Goal: Use online tool/utility: Utilize a website feature to perform a specific function

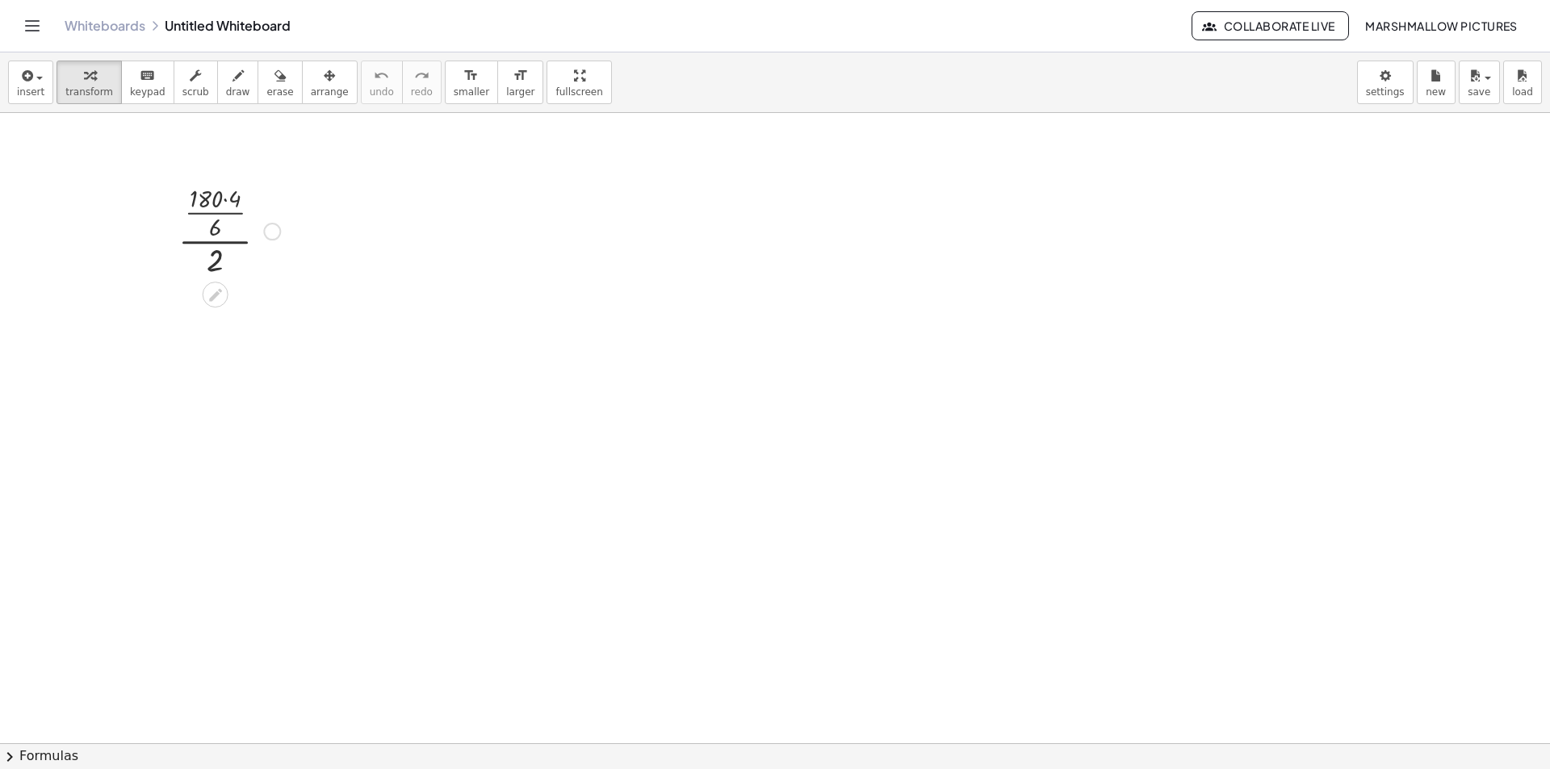
click at [231, 203] on div at bounding box center [229, 230] width 118 height 100
click at [220, 222] on div at bounding box center [229, 230] width 102 height 100
click at [224, 247] on div at bounding box center [229, 230] width 118 height 81
click at [233, 80] on icon "button" at bounding box center [238, 75] width 11 height 19
drag, startPoint x: 483, startPoint y: 233, endPoint x: 478, endPoint y: 319, distance: 86.5
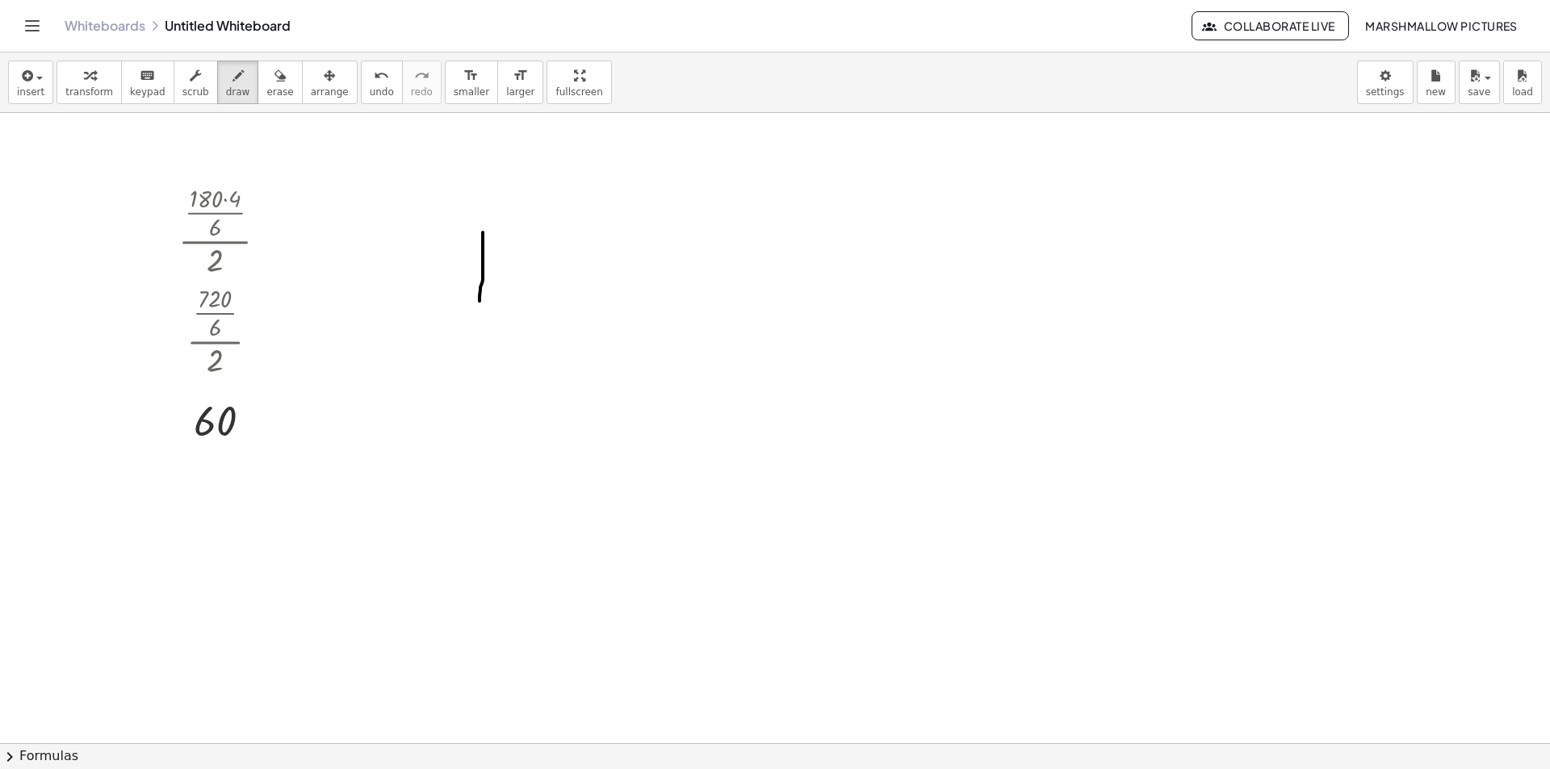
drag, startPoint x: 484, startPoint y: 228, endPoint x: 484, endPoint y: 312, distance: 84.8
drag, startPoint x: 541, startPoint y: 284, endPoint x: 531, endPoint y: 301, distance: 19.5
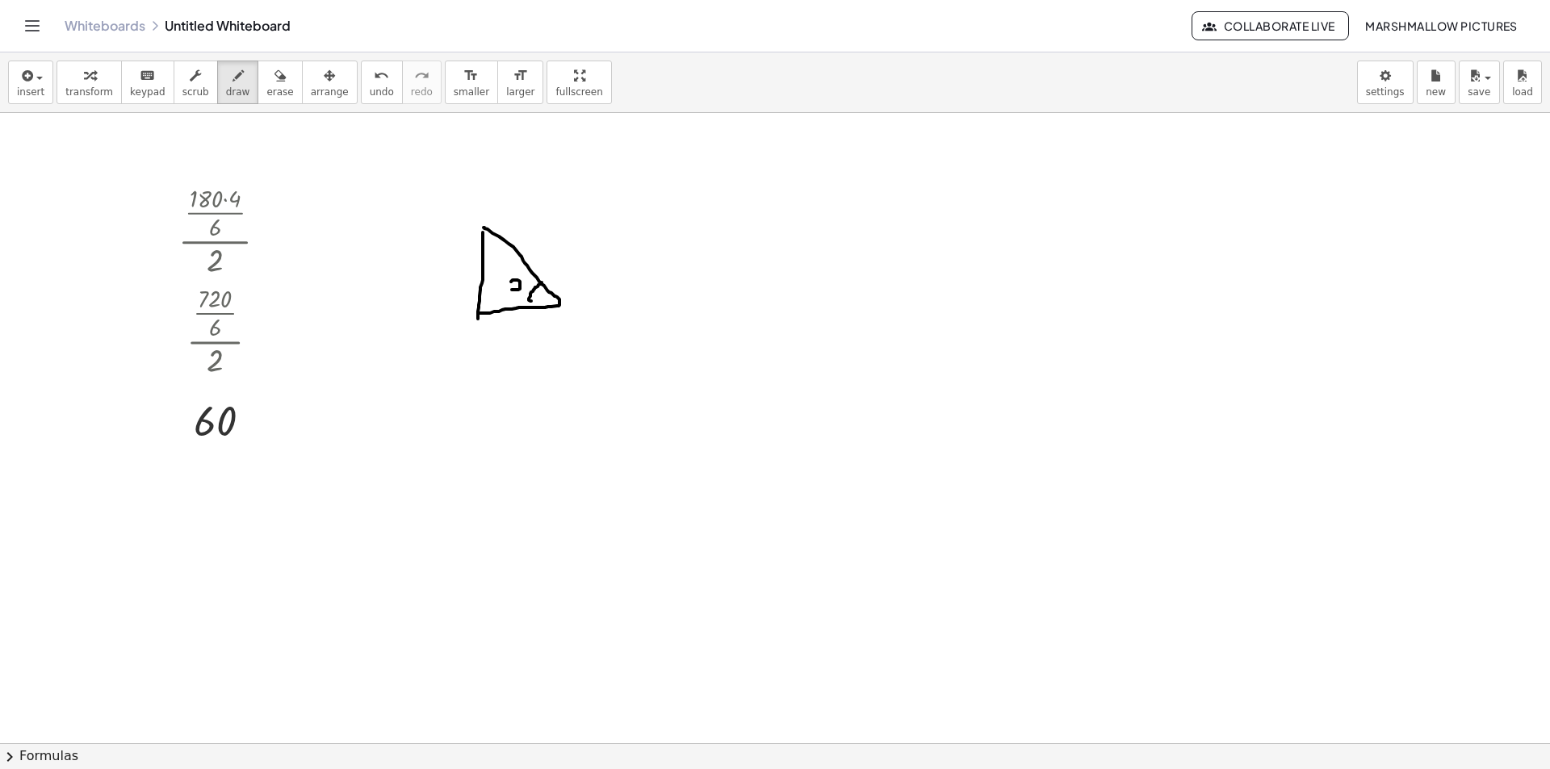
drag, startPoint x: 515, startPoint y: 280, endPoint x: 519, endPoint y: 263, distance: 17.4
drag, startPoint x: 481, startPoint y: 295, endPoint x: 495, endPoint y: 312, distance: 21.8
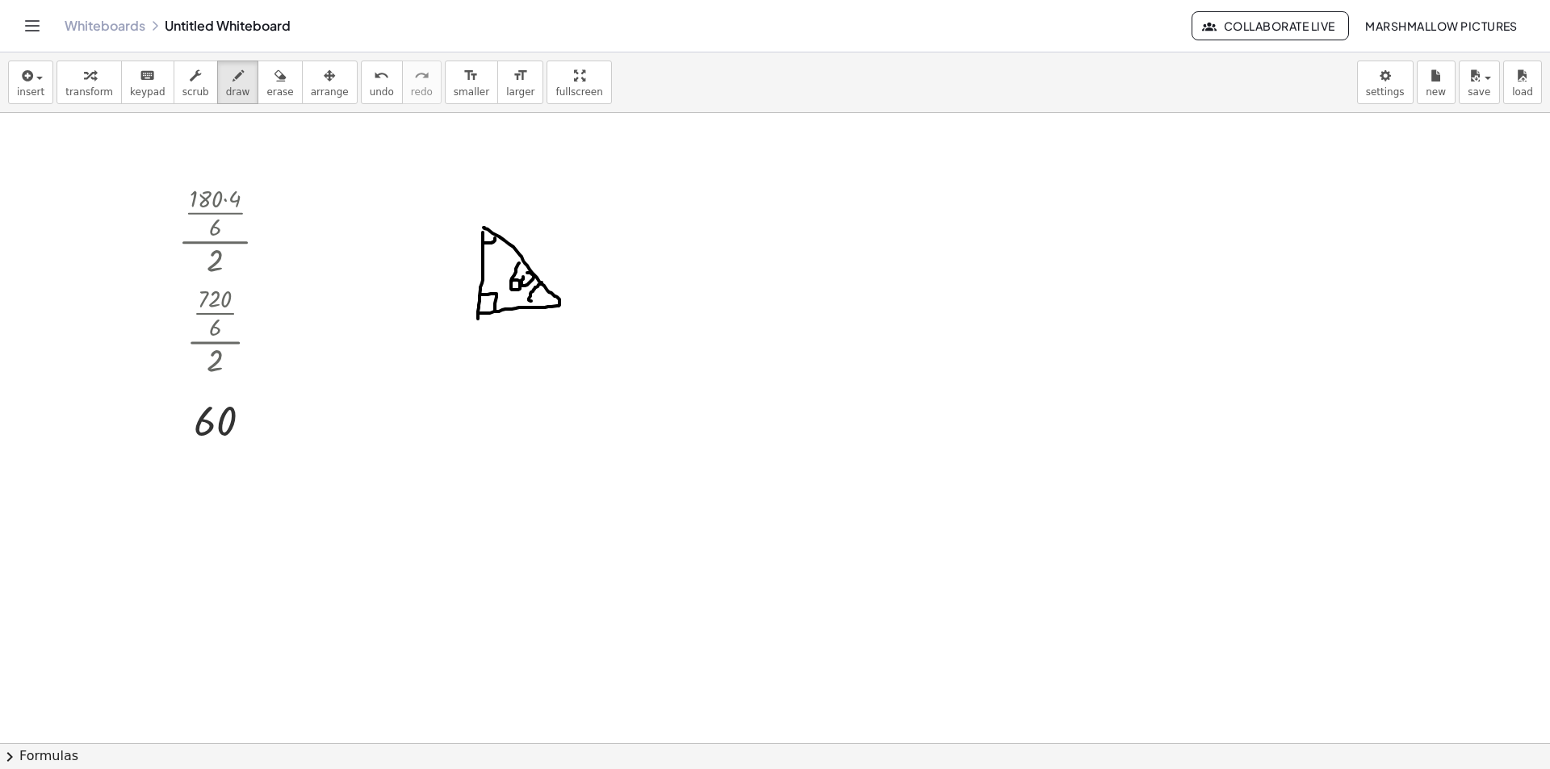
drag, startPoint x: 484, startPoint y: 243, endPoint x: 496, endPoint y: 236, distance: 14.1
drag, startPoint x: 492, startPoint y: 250, endPoint x: 488, endPoint y: 264, distance: 14.3
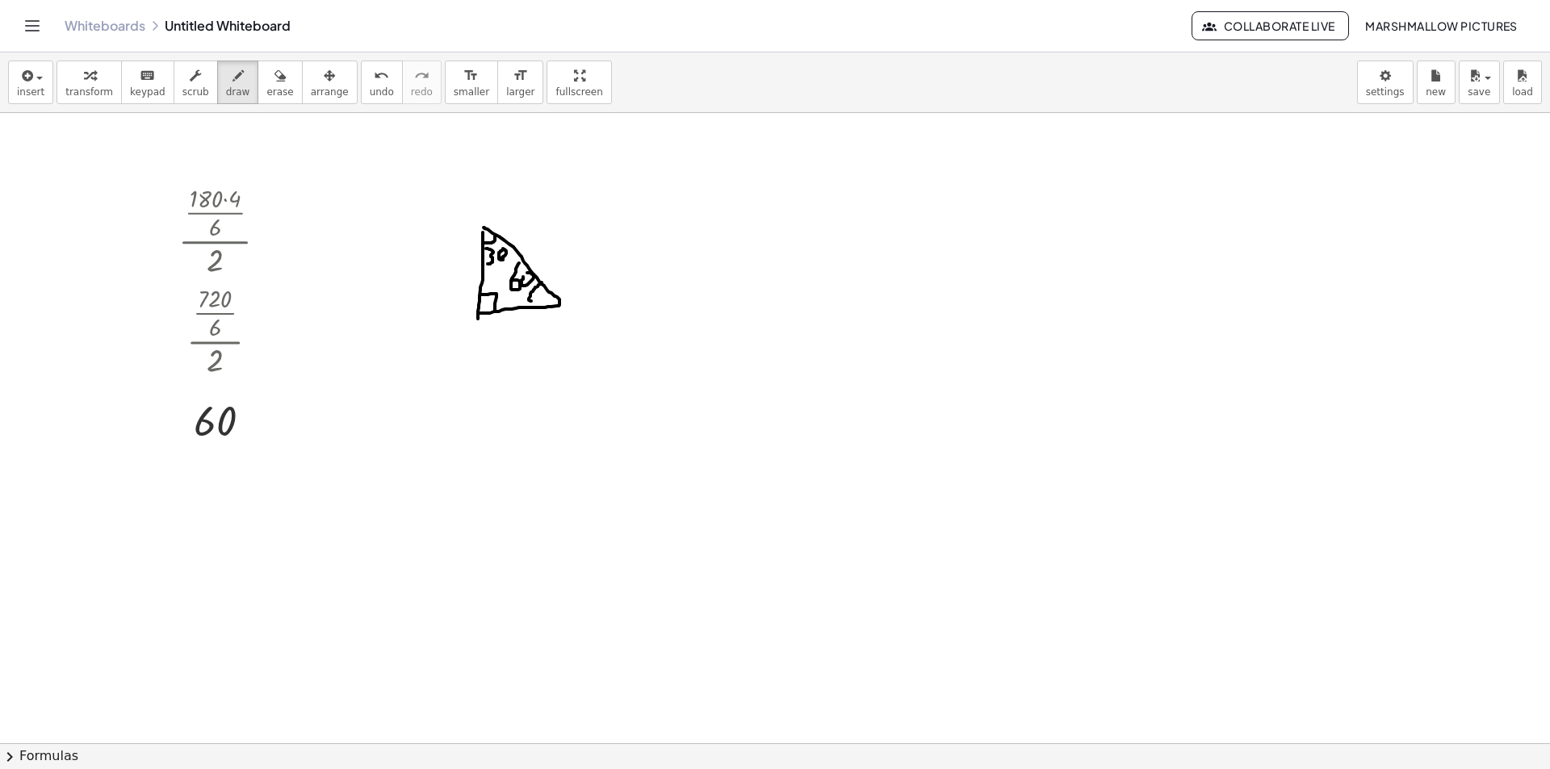
drag, startPoint x: 503, startPoint y: 249, endPoint x: 501, endPoint y: 258, distance: 10.0
drag, startPoint x: 497, startPoint y: 316, endPoint x: 503, endPoint y: 346, distance: 30.4
click at [84, 84] on icon "button" at bounding box center [89, 75] width 11 height 19
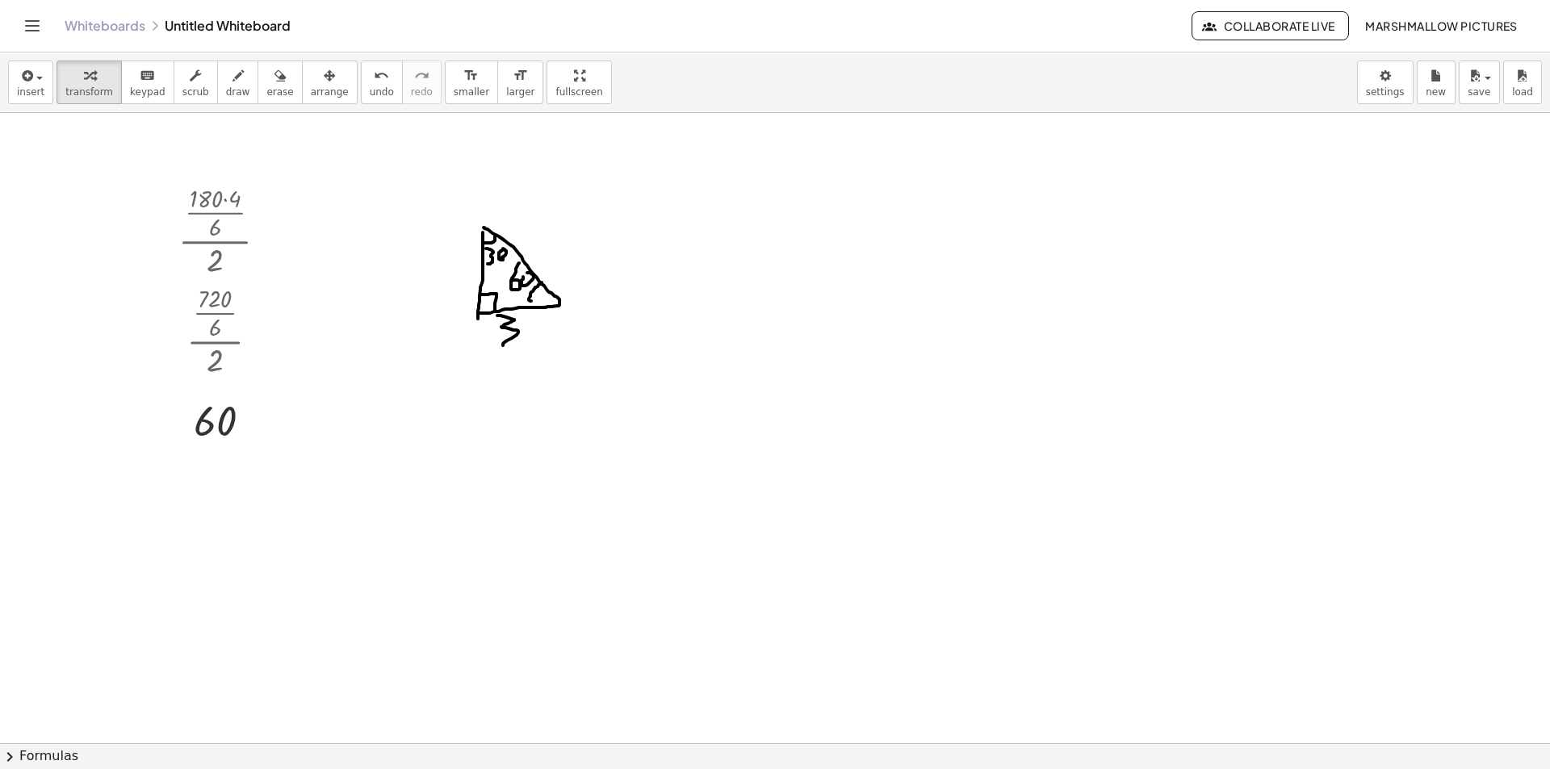
click at [588, 477] on div at bounding box center [557, 488] width 174 height 55
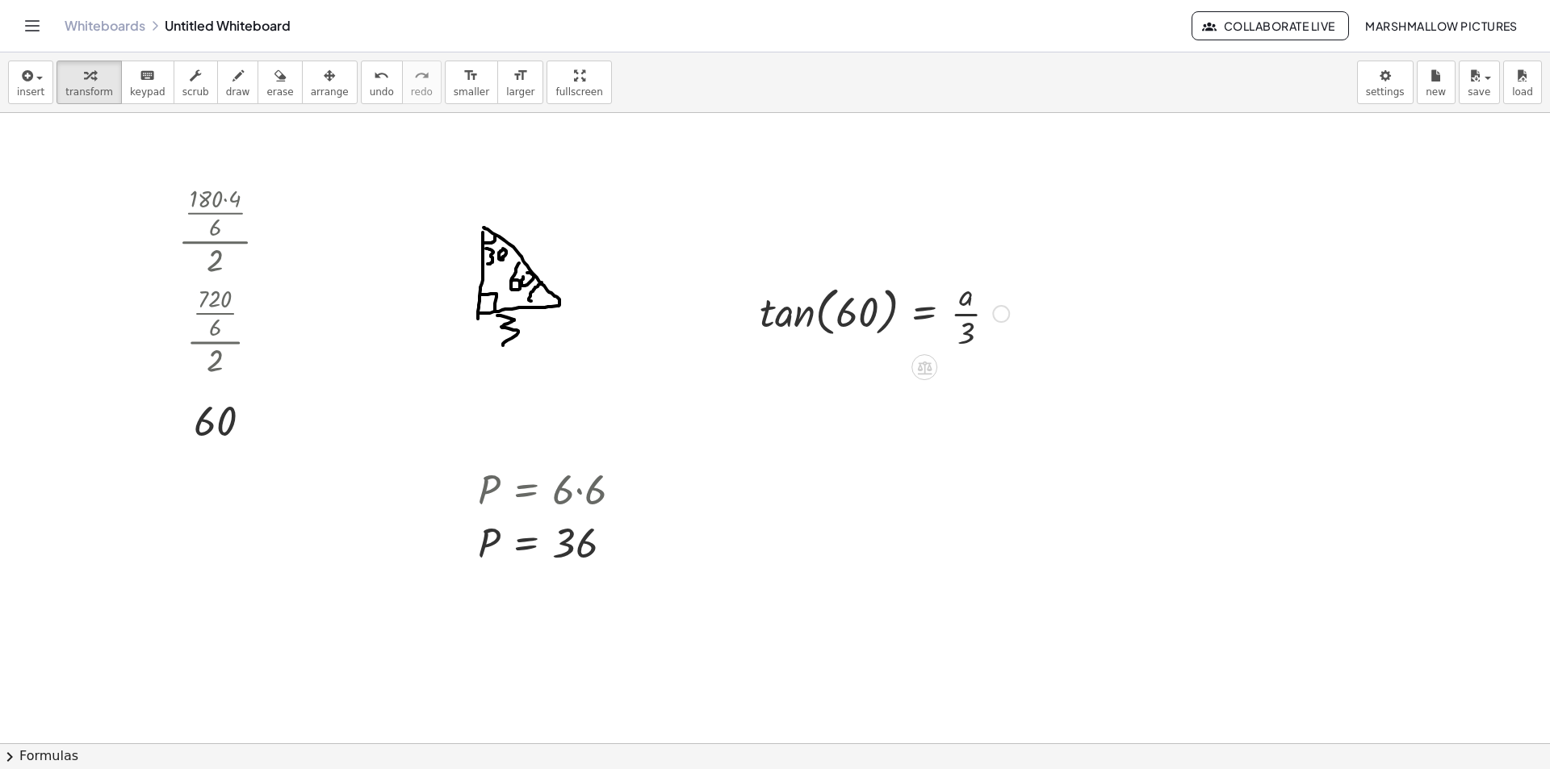
click at [793, 296] on div at bounding box center [885, 312] width 266 height 81
drag, startPoint x: 937, startPoint y: 302, endPoint x: 912, endPoint y: 317, distance: 29.4
click at [924, 314] on div "tan ( , 60 ) = · a · 3 · a = · a · 3 2 √ 3" at bounding box center [924, 314] width 0 height 0
drag, startPoint x: 977, startPoint y: 413, endPoint x: 899, endPoint y: 399, distance: 79.7
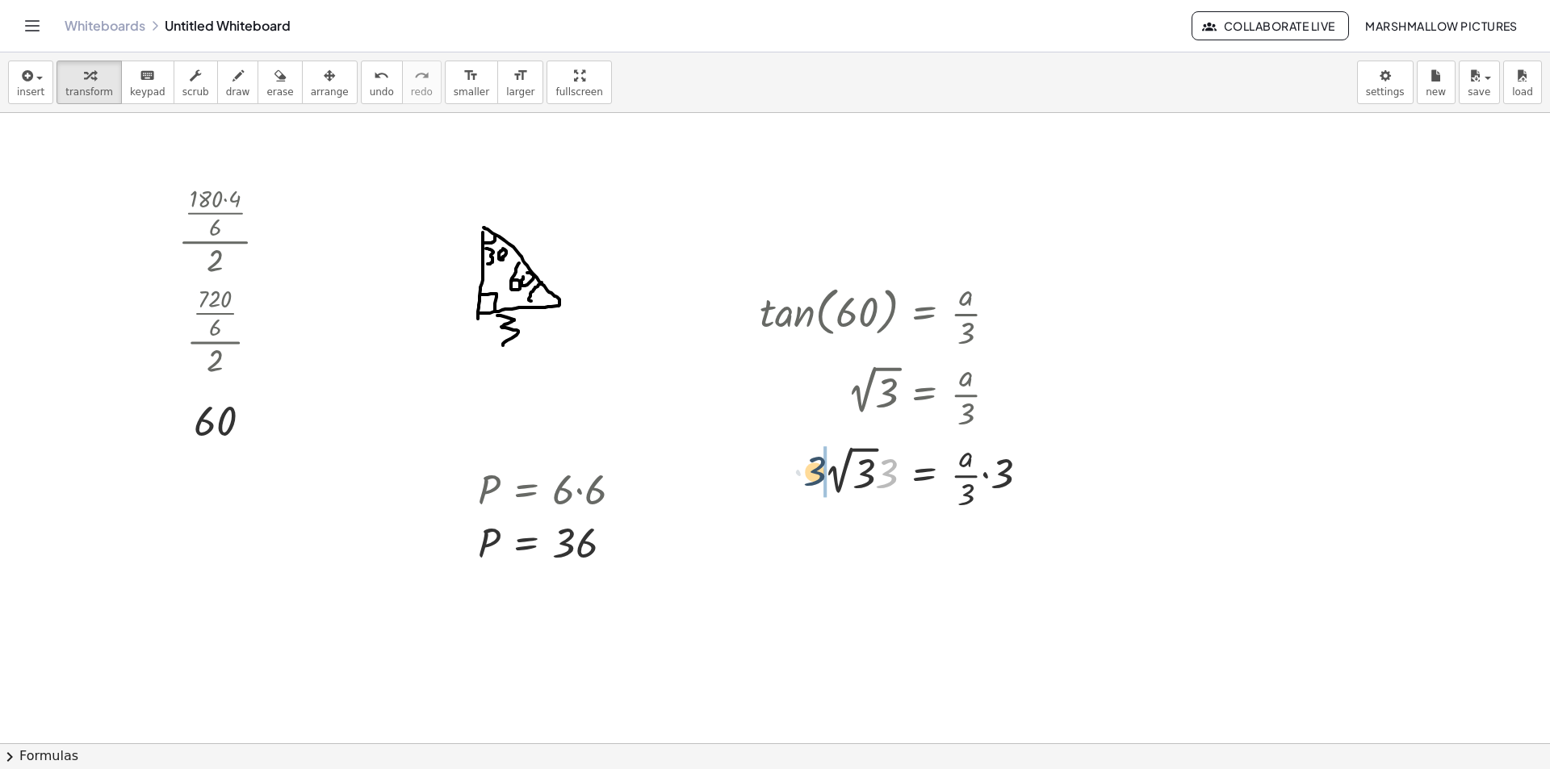
drag, startPoint x: 891, startPoint y: 477, endPoint x: 817, endPoint y: 475, distance: 73.5
click at [817, 475] on div at bounding box center [901, 474] width 299 height 81
drag, startPoint x: 983, startPoint y: 483, endPoint x: 956, endPoint y: 505, distance: 34.9
click at [956, 505] on div at bounding box center [901, 474] width 299 height 81
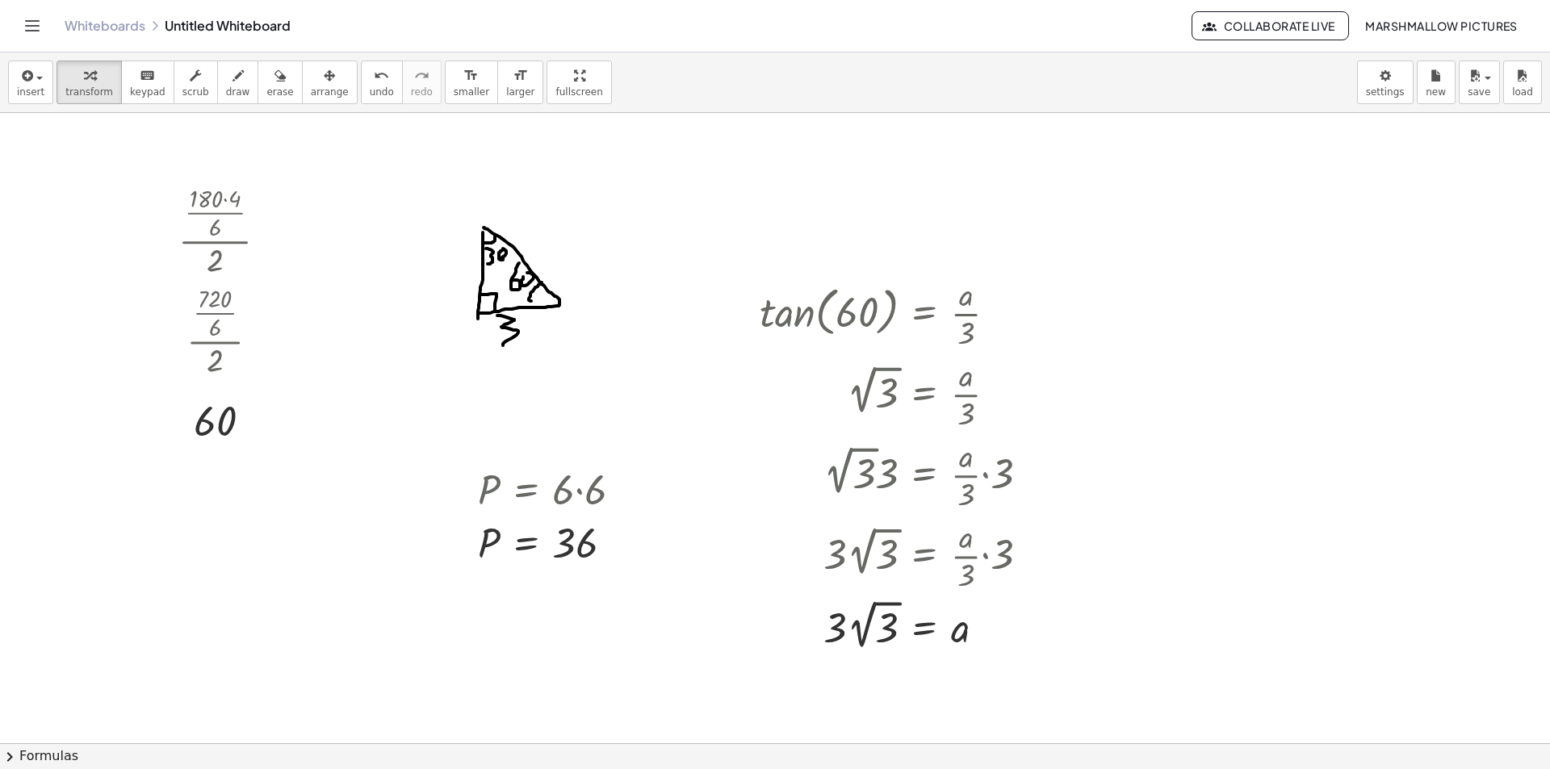
click at [1356, 276] on div at bounding box center [1317, 292] width 325 height 65
click at [1348, 287] on div at bounding box center [1317, 292] width 325 height 65
click at [1347, 287] on div at bounding box center [1317, 292] width 325 height 65
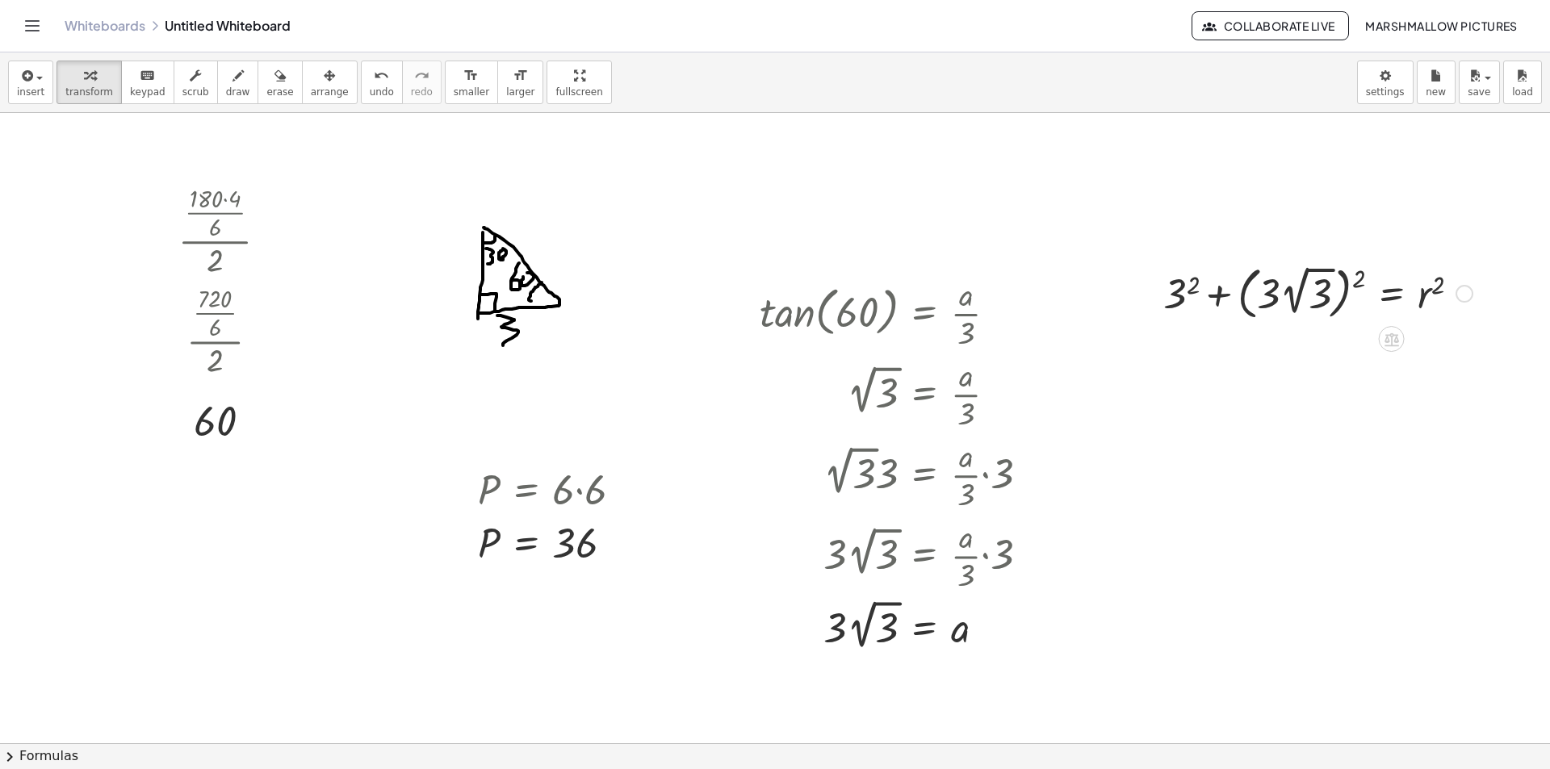
click at [1247, 294] on div at bounding box center [1317, 292] width 325 height 65
click at [1246, 294] on div at bounding box center [1317, 292] width 325 height 65
drag, startPoint x: 1243, startPoint y: 292, endPoint x: 1265, endPoint y: 294, distance: 21.9
click at [1243, 292] on div at bounding box center [1317, 292] width 325 height 65
drag, startPoint x: 1344, startPoint y: 279, endPoint x: 1335, endPoint y: 279, distance: 9.7
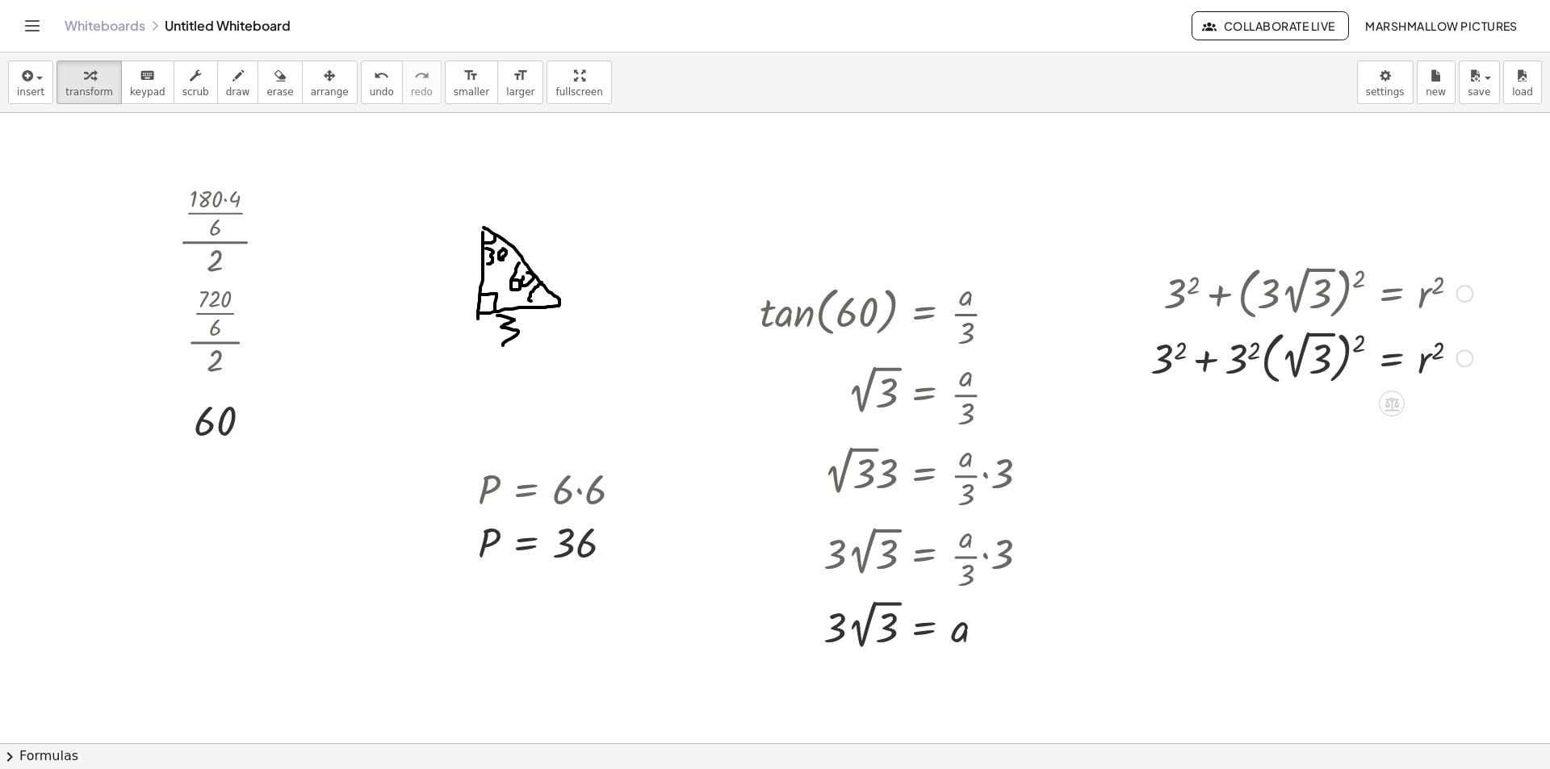
click at [1245, 356] on div at bounding box center [1311, 357] width 339 height 65
click at [1269, 357] on div at bounding box center [1317, 357] width 325 height 65
click at [1352, 406] on div at bounding box center [1311, 421] width 339 height 65
click at [1344, 406] on div at bounding box center [1311, 421] width 339 height 65
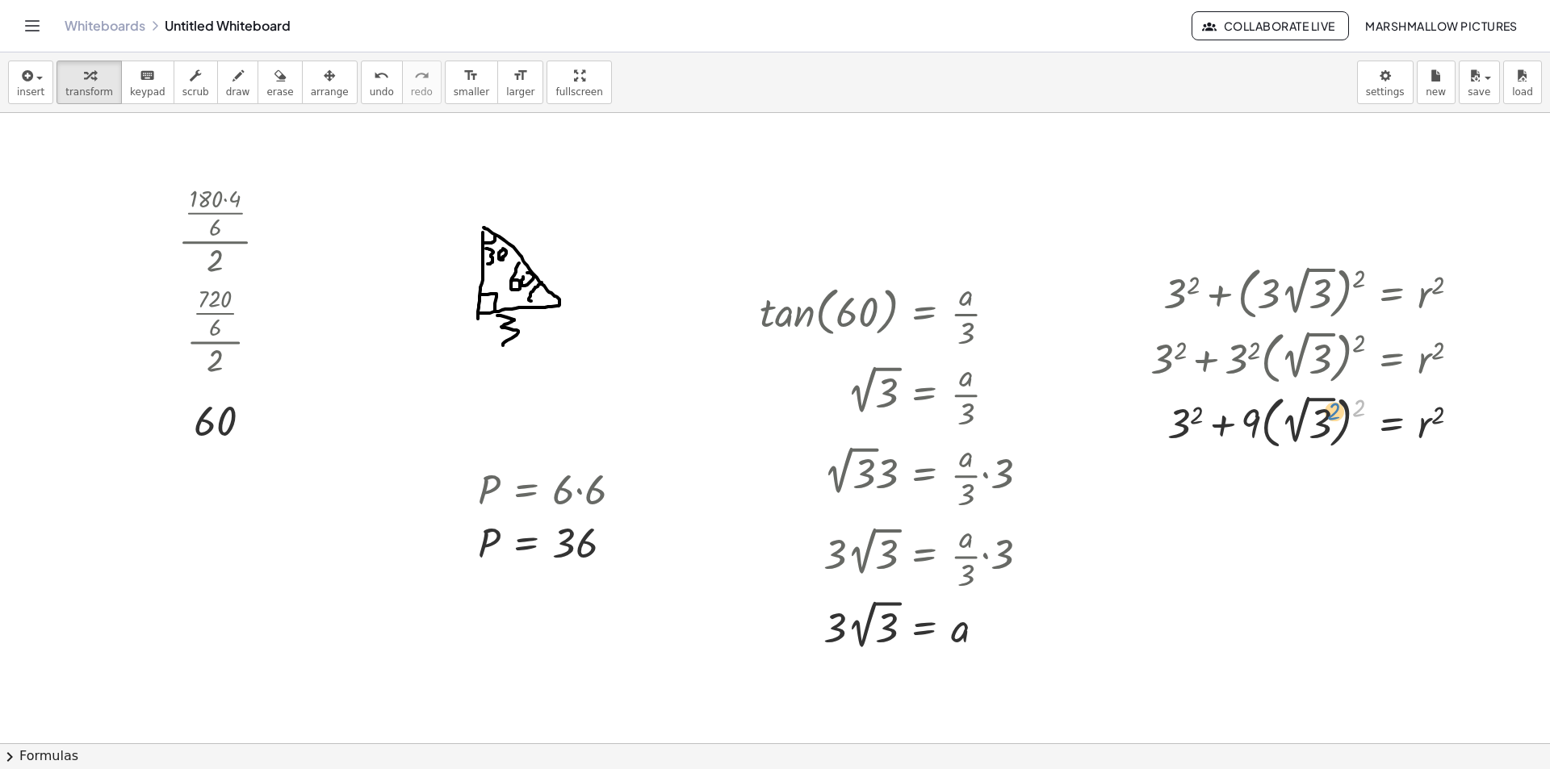
drag, startPoint x: 1357, startPoint y: 406, endPoint x: 1336, endPoint y: 408, distance: 21.1
click at [1336, 408] on div at bounding box center [1311, 421] width 339 height 65
click at [1350, 415] on div at bounding box center [1311, 421] width 339 height 65
drag, startPoint x: 1363, startPoint y: 406, endPoint x: 1331, endPoint y: 415, distance: 33.5
click at [1331, 415] on div at bounding box center [1311, 421] width 339 height 65
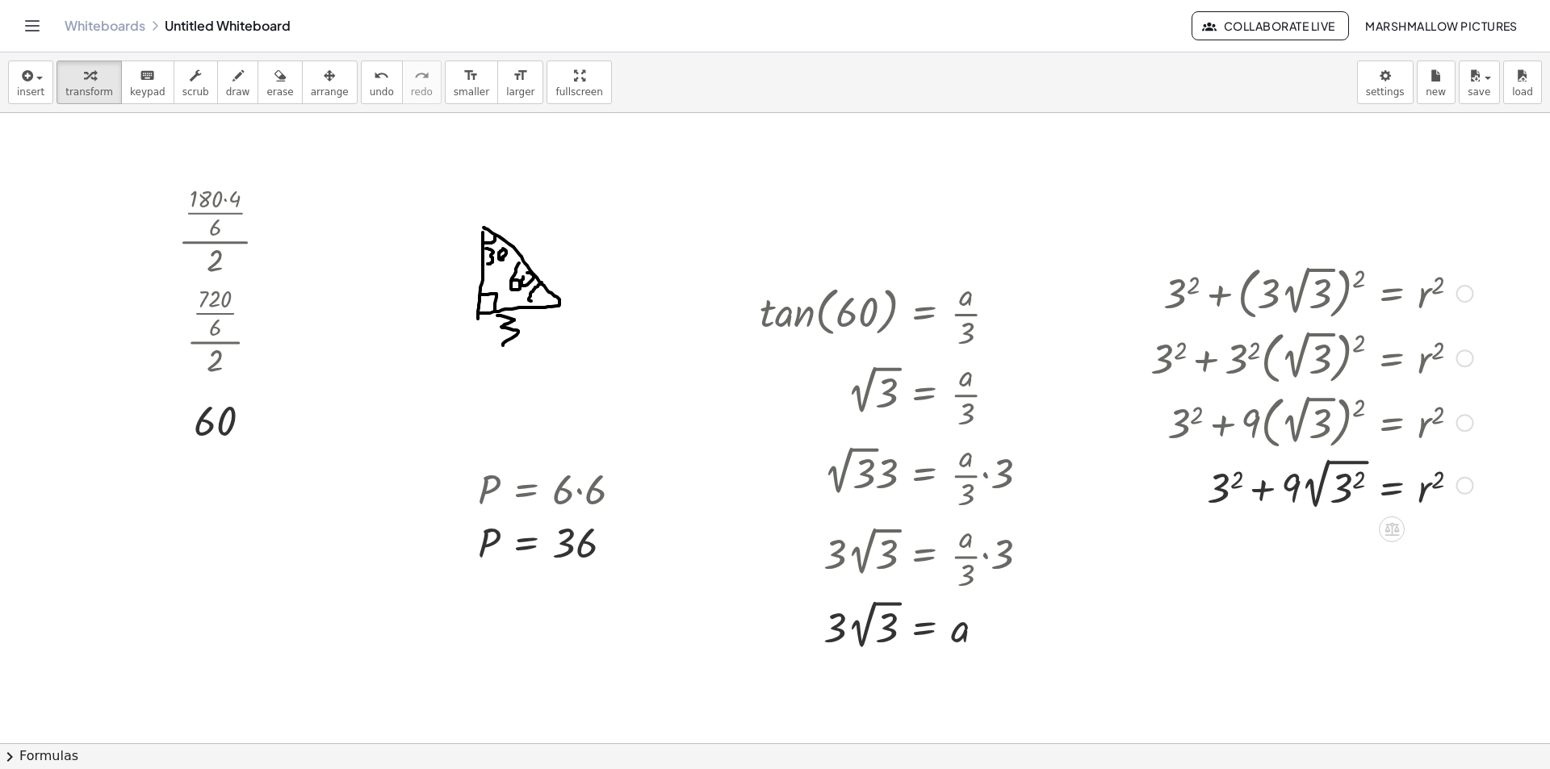
click at [1349, 492] on div at bounding box center [1311, 484] width 339 height 61
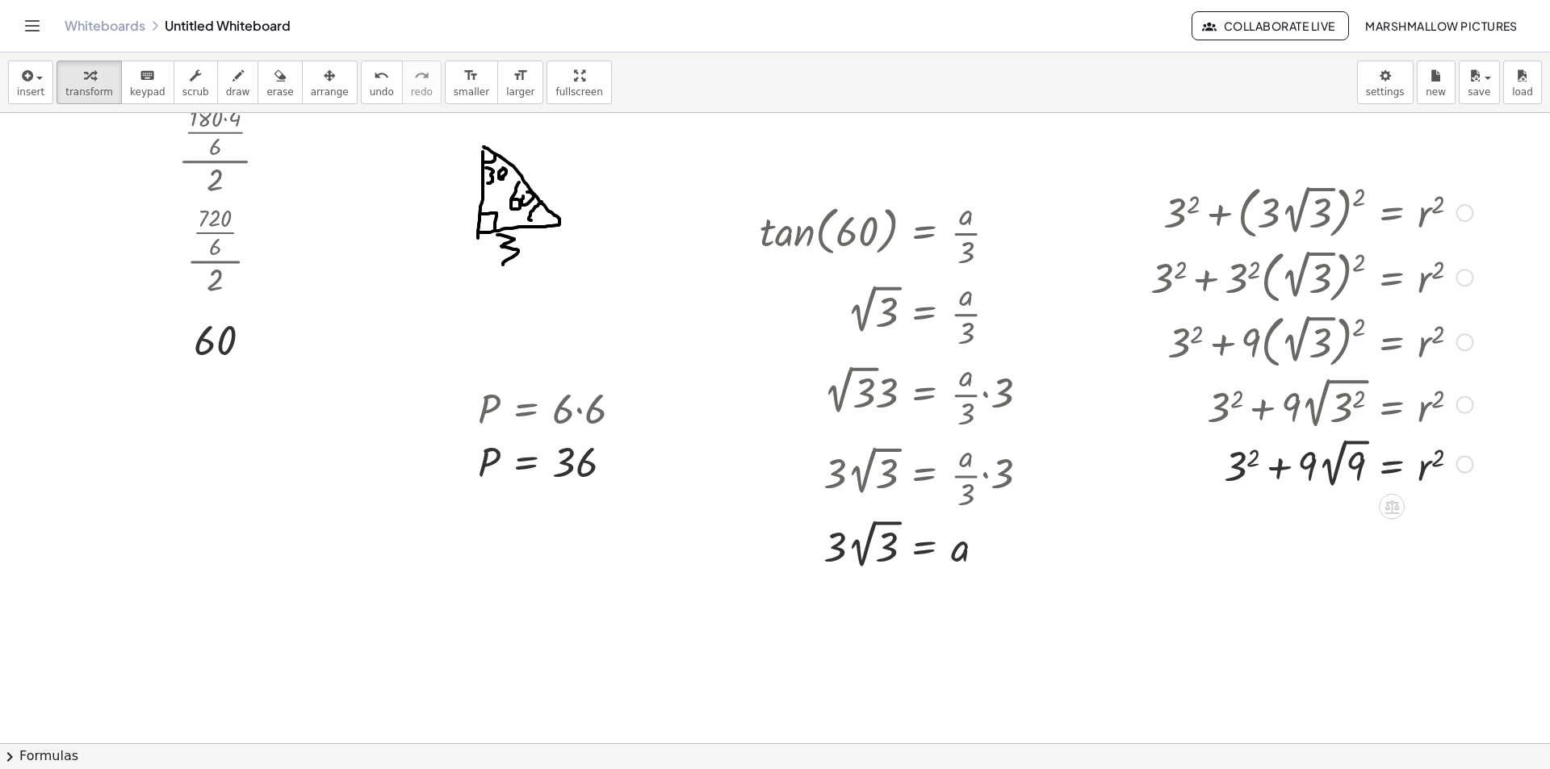
click at [1356, 475] on div at bounding box center [1311, 463] width 339 height 59
click at [1343, 473] on div at bounding box center [1311, 463] width 339 height 55
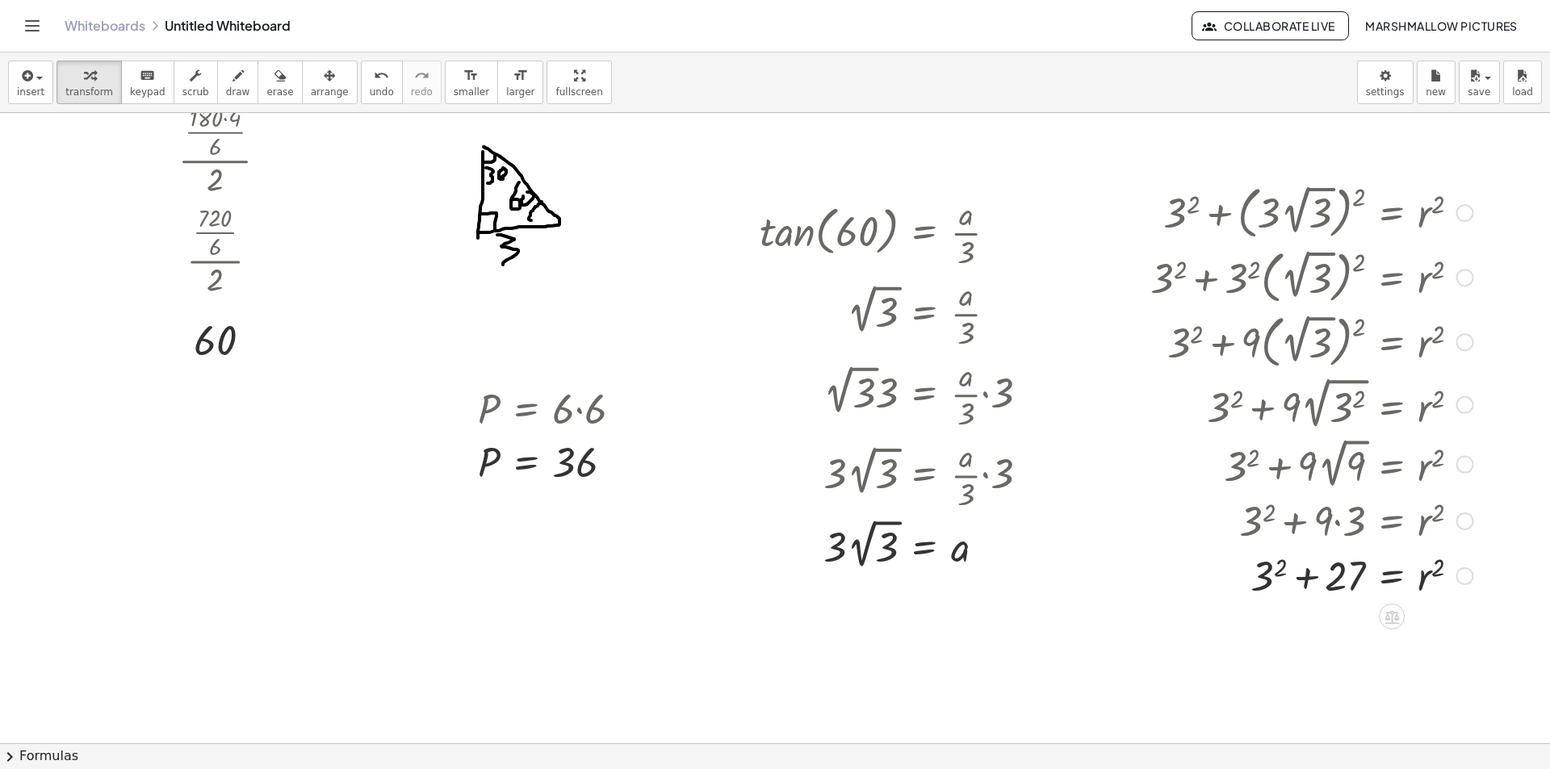
click at [1285, 569] on div at bounding box center [1311, 574] width 339 height 55
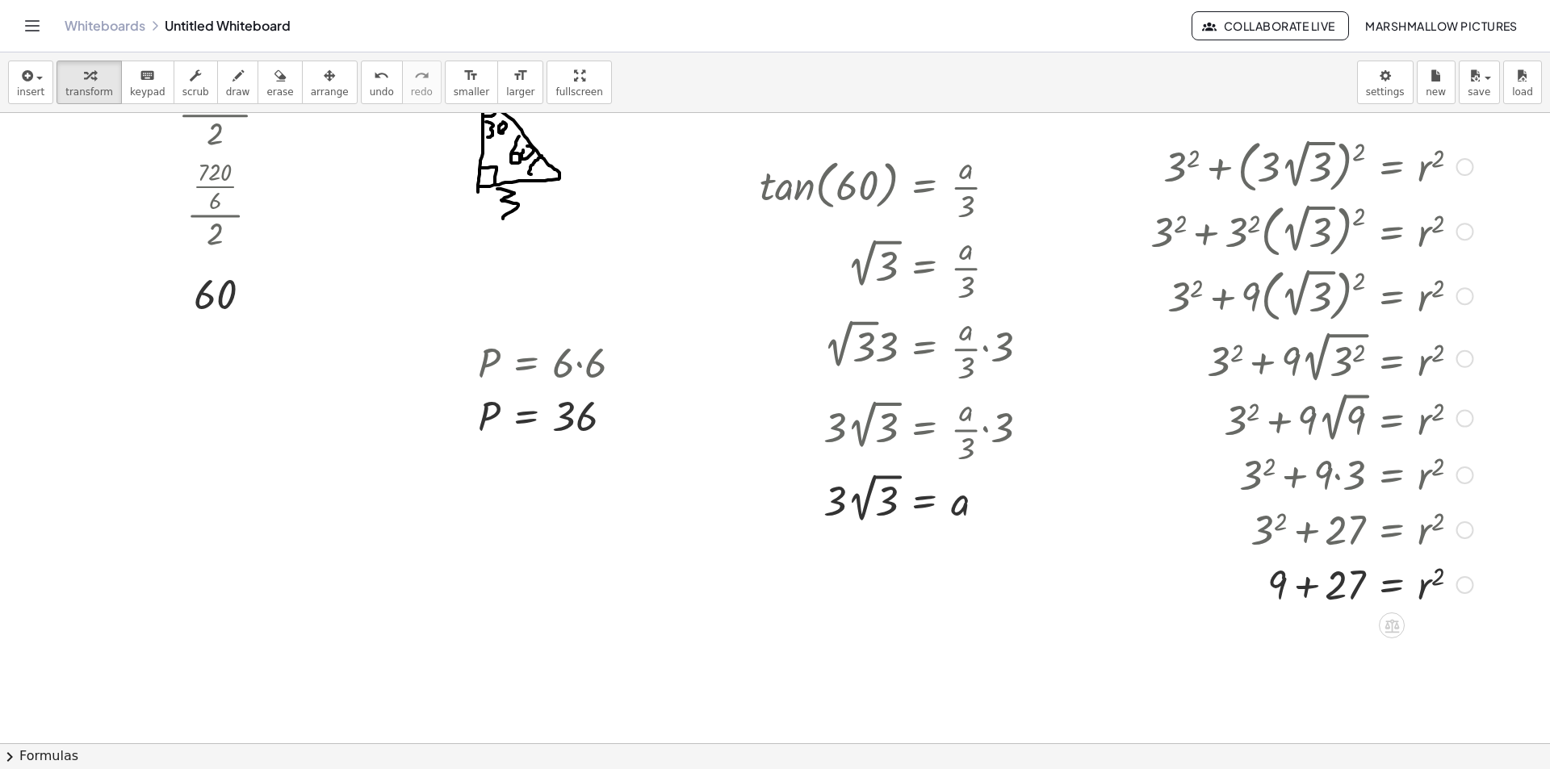
scroll to position [242, 0]
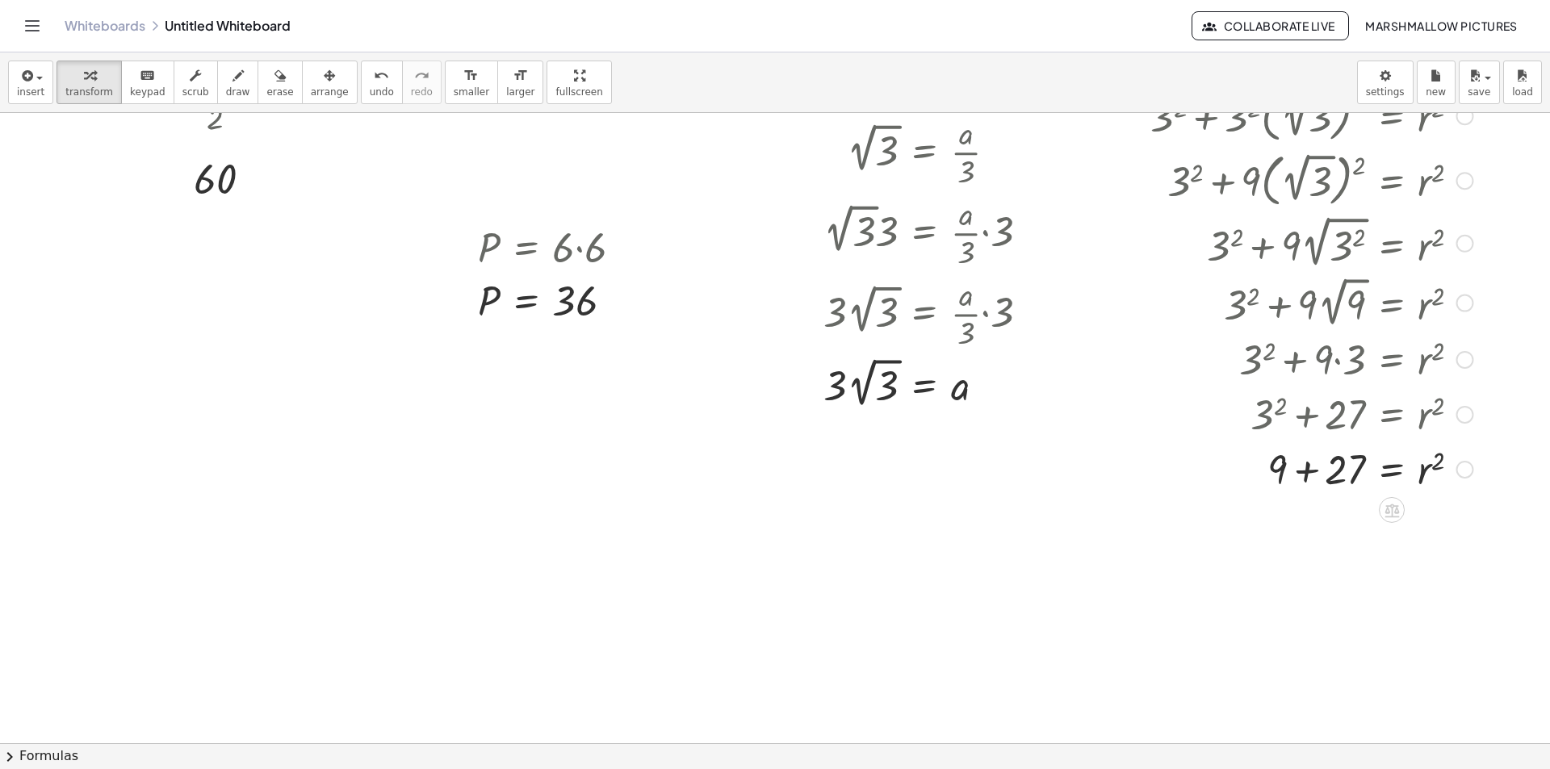
click at [1310, 458] on div at bounding box center [1311, 468] width 339 height 55
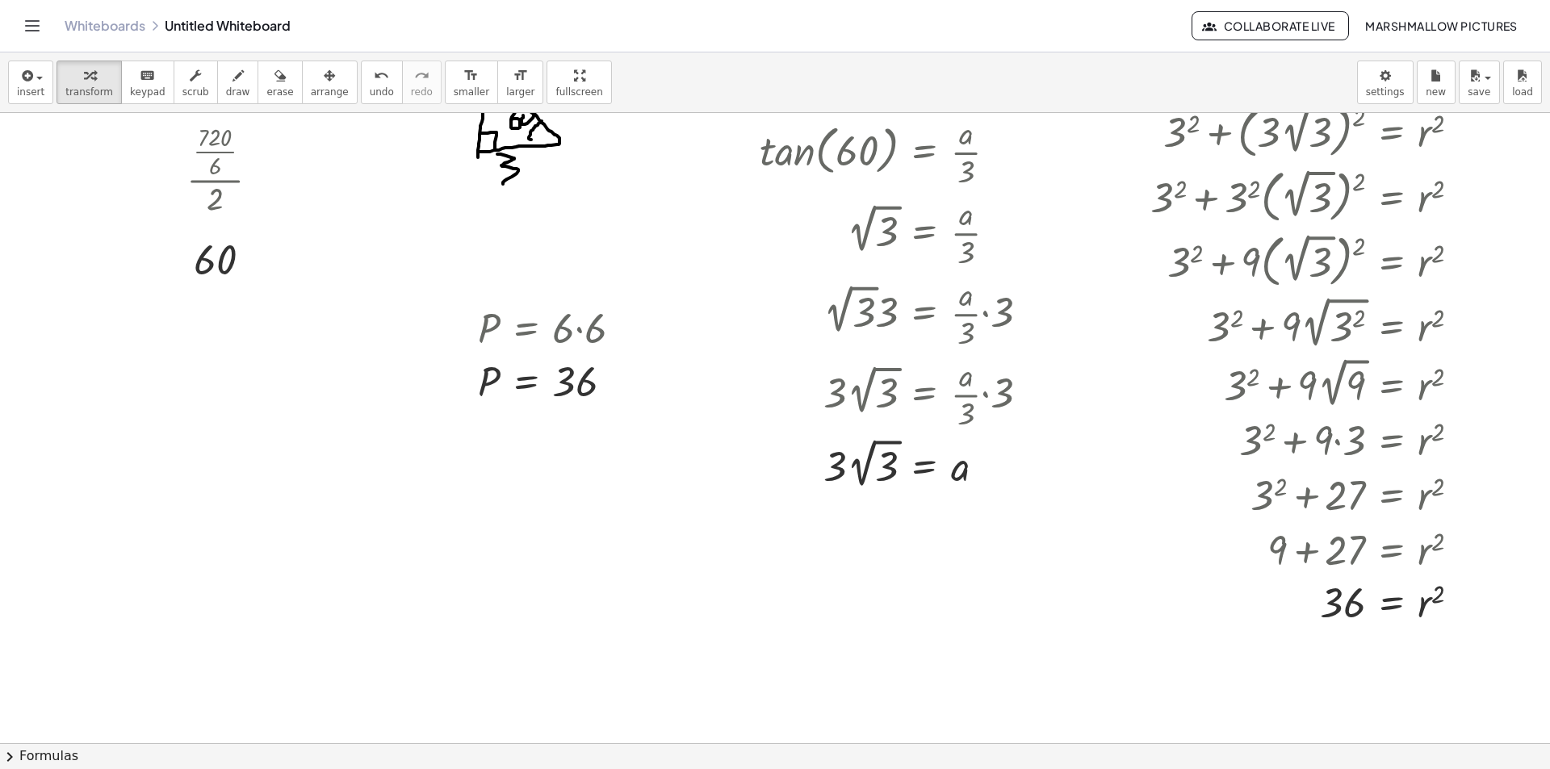
scroll to position [81, 0]
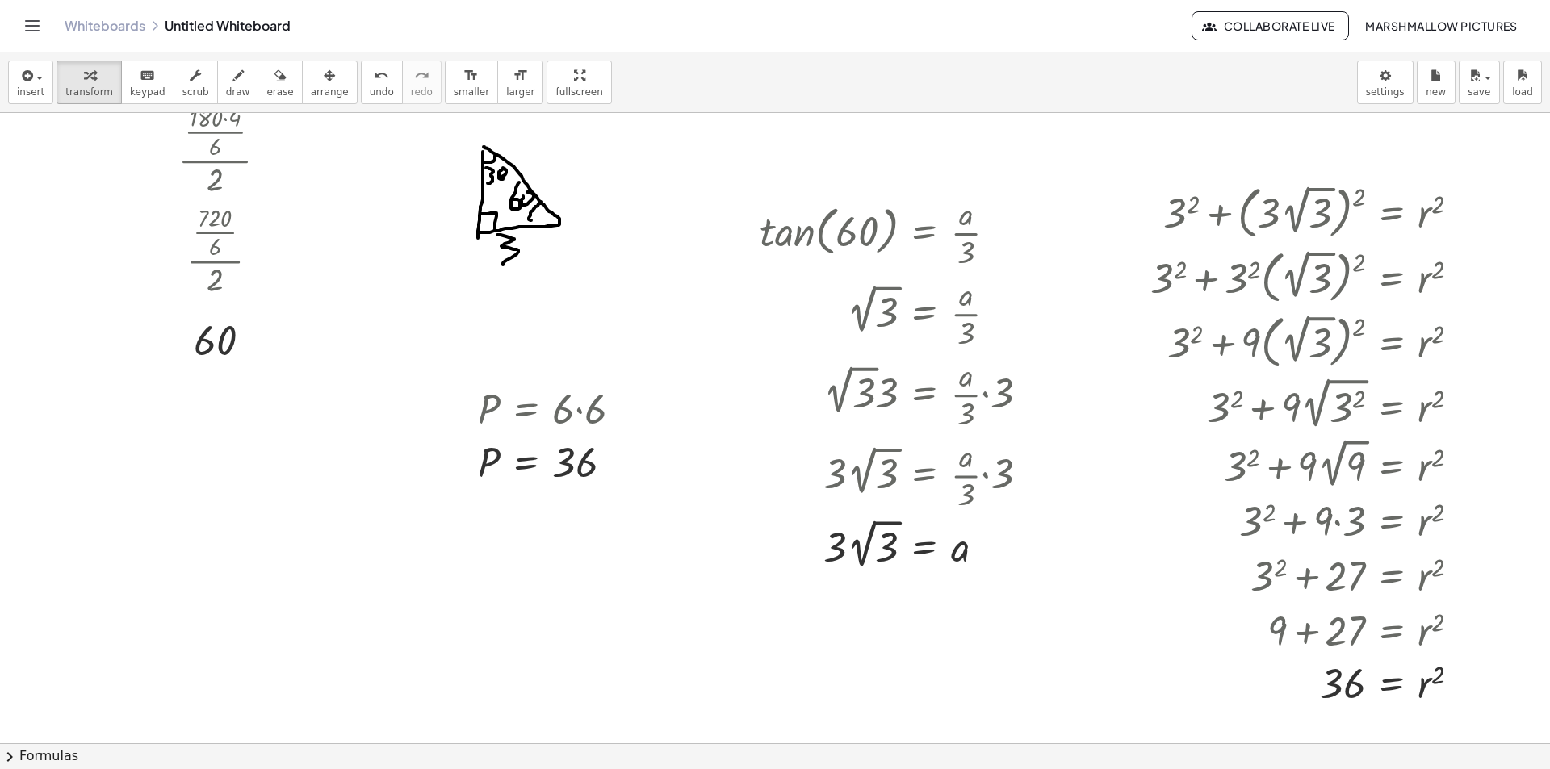
click at [509, 587] on div at bounding box center [775, 715] width 1550 height 1366
click at [670, 637] on div at bounding box center [666, 631] width 281 height 81
click at [664, 635] on div at bounding box center [650, 631] width 249 height 81
click at [692, 639] on div at bounding box center [684, 631] width 317 height 81
click at [747, 633] on div at bounding box center [671, 631] width 290 height 81
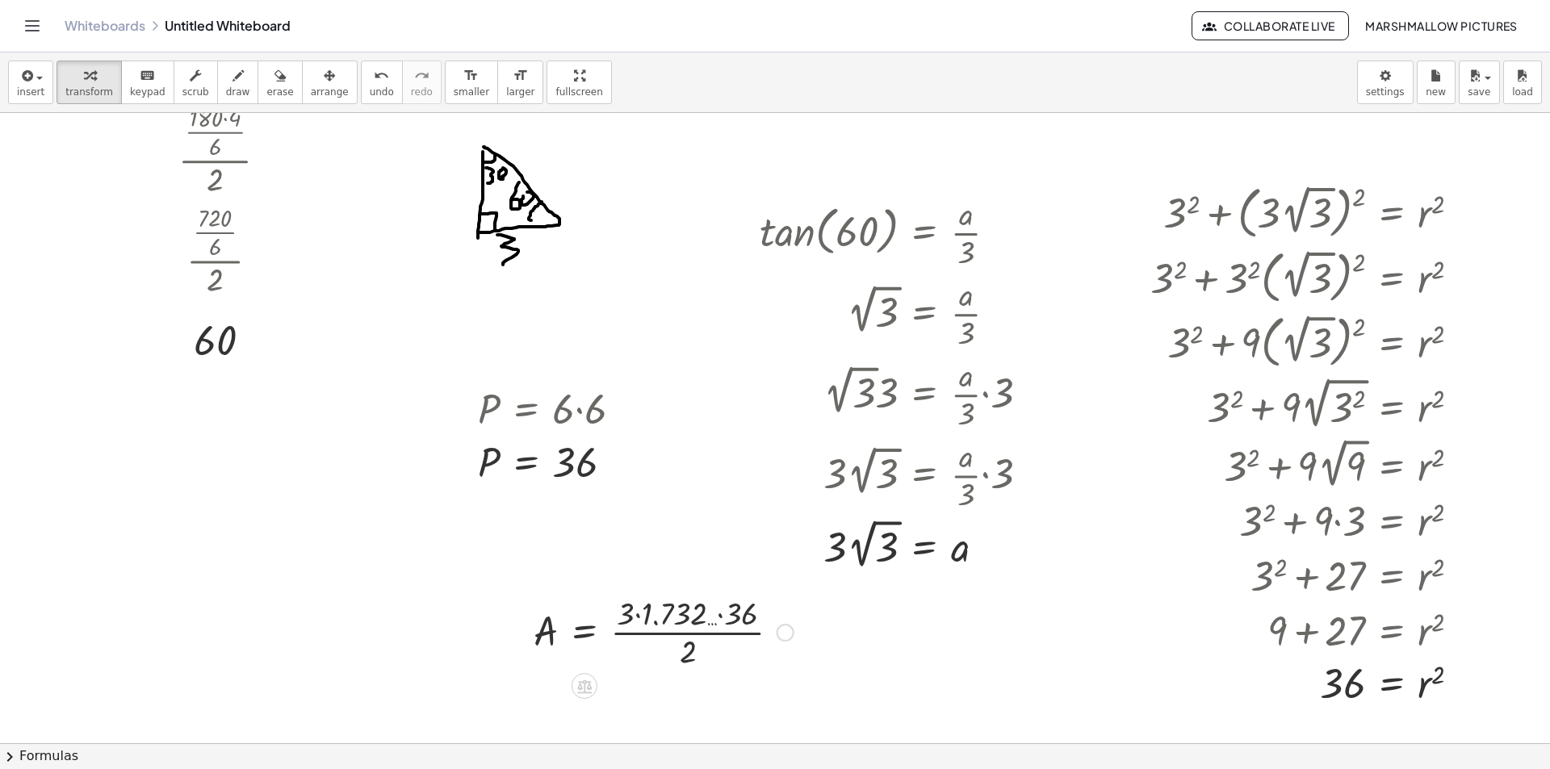
click at [643, 606] on div at bounding box center [664, 631] width 276 height 81
click at [702, 617] on div at bounding box center [651, 631] width 251 height 81
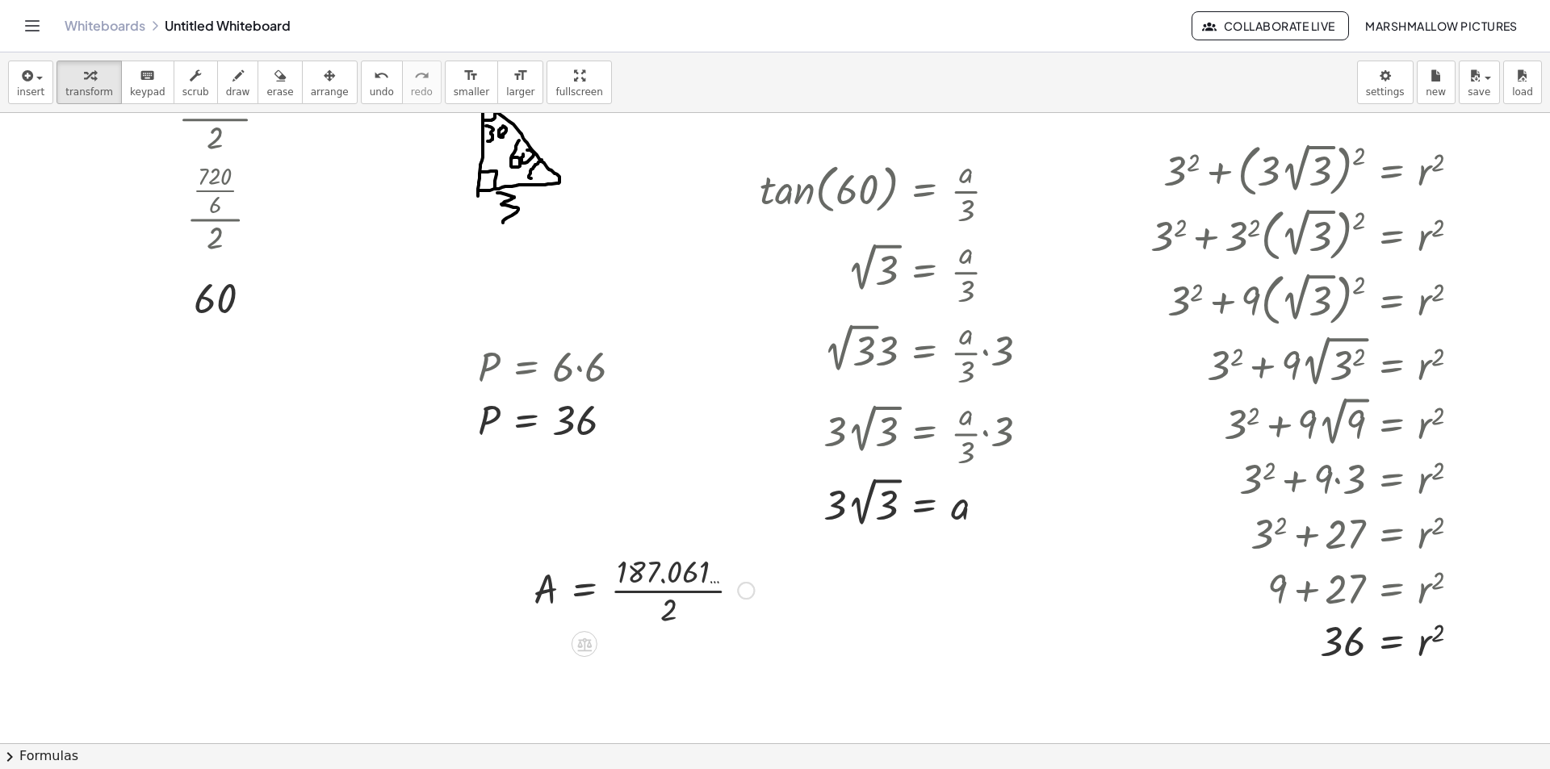
scroll to position [161, 0]
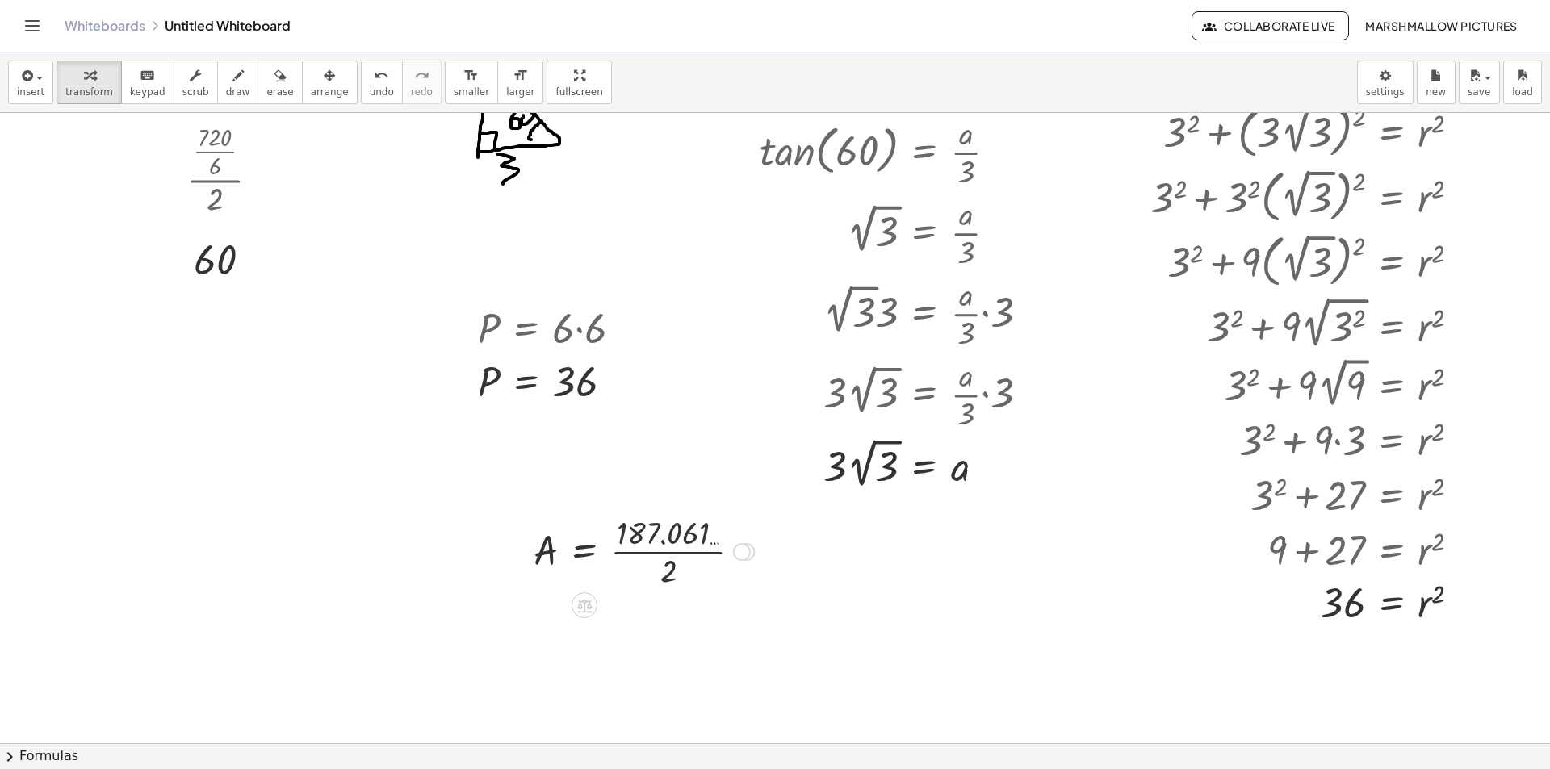
click at [695, 556] on div at bounding box center [644, 550] width 237 height 81
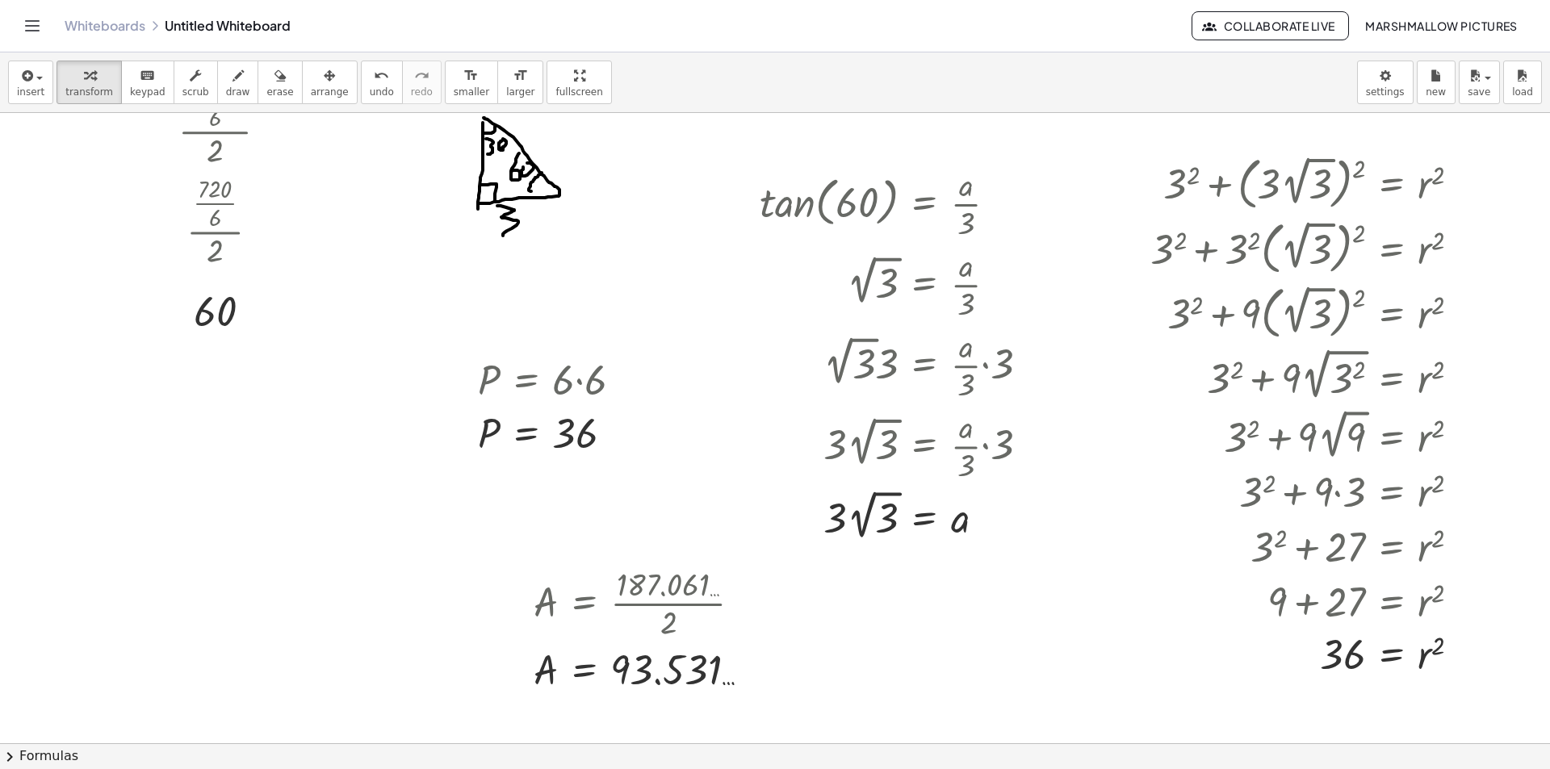
scroll to position [81, 0]
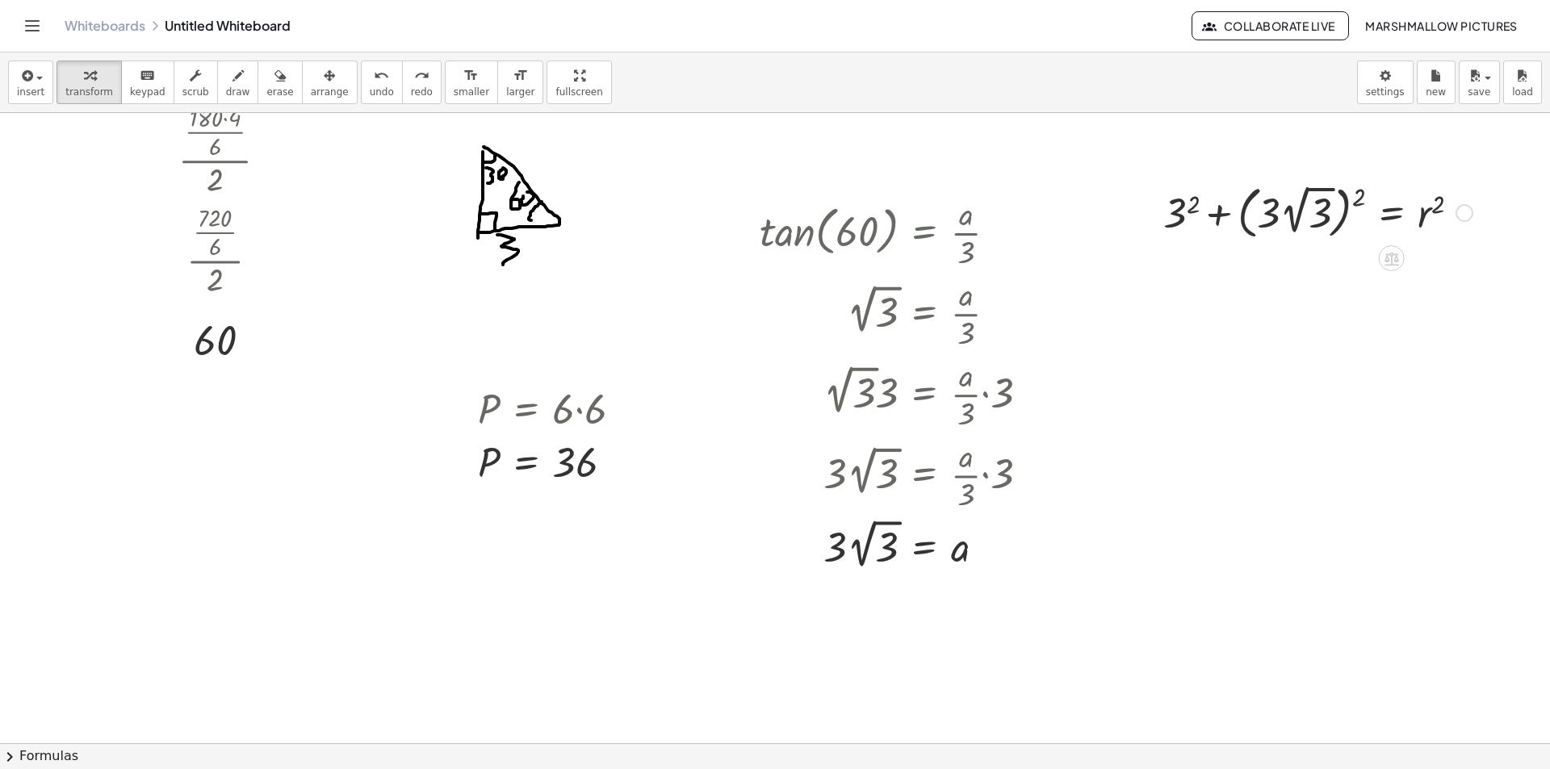
click at [1301, 216] on div at bounding box center [1317, 211] width 325 height 65
click at [1391, 213] on div "+ 3 2 + ( · 3 · 2 √ 3 ) 2 = r 2 1.732 … + 3 2 + ( · 3 · 2 √ 3 ) 2 = r 2" at bounding box center [1391, 213] width 0 height 0
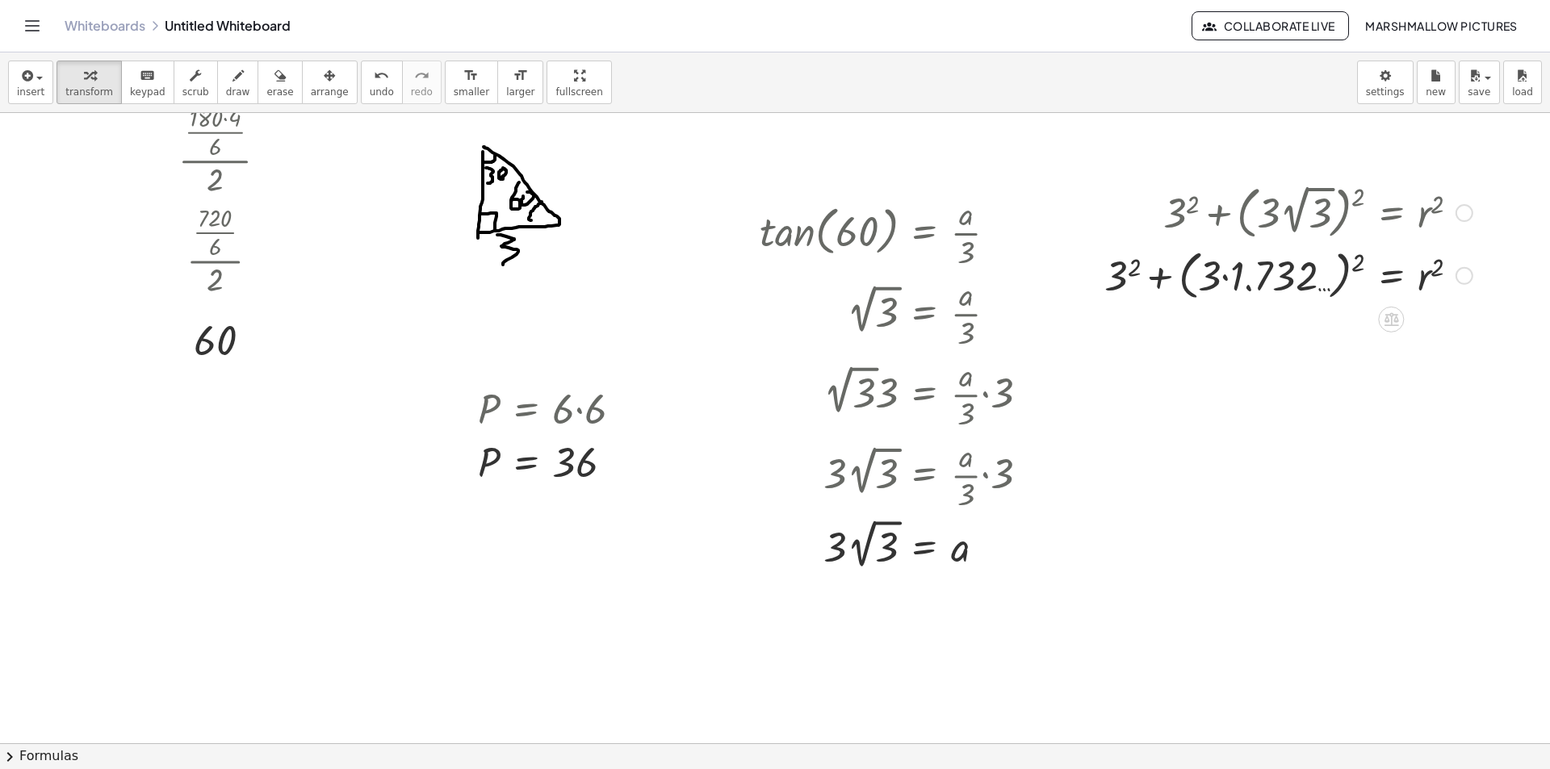
click at [1228, 281] on div at bounding box center [1288, 274] width 384 height 61
click at [1361, 274] on div at bounding box center [1288, 281] width 384 height 55
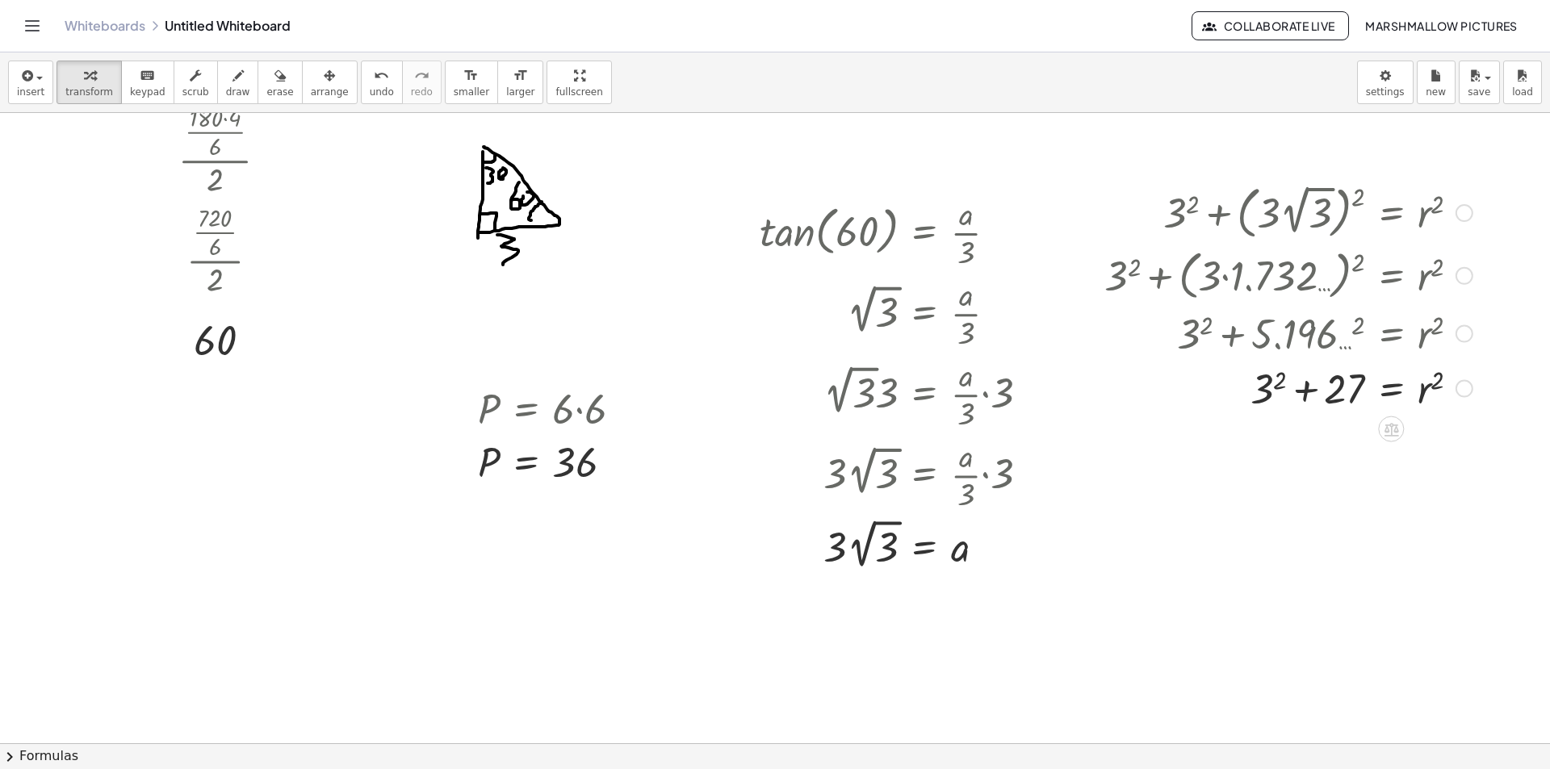
click at [1281, 376] on div at bounding box center [1288, 387] width 384 height 55
click at [1318, 388] on div at bounding box center [1288, 387] width 384 height 55
drag, startPoint x: 1419, startPoint y: 438, endPoint x: 1366, endPoint y: 439, distance: 53.3
click at [1365, 438] on div at bounding box center [1288, 441] width 384 height 52
click at [1355, 485] on div at bounding box center [1288, 496] width 384 height 59
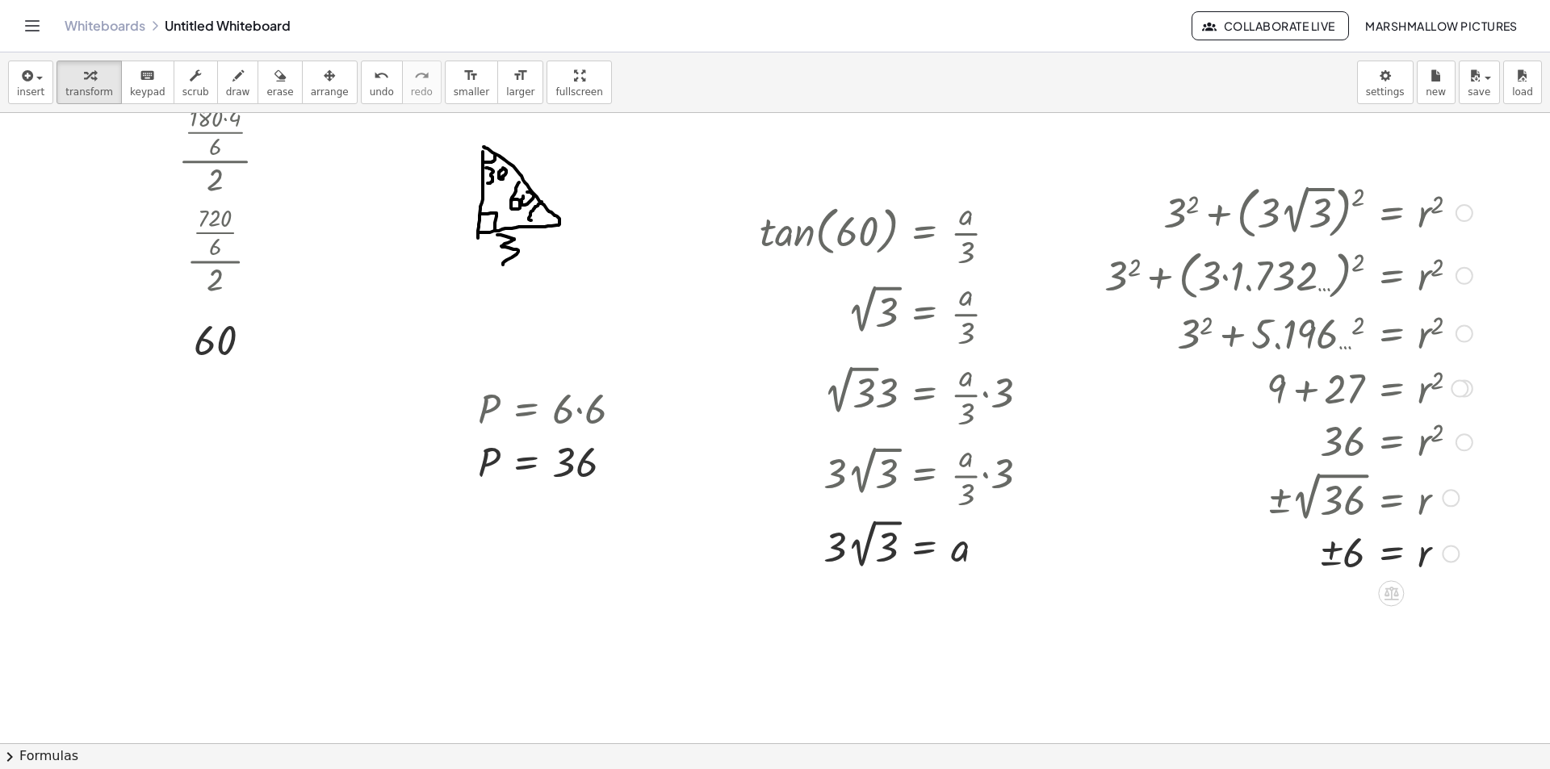
click at [1337, 562] on div at bounding box center [1288, 552] width 384 height 53
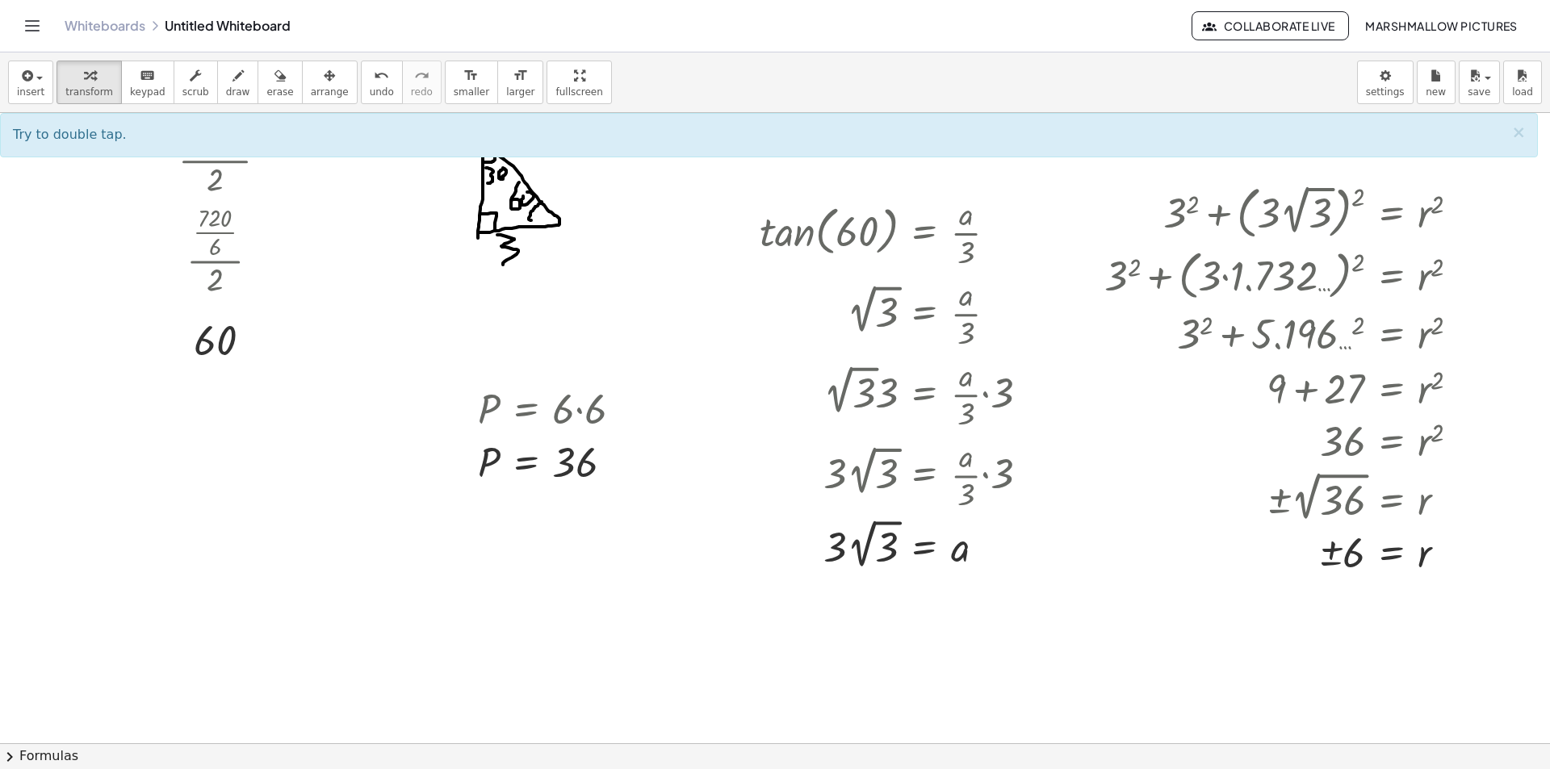
click at [1282, 592] on div at bounding box center [775, 715] width 1550 height 1366
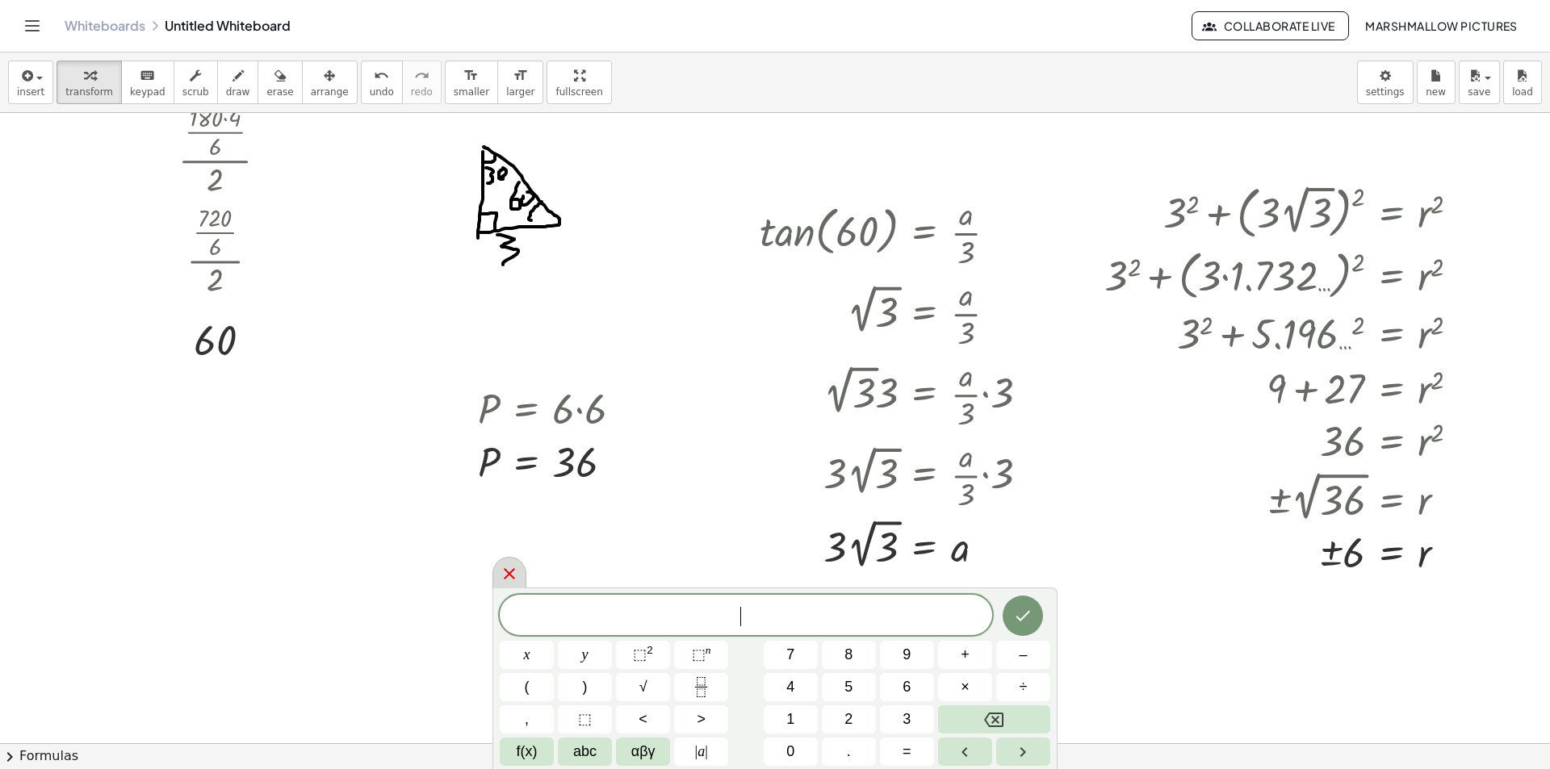
click at [499, 567] on div at bounding box center [510, 572] width 34 height 31
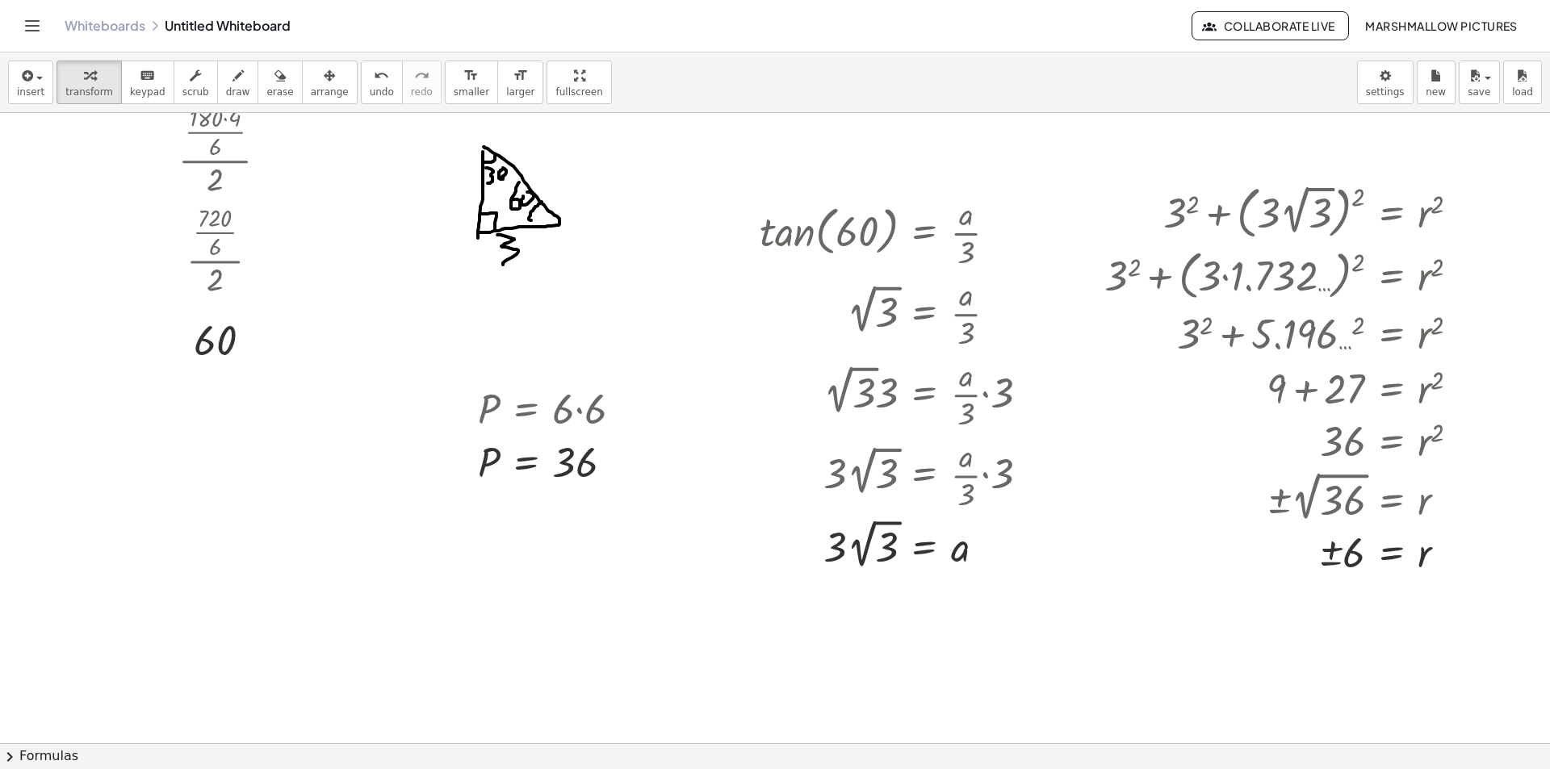
click at [593, 639] on div at bounding box center [775, 715] width 1550 height 1366
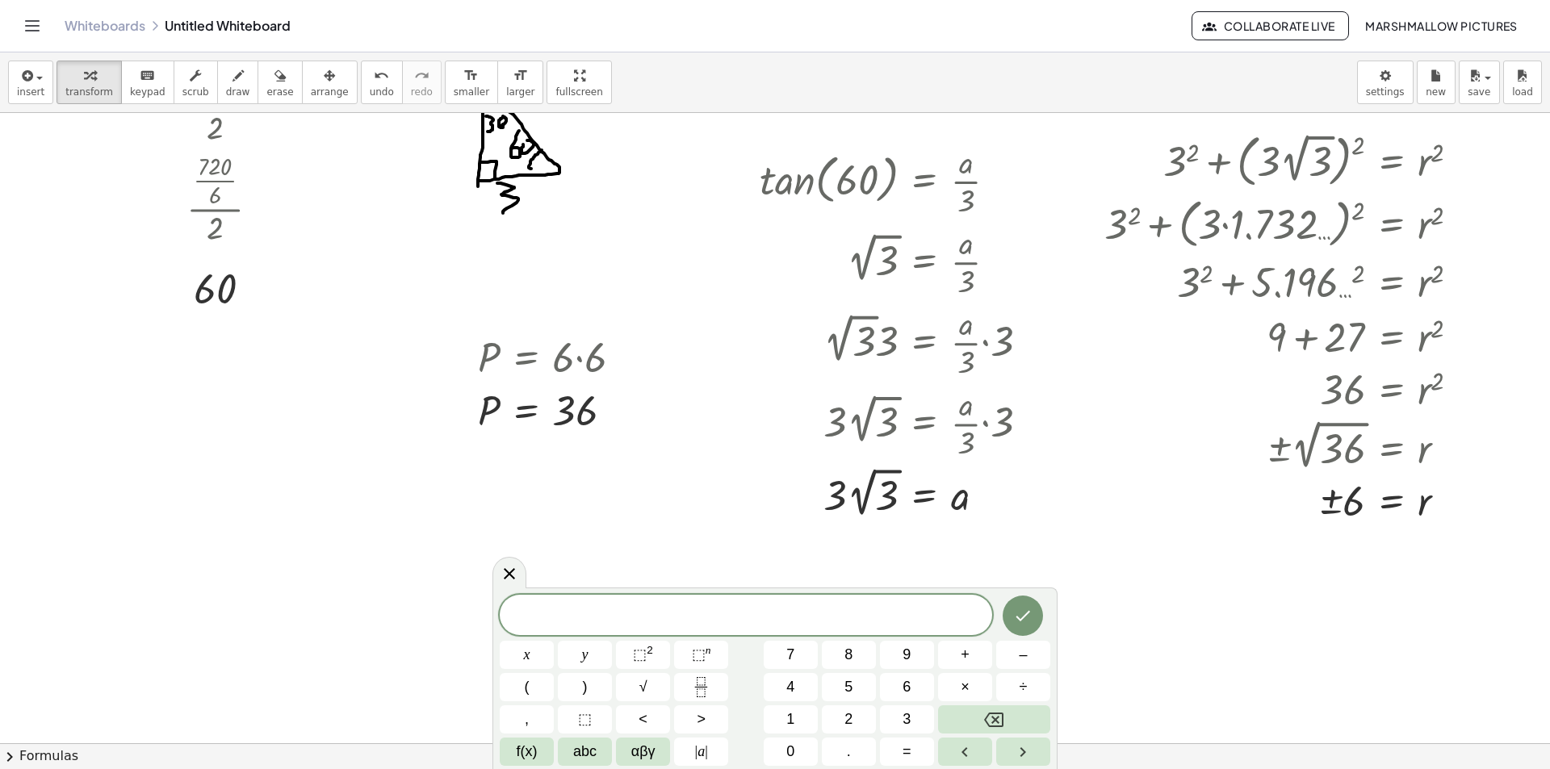
scroll to position [161, 0]
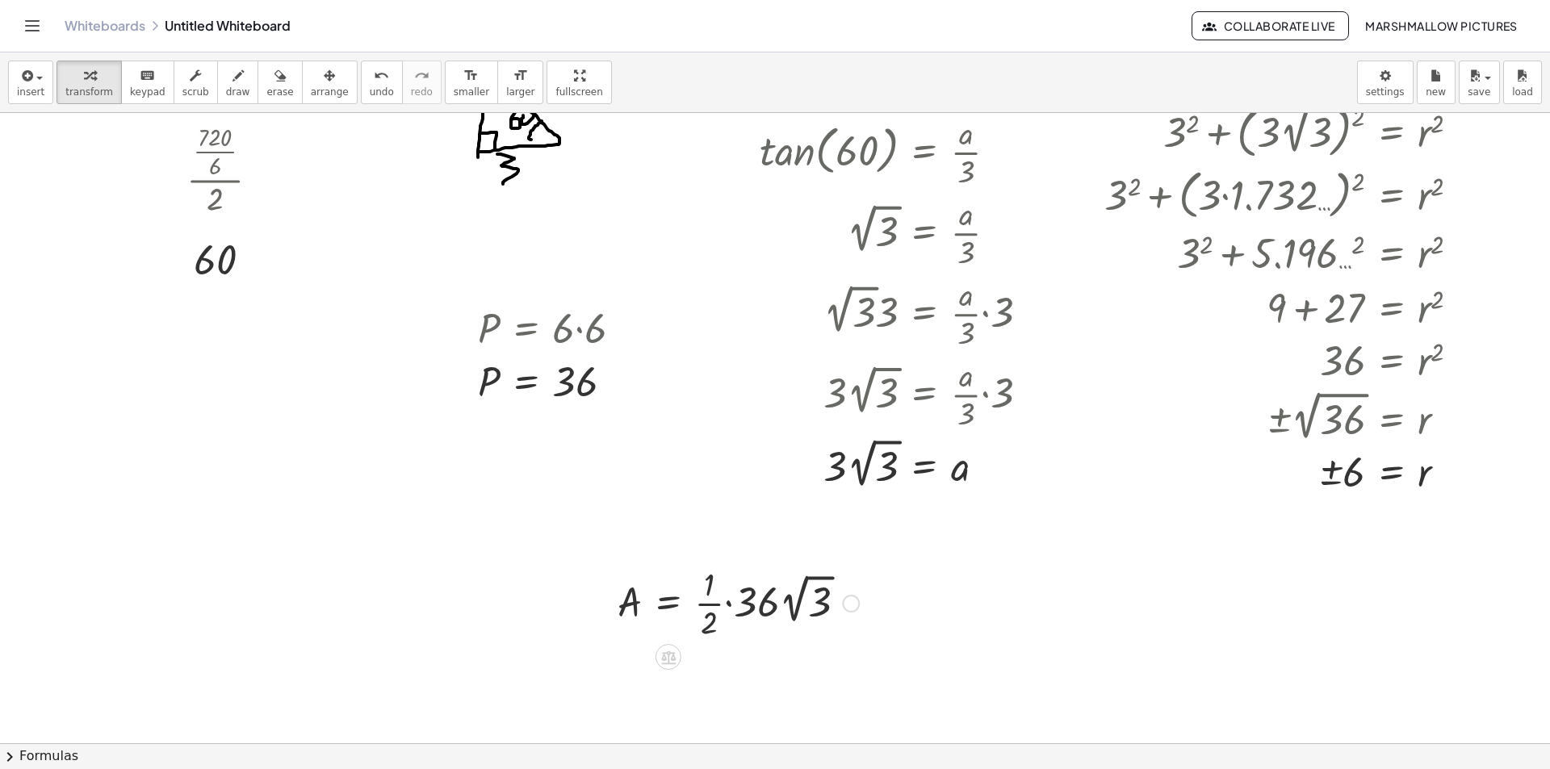
click at [763, 601] on div at bounding box center [739, 602] width 258 height 81
click at [766, 601] on div at bounding box center [739, 602] width 258 height 81
click at [767, 672] on div at bounding box center [749, 683] width 279 height 81
click at [736, 667] on div at bounding box center [739, 683] width 258 height 81
click at [750, 676] on div at bounding box center [739, 683] width 258 height 81
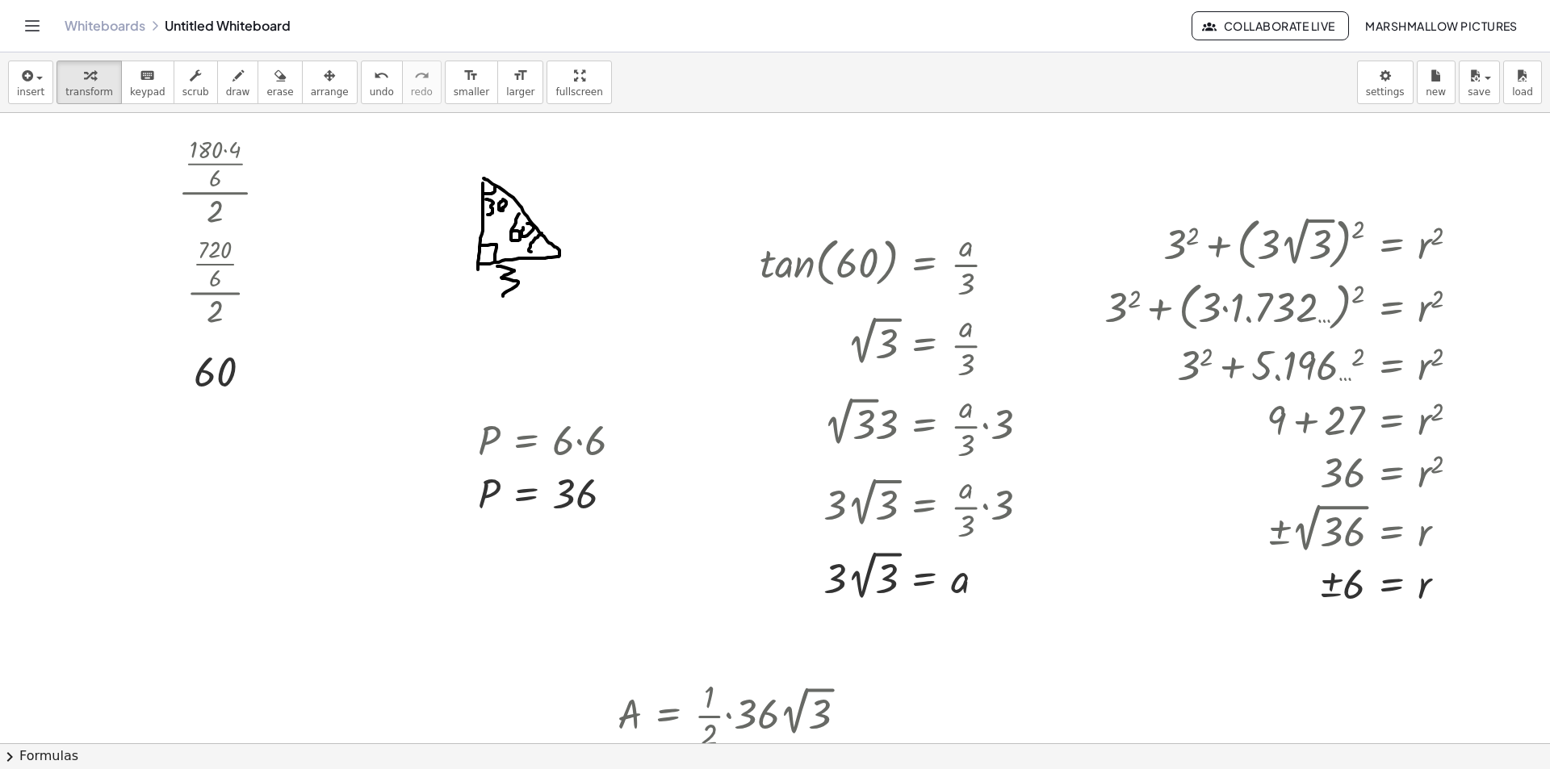
scroll to position [0, 0]
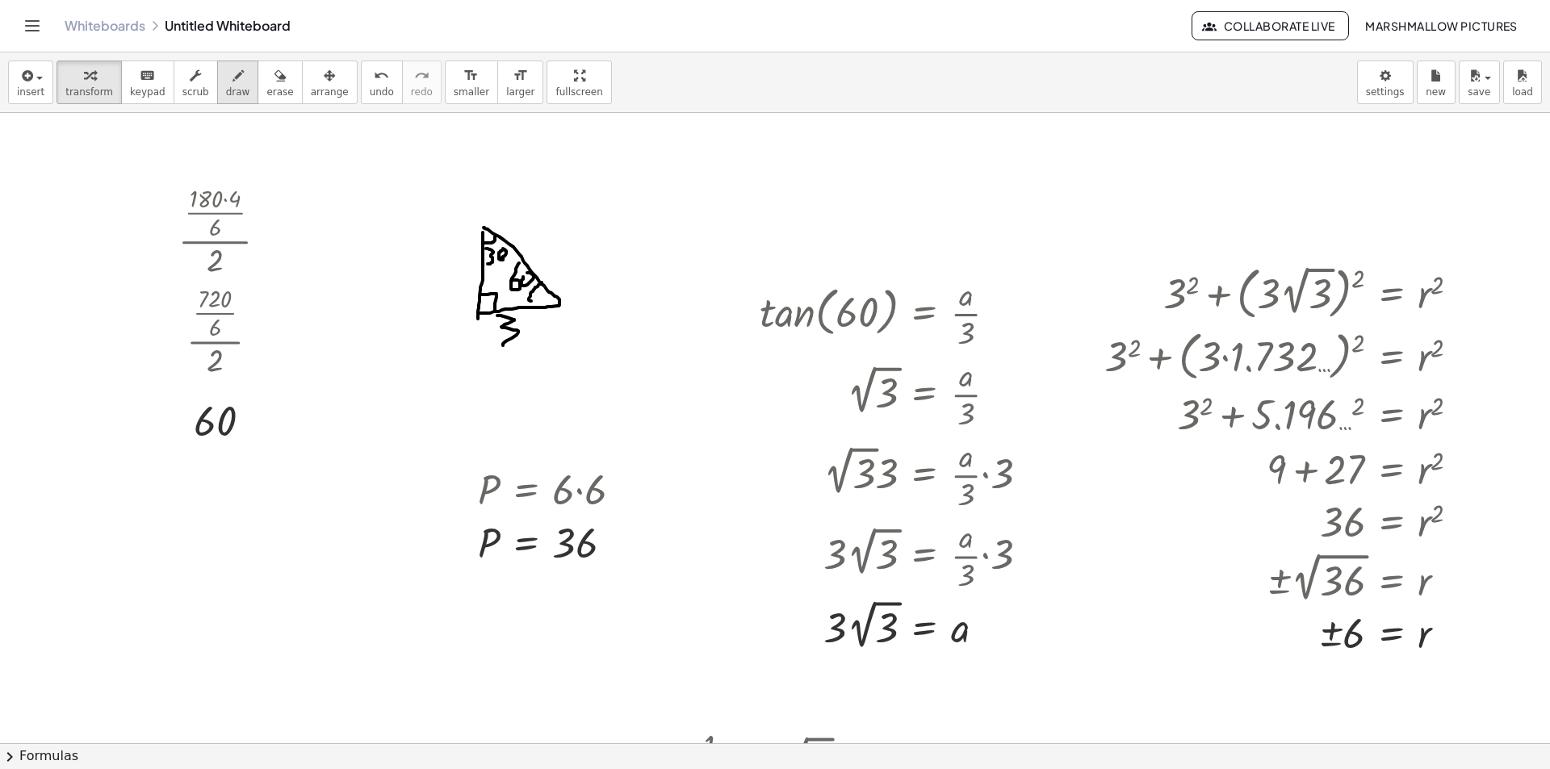
click at [217, 76] on button "draw" at bounding box center [238, 83] width 42 height 44
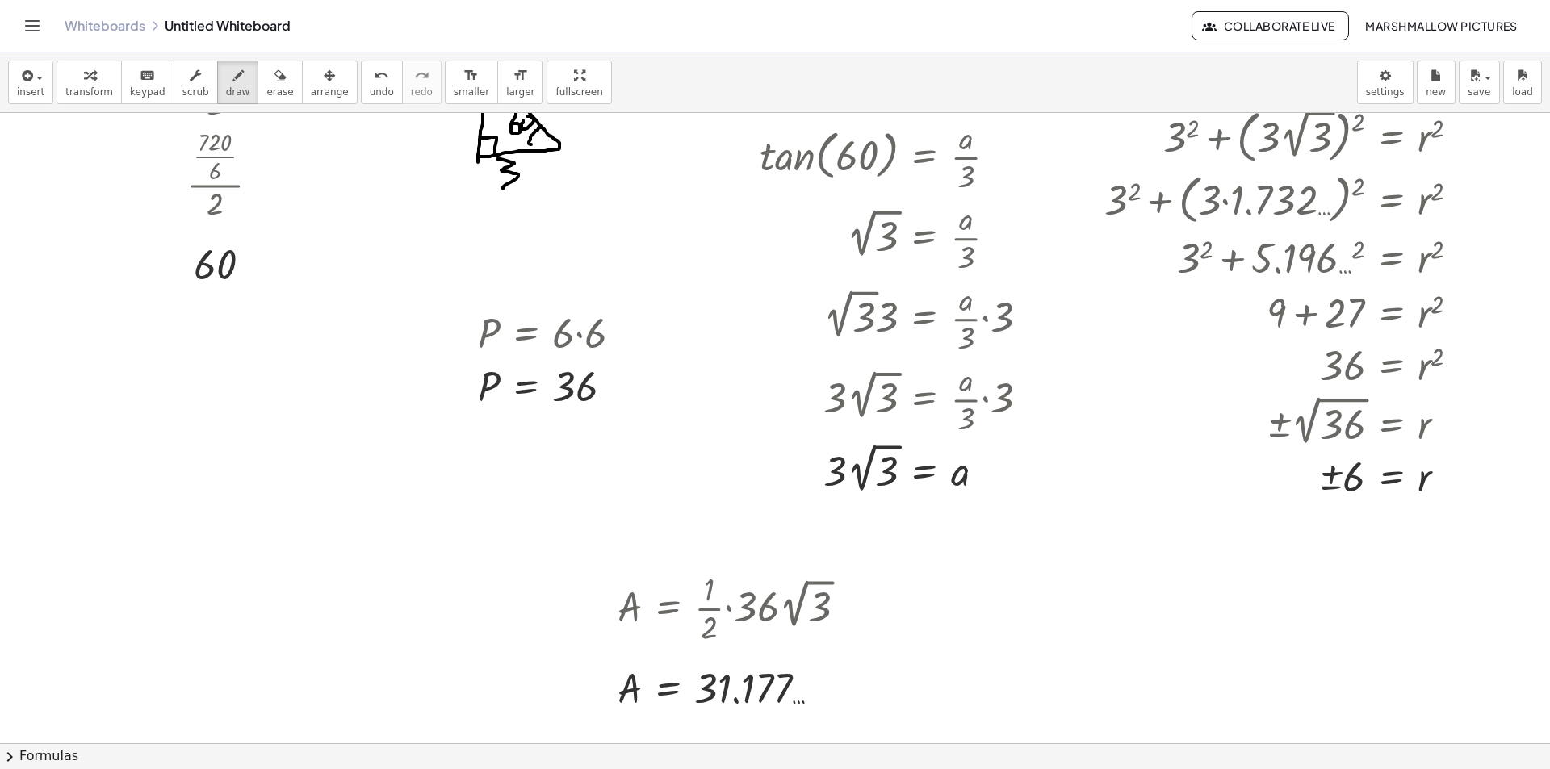
scroll to position [484, 0]
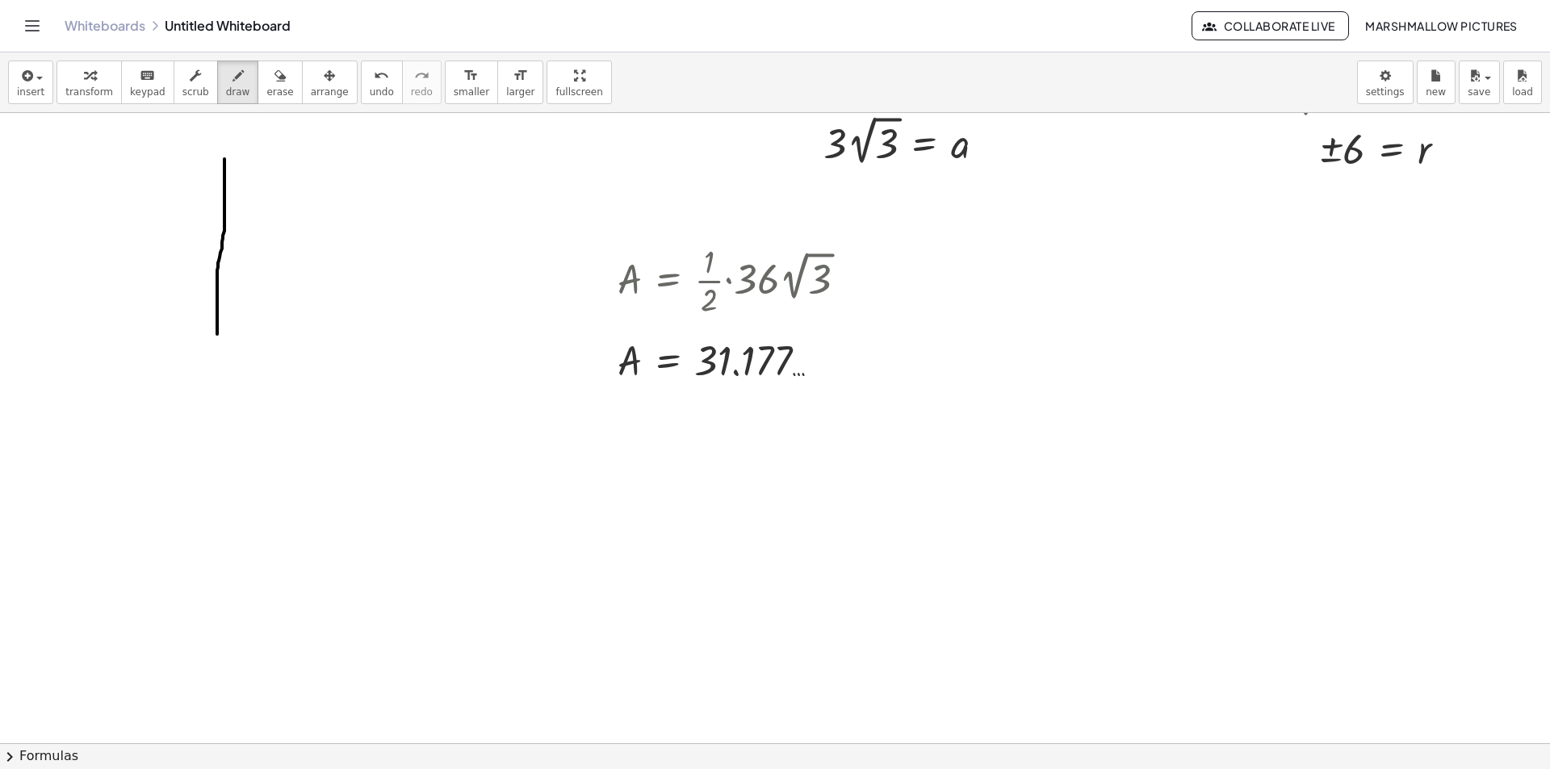
drag, startPoint x: 224, startPoint y: 159, endPoint x: 229, endPoint y: 270, distance: 110.7
click at [217, 333] on div at bounding box center [775, 312] width 1550 height 1366
drag, startPoint x: 222, startPoint y: 148, endPoint x: 214, endPoint y: 324, distance: 176.2
click at [214, 324] on div at bounding box center [775, 312] width 1550 height 1366
drag, startPoint x: 307, startPoint y: 291, endPoint x: 301, endPoint y: 320, distance: 28.8
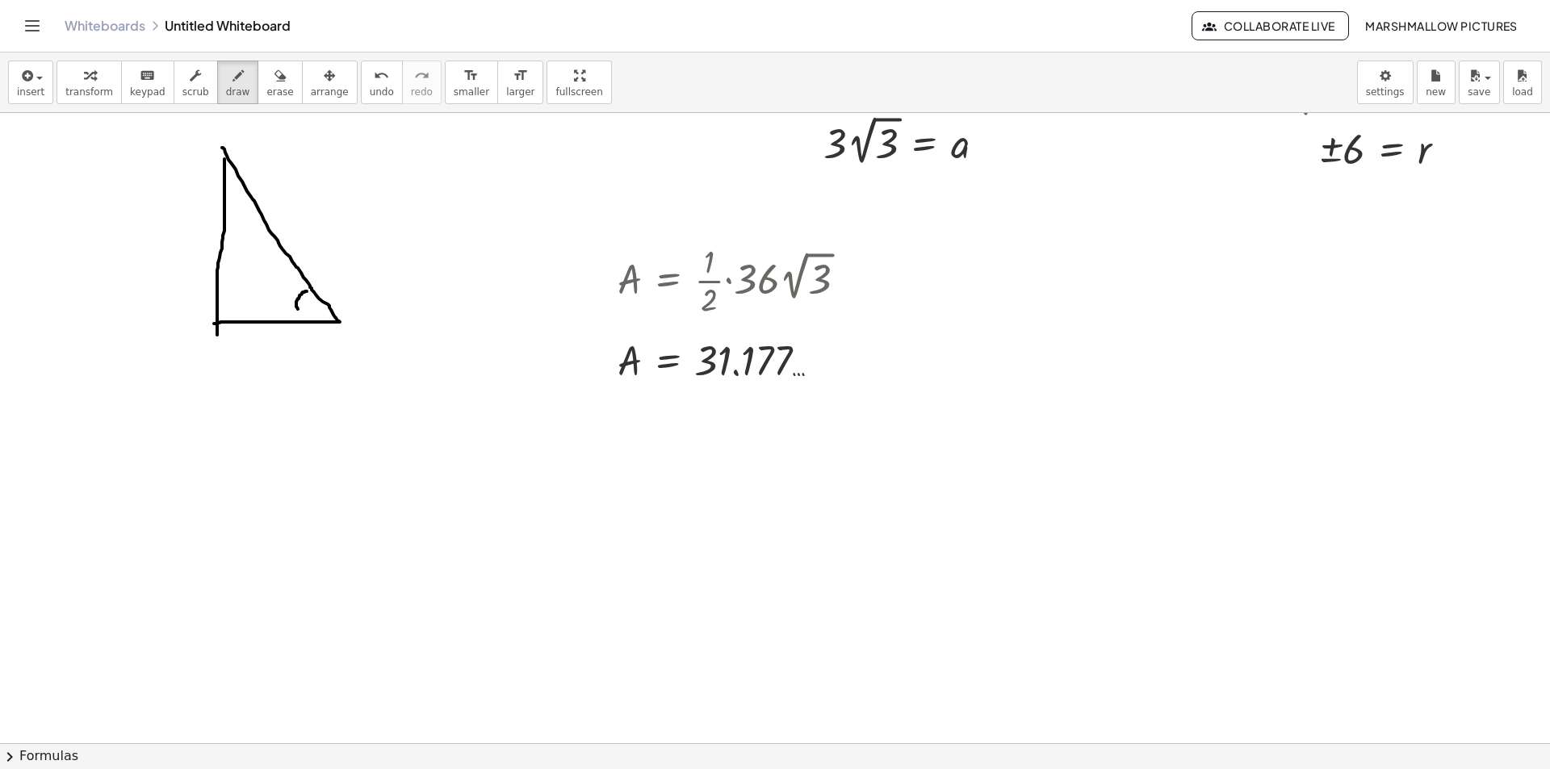
click at [301, 320] on div at bounding box center [775, 312] width 1550 height 1366
click at [270, 289] on div at bounding box center [775, 312] width 1550 height 1366
drag, startPoint x: 275, startPoint y: 276, endPoint x: 287, endPoint y: 286, distance: 15.5
click at [277, 309] on div at bounding box center [775, 312] width 1550 height 1366
click at [288, 289] on div at bounding box center [775, 312] width 1550 height 1366
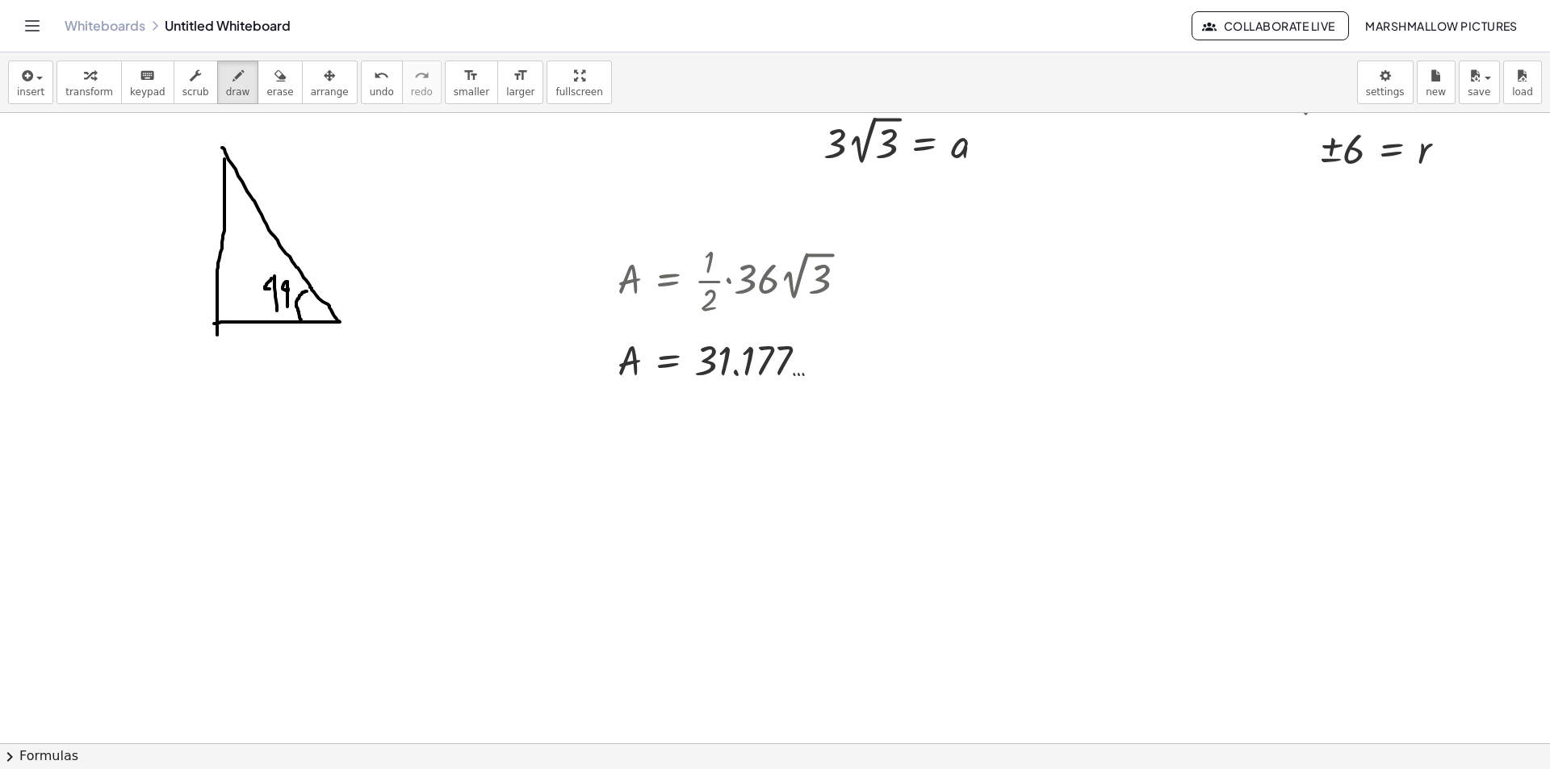
drag, startPoint x: 287, startPoint y: 282, endPoint x: 285, endPoint y: 309, distance: 27.6
click at [285, 309] on div at bounding box center [775, 312] width 1550 height 1366
click at [296, 278] on div at bounding box center [775, 312] width 1550 height 1366
drag, startPoint x: 285, startPoint y: 287, endPoint x: 293, endPoint y: 287, distance: 8.1
click at [293, 287] on div at bounding box center [775, 312] width 1550 height 1366
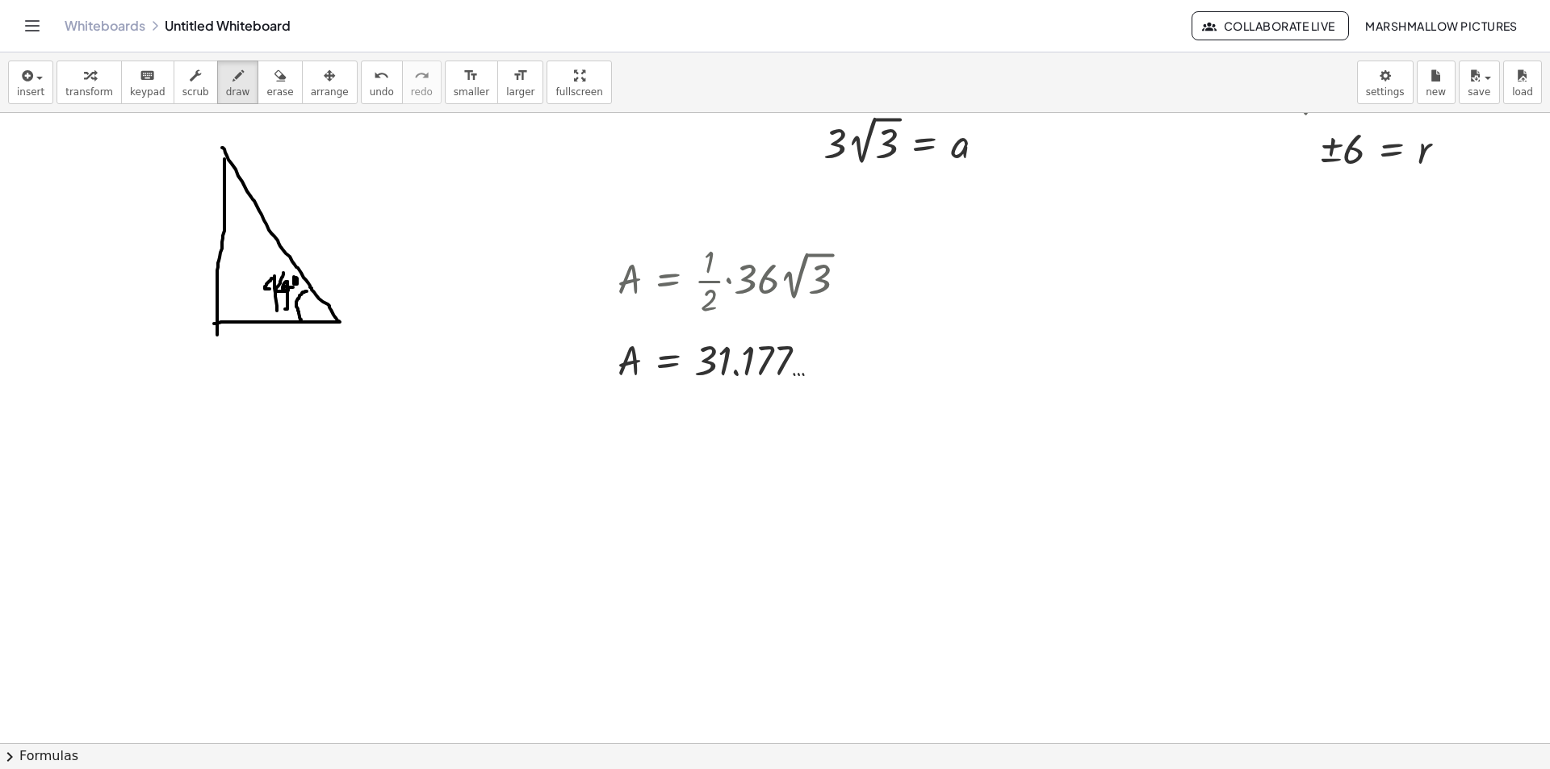
drag, startPoint x: 283, startPoint y: 273, endPoint x: 287, endPoint y: 291, distance: 19.0
click at [287, 291] on div at bounding box center [775, 312] width 1550 height 1366
drag, startPoint x: 288, startPoint y: 277, endPoint x: 289, endPoint y: 308, distance: 30.7
click at [289, 308] on div at bounding box center [775, 312] width 1550 height 1366
click at [296, 289] on div at bounding box center [775, 312] width 1550 height 1366
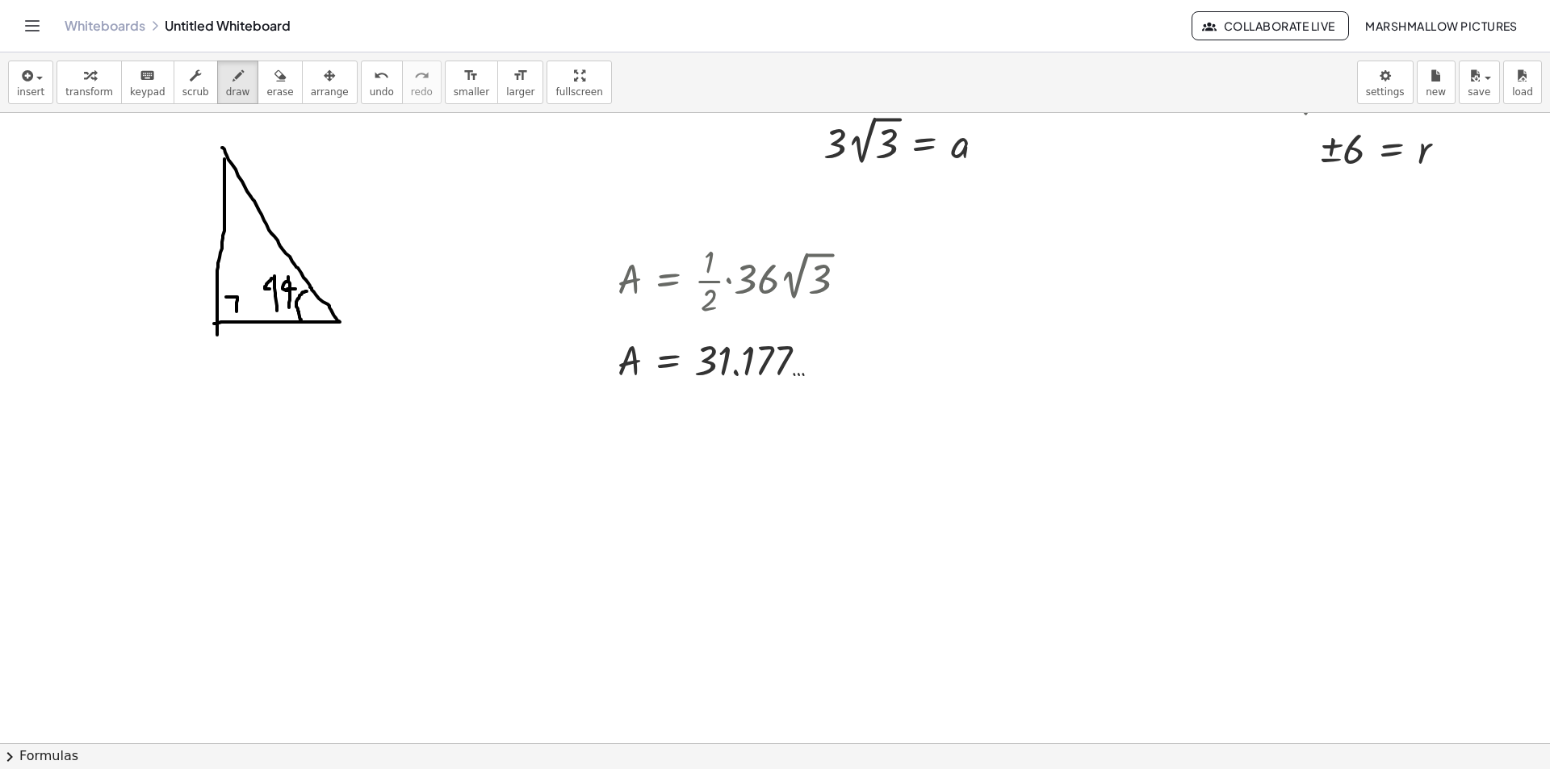
drag, startPoint x: 226, startPoint y: 297, endPoint x: 237, endPoint y: 312, distance: 17.9
click at [237, 312] on div at bounding box center [775, 312] width 1550 height 1366
click at [65, 82] on div "button" at bounding box center [89, 74] width 48 height 19
click at [310, 515] on div at bounding box center [775, 312] width 1550 height 1366
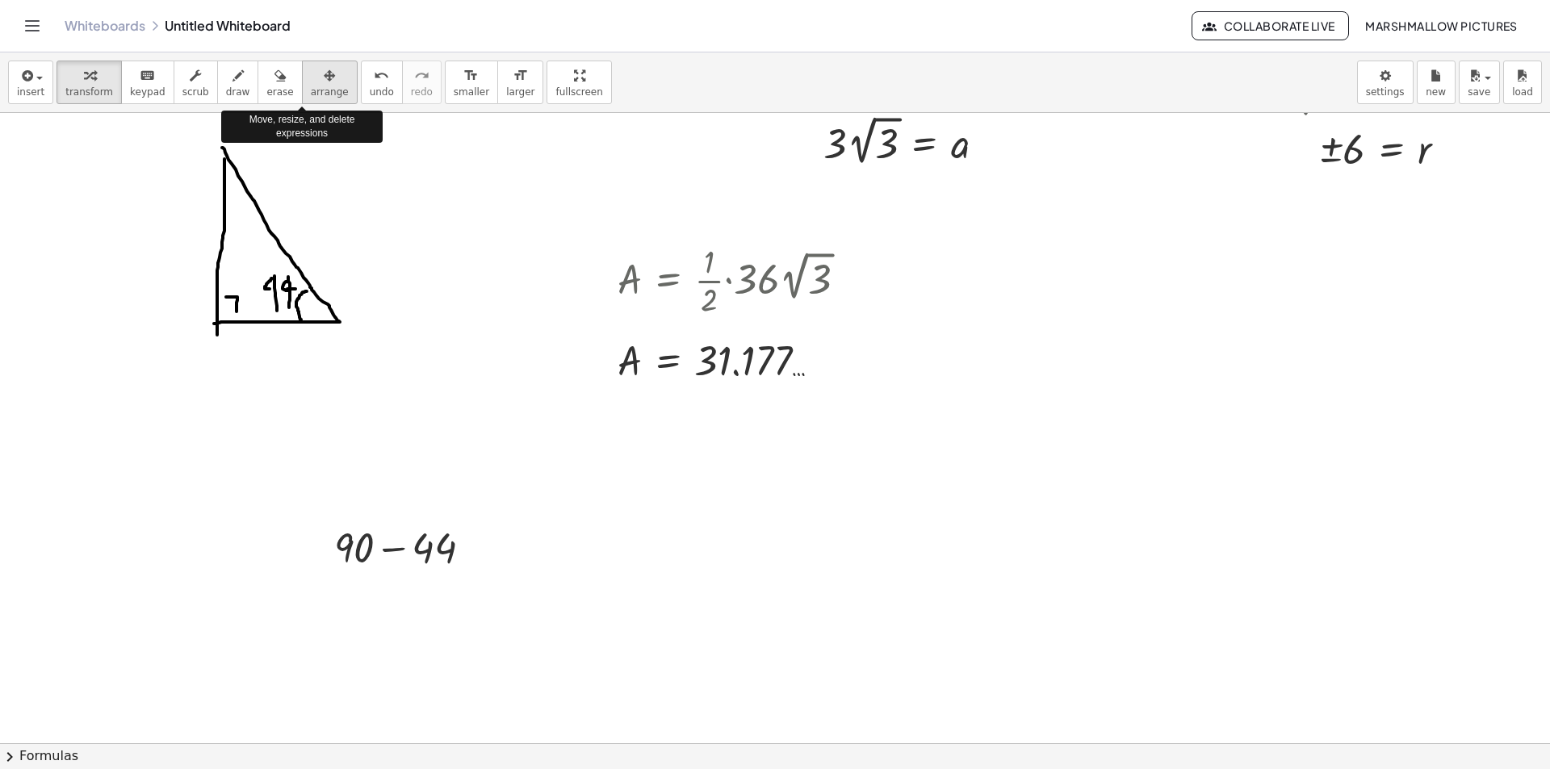
click at [324, 77] on icon "button" at bounding box center [329, 75] width 11 height 19
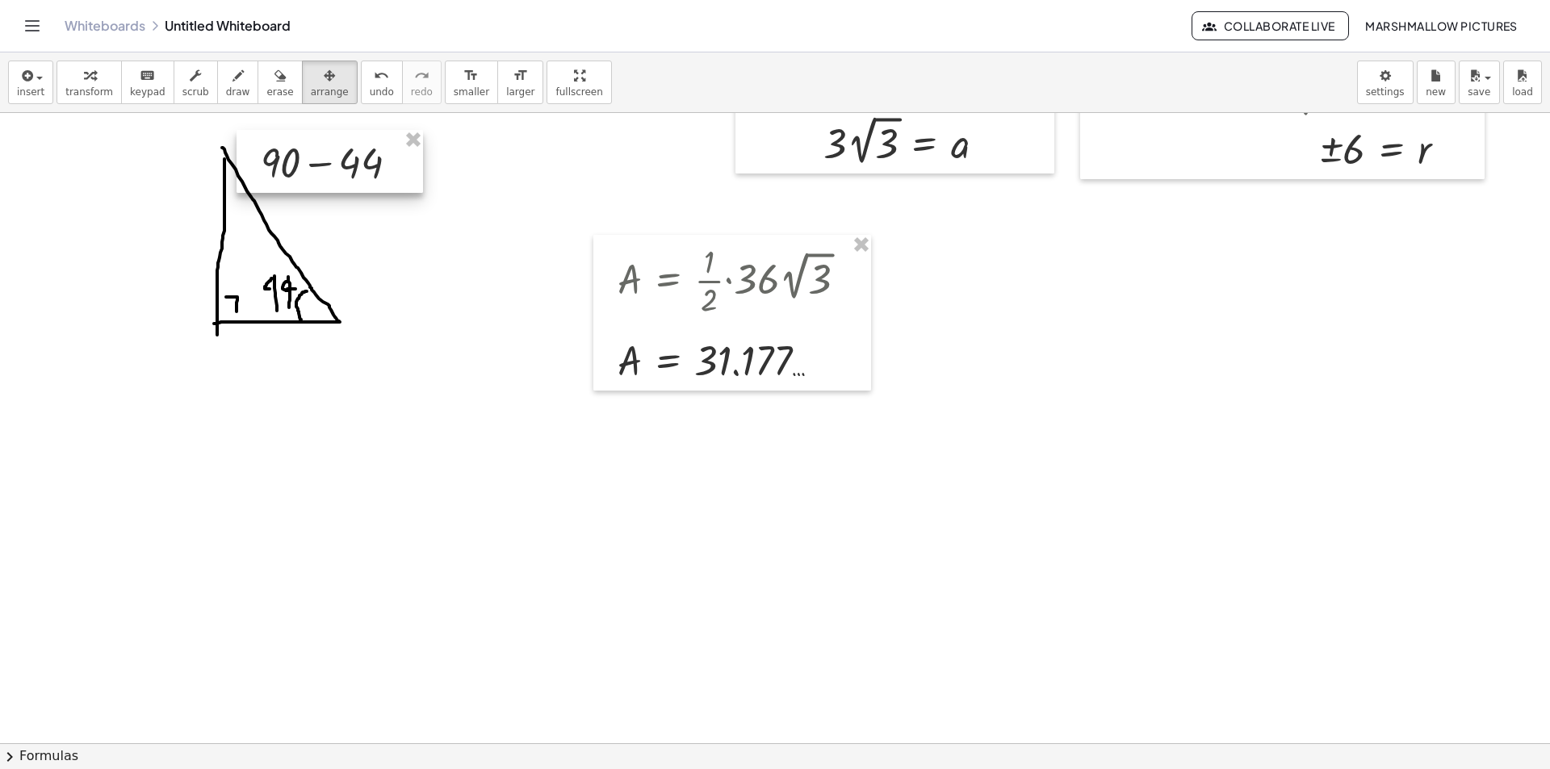
drag, startPoint x: 375, startPoint y: 548, endPoint x: 300, endPoint y: 174, distance: 381.5
click at [300, 174] on div at bounding box center [330, 161] width 187 height 63
click at [84, 76] on icon "button" at bounding box center [89, 75] width 11 height 19
click at [304, 161] on div at bounding box center [336, 161] width 166 height 55
click at [311, 76] on div "button" at bounding box center [330, 74] width 38 height 19
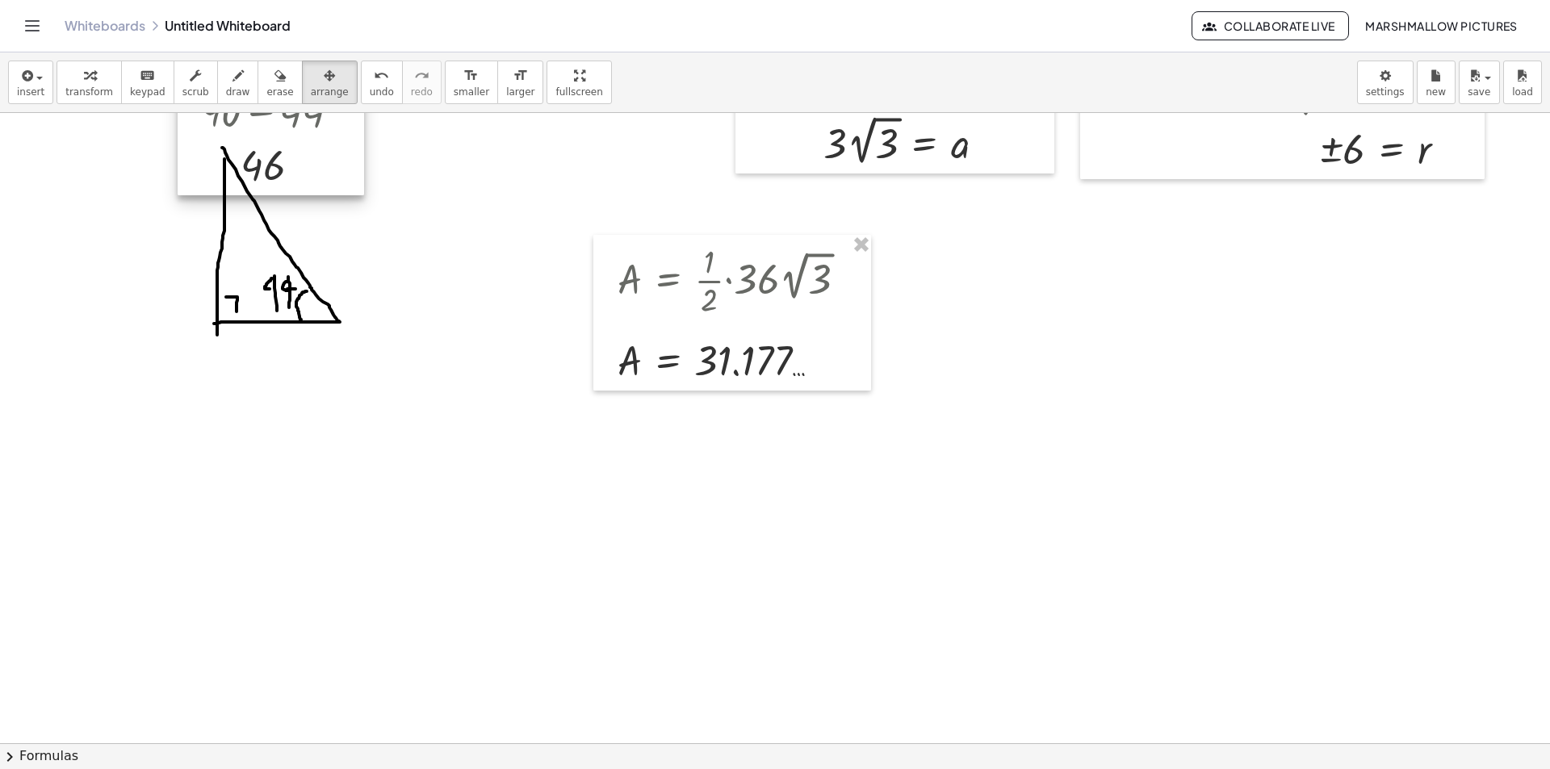
drag, startPoint x: 333, startPoint y: 208, endPoint x: 278, endPoint y: 159, distance: 73.8
click at [278, 159] on div at bounding box center [271, 137] width 187 height 116
click at [459, 198] on div at bounding box center [775, 312] width 1550 height 1366
click at [79, 94] on span "transform" at bounding box center [89, 91] width 48 height 11
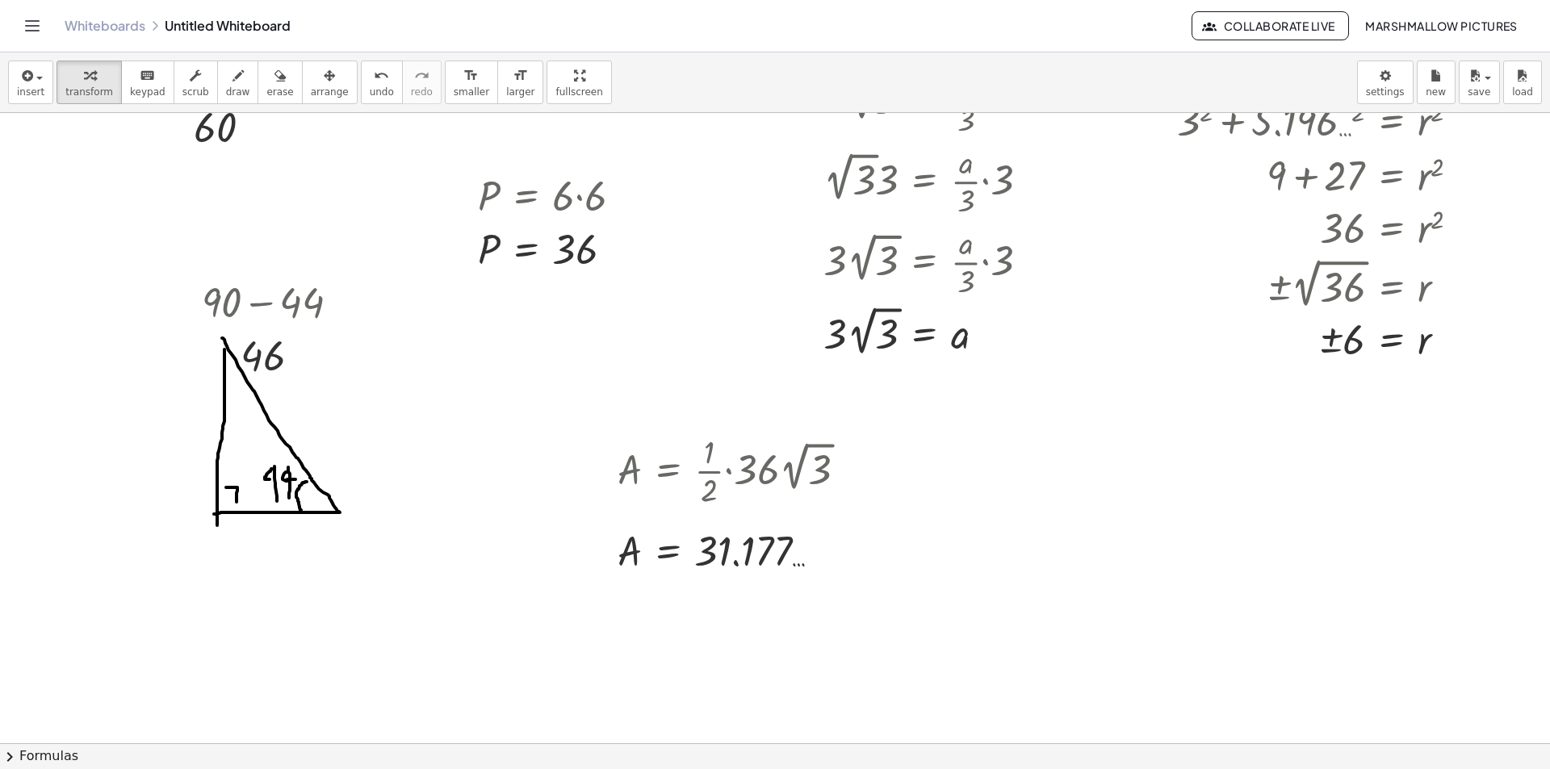
scroll to position [323, 0]
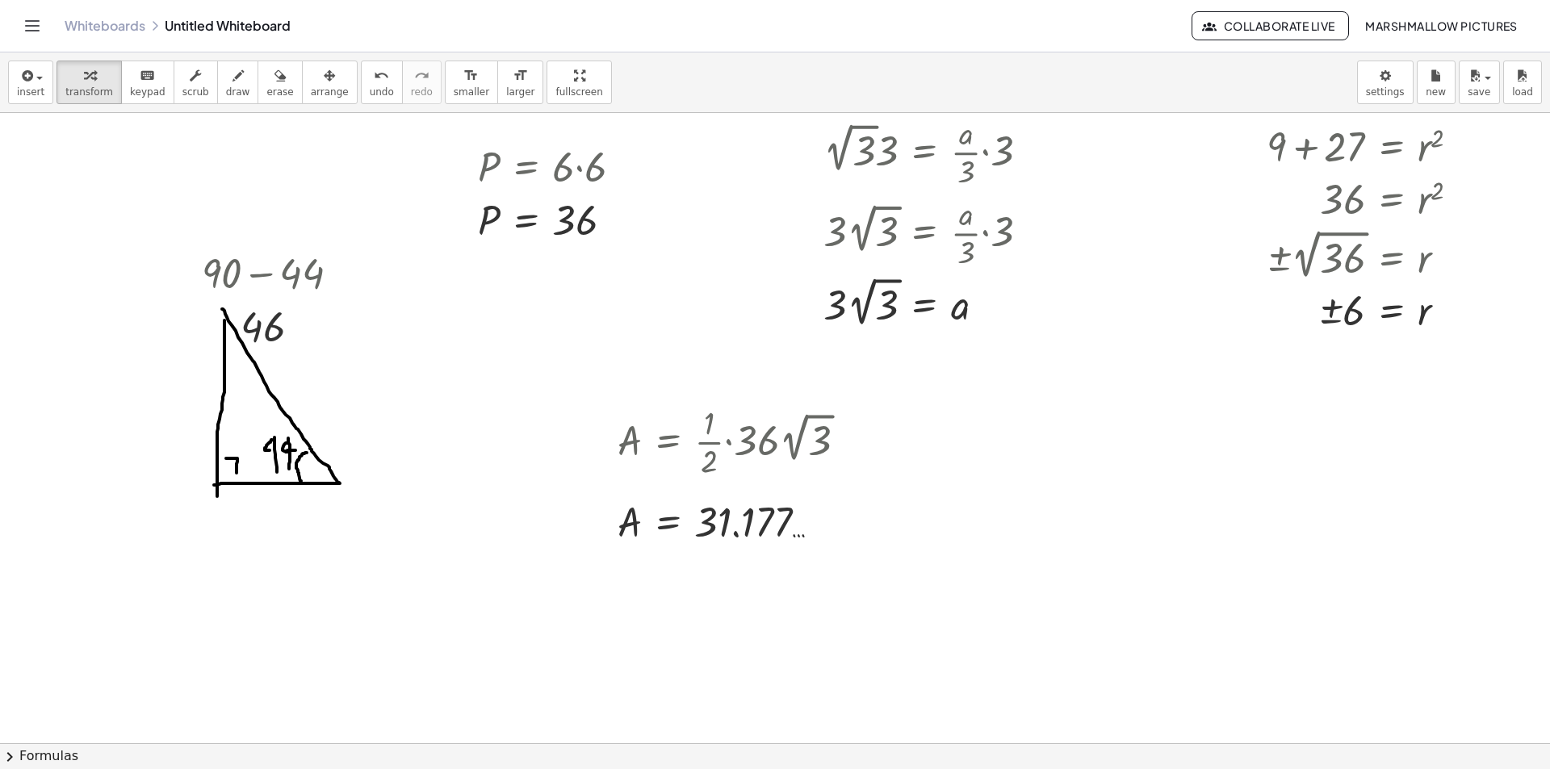
click at [356, 603] on div at bounding box center [775, 473] width 1550 height 1366
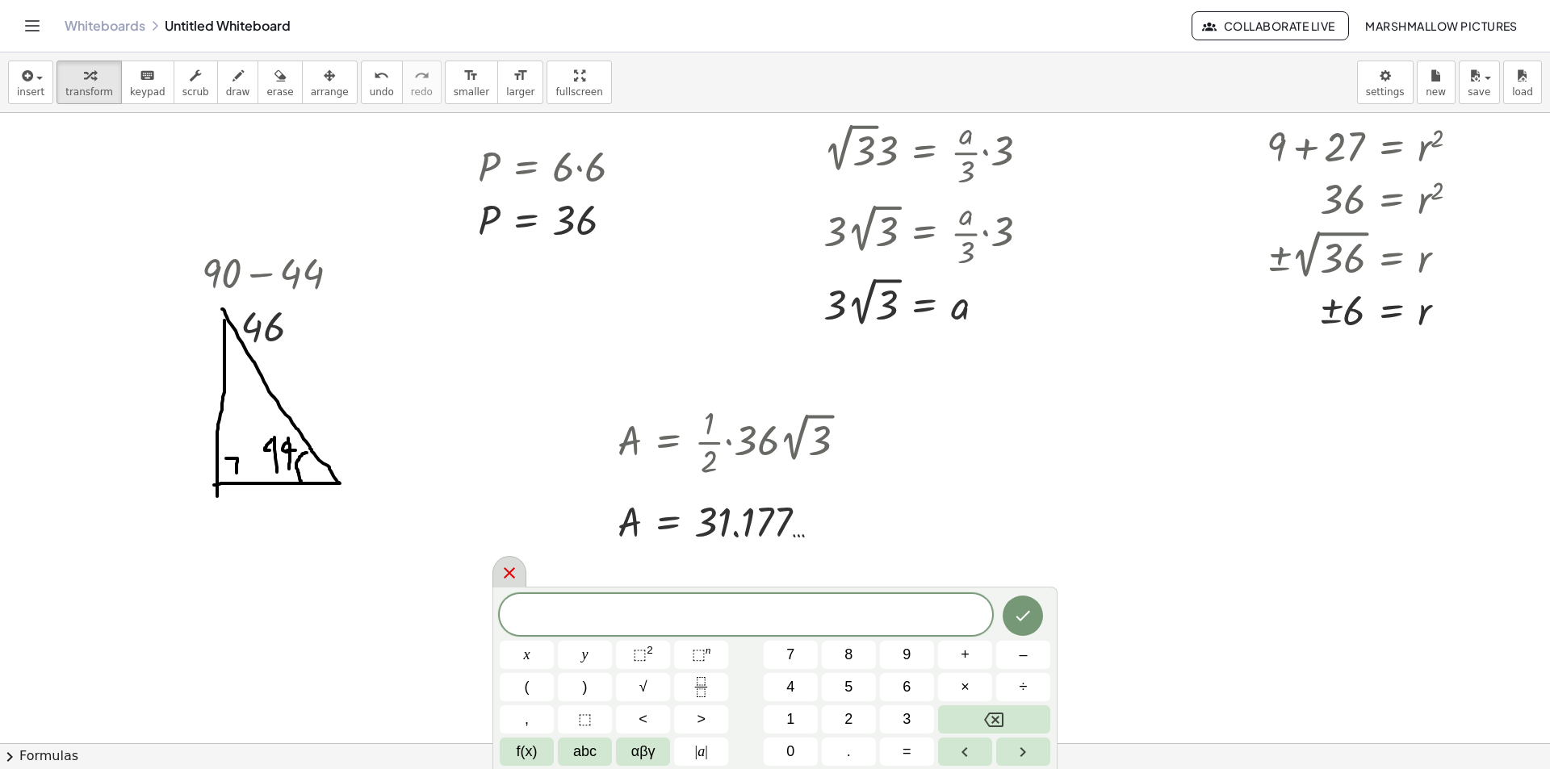
click at [518, 573] on icon at bounding box center [509, 573] width 19 height 19
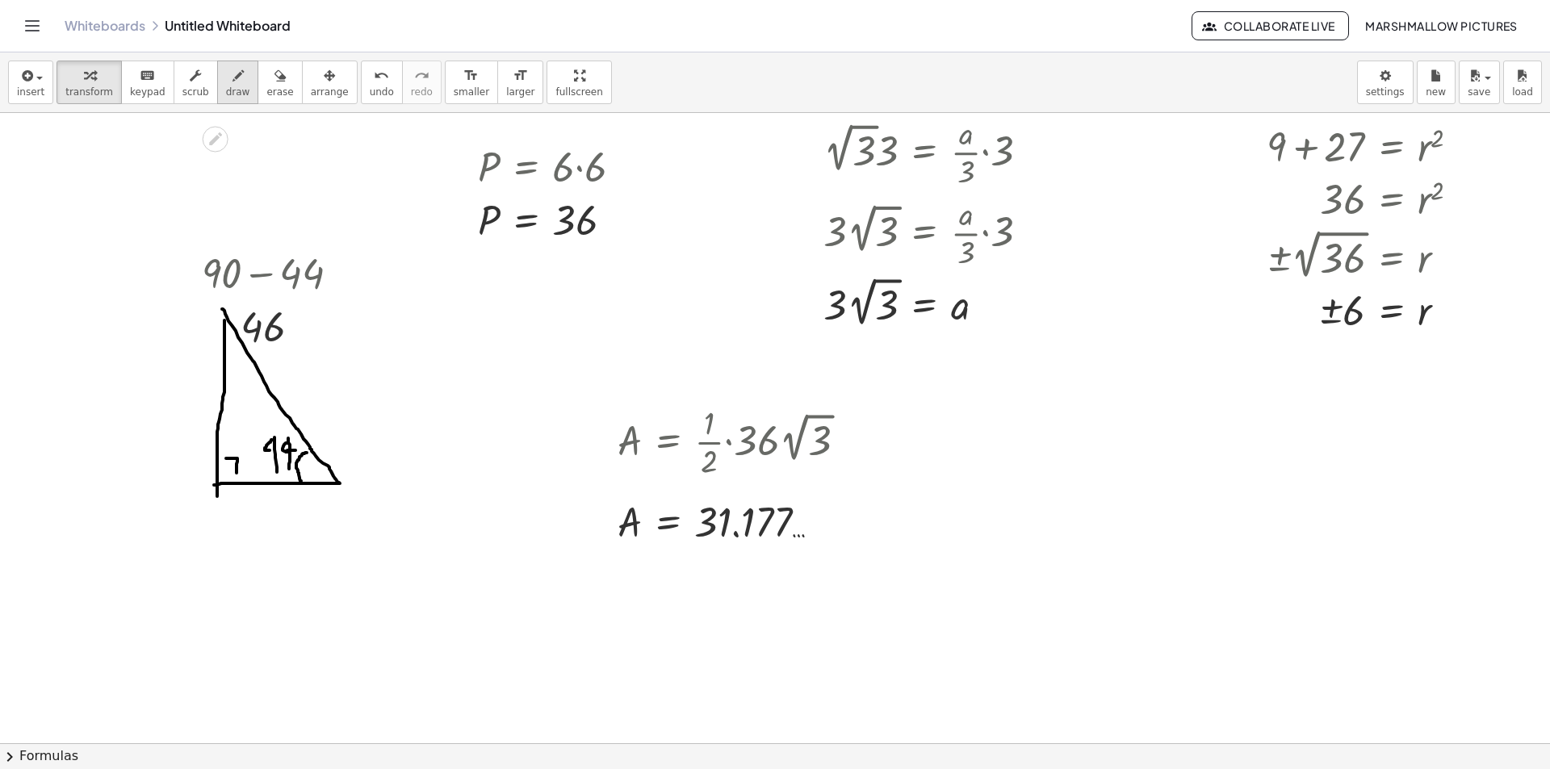
click at [228, 86] on span "draw" at bounding box center [238, 91] width 24 height 11
drag, startPoint x: 254, startPoint y: 530, endPoint x: 267, endPoint y: 501, distance: 32.9
click at [267, 501] on div at bounding box center [775, 473] width 1550 height 1366
click at [85, 86] on span "transform" at bounding box center [89, 91] width 48 height 11
click at [520, 587] on div at bounding box center [775, 473] width 1550 height 1366
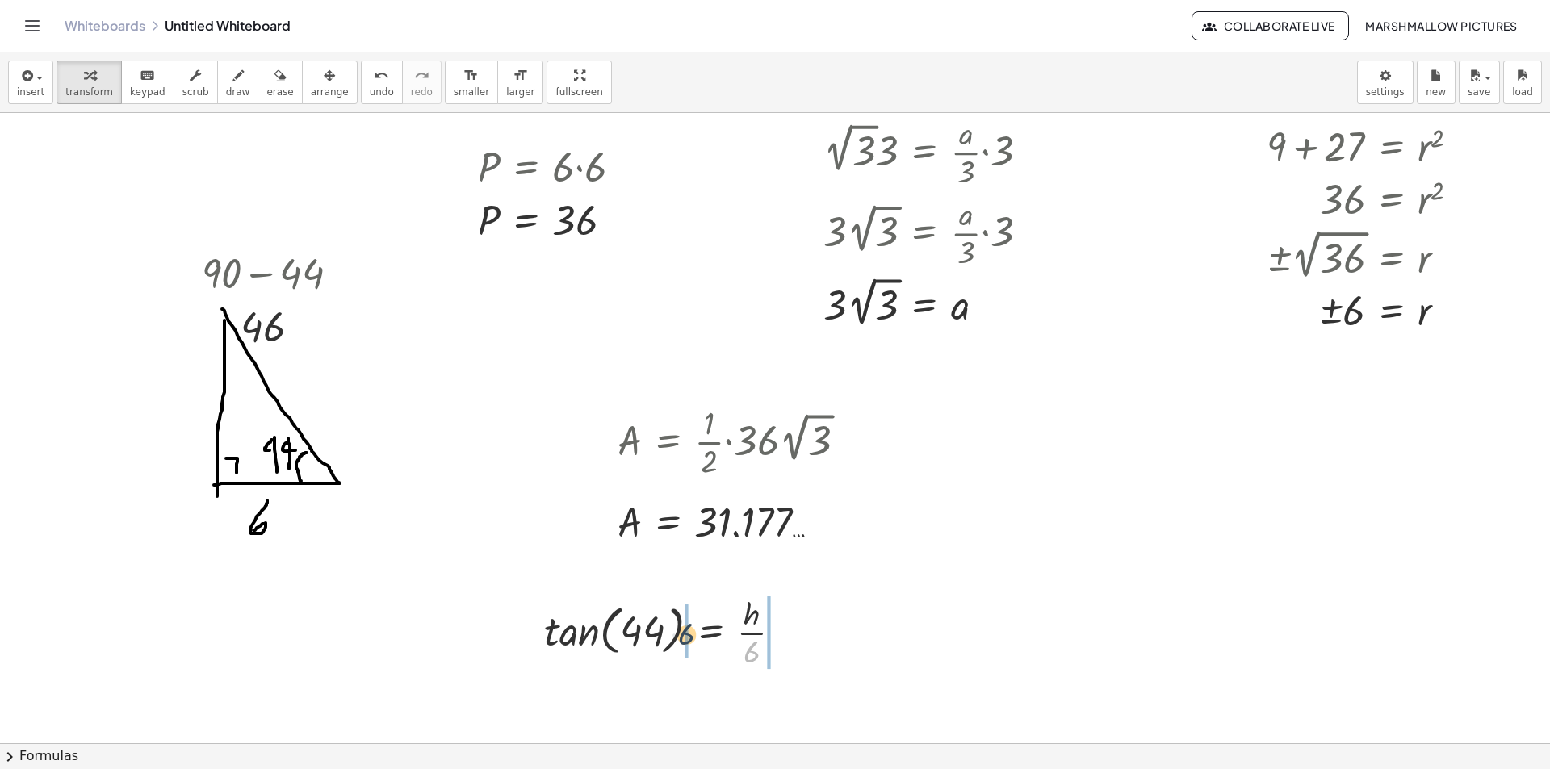
drag, startPoint x: 711, startPoint y: 640, endPoint x: 688, endPoint y: 635, distance: 23.1
click at [560, 635] on div at bounding box center [674, 631] width 321 height 81
click at [665, 631] on div at bounding box center [686, 631] width 299 height 81
drag, startPoint x: 775, startPoint y: 643, endPoint x: 754, endPoint y: 666, distance: 30.9
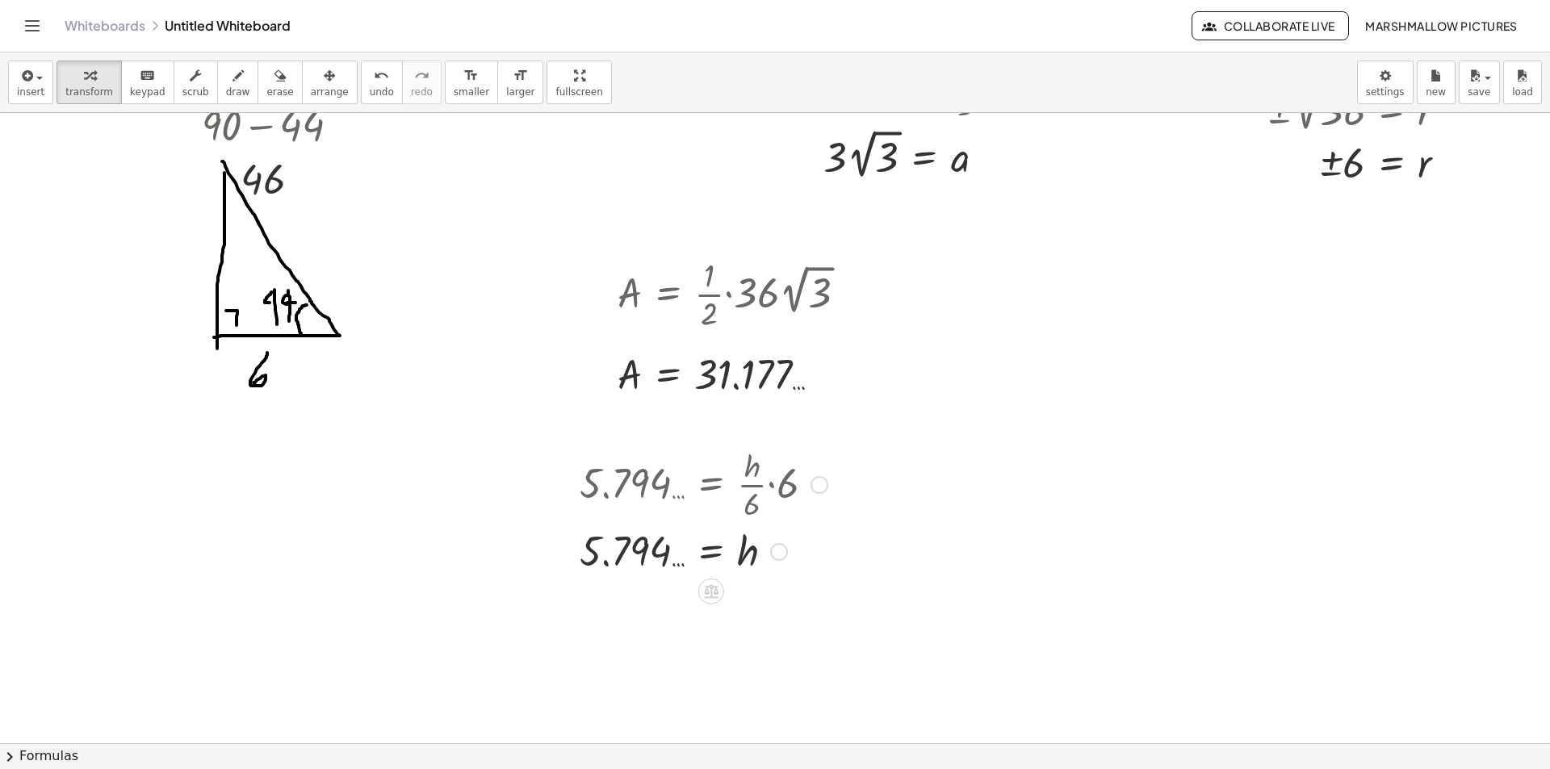
scroll to position [484, 0]
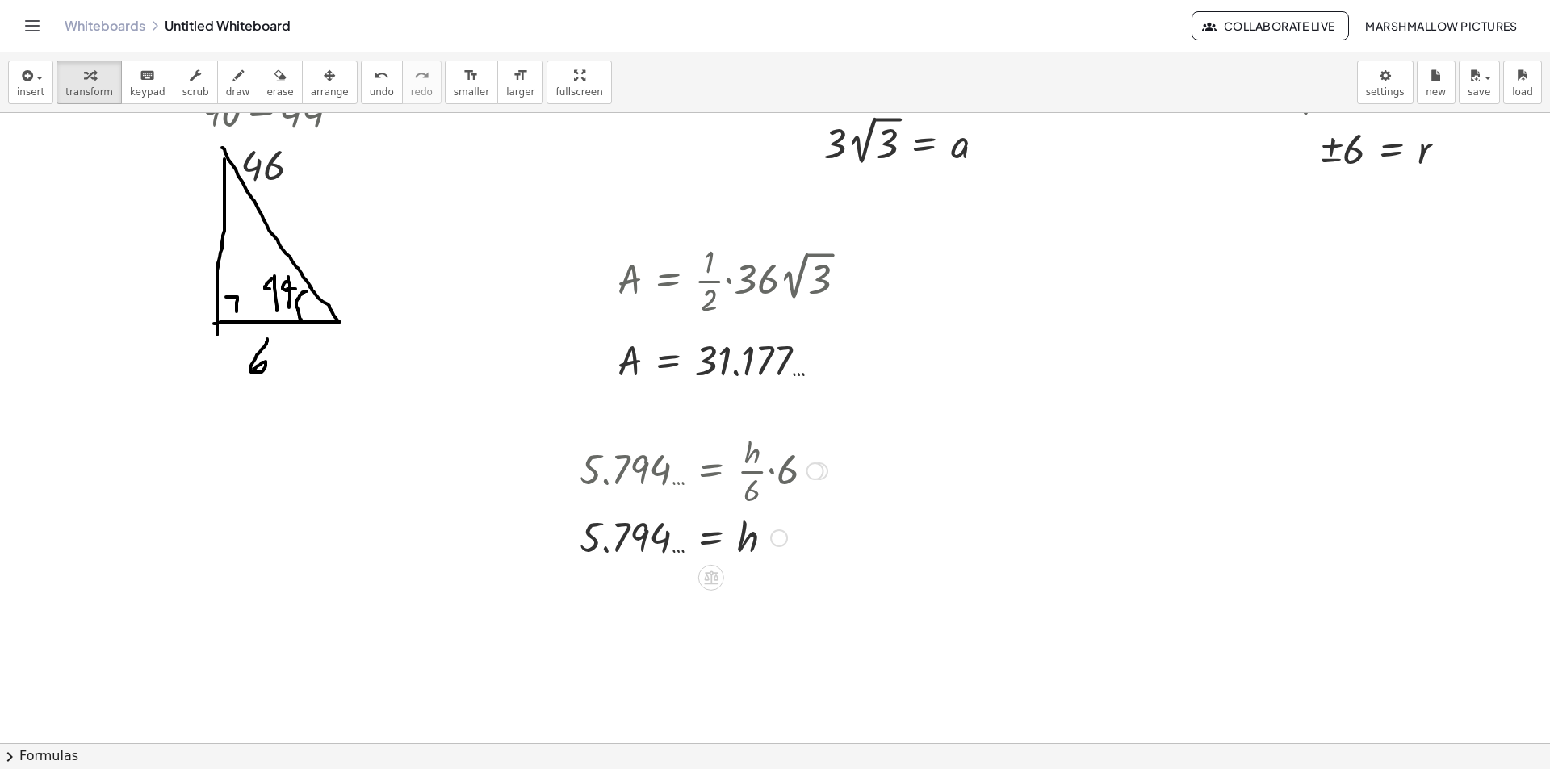
click at [784, 536] on div at bounding box center [779, 539] width 18 height 18
click at [850, 493] on li "Transform line" at bounding box center [877, 502] width 137 height 24
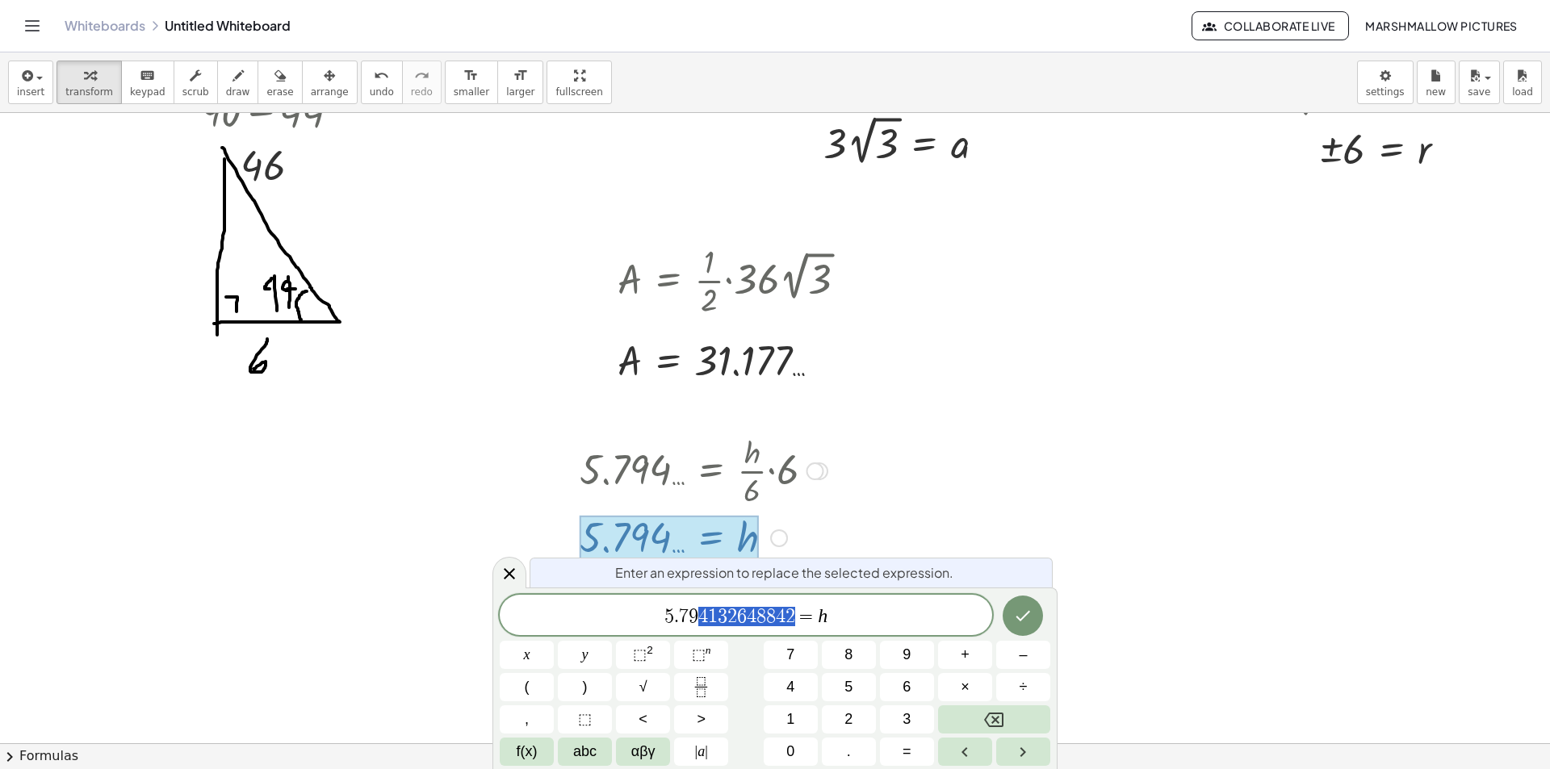
drag, startPoint x: 798, startPoint y: 623, endPoint x: 604, endPoint y: 627, distance: 193.8
click at [514, 566] on icon at bounding box center [509, 573] width 19 height 19
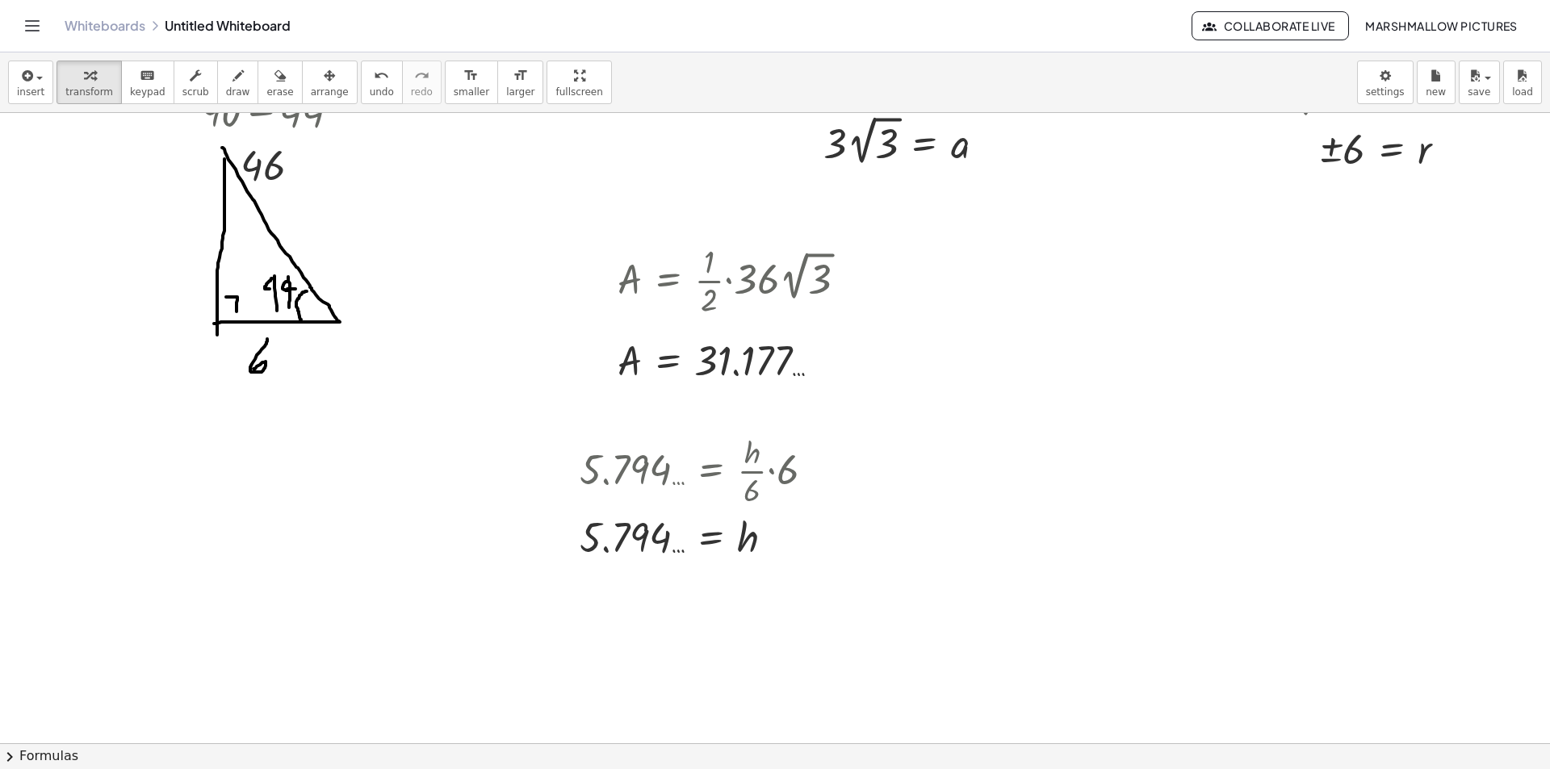
click at [336, 424] on div at bounding box center [775, 312] width 1550 height 1366
click at [824, 356] on div at bounding box center [822, 362] width 18 height 18
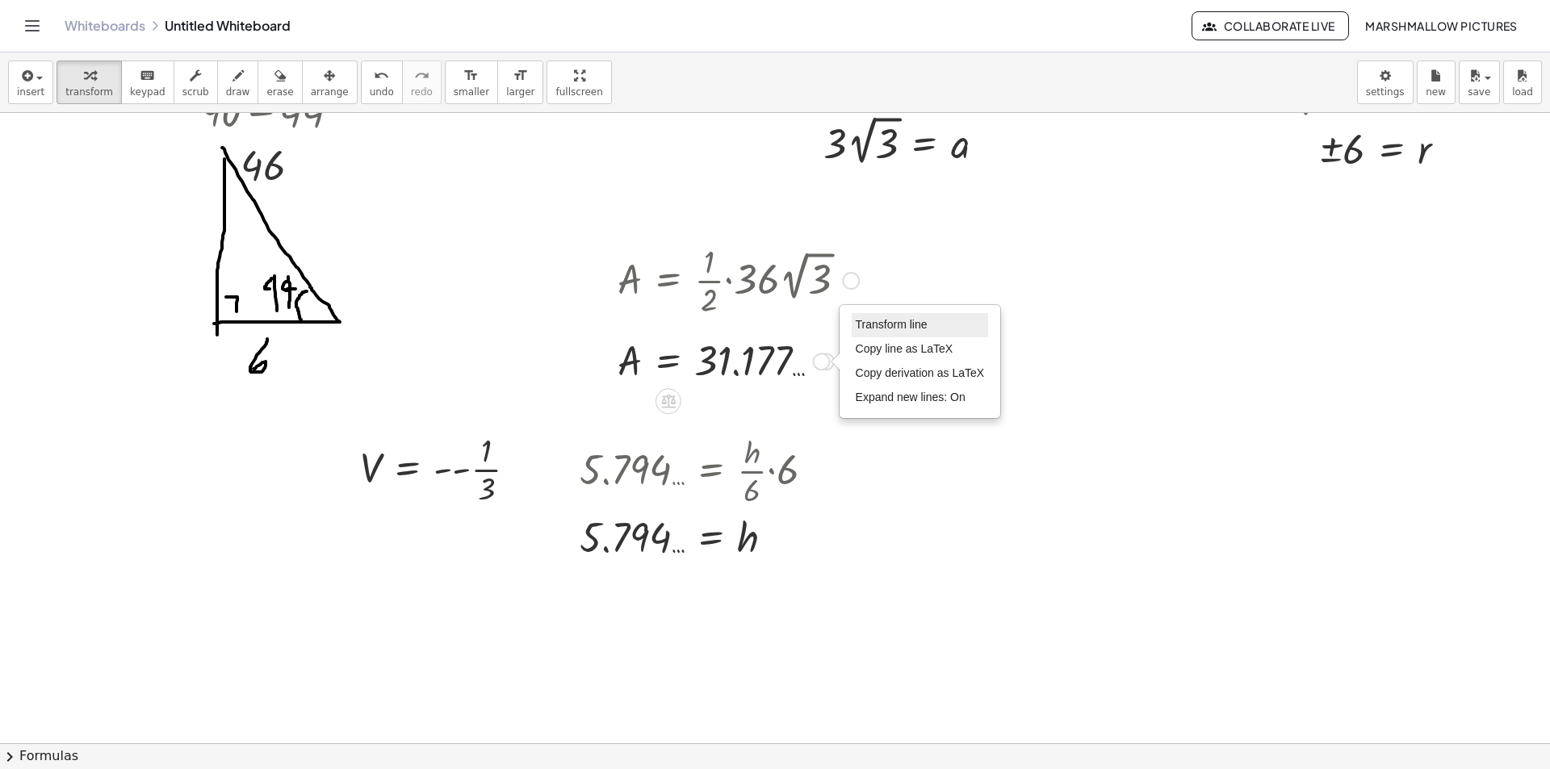
click at [863, 325] on span "Transform line" at bounding box center [892, 324] width 72 height 13
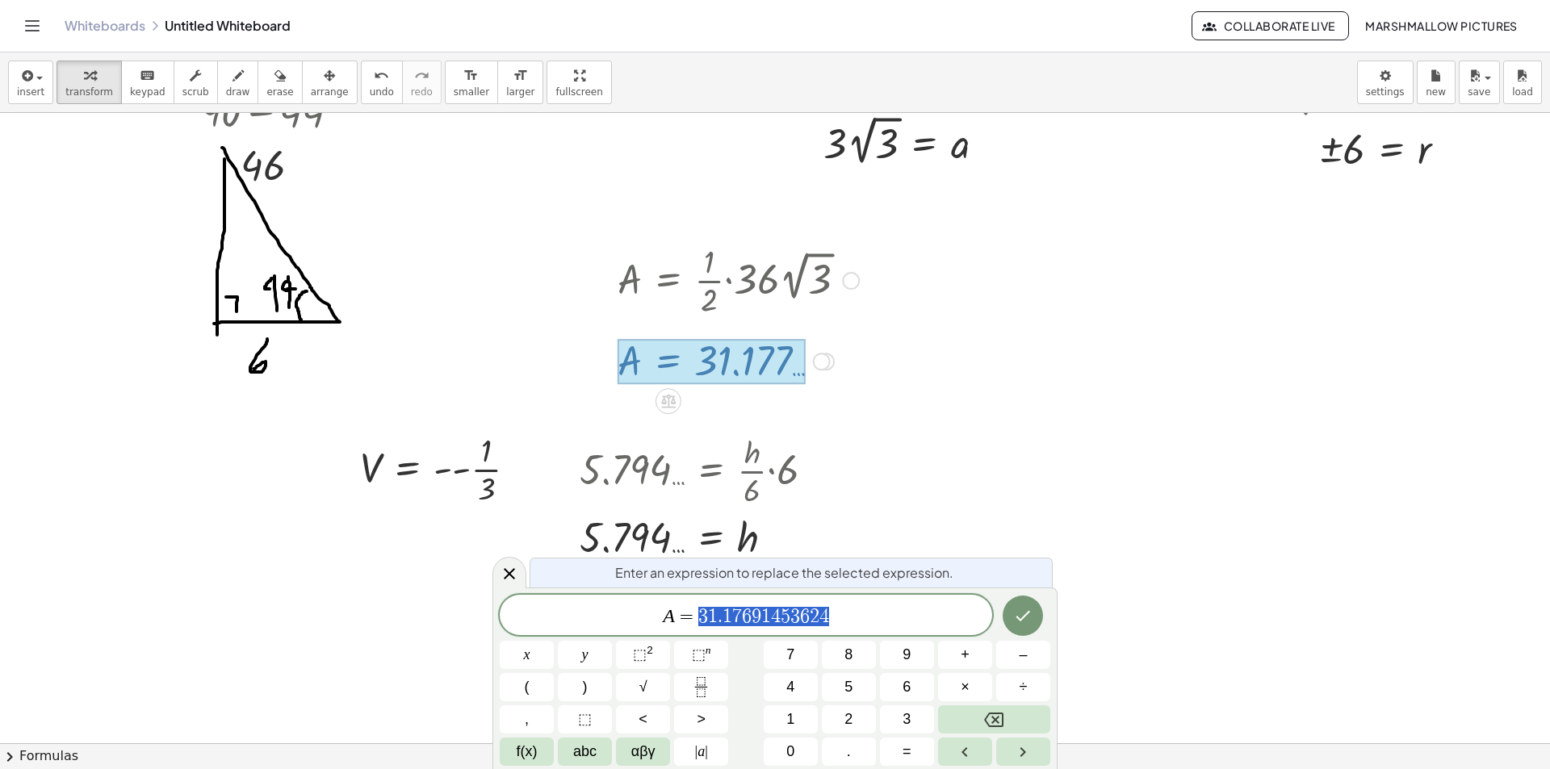
drag, startPoint x: 860, startPoint y: 607, endPoint x: 693, endPoint y: 602, distance: 167.2
click at [693, 602] on div "**********" at bounding box center [746, 615] width 493 height 40
click at [505, 560] on div at bounding box center [510, 572] width 34 height 31
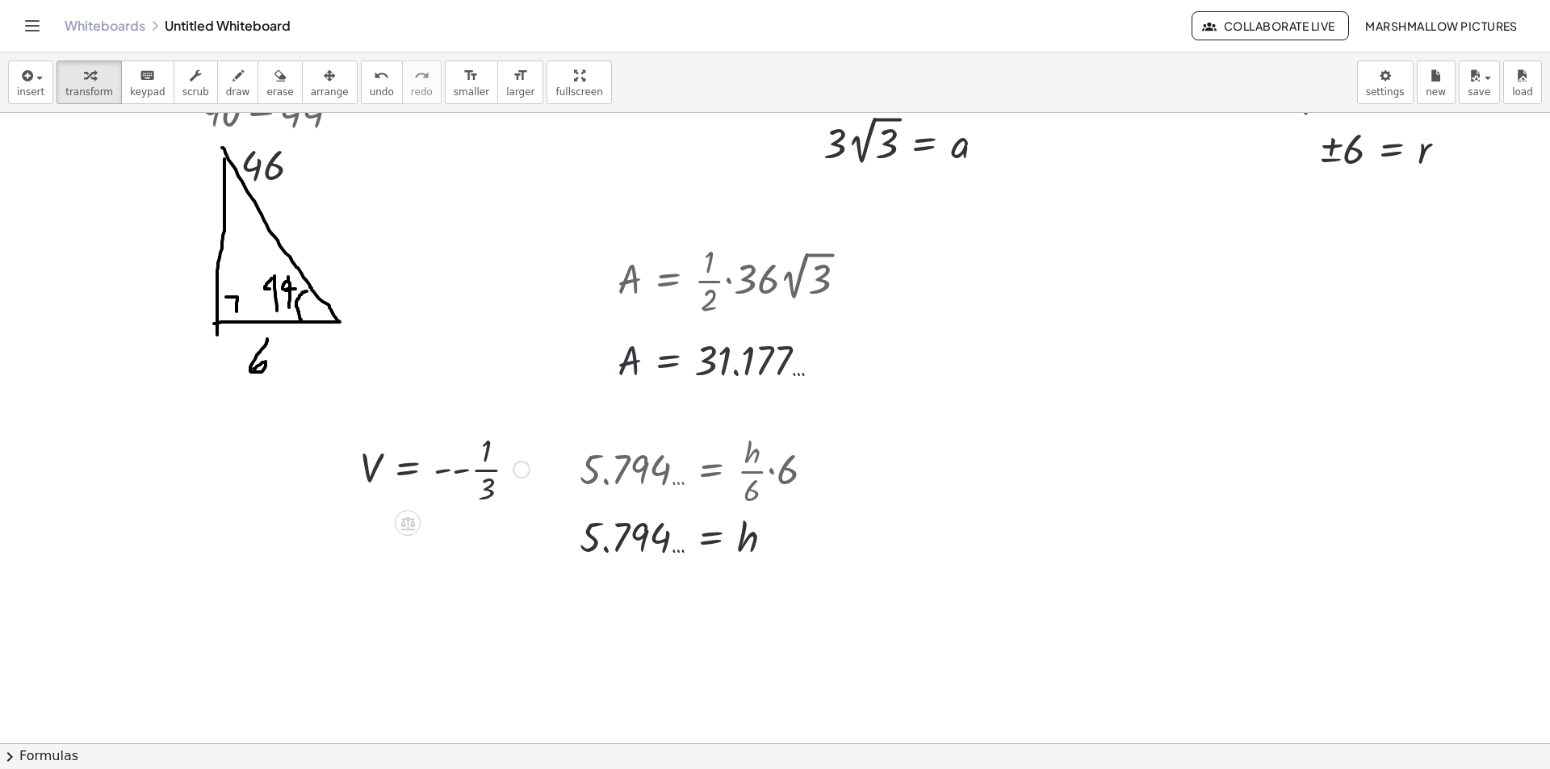
click at [522, 472] on div at bounding box center [522, 470] width 18 height 18
click at [570, 419] on span "Fix a mistake" at bounding box center [588, 420] width 66 height 13
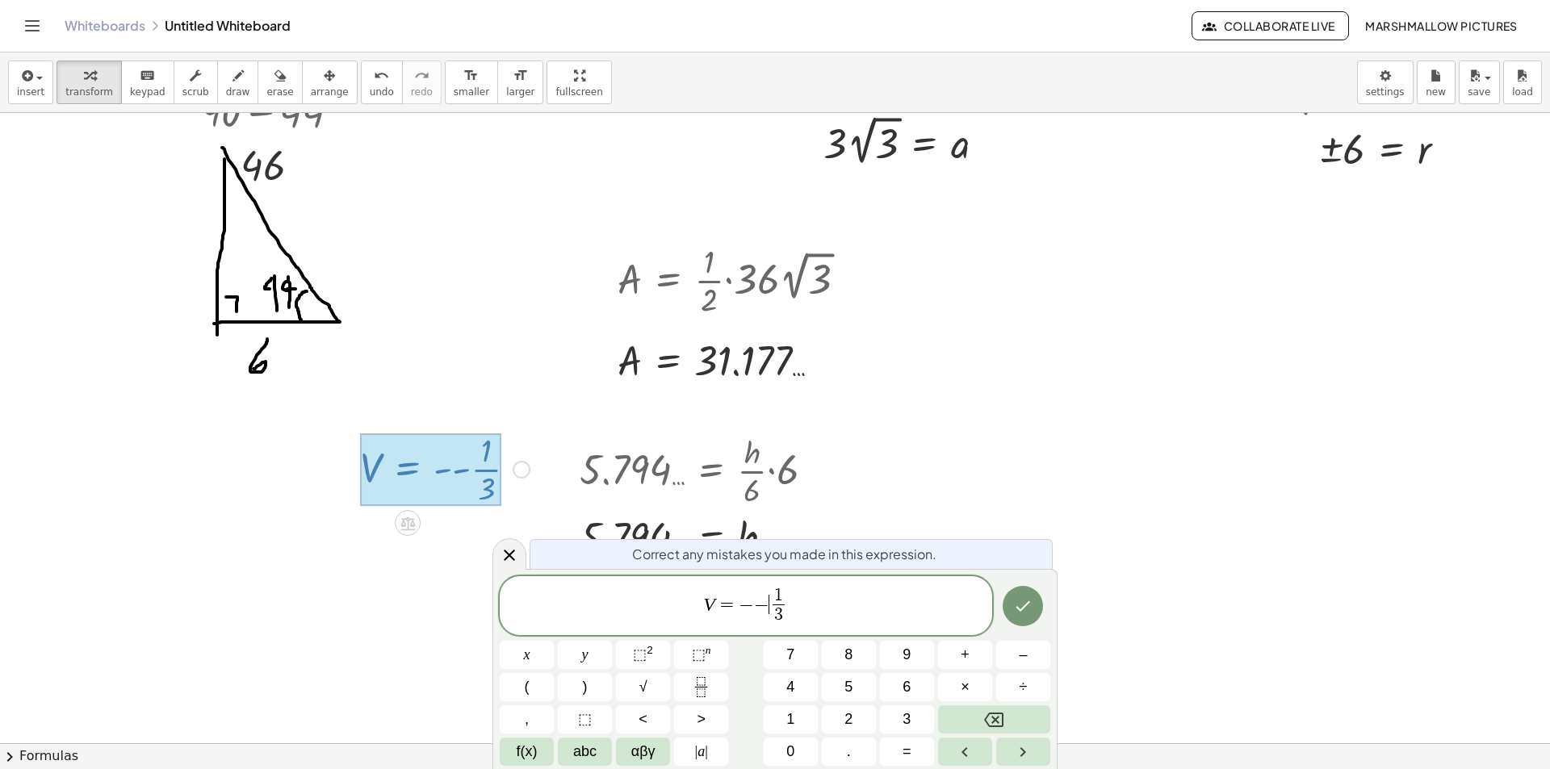
click at [765, 602] on span "−" at bounding box center [761, 604] width 15 height 19
click at [790, 602] on span "V = 1 3 ​ ​" at bounding box center [746, 607] width 493 height 43
click at [1025, 613] on icon "Done" at bounding box center [1022, 606] width 19 height 19
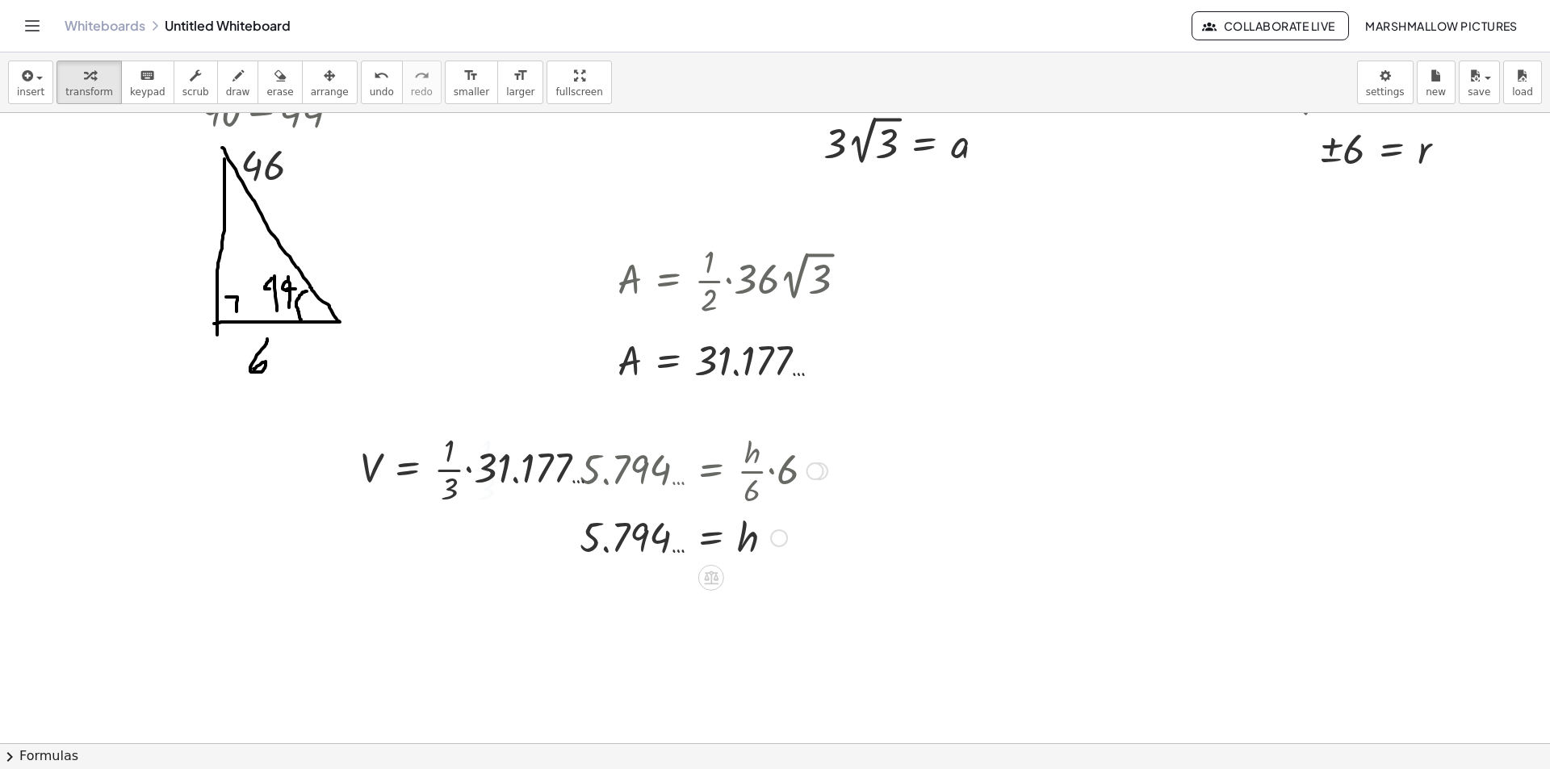
click at [772, 534] on div "Transform line Copy line as LaTeX Copy derivation as LaTeX Expand new lines: On" at bounding box center [779, 539] width 18 height 18
click at [824, 494] on li "Transform line" at bounding box center [877, 502] width 137 height 24
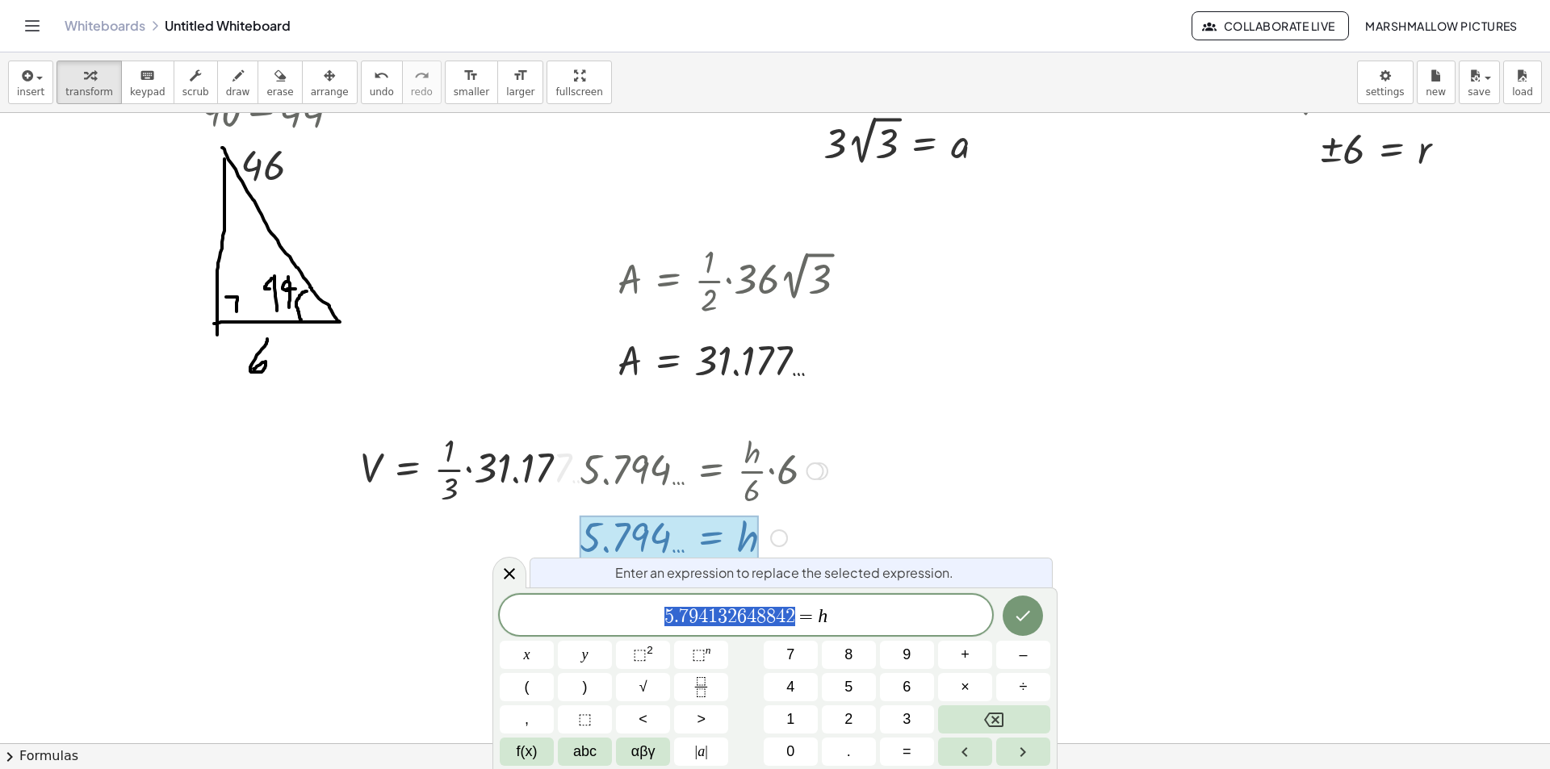
drag, startPoint x: 798, startPoint y: 613, endPoint x: 544, endPoint y: 610, distance: 253.5
drag, startPoint x: 514, startPoint y: 568, endPoint x: 528, endPoint y: 517, distance: 52.9
click at [514, 568] on icon at bounding box center [509, 573] width 19 height 19
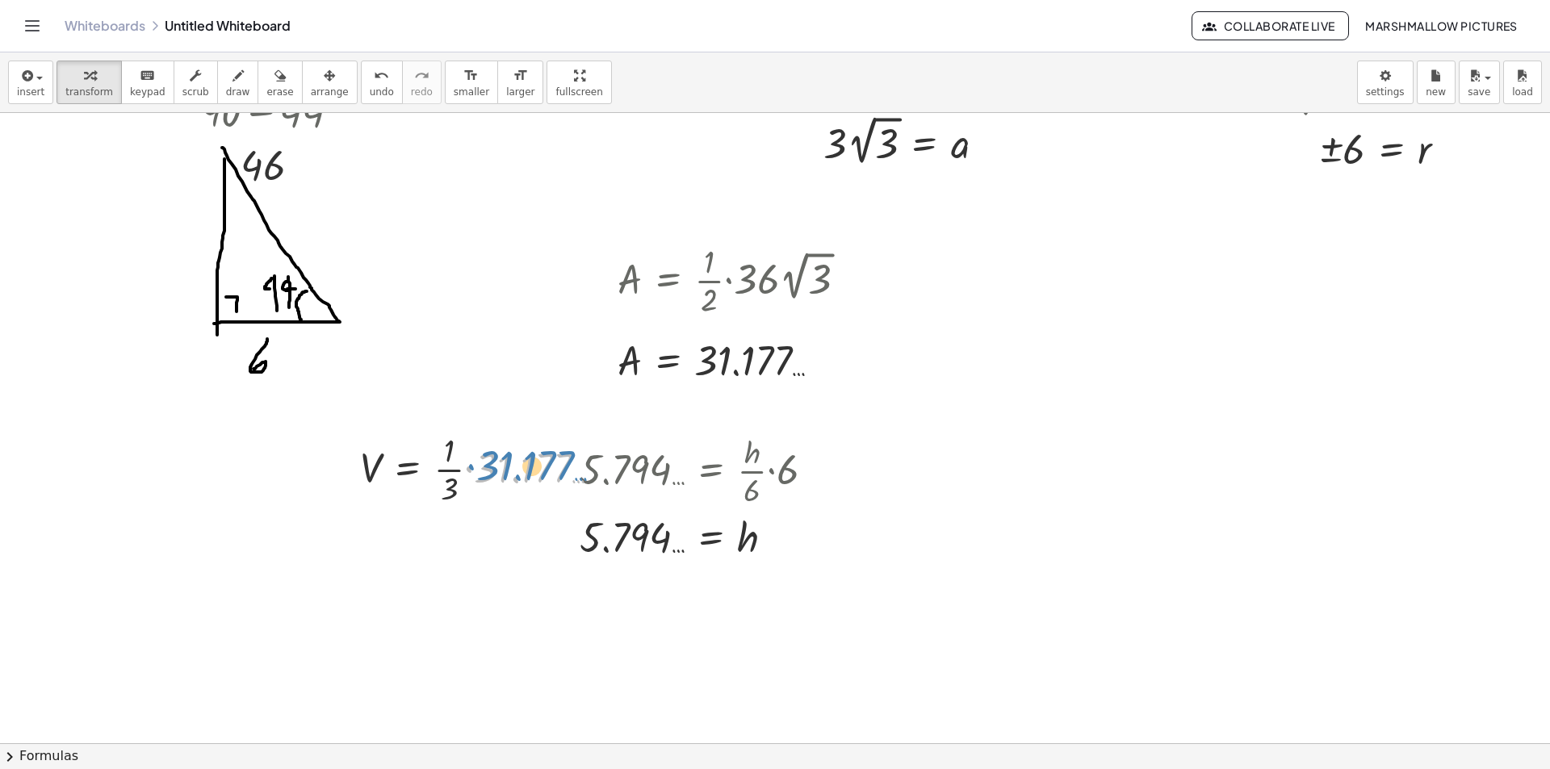
click at [539, 465] on div at bounding box center [487, 468] width 270 height 81
click at [603, 467] on div "Fix a mistake Transform line Copy line as LaTeX Copy derivation as LaTeX Expand…" at bounding box center [606, 470] width 18 height 18
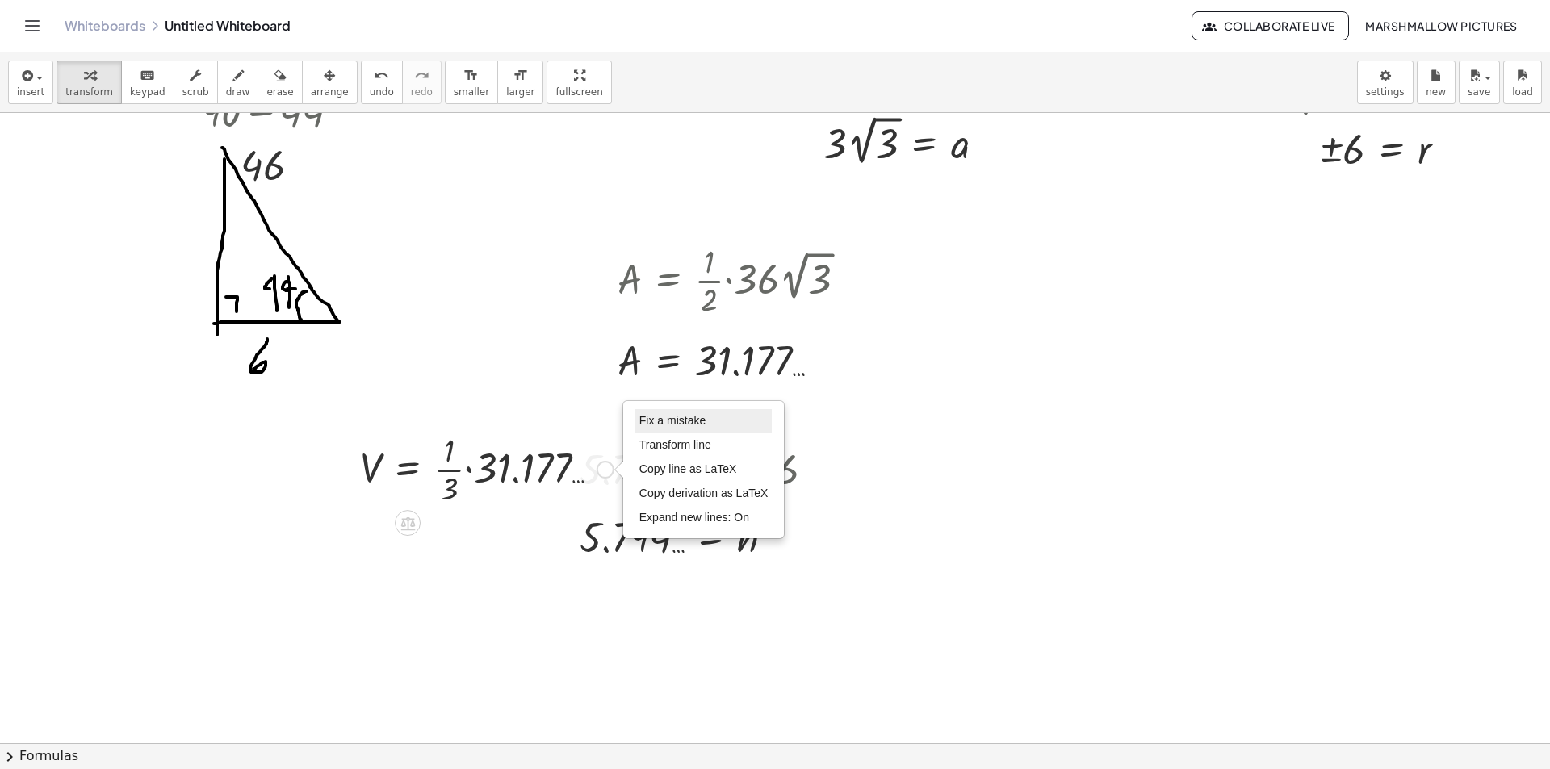
click at [669, 421] on span "Fix a mistake" at bounding box center [672, 420] width 66 height 13
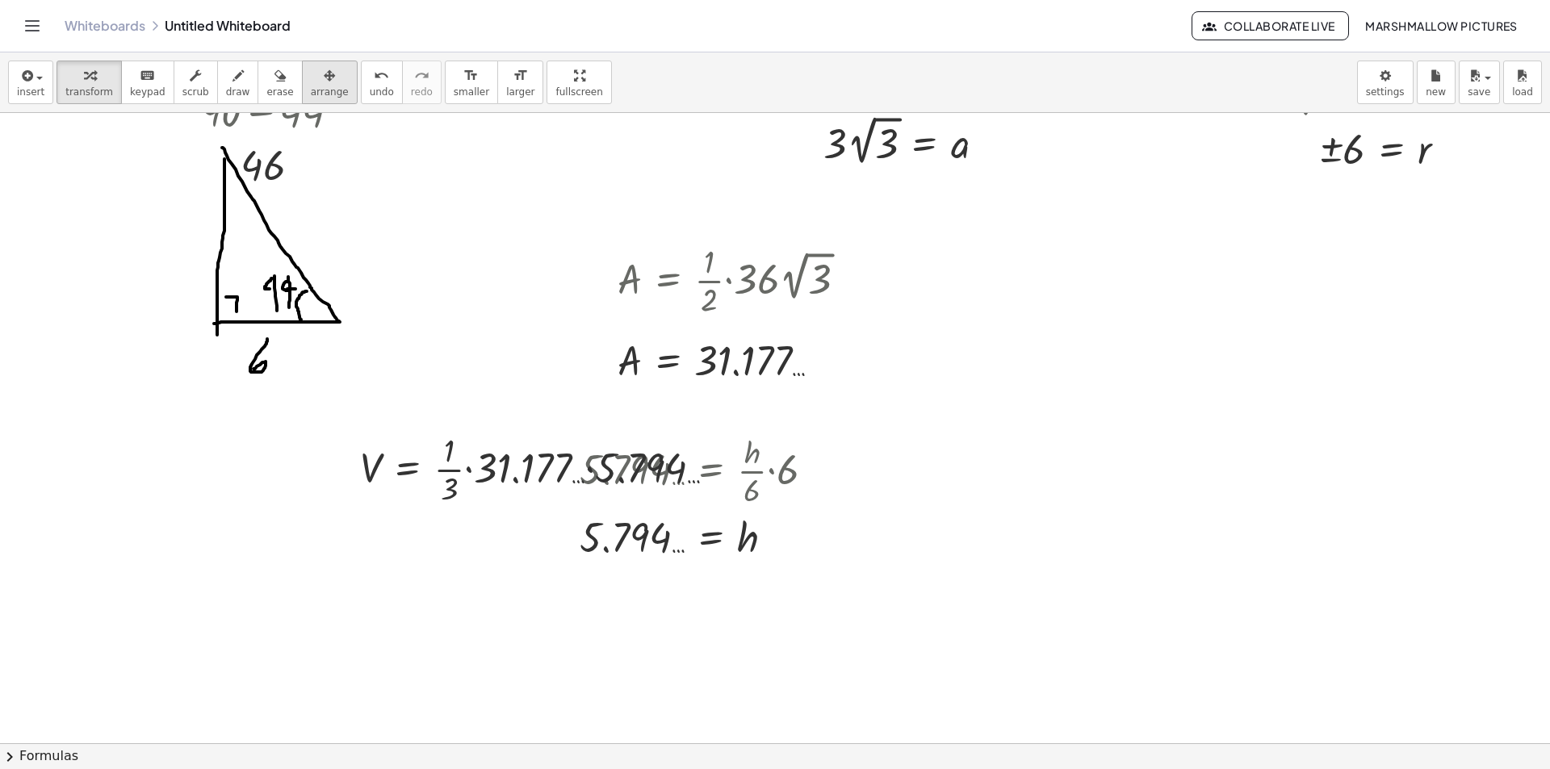
click at [313, 84] on div "button" at bounding box center [330, 74] width 38 height 19
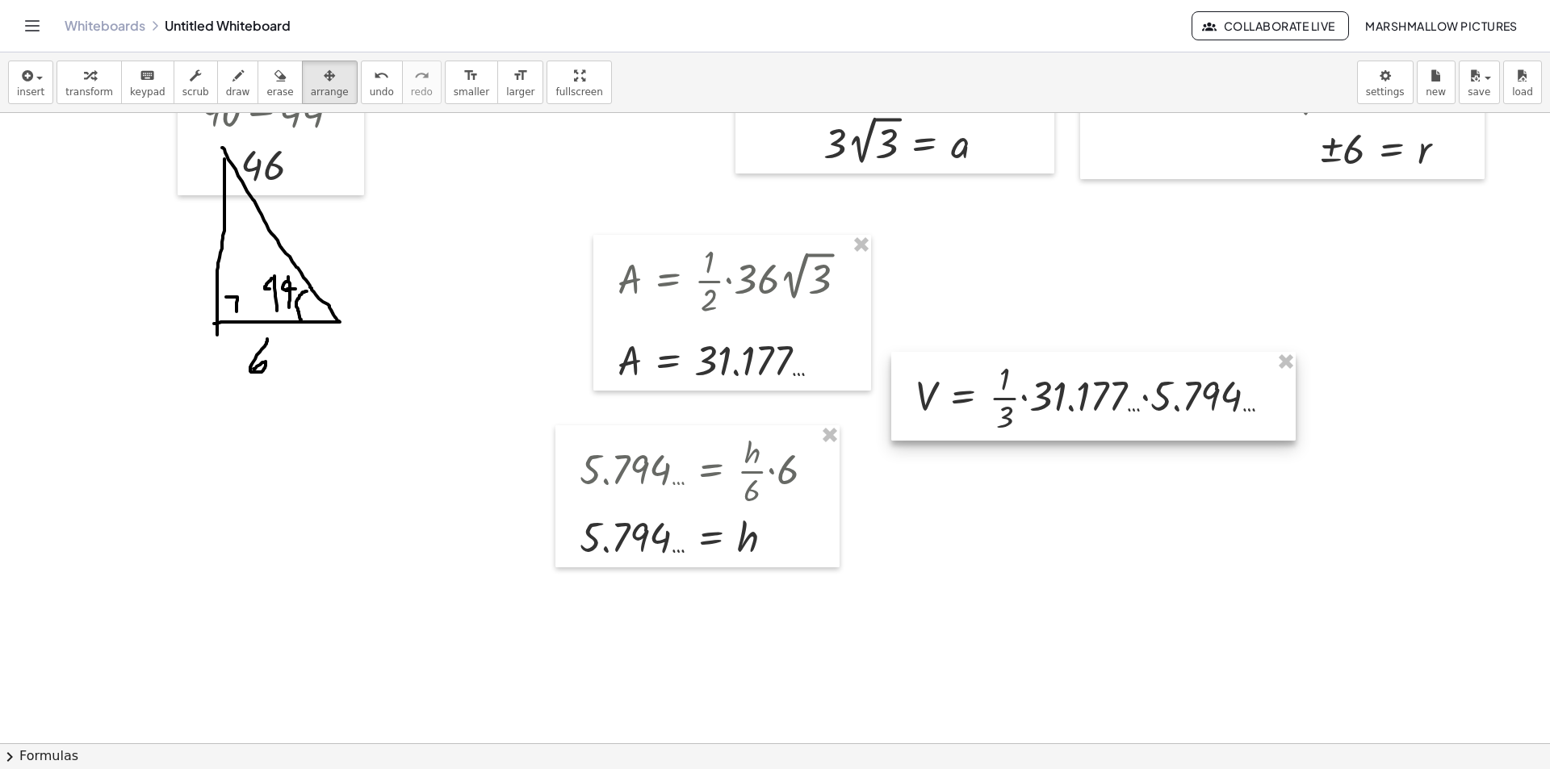
drag, startPoint x: 599, startPoint y: 462, endPoint x: 1037, endPoint y: 388, distance: 443.9
click at [1036, 388] on div at bounding box center [1093, 396] width 405 height 89
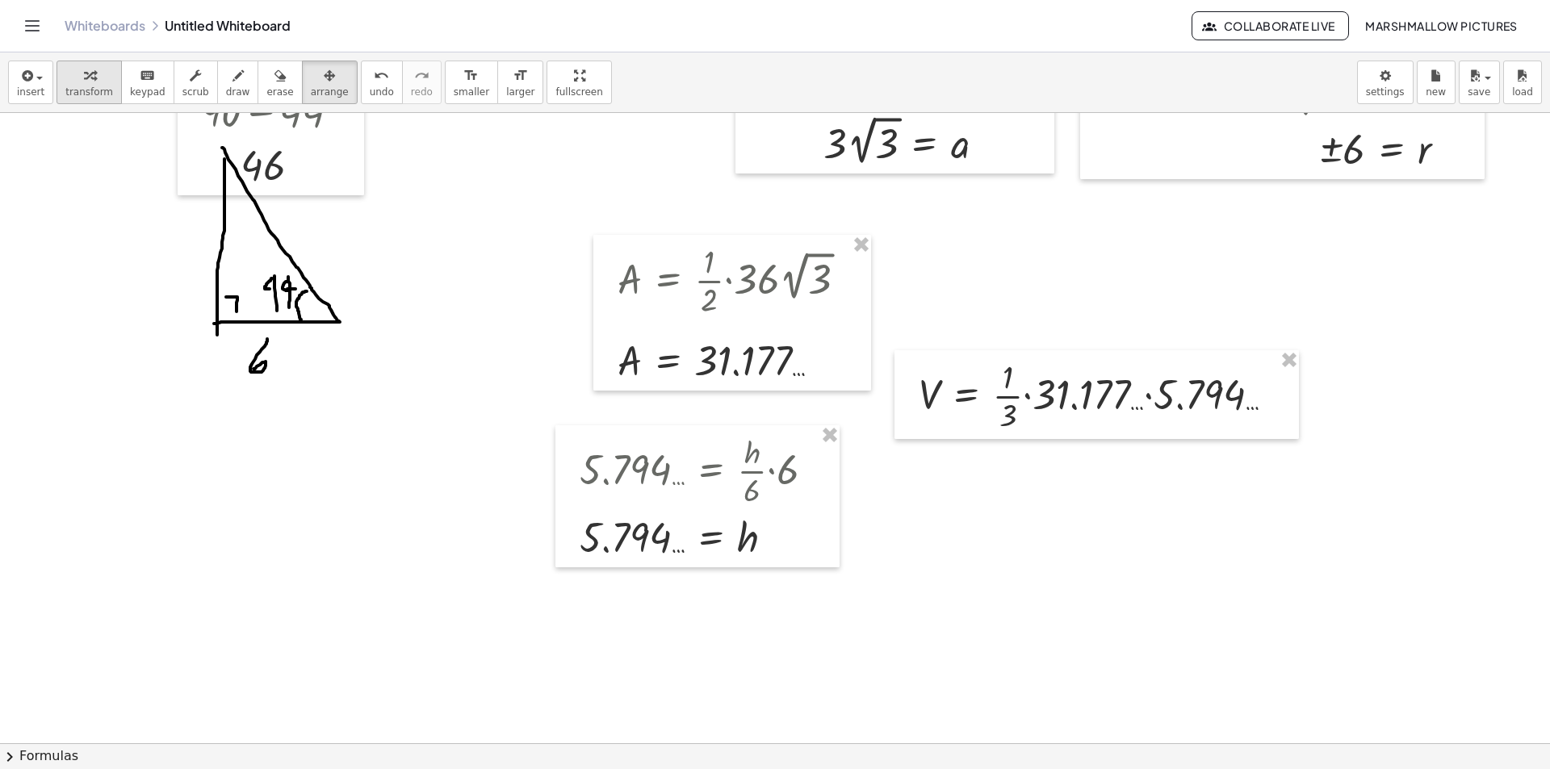
click at [90, 84] on div "button" at bounding box center [89, 74] width 48 height 19
click at [1159, 396] on div at bounding box center [1103, 394] width 384 height 81
click at [1096, 394] on div at bounding box center [1065, 394] width 308 height 81
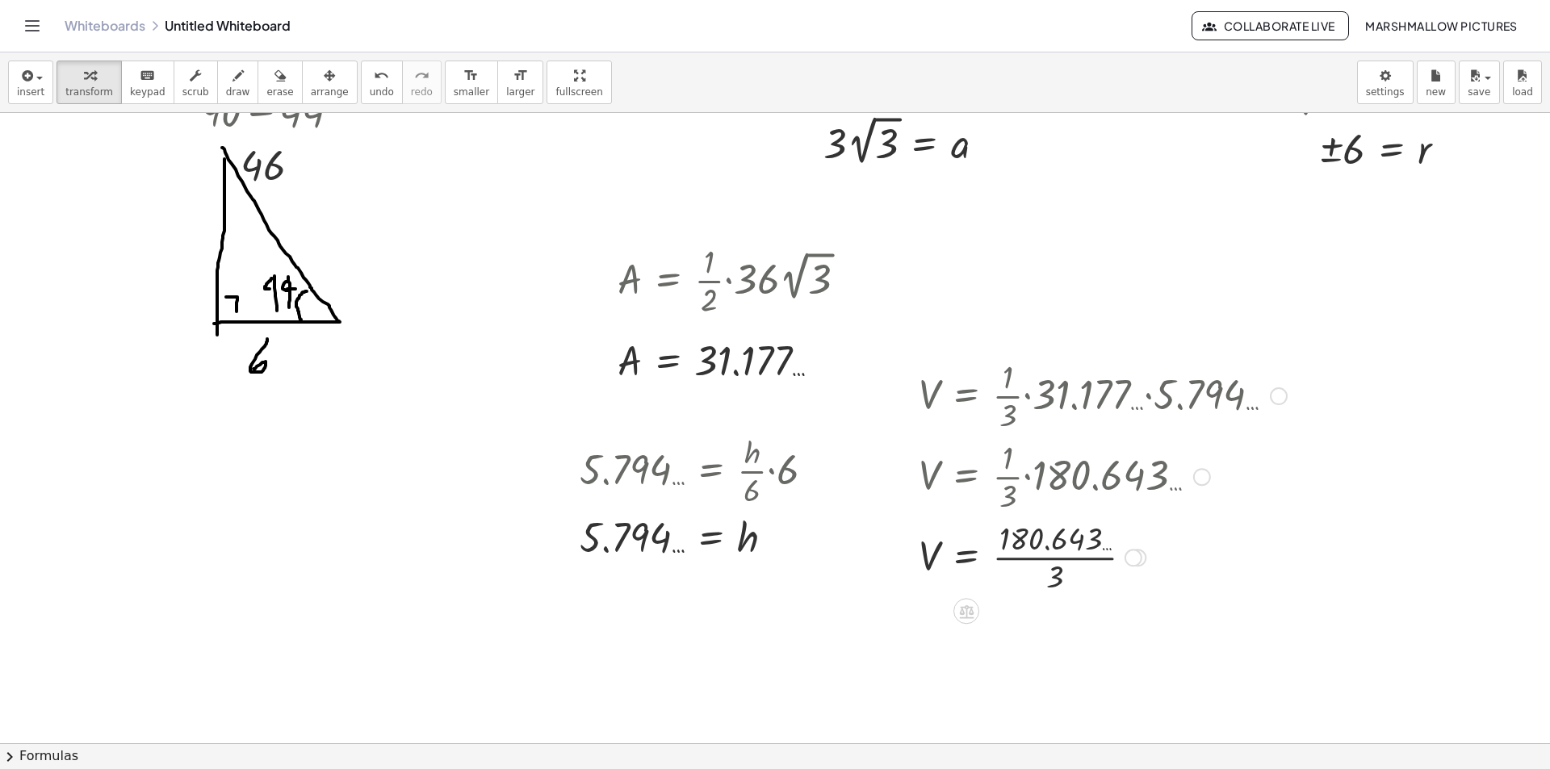
click at [1054, 554] on div at bounding box center [1103, 556] width 384 height 81
click at [1137, 620] on div "Fix a mistake Transform line Copy line as LaTeX Copy derivation as LaTeX Expand…" at bounding box center [1137, 625] width 18 height 18
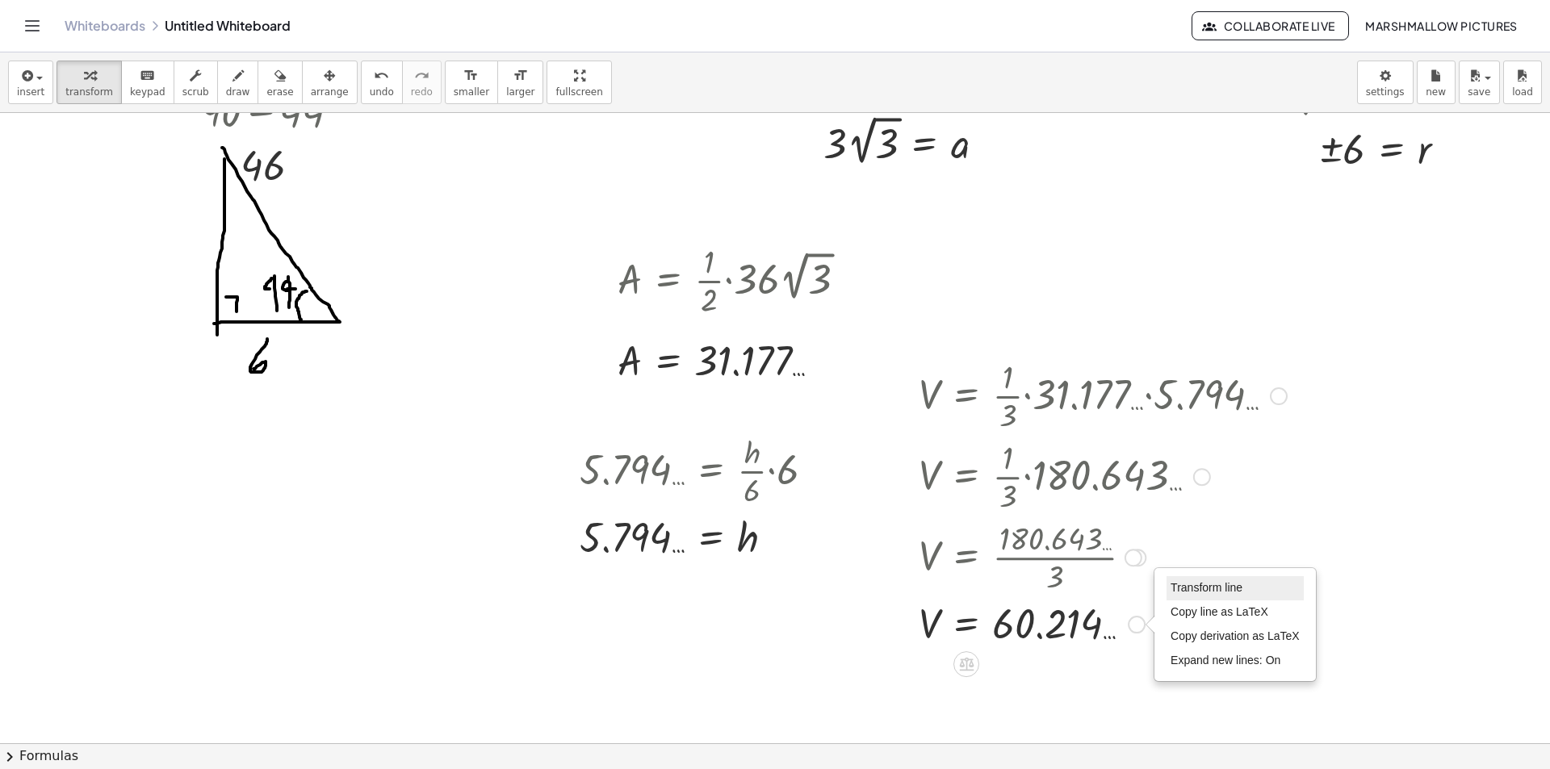
click at [1190, 587] on span "Transform line" at bounding box center [1207, 587] width 72 height 13
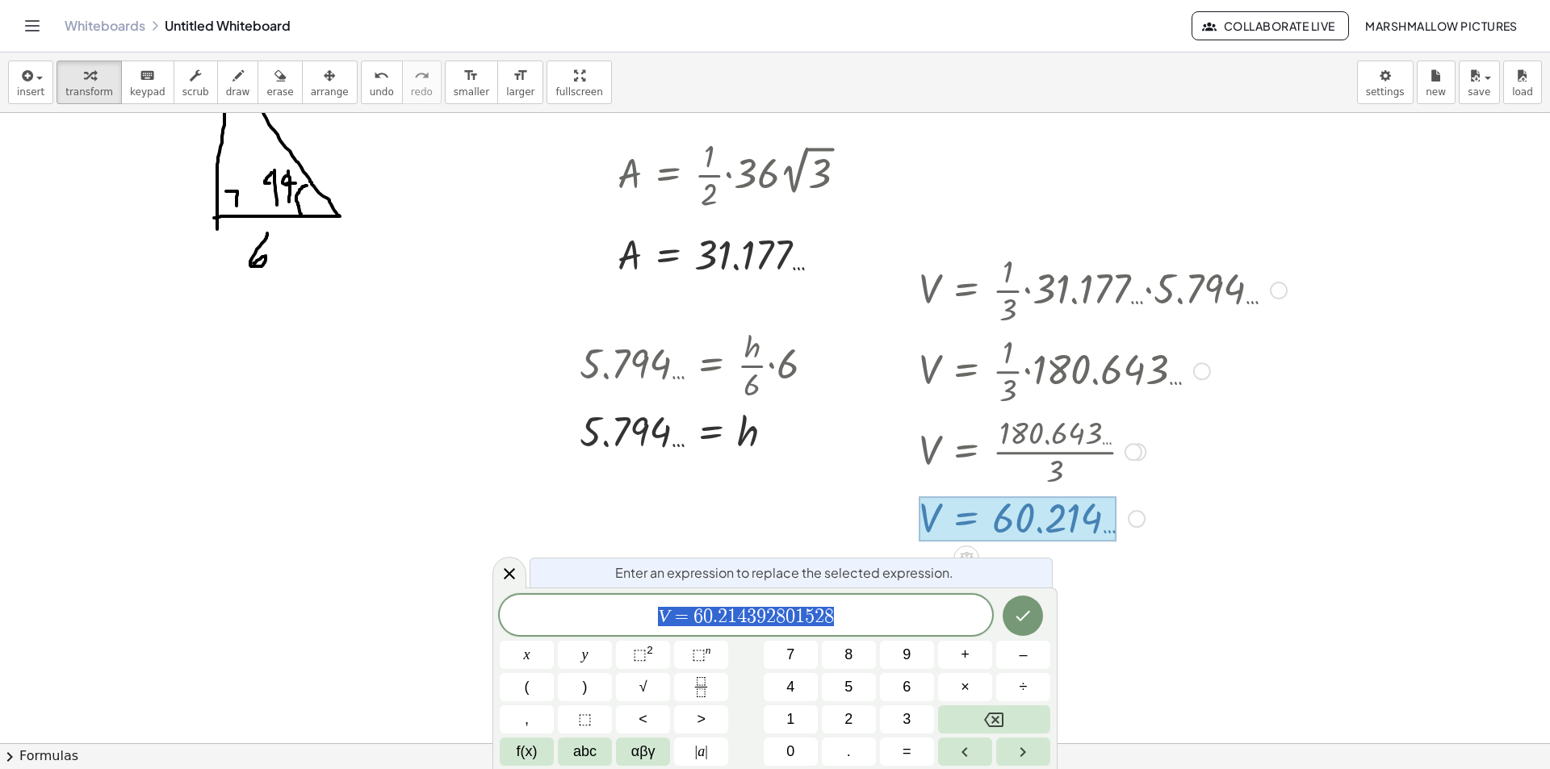
scroll to position [591, 0]
drag, startPoint x: 900, startPoint y: 625, endPoint x: 690, endPoint y: 612, distance: 211.1
click at [690, 612] on span "V = 6 0 . 2 1 4 3 9 2 8 0 1 5 2 8" at bounding box center [746, 617] width 493 height 23
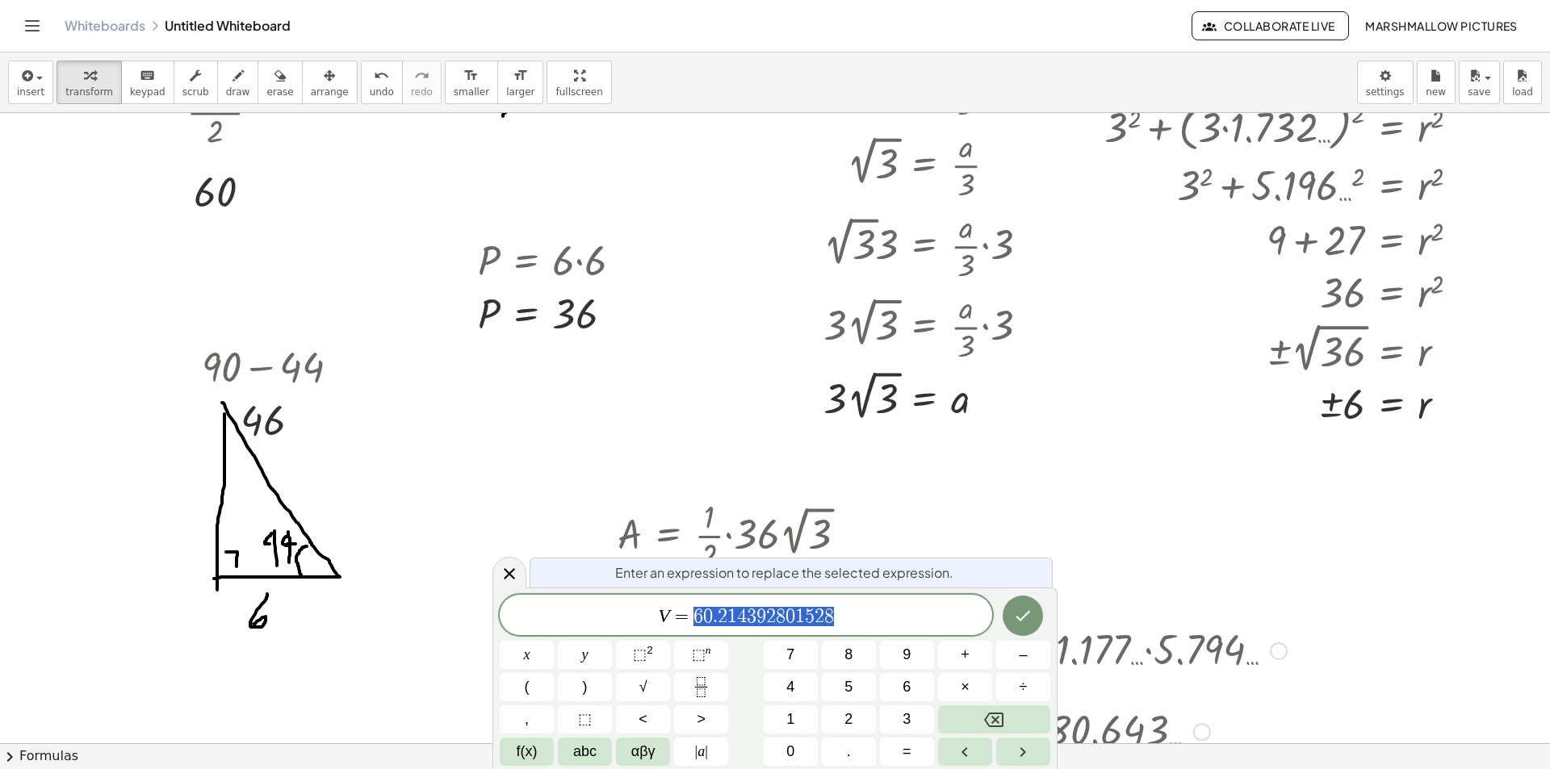
scroll to position [187, 0]
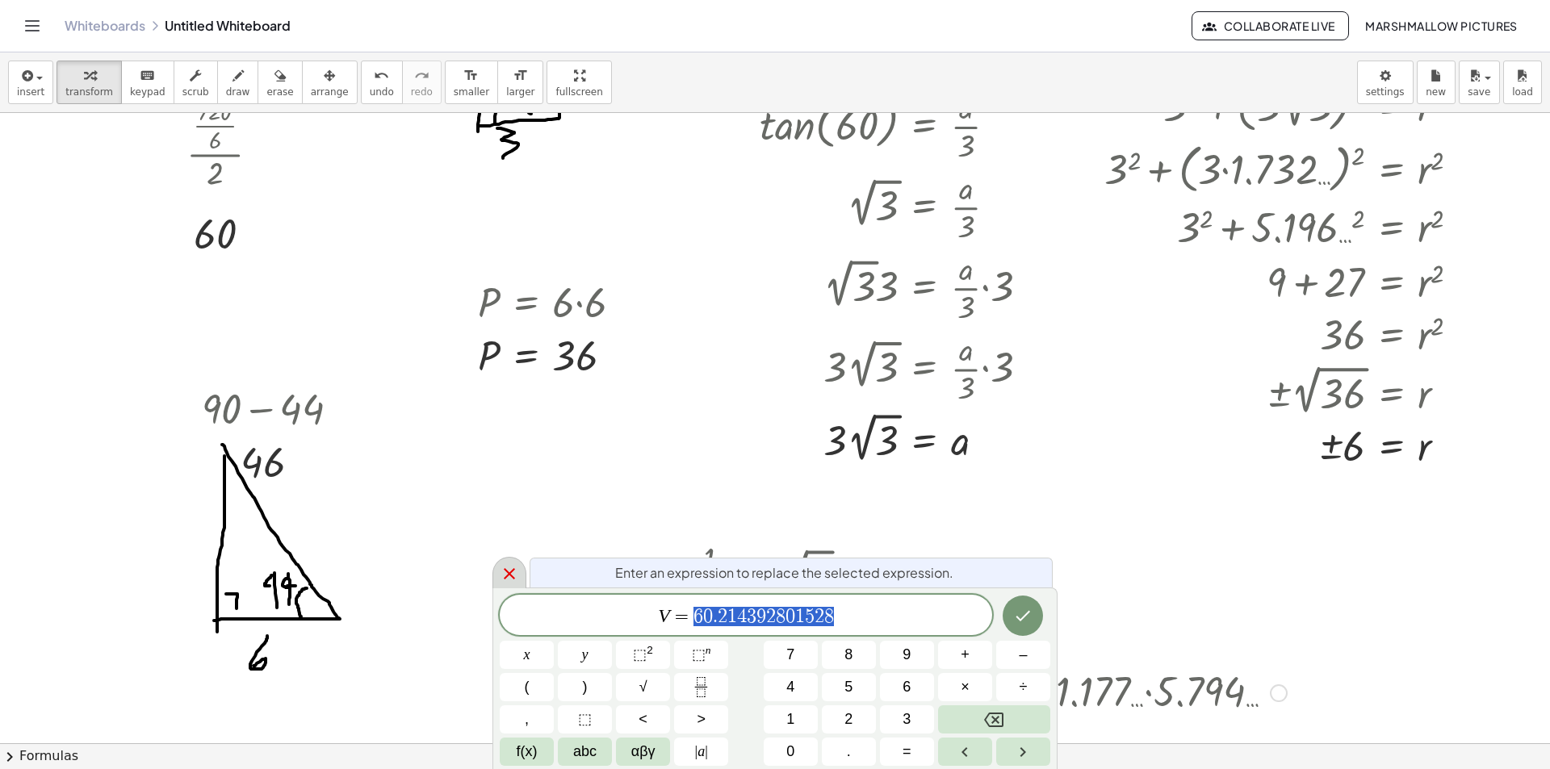
click at [508, 586] on div at bounding box center [510, 572] width 34 height 31
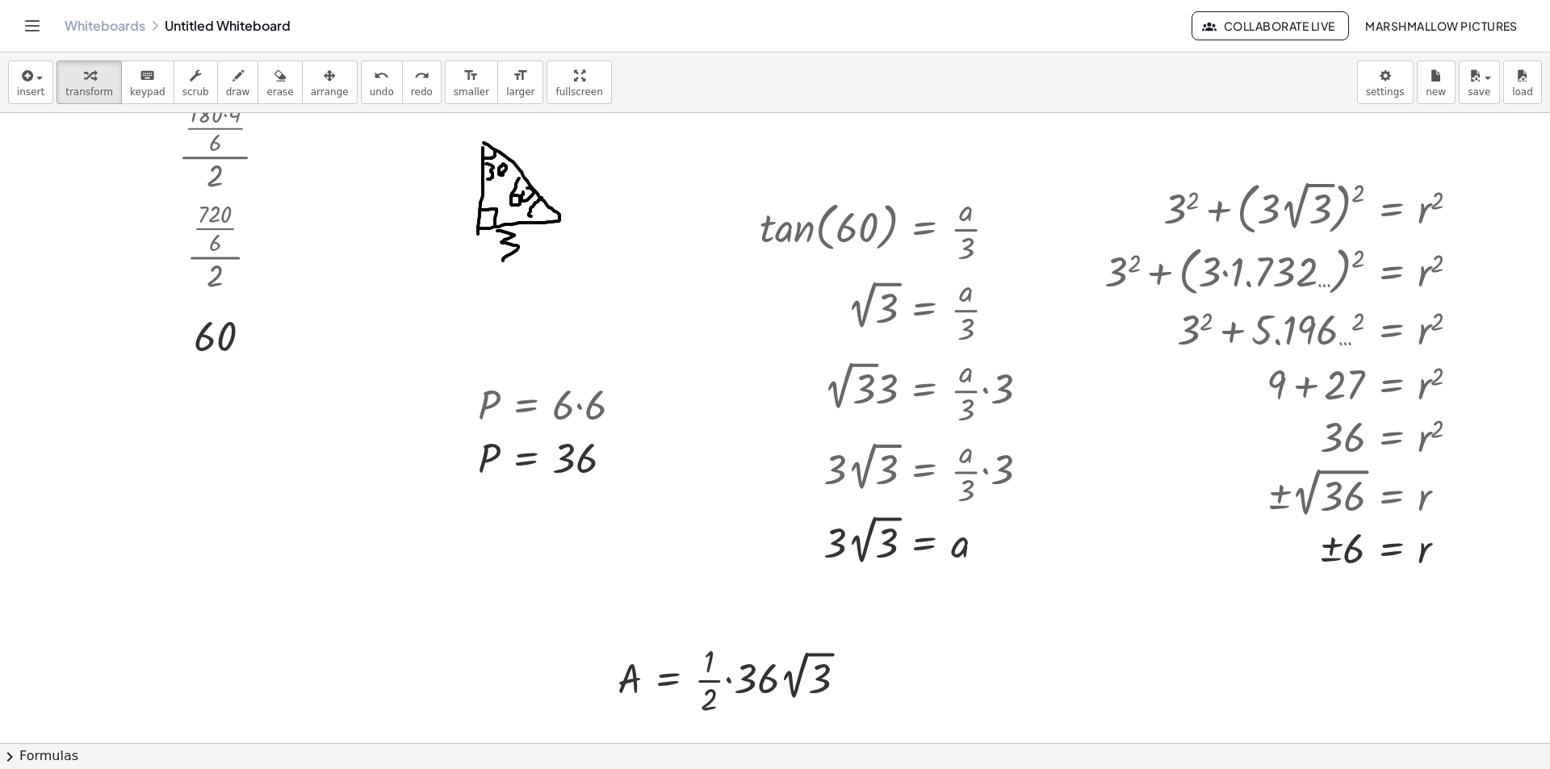
scroll to position [81, 0]
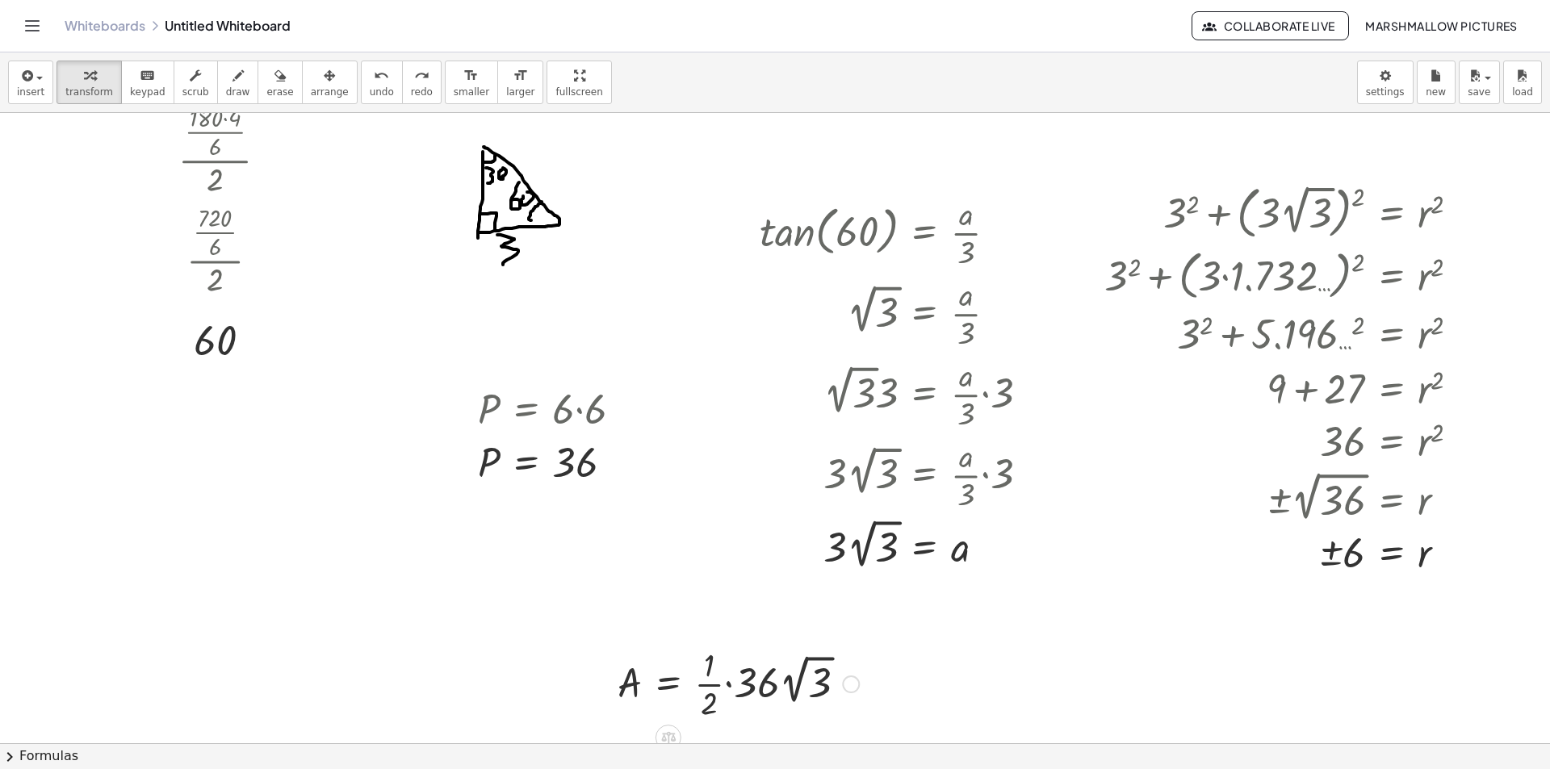
click at [857, 685] on div at bounding box center [851, 685] width 18 height 18
click at [895, 637] on span "Fix a mistake" at bounding box center [918, 635] width 66 height 13
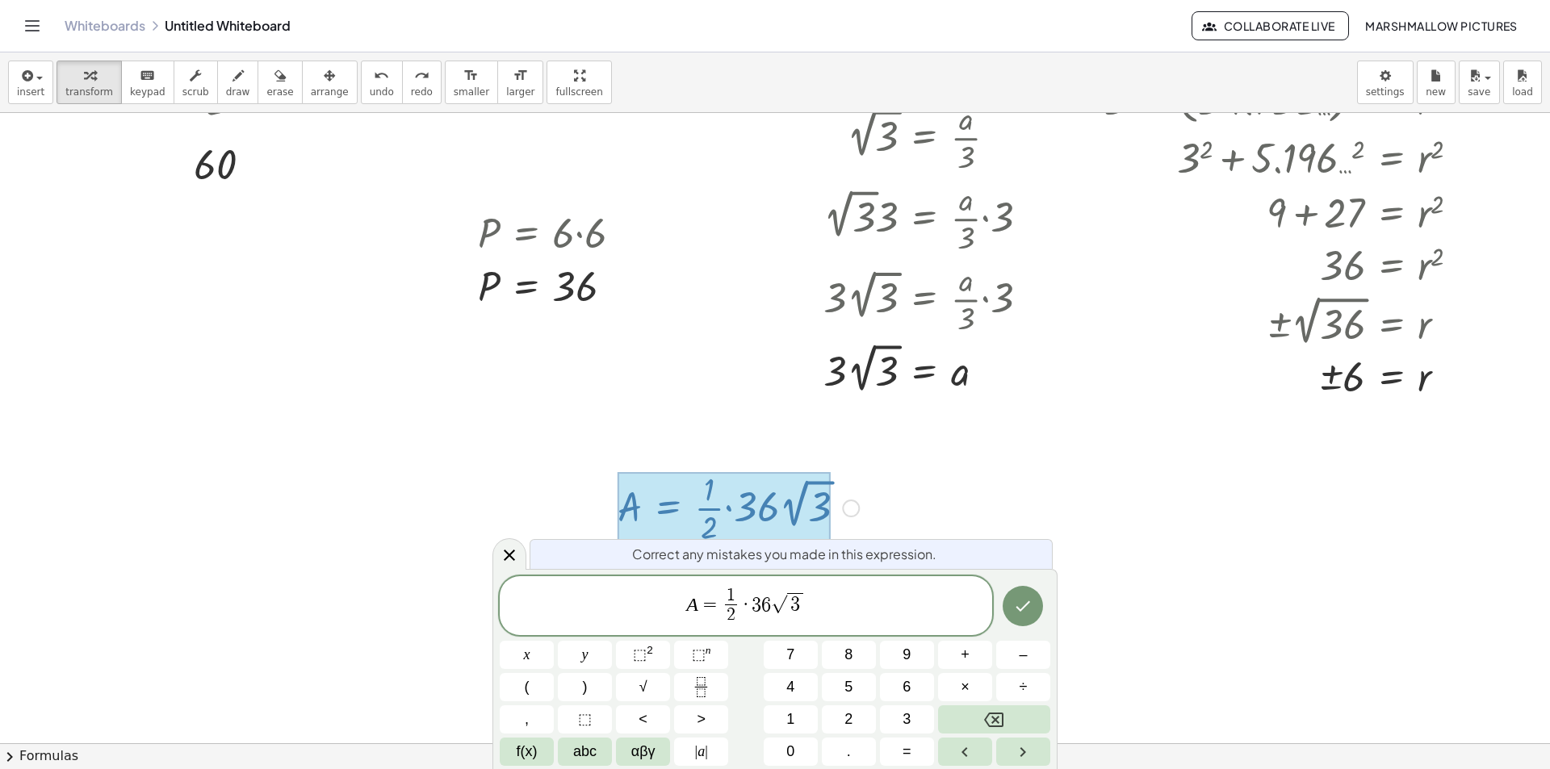
scroll to position [261, 0]
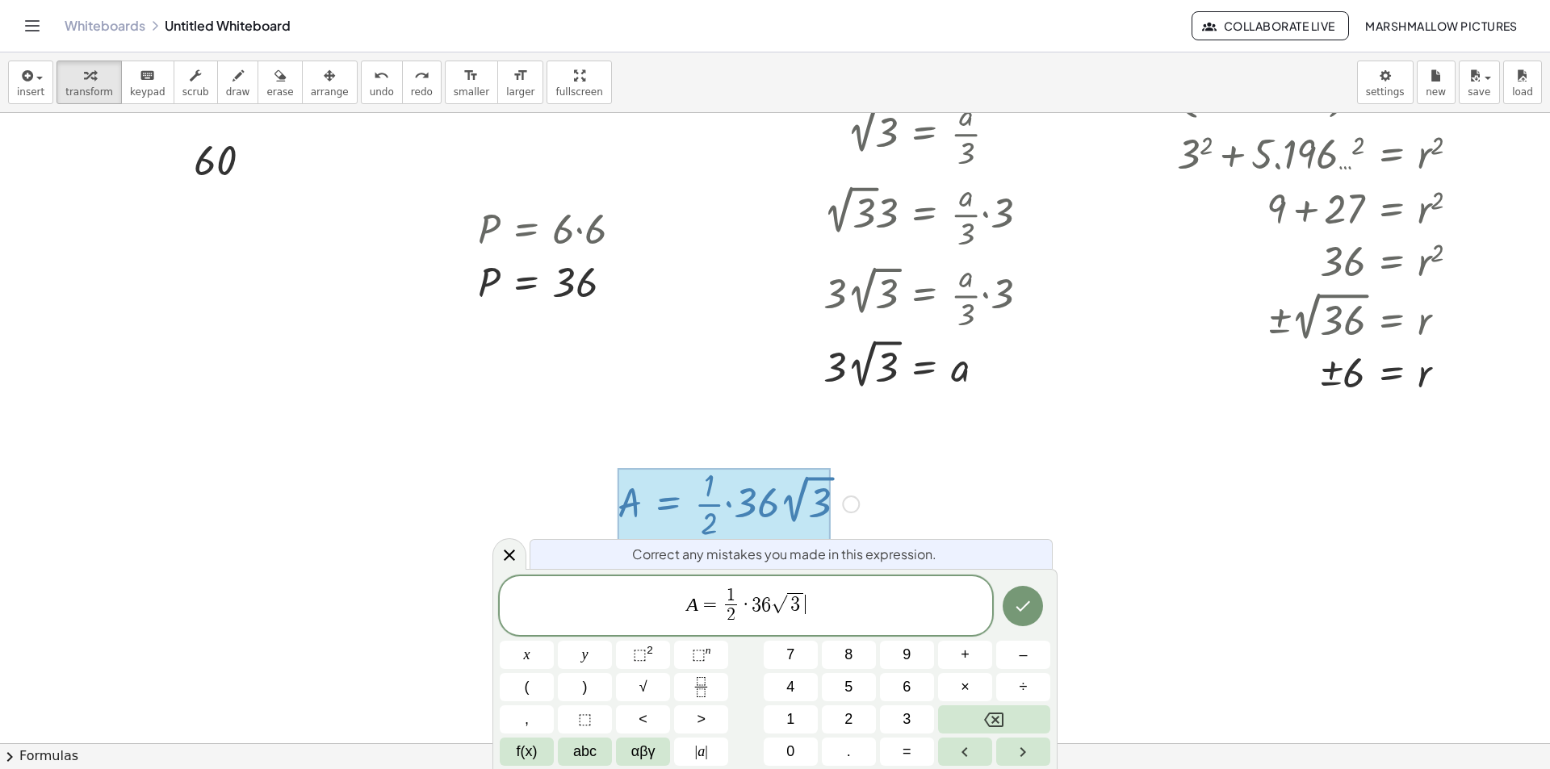
click at [769, 603] on span "A = 1 2 ​ · 3 6 √ 3 ​" at bounding box center [746, 607] width 493 height 43
click at [825, 599] on span "A = 1 2 ​ · 3 ​ √ 3" at bounding box center [746, 607] width 493 height 43
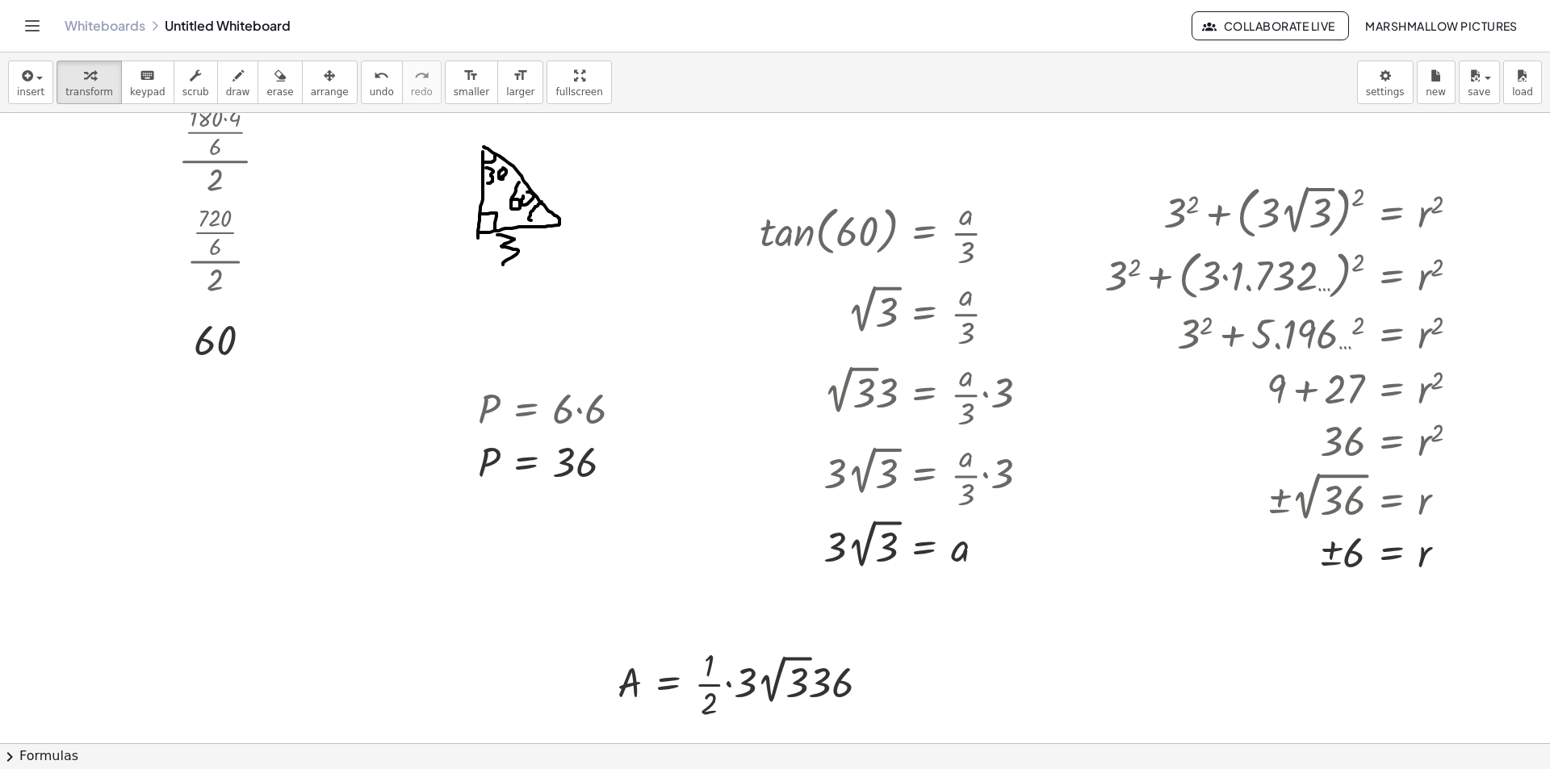
scroll to position [161, 0]
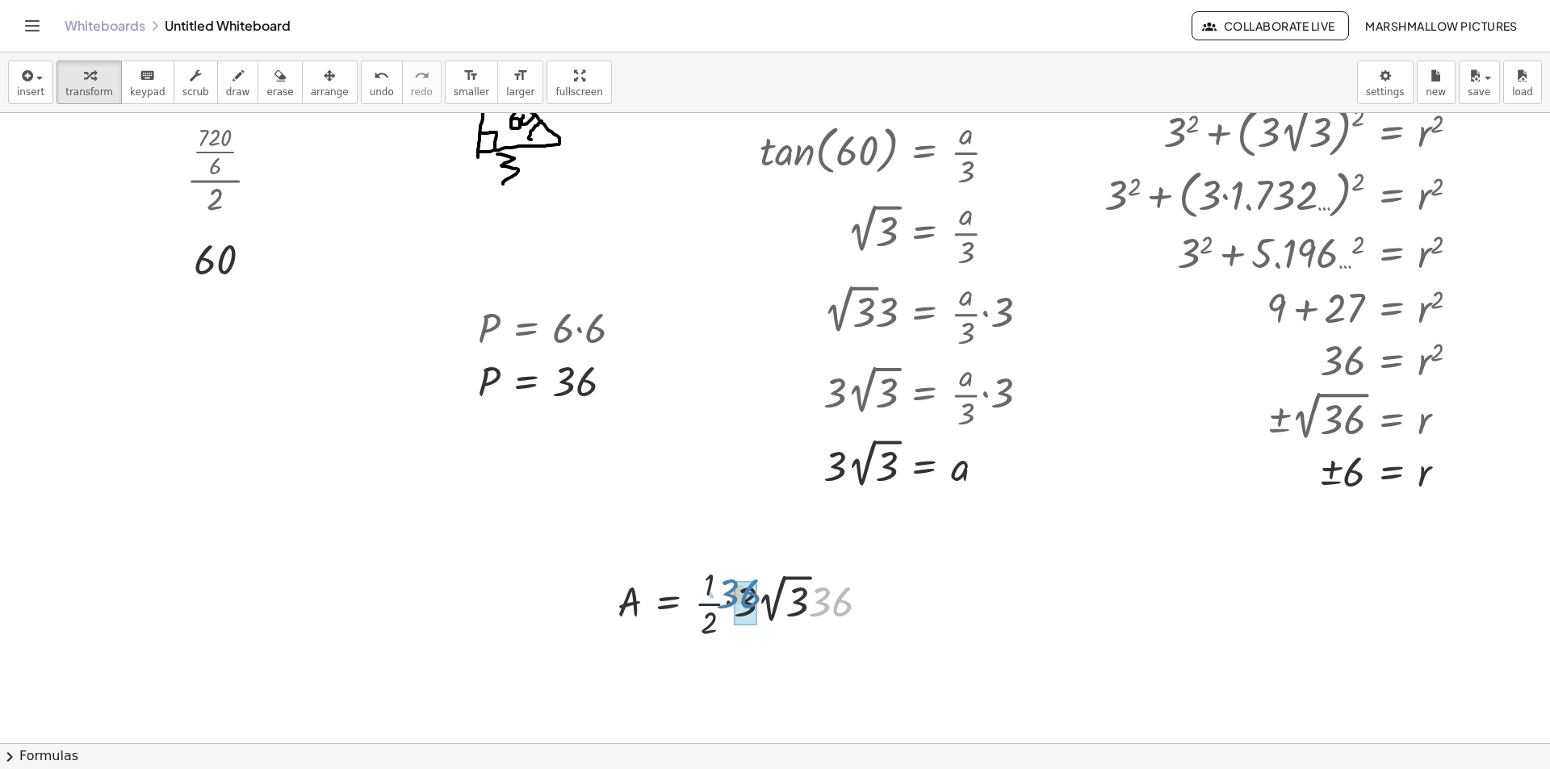
drag, startPoint x: 824, startPoint y: 612, endPoint x: 736, endPoint y: 604, distance: 88.4
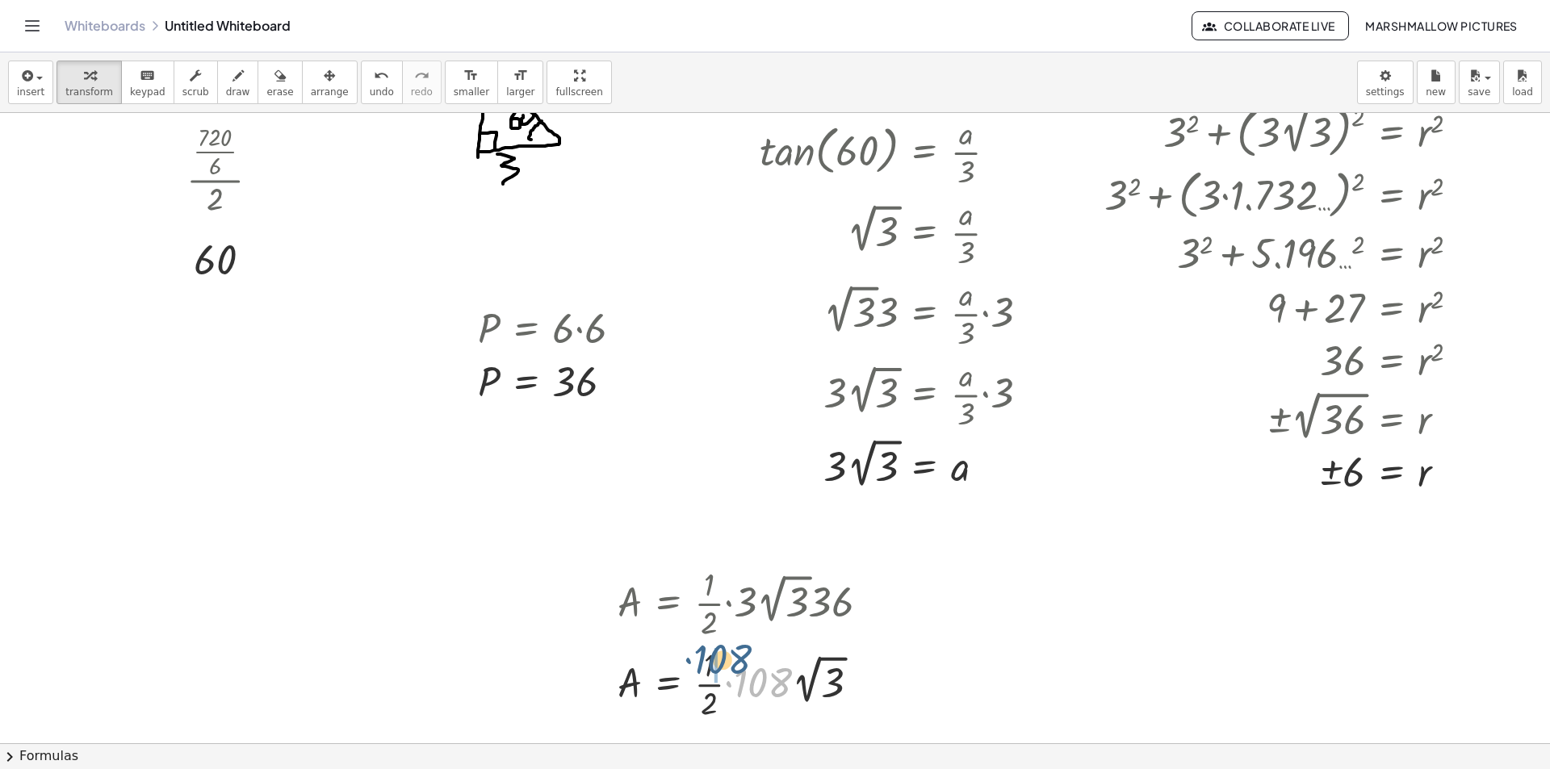
drag, startPoint x: 762, startPoint y: 689, endPoint x: 722, endPoint y: 665, distance: 46.7
click at [722, 665] on div at bounding box center [750, 683] width 281 height 81
drag, startPoint x: 764, startPoint y: 671, endPoint x: 751, endPoint y: 659, distance: 17.7
click at [751, 659] on div at bounding box center [750, 683] width 281 height 81
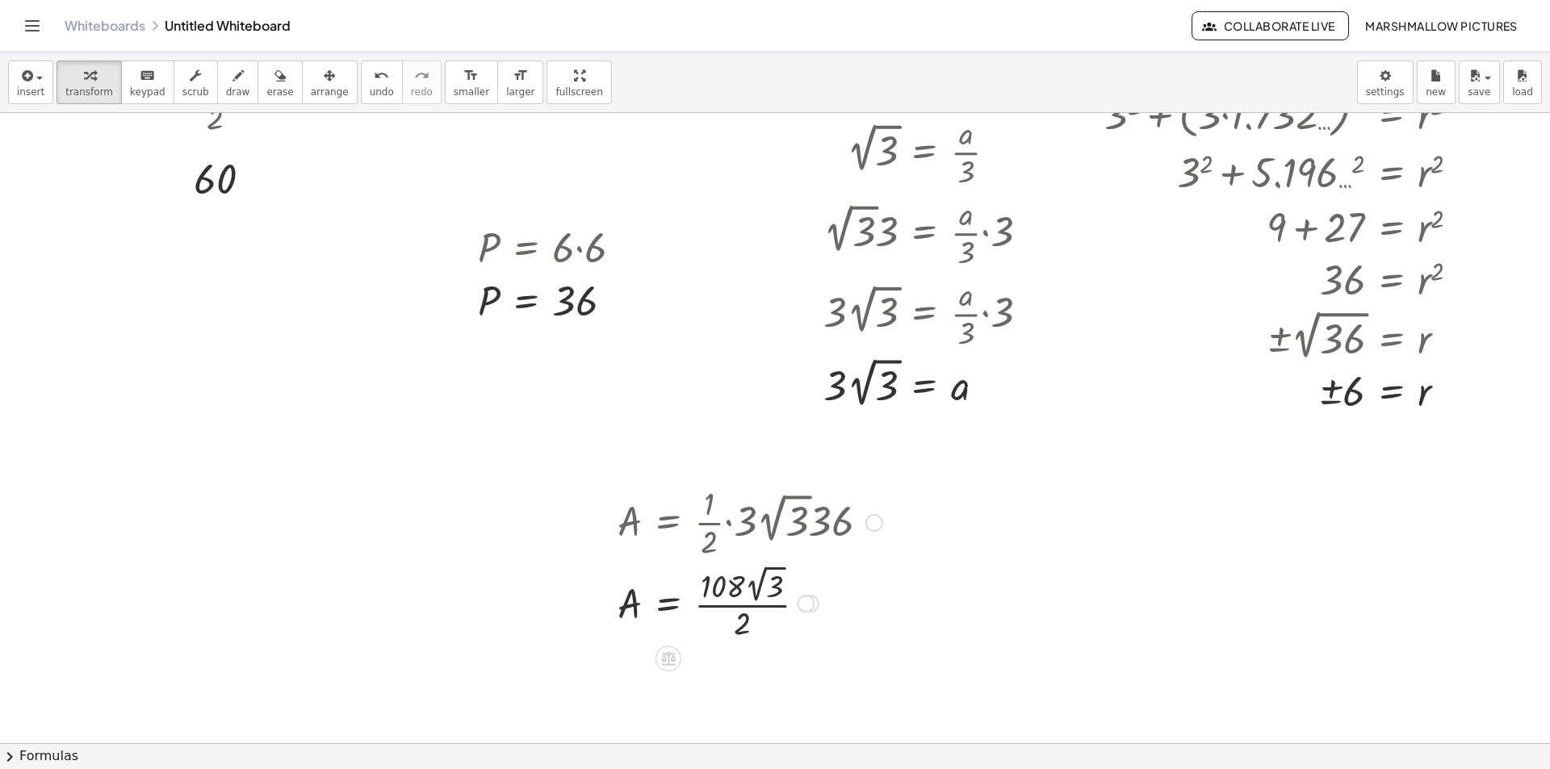
click at [760, 597] on div at bounding box center [750, 602] width 281 height 84
click at [737, 589] on div at bounding box center [750, 602] width 281 height 81
click at [770, 657] on div at bounding box center [750, 684] width 281 height 81
click at [744, 698] on div at bounding box center [750, 684] width 281 height 81
click at [846, 693] on div at bounding box center [750, 684] width 281 height 53
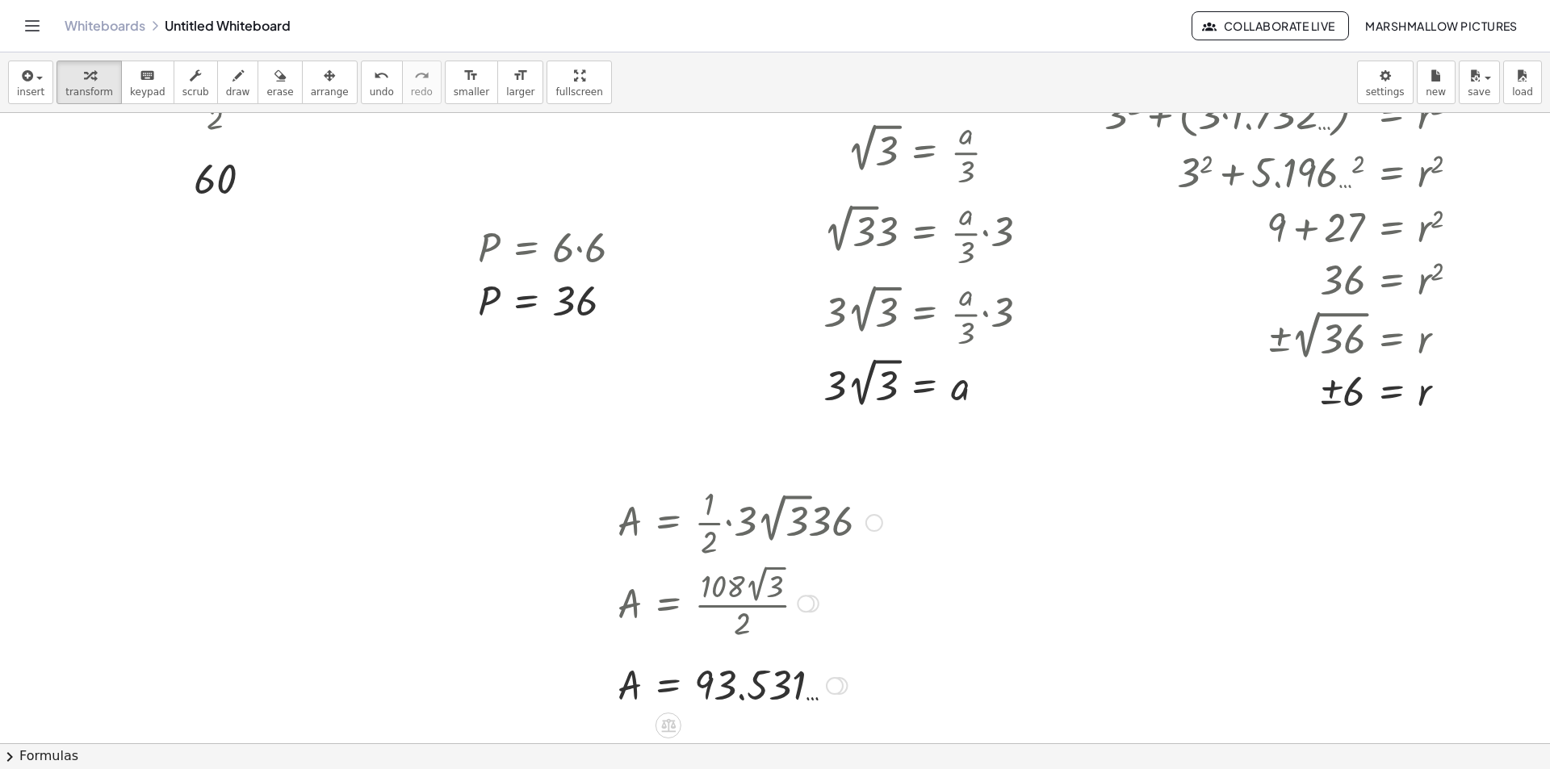
click at [845, 690] on div "Fix a mistake Transform line Copy line as LaTeX Copy derivation as LaTeX Expand…" at bounding box center [839, 686] width 18 height 18
click at [838, 688] on div "Transform line Copy line as LaTeX Copy derivation as LaTeX Expand new lines: On" at bounding box center [835, 686] width 18 height 18
drag, startPoint x: 900, startPoint y: 645, endPoint x: 891, endPoint y: 653, distance: 12.0
click at [900, 646] on span "Transform line" at bounding box center [905, 649] width 72 height 13
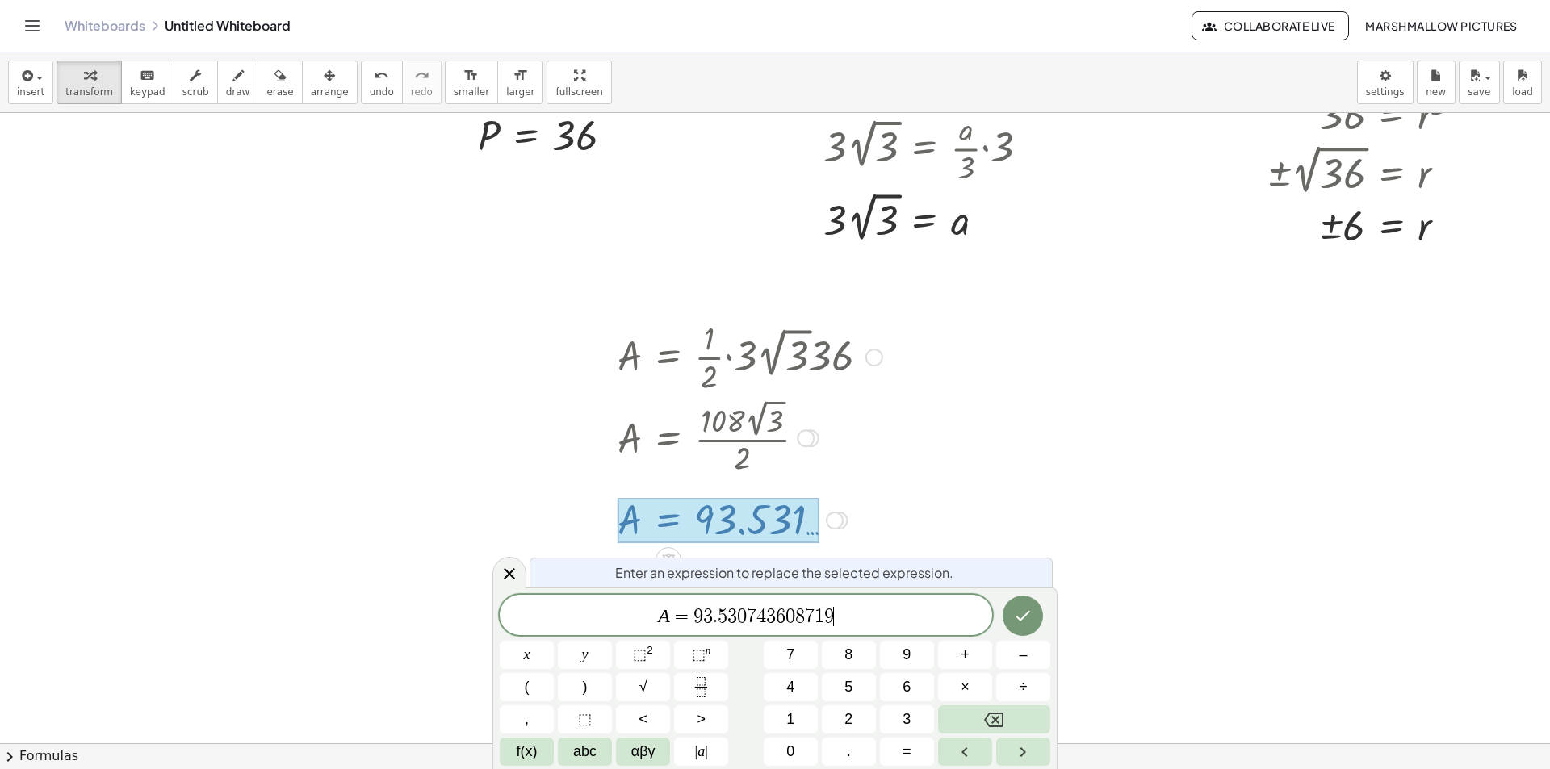
scroll to position [410, 0]
drag, startPoint x: 857, startPoint y: 617, endPoint x: 689, endPoint y: 613, distance: 168.8
click at [689, 613] on span "A = 9 3 . 5 3 0 7 4 3 6 0 8 7 1 9" at bounding box center [746, 617] width 493 height 23
click at [516, 569] on icon at bounding box center [509, 573] width 19 height 19
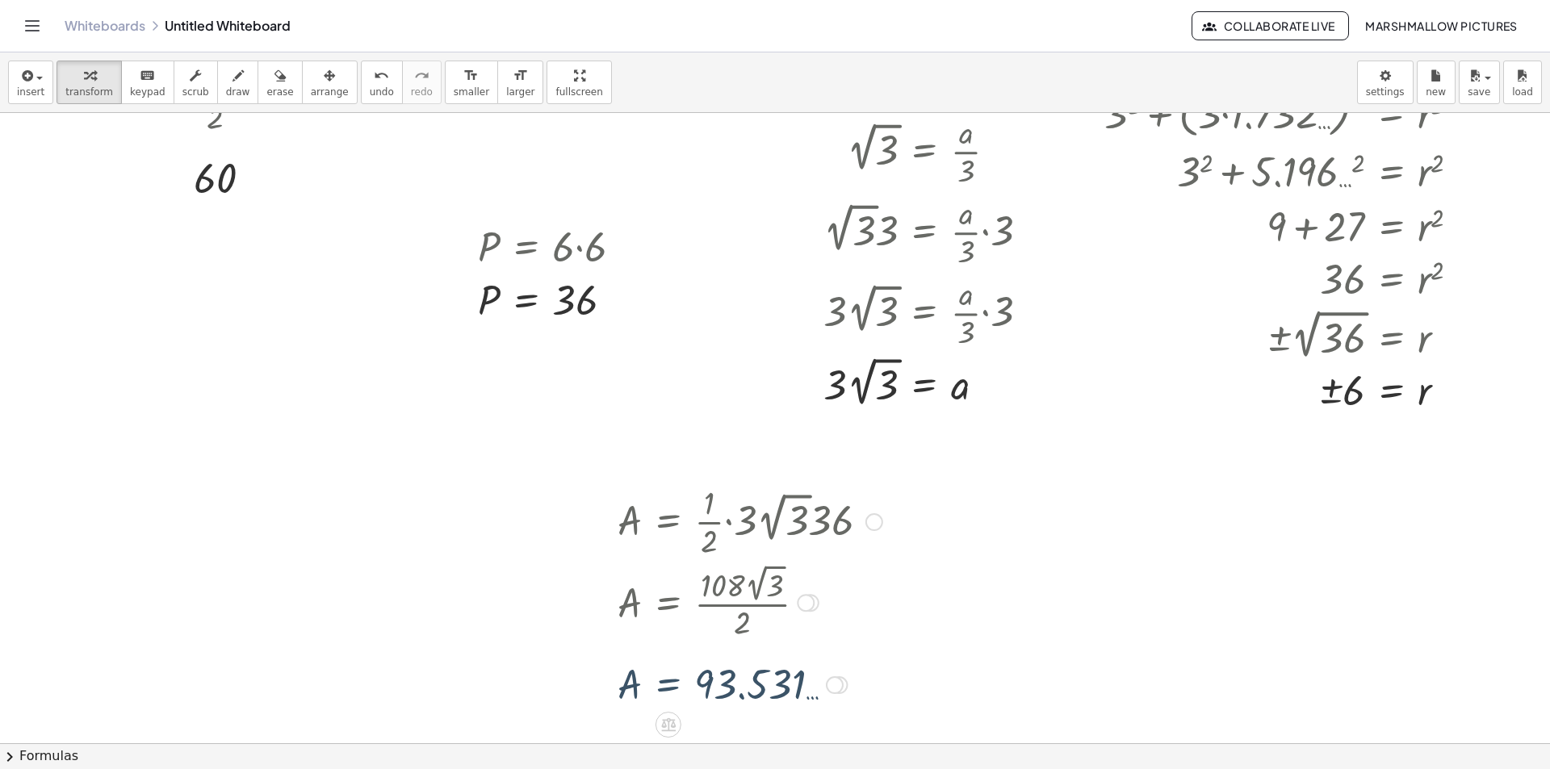
scroll to position [242, 0]
click at [1033, 518] on div at bounding box center [775, 554] width 1550 height 1366
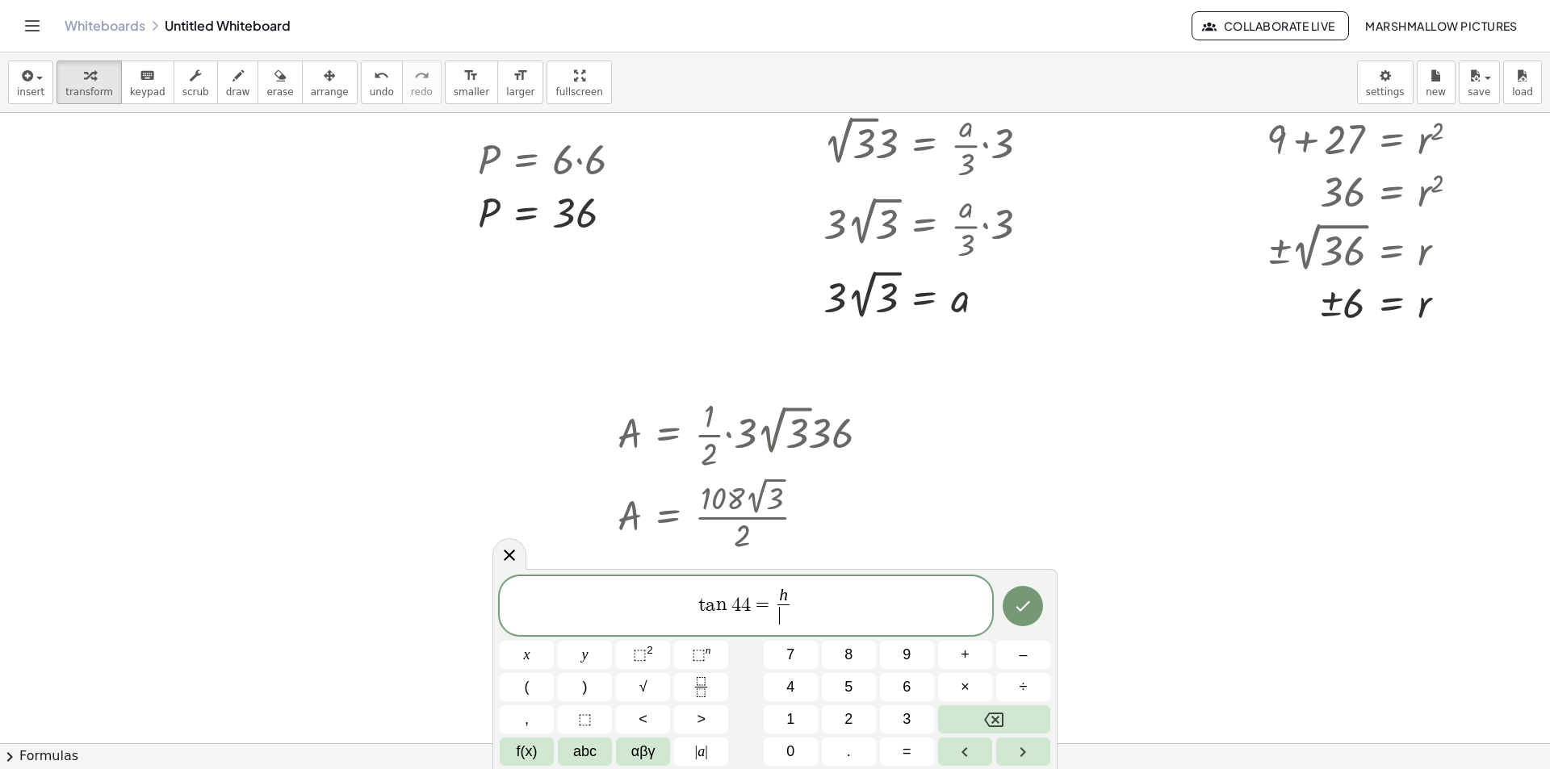
scroll to position [323, 0]
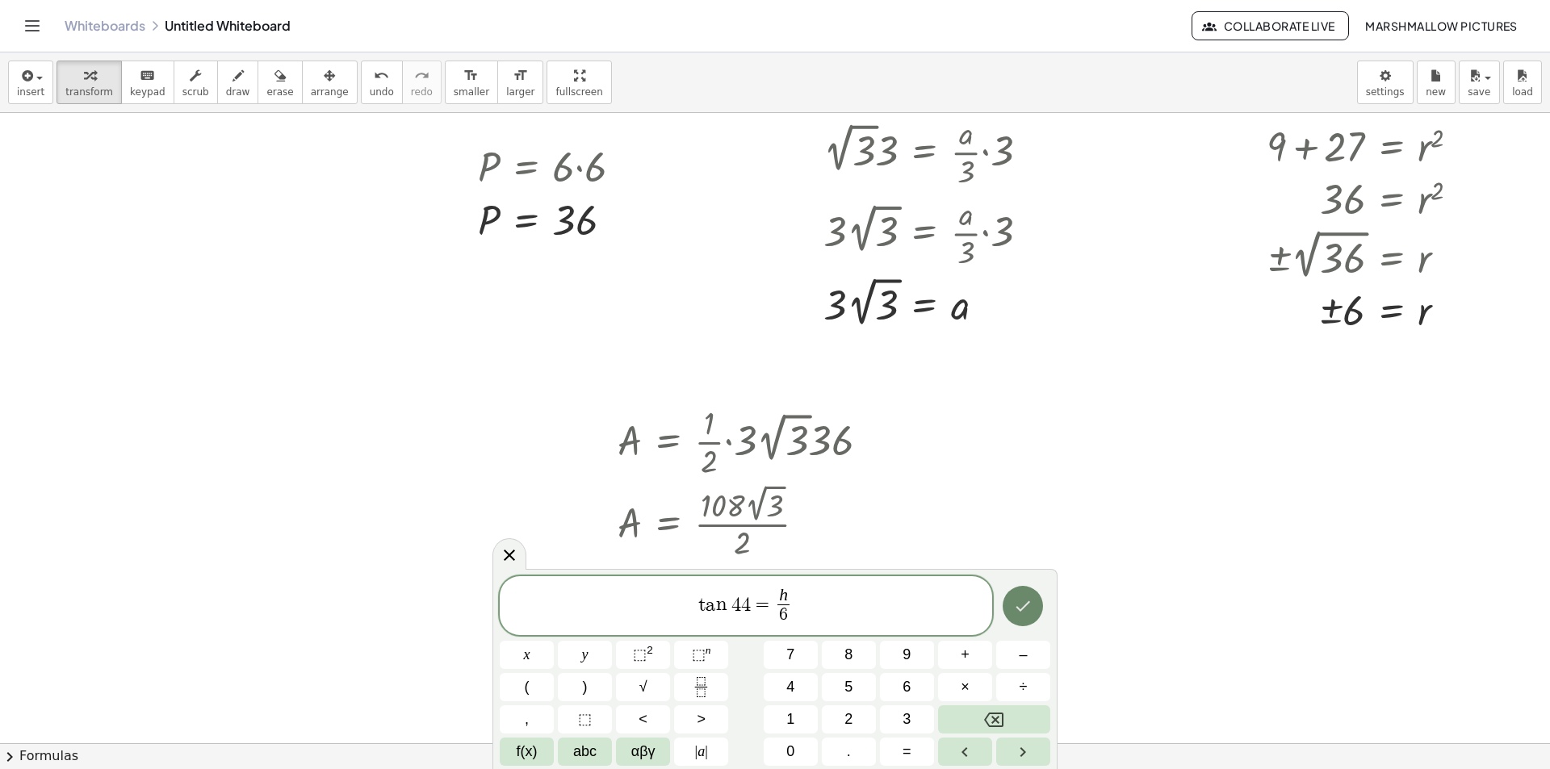
click at [1025, 607] on icon "Done" at bounding box center [1024, 607] width 15 height 10
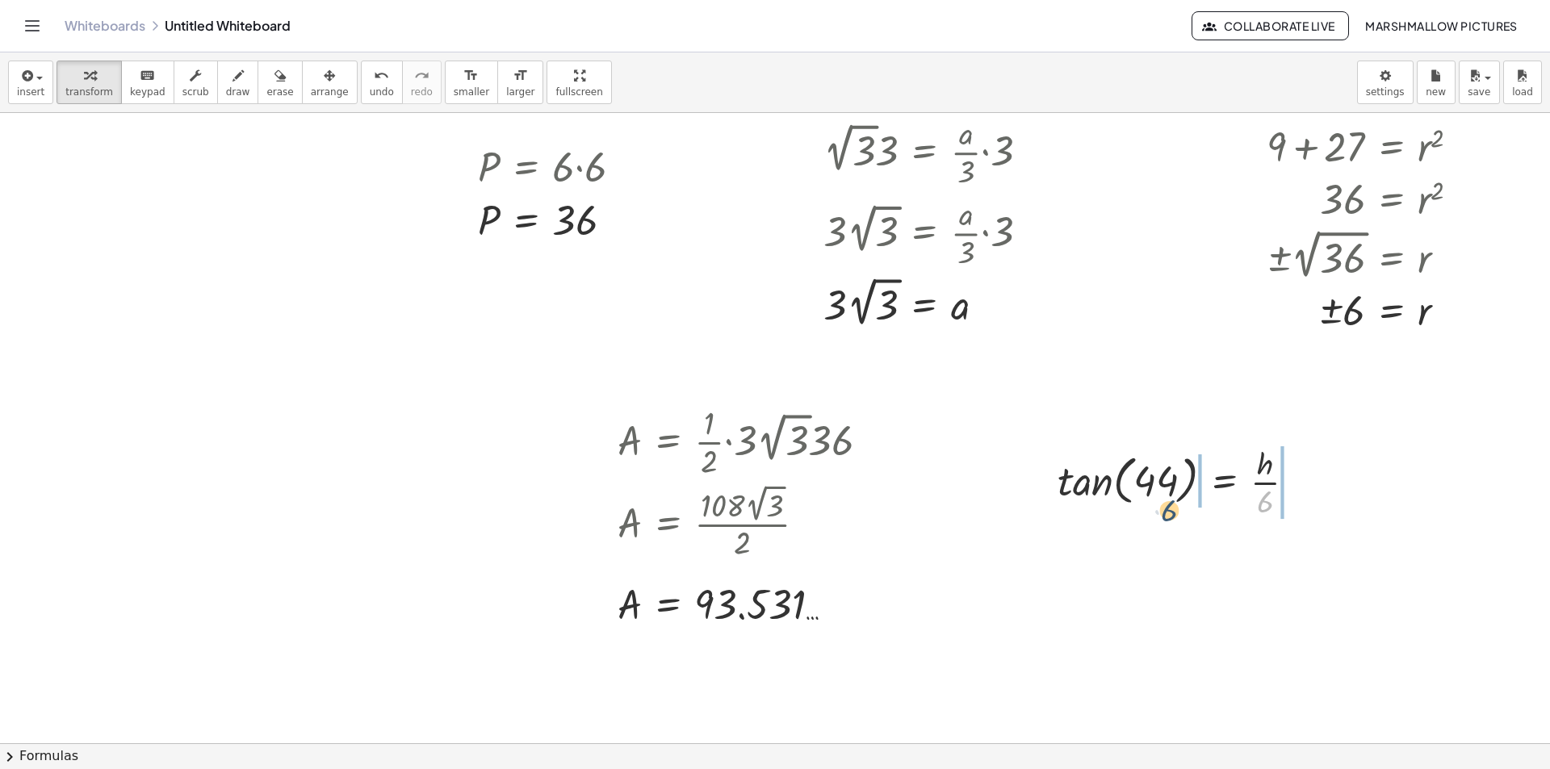
drag, startPoint x: 1262, startPoint y: 506, endPoint x: 1170, endPoint y: 515, distance: 92.5
click at [1170, 515] on div at bounding box center [1183, 481] width 267 height 81
click at [1069, 490] on div at bounding box center [1187, 481] width 321 height 81
click at [1190, 483] on div at bounding box center [1200, 481] width 300 height 81
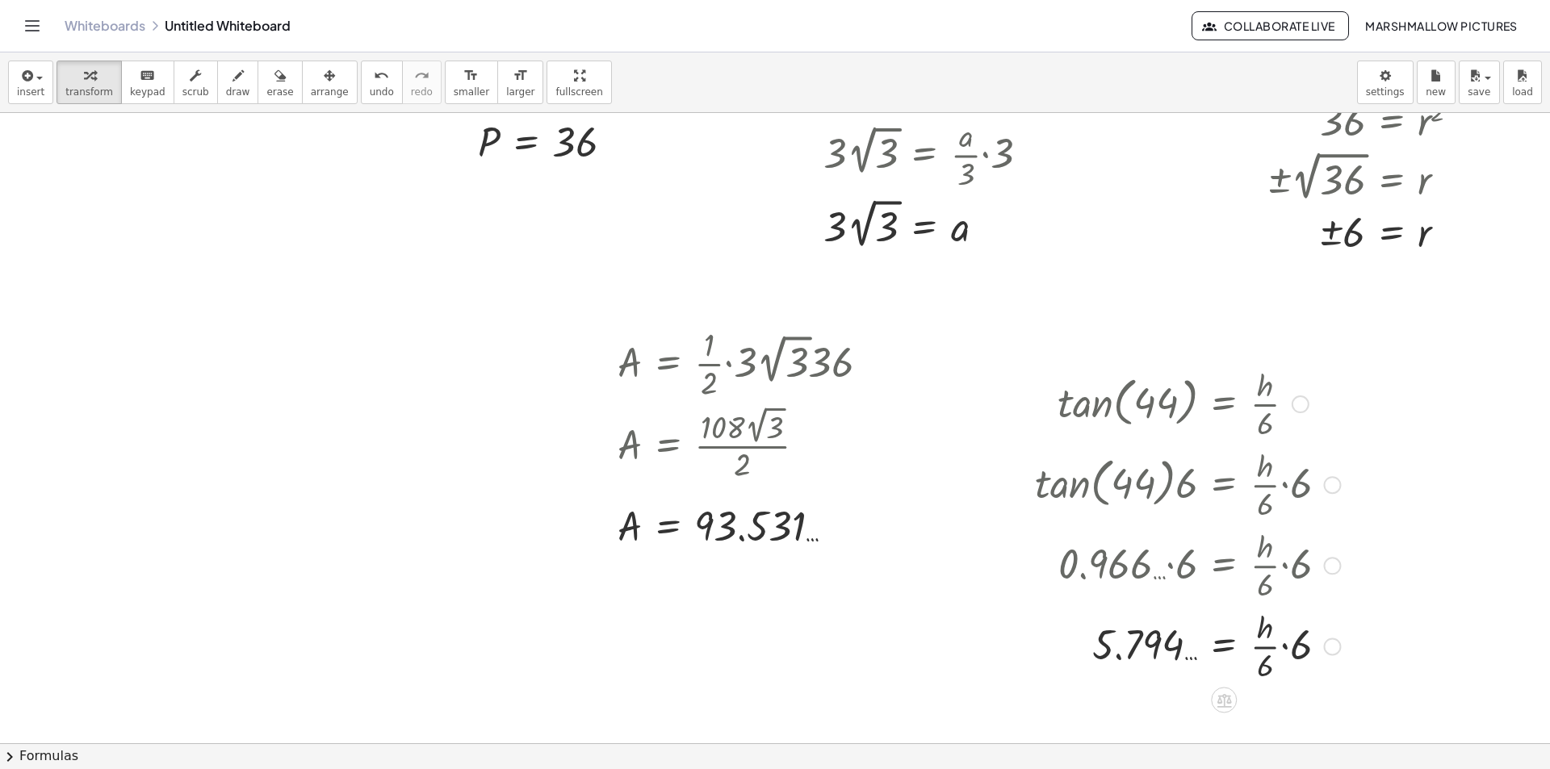
scroll to position [404, 0]
drag, startPoint x: 1290, startPoint y: 651, endPoint x: 1273, endPoint y: 665, distance: 22.3
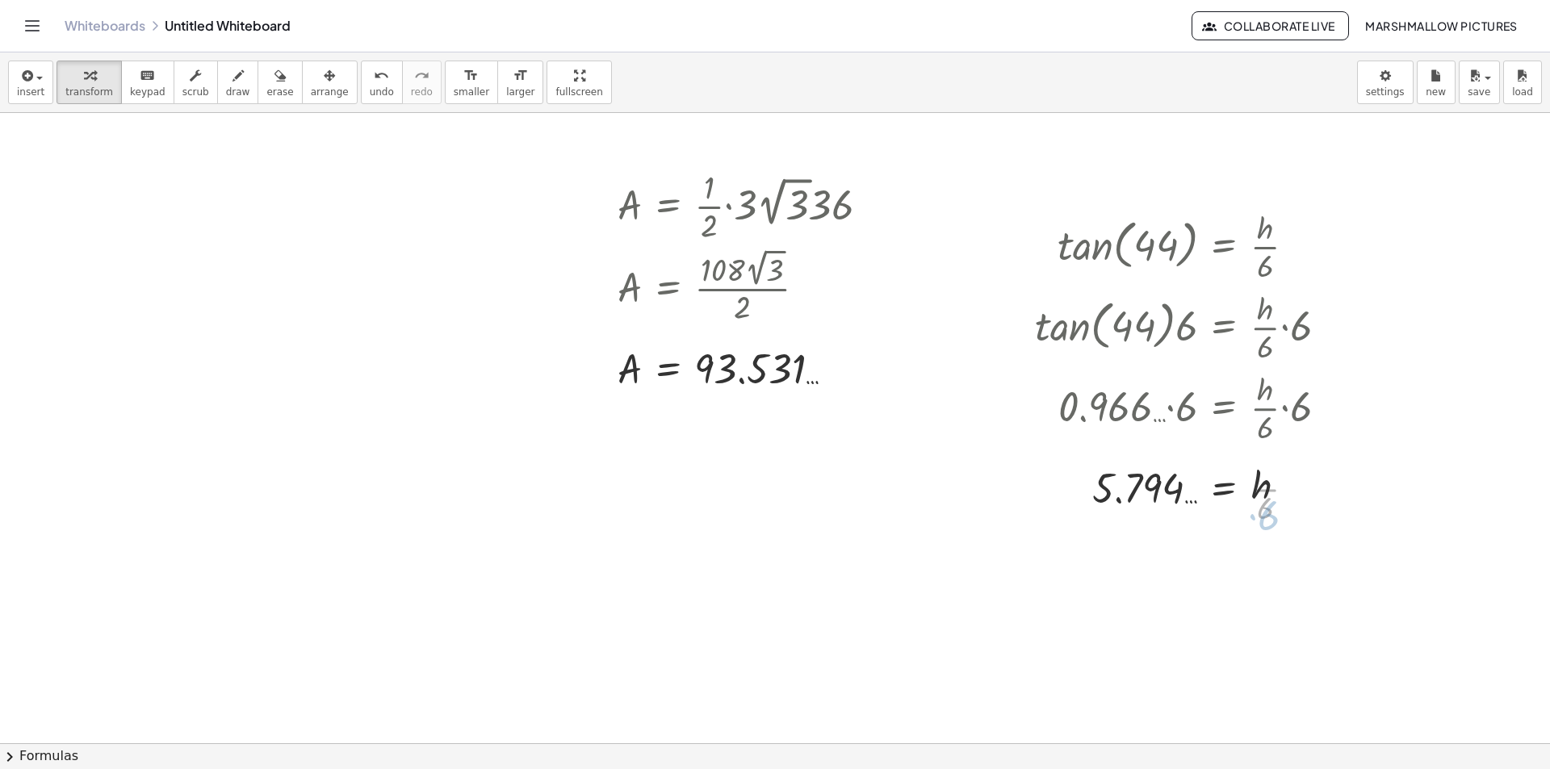
scroll to position [565, 0]
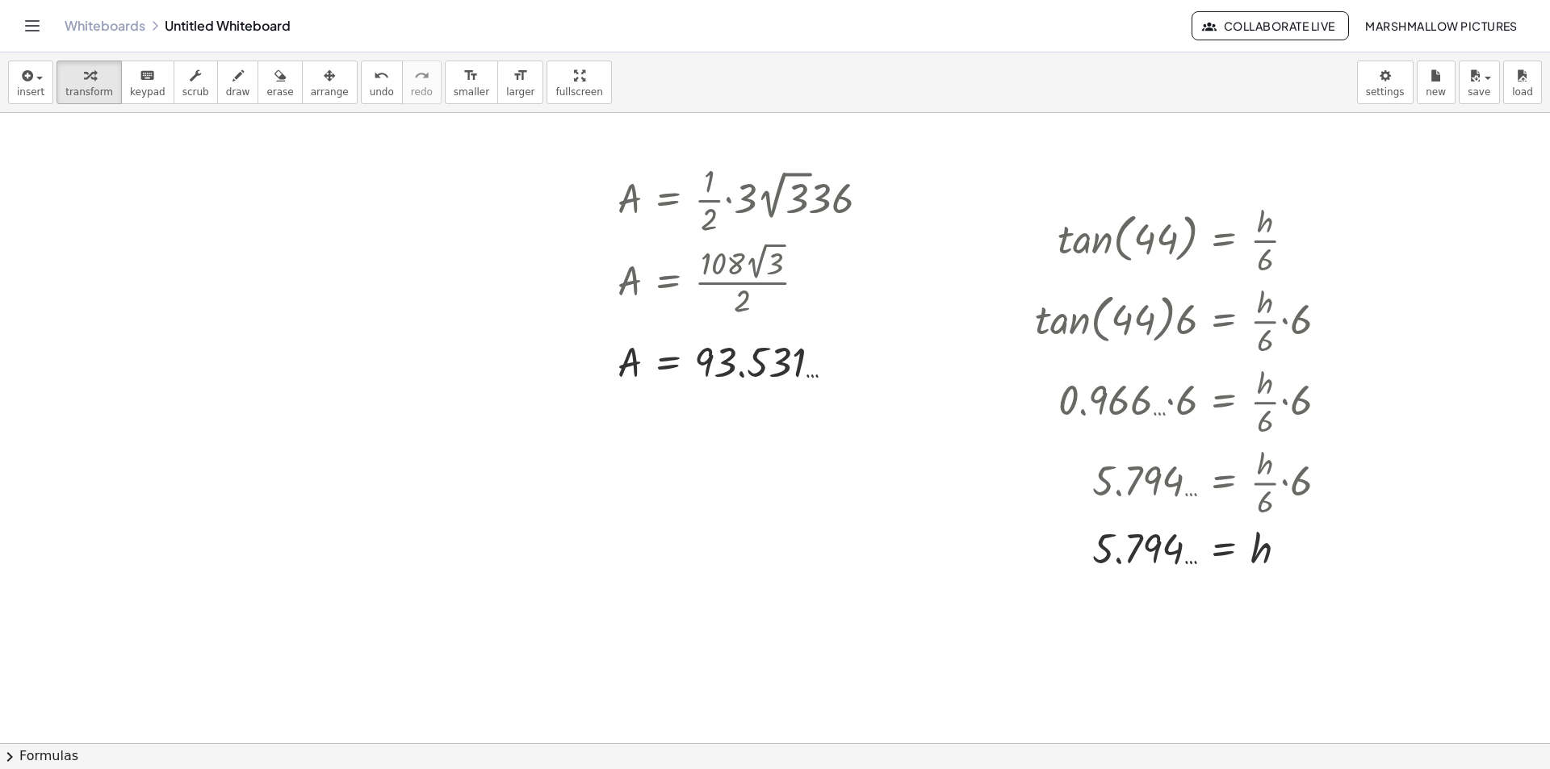
click at [697, 625] on div at bounding box center [775, 231] width 1550 height 1366
drag, startPoint x: 710, startPoint y: 363, endPoint x: 794, endPoint y: 674, distance: 322.8
click at [794, 674] on div "· · 180 · 4 · 6 · 2 · · 720 · 6 · 2 · 120 · 2 60 P = · 6 · 6 P = 36 tan ( , 60 …" at bounding box center [775, 231] width 1550 height 1366
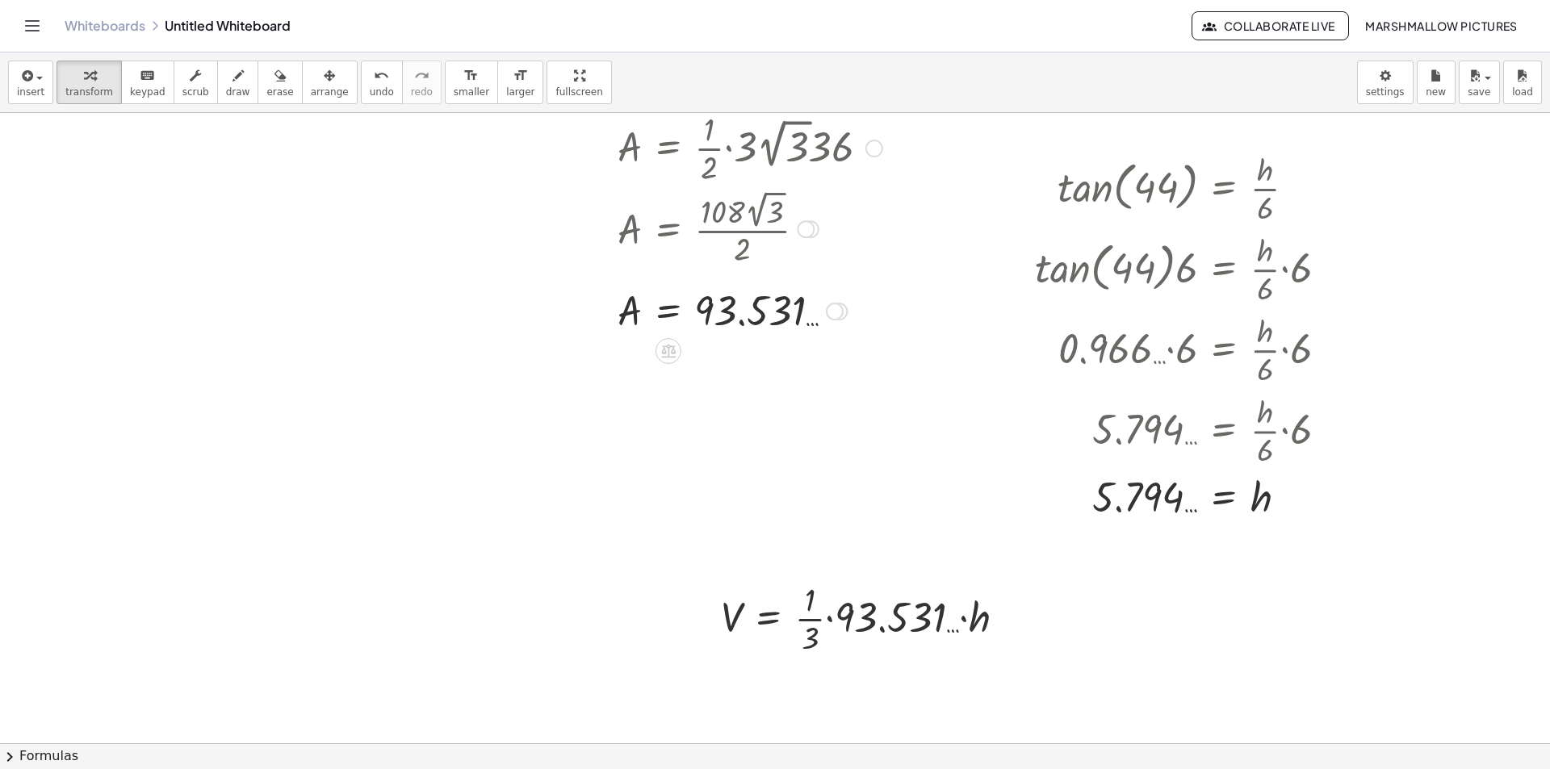
scroll to position [646, 0]
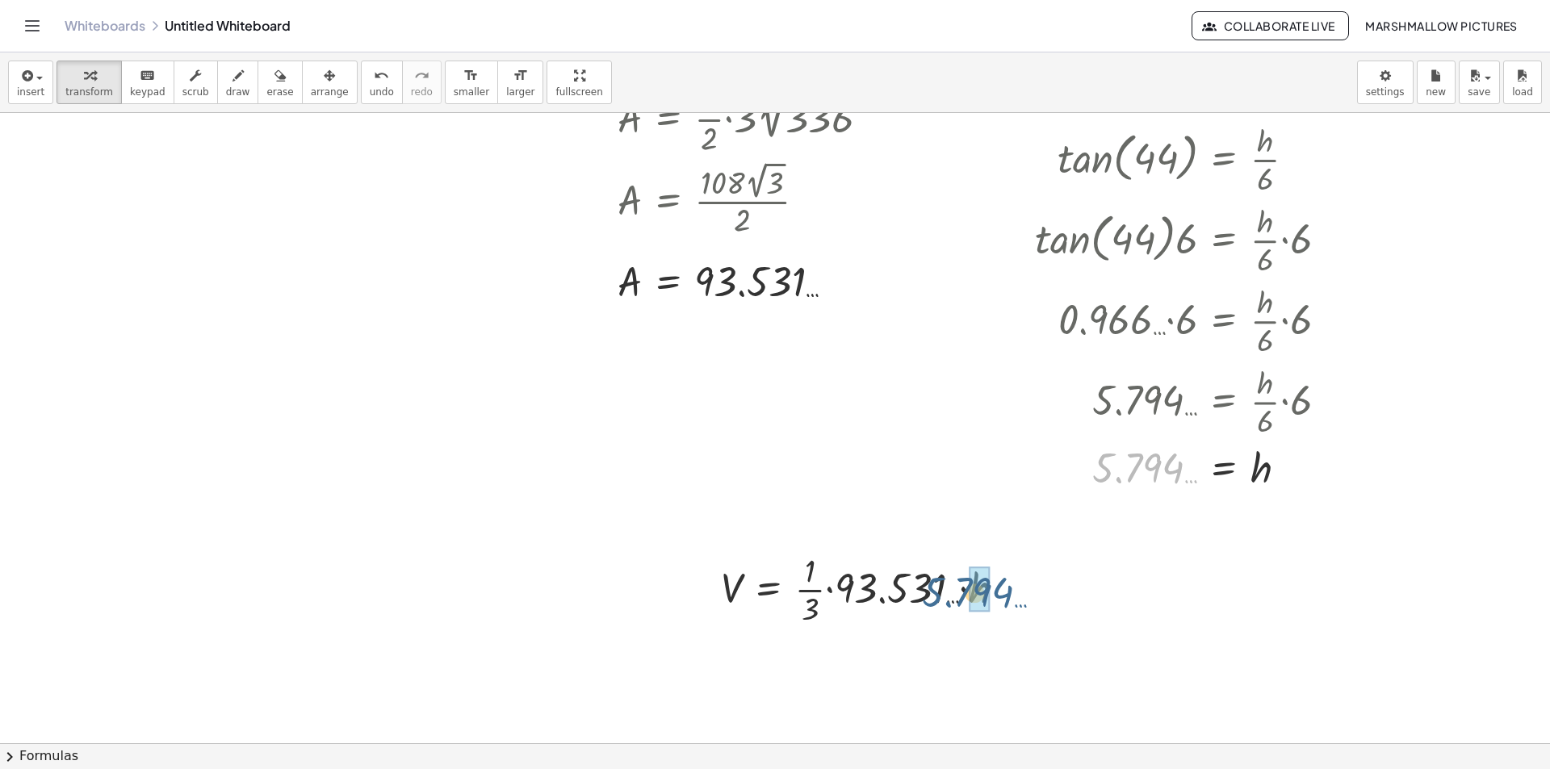
drag, startPoint x: 1139, startPoint y: 471, endPoint x: 968, endPoint y: 598, distance: 213.5
click at [968, 598] on div at bounding box center [911, 588] width 397 height 81
drag, startPoint x: 887, startPoint y: 596, endPoint x: 851, endPoint y: 582, distance: 38.1
click at [851, 582] on div at bounding box center [864, 588] width 302 height 81
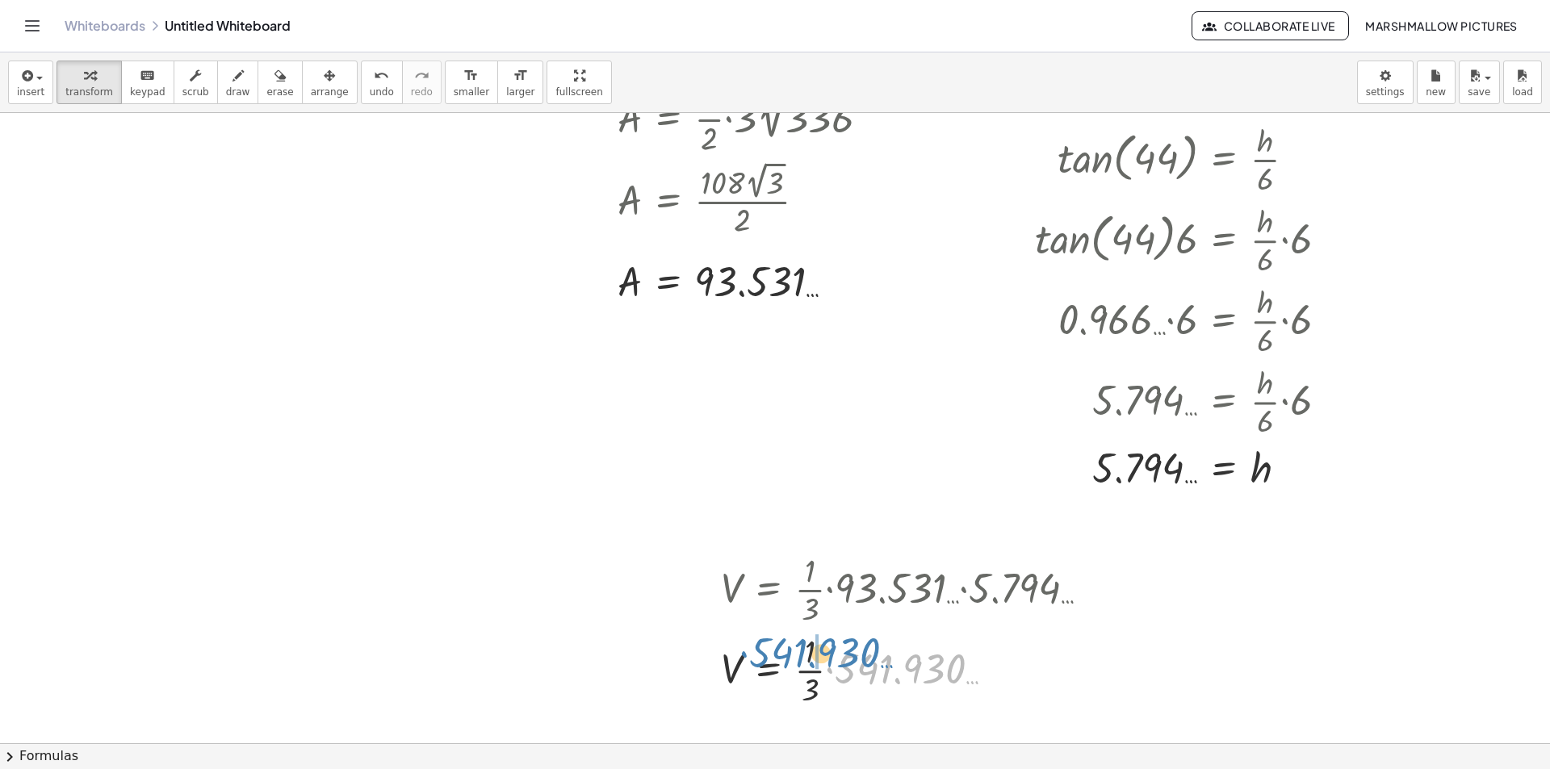
drag, startPoint x: 876, startPoint y: 668, endPoint x: 790, endPoint y: 654, distance: 87.5
click at [790, 654] on div at bounding box center [911, 669] width 397 height 81
click at [855, 682] on div at bounding box center [911, 669] width 397 height 81
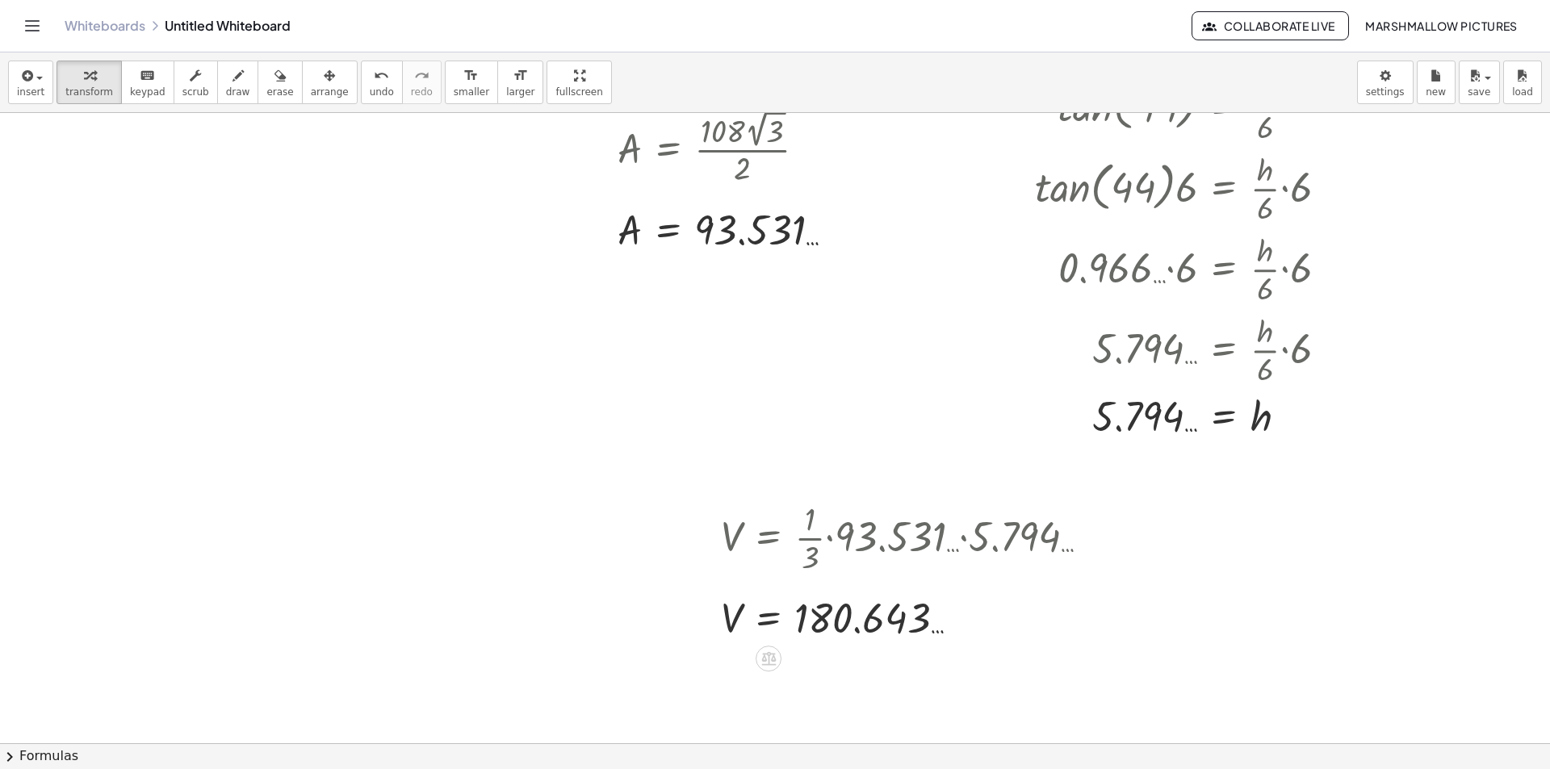
scroll to position [727, 0]
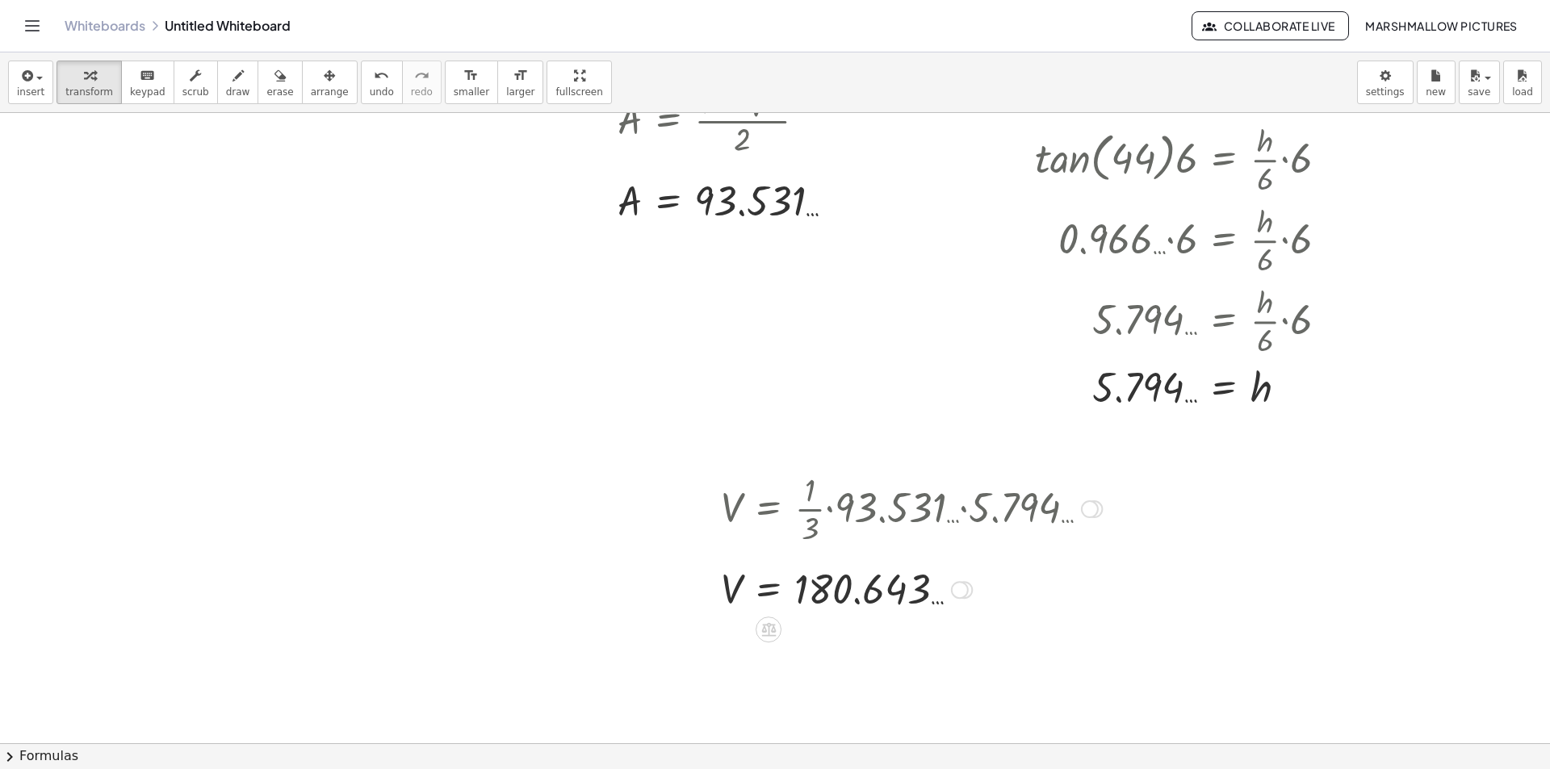
click at [959, 589] on div at bounding box center [960, 590] width 18 height 18
click at [1014, 547] on li "Transform line" at bounding box center [1058, 554] width 137 height 24
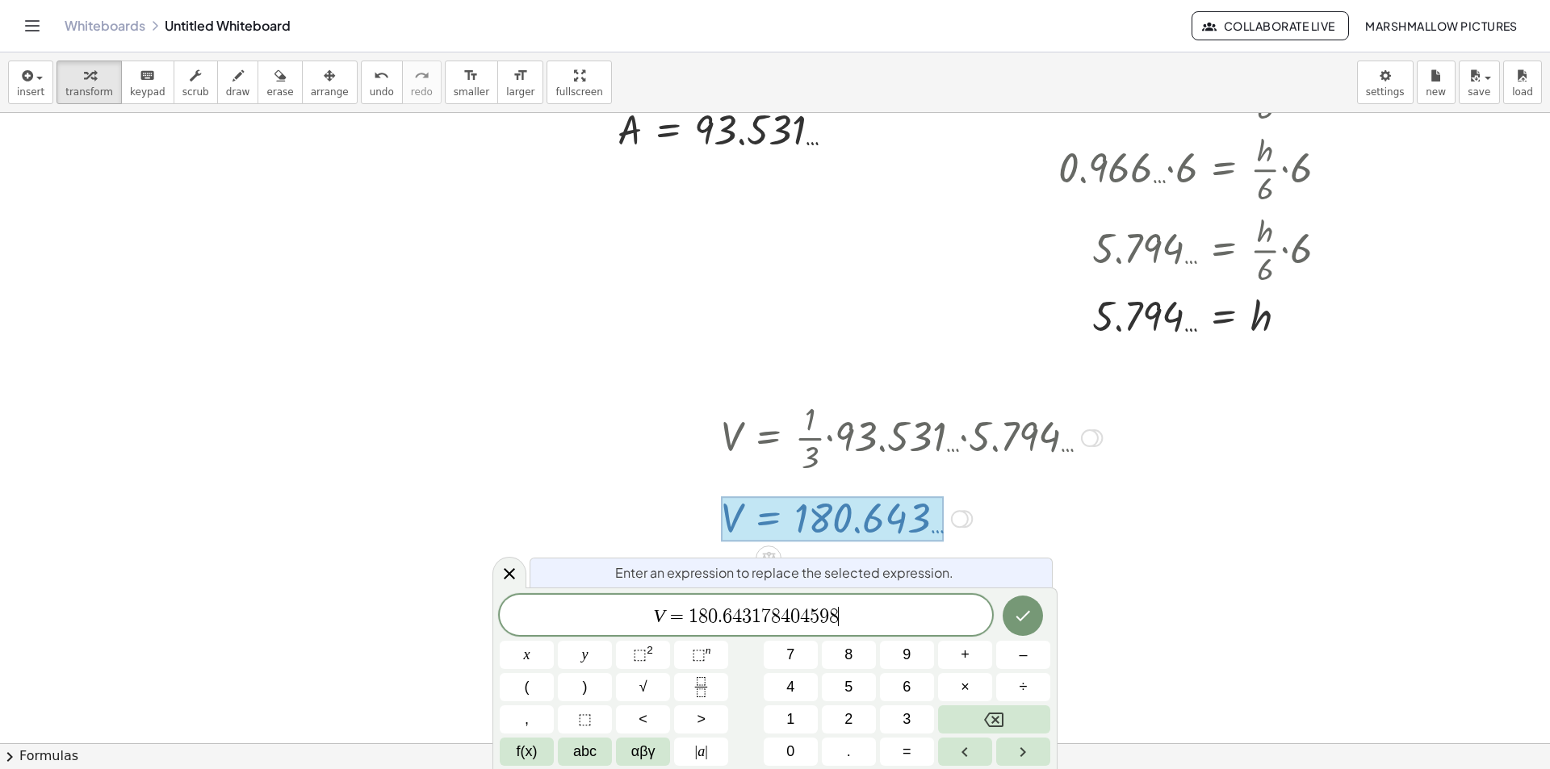
scroll to position [799, 0]
drag, startPoint x: 874, startPoint y: 610, endPoint x: 688, endPoint y: 613, distance: 186.5
click at [688, 613] on span "V = 1 8 0 . 6 4 3 1 7 8 4 0 4 5 9 8" at bounding box center [746, 617] width 493 height 23
click at [523, 575] on div at bounding box center [510, 572] width 34 height 31
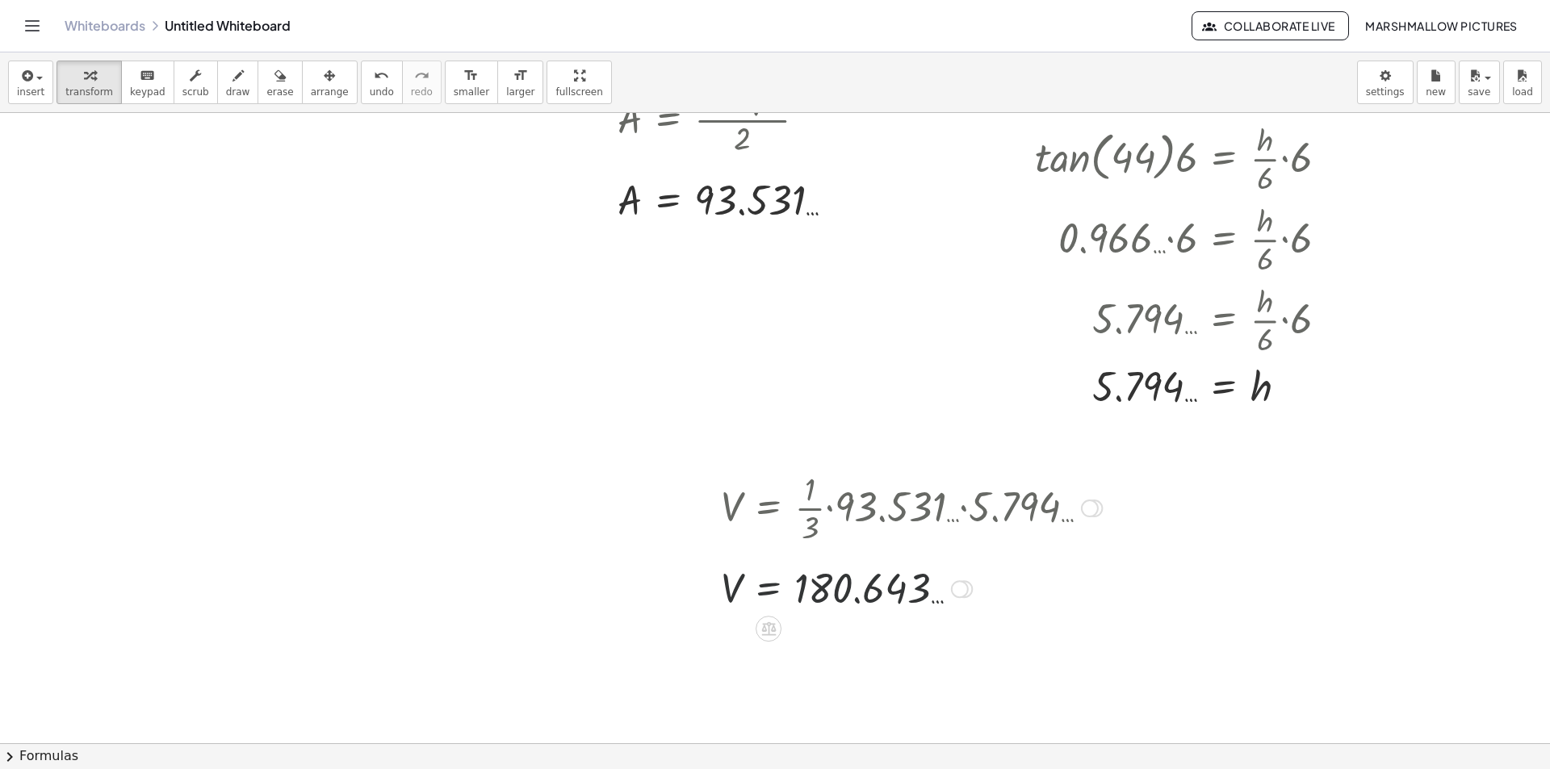
scroll to position [727, 0]
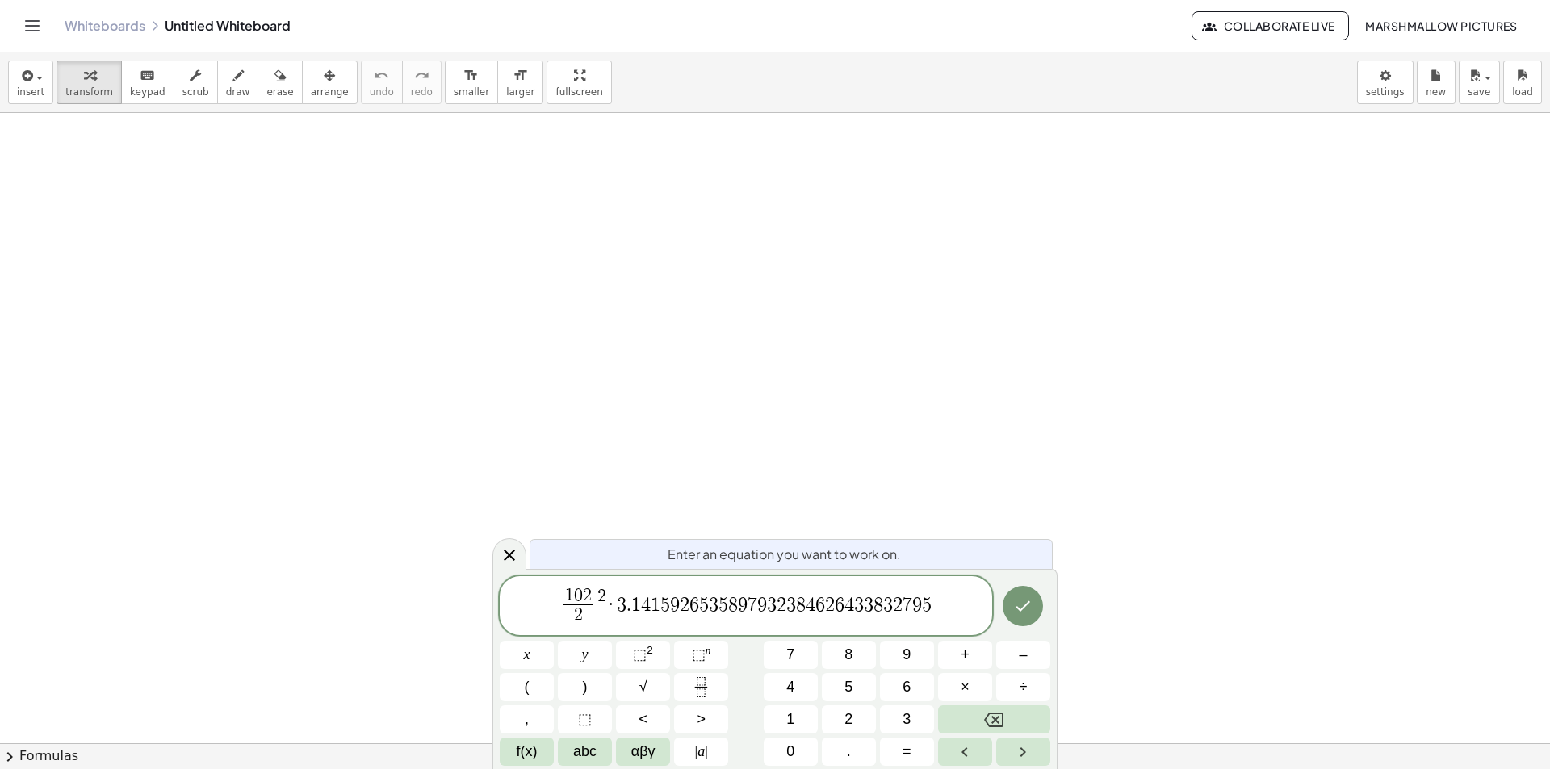
click at [545, 607] on span "1 0 2 2 ​ 2 · 3 . 1 4 1 5 9 2 6 5 3 5 8 9 7 9 3 2 3 8 4 6 2 6 4 3 3 8 3 2 7 9 5…" at bounding box center [746, 607] width 493 height 43
click at [951, 595] on span ")" at bounding box center [947, 606] width 12 height 48
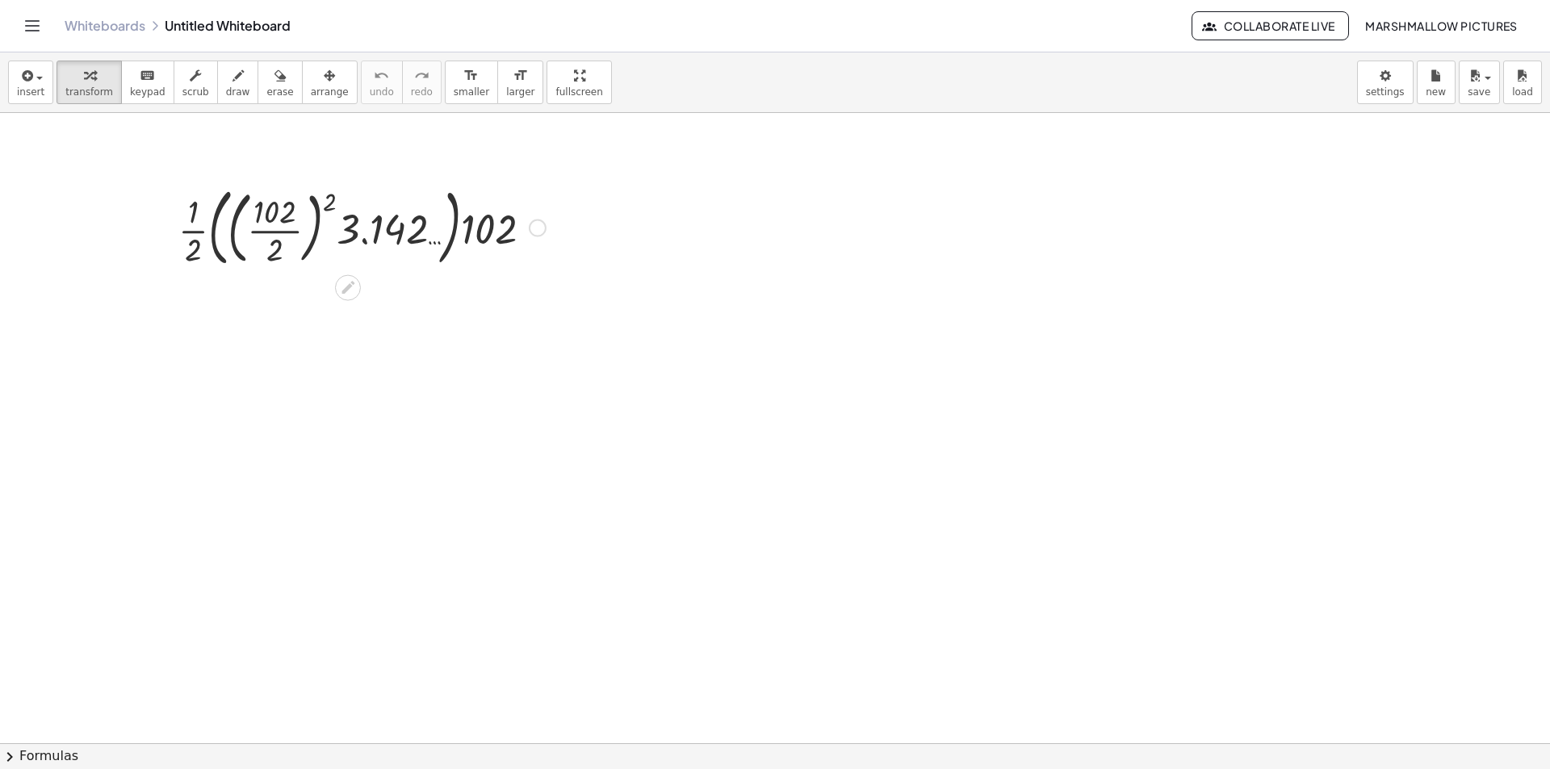
click at [274, 233] on div at bounding box center [362, 226] width 384 height 93
drag, startPoint x: 308, startPoint y: 220, endPoint x: 316, endPoint y: 225, distance: 9.9
click at [308, 219] on div at bounding box center [361, 227] width 333 height 81
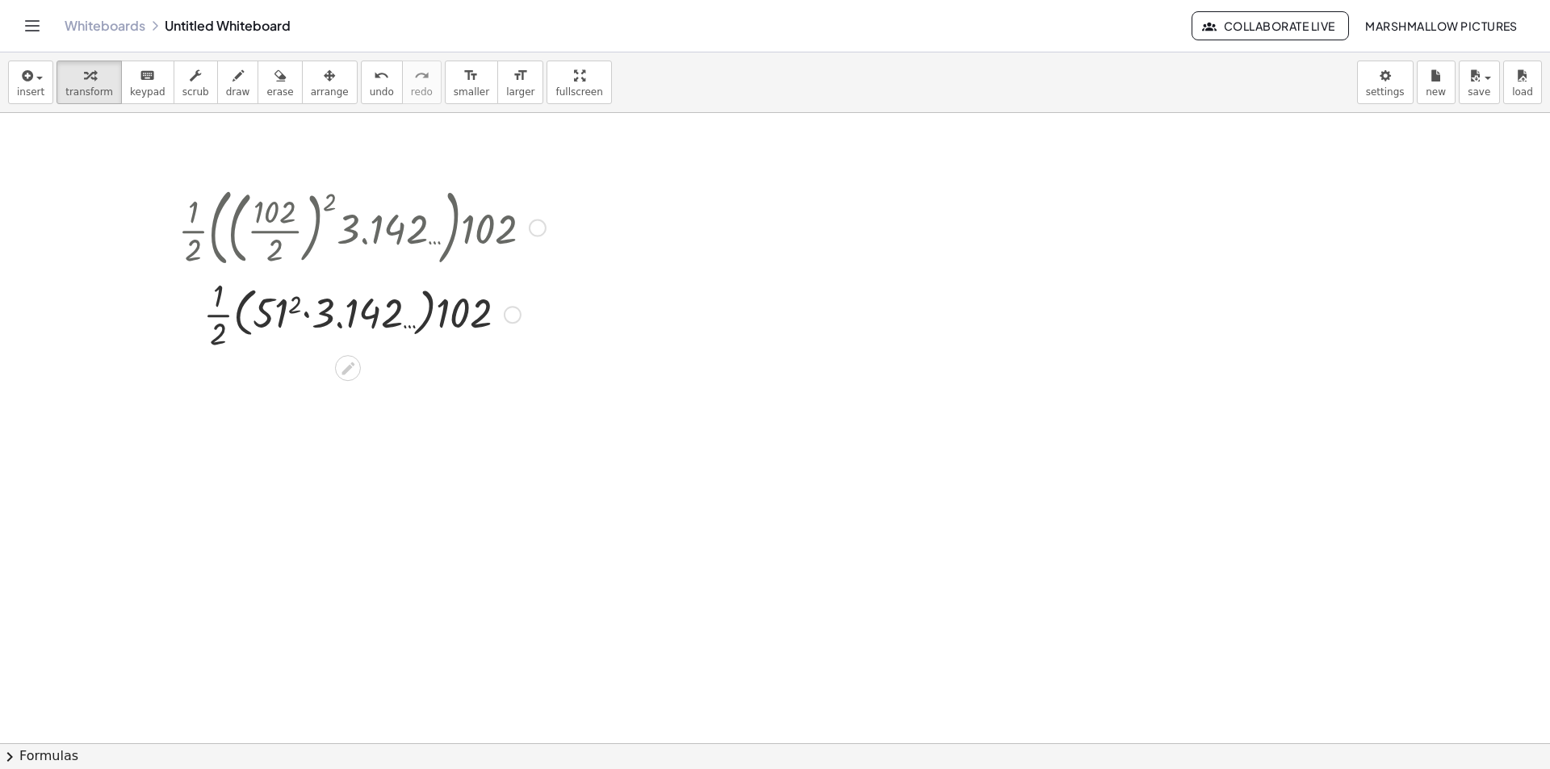
click at [294, 307] on div at bounding box center [362, 313] width 384 height 81
click at [345, 315] on div at bounding box center [362, 313] width 384 height 81
click at [398, 330] on div at bounding box center [362, 313] width 384 height 81
click at [434, 316] on div at bounding box center [362, 313] width 384 height 81
click at [398, 300] on div at bounding box center [362, 313] width 384 height 81
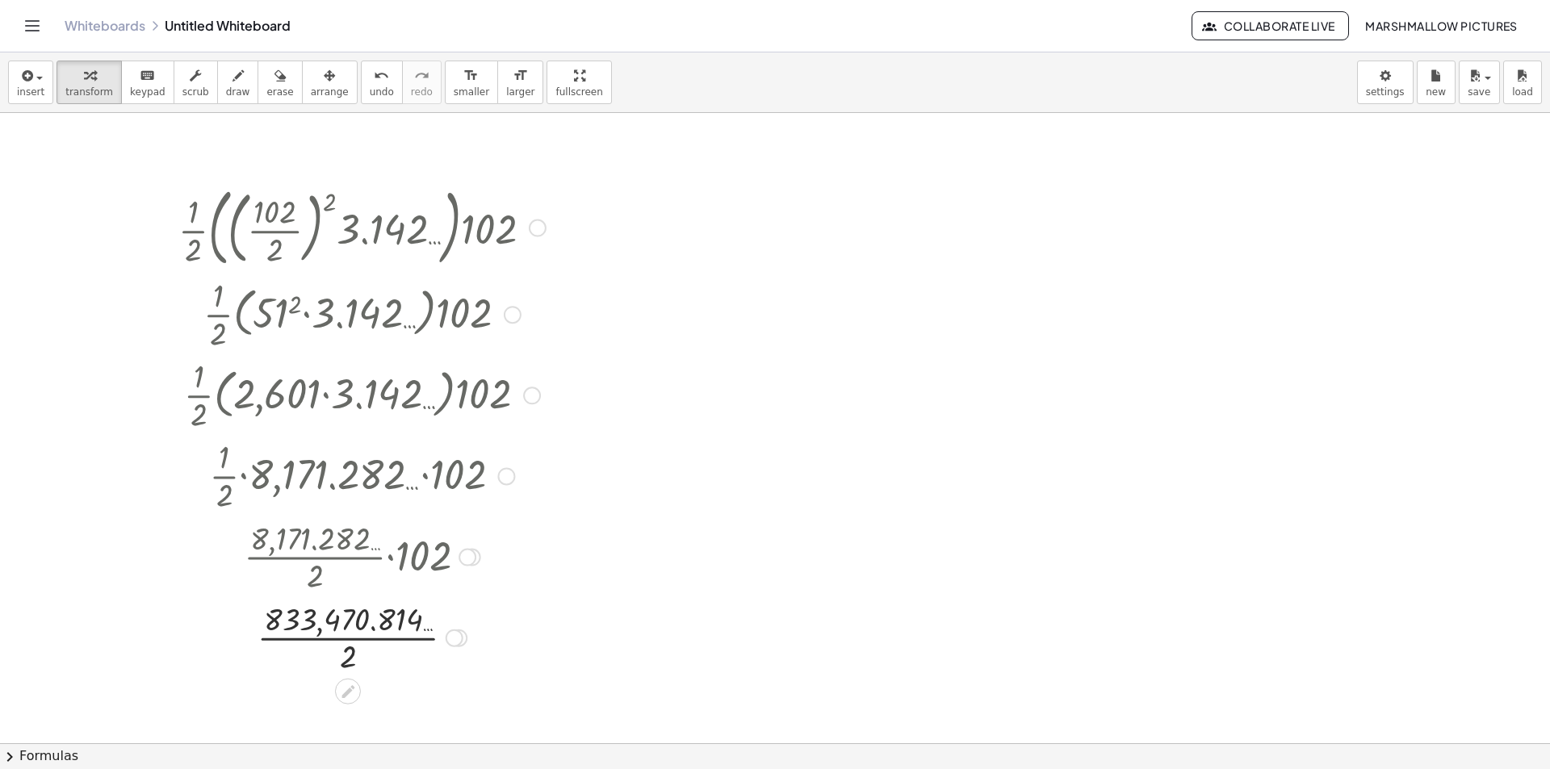
click at [405, 635] on div at bounding box center [362, 637] width 384 height 81
click at [473, 706] on div at bounding box center [476, 706] width 18 height 18
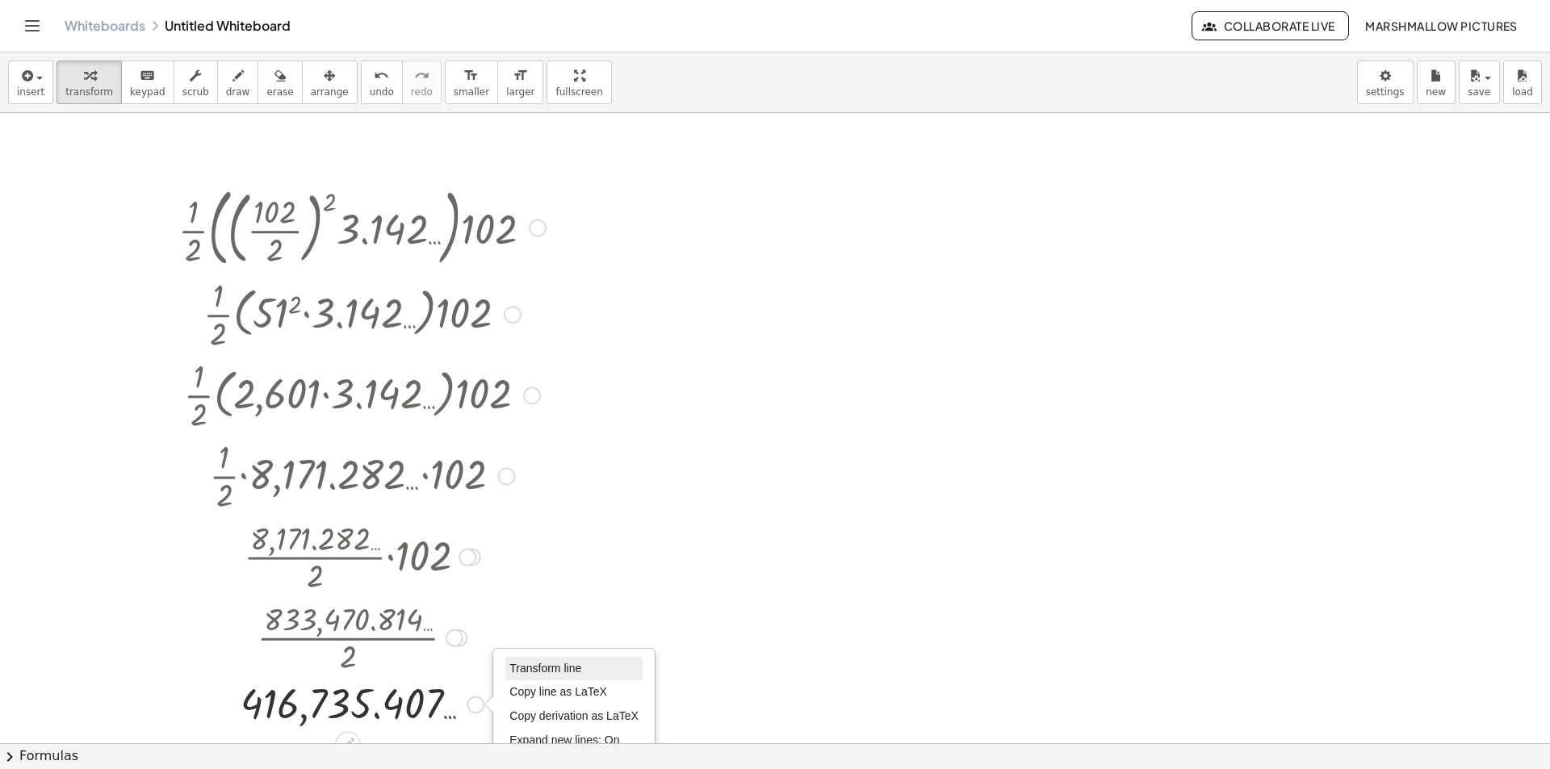
click at [529, 664] on span "Transform line" at bounding box center [545, 668] width 72 height 13
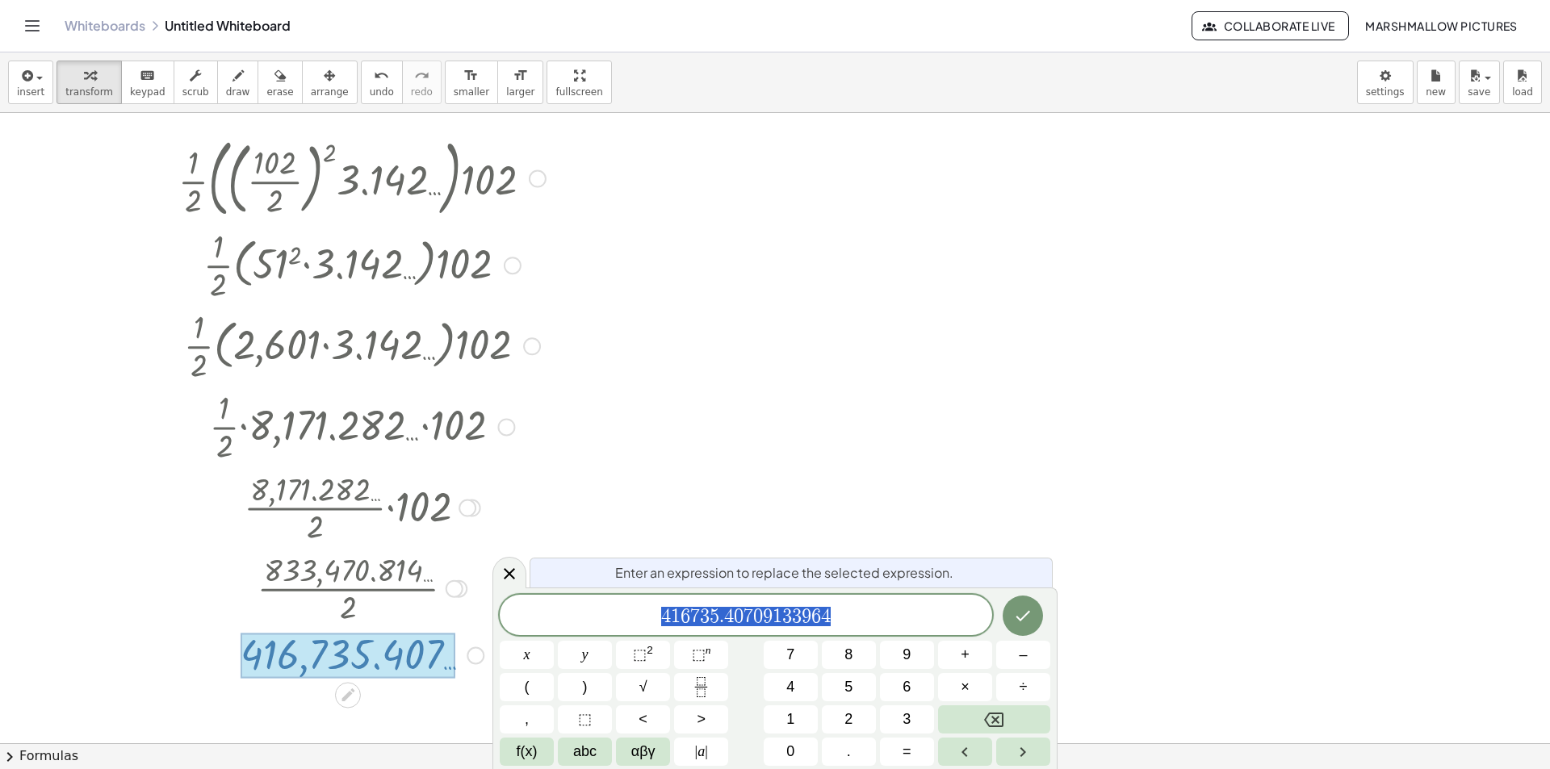
scroll to position [55, 0]
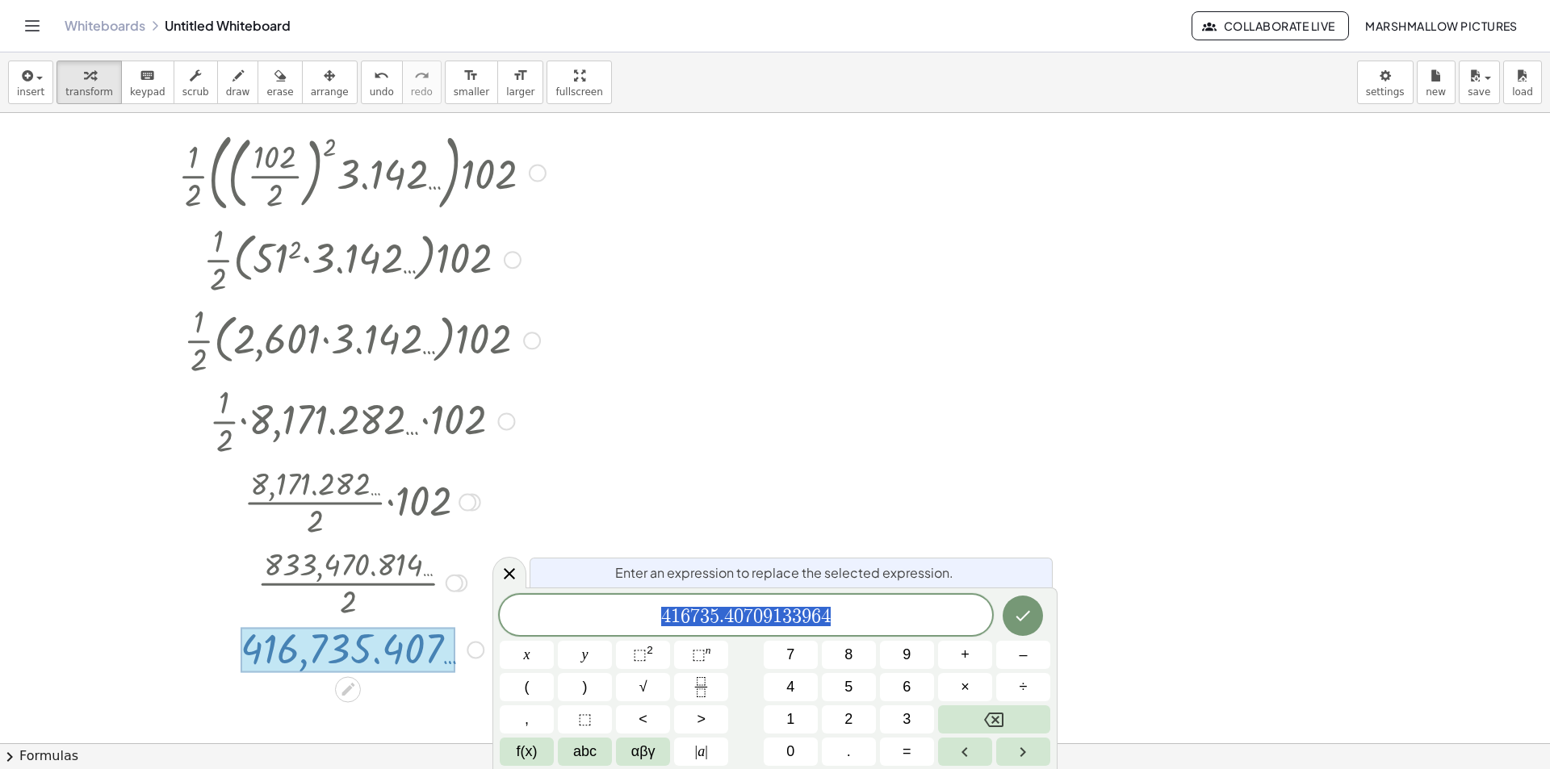
click at [640, 353] on div at bounding box center [775, 741] width 1550 height 1366
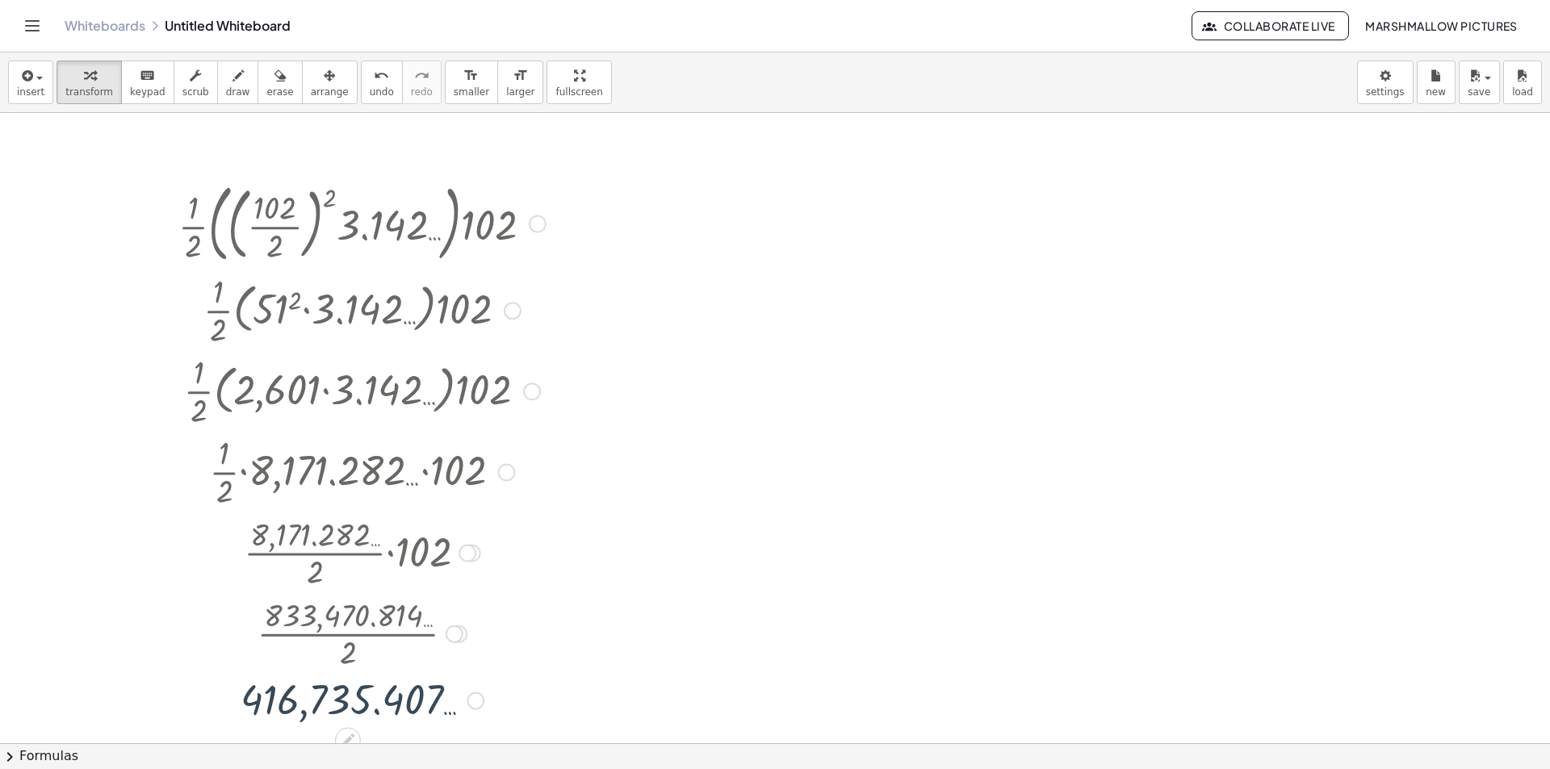
scroll to position [0, 0]
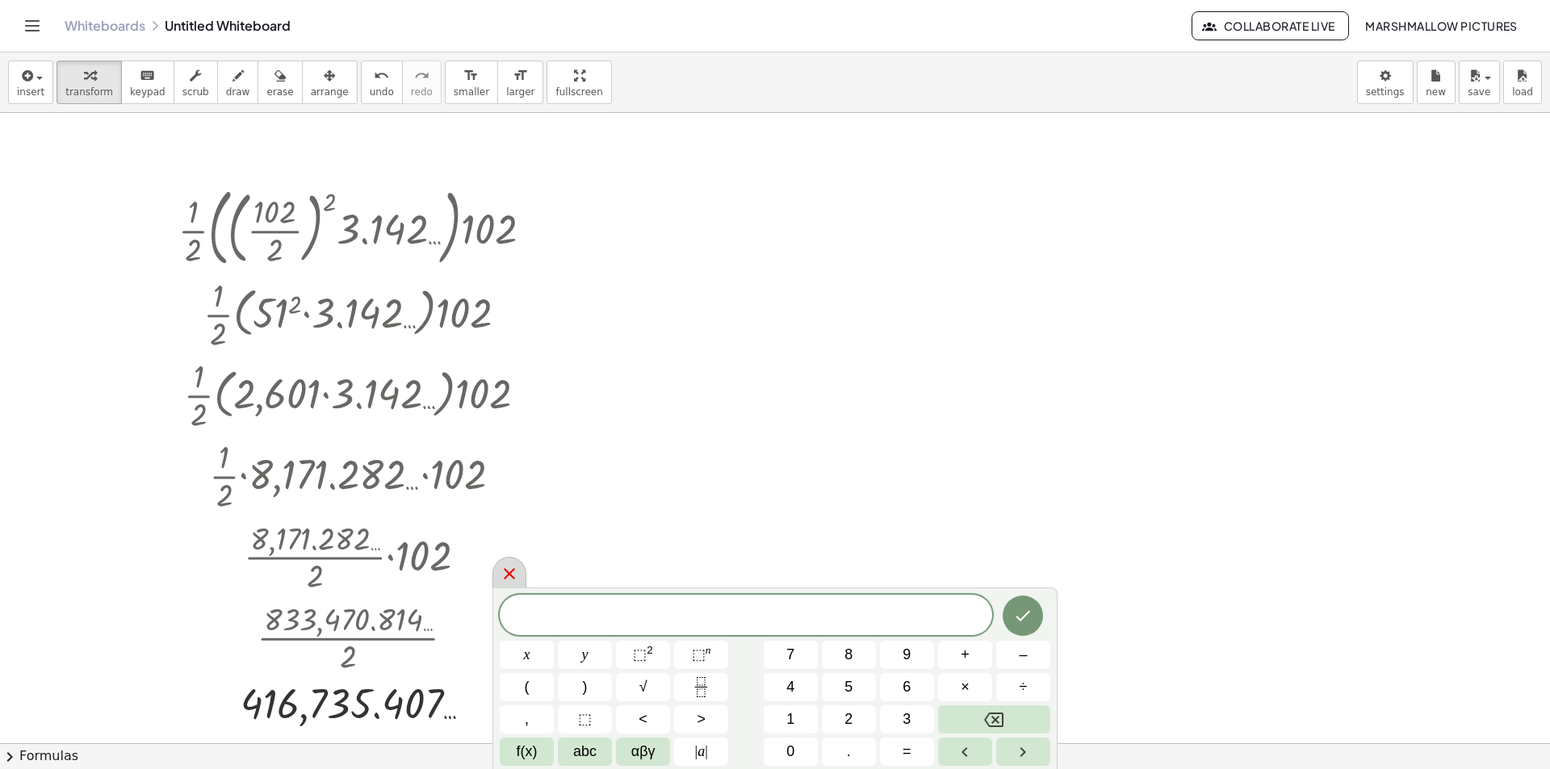
click at [506, 576] on icon at bounding box center [509, 573] width 19 height 19
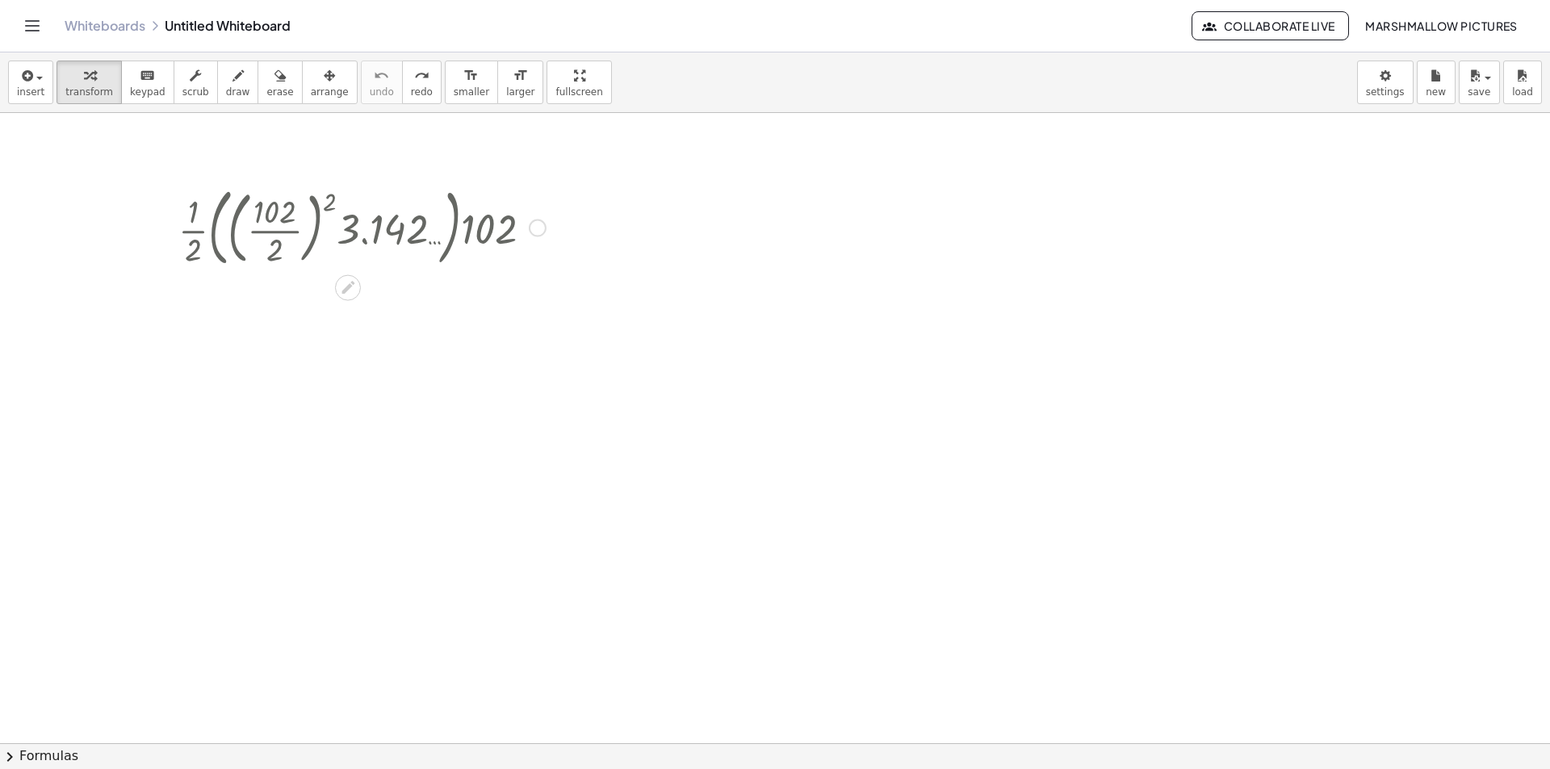
click at [543, 223] on div at bounding box center [538, 229] width 18 height 18
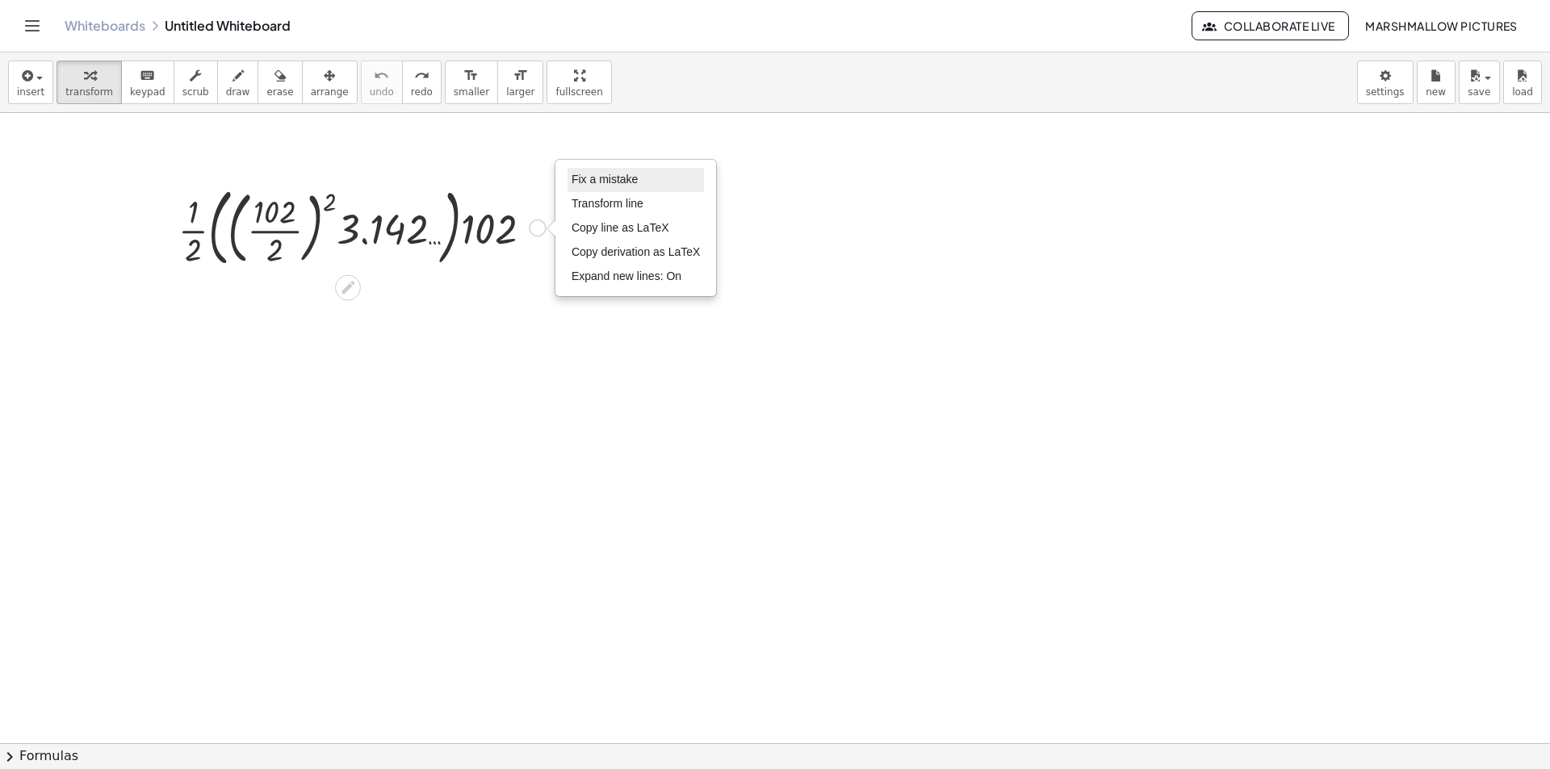
click at [613, 174] on span "Fix a mistake" at bounding box center [605, 179] width 66 height 13
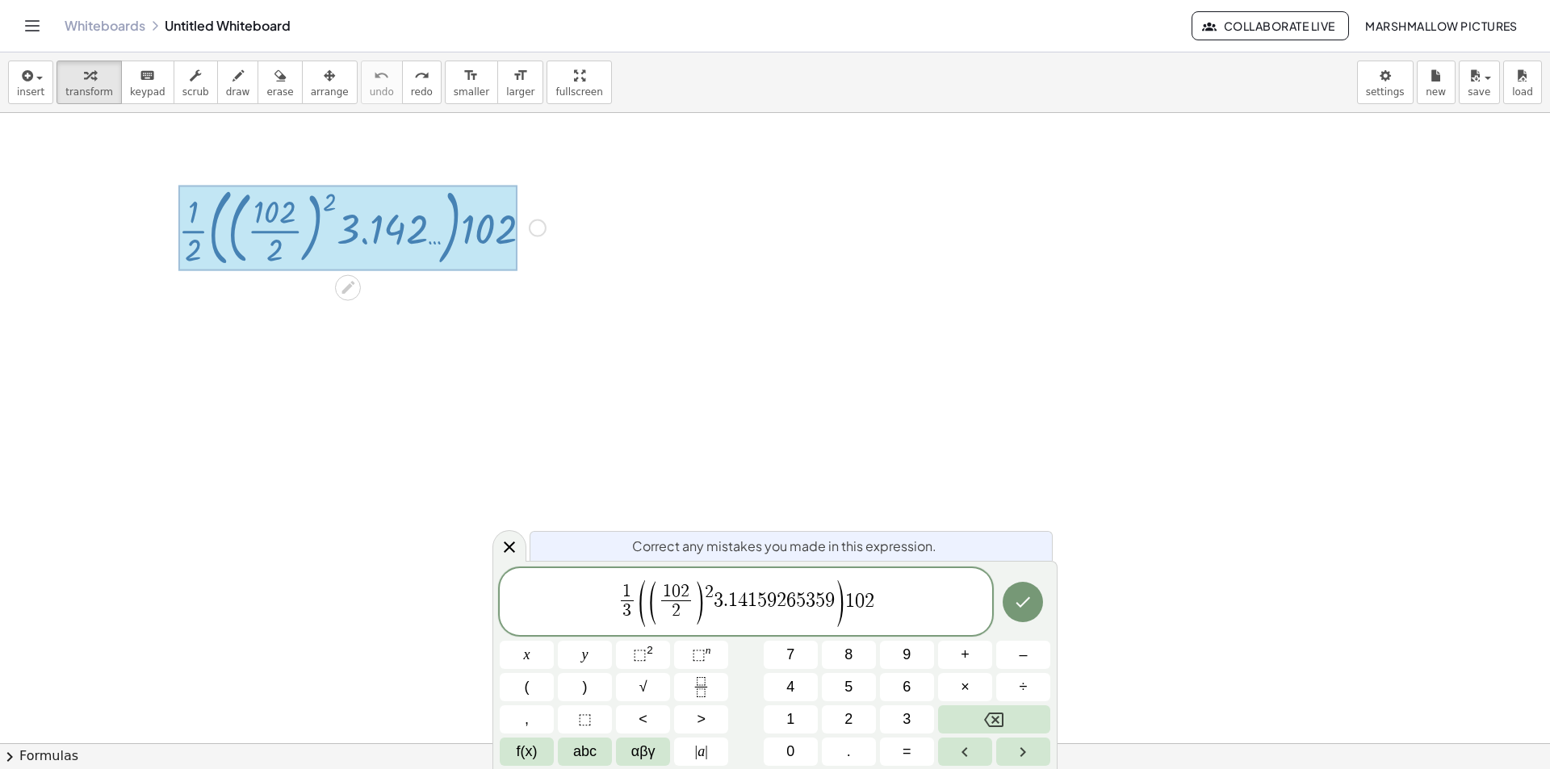
click at [554, 641] on div at bounding box center [527, 655] width 54 height 28
click at [1031, 595] on icon "Done" at bounding box center [1022, 602] width 19 height 19
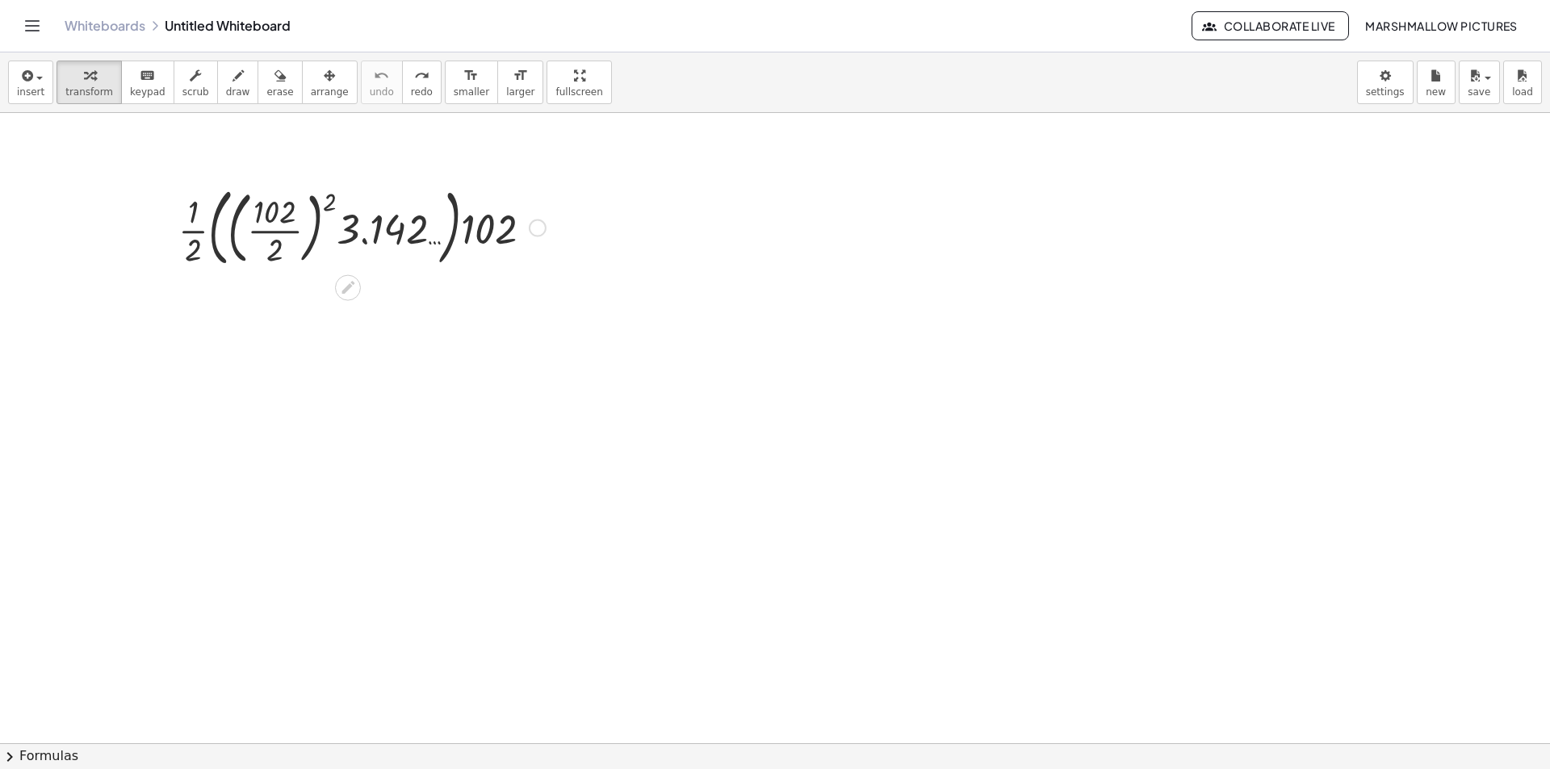
click at [535, 236] on div "Fix a mistake Transform line Copy line as LaTeX Copy derivation as LaTeX Expand…" at bounding box center [538, 229] width 18 height 18
click at [614, 182] on span "Fix a mistake" at bounding box center [605, 179] width 66 height 13
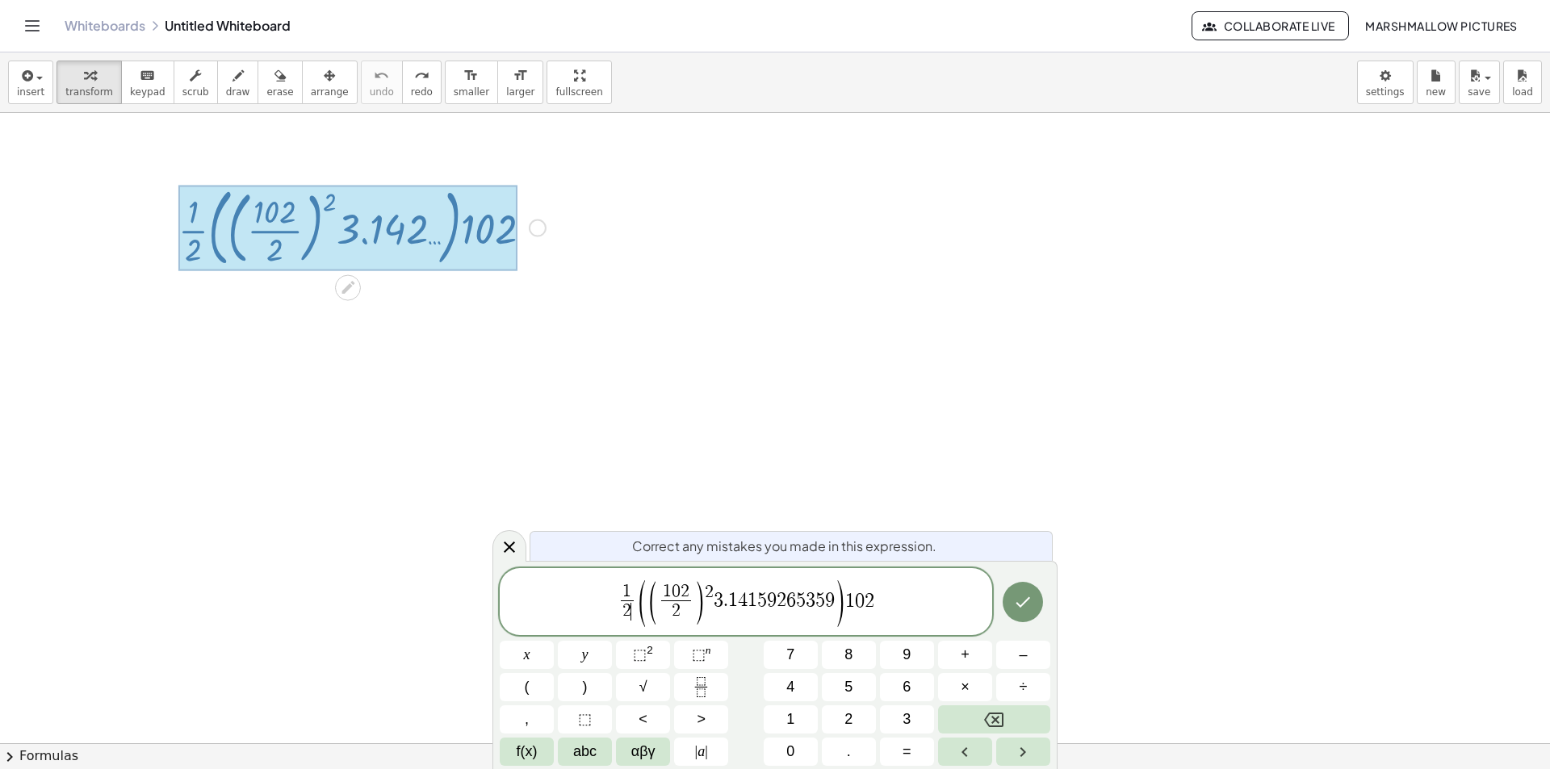
drag, startPoint x: 627, startPoint y: 621, endPoint x: 618, endPoint y: 618, distance: 9.2
click at [717, 593] on span "3" at bounding box center [719, 601] width 10 height 19
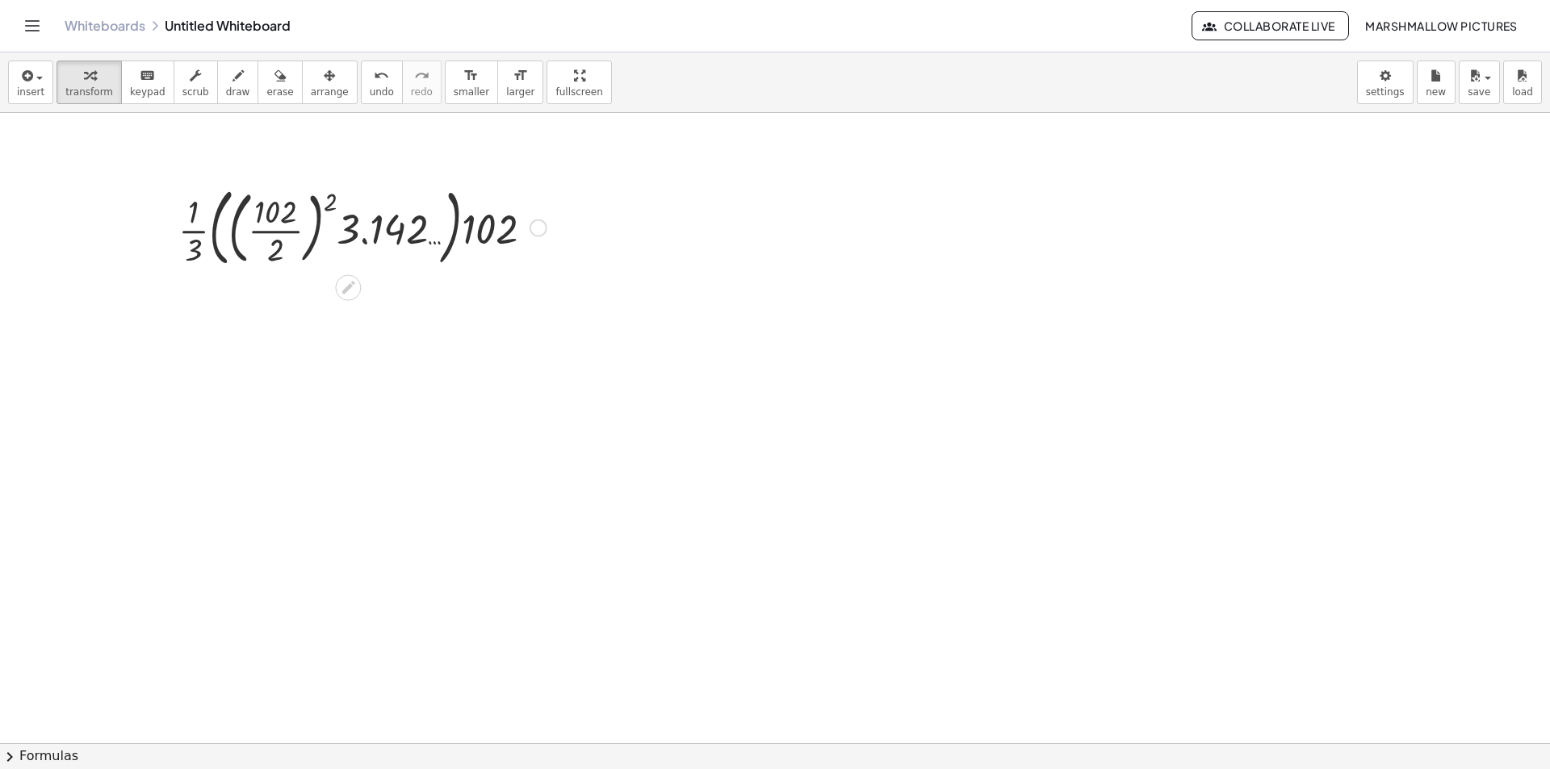
click at [312, 219] on div at bounding box center [362, 226] width 384 height 93
click at [322, 228] on div at bounding box center [362, 226] width 384 height 93
click at [315, 228] on div at bounding box center [362, 226] width 384 height 93
click at [316, 228] on div at bounding box center [362, 226] width 384 height 93
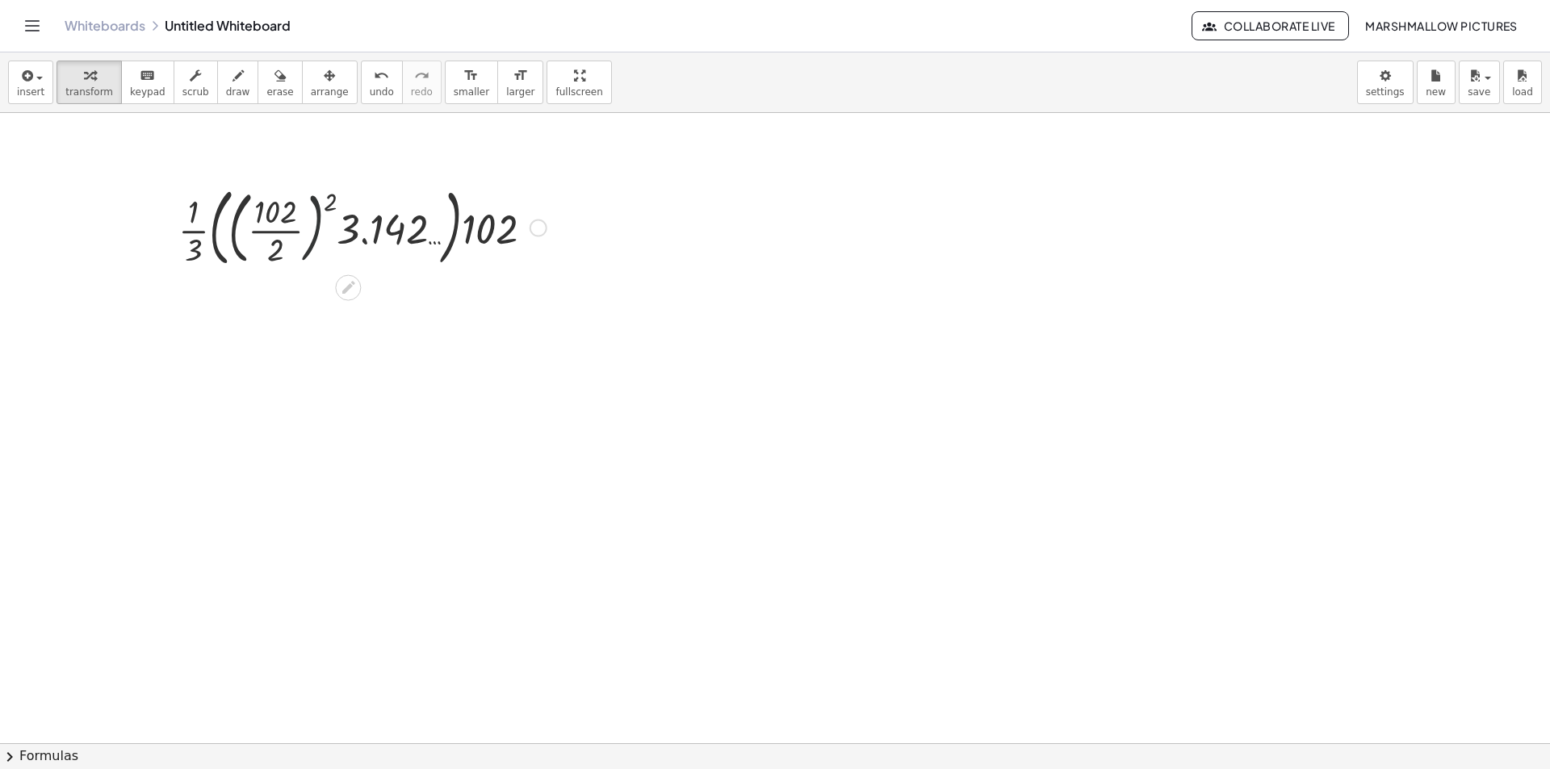
click at [272, 228] on div at bounding box center [362, 226] width 384 height 93
click at [274, 232] on div at bounding box center [362, 227] width 334 height 81
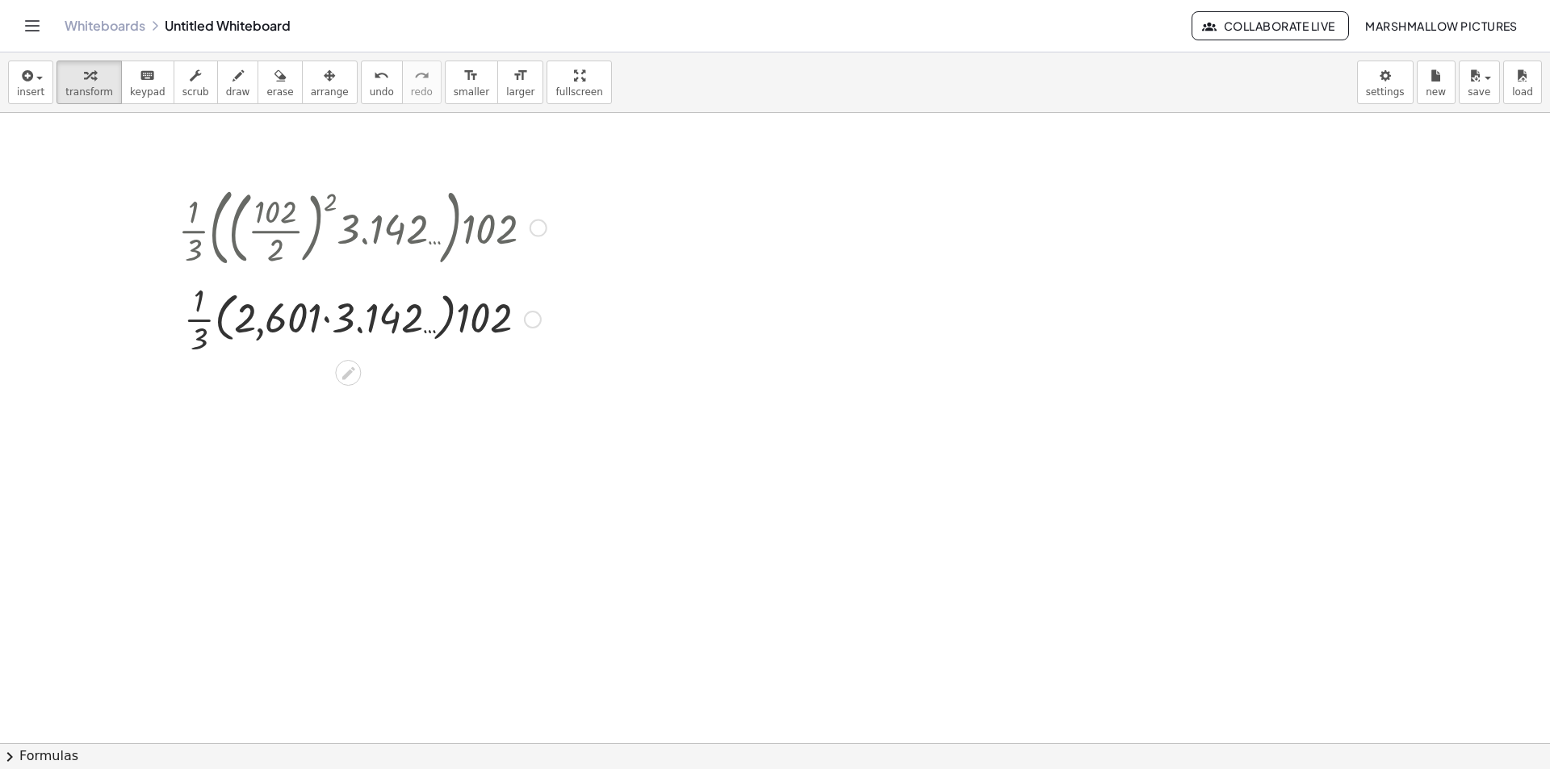
click at [375, 318] on div at bounding box center [362, 318] width 384 height 81
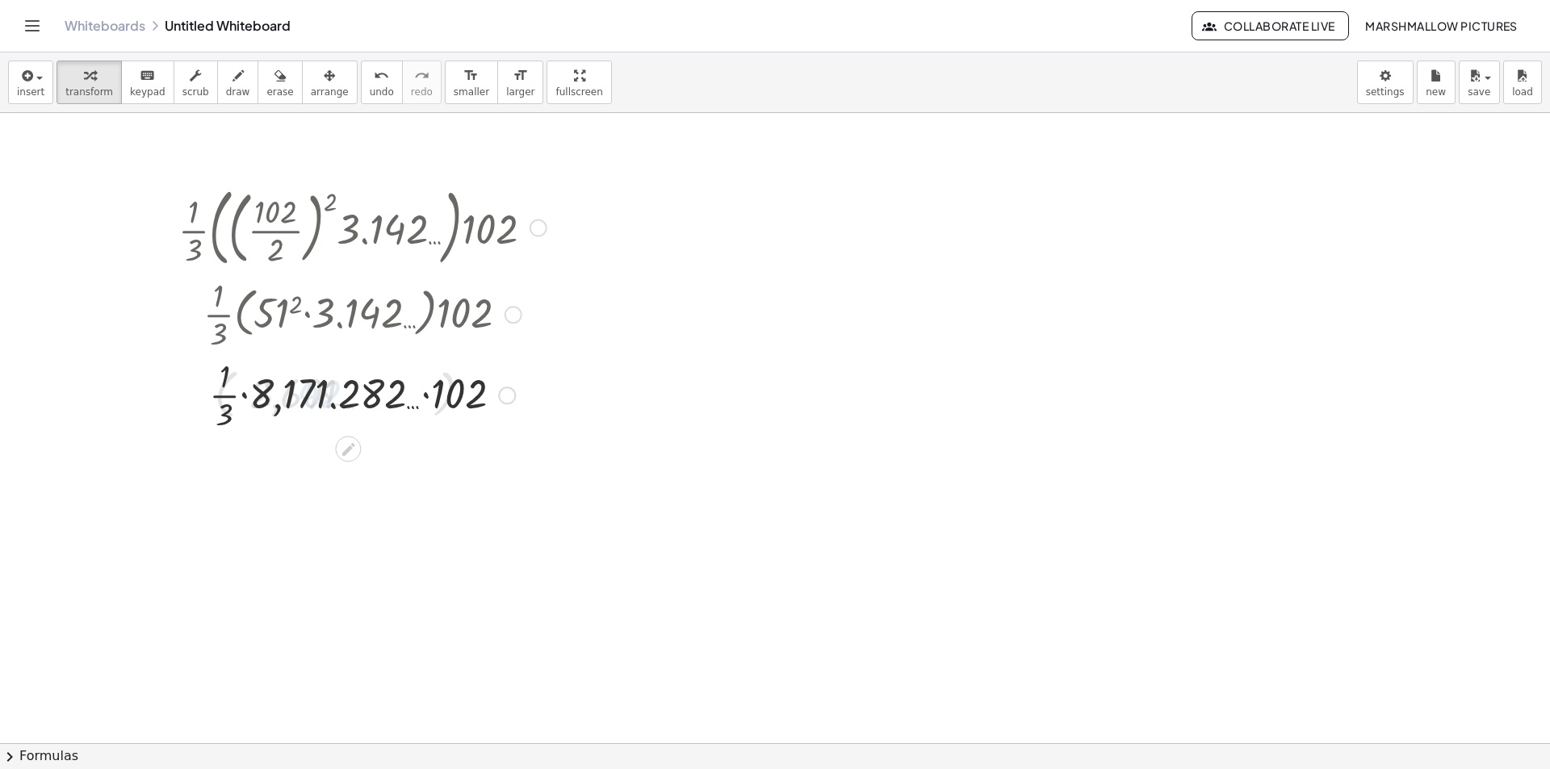
click at [449, 403] on div at bounding box center [362, 394] width 384 height 81
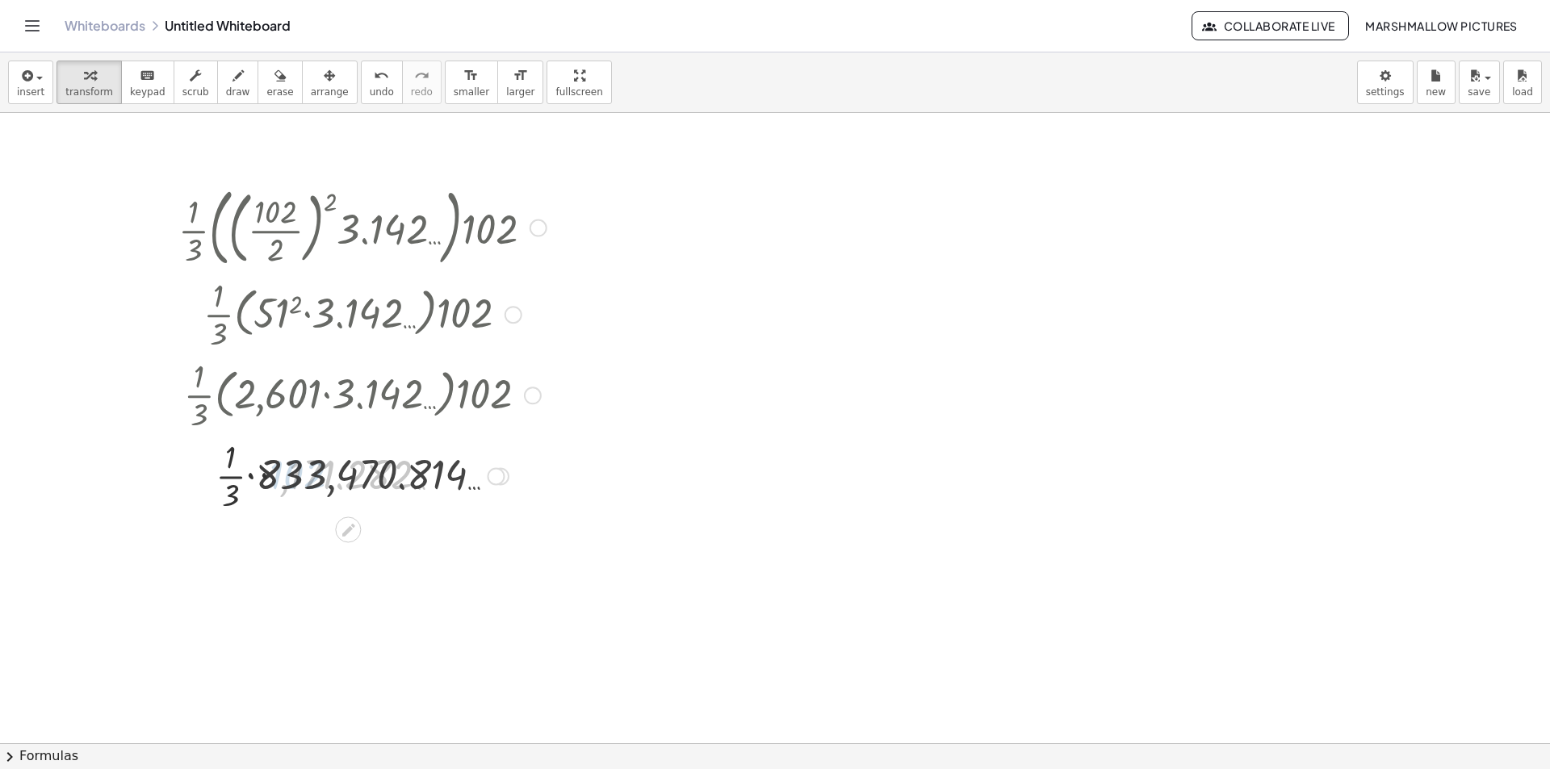
click at [300, 475] on div at bounding box center [362, 474] width 384 height 81
click at [257, 476] on div at bounding box center [362, 474] width 384 height 81
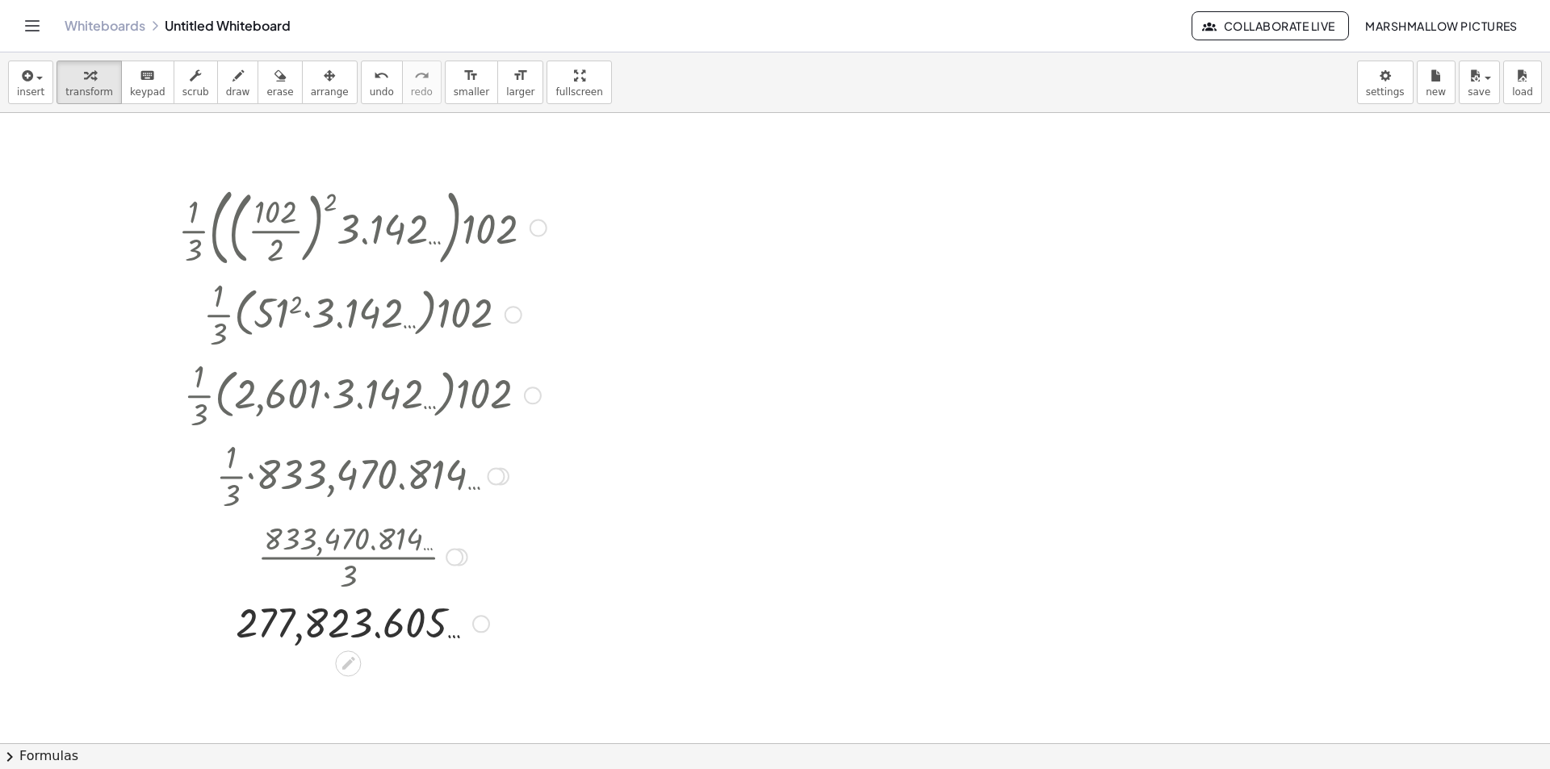
click at [348, 624] on div "277,823.605 … Fix a mistake Transform line Copy line as LaTeX Copy derivation a…" at bounding box center [348, 624] width 0 height 0
drag, startPoint x: 486, startPoint y: 625, endPoint x: 491, endPoint y: 614, distance: 11.6
click at [485, 624] on div "Fix a mistake Transform line Copy line as LaTeX Copy derivation as LaTeX Expand…" at bounding box center [481, 624] width 18 height 18
click at [539, 579] on li "Transform line" at bounding box center [579, 588] width 137 height 24
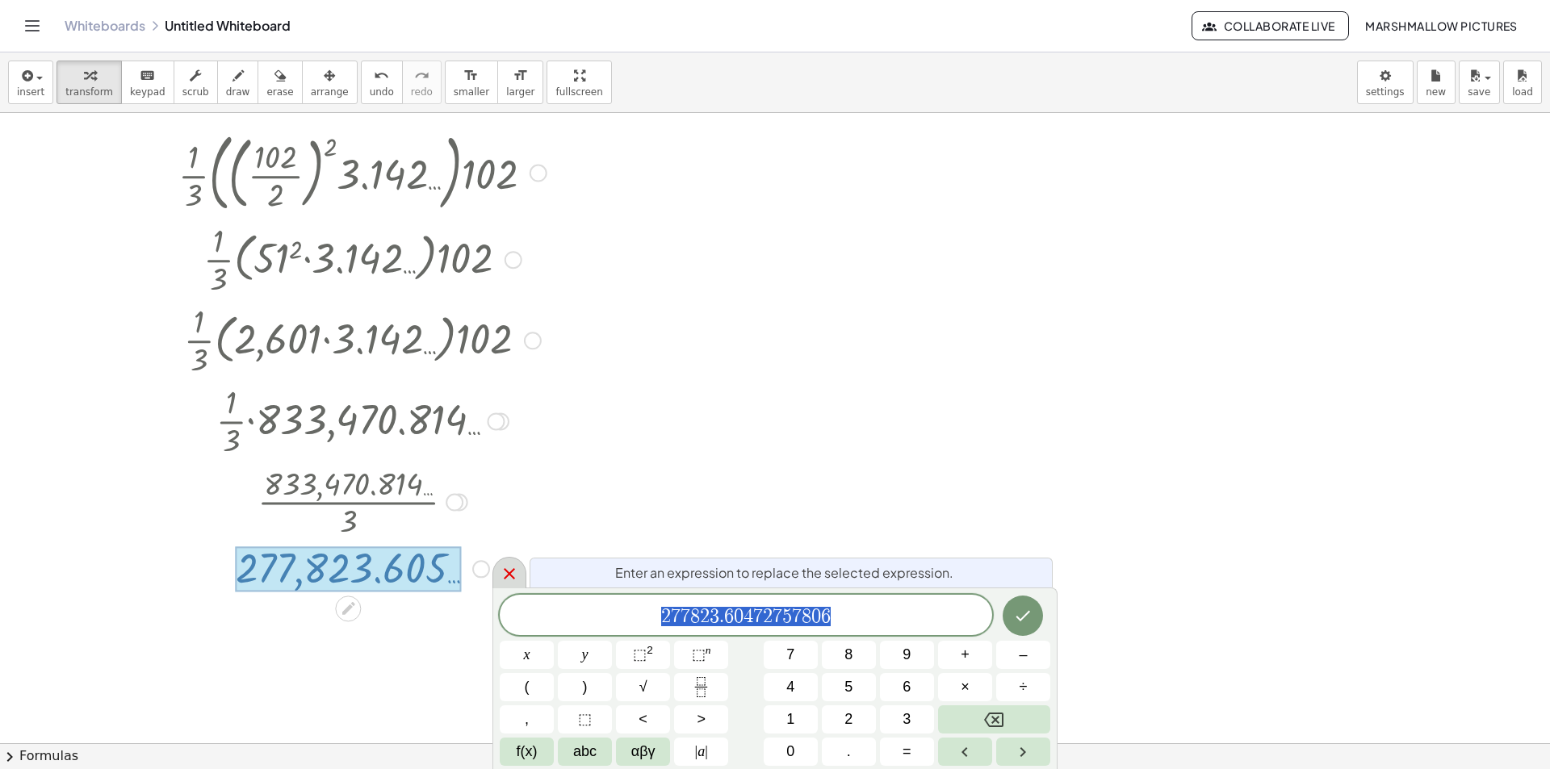
click at [512, 571] on icon at bounding box center [509, 573] width 11 height 11
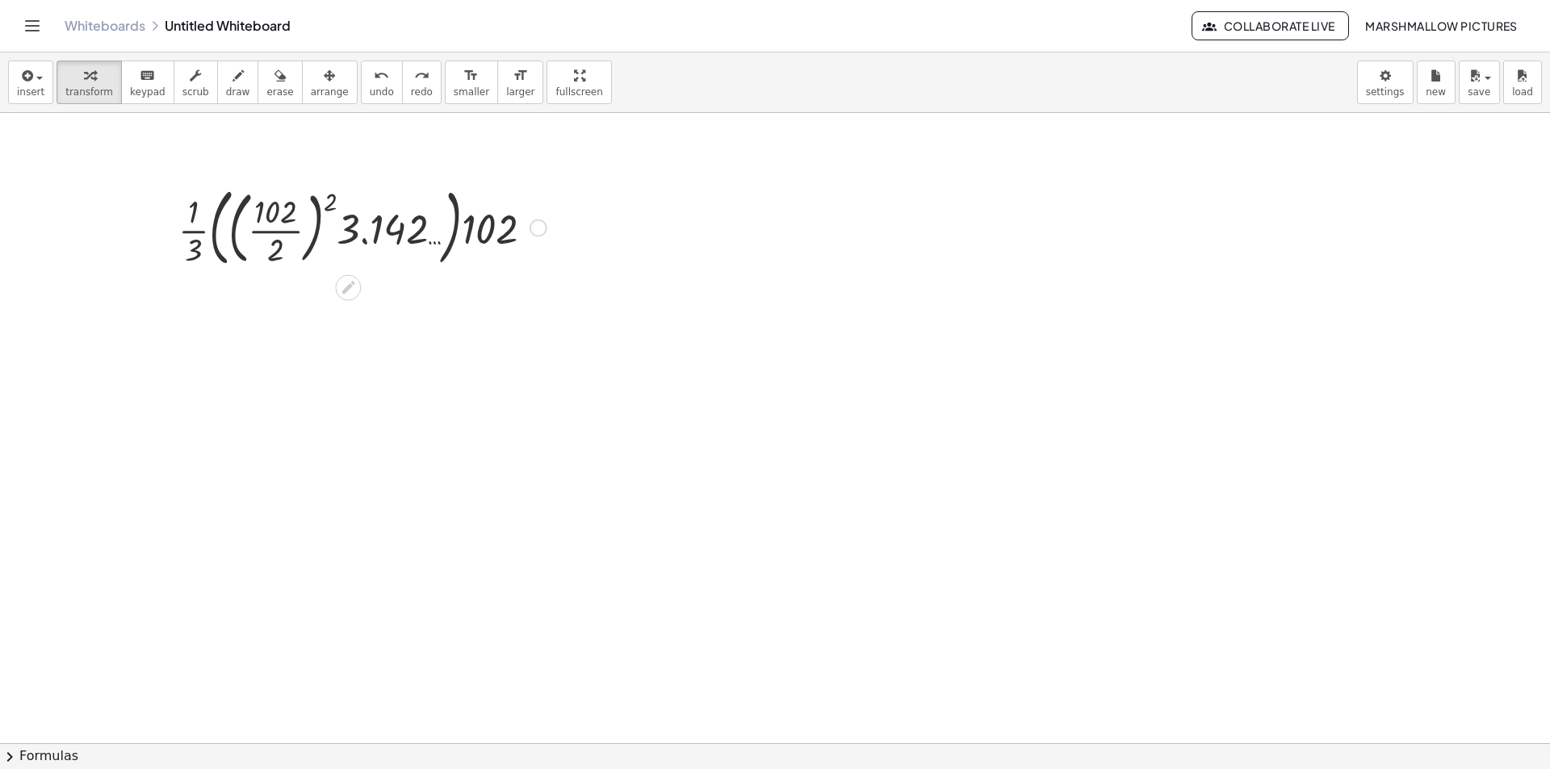
click at [534, 228] on div at bounding box center [539, 229] width 18 height 18
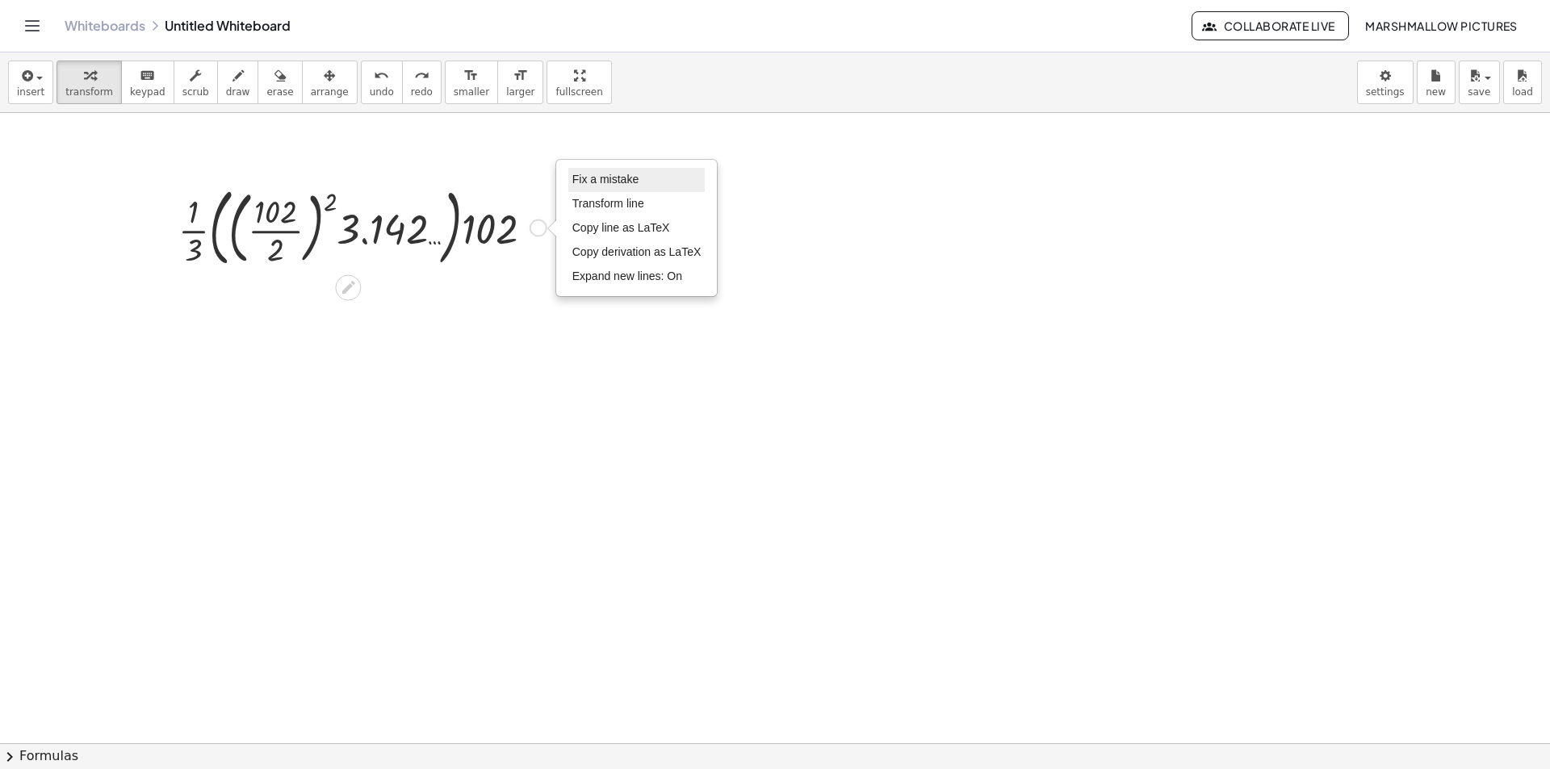
click at [599, 177] on span "Fix a mistake" at bounding box center [605, 179] width 66 height 13
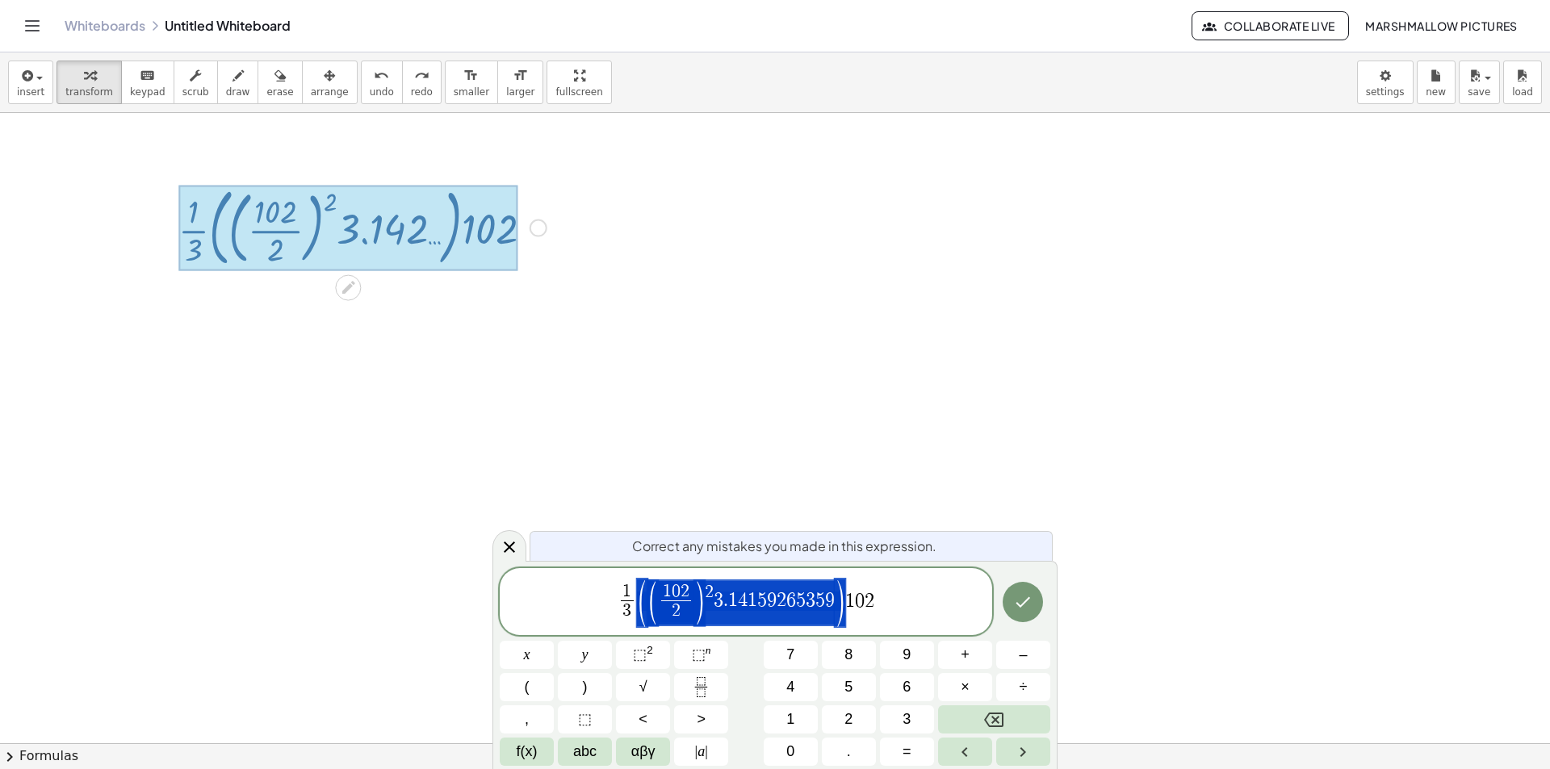
drag, startPoint x: 847, startPoint y: 605, endPoint x: 673, endPoint y: 602, distance: 174.4
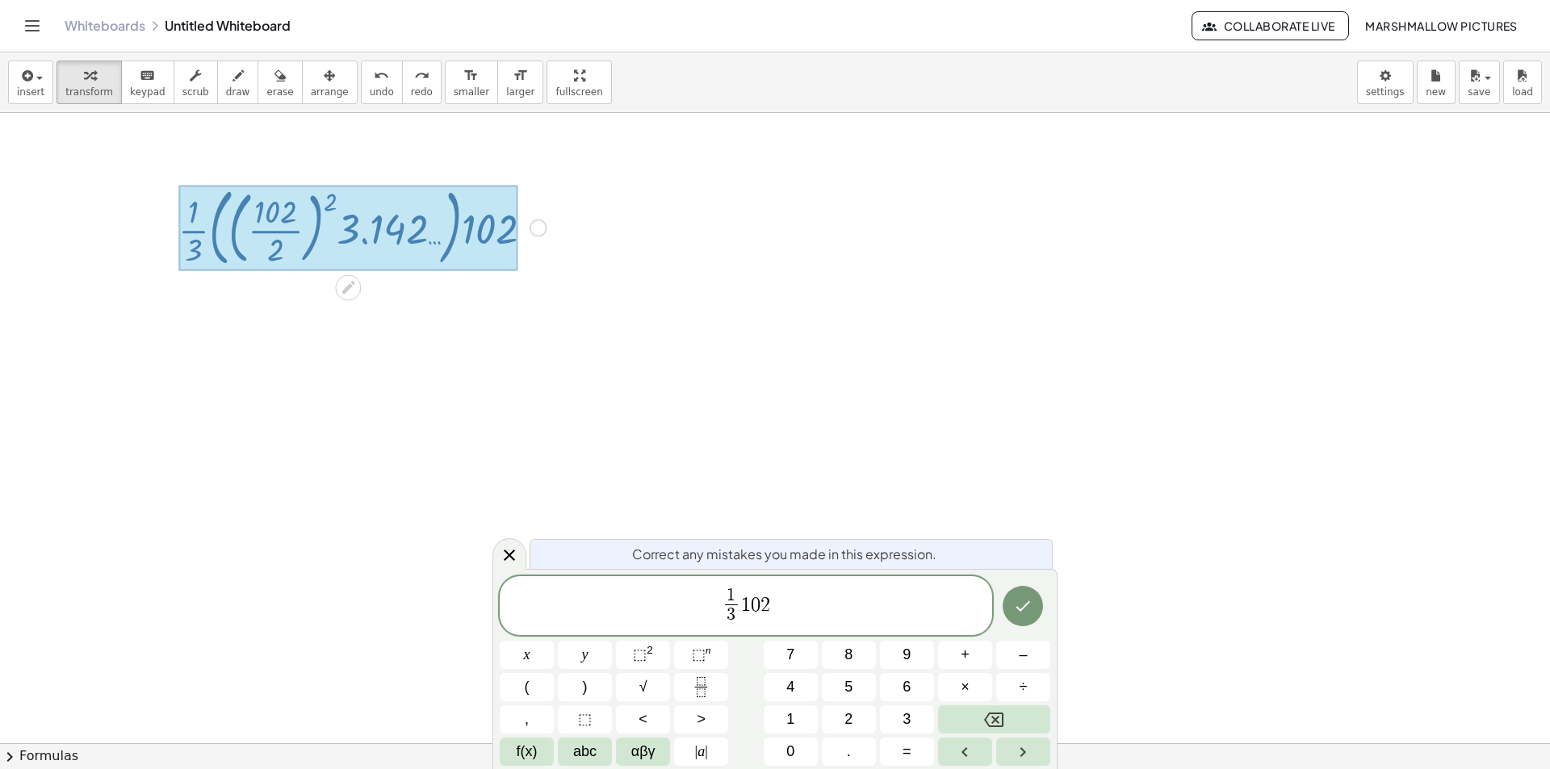
click at [747, 602] on span "1" at bounding box center [746, 604] width 10 height 19
click at [742, 602] on span "1" at bounding box center [746, 604] width 10 height 19
click at [756, 606] on span "·" at bounding box center [755, 604] width 11 height 19
drag, startPoint x: 855, startPoint y: 602, endPoint x: 824, endPoint y: 602, distance: 30.7
click at [824, 602] on span "1 3 ​ 5 1 2 · 3 . 1 4 1 5 9 2 6 5 3 5 · 1 0 2" at bounding box center [746, 607] width 493 height 43
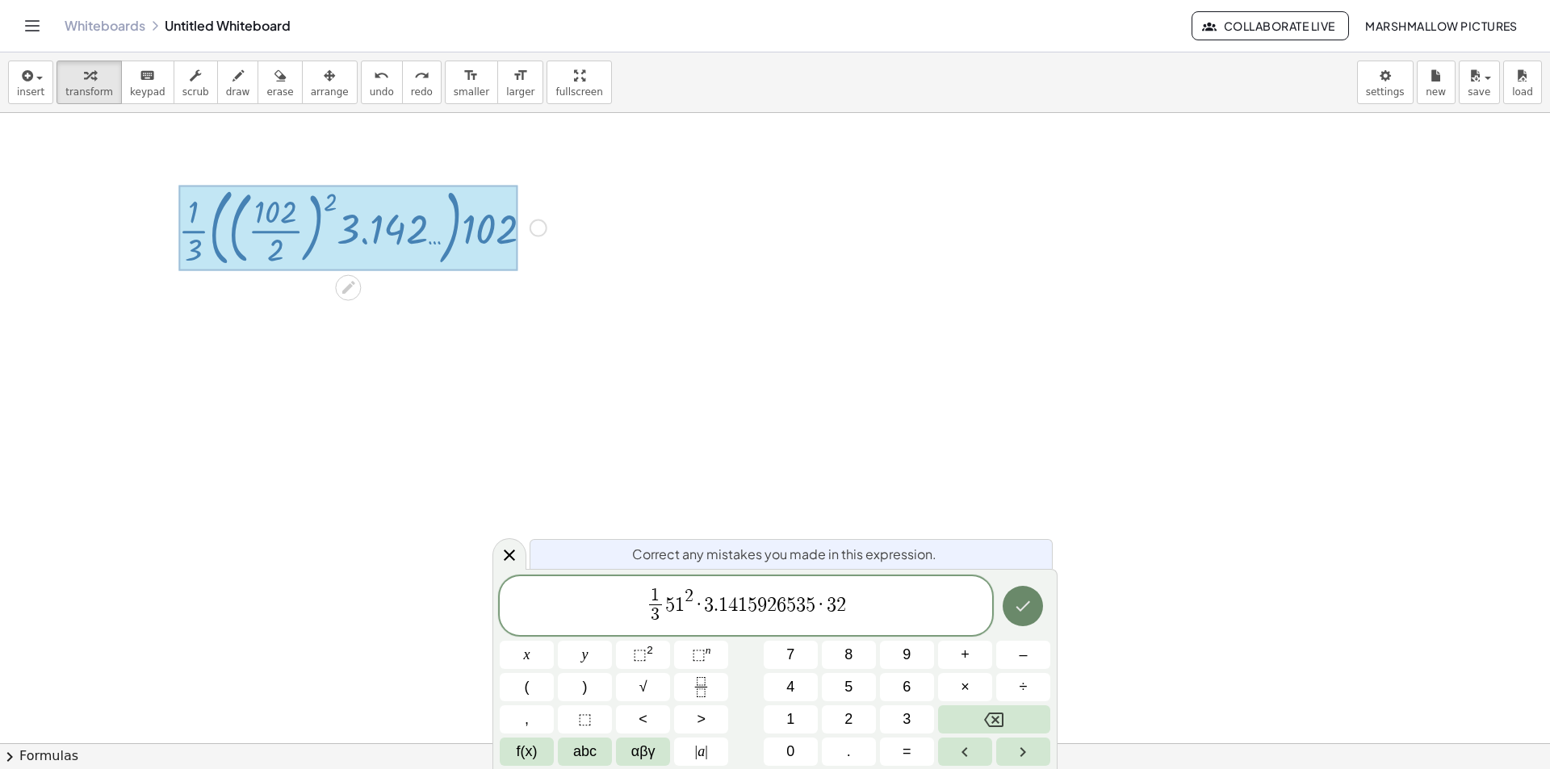
click at [1024, 608] on icon "Done" at bounding box center [1024, 607] width 15 height 10
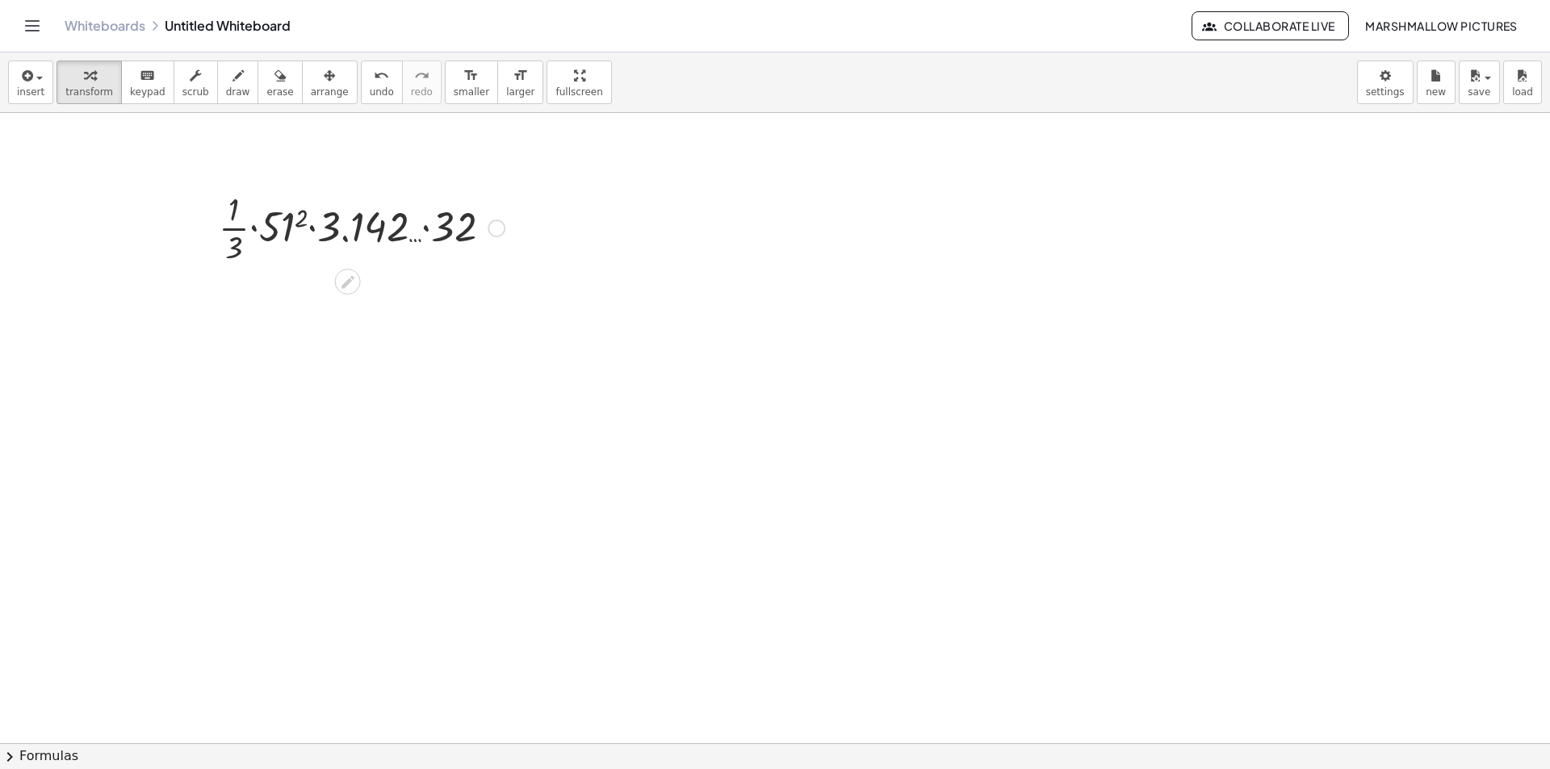
click at [302, 218] on div at bounding box center [362, 227] width 302 height 81
click at [354, 230] on div at bounding box center [362, 227] width 342 height 81
click at [450, 233] on div at bounding box center [362, 227] width 311 height 81
click at [338, 230] on div at bounding box center [362, 227] width 342 height 81
click at [312, 230] on div at bounding box center [362, 227] width 342 height 81
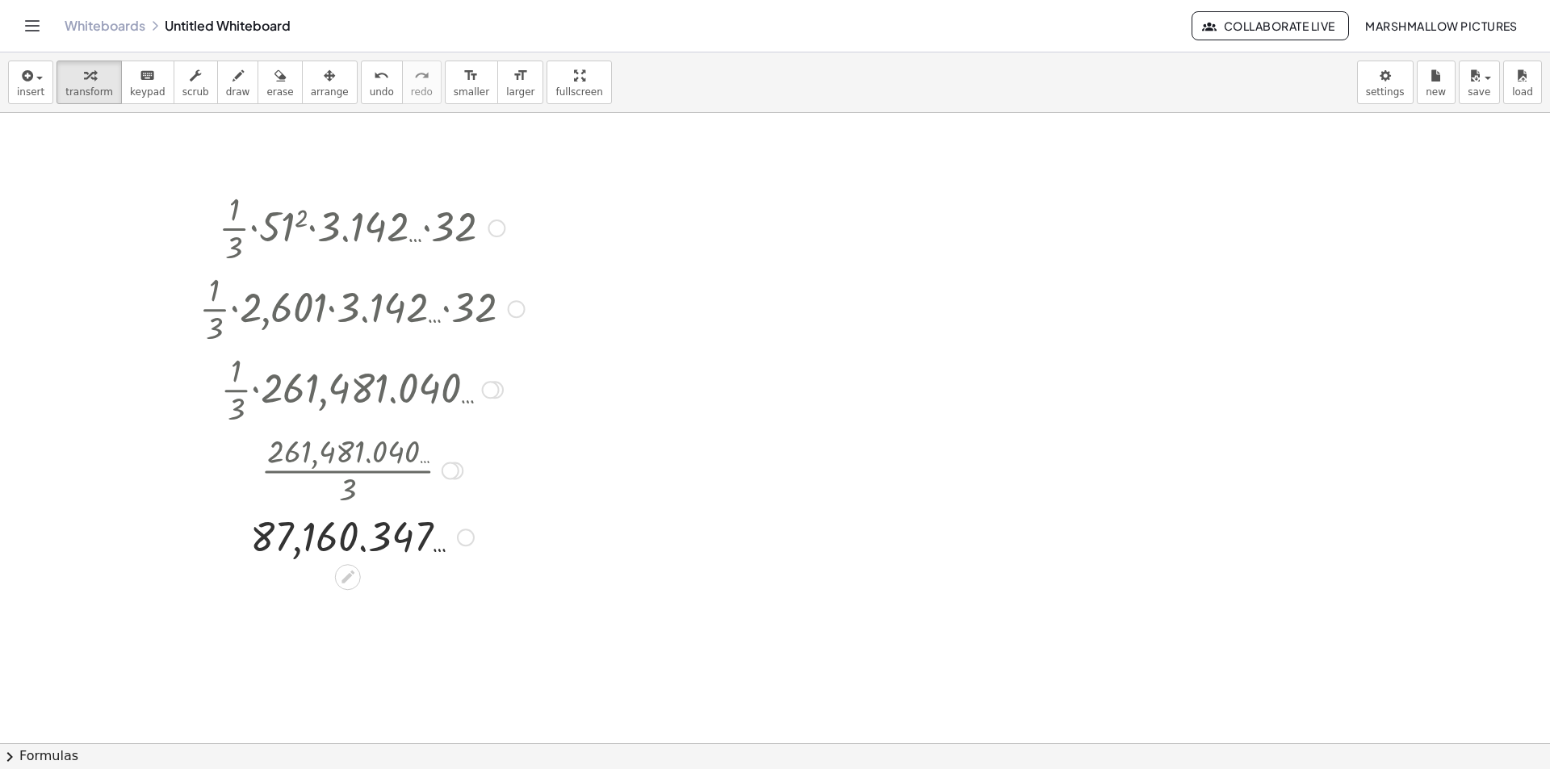
drag, startPoint x: 464, startPoint y: 541, endPoint x: 477, endPoint y: 526, distance: 19.4
click at [464, 538] on div "Fix a mistake Transform line Copy line as LaTeX Copy derivation as LaTeX Expand…" at bounding box center [466, 538] width 18 height 18
click at [516, 497] on span "Transform line" at bounding box center [536, 500] width 72 height 13
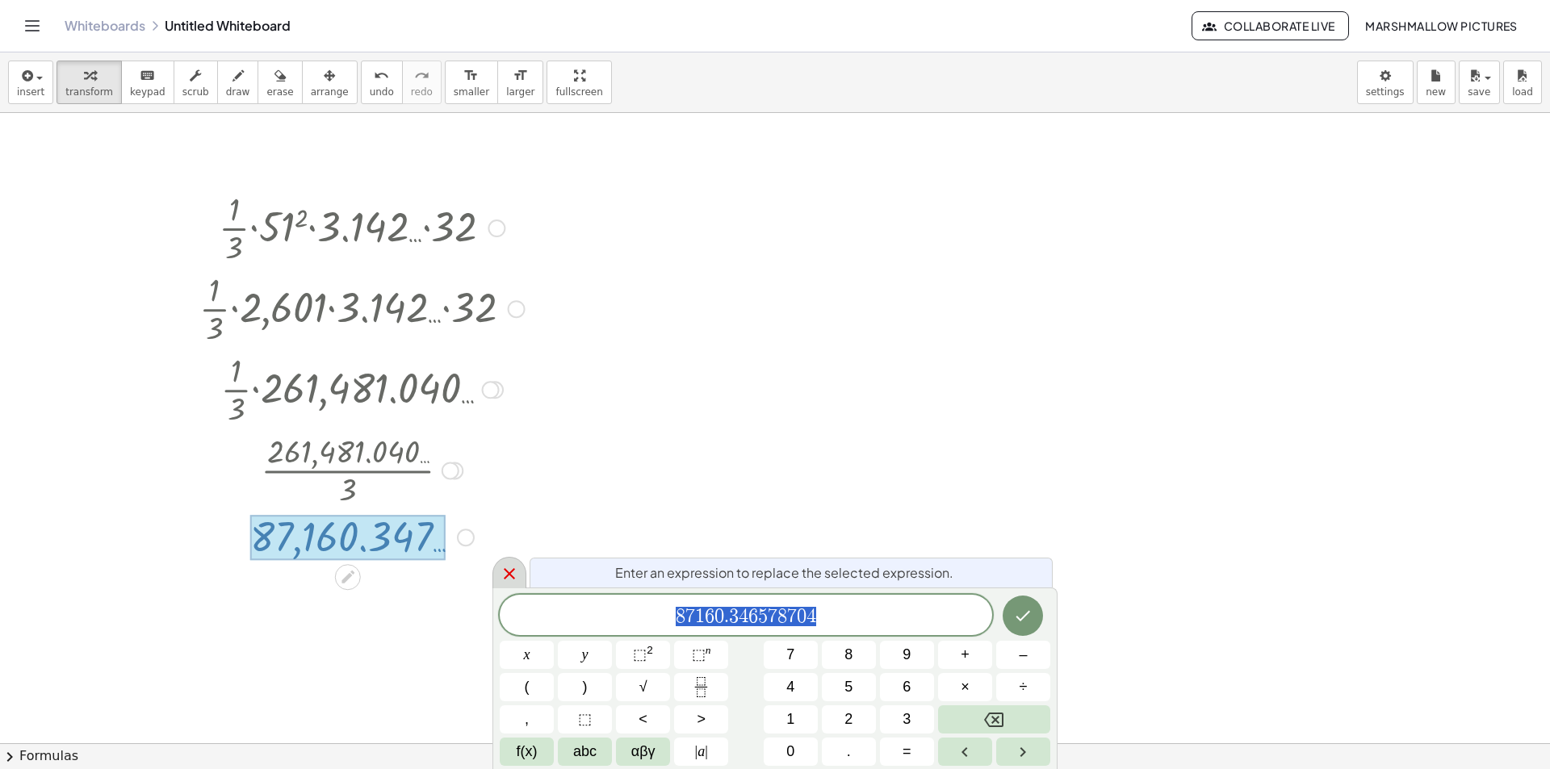
click at [518, 575] on icon at bounding box center [509, 573] width 19 height 19
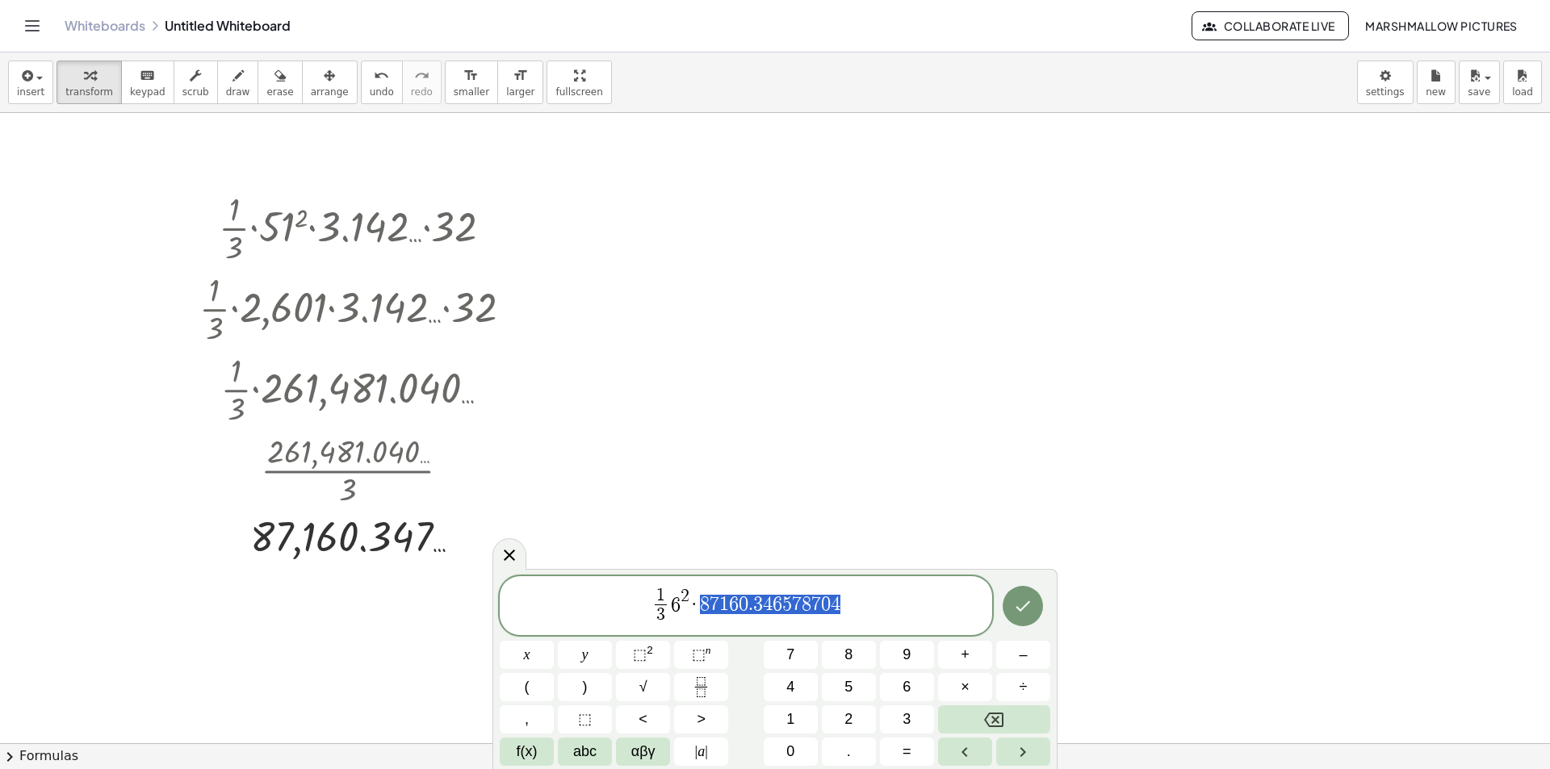
drag, startPoint x: 806, startPoint y: 595, endPoint x: 698, endPoint y: 594, distance: 107.4
click at [698, 594] on span "1 3 ​ 6 2 · 8 7 1 6 0 . 3 4 6 5 7 8 7 0 4" at bounding box center [746, 607] width 493 height 43
click at [800, 601] on span "1 3 ​ 6 2 · ​" at bounding box center [746, 607] width 493 height 43
click at [1017, 617] on button "Done" at bounding box center [1023, 606] width 40 height 40
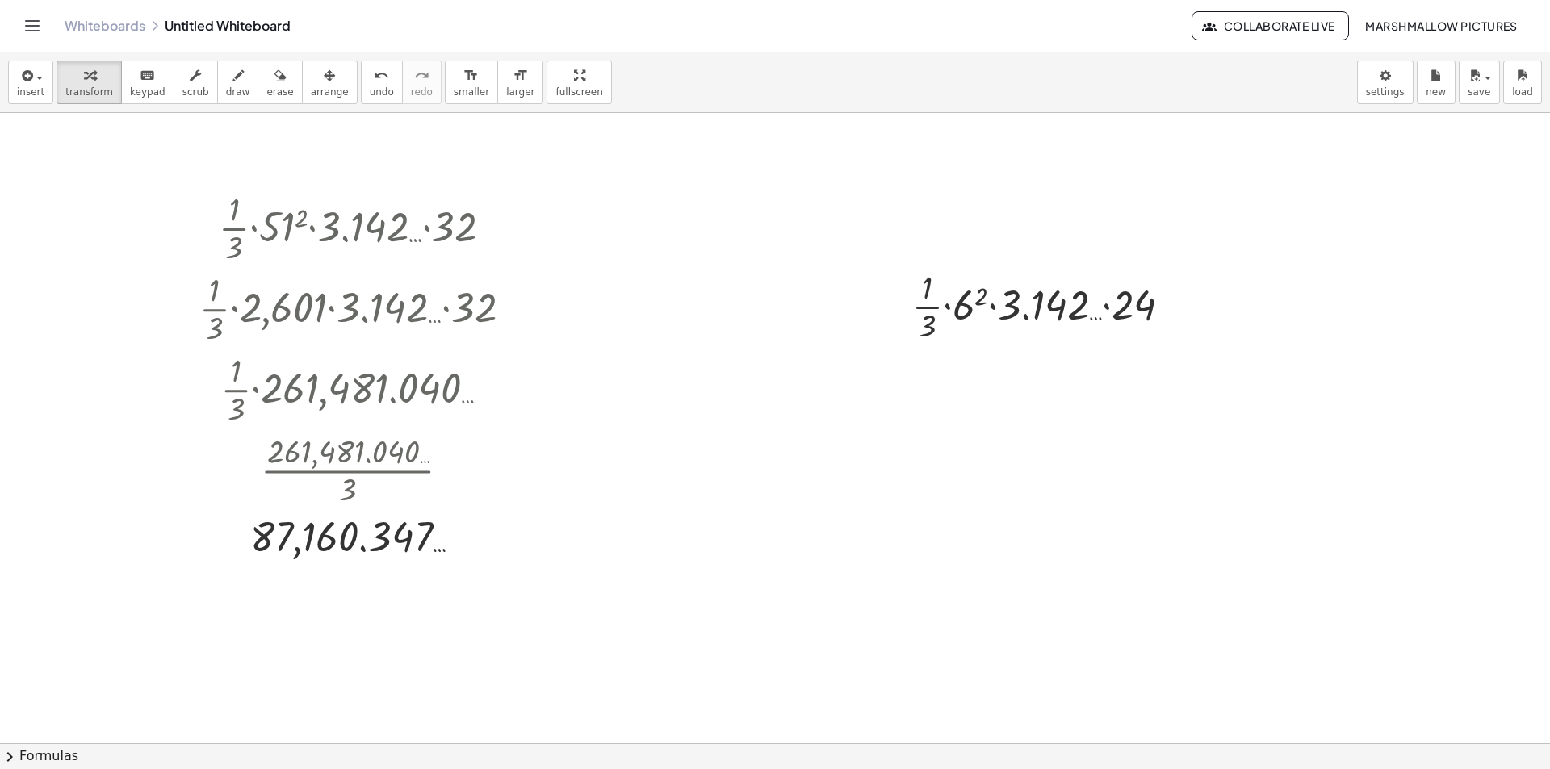
click at [999, 504] on div at bounding box center [1075, 512] width 226 height 55
click at [1042, 517] on div at bounding box center [1076, 512] width 236 height 55
click at [1133, 521] on div at bounding box center [1075, 512] width 226 height 55
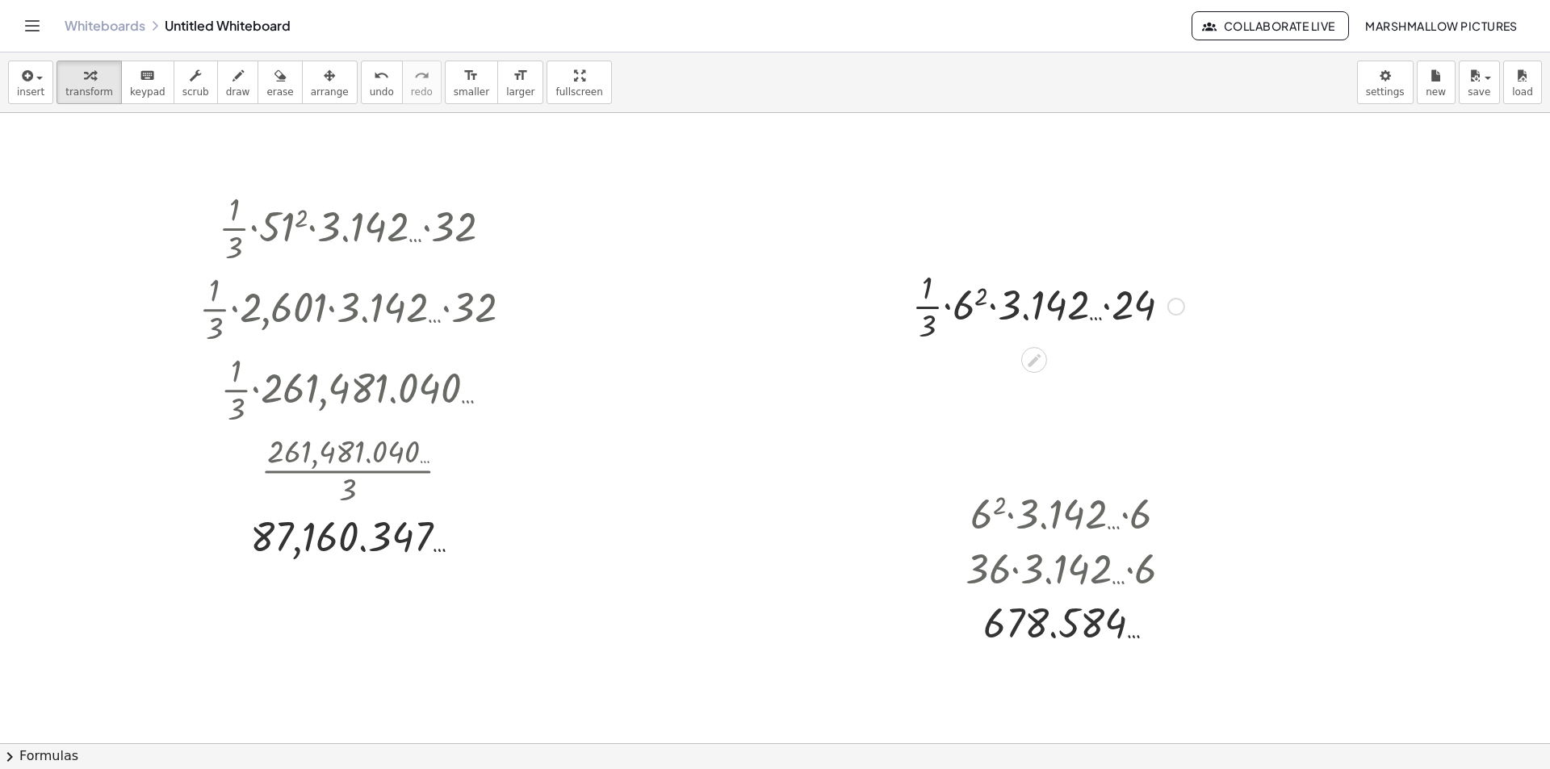
click at [982, 297] on div at bounding box center [1048, 305] width 288 height 81
click at [1017, 305] on div at bounding box center [1048, 305] width 298 height 81
click at [1118, 313] on div at bounding box center [1048, 305] width 288 height 81
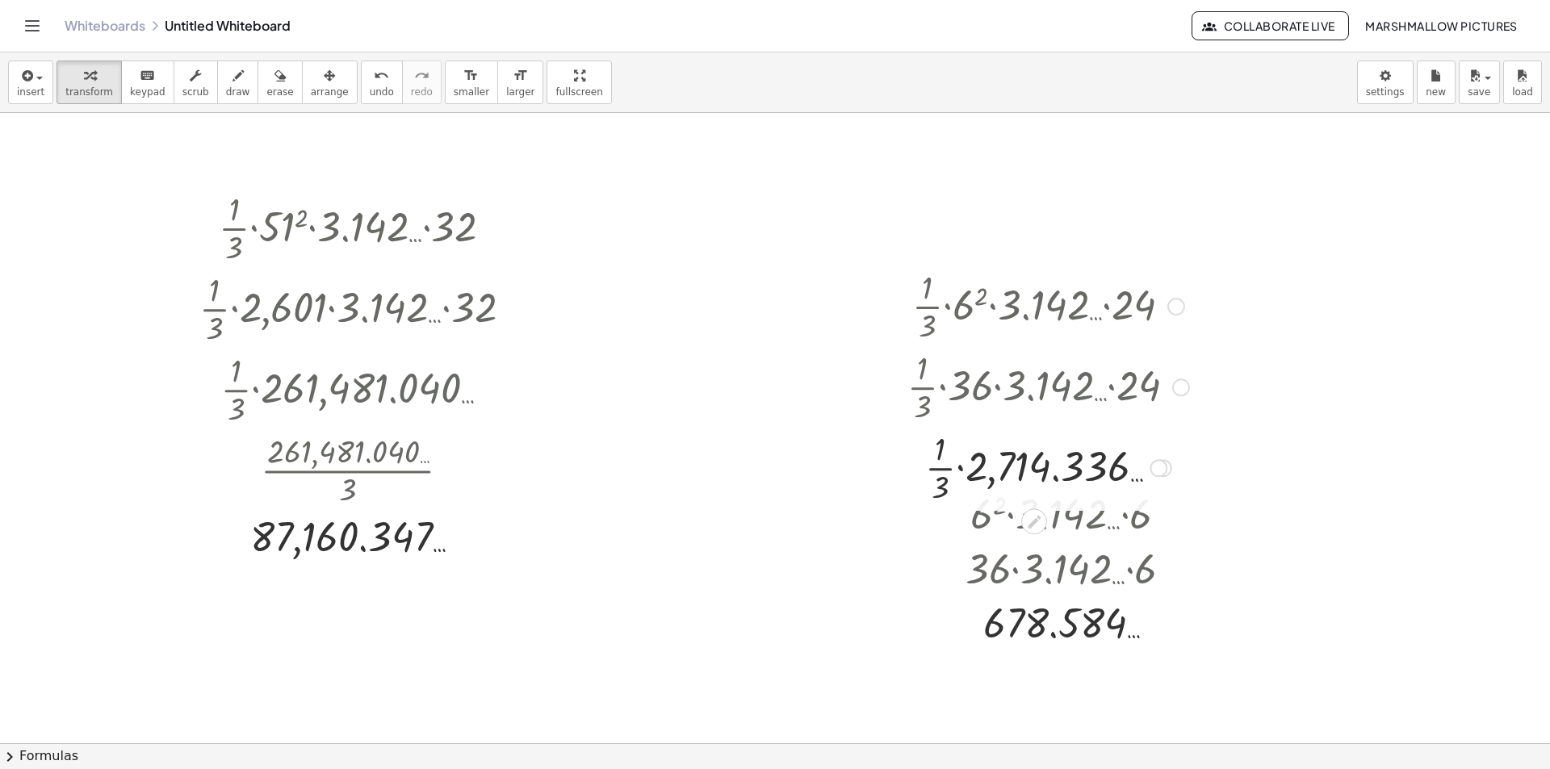
click at [974, 469] on div at bounding box center [1048, 466] width 298 height 81
click at [983, 469] on div at bounding box center [1048, 466] width 298 height 81
click at [1123, 476] on div at bounding box center [1121, 468] width 18 height 18
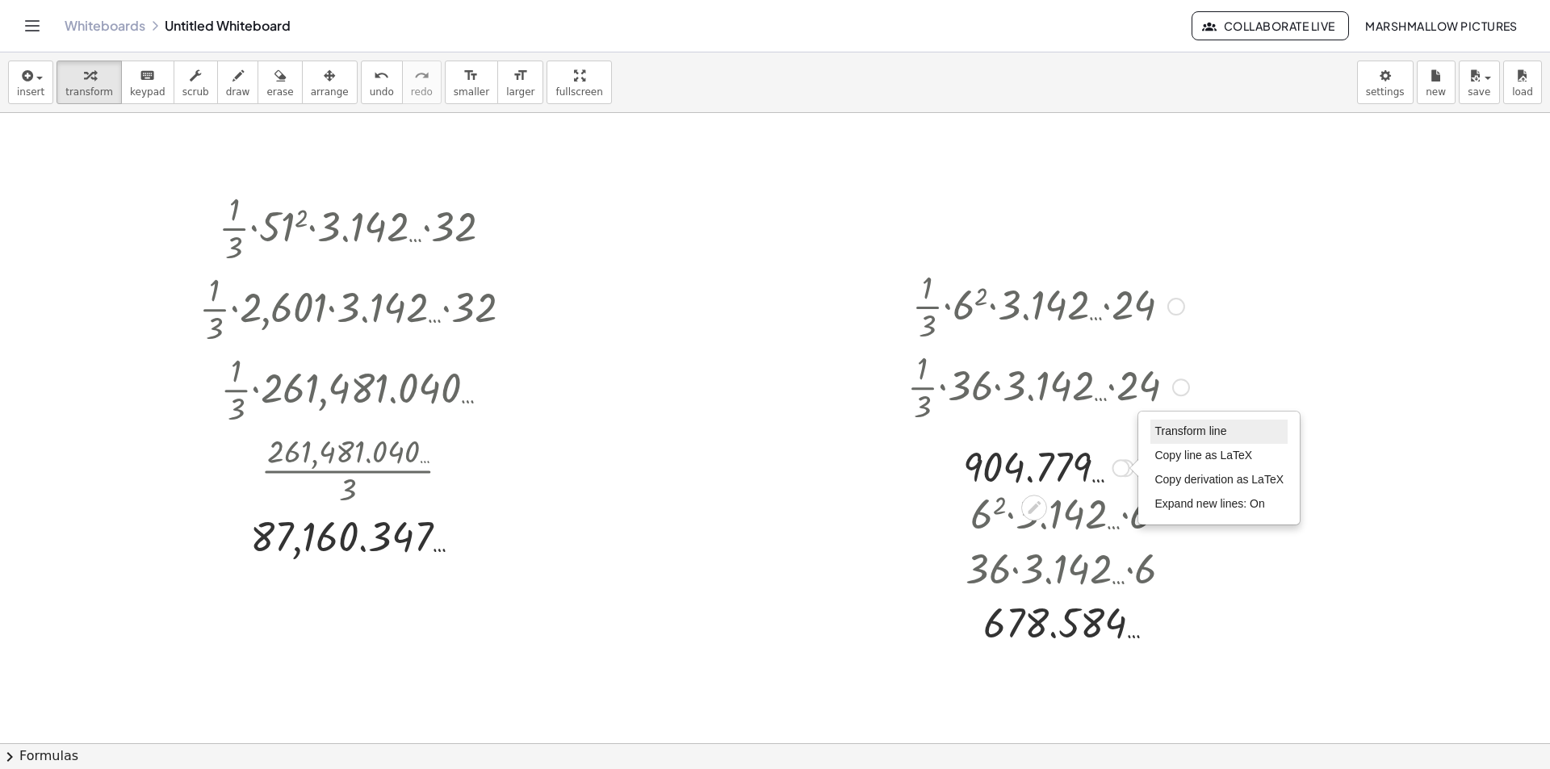
click at [1151, 433] on li "Transform line" at bounding box center [1219, 432] width 137 height 24
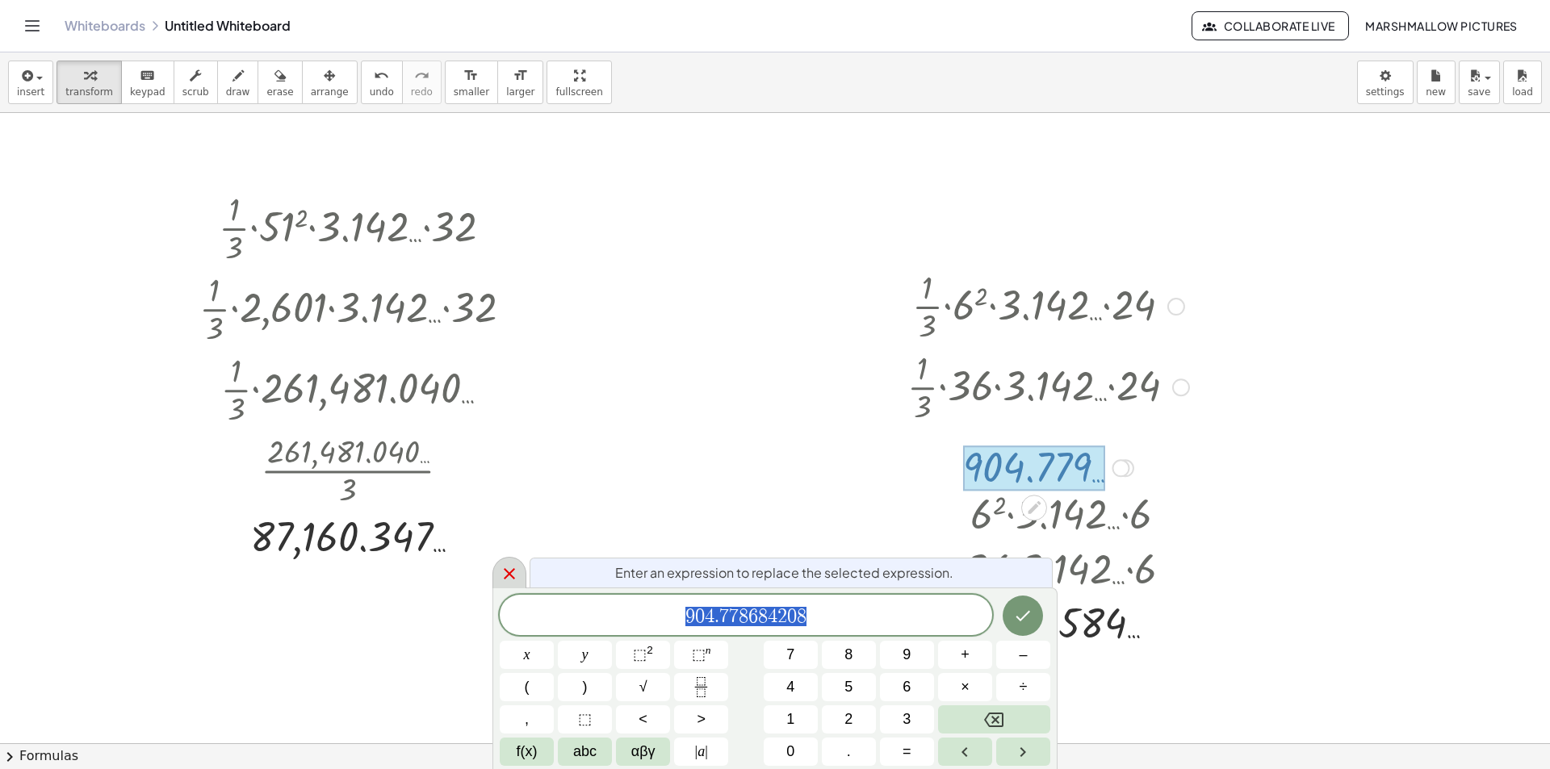
click at [502, 572] on icon at bounding box center [509, 573] width 19 height 19
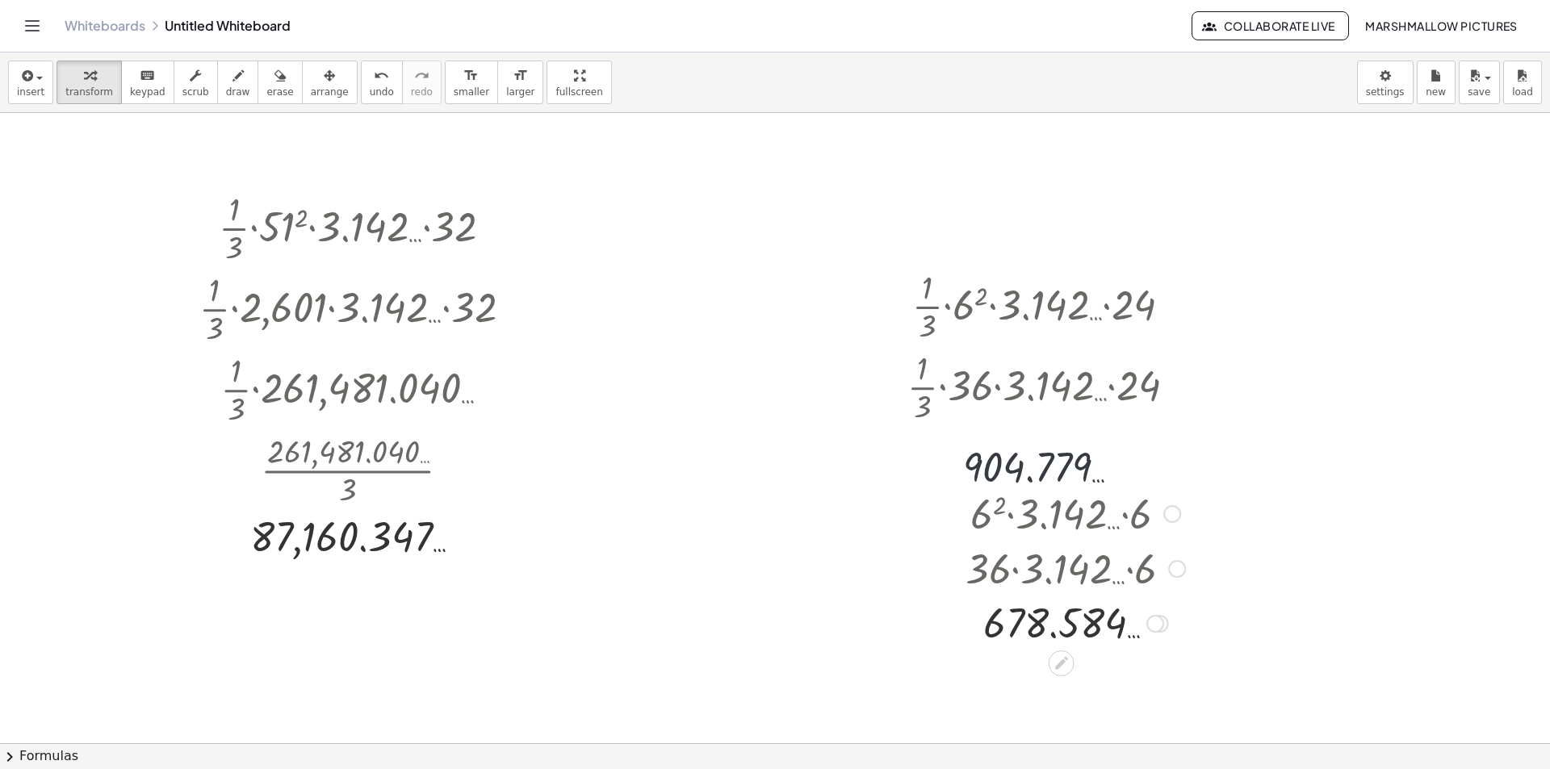
click at [1160, 622] on div at bounding box center [1155, 624] width 18 height 18
click at [1218, 581] on li "Transform line" at bounding box center [1253, 588] width 137 height 24
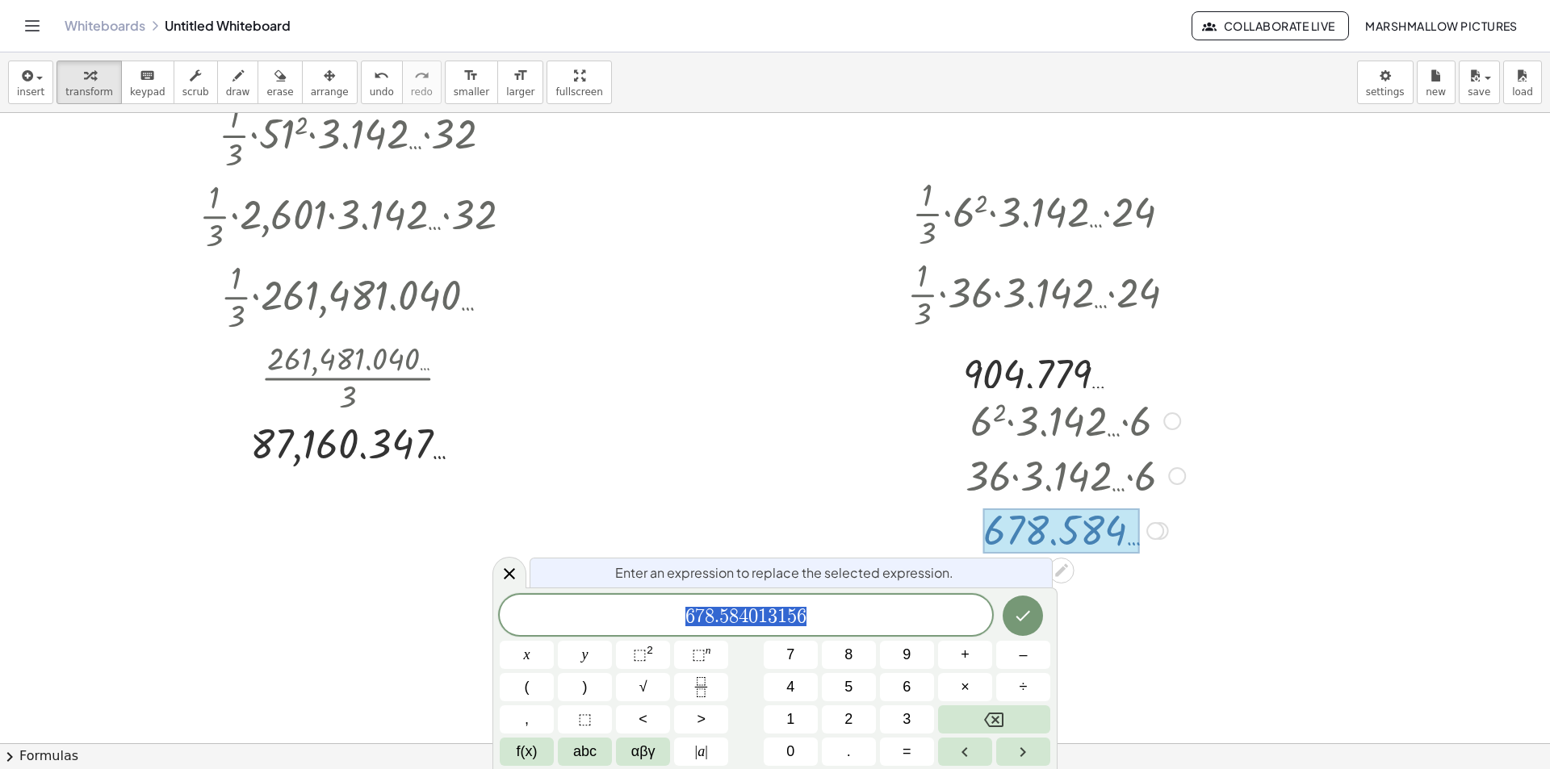
scroll to position [106, 0]
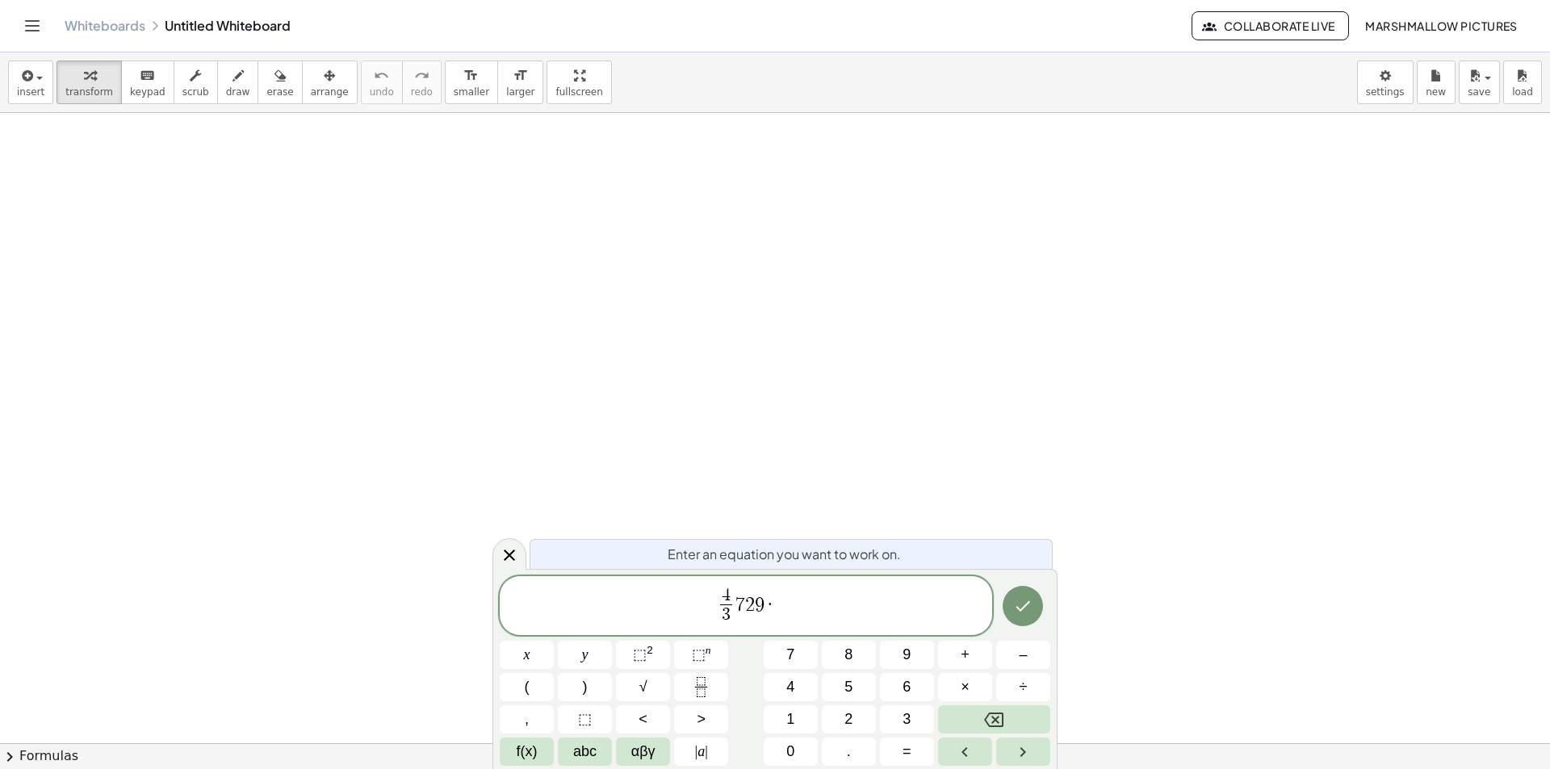
click at [782, 615] on span "4 3 ​ 7 2 9 ·" at bounding box center [746, 607] width 493 height 43
click at [1023, 609] on icon "Done" at bounding box center [1024, 607] width 15 height 10
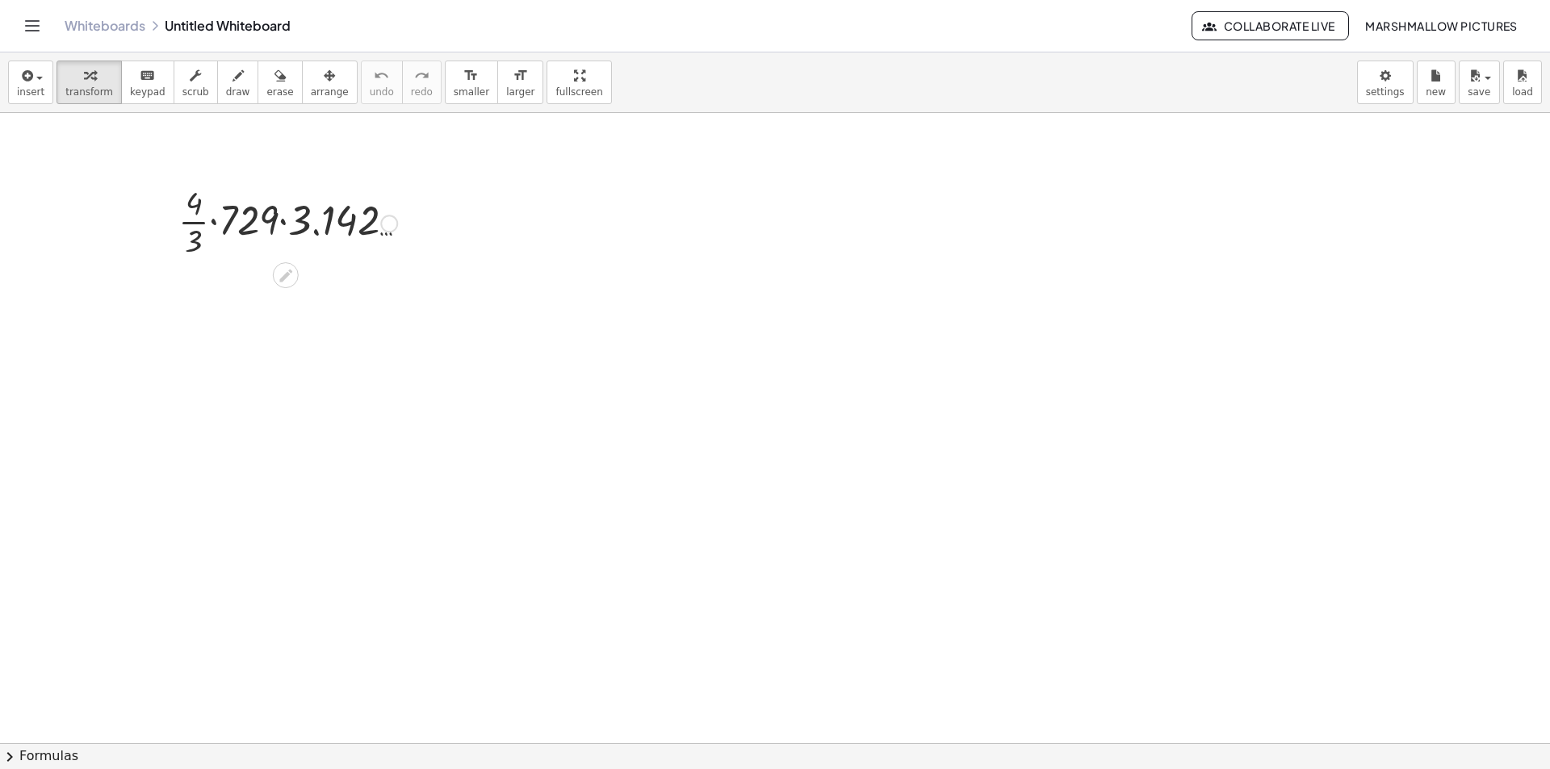
click at [330, 216] on div at bounding box center [299, 220] width 259 height 81
click at [283, 216] on div at bounding box center [299, 220] width 259 height 81
click at [228, 219] on div at bounding box center [299, 220] width 259 height 81
click at [228, 220] on div at bounding box center [299, 220] width 259 height 81
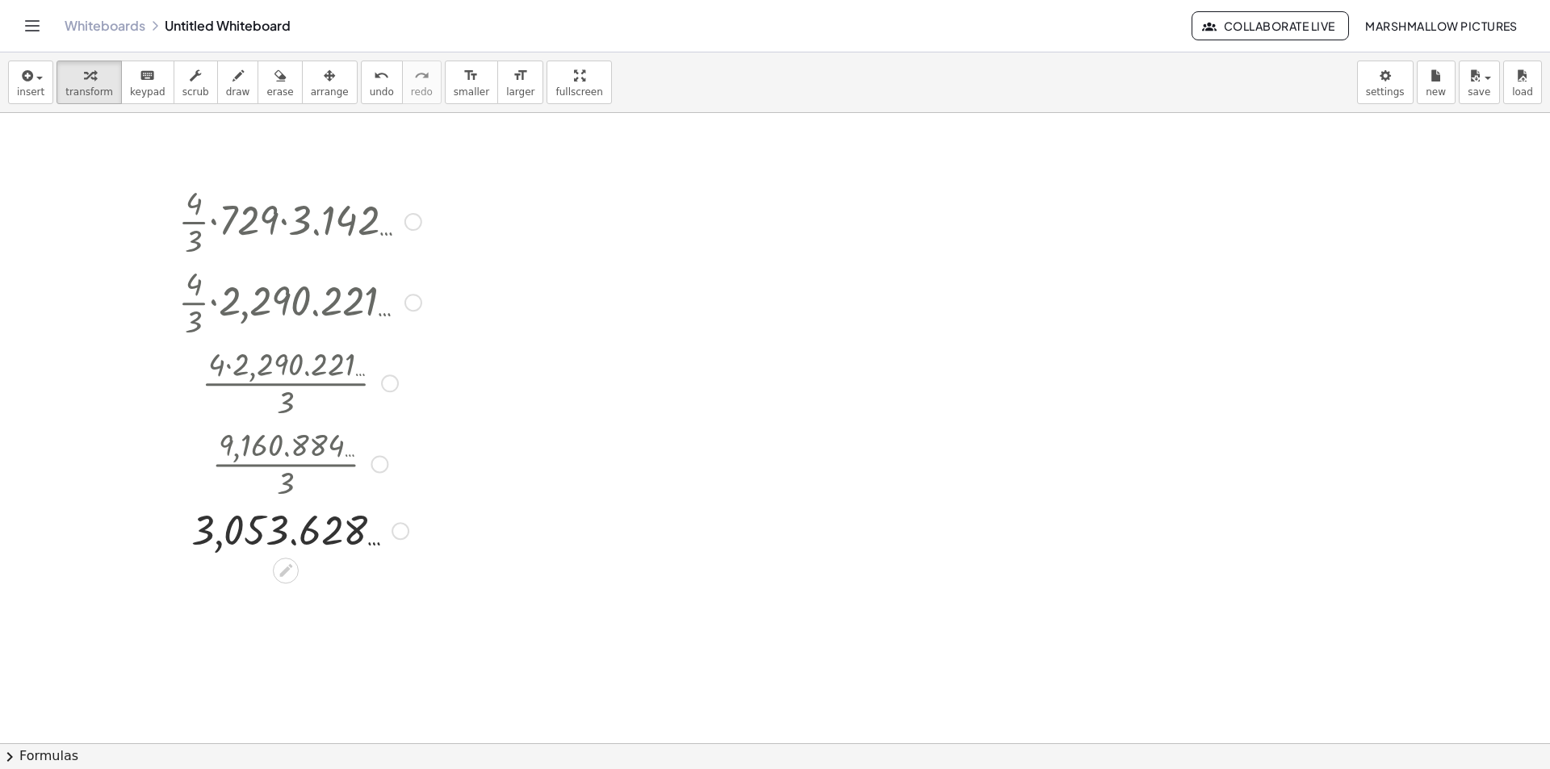
click at [397, 535] on div at bounding box center [401, 531] width 18 height 18
click at [462, 494] on span "Transform line" at bounding box center [470, 494] width 72 height 13
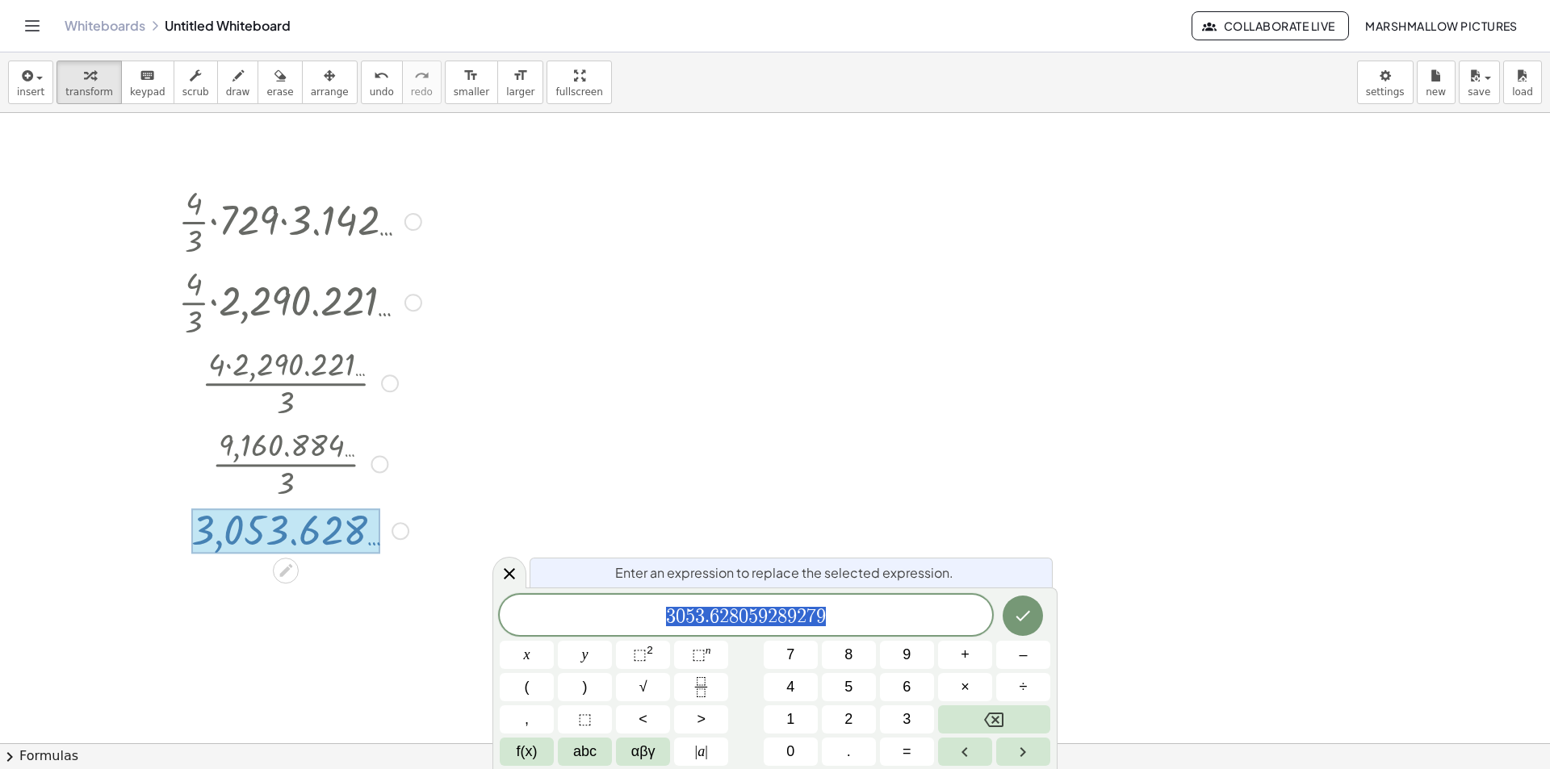
click at [509, 572] on icon at bounding box center [509, 573] width 19 height 19
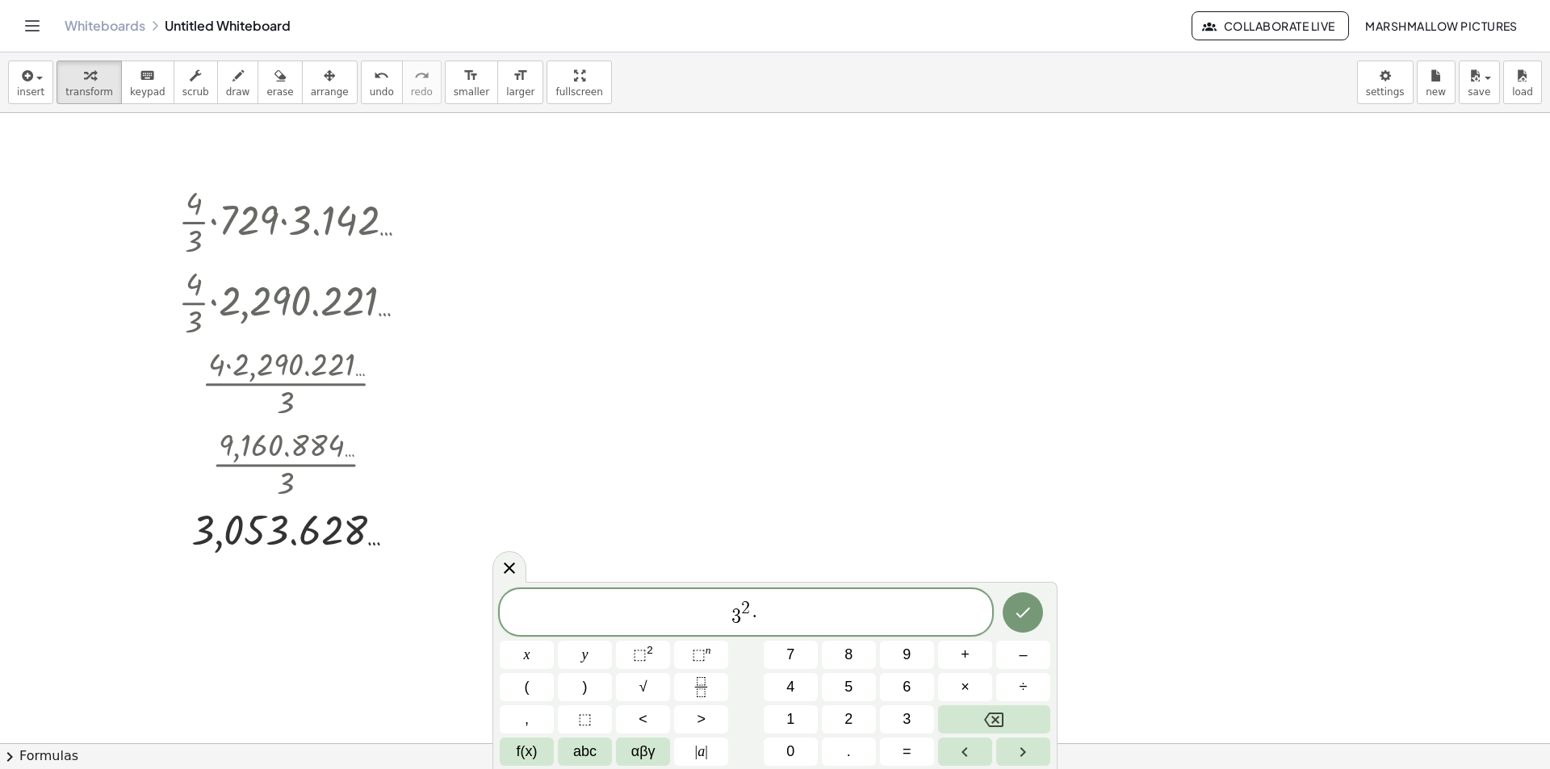
click at [812, 617] on span "3 2 ·" at bounding box center [746, 613] width 493 height 29
click at [513, 561] on icon at bounding box center [509, 568] width 19 height 19
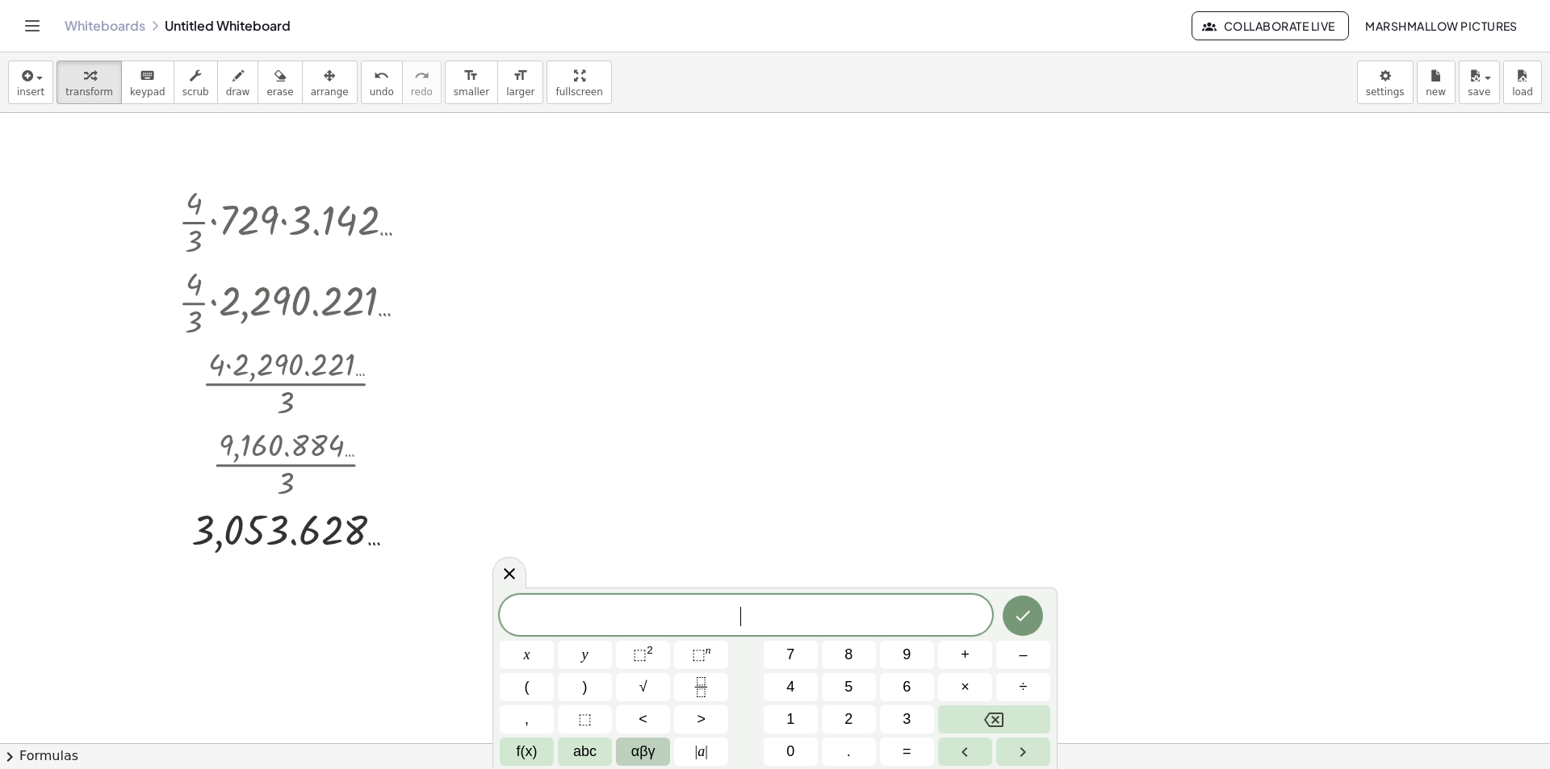
click at [633, 744] on span "αβγ" at bounding box center [643, 752] width 24 height 22
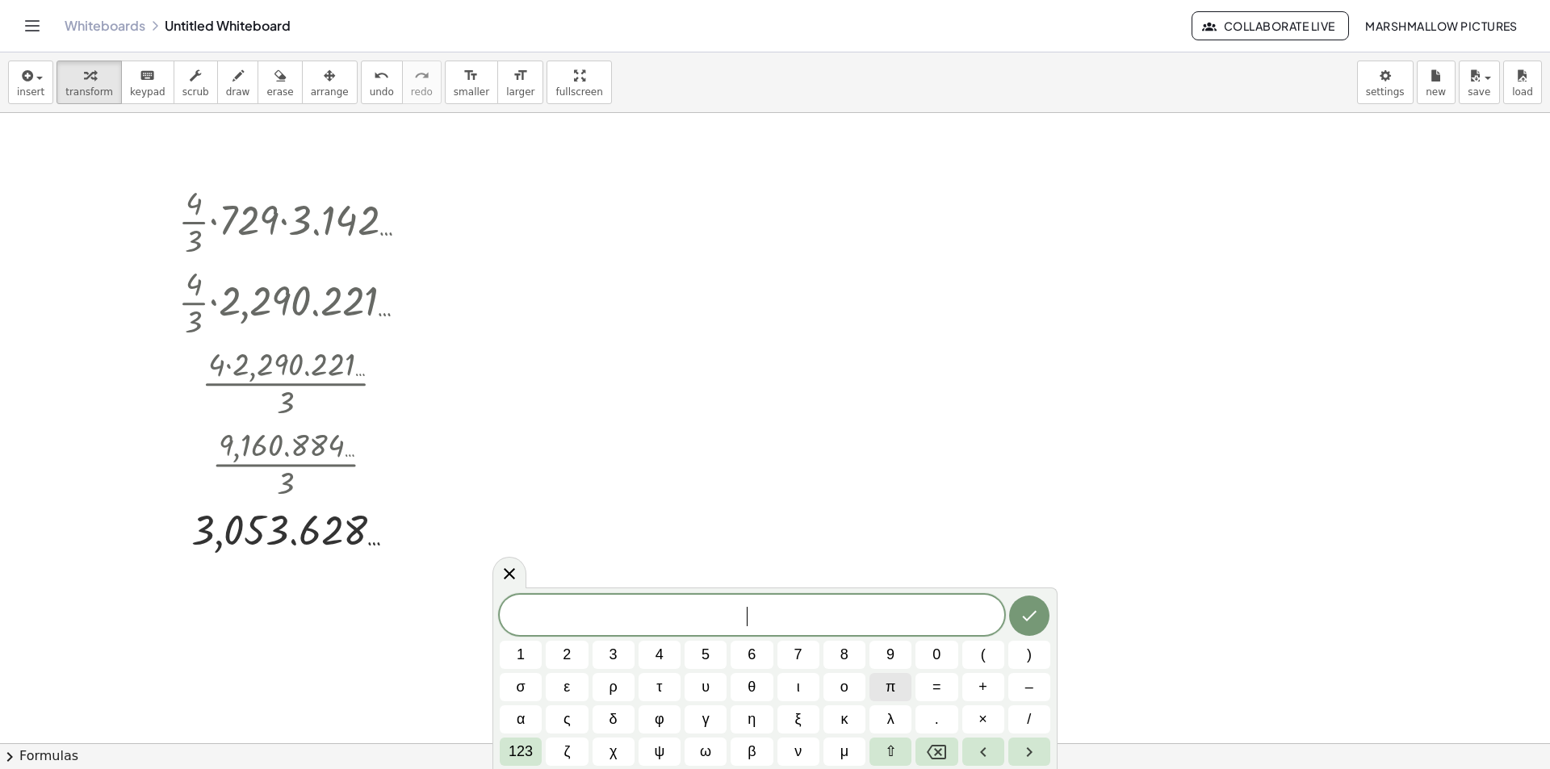
click at [887, 691] on span "π" at bounding box center [891, 688] width 10 height 22
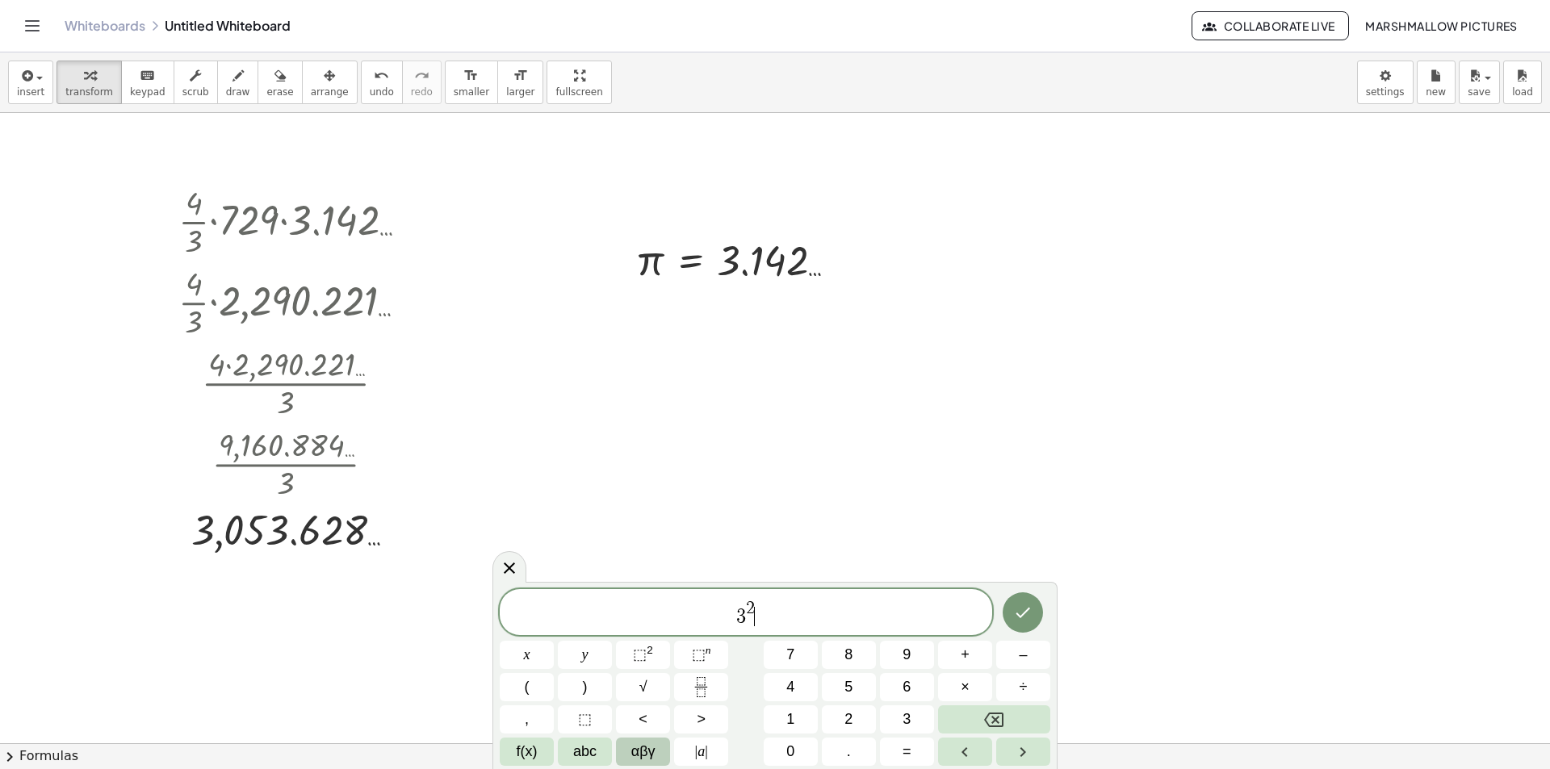
click at [651, 754] on span "αβγ" at bounding box center [643, 752] width 24 height 22
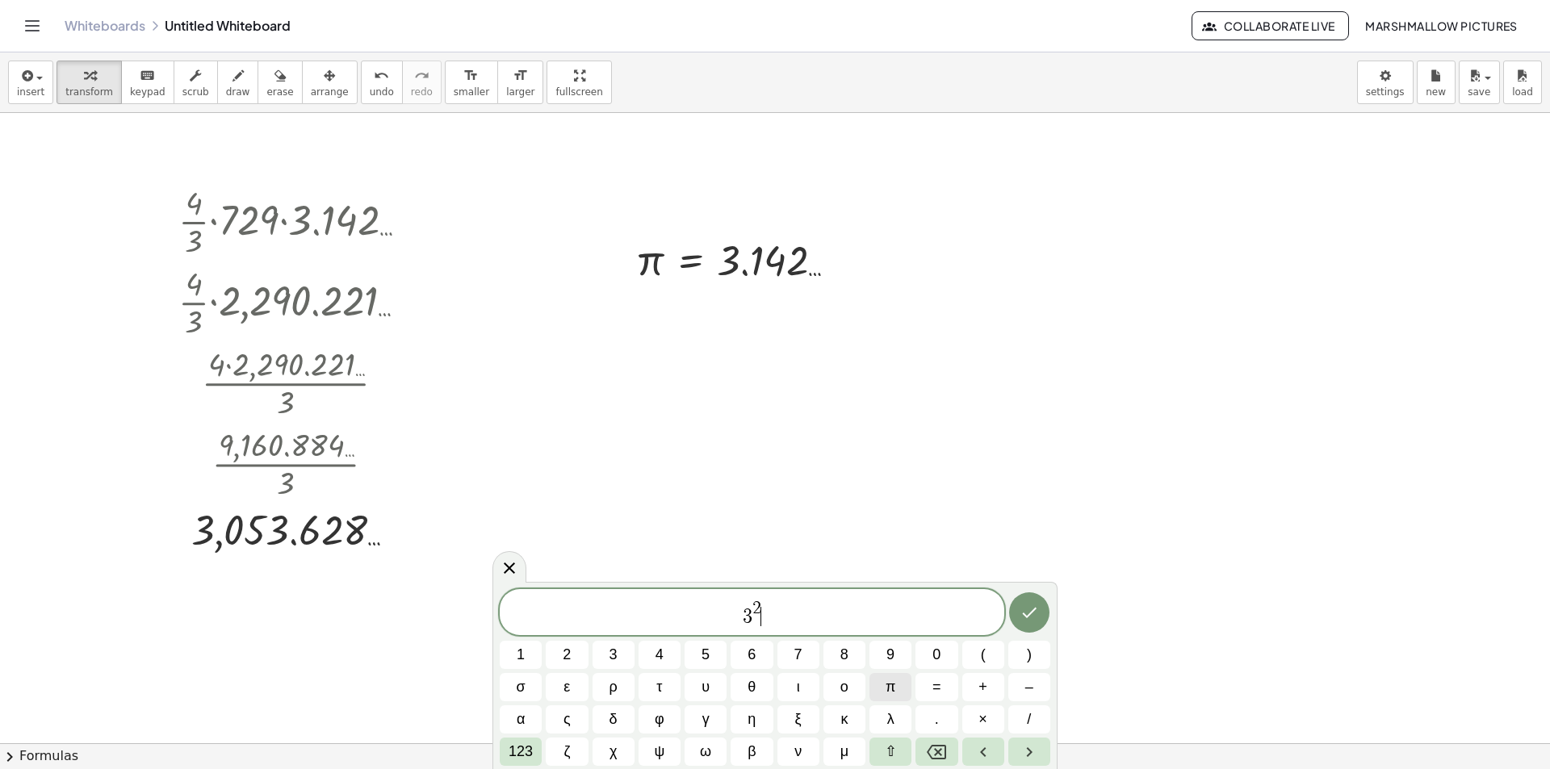
click at [877, 679] on button "π" at bounding box center [891, 687] width 42 height 28
click at [712, 622] on span "​ 3 2 π" at bounding box center [752, 613] width 505 height 29
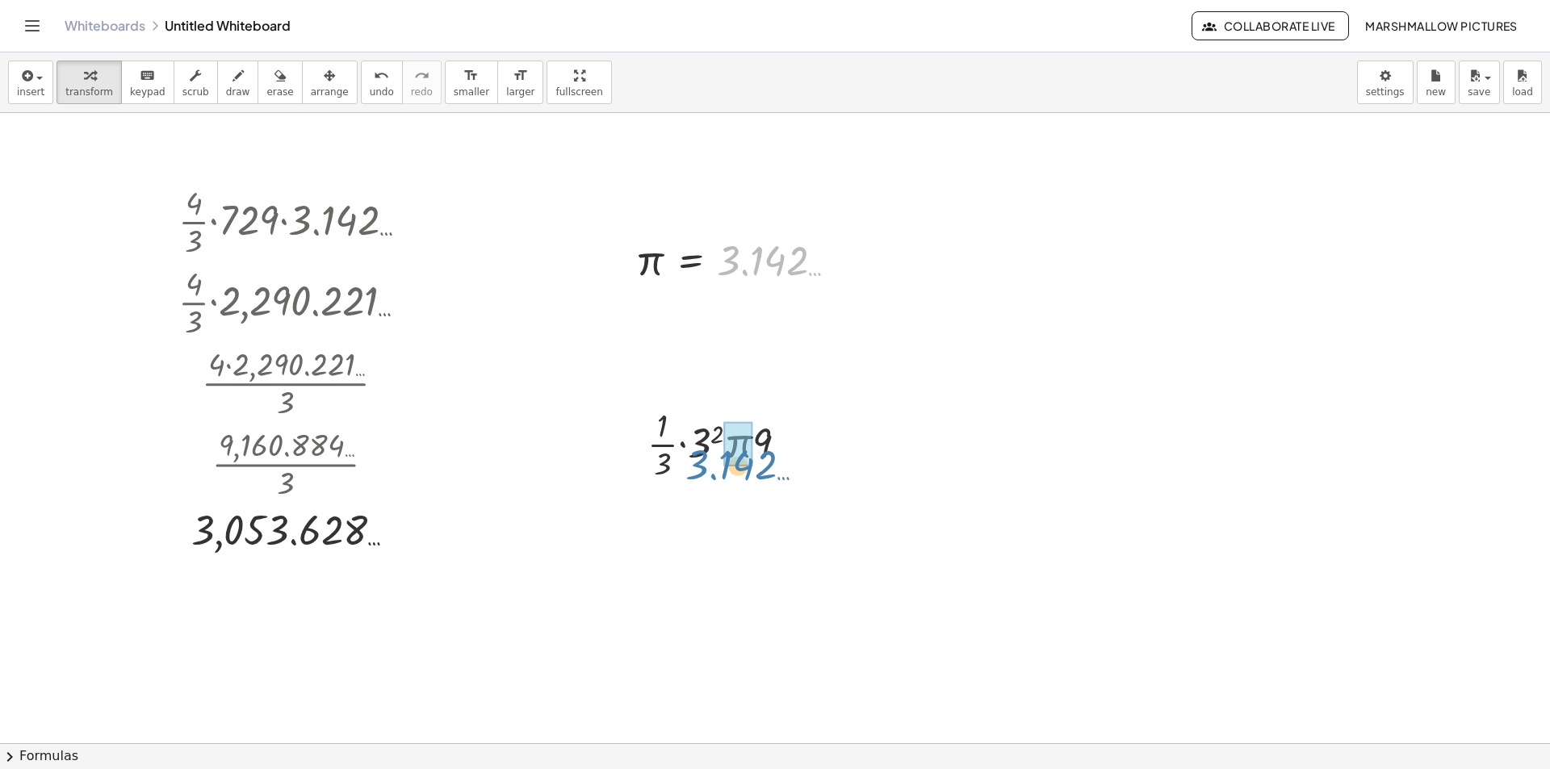
drag, startPoint x: 764, startPoint y: 250, endPoint x: 731, endPoint y: 461, distance: 213.3
click at [673, 426] on div at bounding box center [724, 443] width 264 height 81
click at [703, 446] on div at bounding box center [724, 443] width 247 height 81
click at [800, 446] on div at bounding box center [724, 443] width 264 height 81
click at [713, 443] on div at bounding box center [724, 443] width 264 height 81
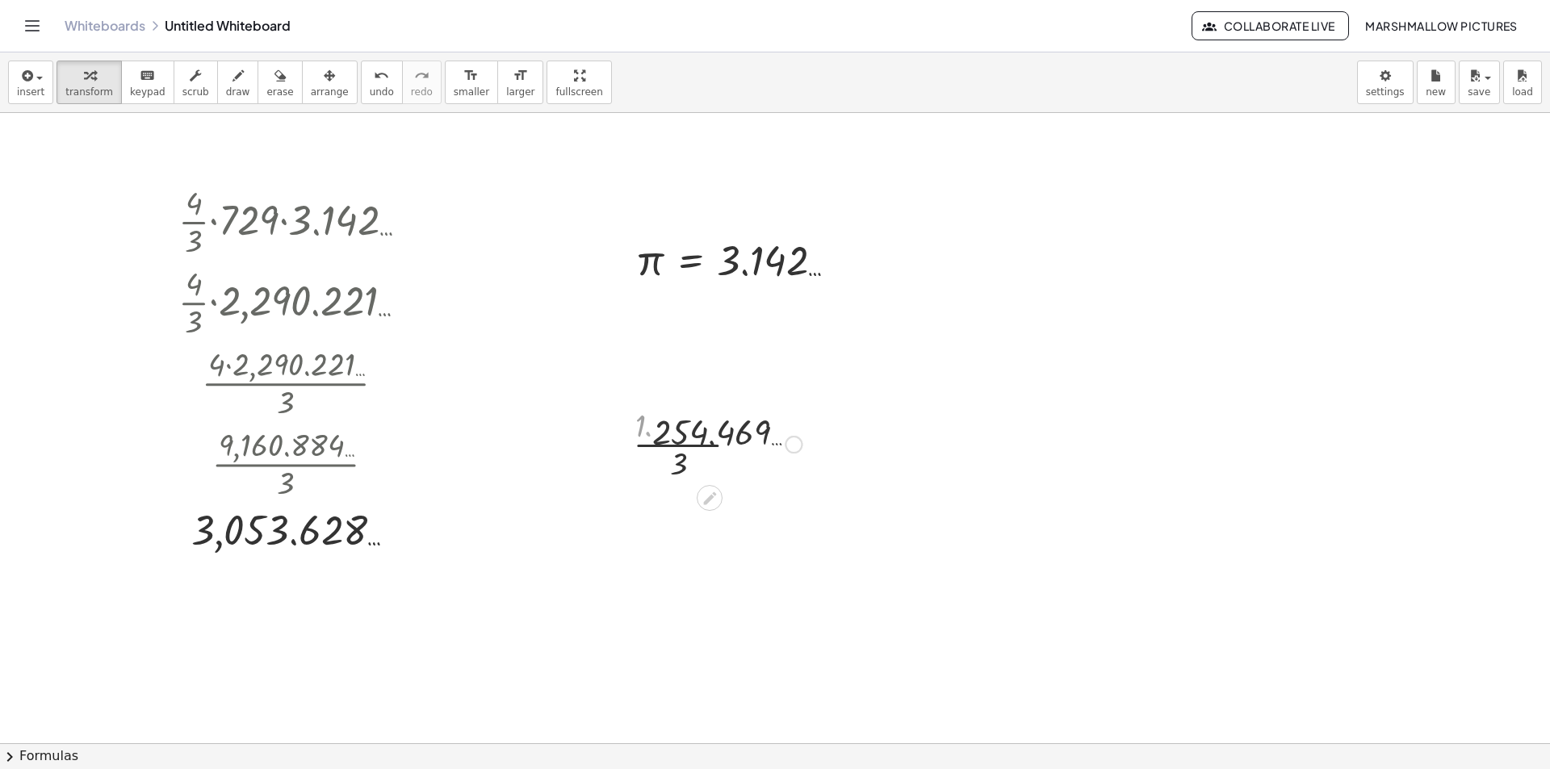
click at [693, 442] on div at bounding box center [724, 443] width 264 height 81
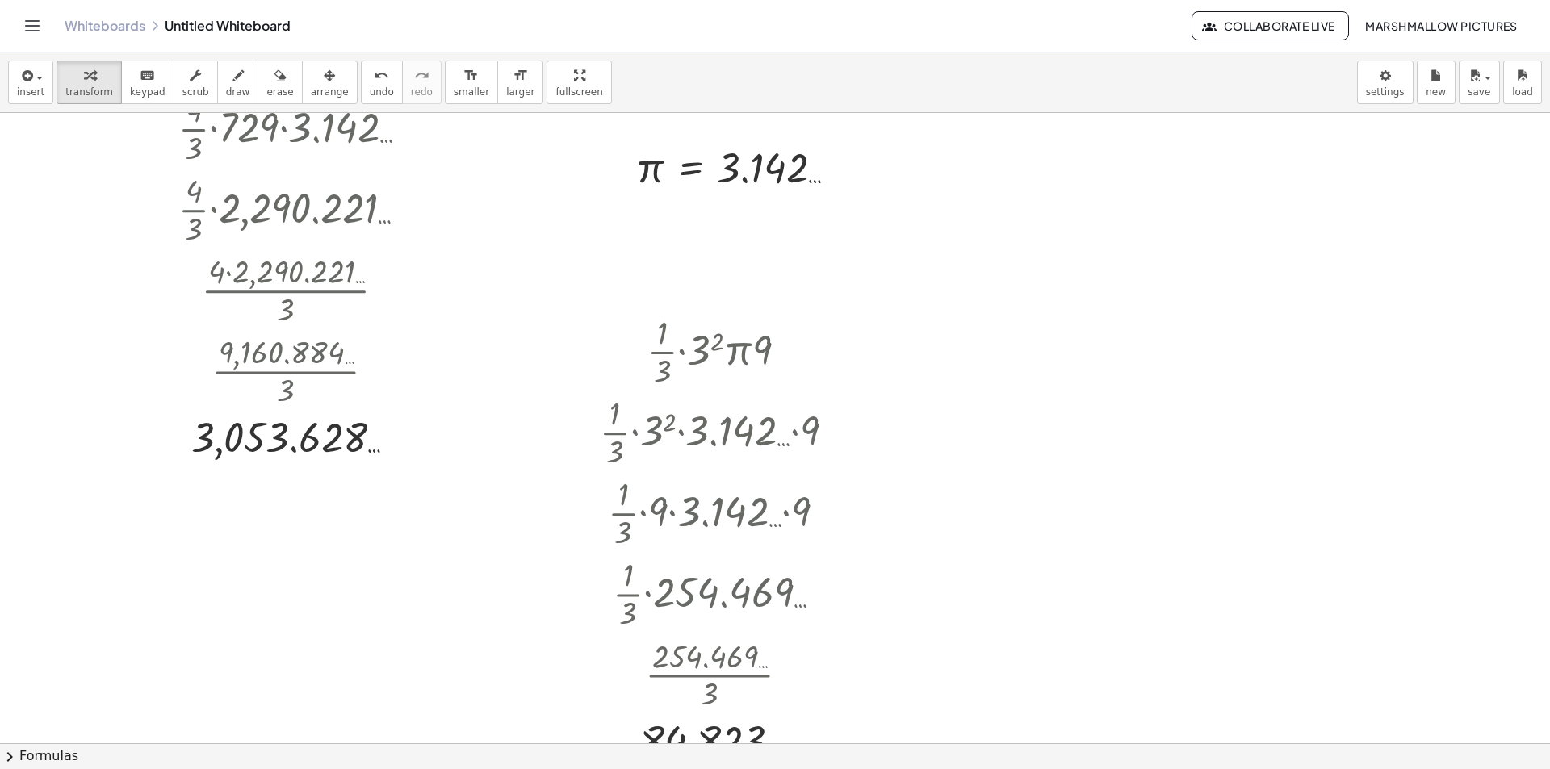
scroll to position [242, 0]
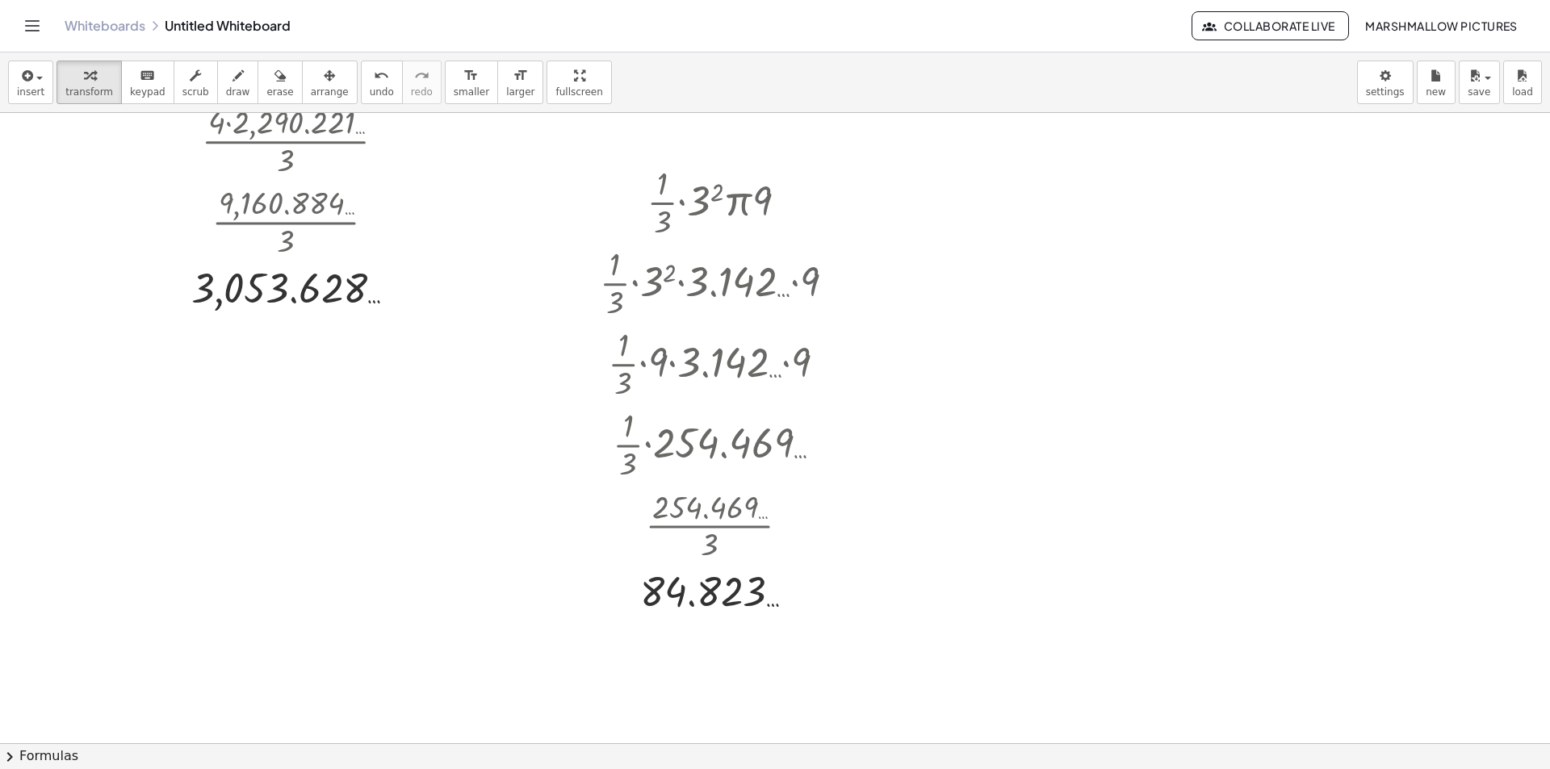
click at [981, 185] on div at bounding box center [775, 554] width 1550 height 1366
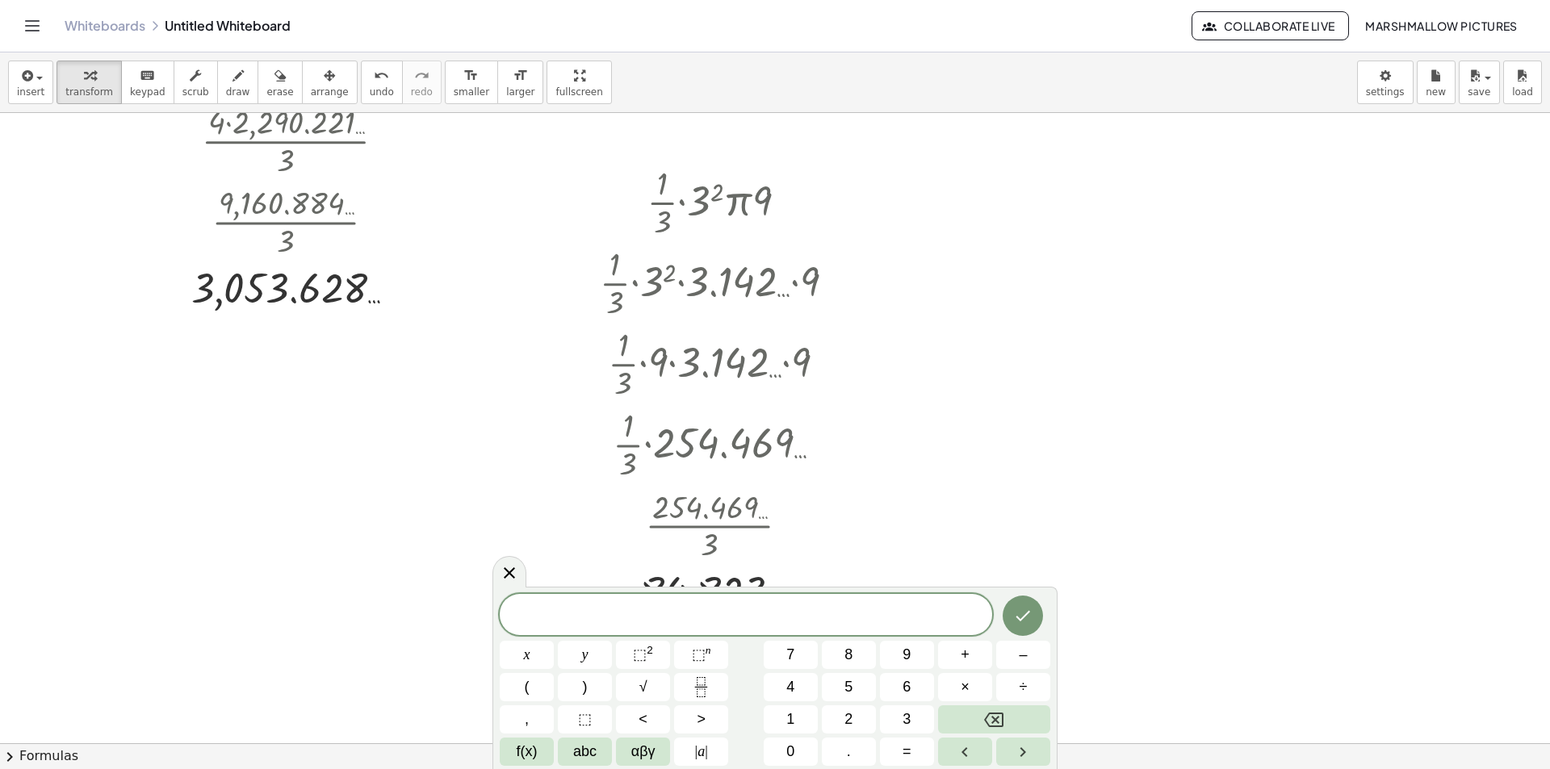
click at [711, 626] on span at bounding box center [746, 616] width 493 height 24
click at [658, 741] on button "αβγ" at bounding box center [643, 752] width 54 height 28
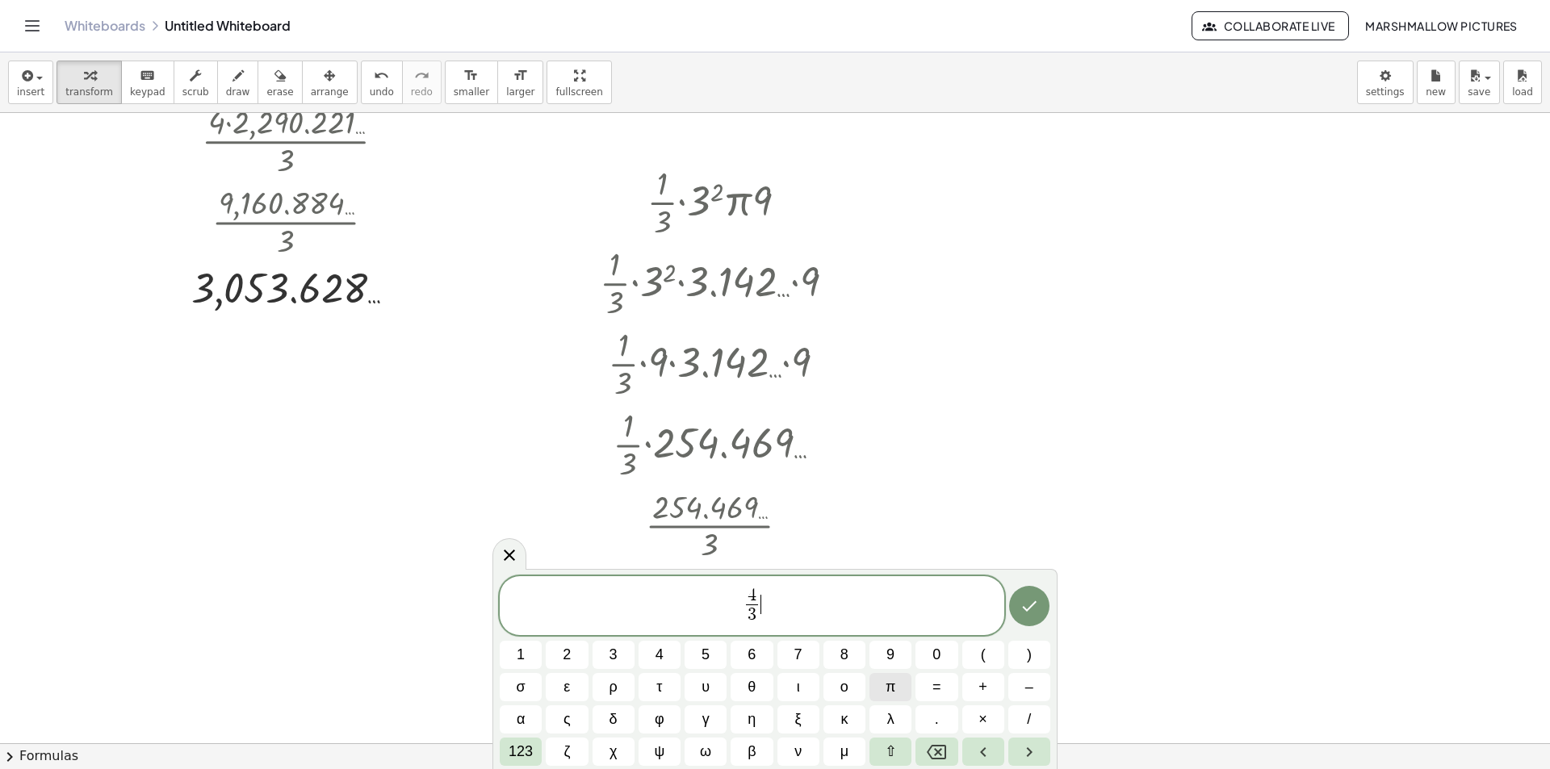
click at [907, 688] on button "π" at bounding box center [891, 687] width 42 height 28
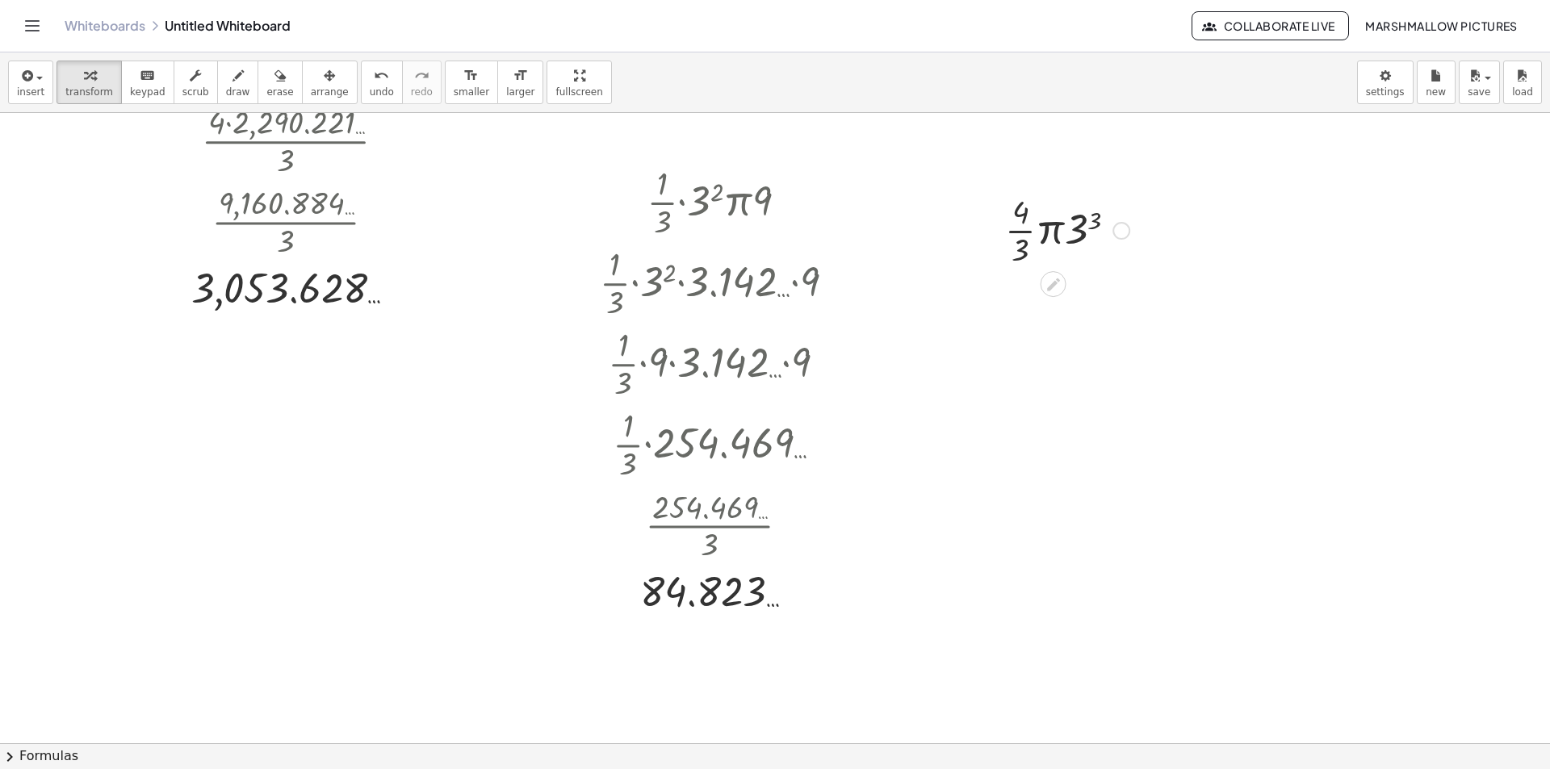
click at [1085, 237] on div at bounding box center [1067, 229] width 140 height 81
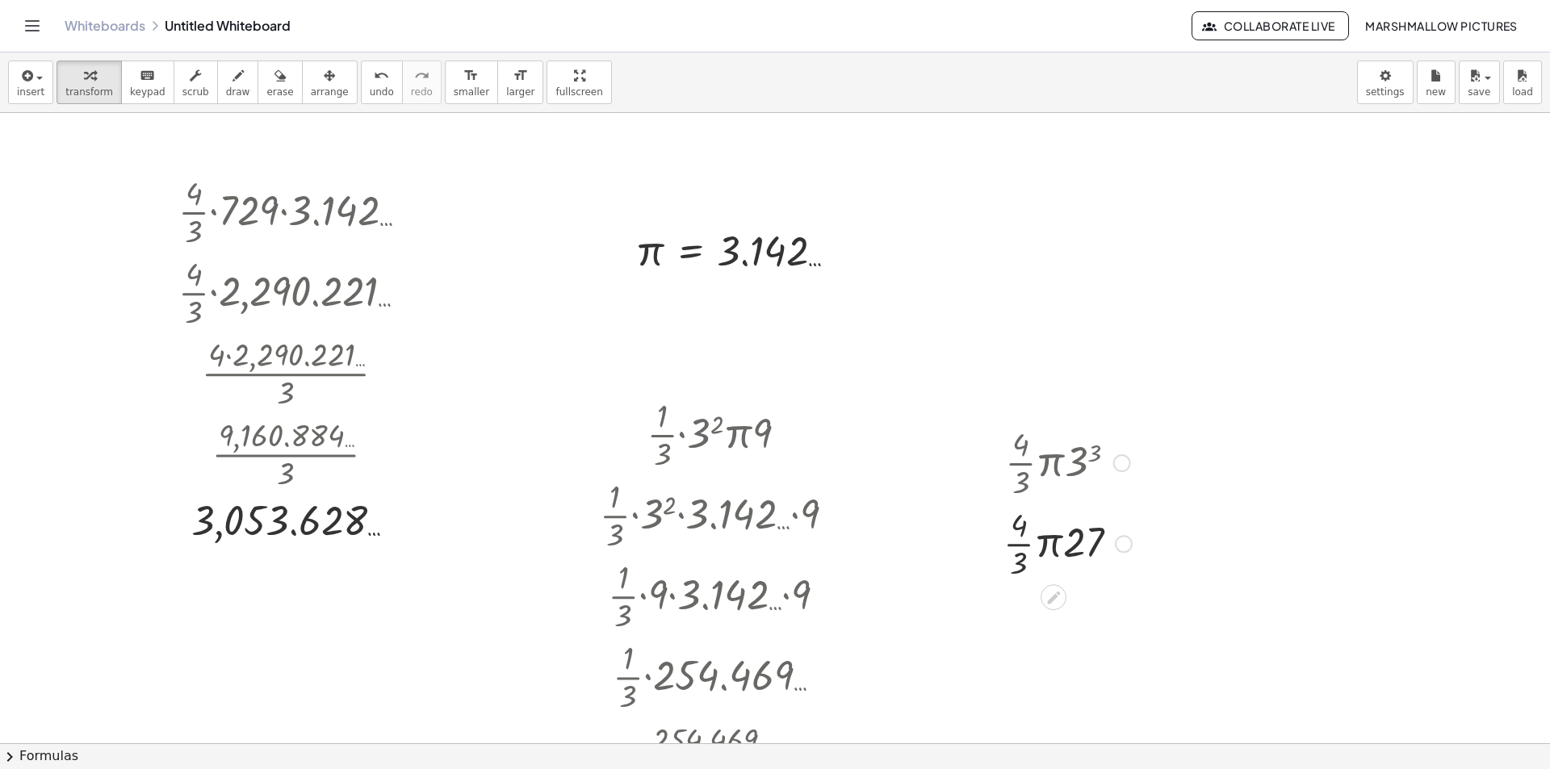
scroll to position [0, 0]
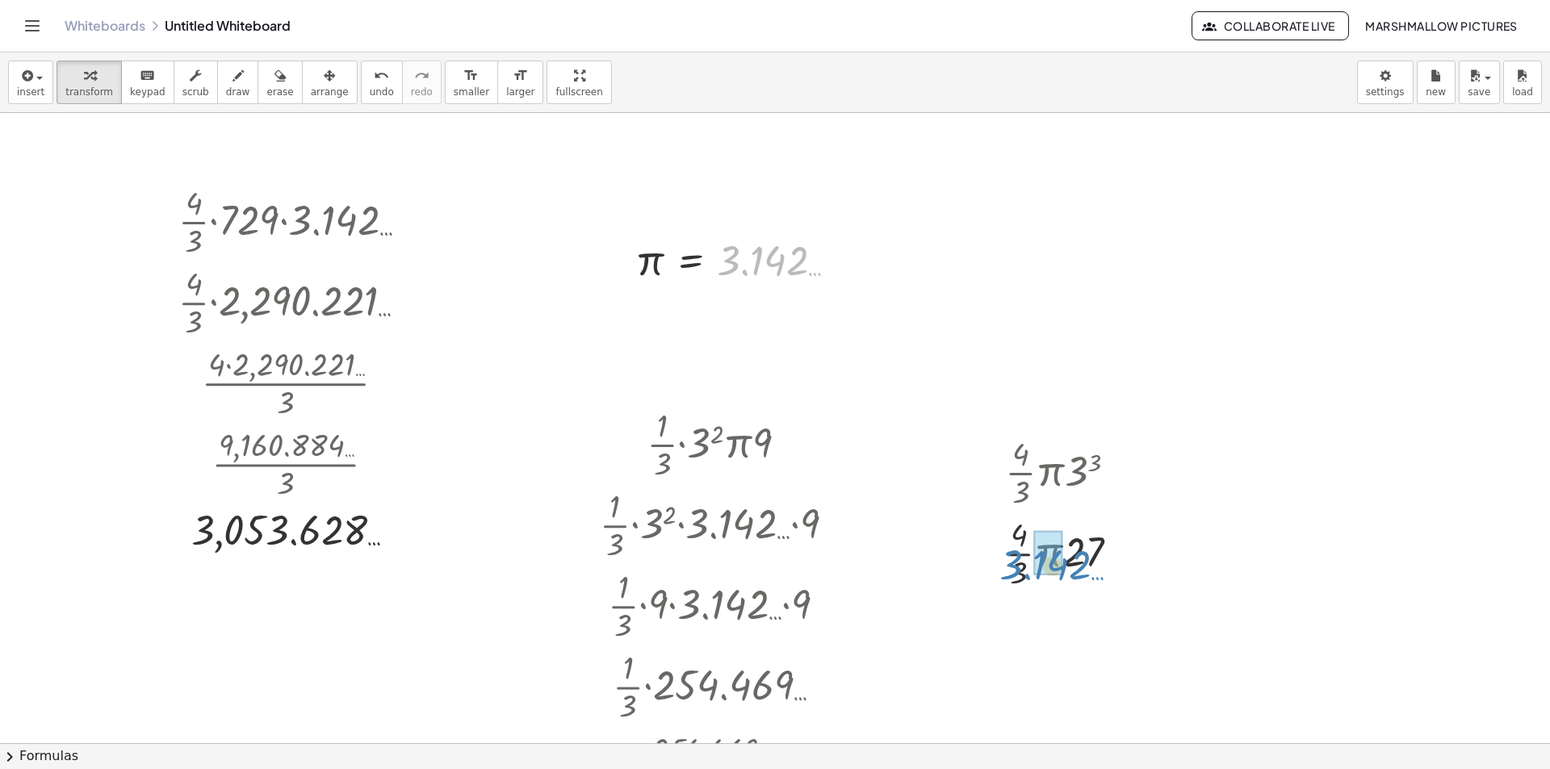
drag, startPoint x: 814, startPoint y: 258, endPoint x: 1092, endPoint y: 562, distance: 412.6
click at [1122, 557] on div at bounding box center [1067, 552] width 239 height 81
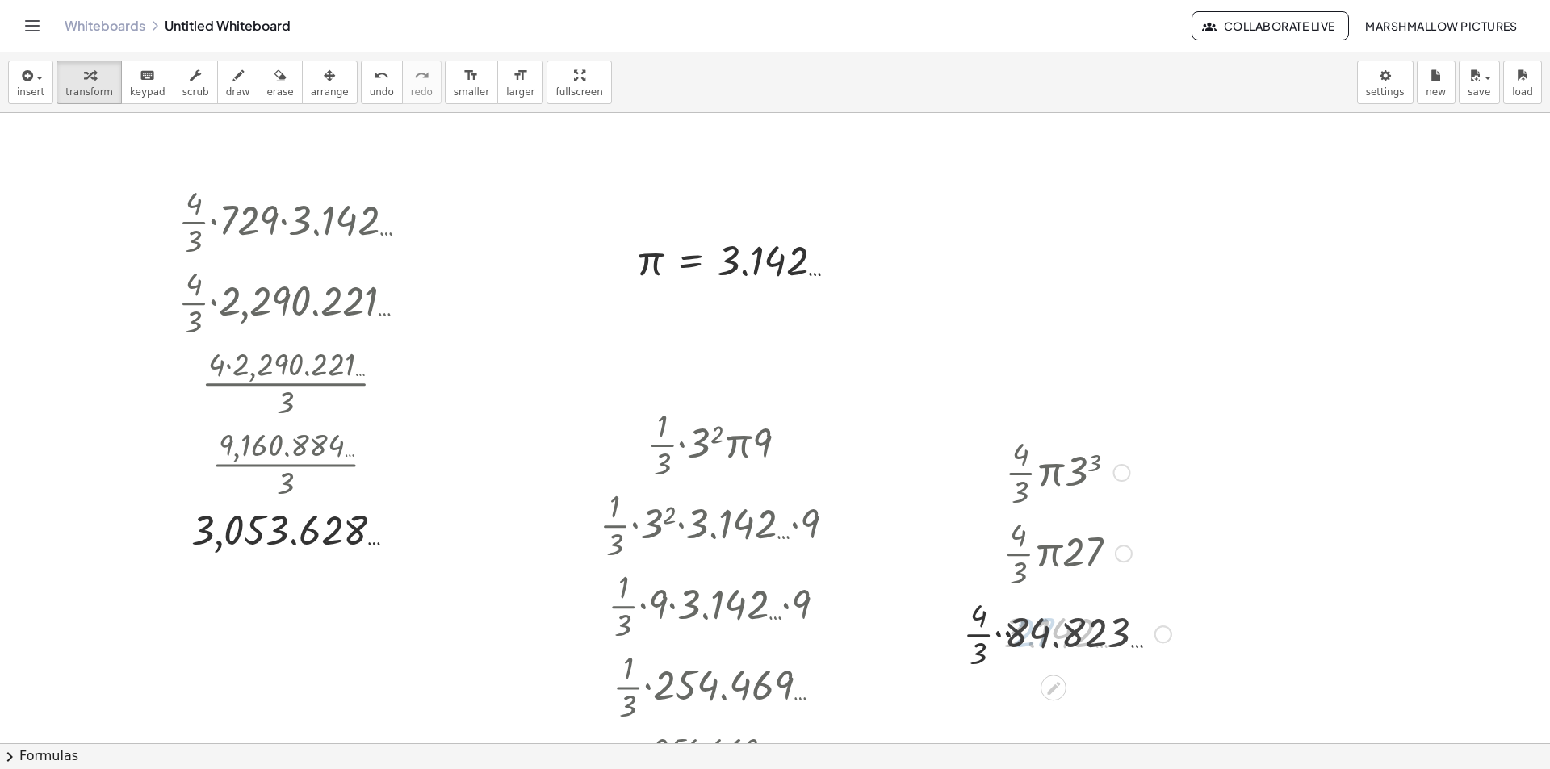
click at [1058, 635] on div at bounding box center [1068, 633] width 224 height 81
click at [1025, 618] on div at bounding box center [1068, 633] width 186 height 81
click at [1056, 632] on div at bounding box center [1067, 633] width 172 height 81
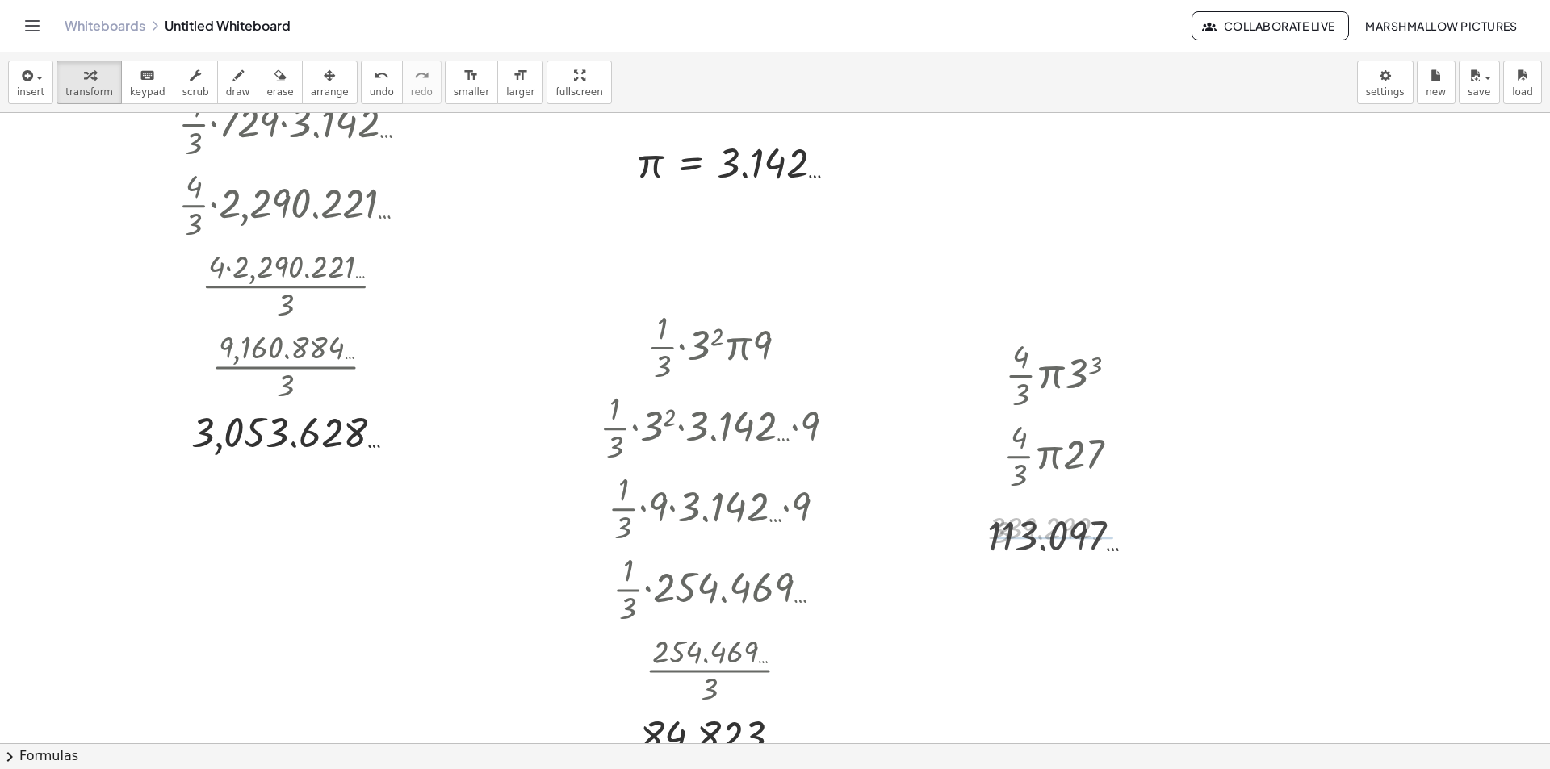
scroll to position [242, 0]
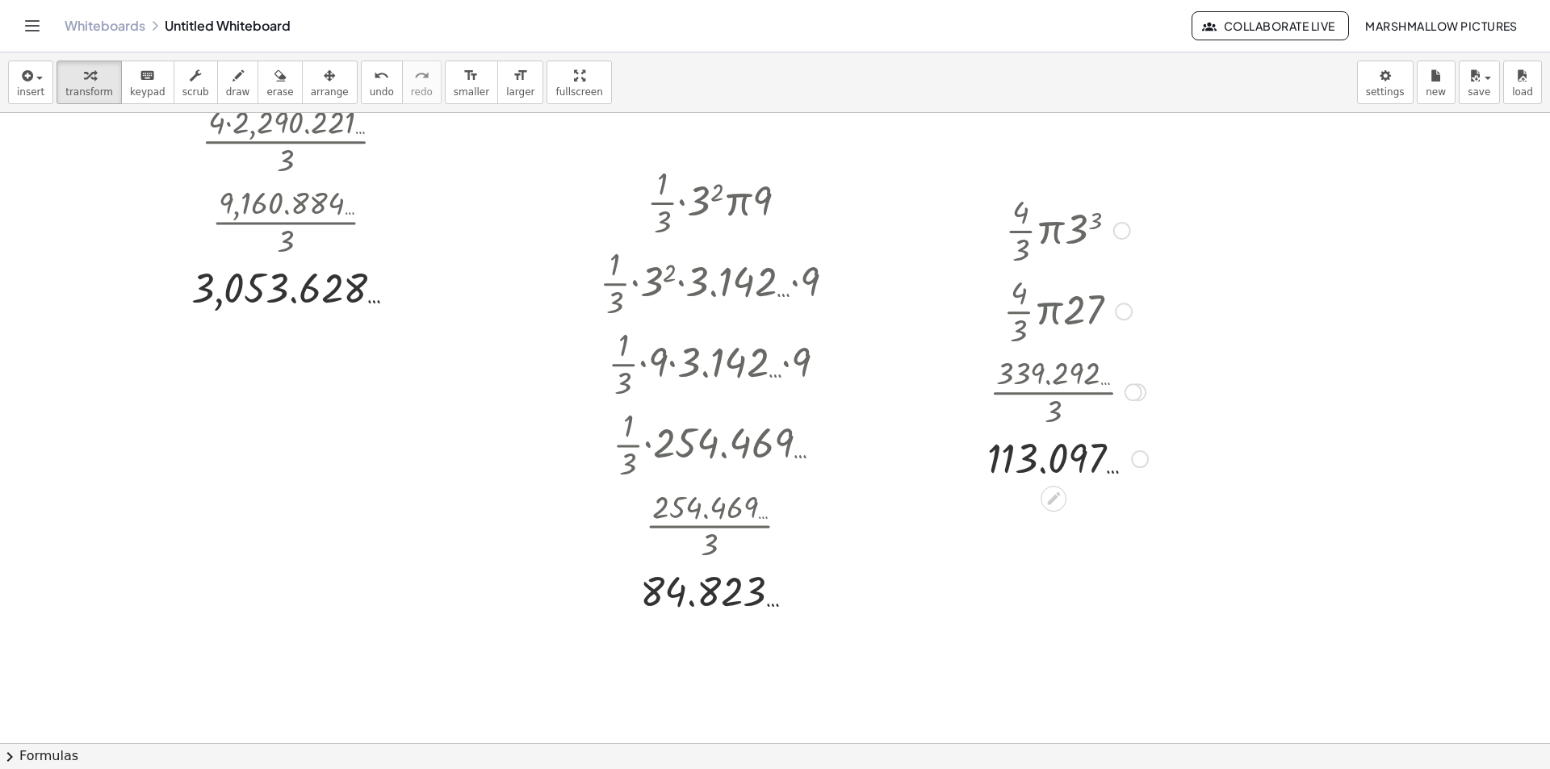
click at [1134, 459] on div at bounding box center [1140, 460] width 18 height 18
click at [1184, 421] on span "Transform line" at bounding box center [1210, 422] width 72 height 13
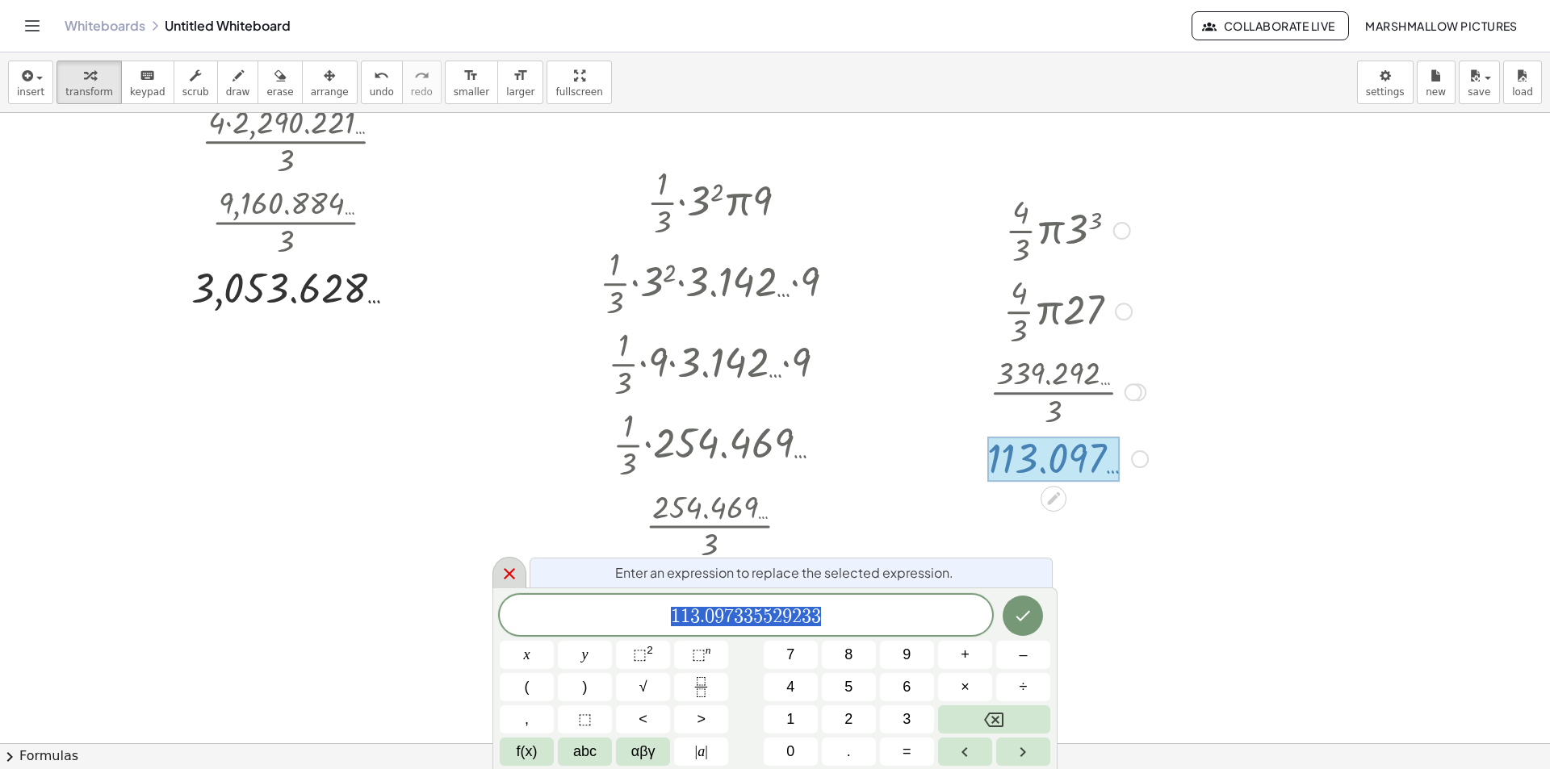
click at [517, 564] on icon at bounding box center [509, 573] width 19 height 19
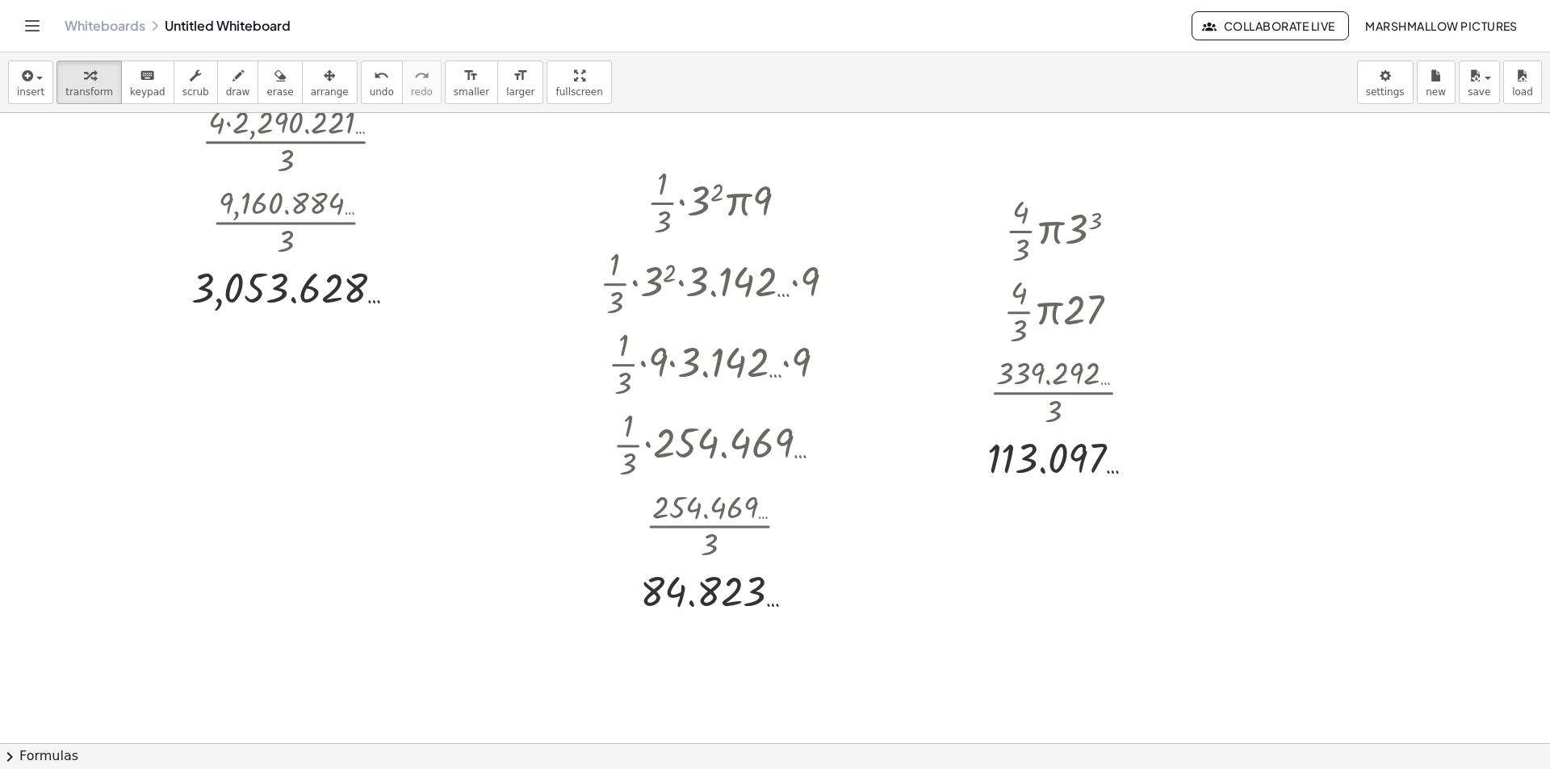
click at [677, 685] on div at bounding box center [775, 554] width 1550 height 1366
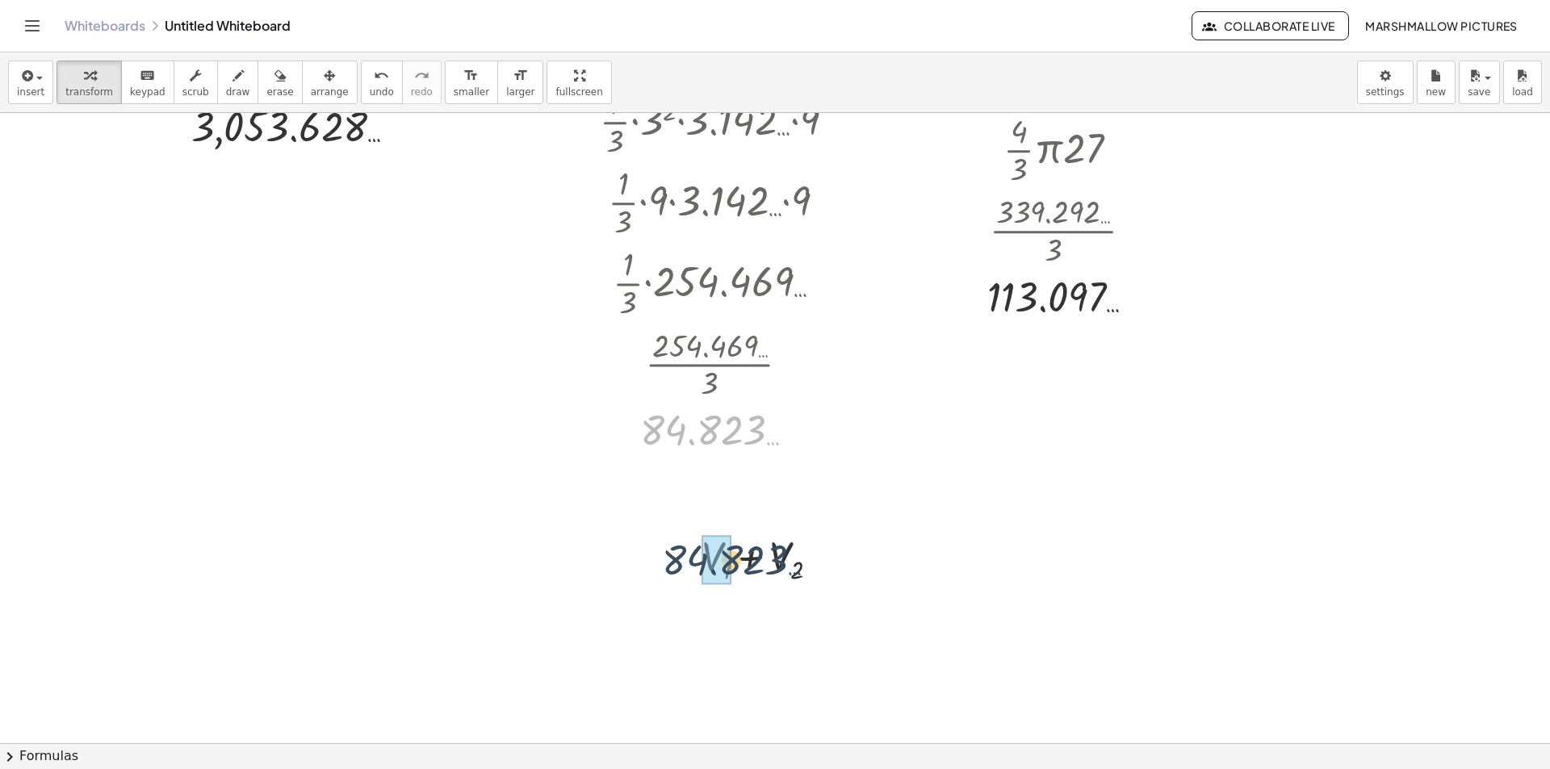
drag, startPoint x: 705, startPoint y: 466, endPoint x: 723, endPoint y: 578, distance: 113.8
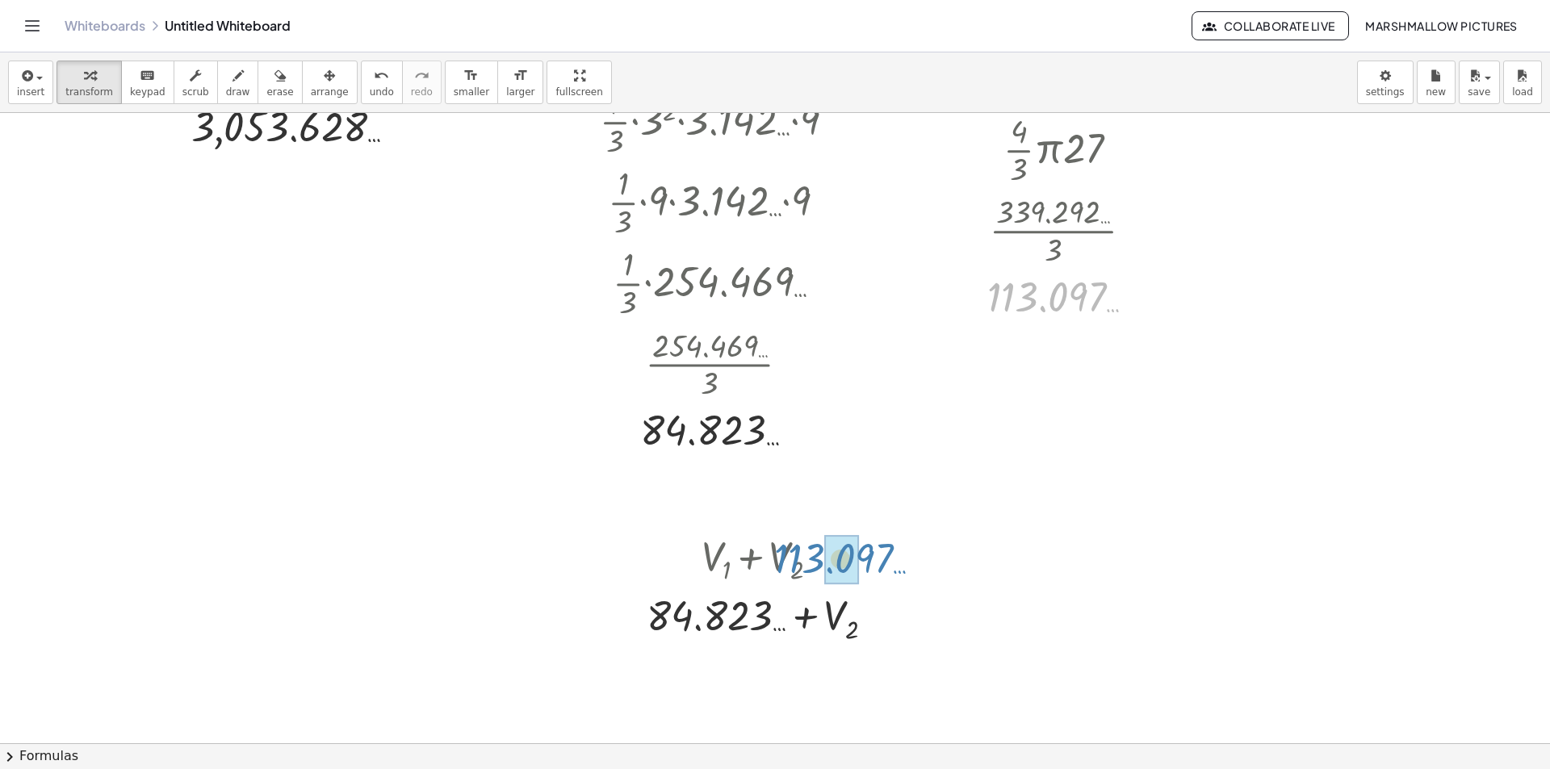
drag, startPoint x: 943, startPoint y: 491, endPoint x: 823, endPoint y: 546, distance: 132.2
click at [823, 546] on div "· · 4 · 3 · 729 · 3.142 … · · 4 · 3 · 2,290.221 … · 4 · 2,290.221 … · 3 · 9,160…" at bounding box center [775, 392] width 1550 height 1366
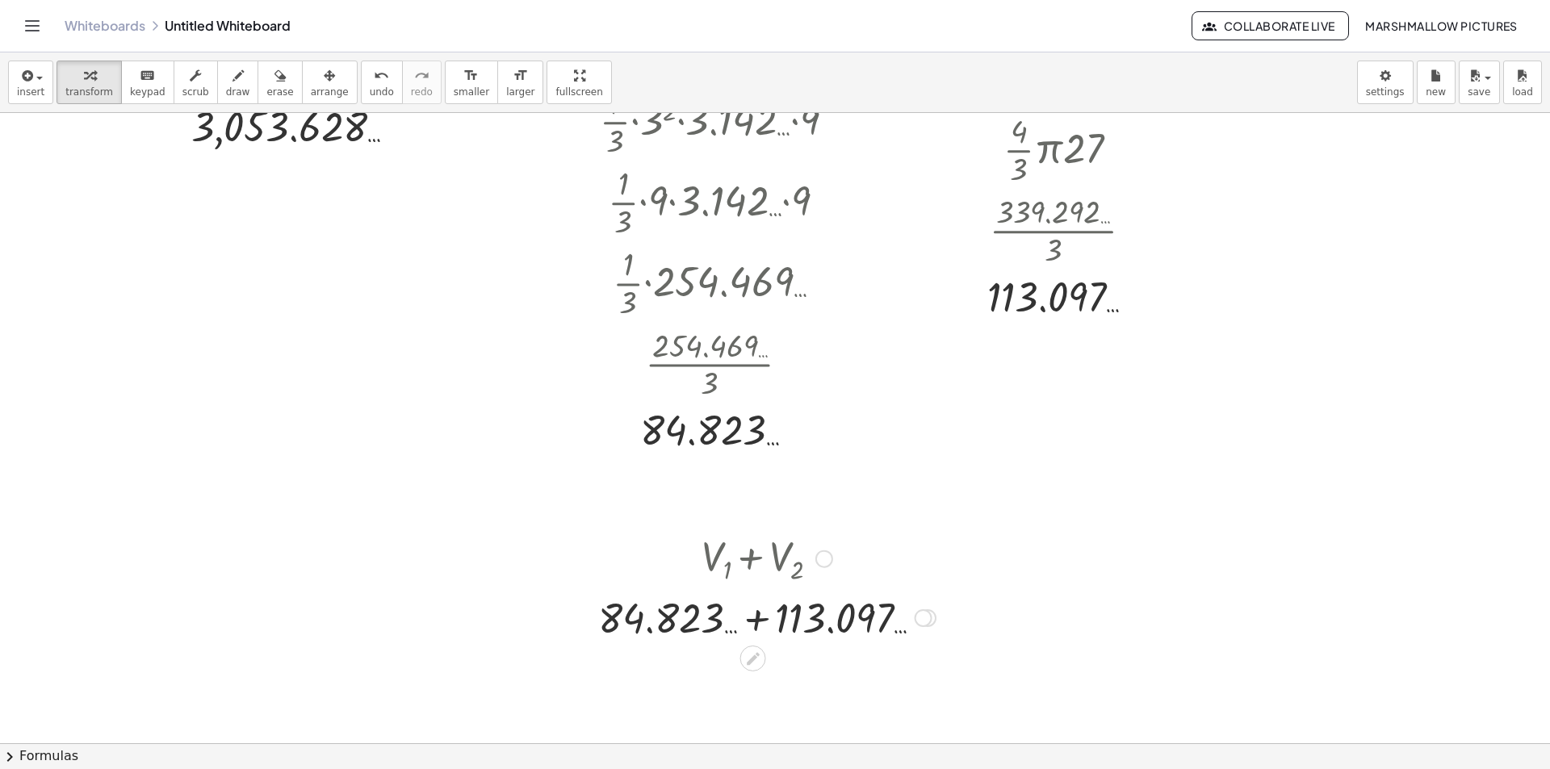
click at [923, 622] on div at bounding box center [924, 619] width 18 height 18
click at [747, 633] on div at bounding box center [767, 616] width 354 height 55
click at [843, 669] on div at bounding box center [842, 673] width 18 height 18
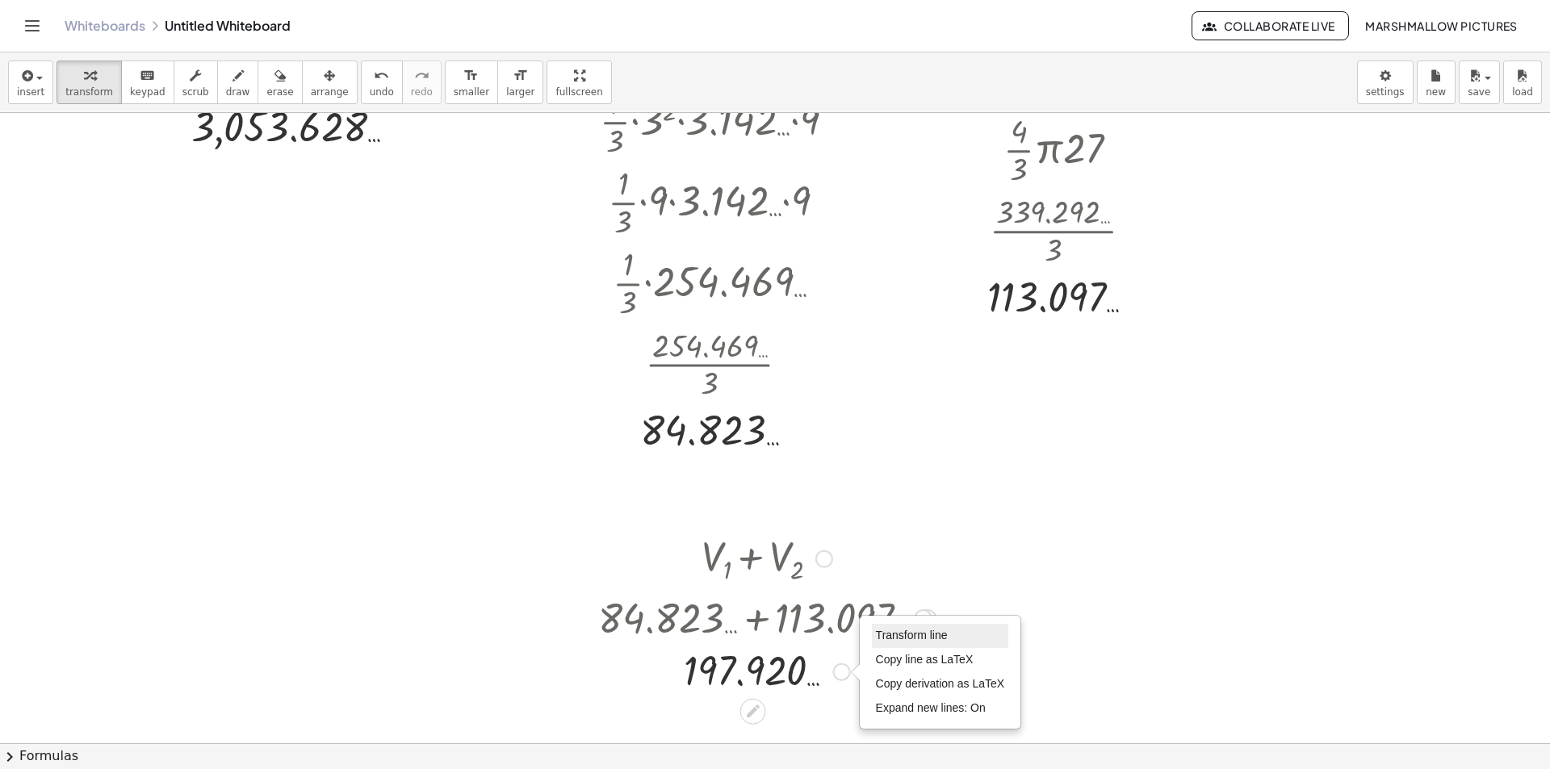
click at [902, 627] on li "Transform line" at bounding box center [940, 636] width 137 height 24
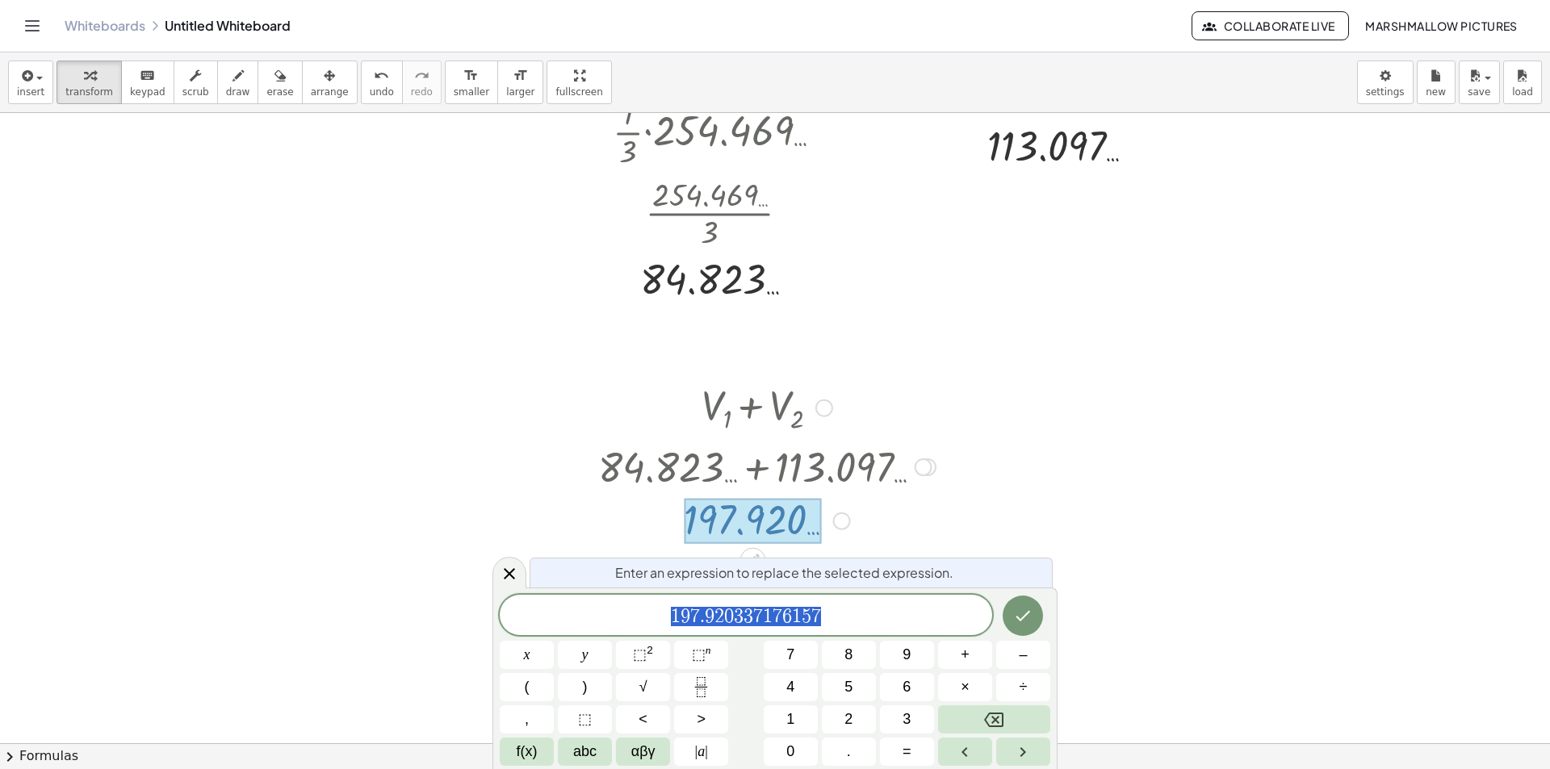
scroll to position [557, 0]
click at [501, 567] on icon at bounding box center [509, 573] width 19 height 19
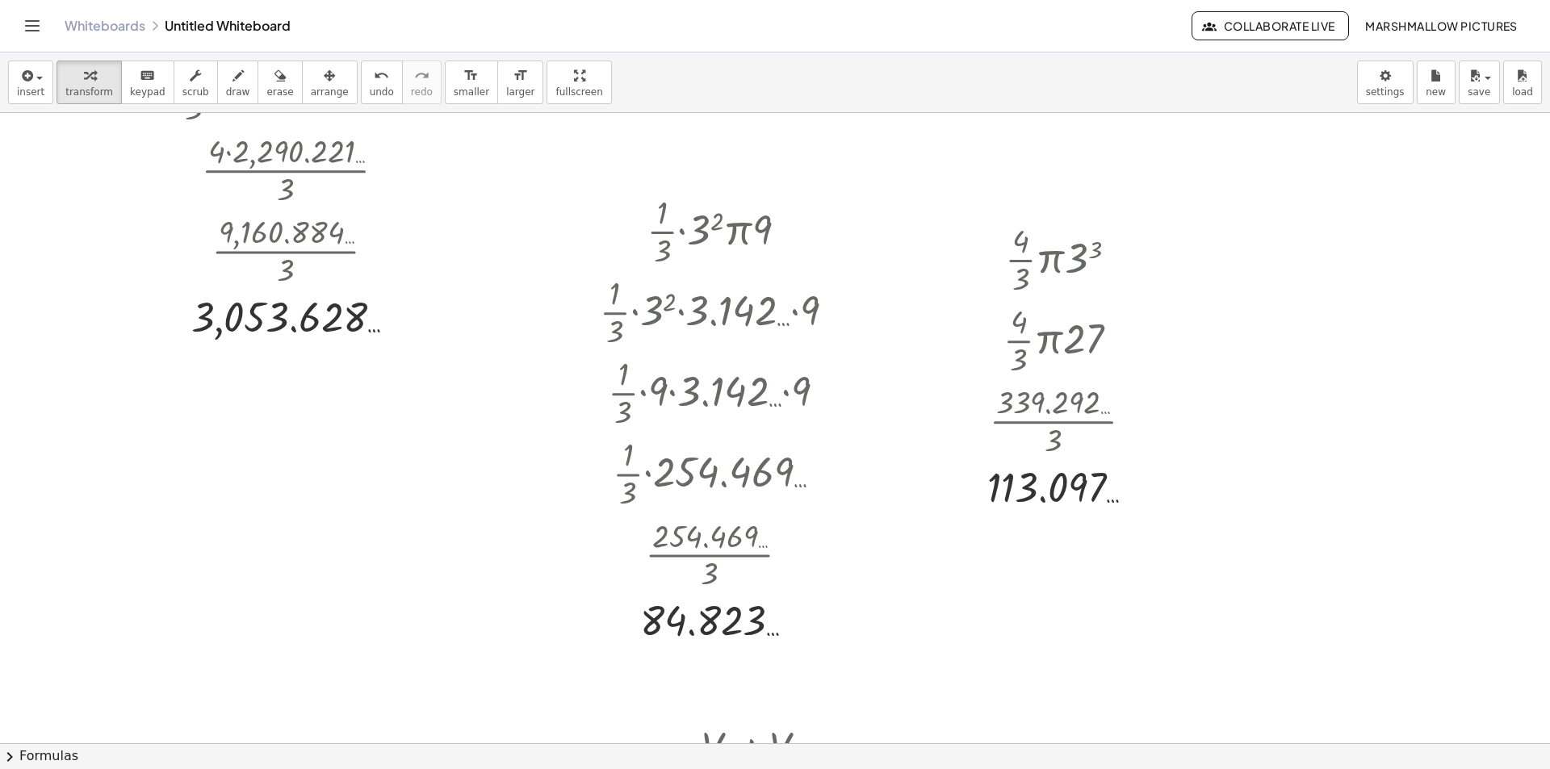
scroll to position [161, 0]
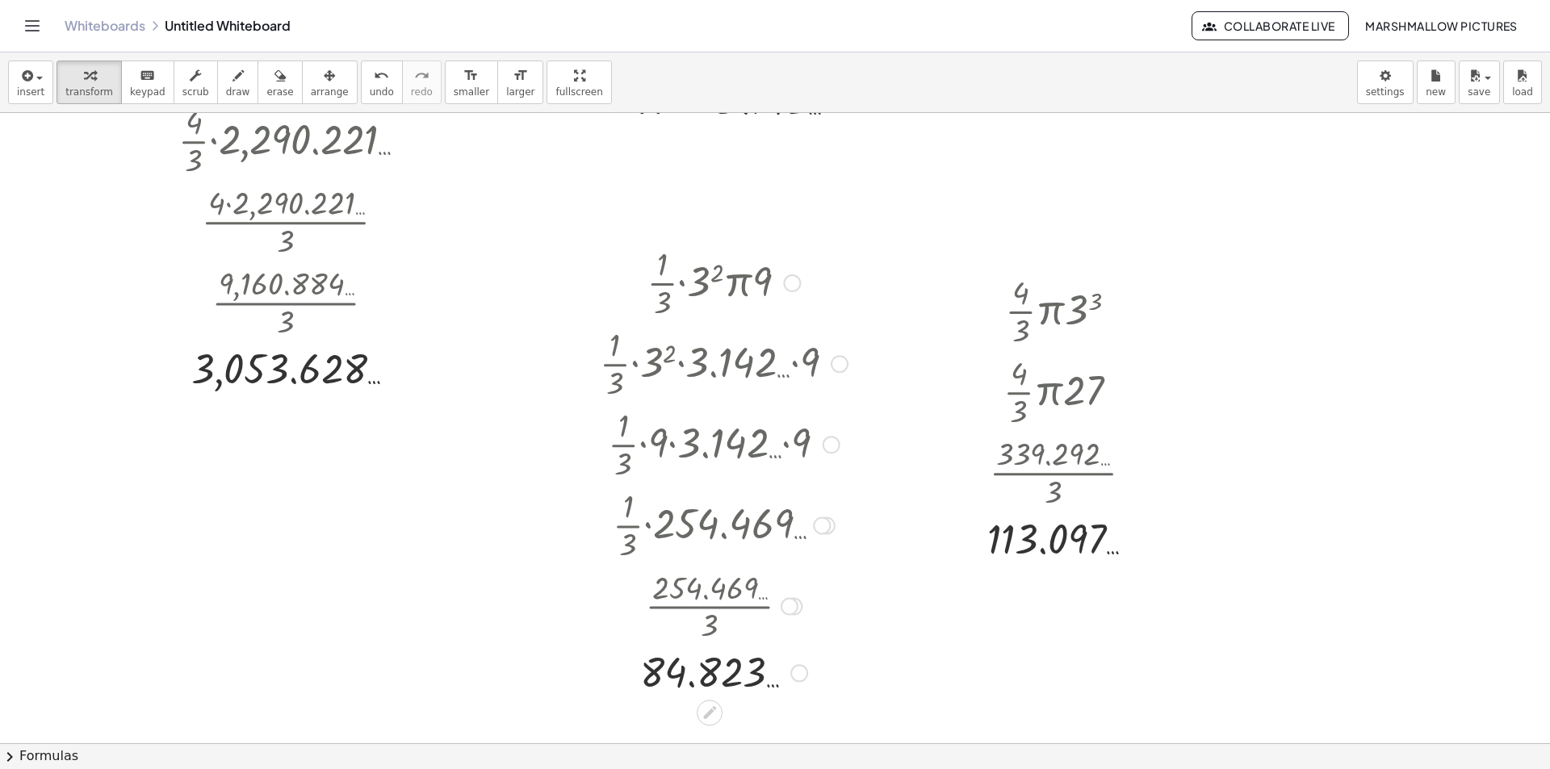
click at [795, 279] on div at bounding box center [792, 284] width 18 height 18
click at [848, 263] on span "Go back to this line" at bounding box center [874, 258] width 96 height 13
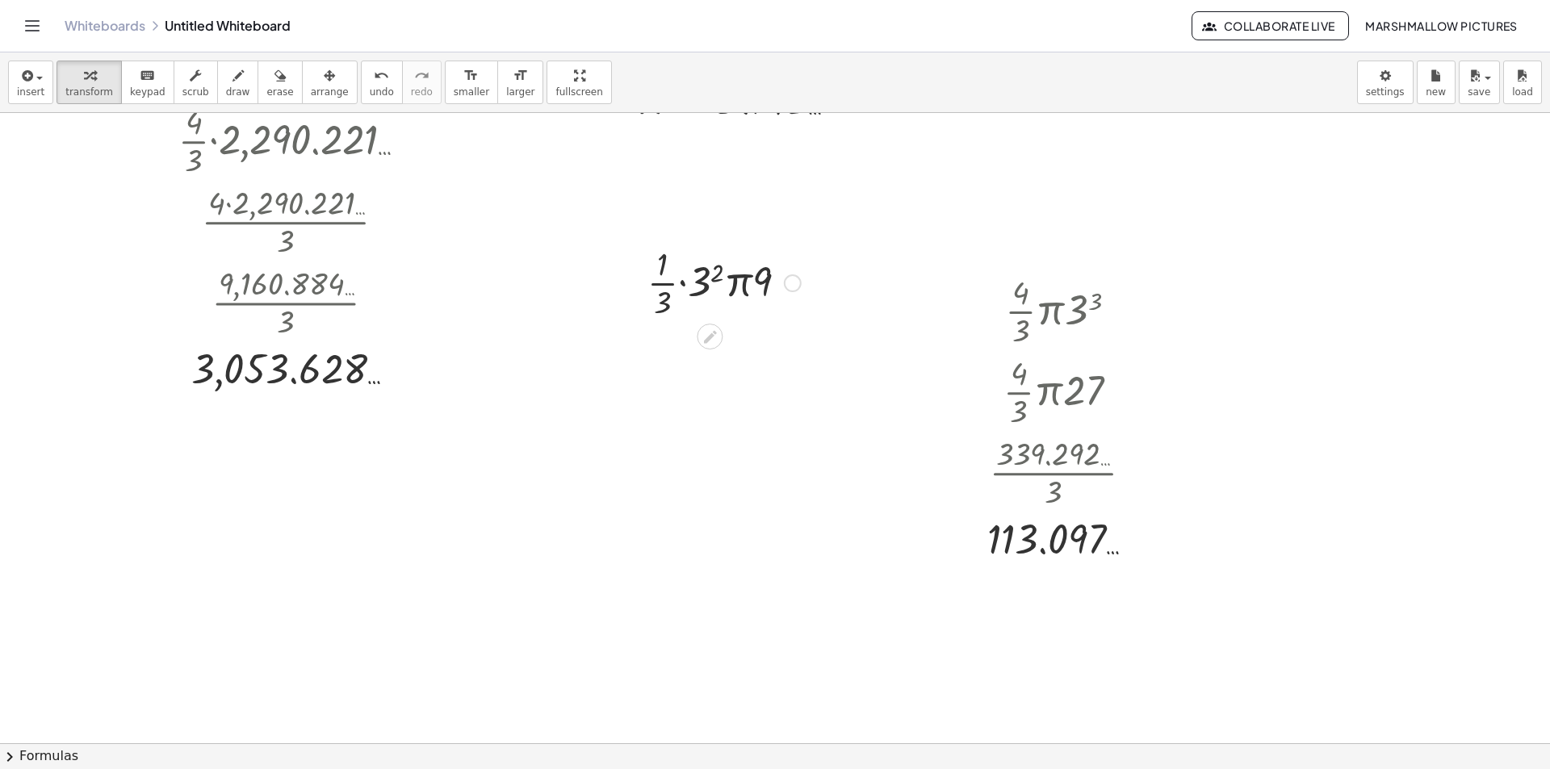
click at [798, 280] on div "Go back to this line Copy line as LaTeX Copy derivation as LaTeX" at bounding box center [793, 284] width 18 height 18
click at [845, 231] on span "Fix a mistake" at bounding box center [860, 234] width 66 height 13
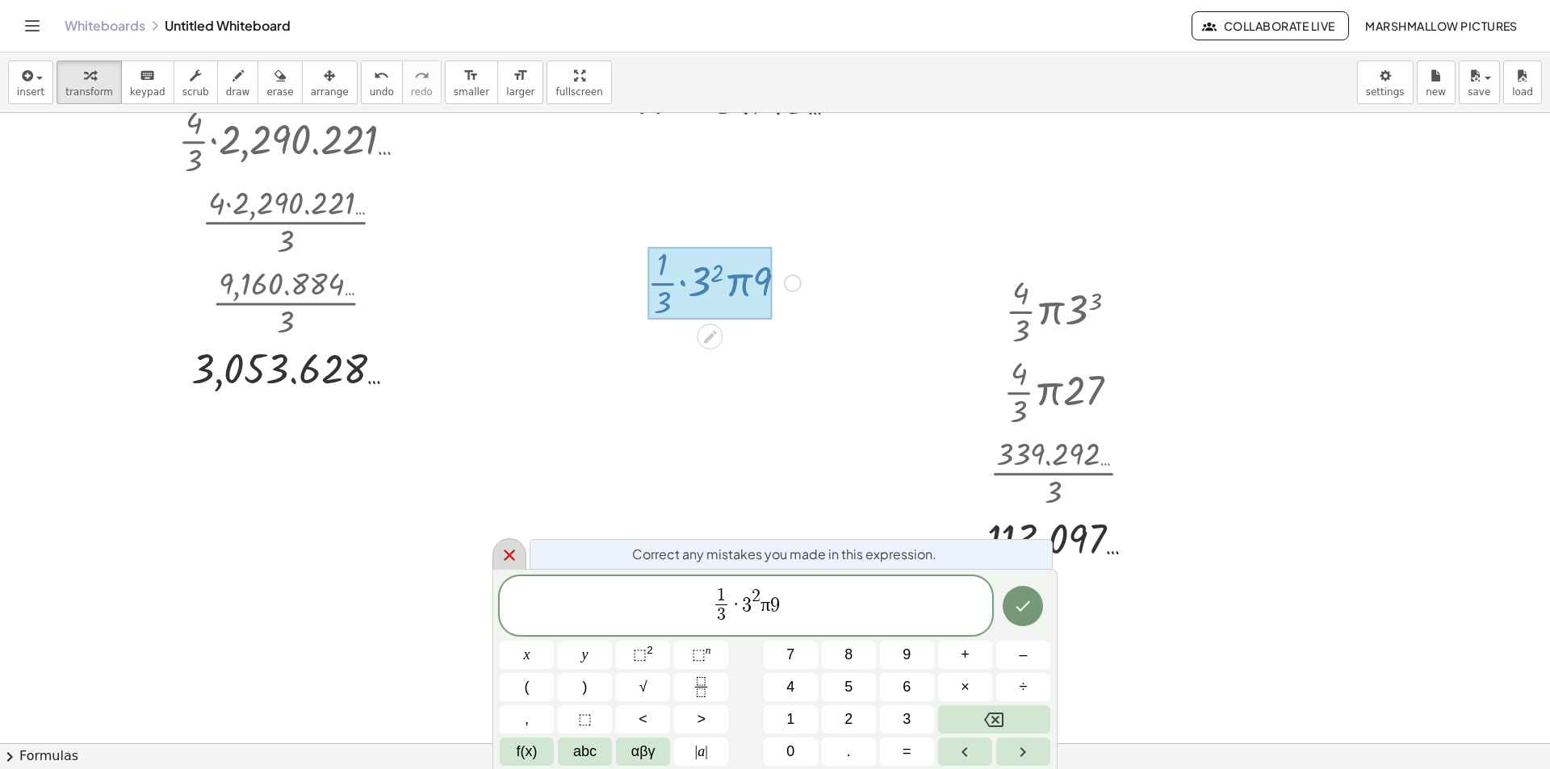
click at [509, 551] on icon at bounding box center [509, 555] width 19 height 19
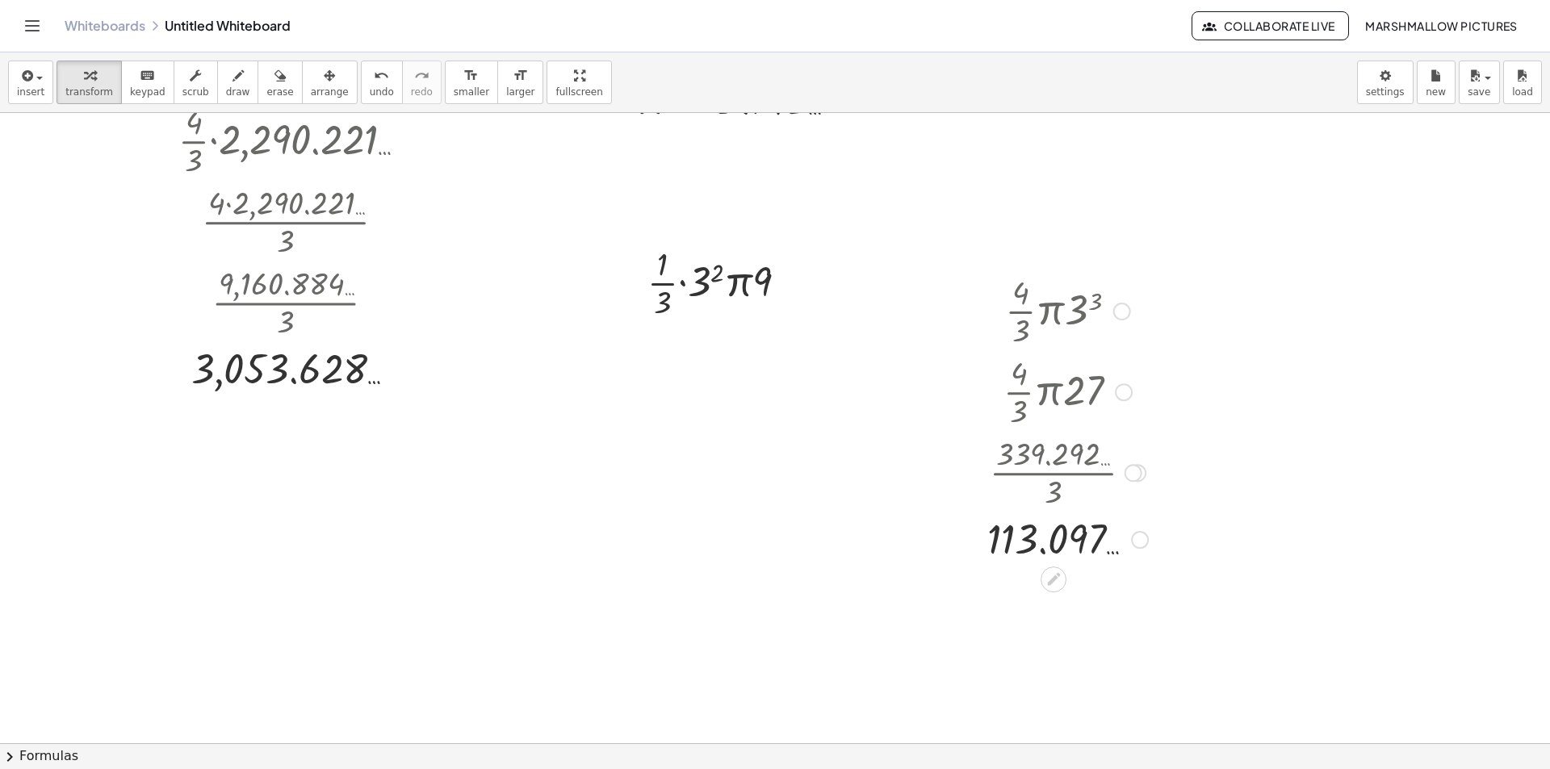
click at [1122, 318] on div at bounding box center [1122, 312] width 18 height 18
click at [1180, 292] on span "Go back to this line" at bounding box center [1204, 286] width 96 height 13
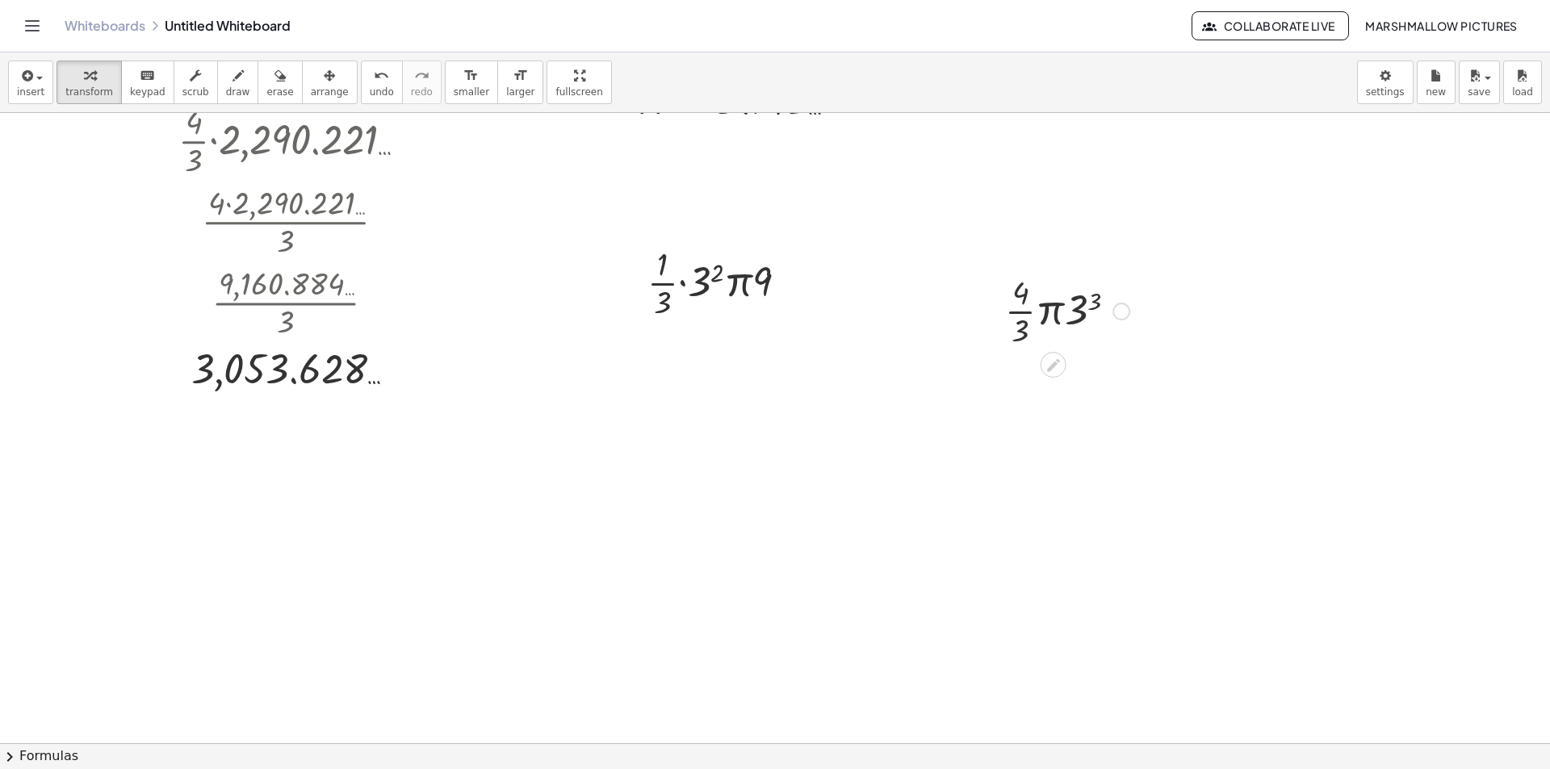
click at [1122, 316] on div "Go back to this line Copy line as LaTeX Copy derivation as LaTeX" at bounding box center [1122, 312] width 18 height 18
click at [1176, 253] on li "Fix a mistake" at bounding box center [1219, 263] width 137 height 24
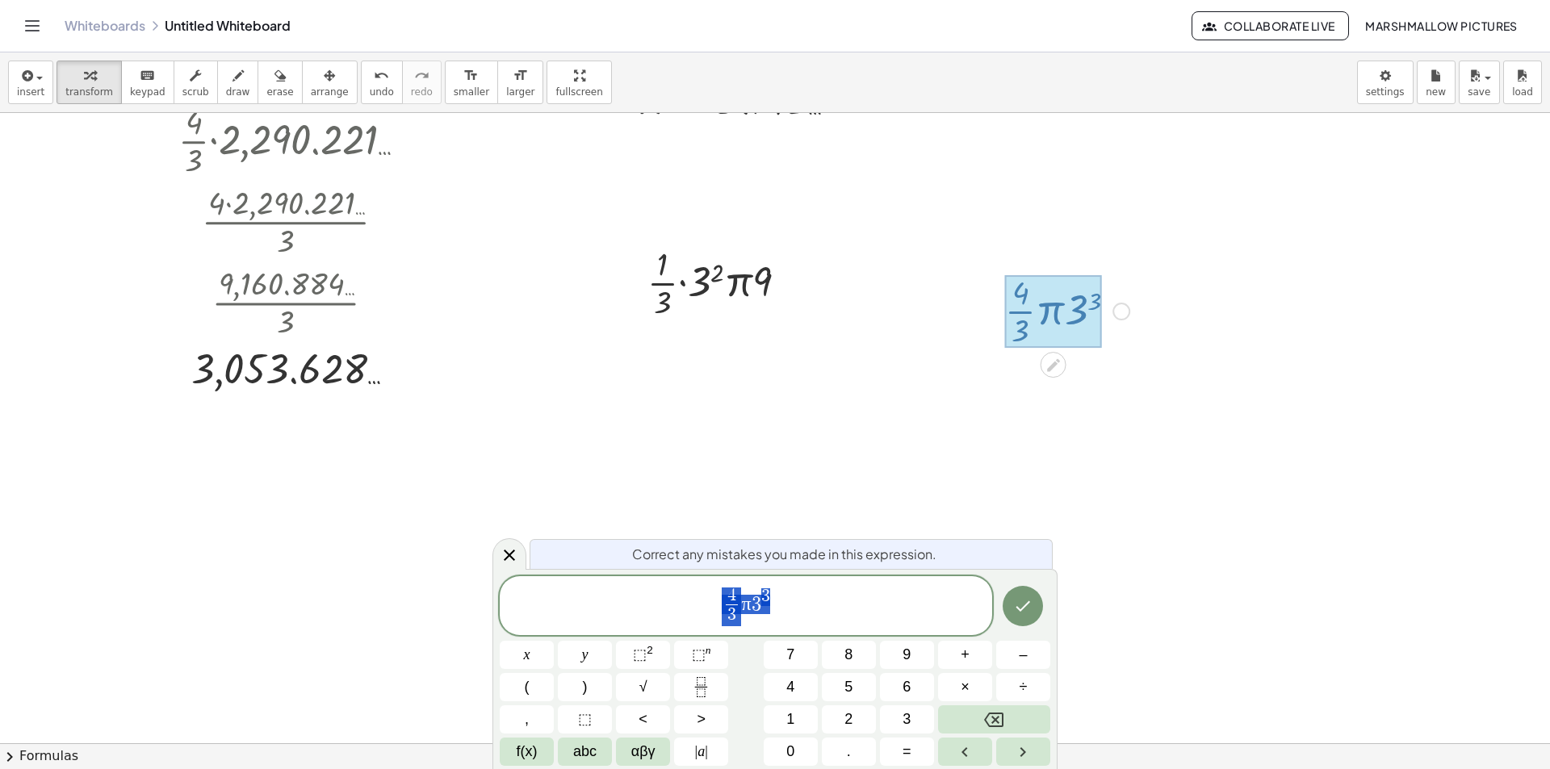
drag, startPoint x: 810, startPoint y: 604, endPoint x: 551, endPoint y: 599, distance: 259.2
click at [551, 599] on span "4 3 ​ π 3 3" at bounding box center [746, 607] width 493 height 43
drag, startPoint x: 504, startPoint y: 555, endPoint x: 515, endPoint y: 553, distance: 11.4
click at [506, 555] on icon at bounding box center [509, 555] width 19 height 19
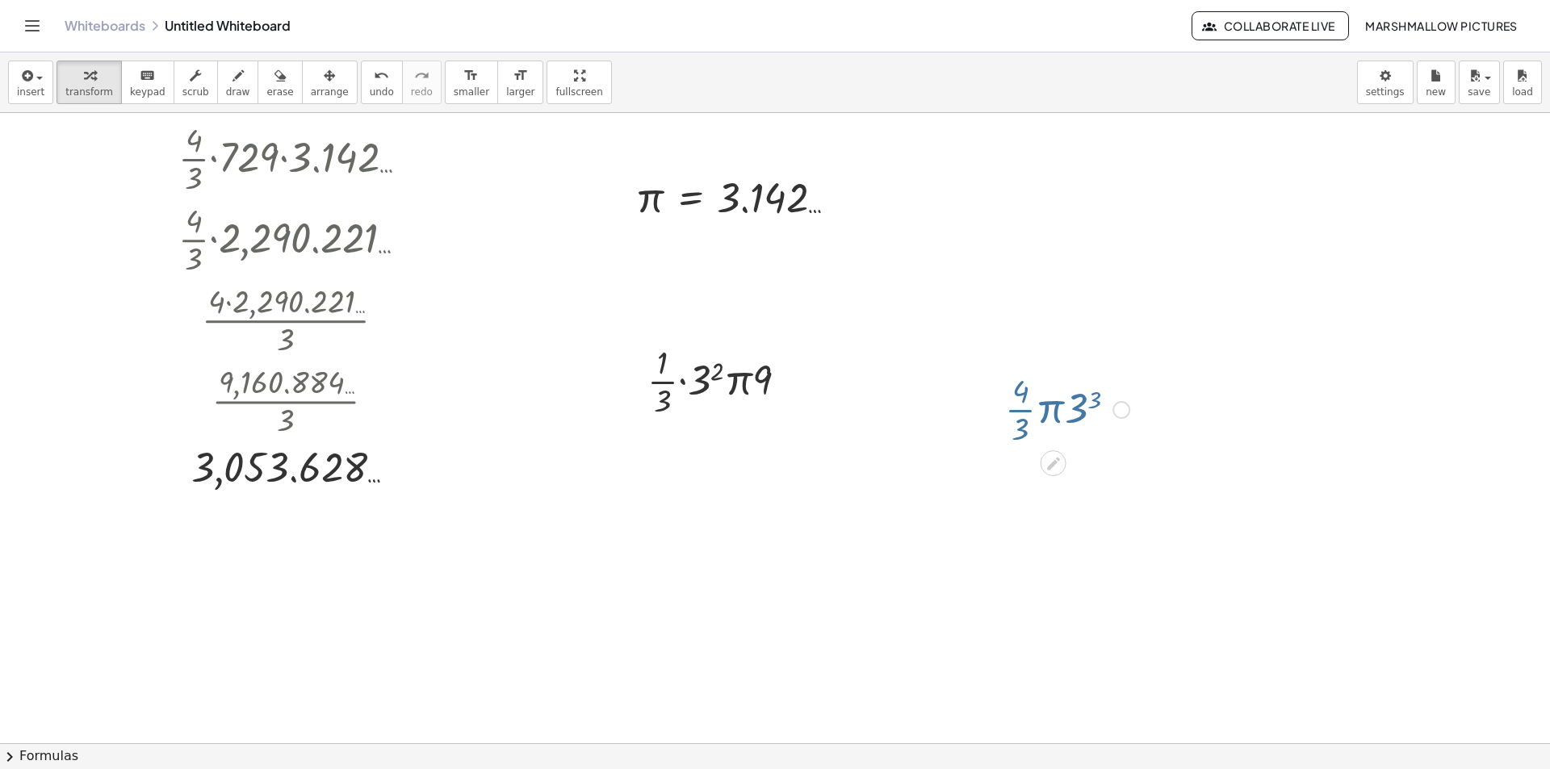
scroll to position [0, 0]
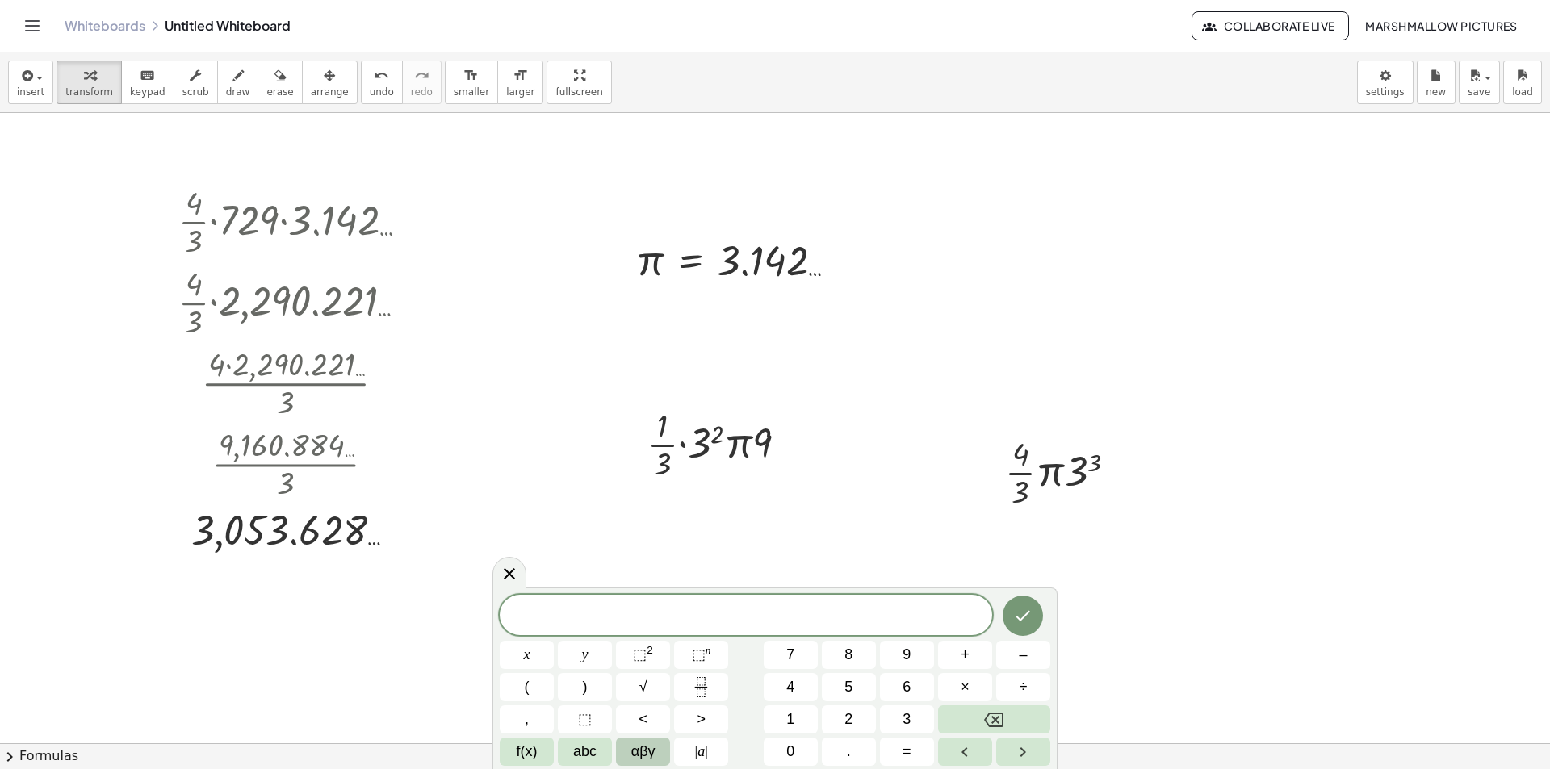
click at [639, 748] on span "αβγ" at bounding box center [643, 752] width 24 height 22
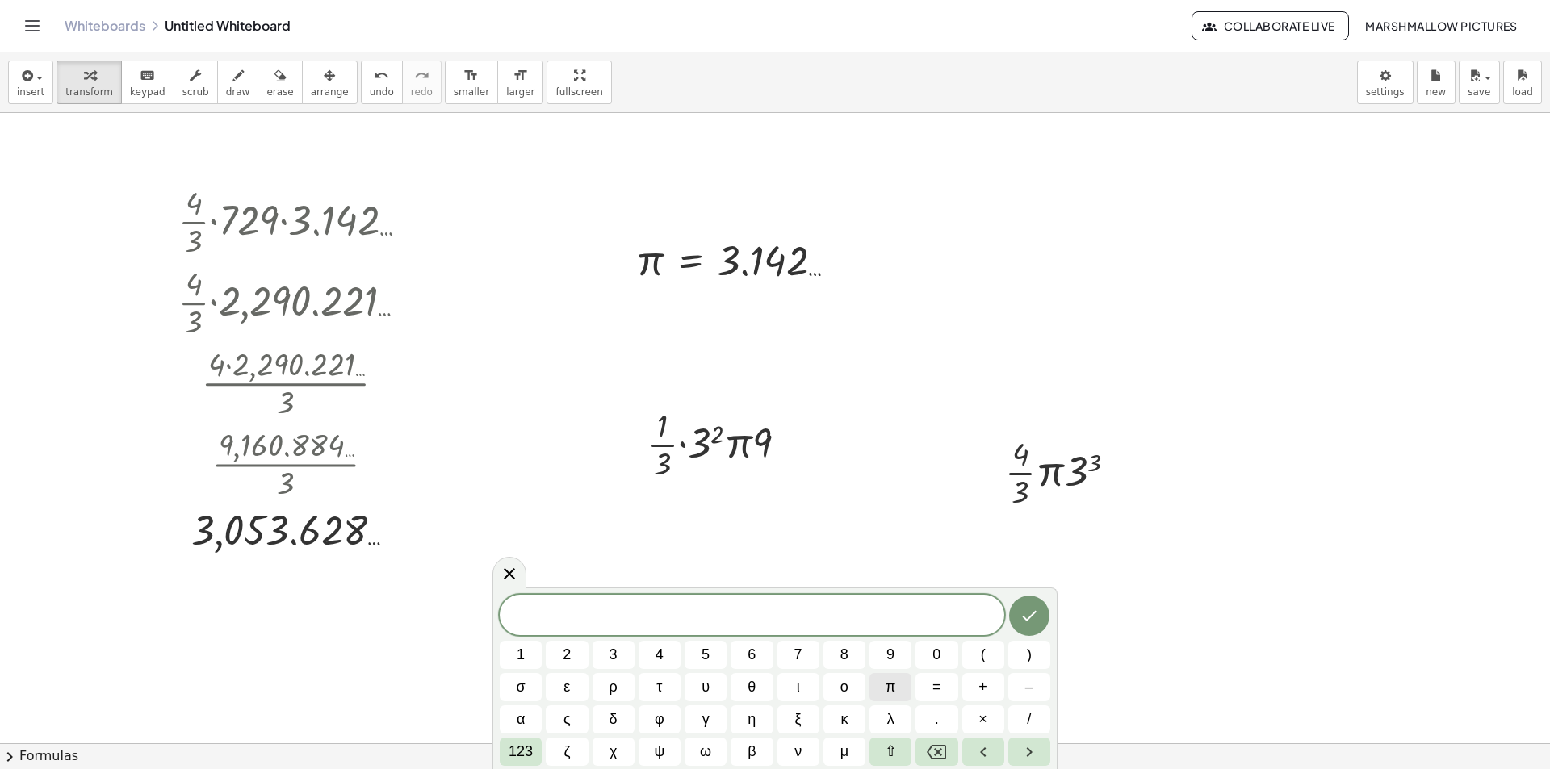
click at [882, 696] on button "π" at bounding box center [891, 687] width 42 height 28
click at [889, 694] on span "π" at bounding box center [891, 688] width 10 height 22
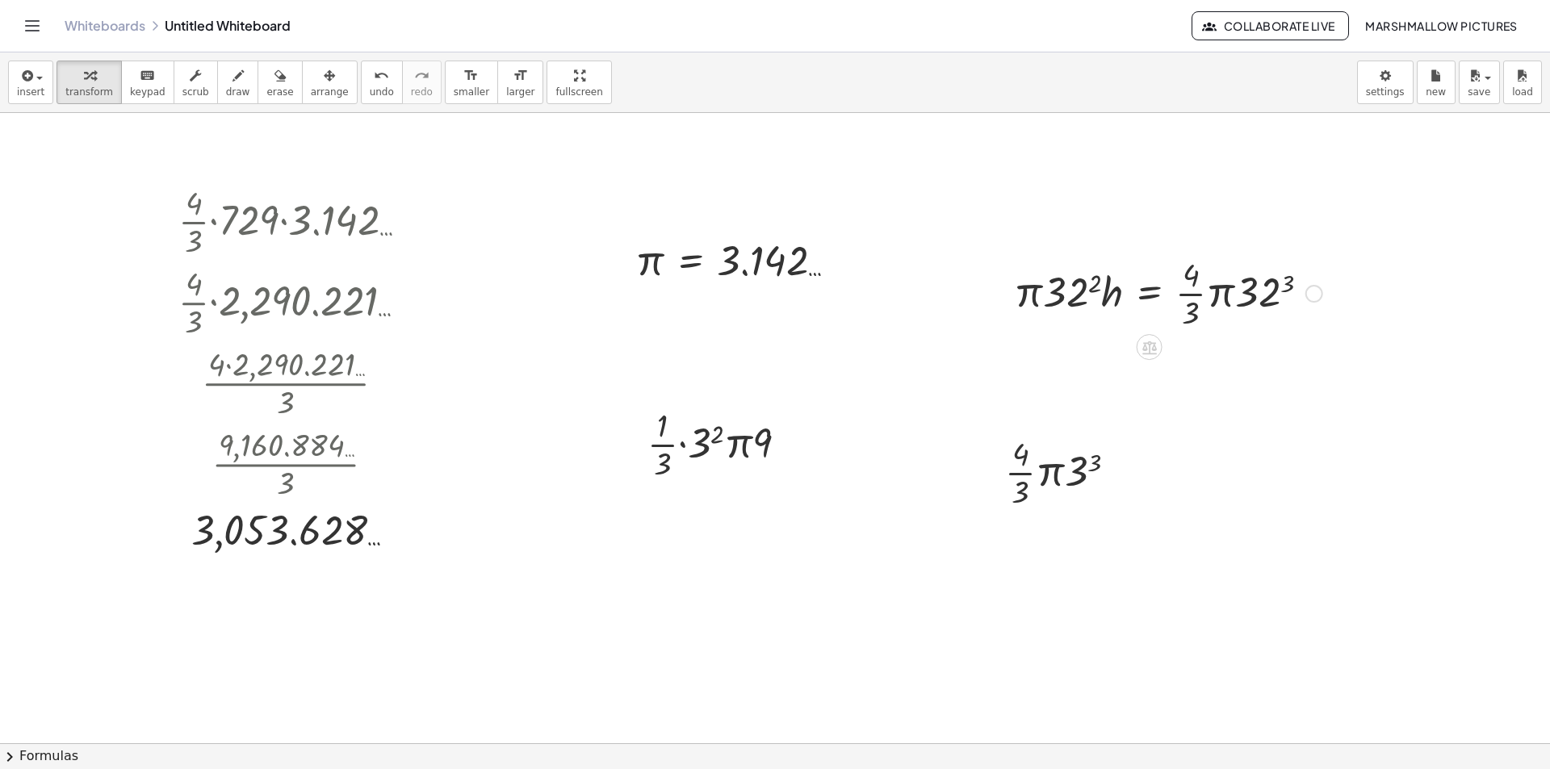
click at [1276, 280] on div at bounding box center [1168, 292] width 325 height 81
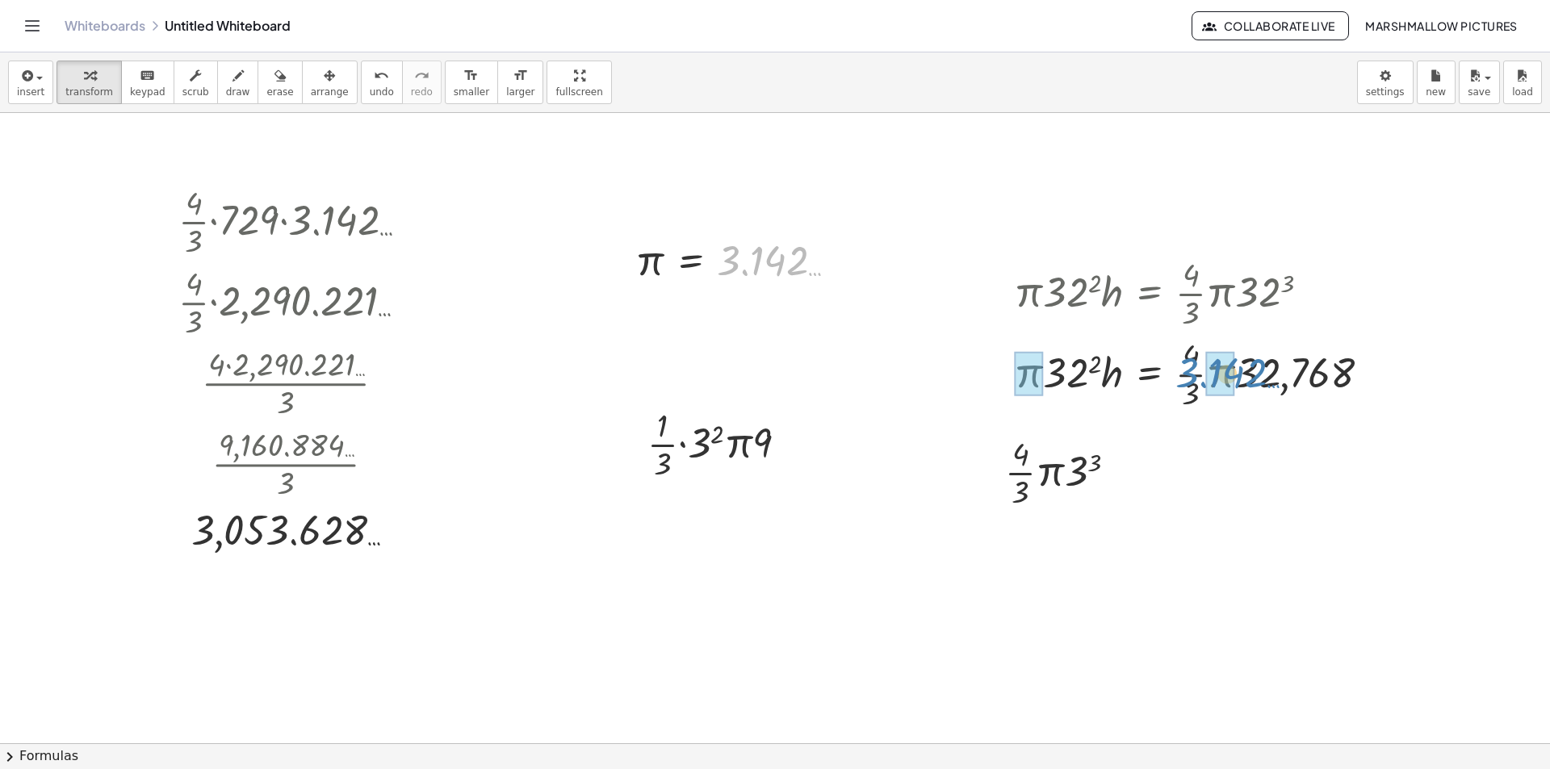
drag, startPoint x: 1041, startPoint y: 325, endPoint x: 1211, endPoint y: 374, distance: 177.1
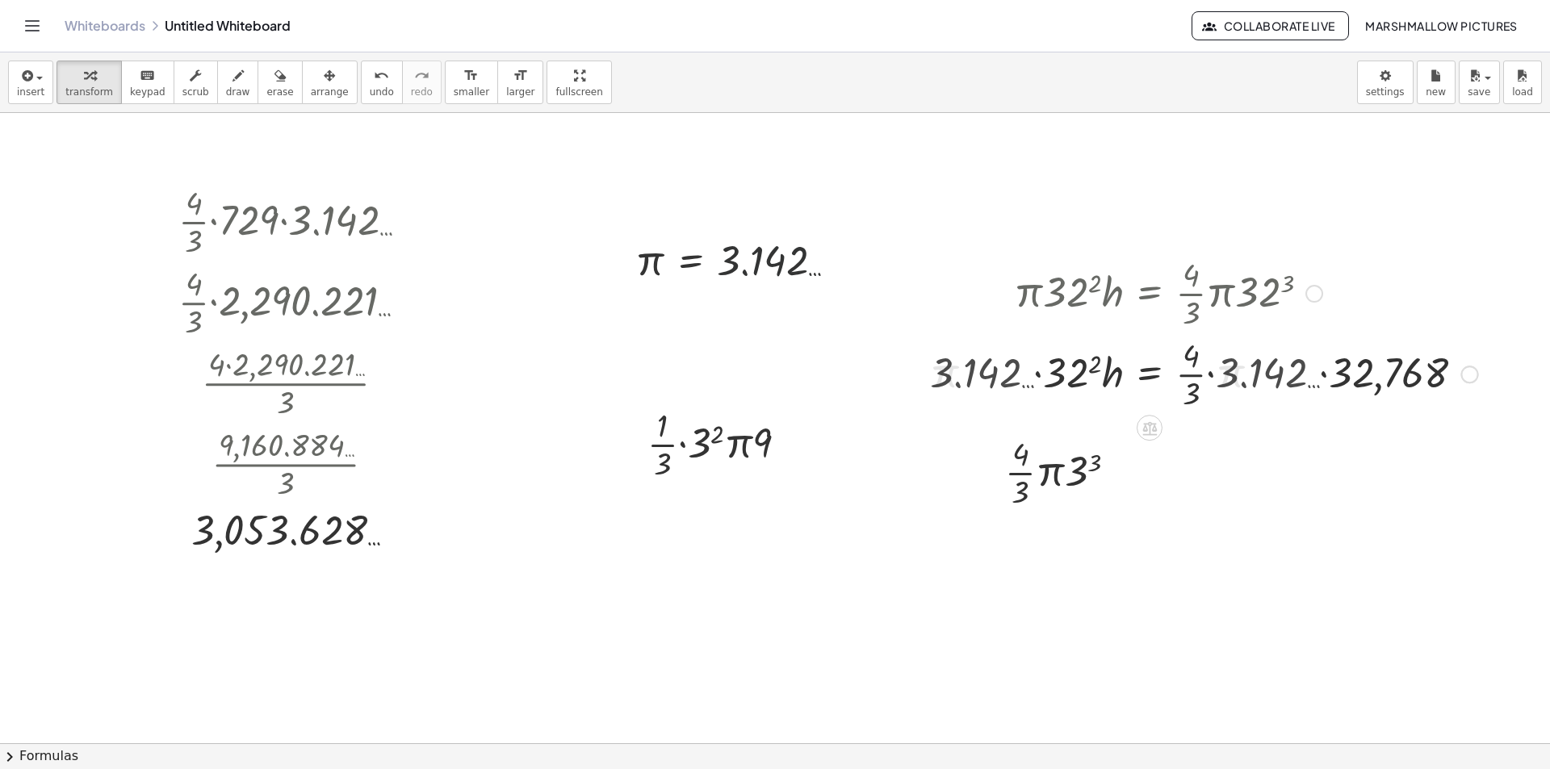
click at [1272, 371] on div at bounding box center [1203, 373] width 564 height 81
click at [1327, 375] on div at bounding box center [1188, 373] width 535 height 81
click at [1289, 356] on div at bounding box center [1172, 373] width 503 height 81
click at [1216, 356] on div at bounding box center [1166, 373] width 490 height 81
click at [1230, 375] on div at bounding box center [1152, 373] width 463 height 81
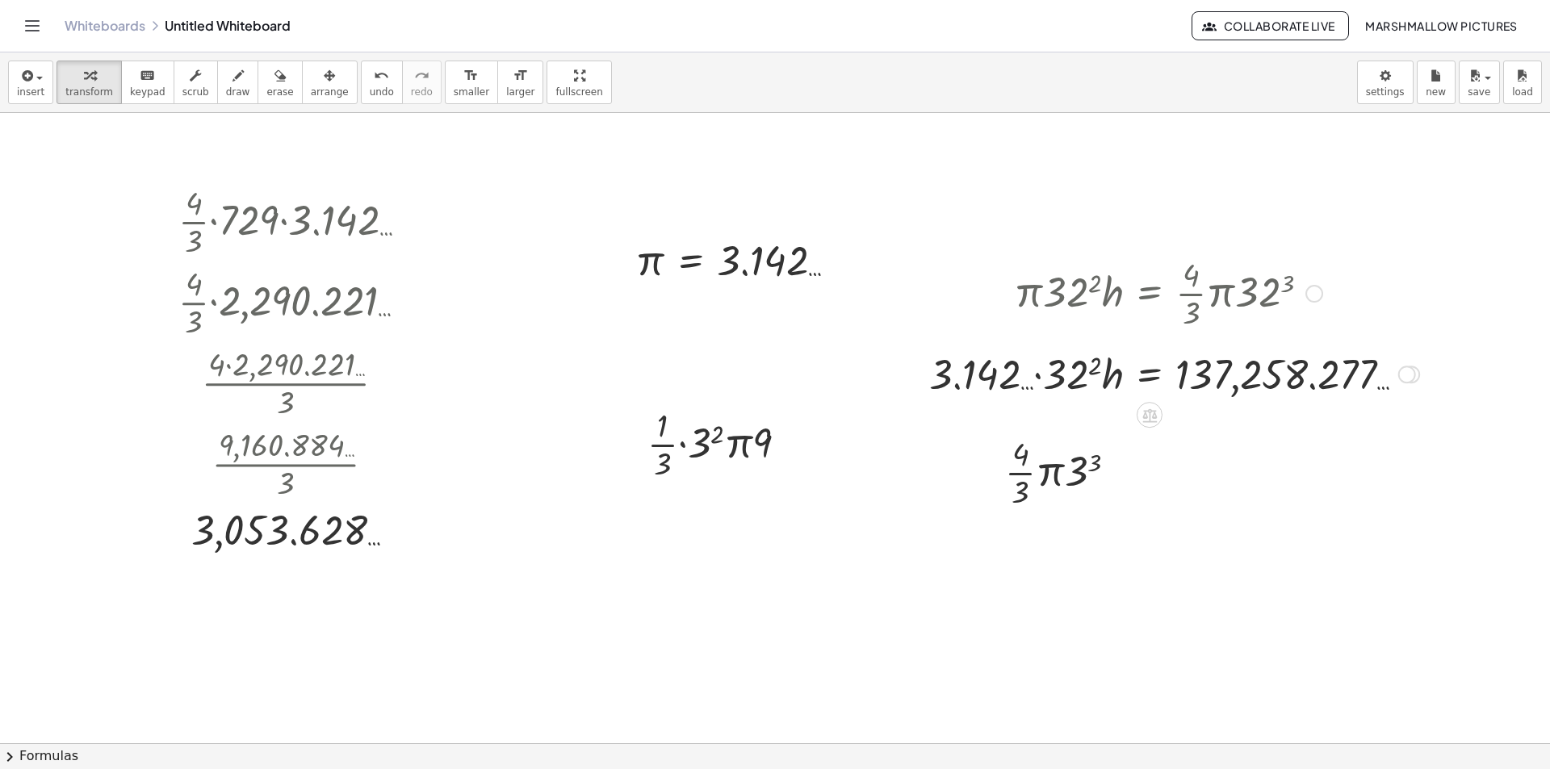
click at [1077, 377] on div at bounding box center [1174, 373] width 506 height 55
click at [1003, 387] on div at bounding box center [1158, 373] width 535 height 55
click at [1024, 377] on div at bounding box center [1158, 373] width 535 height 55
drag, startPoint x: 1000, startPoint y: 367, endPoint x: 1100, endPoint y: 375, distance: 99.6
click at [1029, 375] on div at bounding box center [1171, 373] width 510 height 55
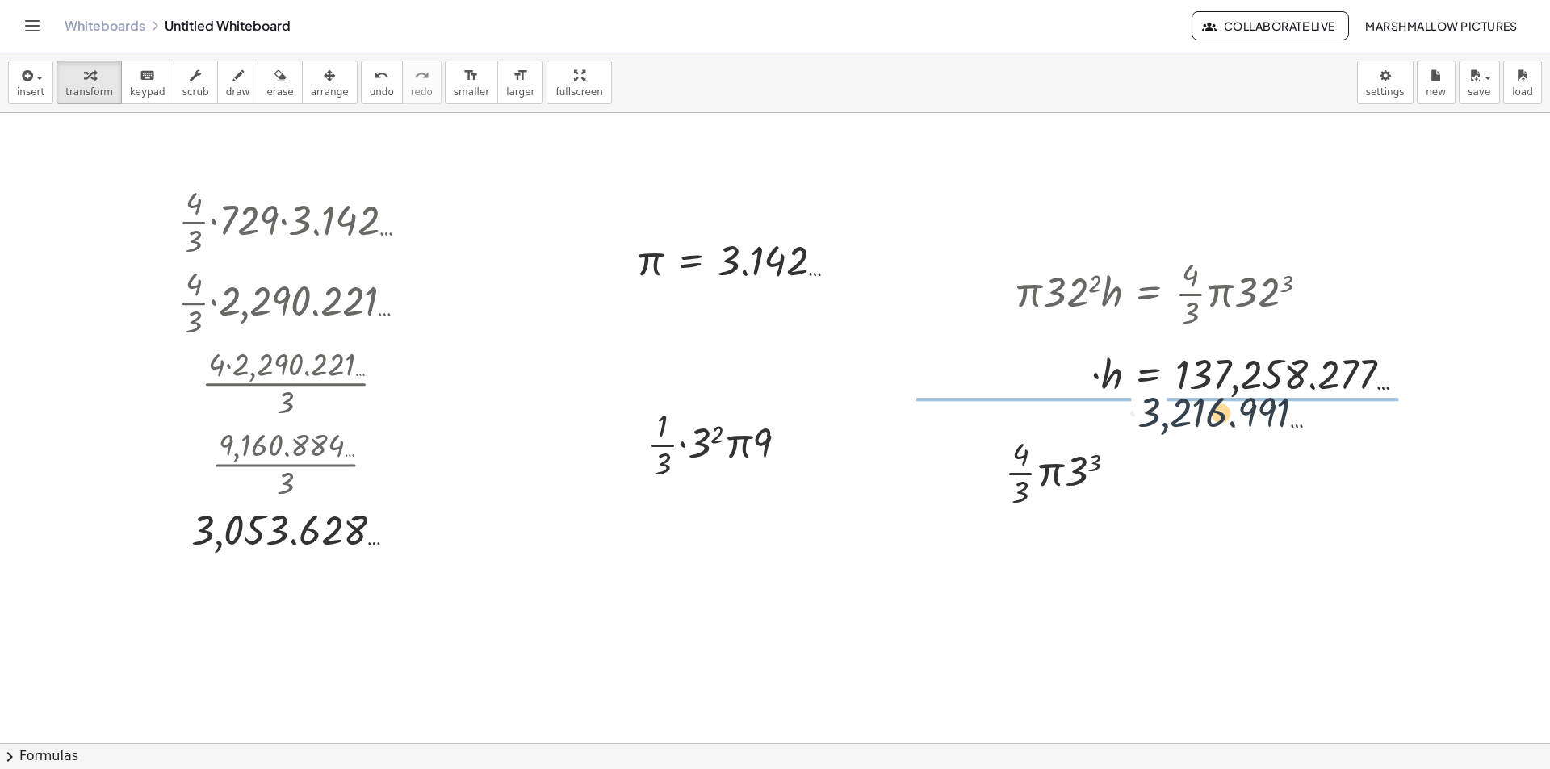
drag, startPoint x: 1029, startPoint y: 376, endPoint x: 1281, endPoint y: 417, distance: 255.3
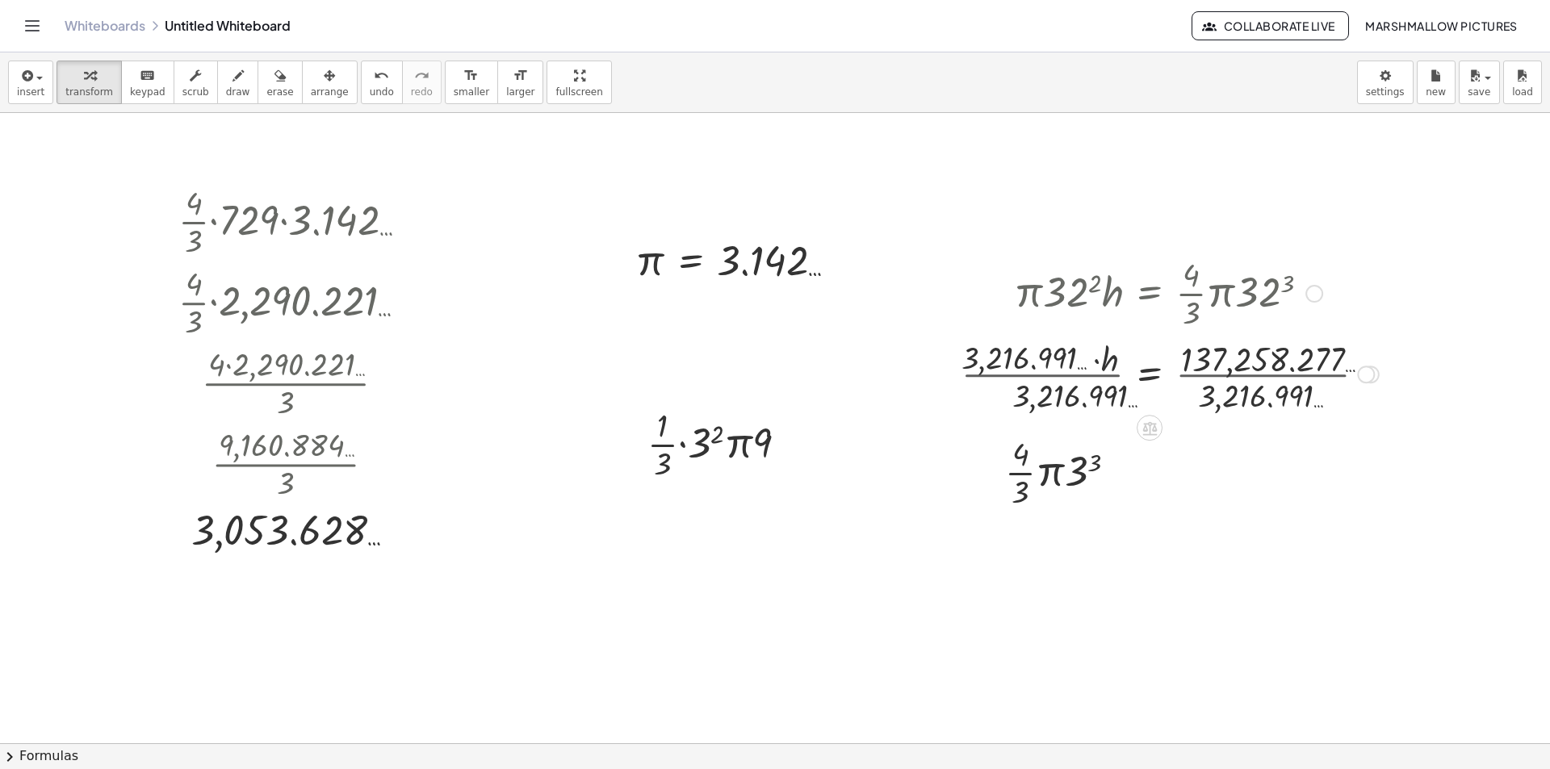
click at [1299, 386] on div at bounding box center [1171, 373] width 434 height 81
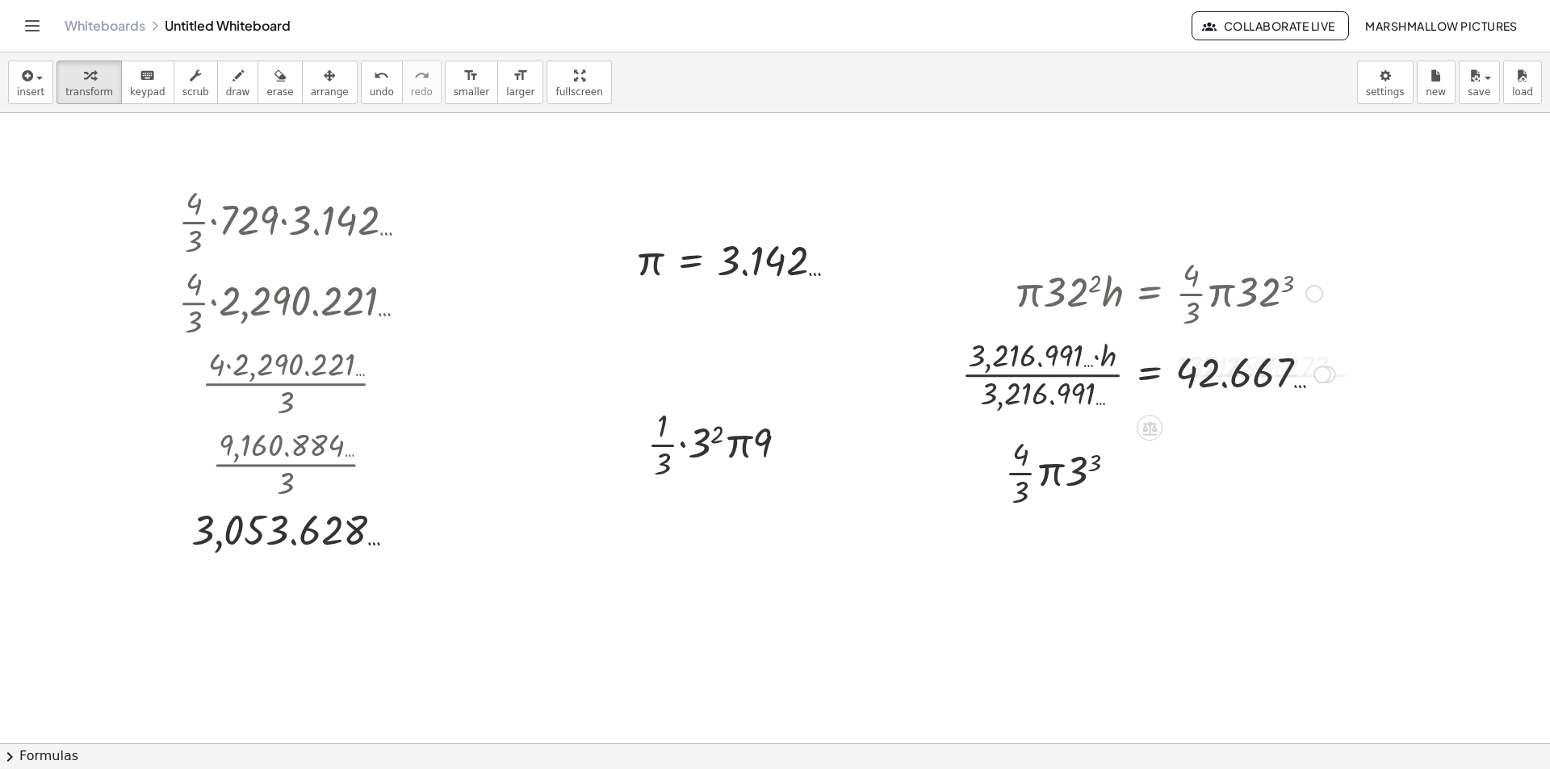
click at [1100, 386] on div at bounding box center [1149, 373] width 390 height 81
click at [1324, 371] on div at bounding box center [1323, 375] width 18 height 18
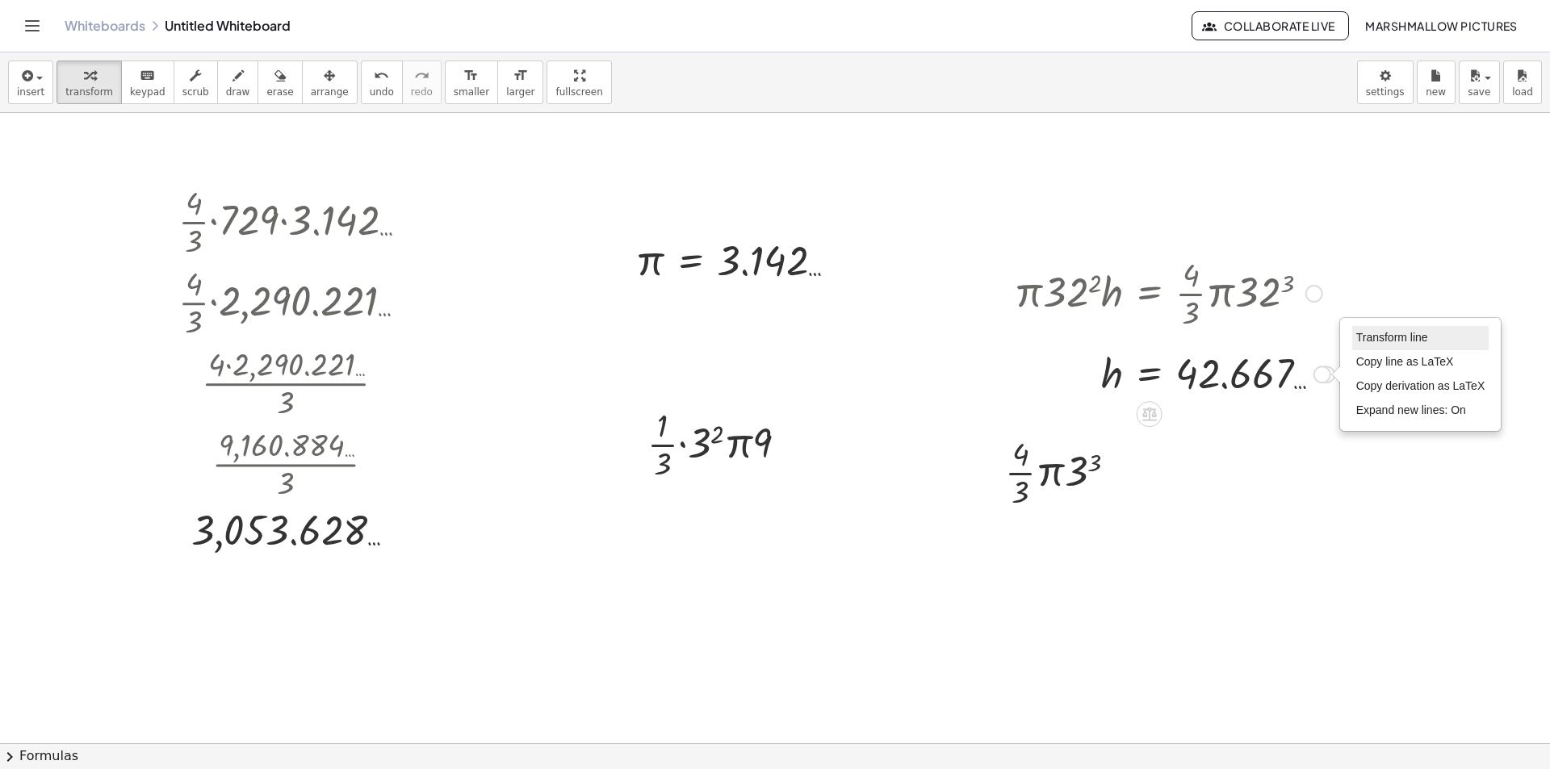
click at [1356, 337] on li "Transform line" at bounding box center [1420, 338] width 137 height 24
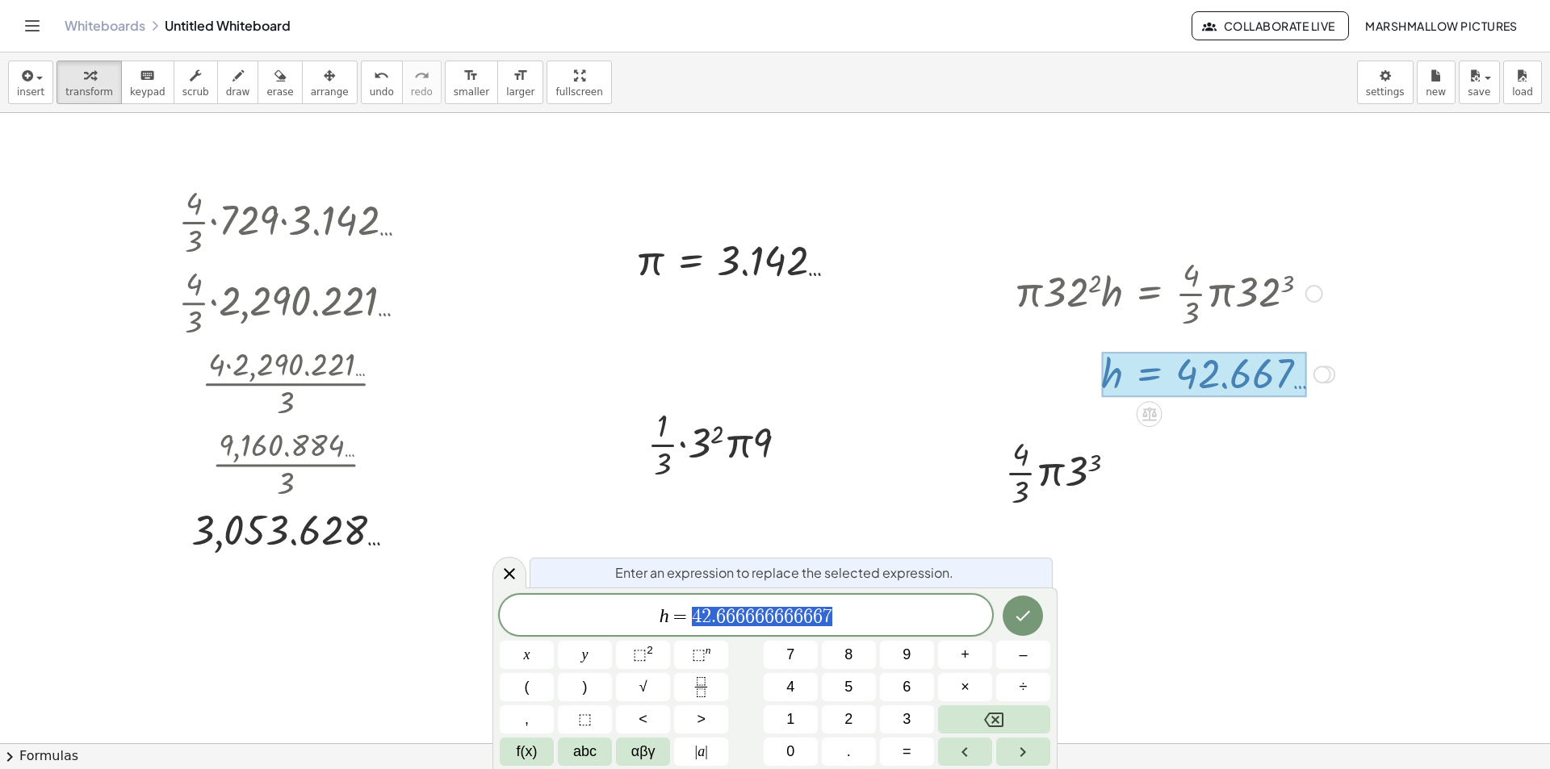
drag, startPoint x: 874, startPoint y: 615, endPoint x: 683, endPoint y: 613, distance: 190.6
click at [683, 613] on span "h = 4 2 . 6 6 6 6 6 6 6 6 6 6 6 7" at bounding box center [746, 617] width 493 height 23
click at [515, 568] on icon at bounding box center [509, 573] width 19 height 19
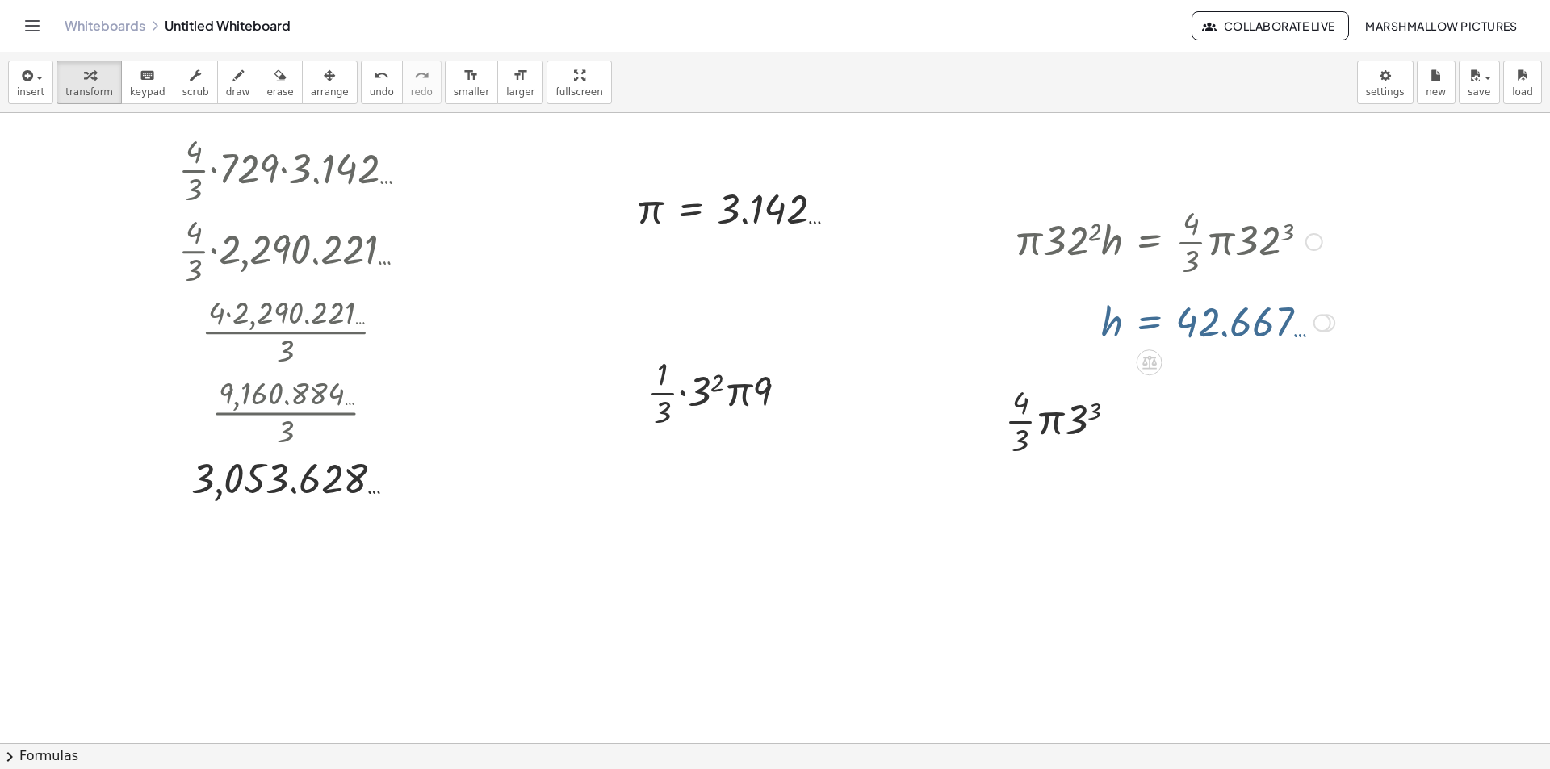
scroll to position [81, 0]
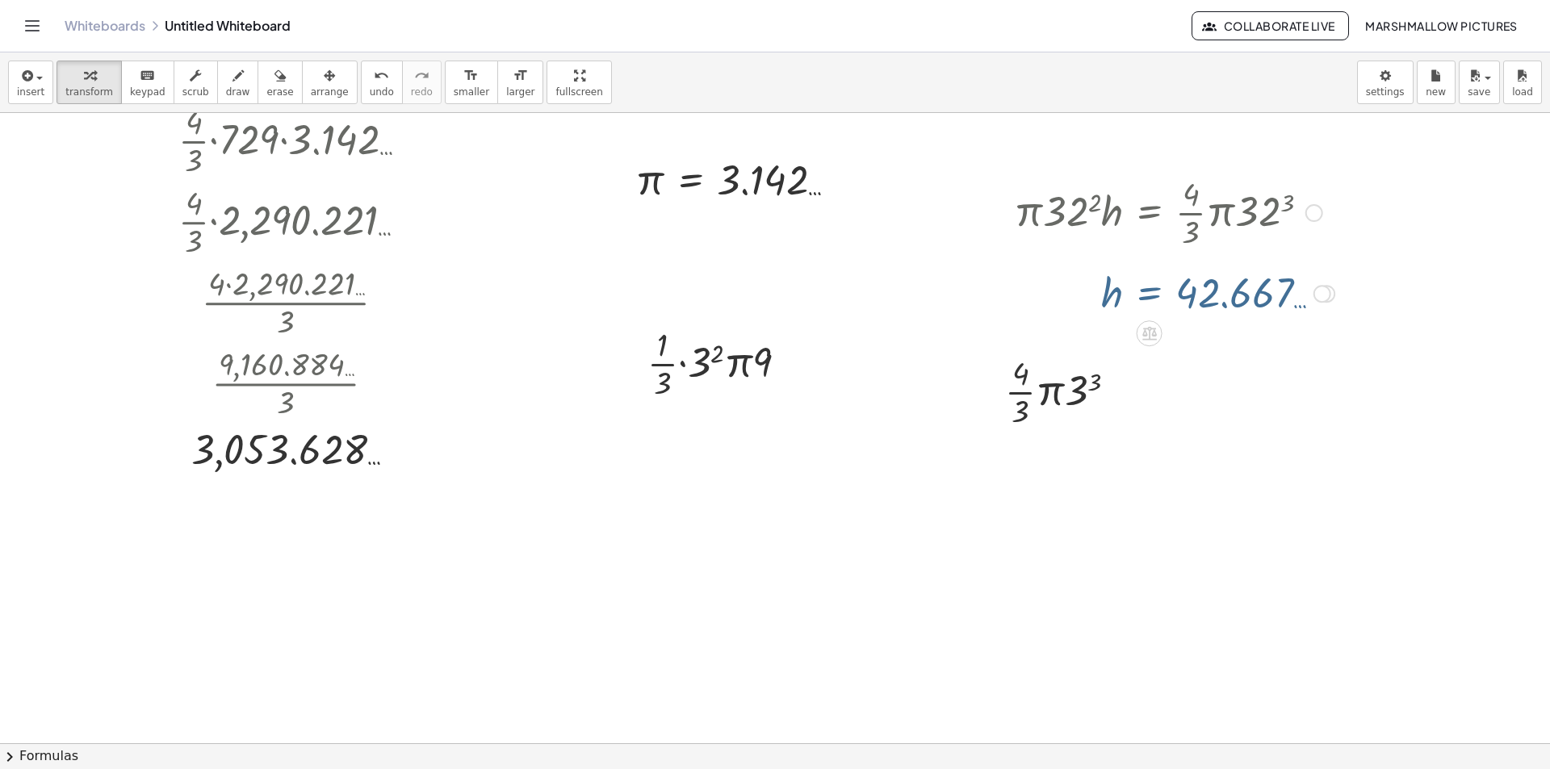
click at [581, 521] on div at bounding box center [775, 715] width 1550 height 1366
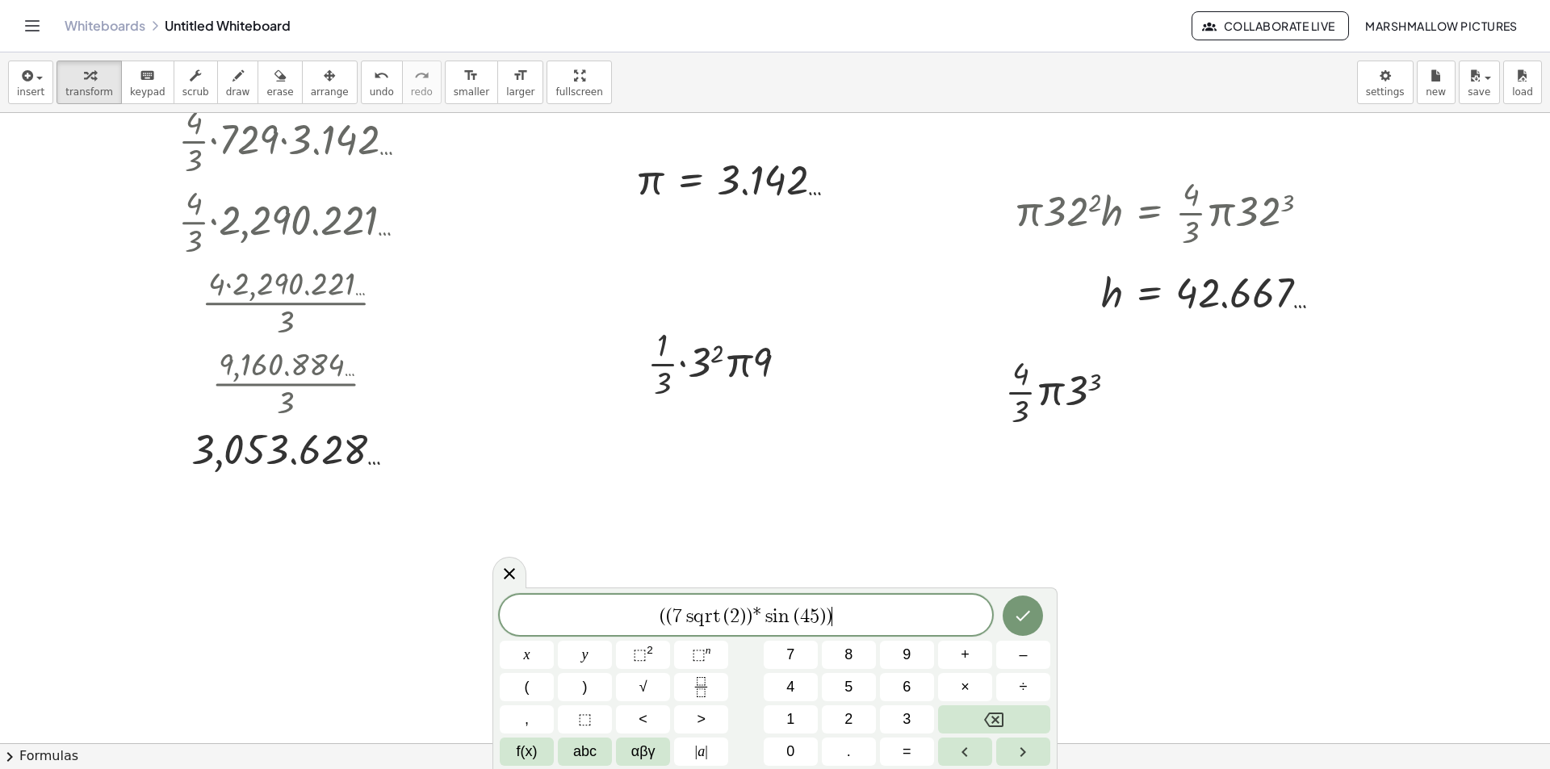
click at [765, 612] on var "s" at bounding box center [766, 616] width 11 height 19
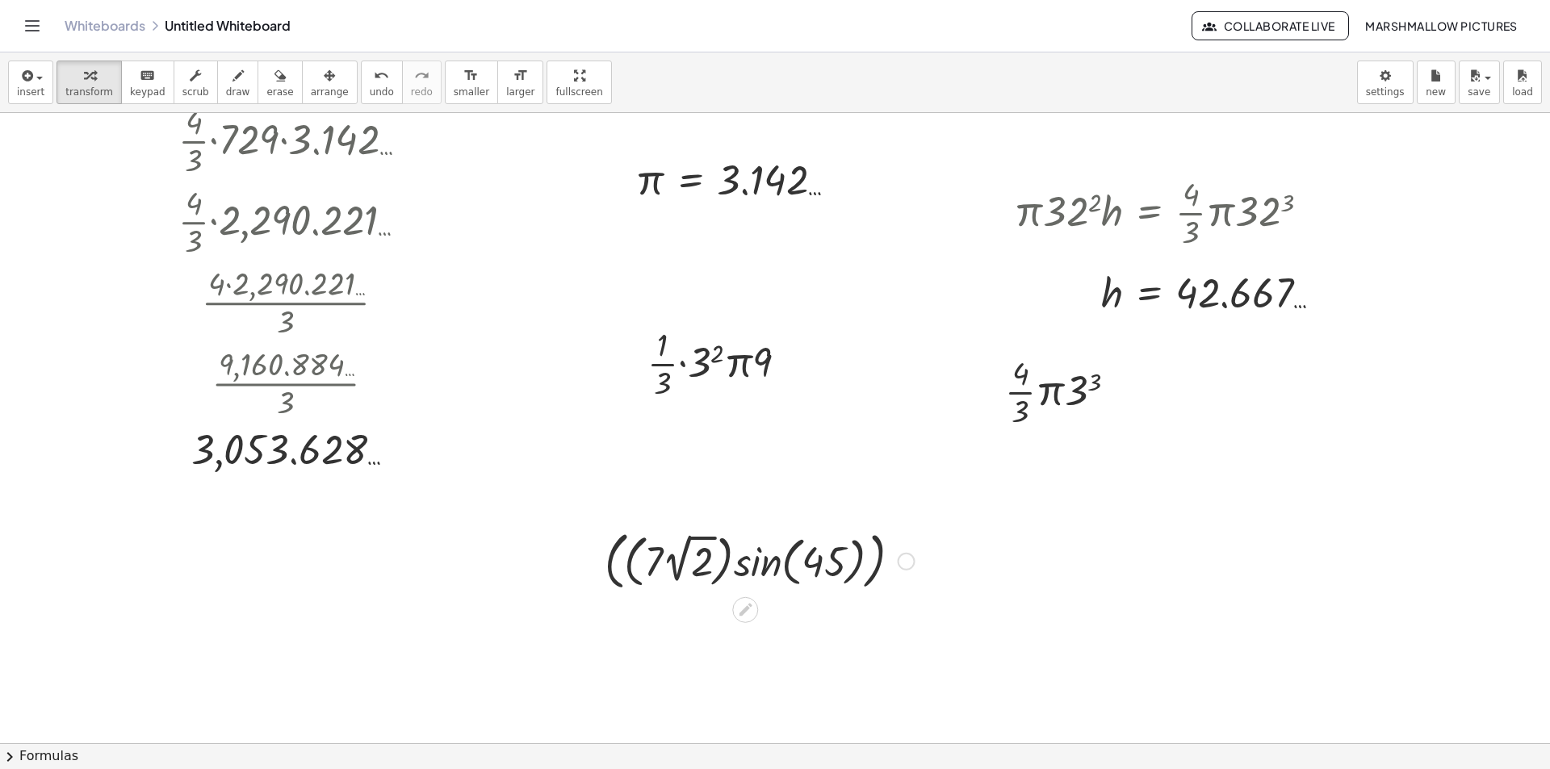
click at [660, 557] on div at bounding box center [760, 560] width 326 height 71
click at [690, 559] on div at bounding box center [760, 560] width 326 height 71
click at [651, 558] on div at bounding box center [759, 559] width 380 height 67
click at [768, 572] on div at bounding box center [759, 559] width 333 height 67
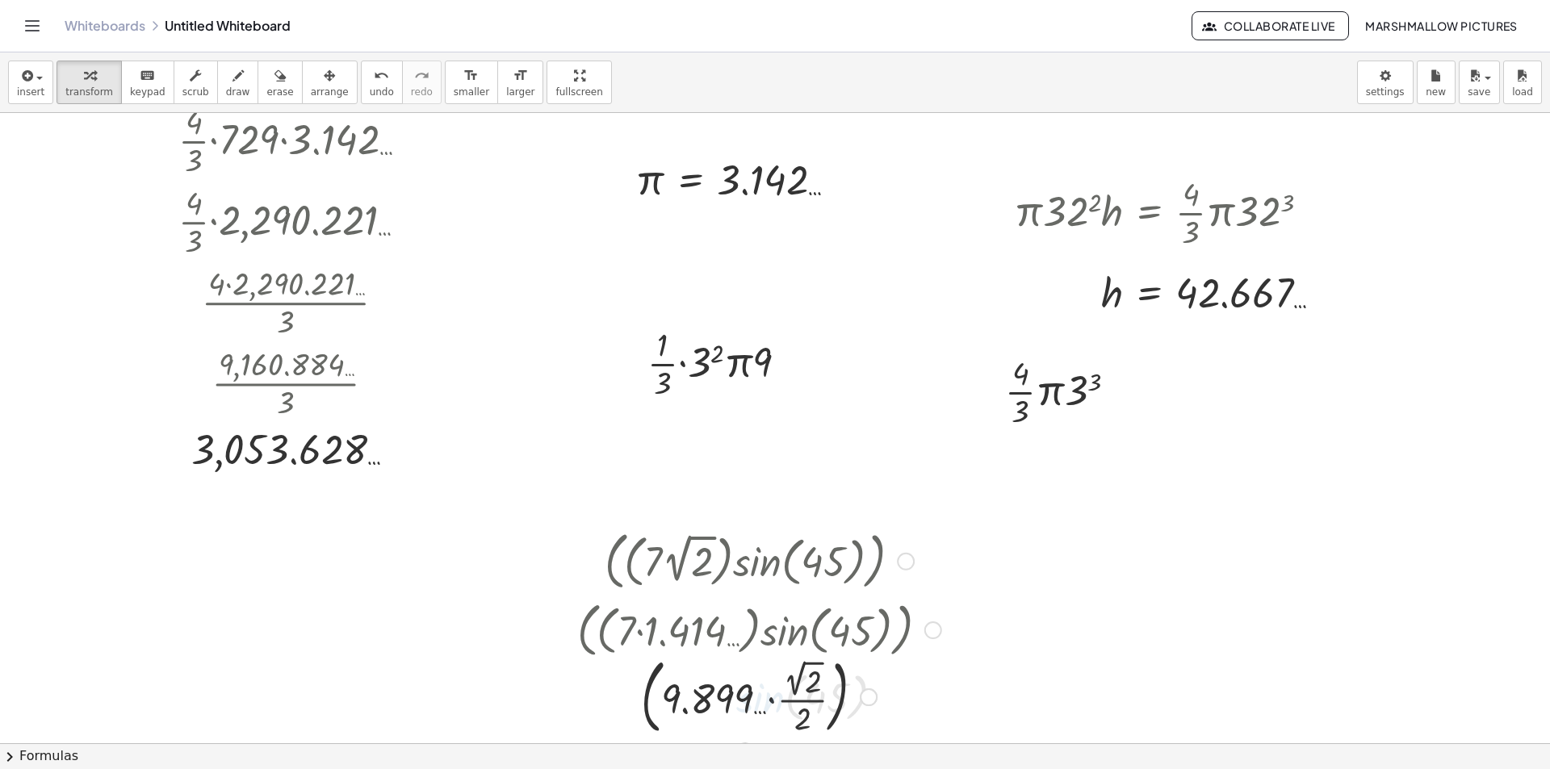
click at [782, 716] on div at bounding box center [759, 697] width 380 height 90
click at [796, 696] on div at bounding box center [759, 696] width 380 height 84
click at [762, 676] on div at bounding box center [759, 696] width 380 height 81
click at [771, 686] on div at bounding box center [759, 696] width 380 height 81
click at [755, 698] on div at bounding box center [759, 696] width 380 height 81
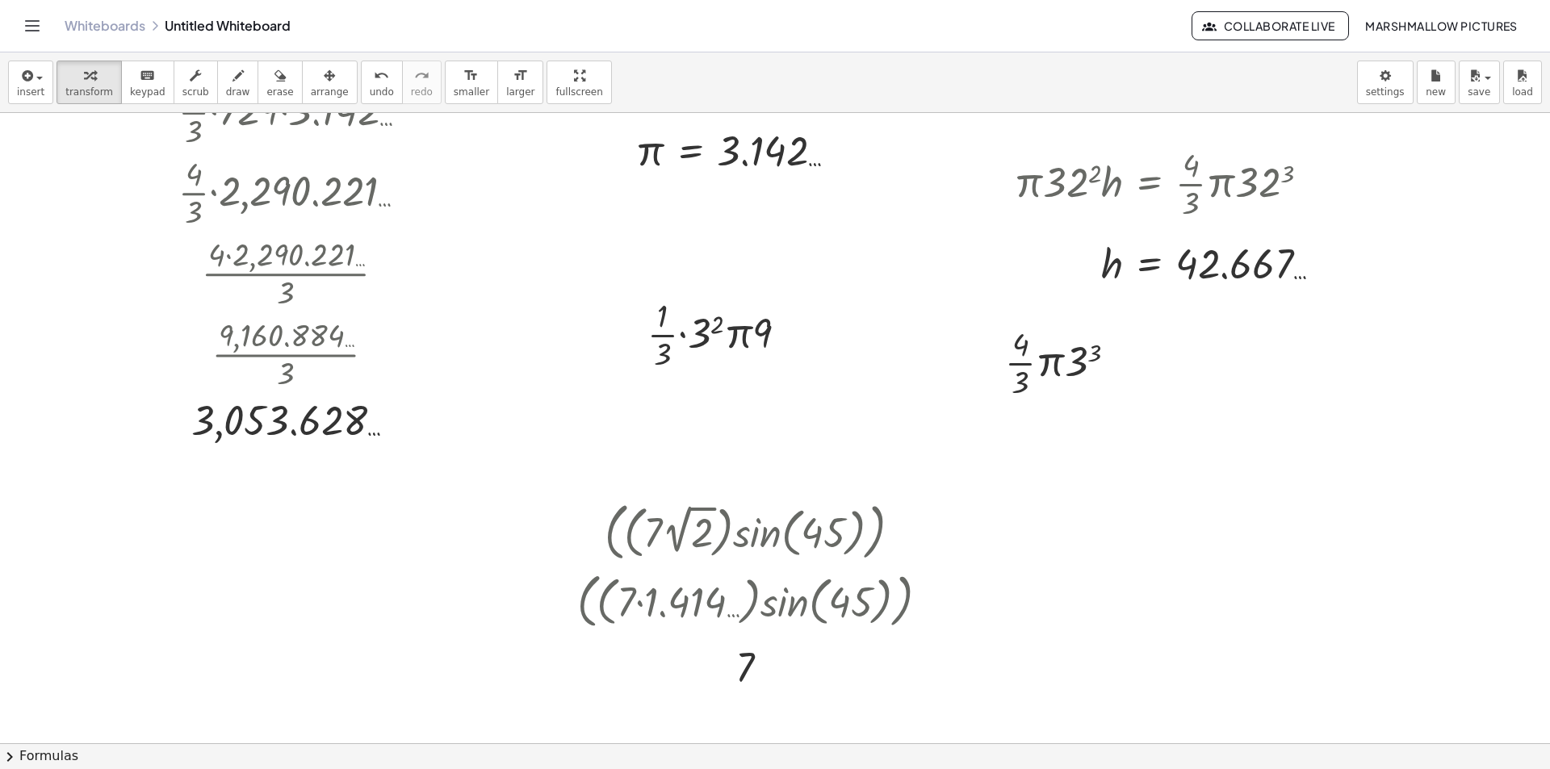
scroll to position [161, 0]
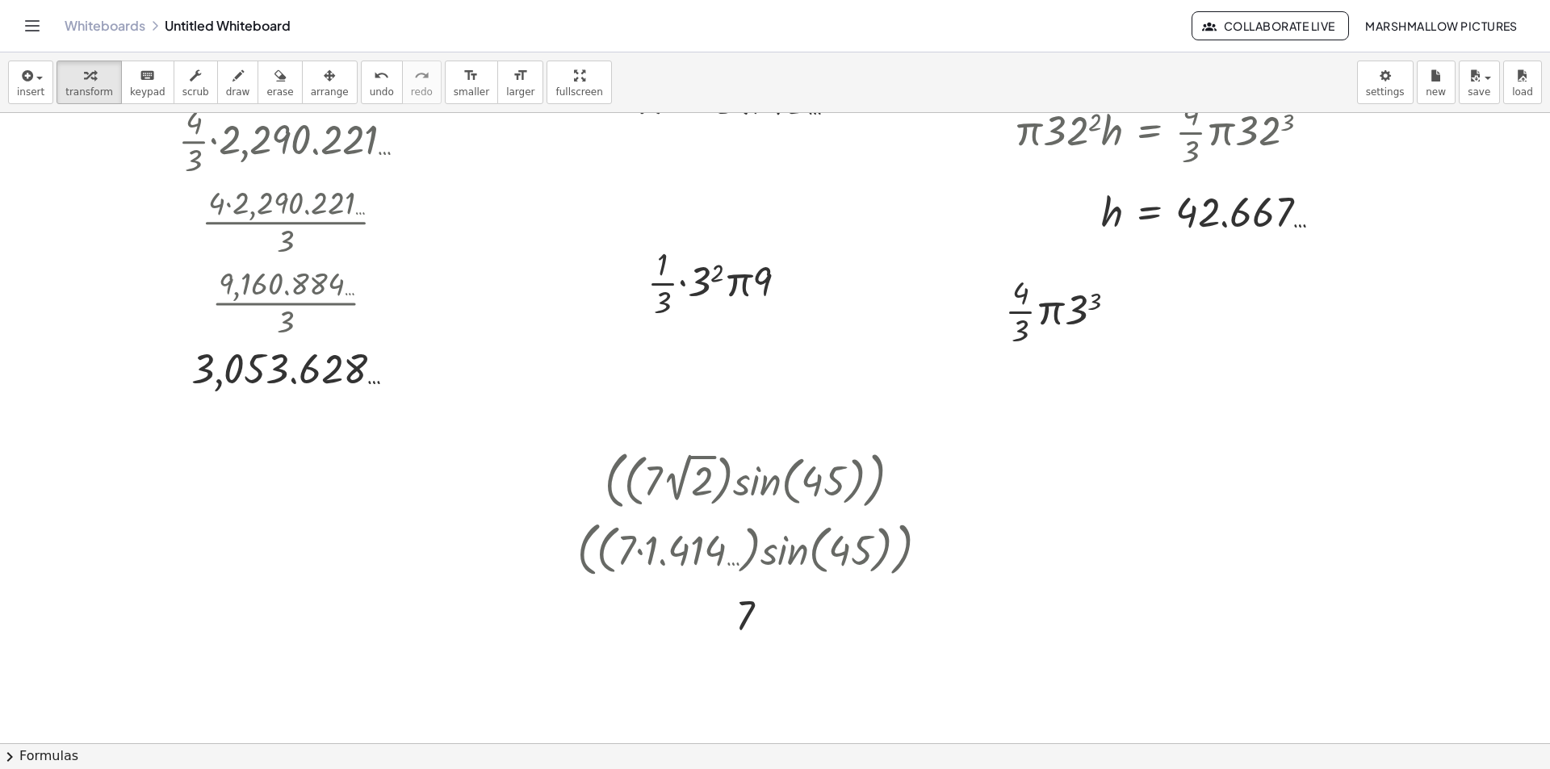
click at [1239, 429] on div at bounding box center [775, 635] width 1550 height 1366
click at [1323, 458] on div at bounding box center [1346, 473] width 182 height 81
click at [1361, 459] on div at bounding box center [1347, 473] width 146 height 81
click at [1339, 472] on div at bounding box center [1346, 473] width 182 height 81
click at [1099, 500] on div at bounding box center [775, 635] width 1550 height 1366
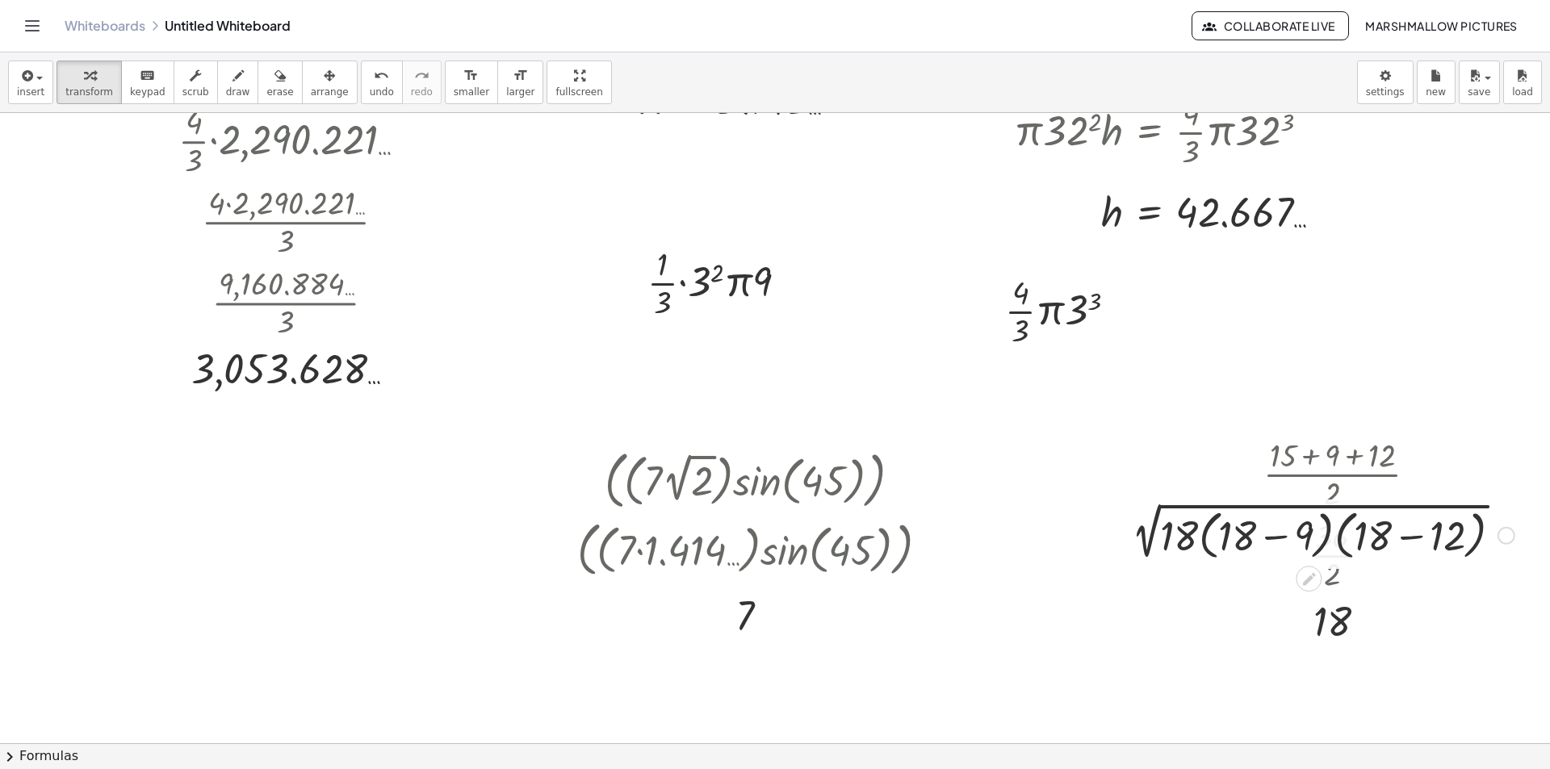
click at [1284, 542] on div at bounding box center [1319, 534] width 408 height 61
click at [1407, 537] on div at bounding box center [1318, 534] width 301 height 61
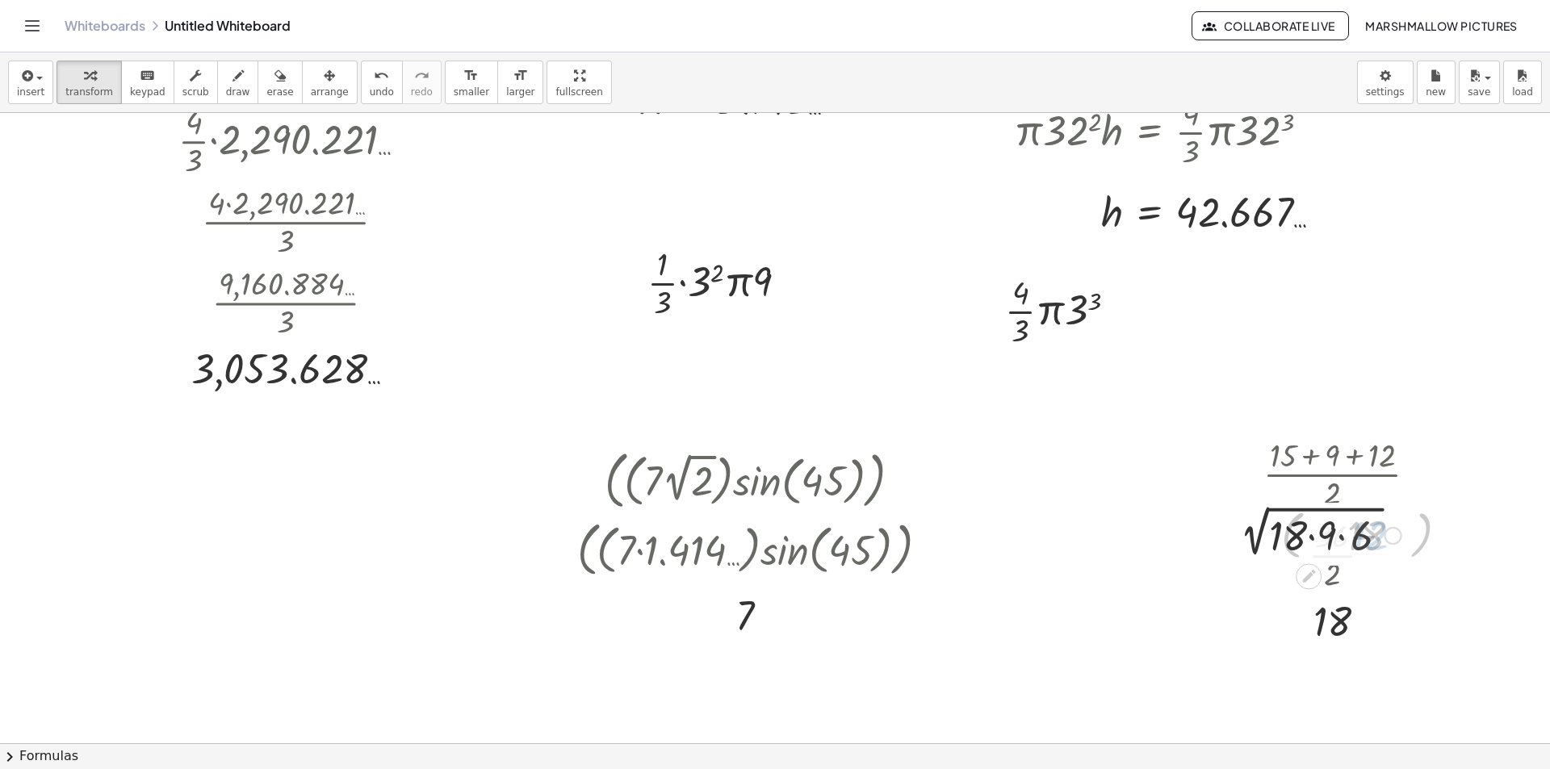
click at [1335, 538] on div at bounding box center [1319, 534] width 182 height 55
click at [1343, 537] on div at bounding box center [1319, 534] width 172 height 55
click at [1285, 526] on div at bounding box center [1318, 534] width 142 height 54
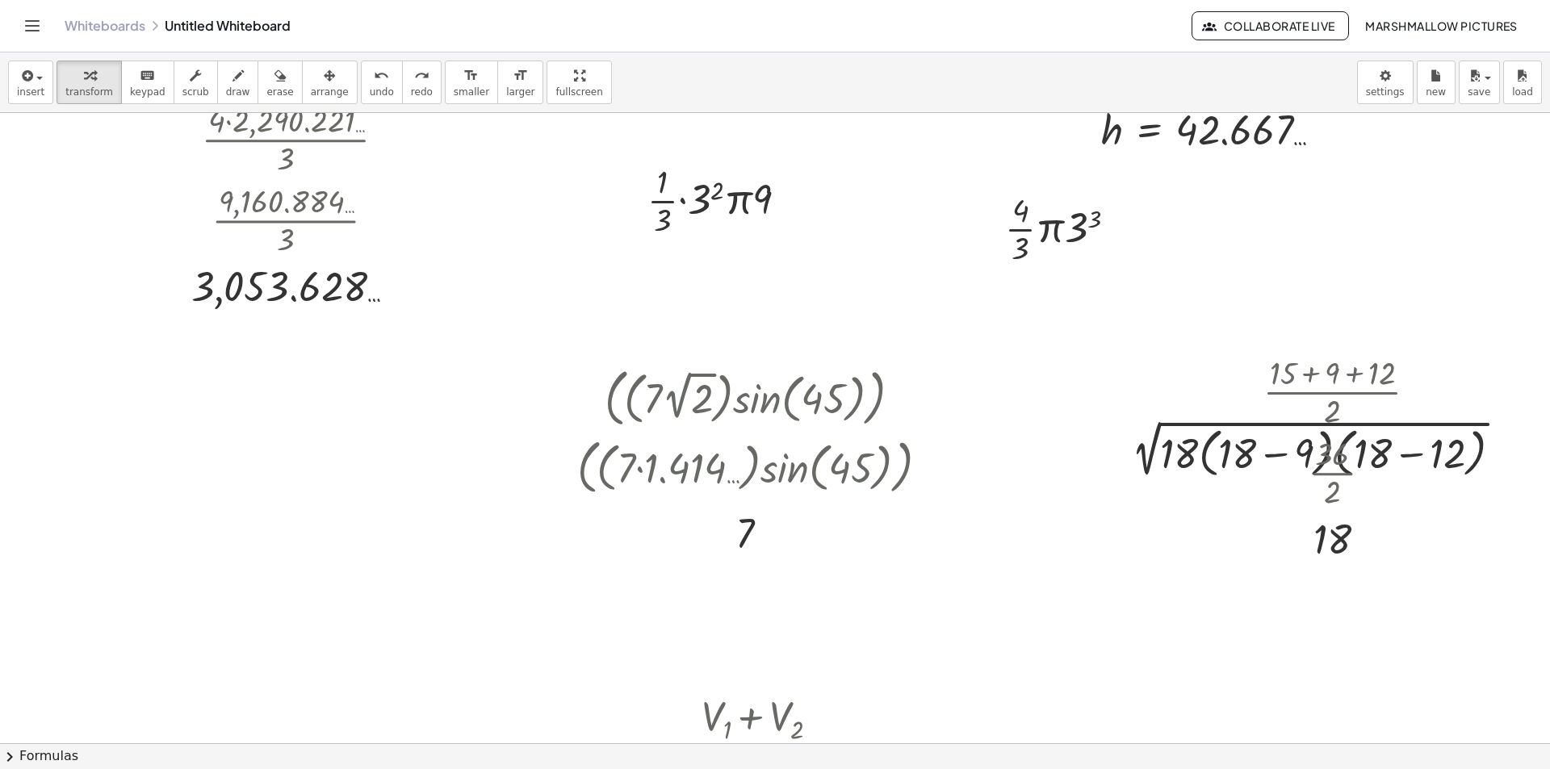
scroll to position [323, 0]
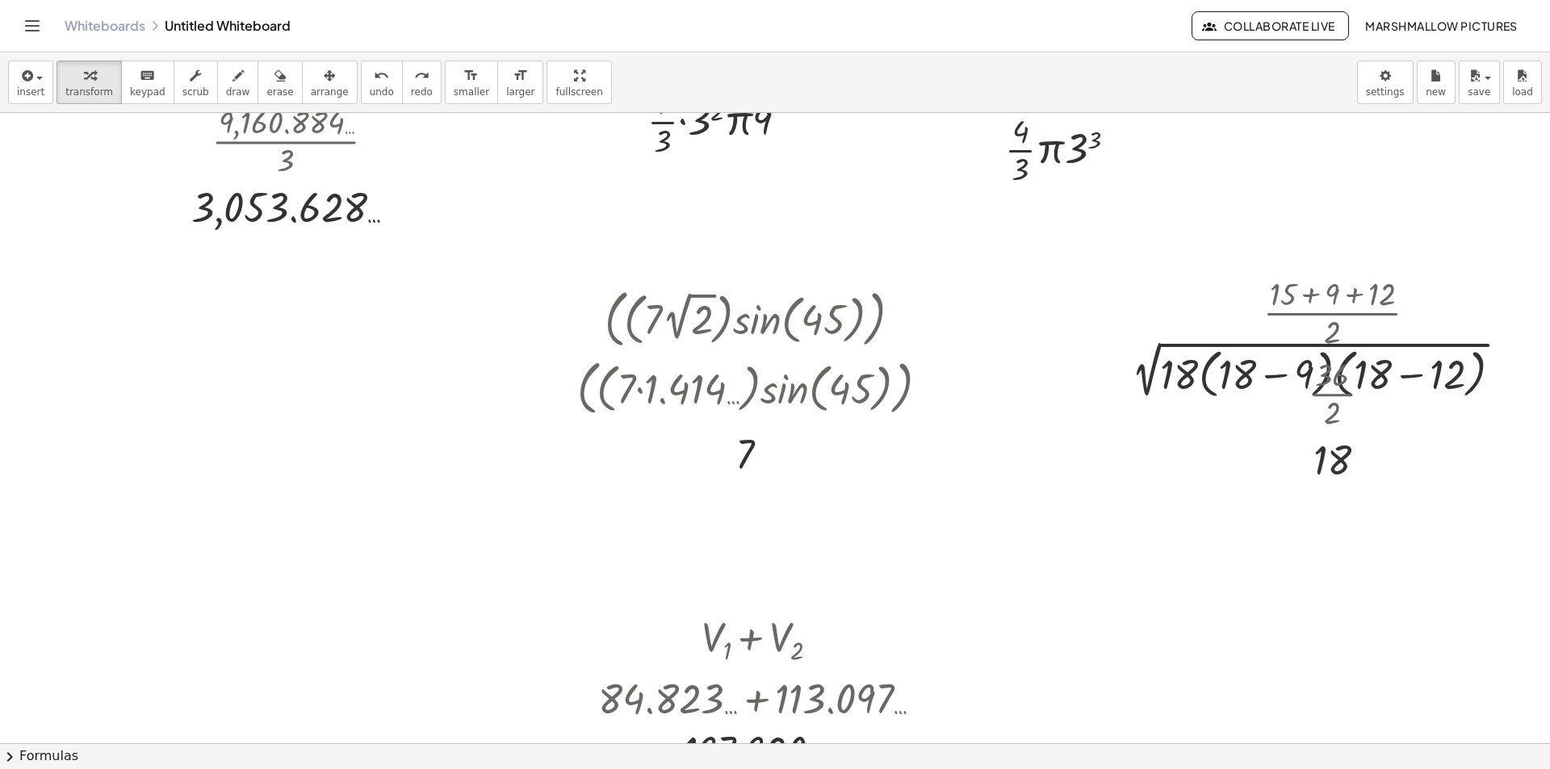
click at [414, 417] on div at bounding box center [775, 473] width 1550 height 1366
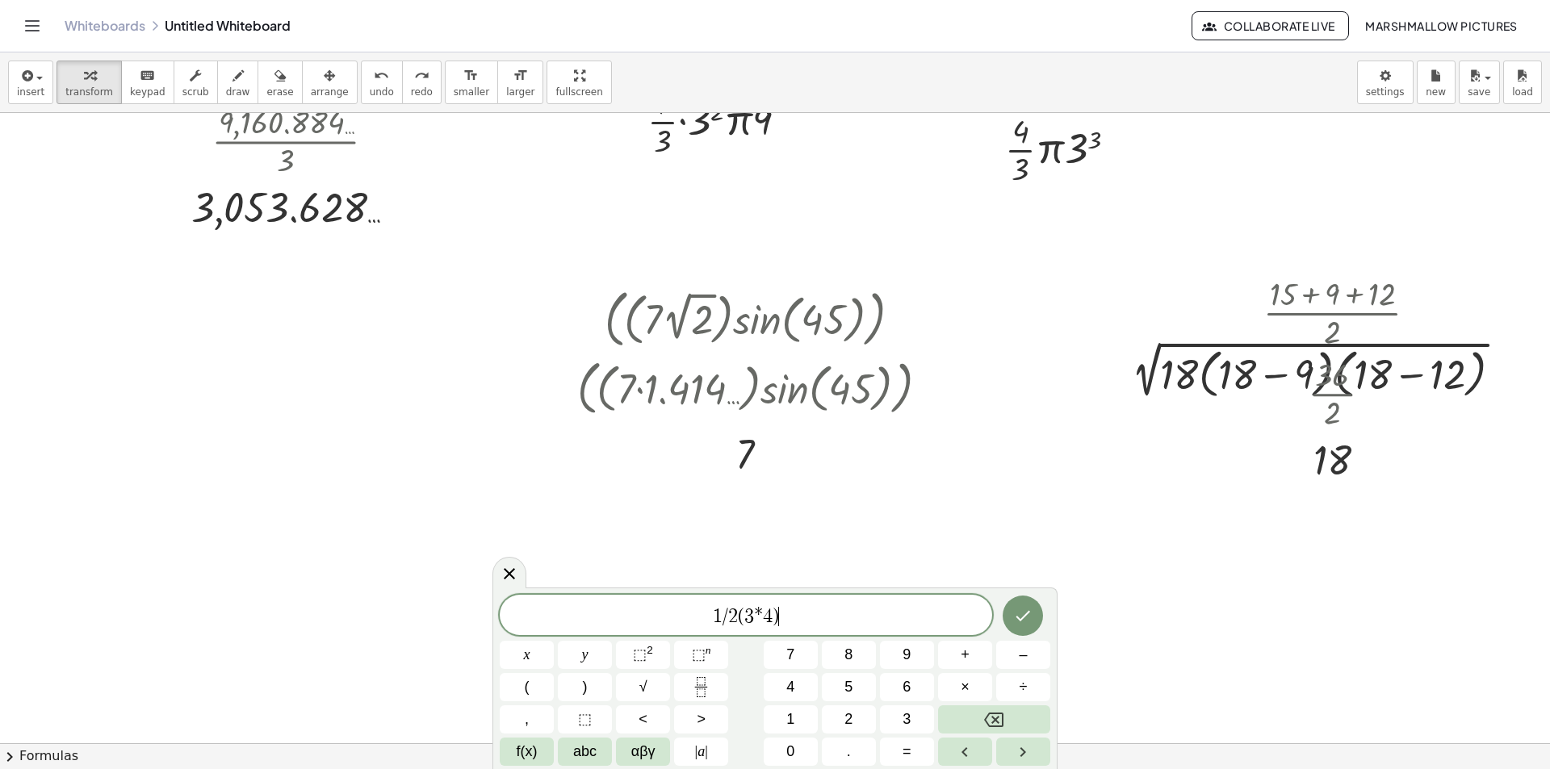
drag, startPoint x: 816, startPoint y: 618, endPoint x: 597, endPoint y: 582, distance: 221.7
click at [602, 583] on body "Graspable Math Activities Whiteboards Classes Account v1.28.4 | Privacy policy …" at bounding box center [775, 384] width 1550 height 769
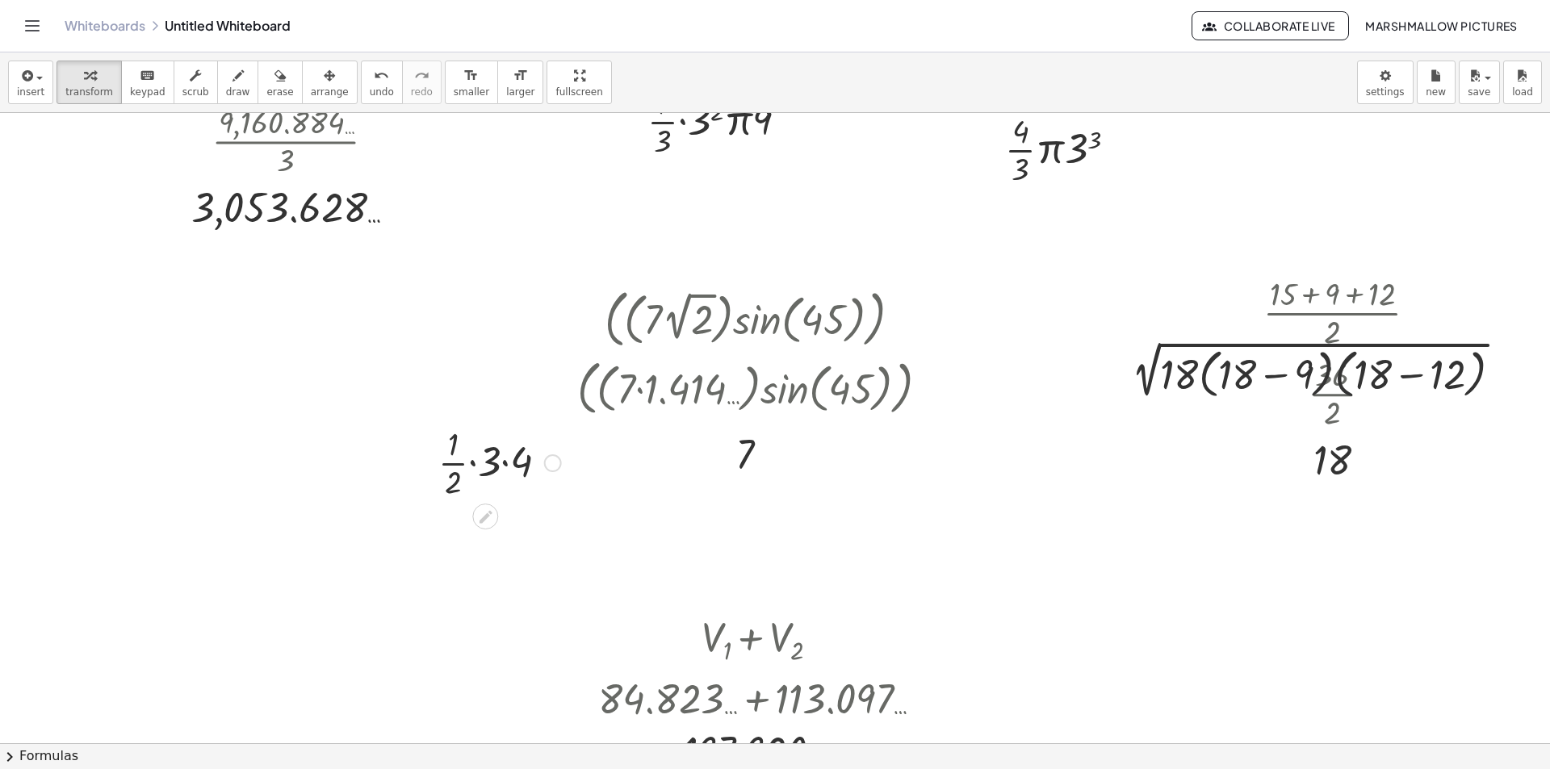
click at [513, 449] on div at bounding box center [499, 461] width 139 height 81
click at [499, 458] on div at bounding box center [499, 461] width 119 height 81
click at [485, 461] on div at bounding box center [499, 461] width 139 height 81
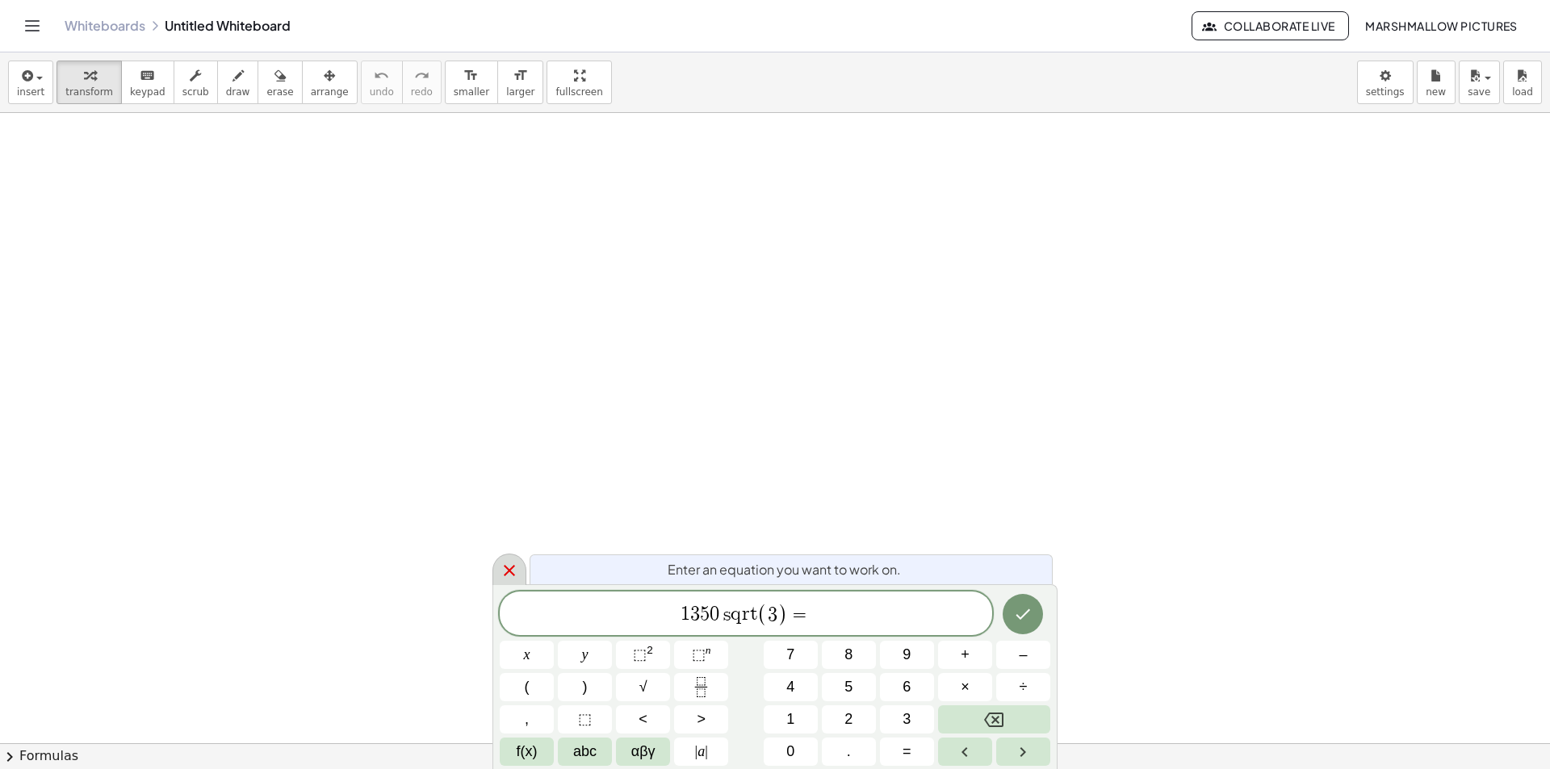
click at [516, 564] on icon at bounding box center [509, 570] width 19 height 19
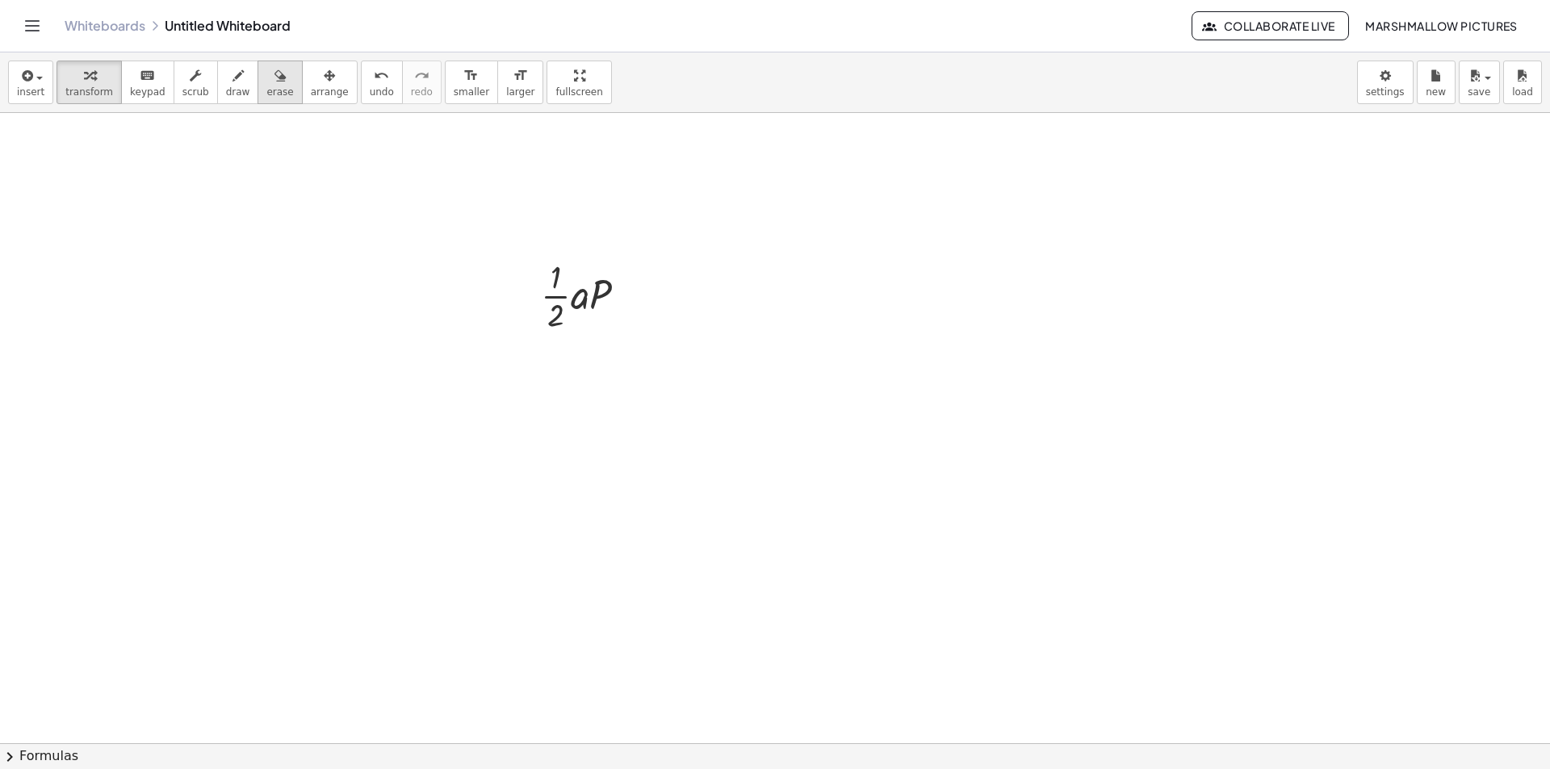
click at [258, 80] on button "erase" at bounding box center [280, 83] width 44 height 44
click at [258, 81] on button "erase" at bounding box center [280, 83] width 44 height 44
click at [229, 80] on button "draw" at bounding box center [238, 83] width 42 height 44
drag, startPoint x: 807, startPoint y: 339, endPoint x: 983, endPoint y: 340, distance: 176.8
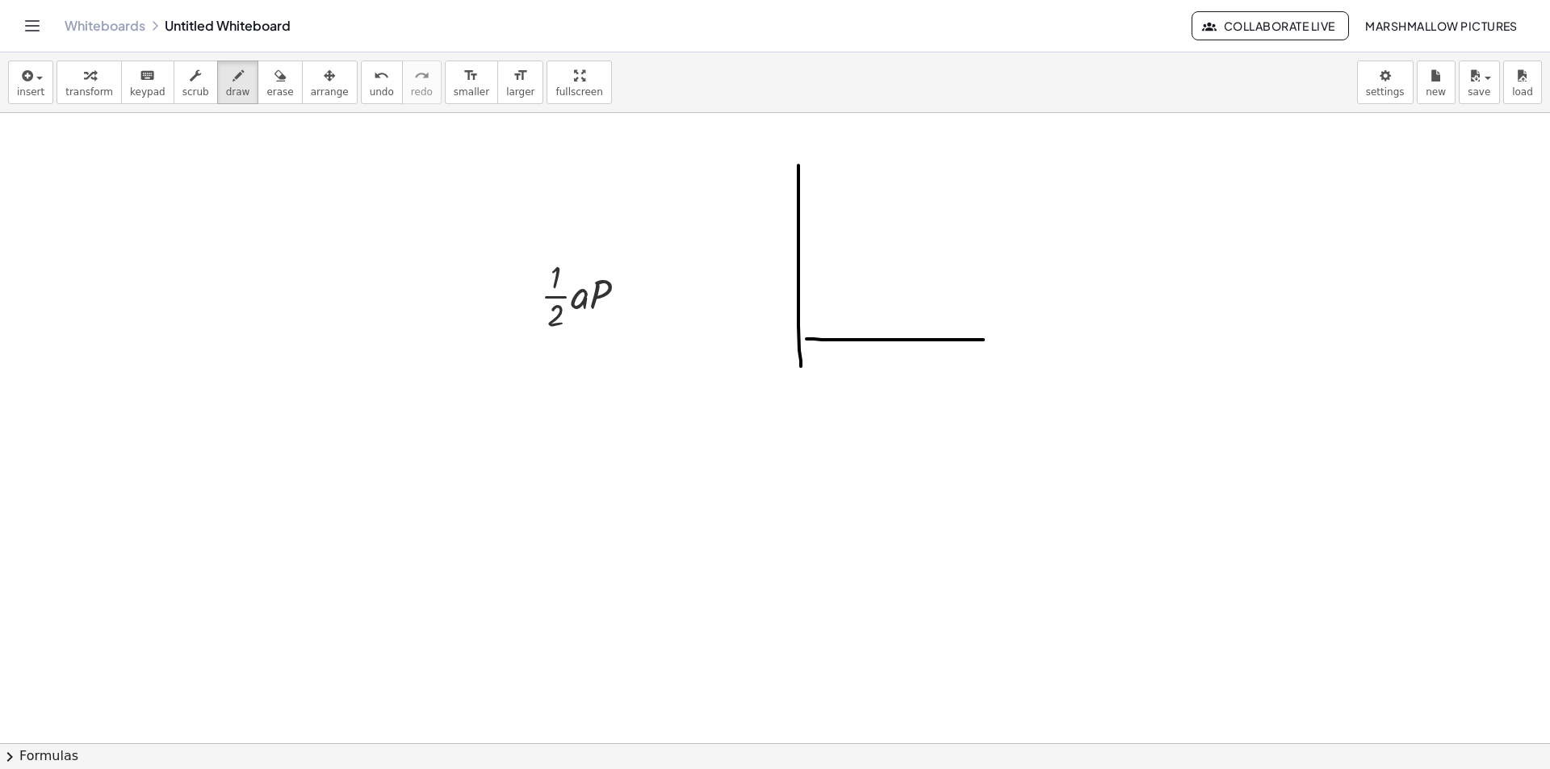
drag, startPoint x: 799, startPoint y: 166, endPoint x: 802, endPoint y: 311, distance: 145.4
drag, startPoint x: 887, startPoint y: 215, endPoint x: 977, endPoint y: 297, distance: 122.3
drag, startPoint x: 964, startPoint y: 284, endPoint x: 970, endPoint y: 337, distance: 53.7
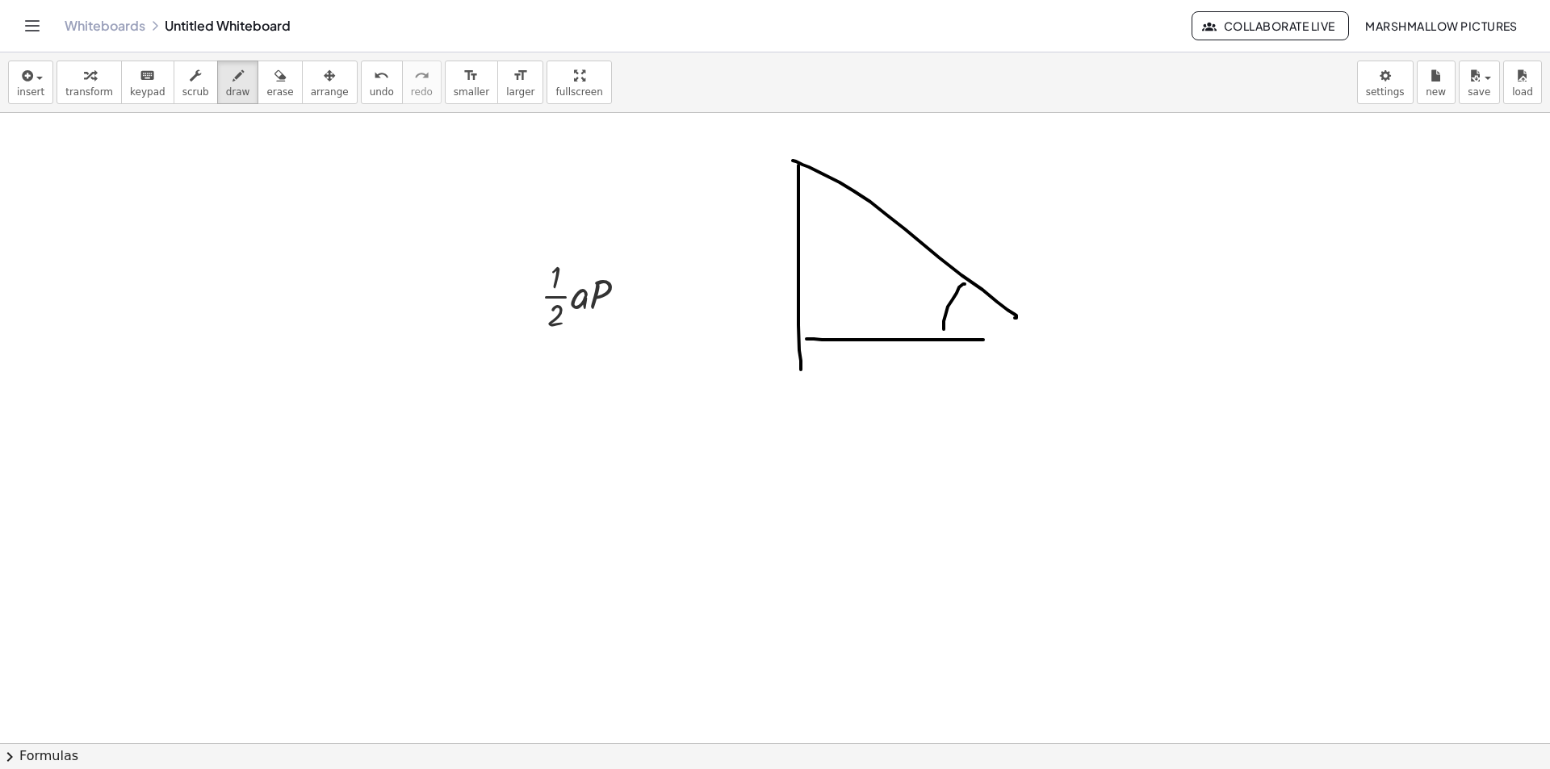
drag, startPoint x: 882, startPoint y: 299, endPoint x: 896, endPoint y: 271, distance: 31.1
drag, startPoint x: 905, startPoint y: 294, endPoint x: 908, endPoint y: 280, distance: 13.9
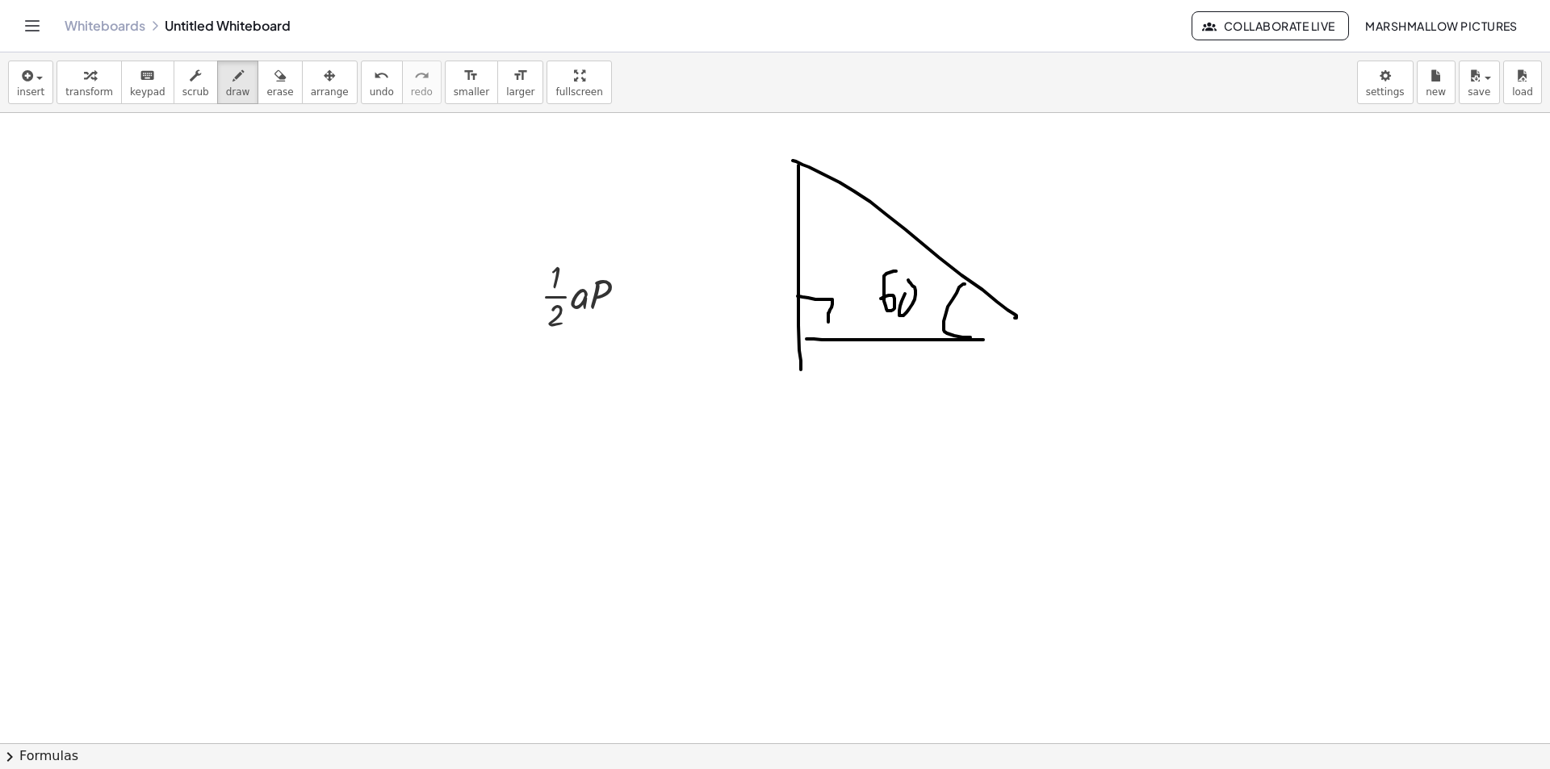
drag, startPoint x: 798, startPoint y: 296, endPoint x: 828, endPoint y: 322, distance: 40.1
drag, startPoint x: 806, startPoint y: 205, endPoint x: 828, endPoint y: 180, distance: 33.2
drag, startPoint x: 830, startPoint y: 359, endPoint x: 839, endPoint y: 380, distance: 22.8
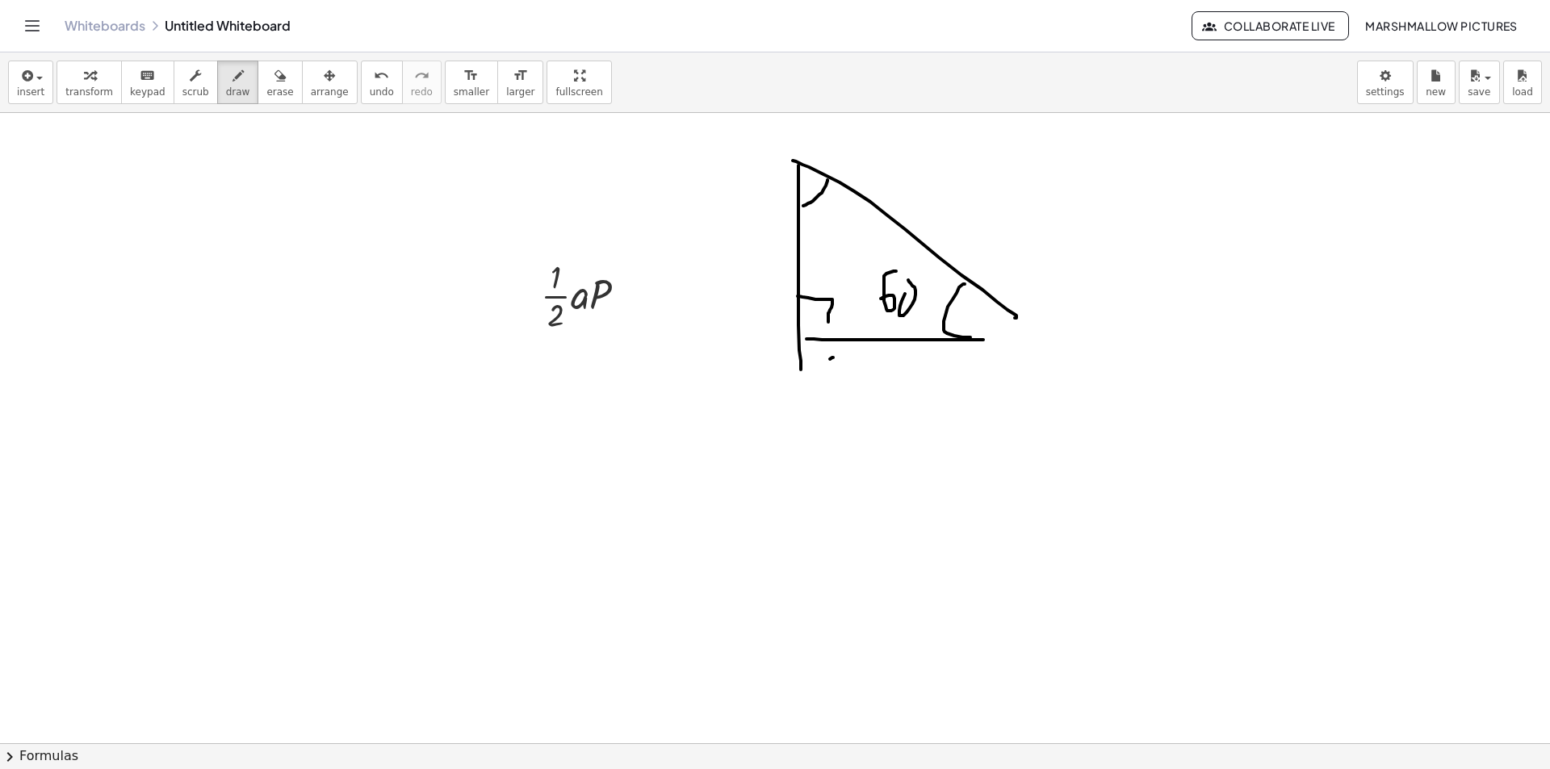
drag, startPoint x: 870, startPoint y: 361, endPoint x: 849, endPoint y: 396, distance: 40.2
drag, startPoint x: 839, startPoint y: 378, endPoint x: 860, endPoint y: 388, distance: 23.1
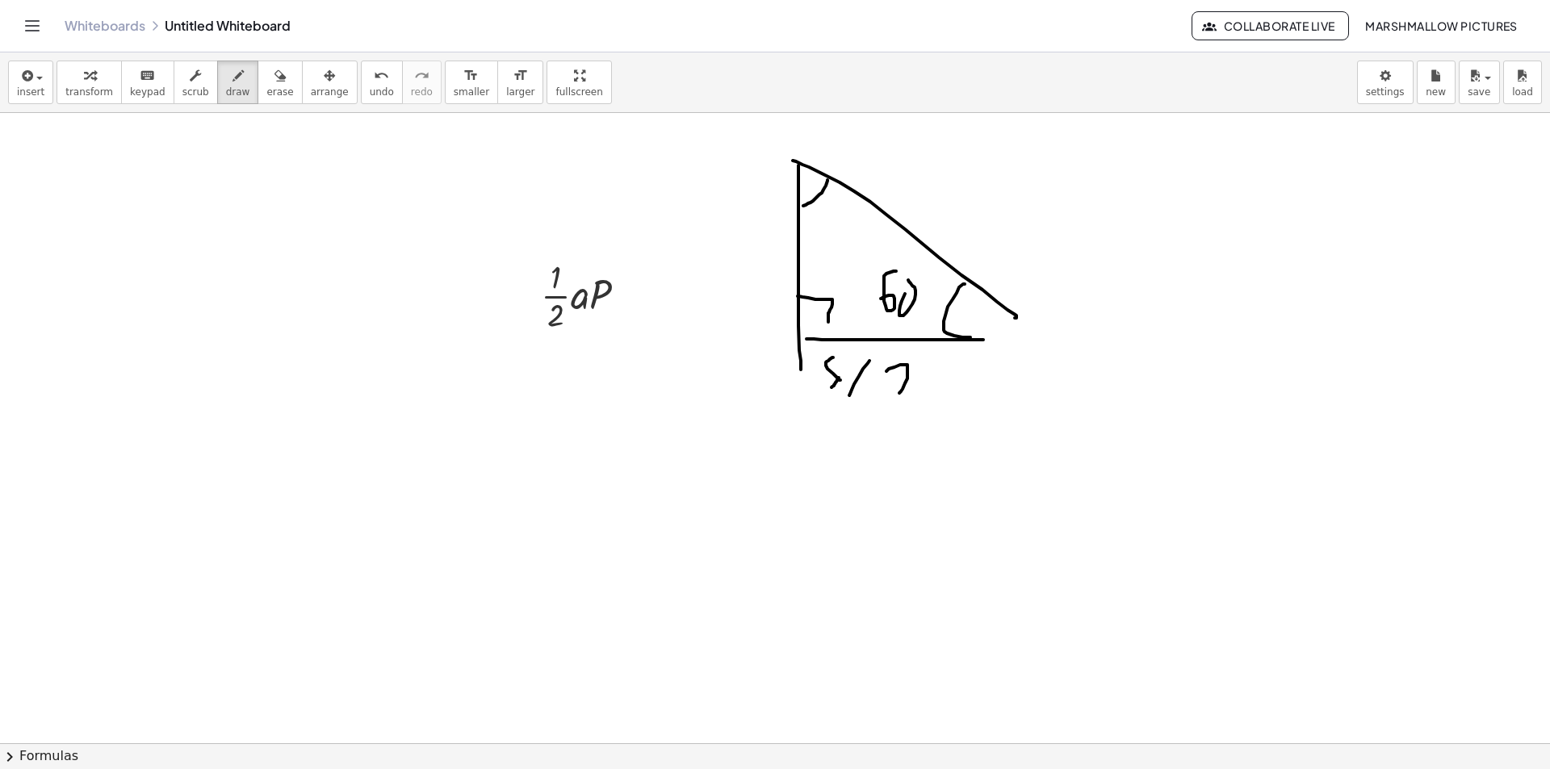
drag, startPoint x: 895, startPoint y: 367, endPoint x: 921, endPoint y: 393, distance: 37.1
drag, startPoint x: 934, startPoint y: 387, endPoint x: 985, endPoint y: 389, distance: 50.9
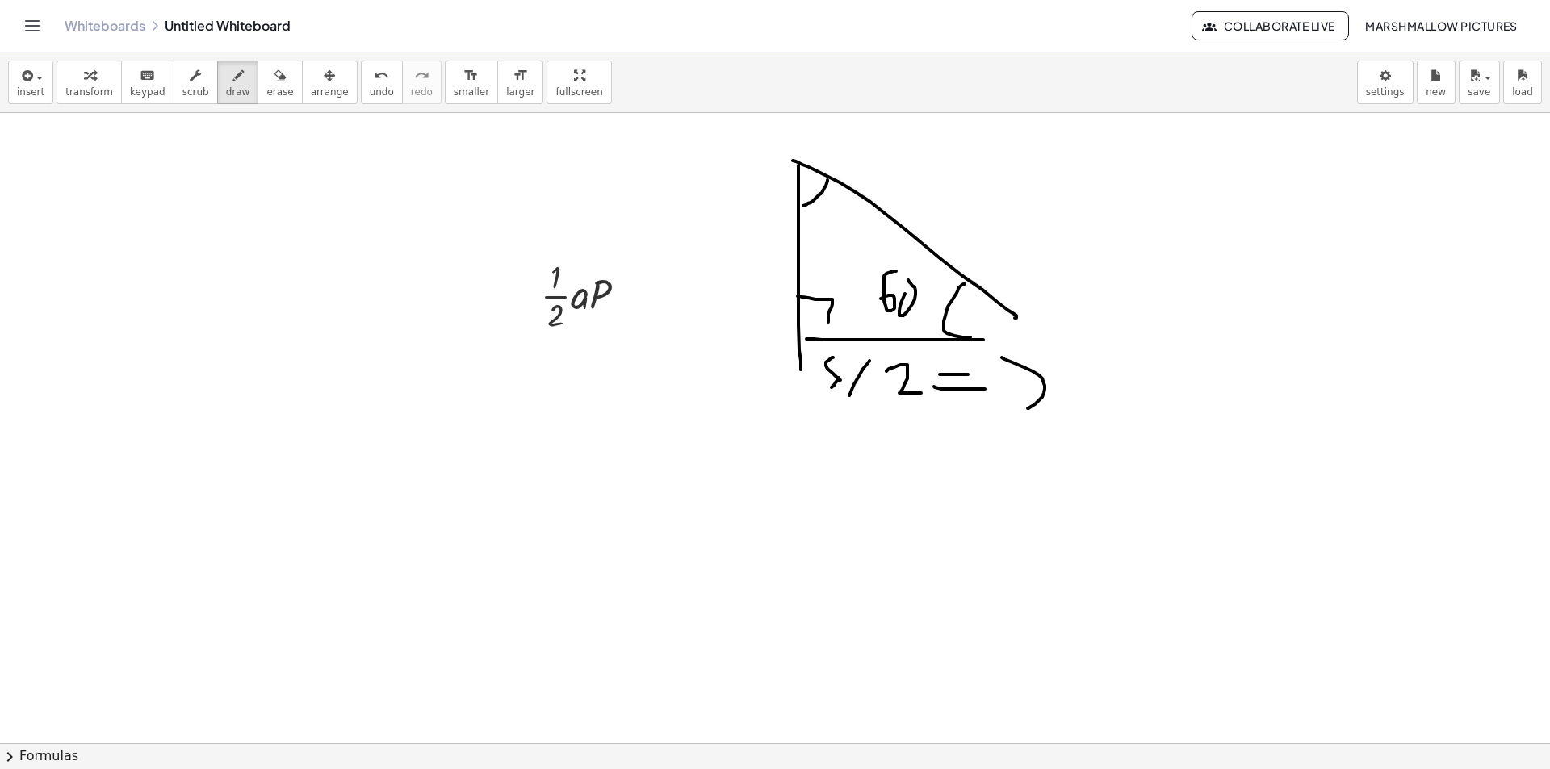
drag, startPoint x: 1028, startPoint y: 409, endPoint x: 1071, endPoint y: 349, distance: 73.5
drag, startPoint x: 811, startPoint y: 216, endPoint x: 851, endPoint y: 229, distance: 42.4
drag, startPoint x: 836, startPoint y: 238, endPoint x: 849, endPoint y: 223, distance: 19.5
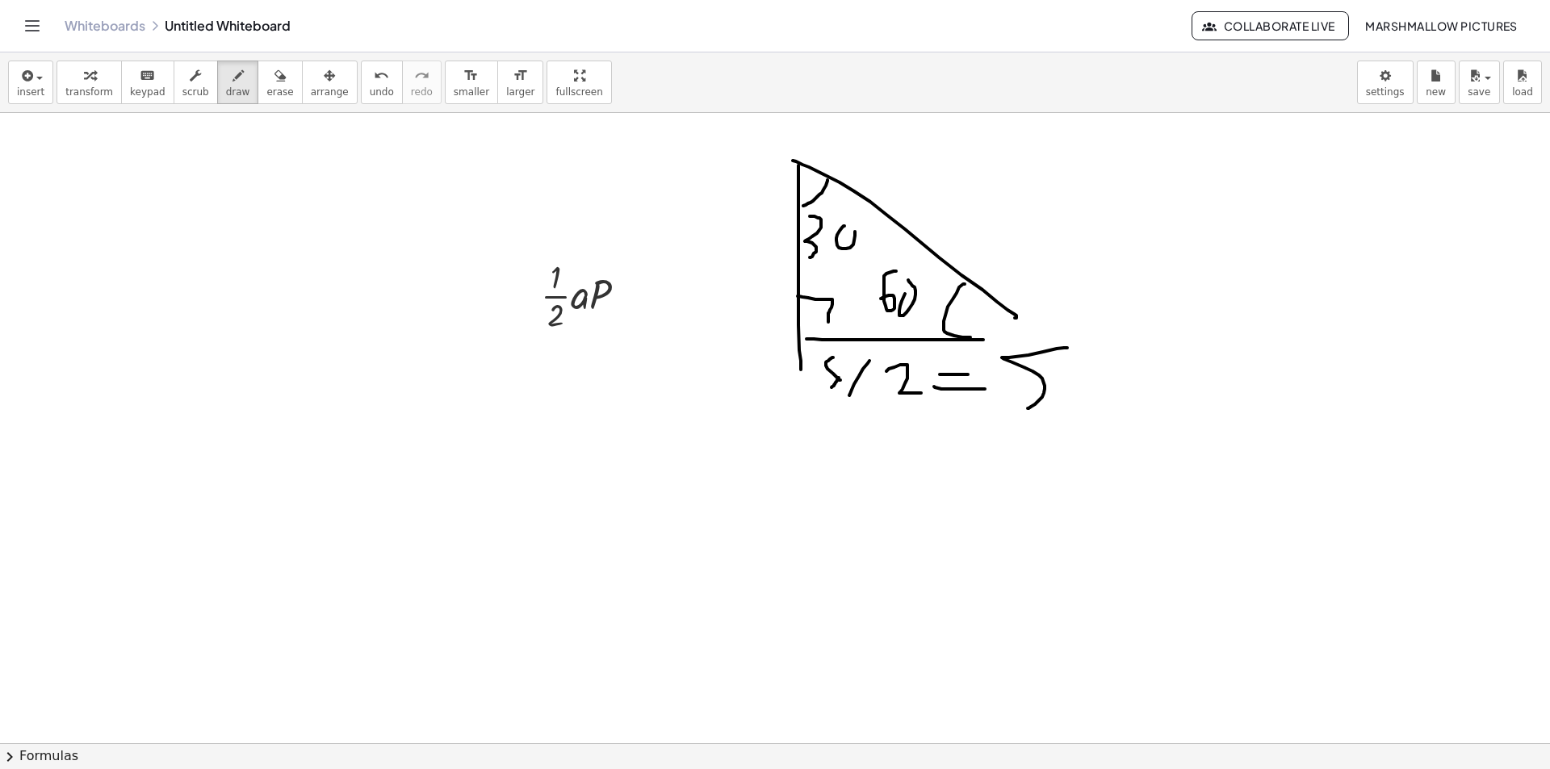
drag, startPoint x: 764, startPoint y: 269, endPoint x: 786, endPoint y: 270, distance: 21.9
drag, startPoint x: 916, startPoint y: 223, endPoint x: 943, endPoint y: 195, distance: 38.8
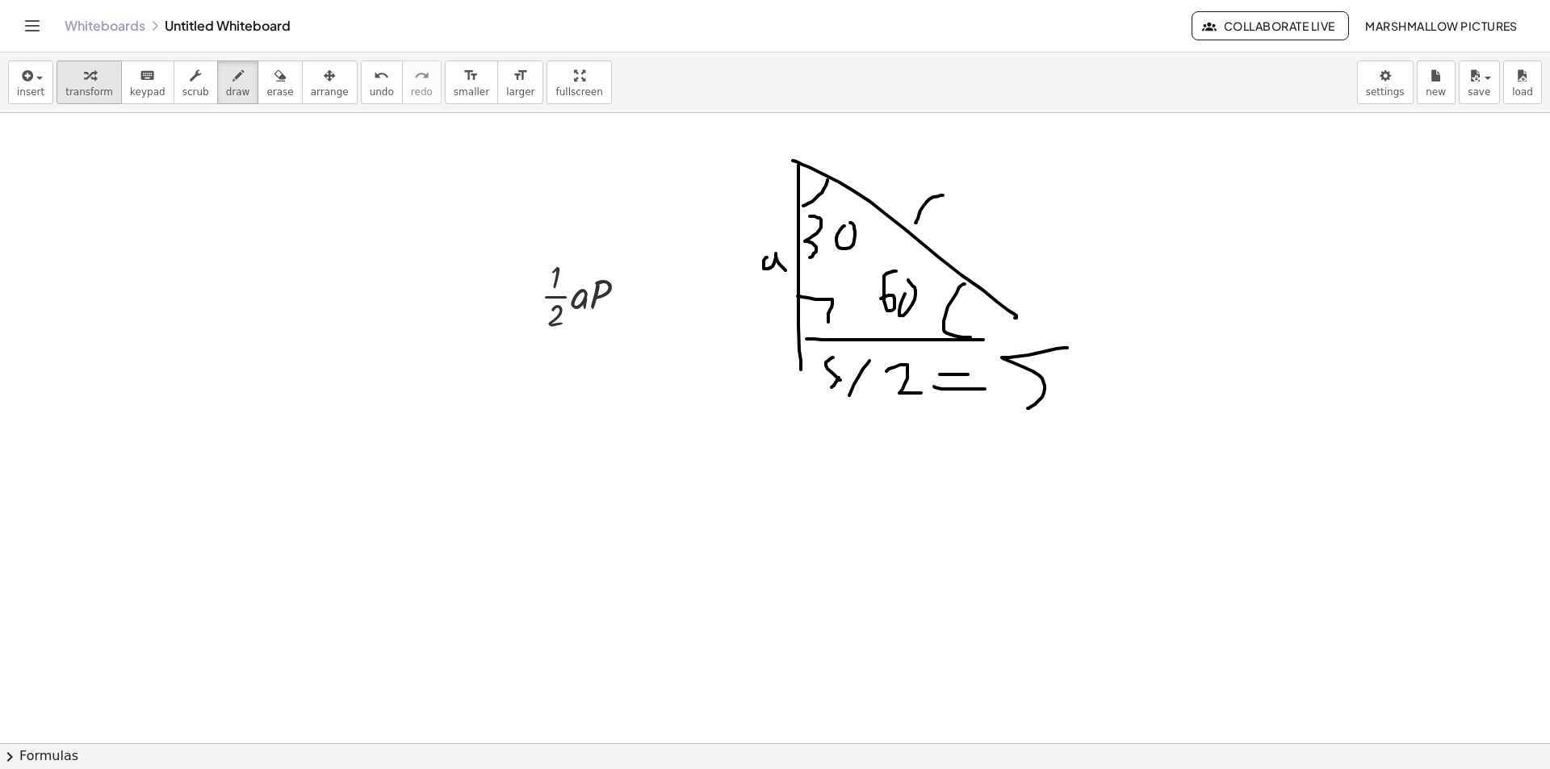
click at [84, 69] on icon "button" at bounding box center [89, 75] width 11 height 19
drag, startPoint x: 857, startPoint y: 549, endPoint x: 780, endPoint y: 527, distance: 80.5
click at [780, 527] on div "· 5 tan ( , 60 ) = · a · 5" at bounding box center [916, 524] width 285 height 89
drag, startPoint x: 1004, startPoint y: 541, endPoint x: 836, endPoint y: 530, distance: 169.1
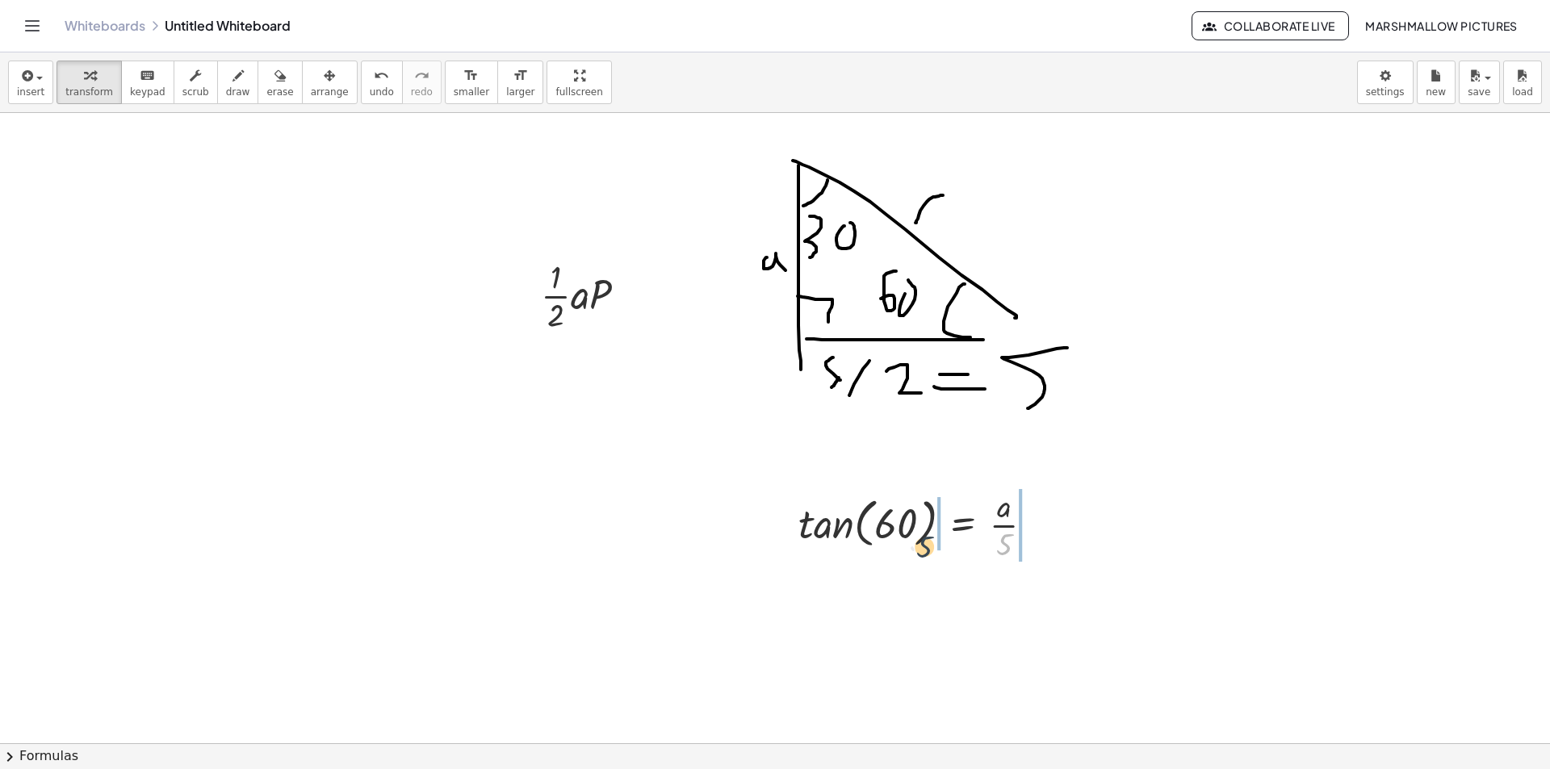
click at [925, 543] on div at bounding box center [922, 524] width 265 height 81
click at [820, 526] on div at bounding box center [928, 524] width 318 height 81
click at [937, 526] on div at bounding box center [938, 524] width 296 height 81
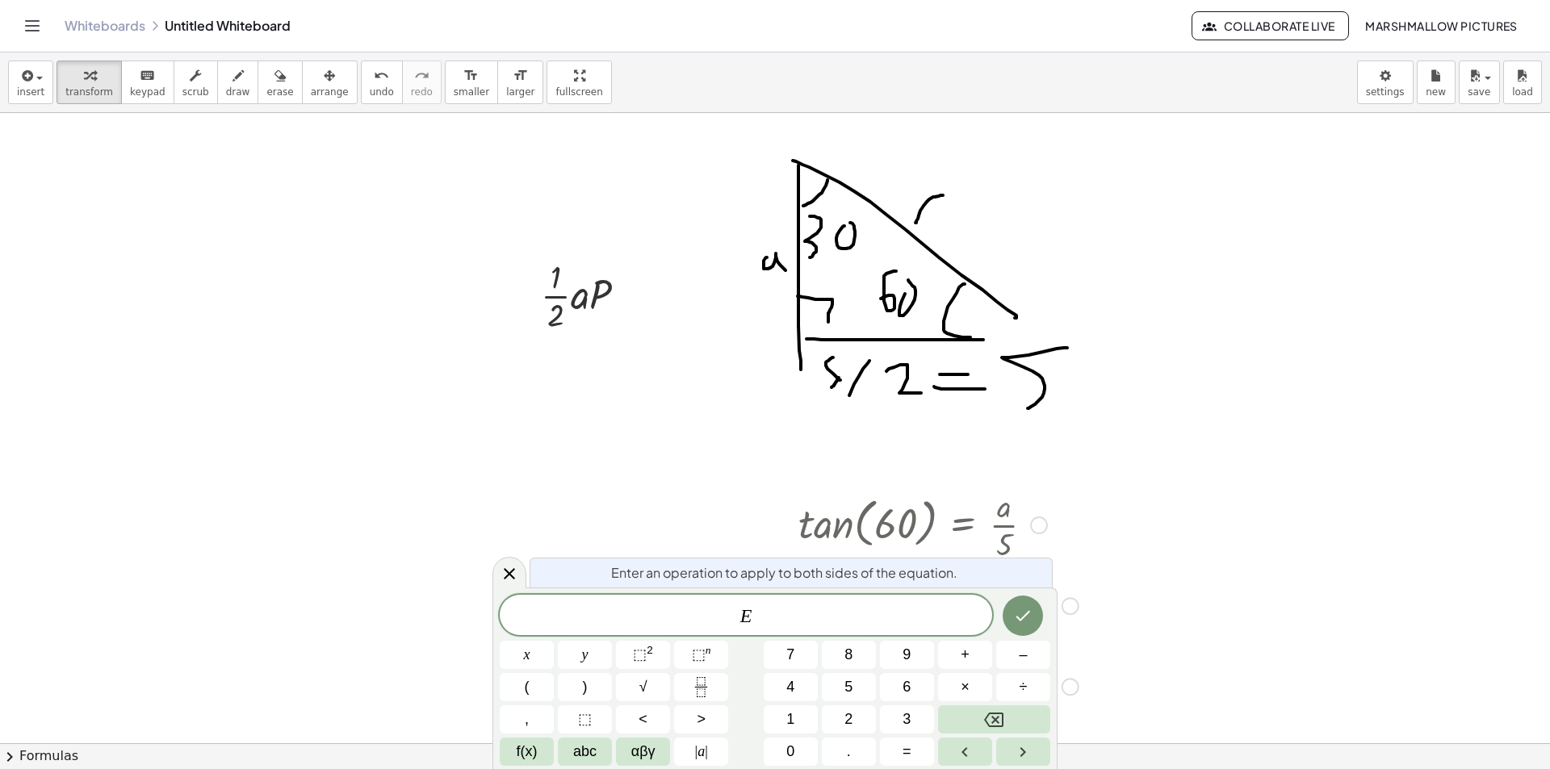
click at [505, 565] on icon at bounding box center [509, 573] width 19 height 19
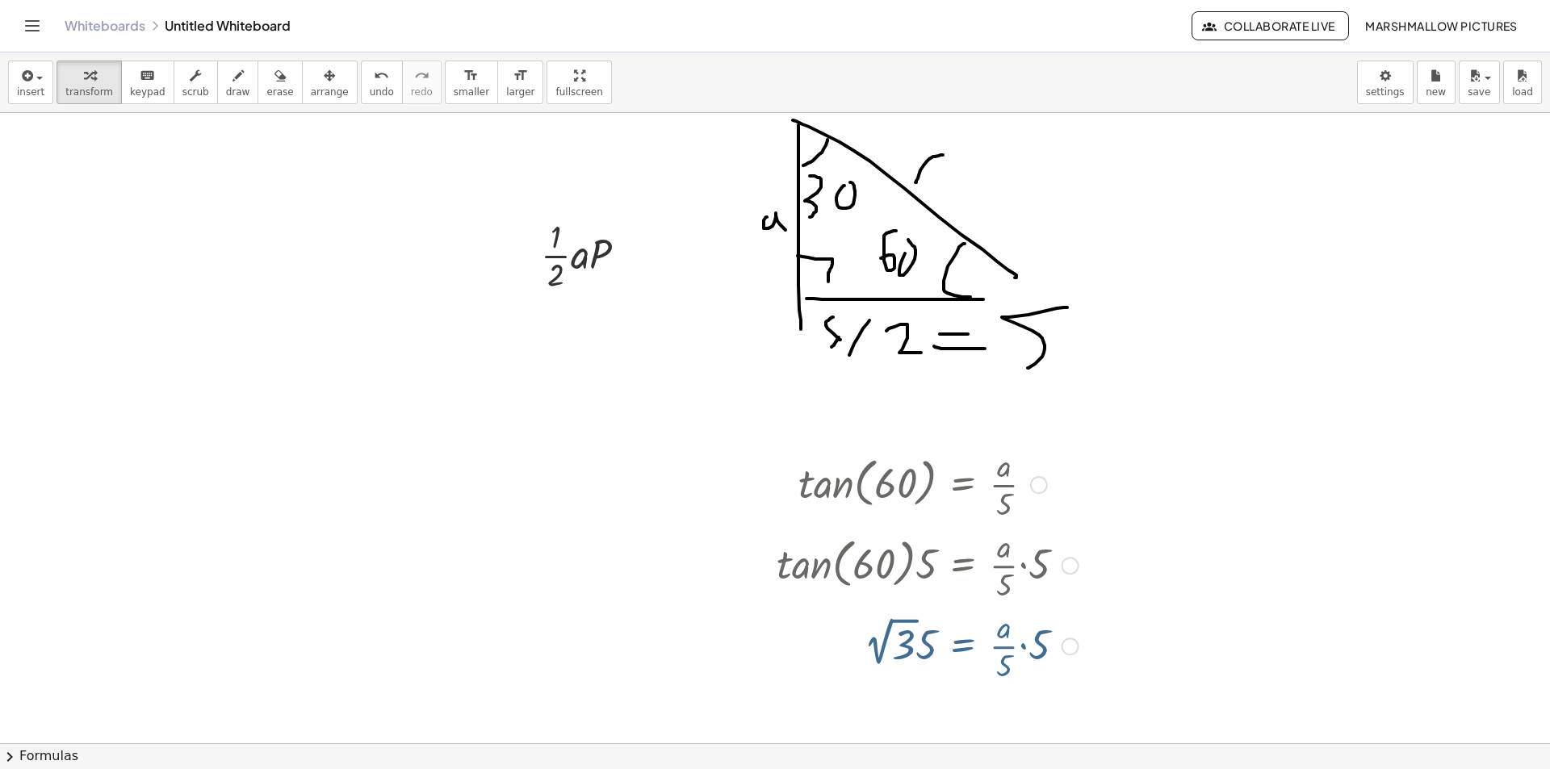
scroll to position [81, 0]
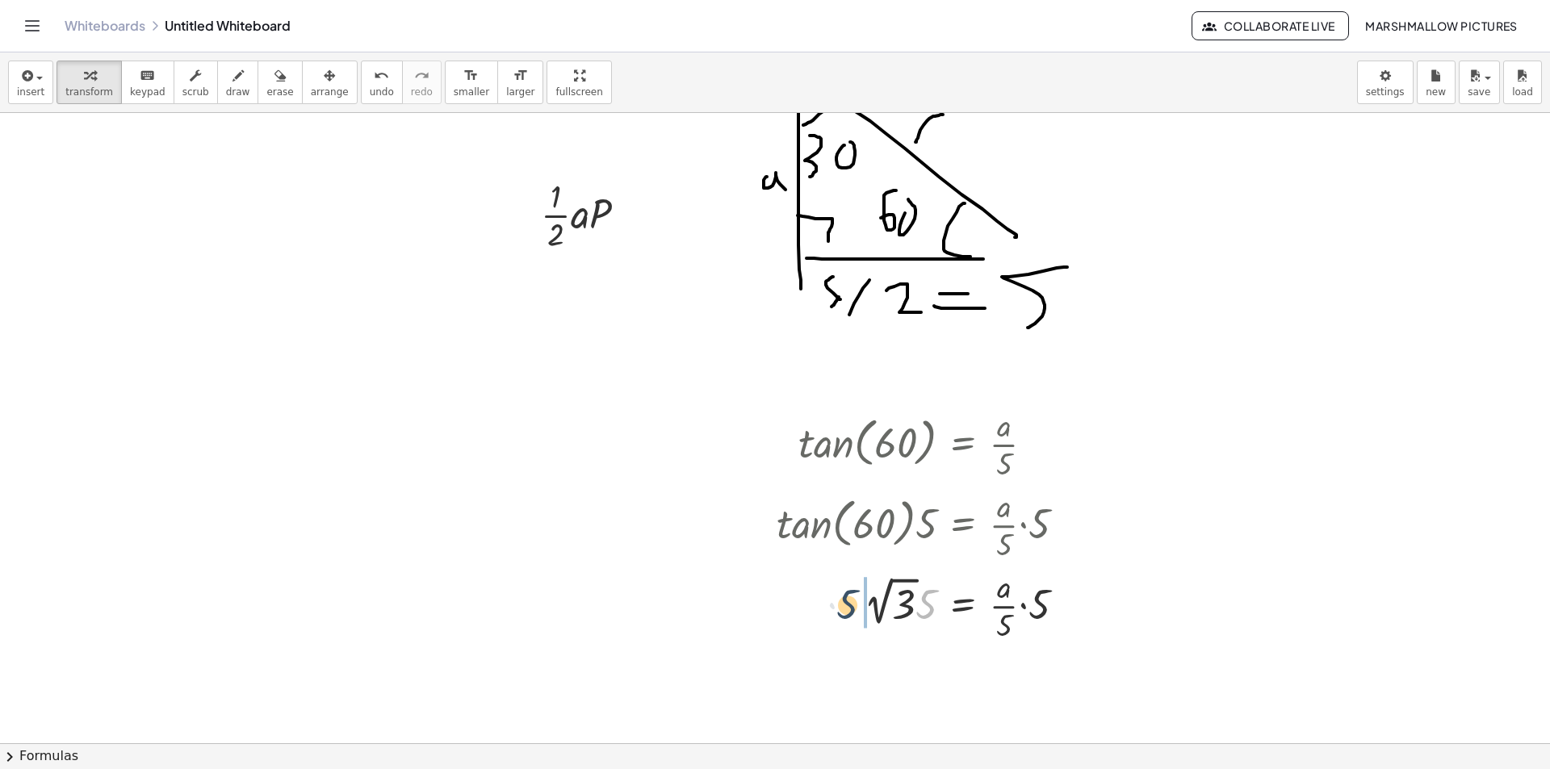
drag, startPoint x: 912, startPoint y: 614, endPoint x: 849, endPoint y: 614, distance: 62.2
click at [849, 614] on div at bounding box center [928, 604] width 318 height 81
drag, startPoint x: 1017, startPoint y: 626, endPoint x: 1009, endPoint y: 631, distance: 9.4
click at [1039, 690] on div at bounding box center [928, 685] width 318 height 59
click at [1026, 688] on div at bounding box center [1024, 687] width 18 height 18
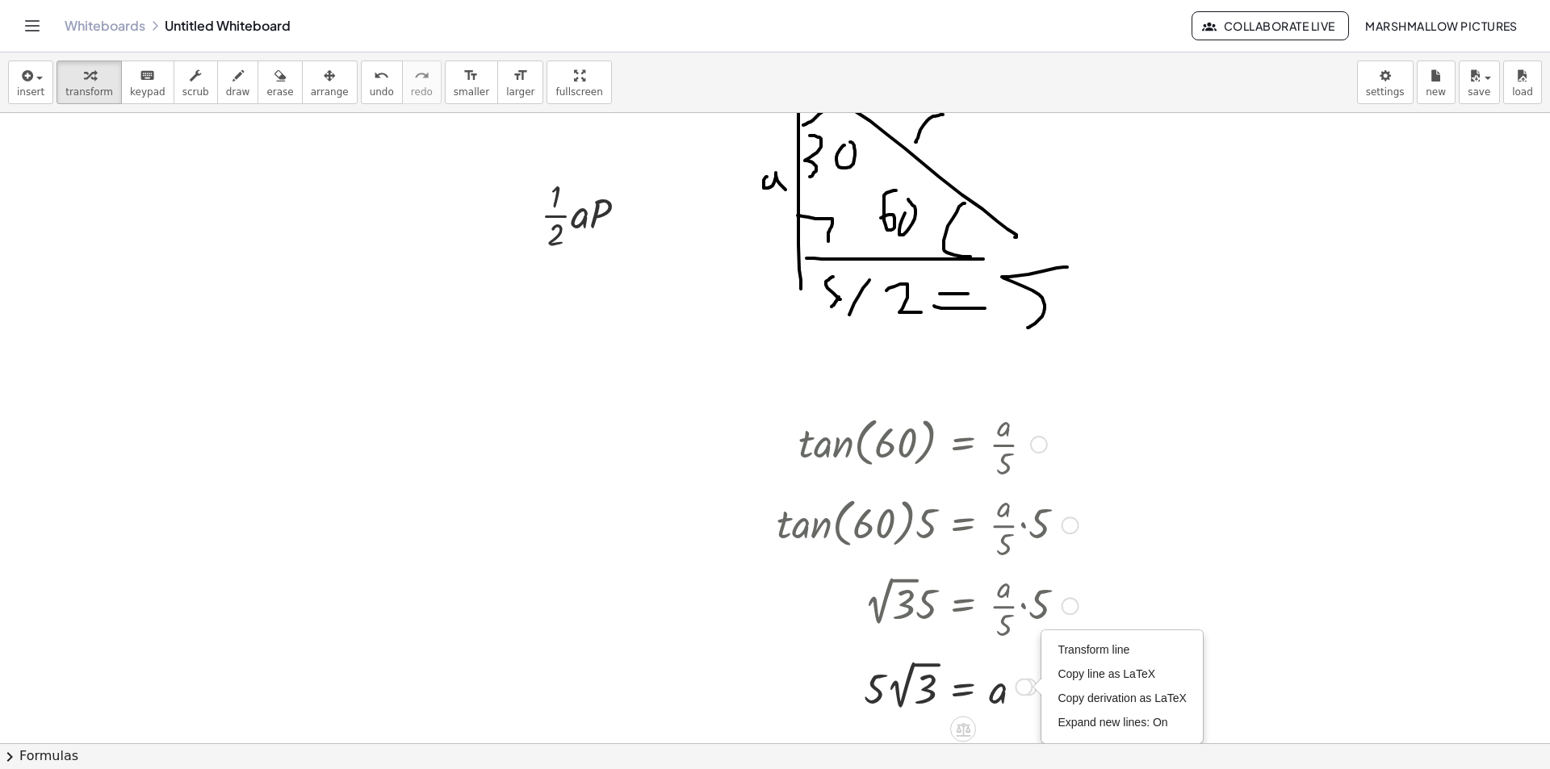
drag, startPoint x: 1087, startPoint y: 642, endPoint x: 913, endPoint y: 645, distance: 173.6
click at [1087, 641] on li "Transform line" at bounding box center [1122, 651] width 137 height 24
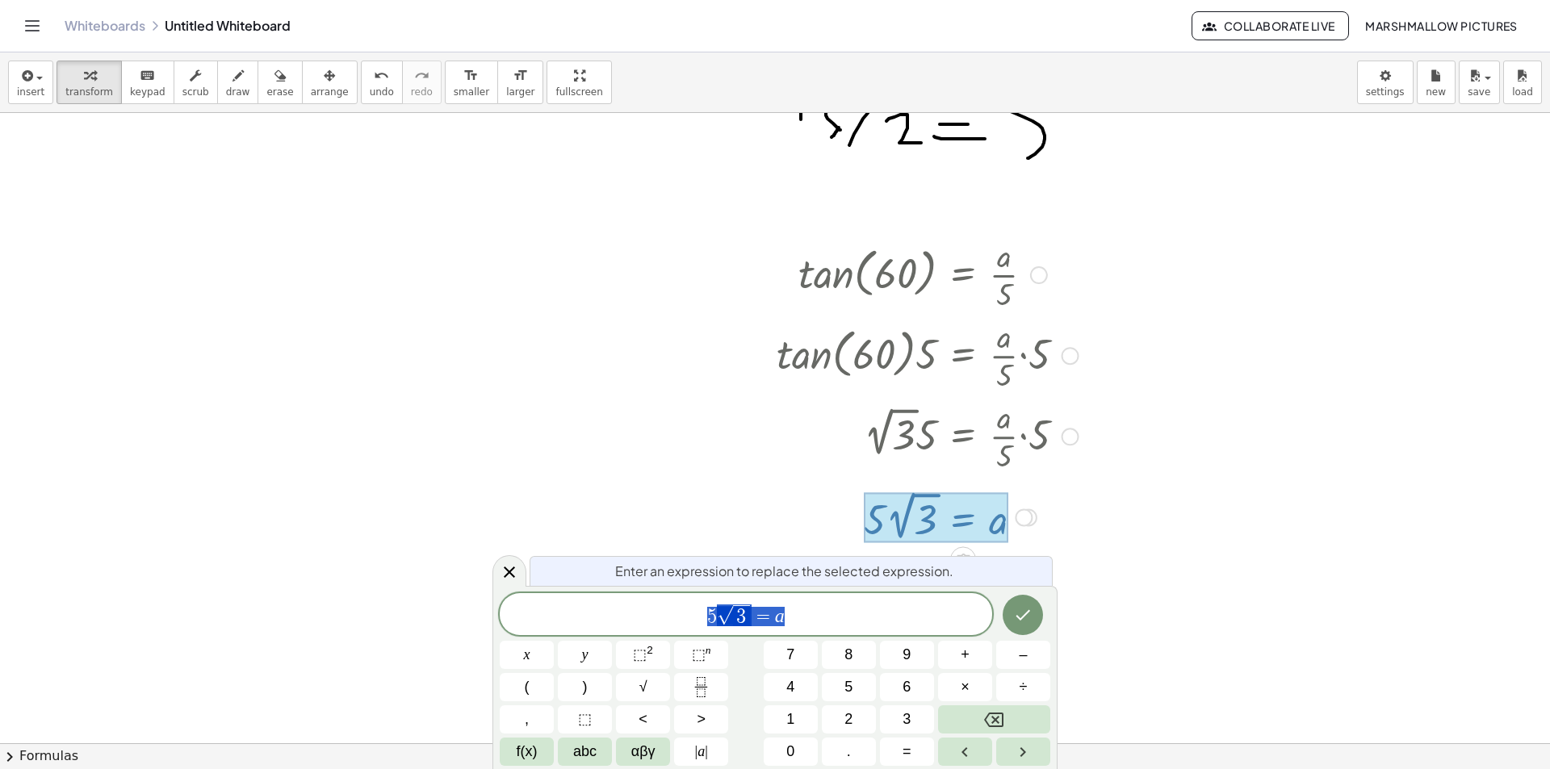
scroll to position [253, 0]
drag, startPoint x: 755, startPoint y: 615, endPoint x: 635, endPoint y: 614, distance: 119.5
click at [511, 568] on icon at bounding box center [509, 572] width 19 height 19
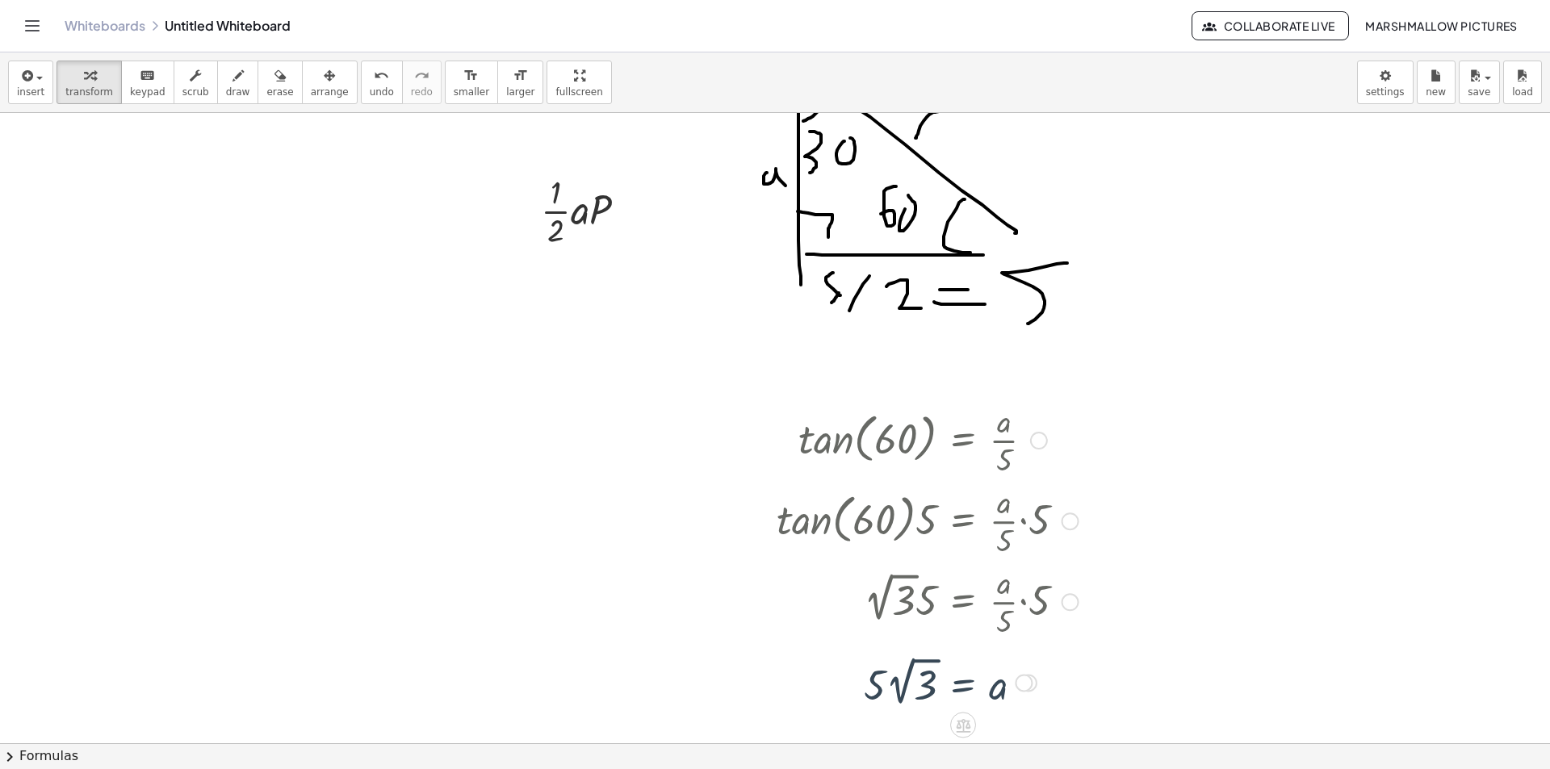
scroll to position [81, 0]
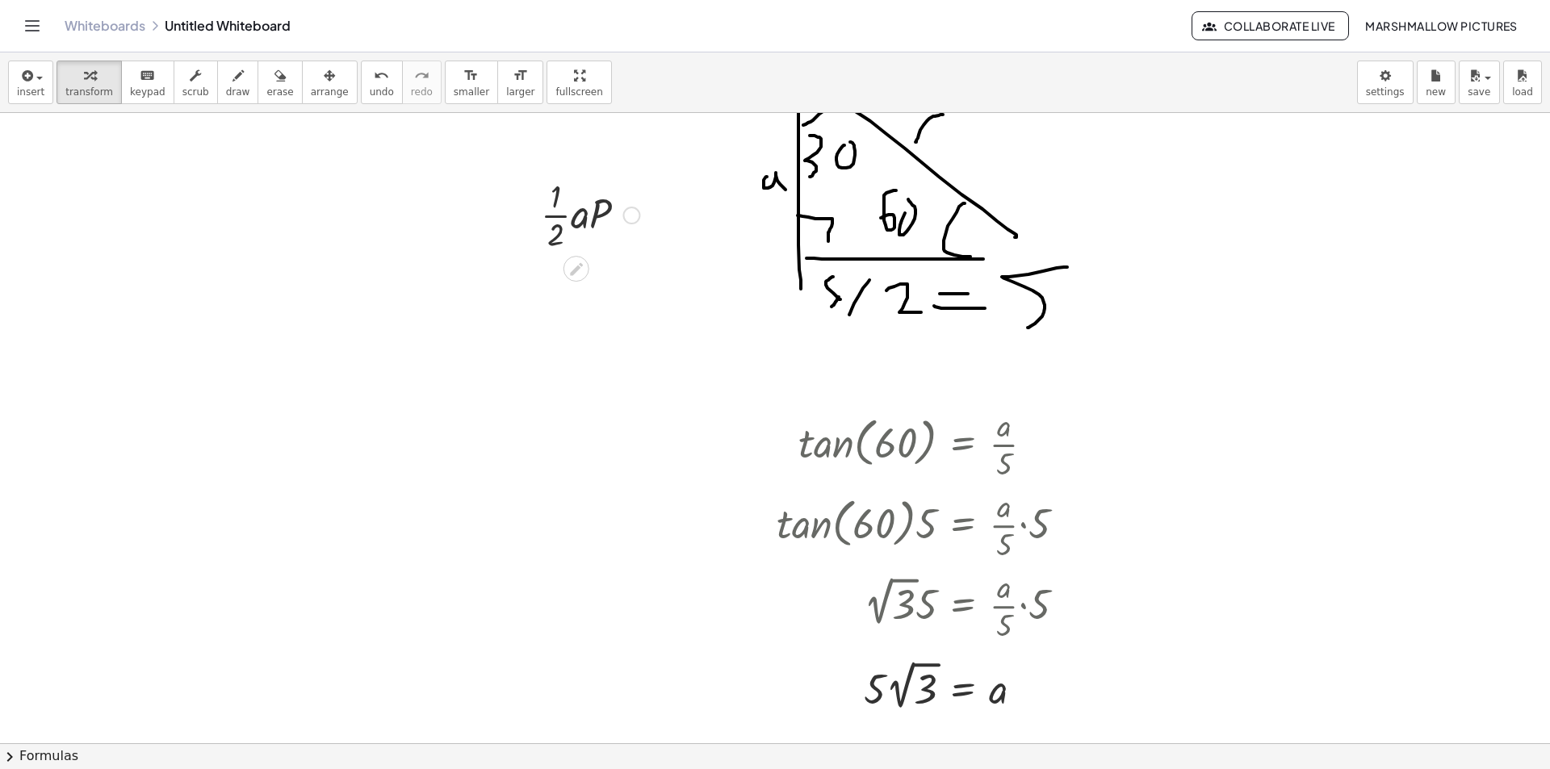
click at [631, 216] on div at bounding box center [632, 216] width 18 height 18
click at [694, 166] on span "Fix a mistake" at bounding box center [698, 166] width 66 height 13
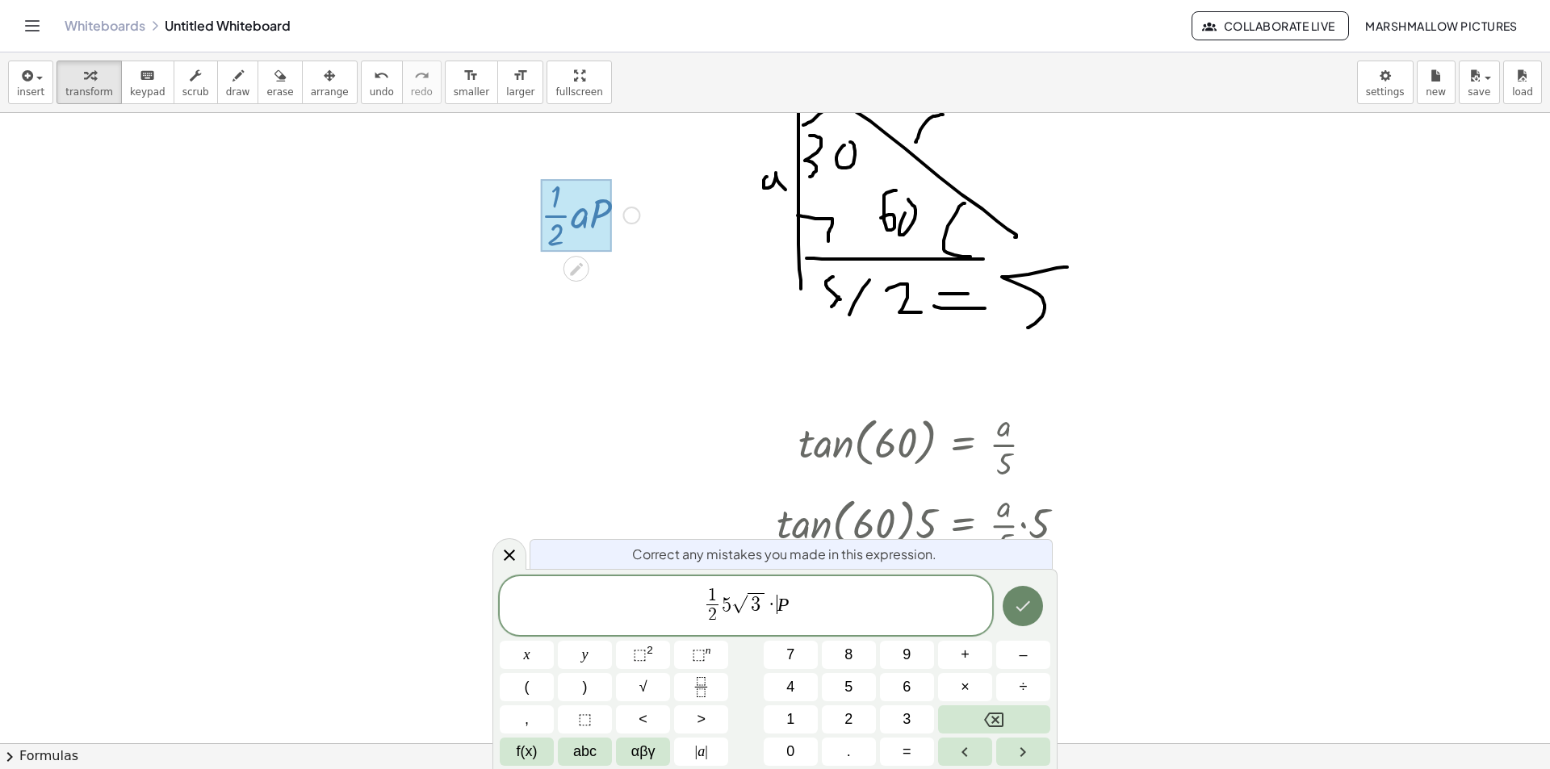
click at [1038, 599] on button "Done" at bounding box center [1023, 606] width 40 height 40
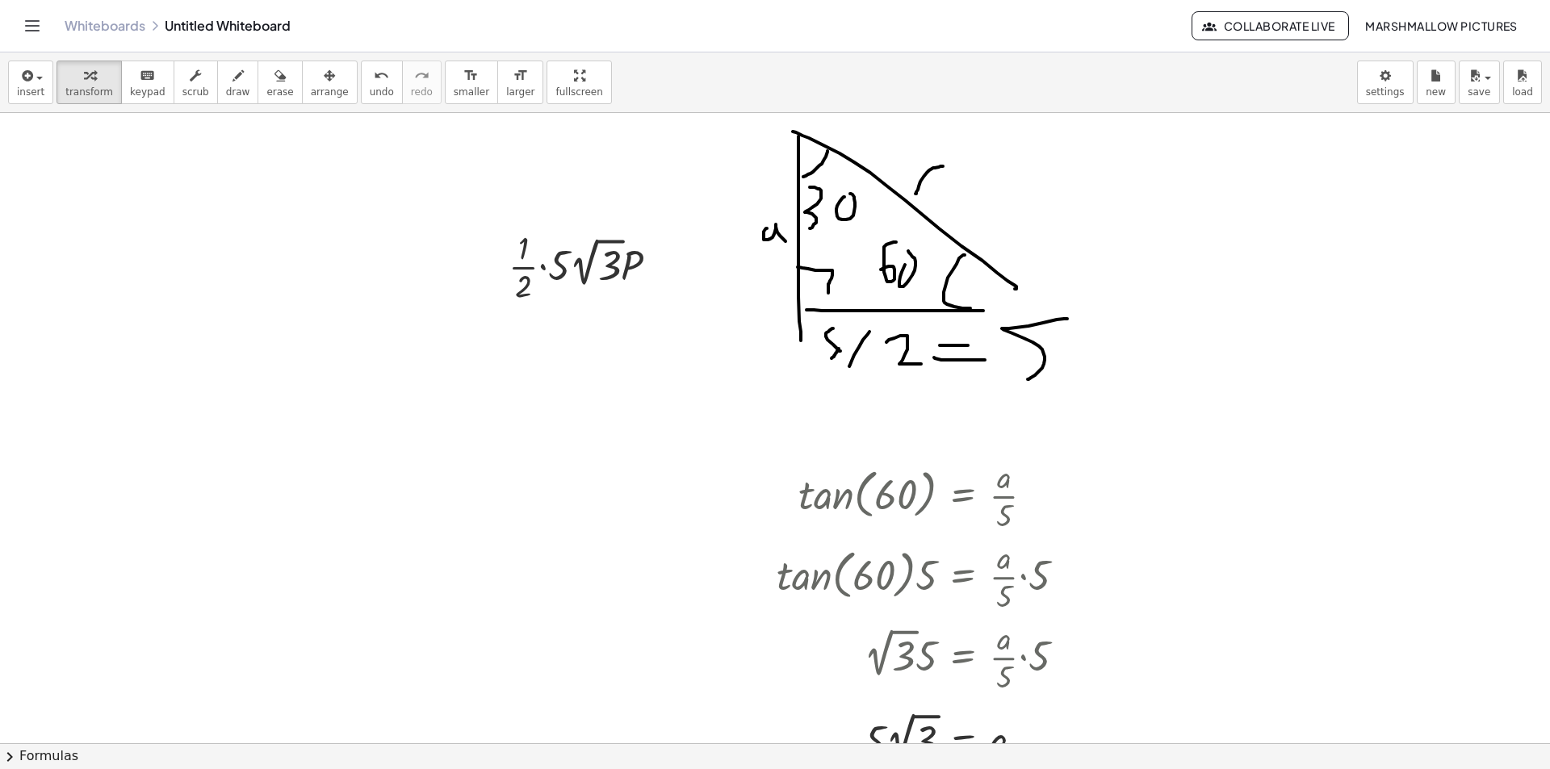
scroll to position [0, 0]
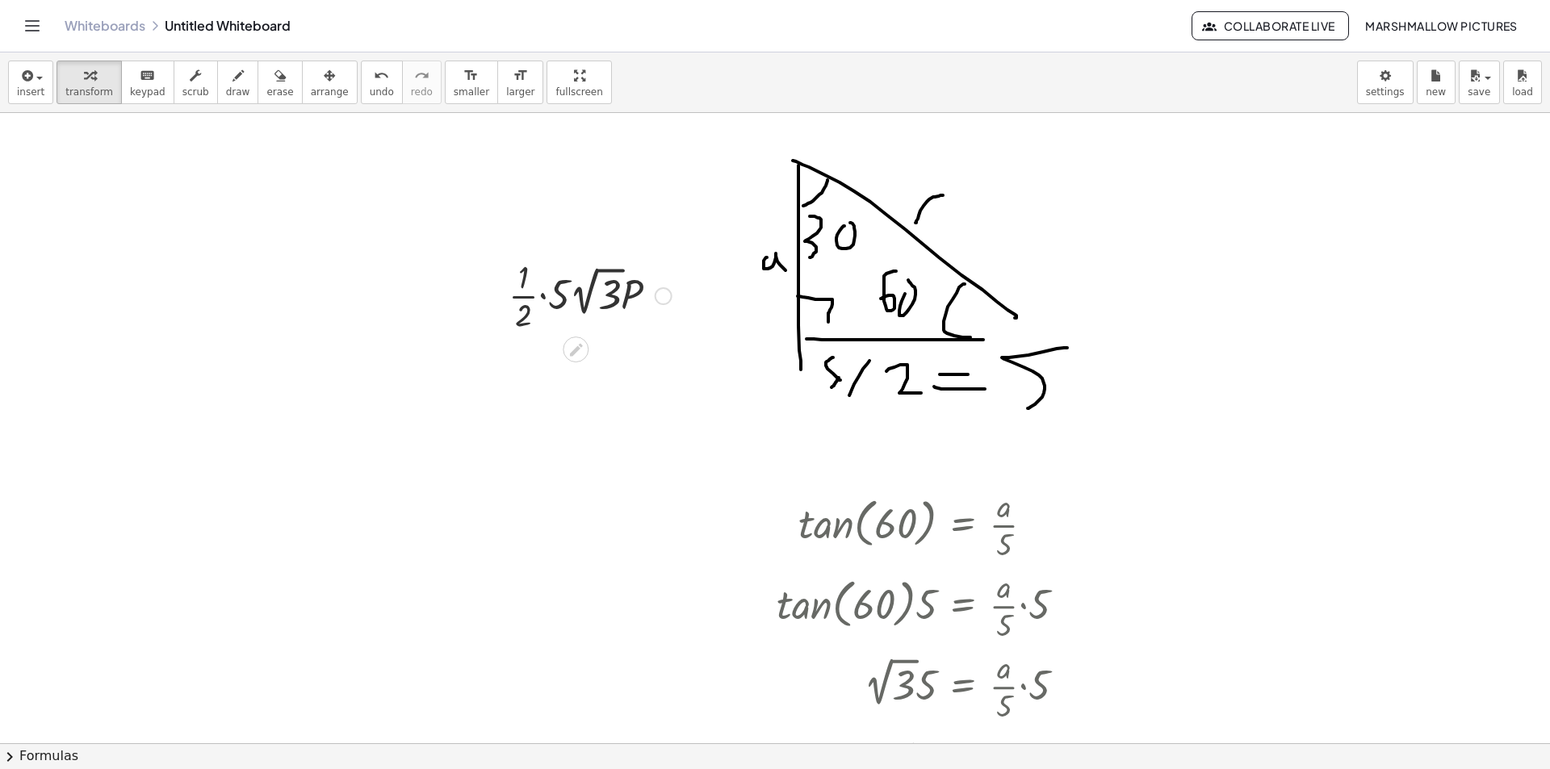
click at [659, 300] on div "Fix a mistake Transform line Copy line as LaTeX Copy derivation as LaTeX Expand…" at bounding box center [664, 296] width 18 height 18
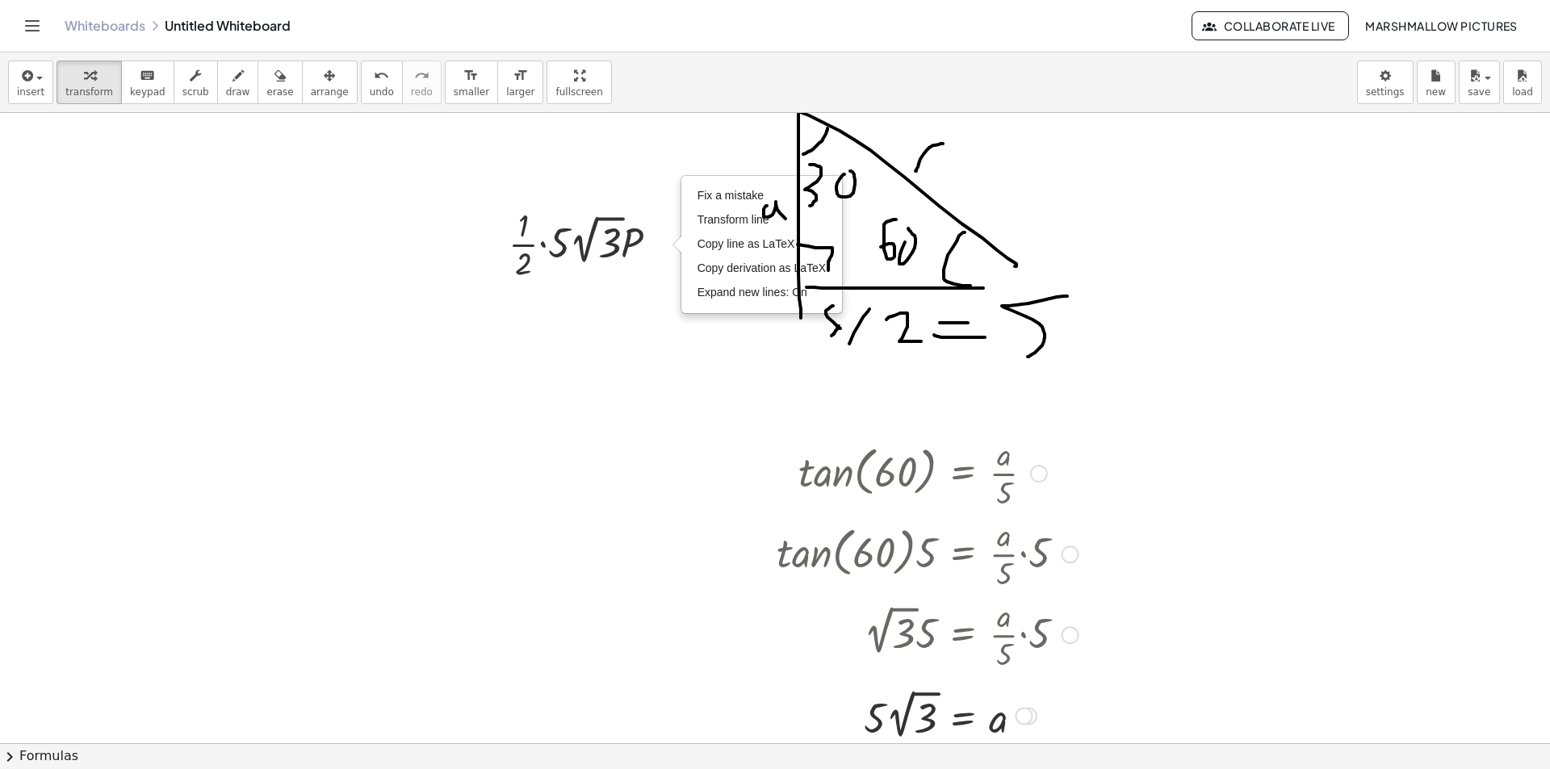
scroll to position [81, 0]
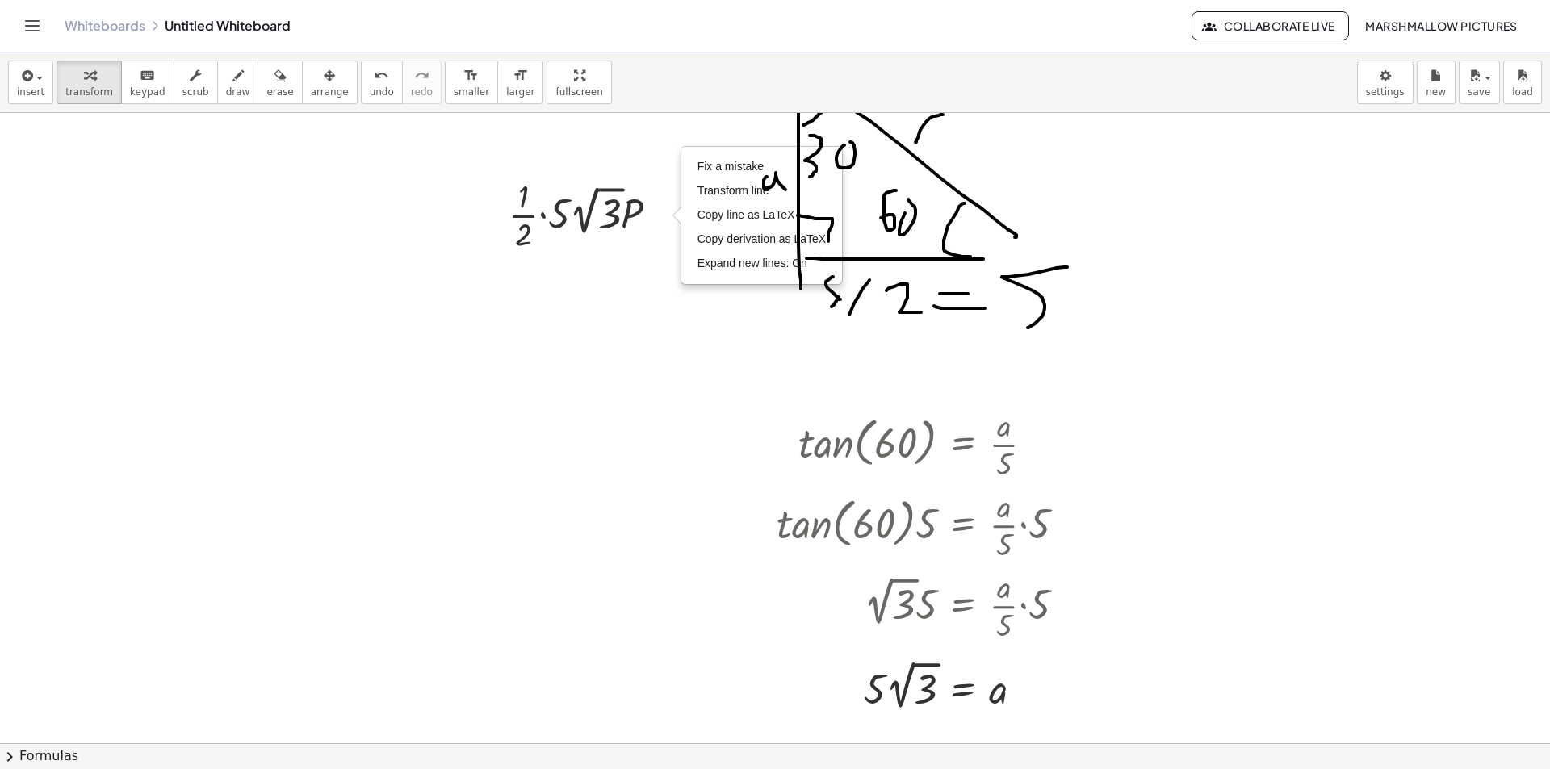
click at [551, 568] on div at bounding box center [775, 715] width 1550 height 1366
click at [1174, 363] on div at bounding box center [775, 715] width 1550 height 1366
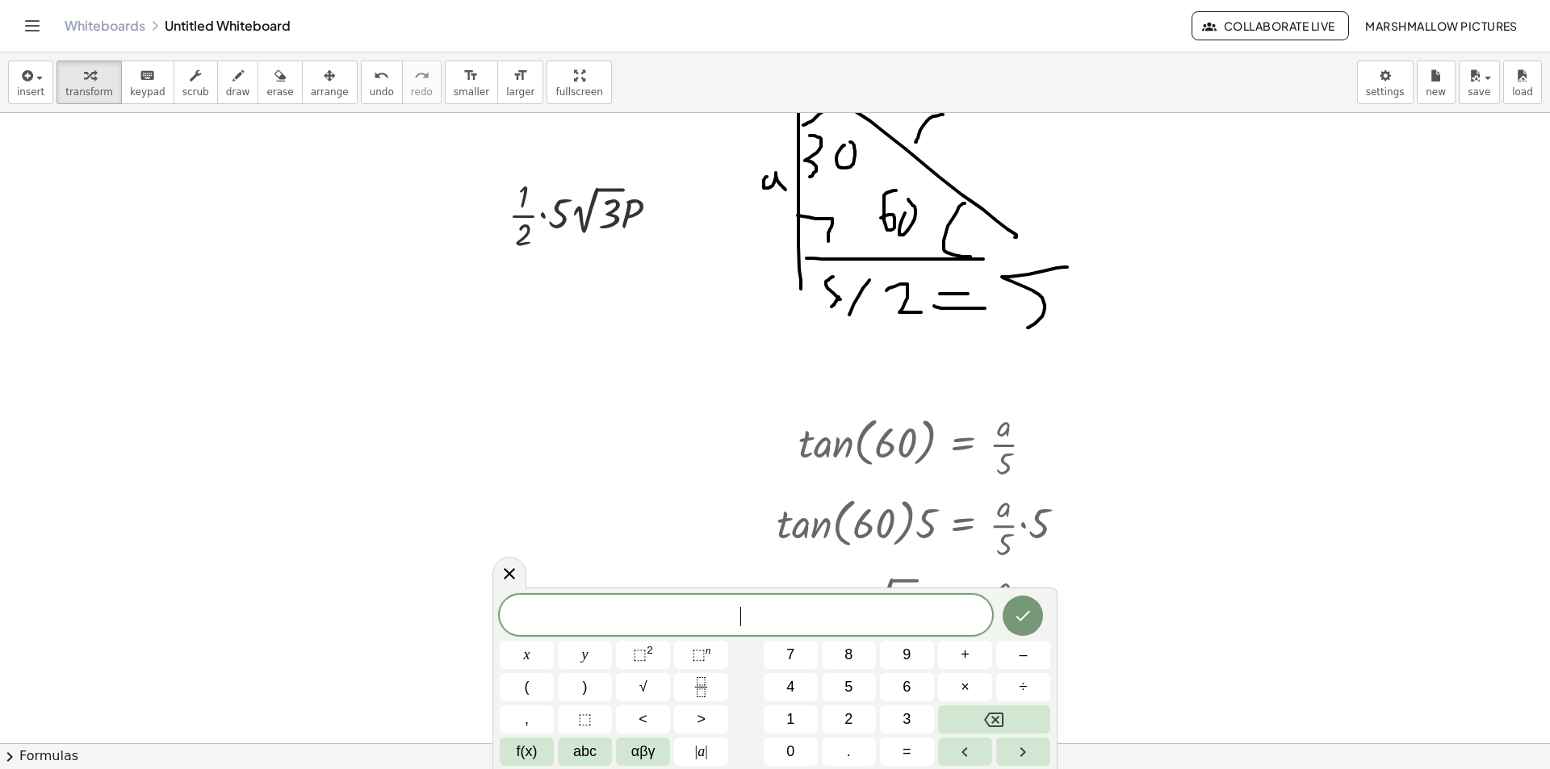
click at [514, 572] on icon at bounding box center [509, 573] width 19 height 19
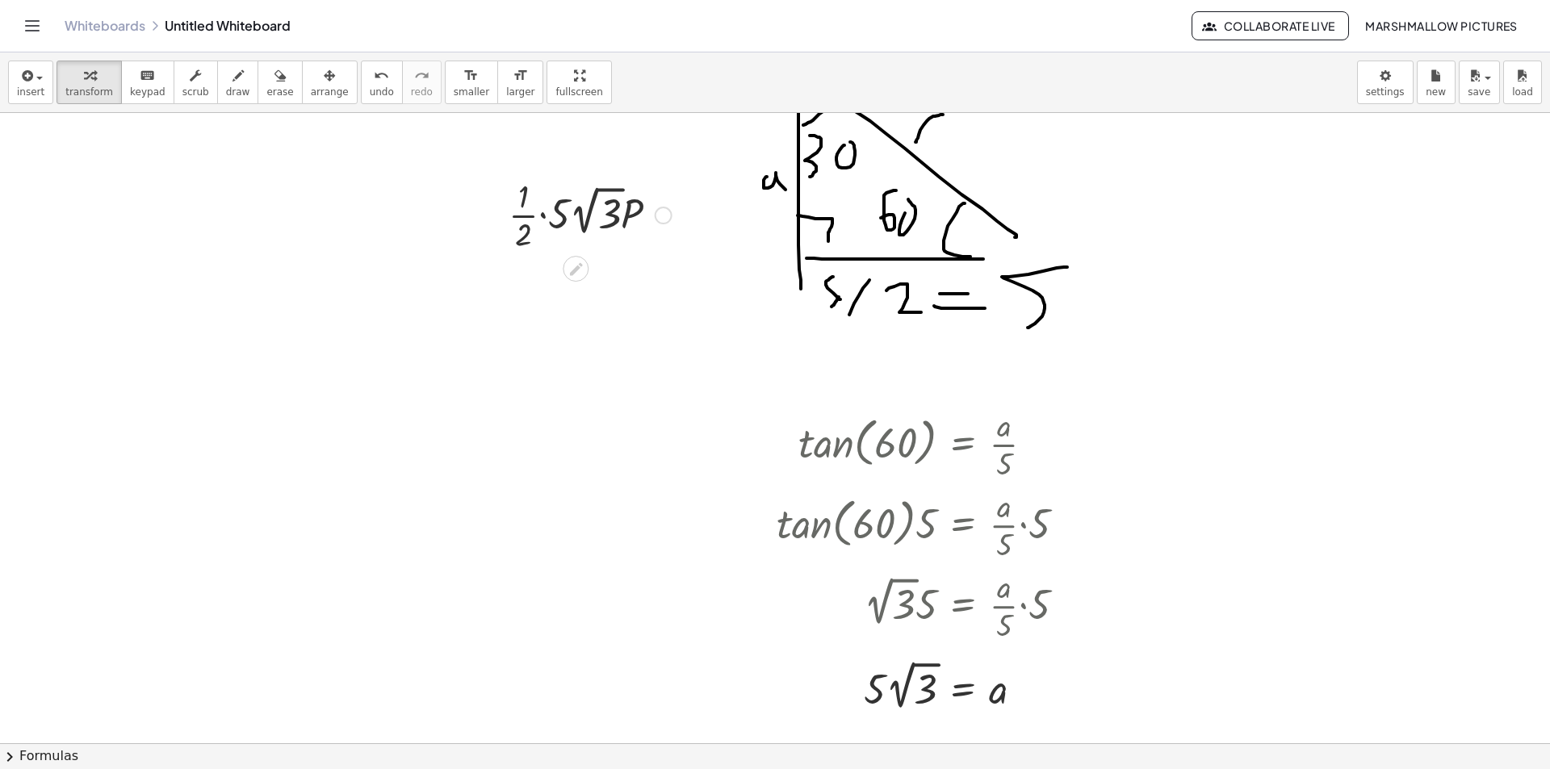
click at [663, 220] on div "Fix a mistake Transform line Copy line as LaTeX Copy derivation as LaTeX Expand…" at bounding box center [664, 216] width 18 height 18
click at [731, 170] on span "Fix a mistake" at bounding box center [731, 166] width 66 height 13
drag, startPoint x: 631, startPoint y: 218, endPoint x: 551, endPoint y: 216, distance: 79.1
drag, startPoint x: 552, startPoint y: 283, endPoint x: 521, endPoint y: 275, distance: 32.5
drag, startPoint x: 602, startPoint y: 291, endPoint x: 572, endPoint y: 278, distance: 32.5
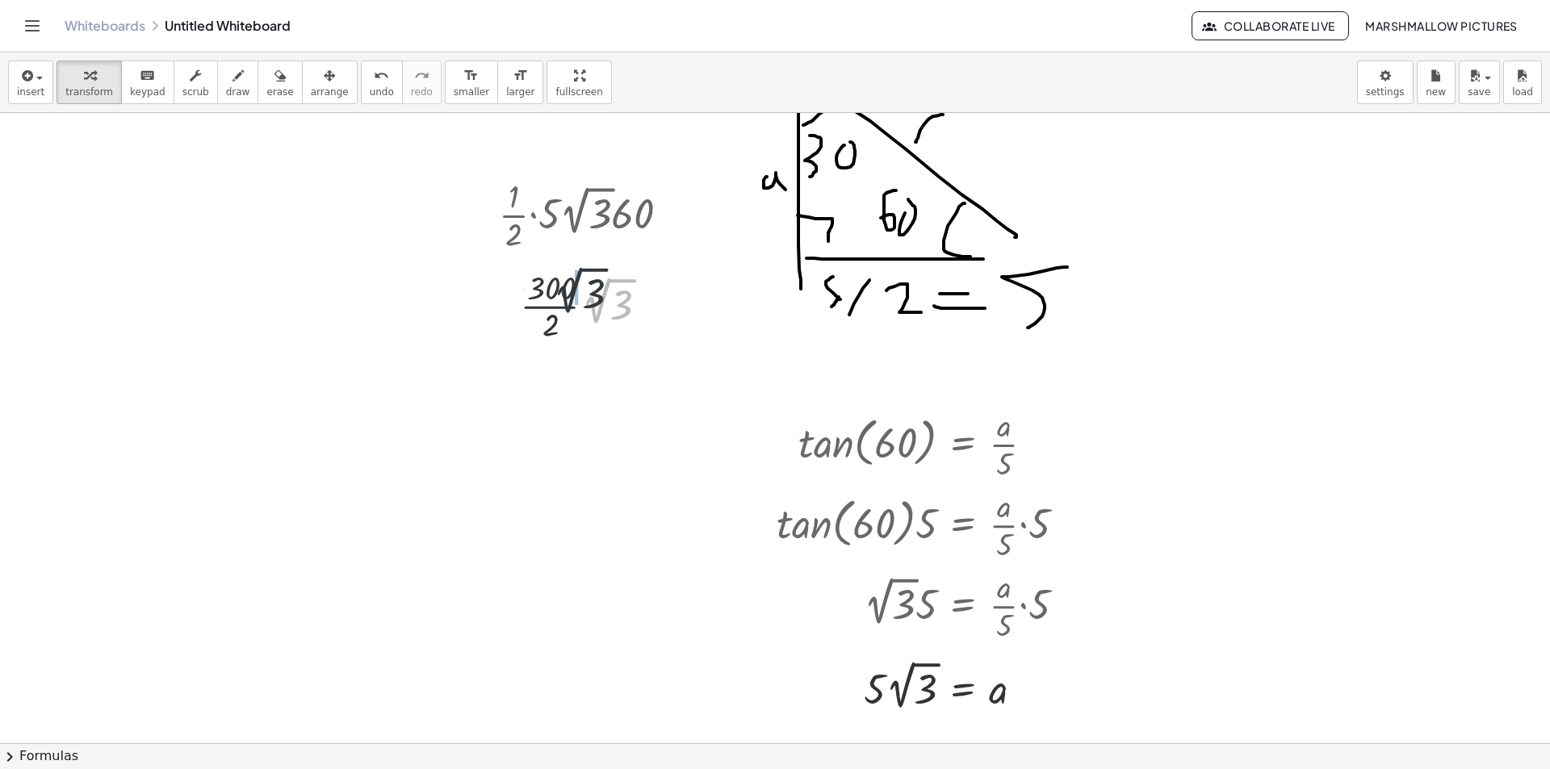
click at [576, 216] on div "· · 1 · 2 · 5 · 2 √ 3 · 60 · · 1 · 2 · 300 · 2 √ 3 · · 1 · 300 · 2 · 2 √ 3 · 2 …" at bounding box center [576, 216] width 0 height 0
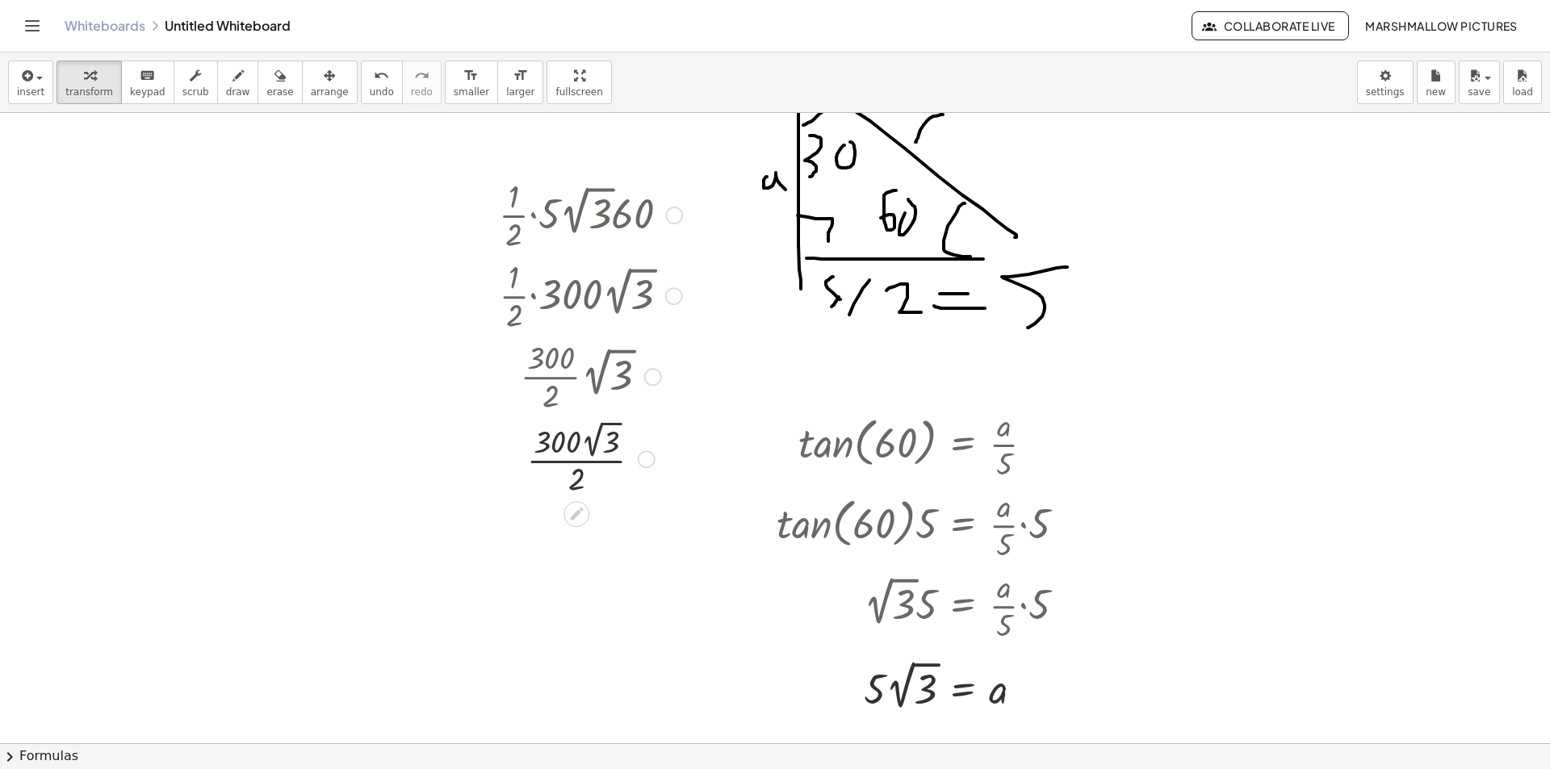
click at [564, 459] on div at bounding box center [590, 458] width 199 height 84
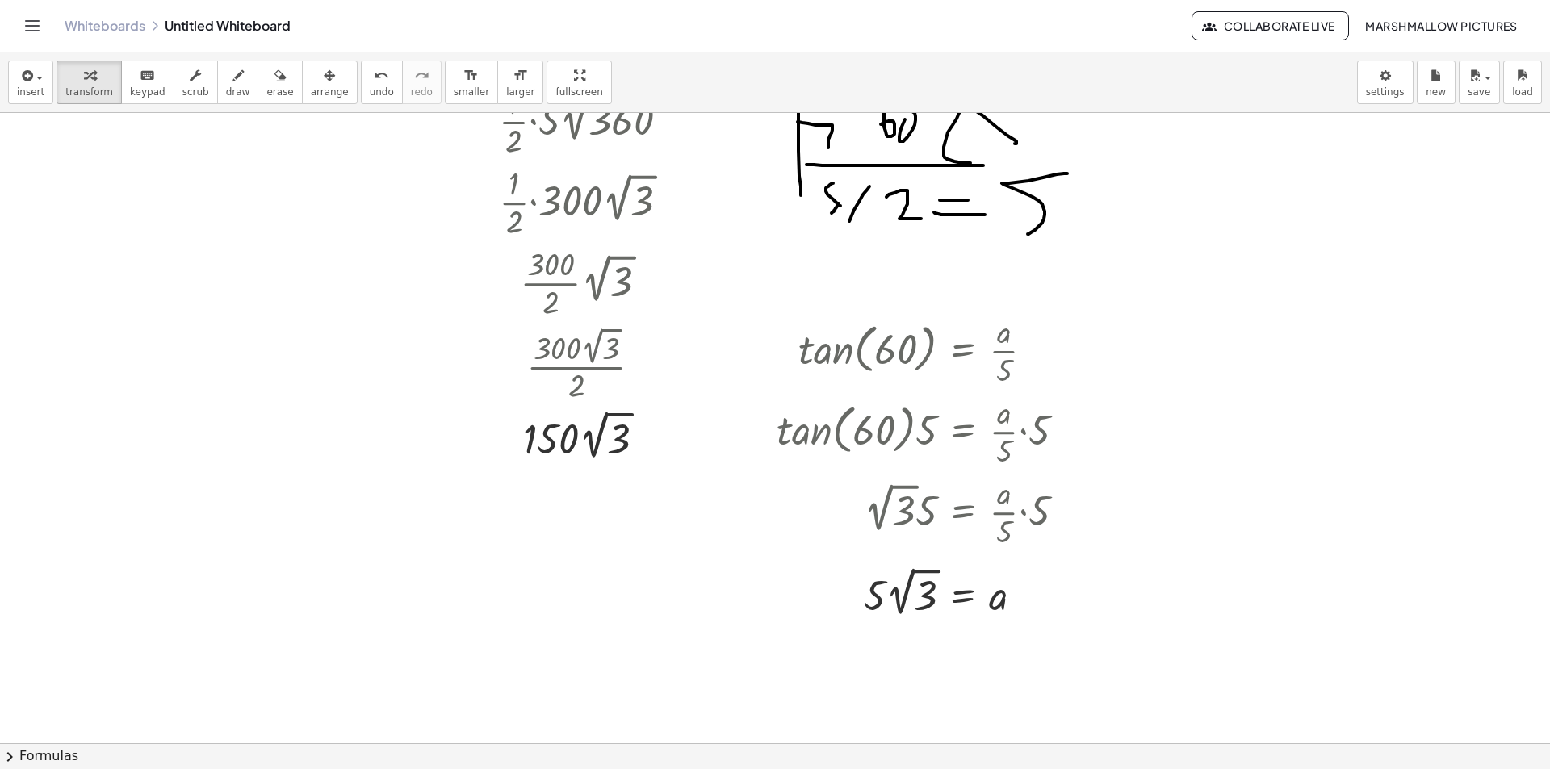
scroll to position [323, 0]
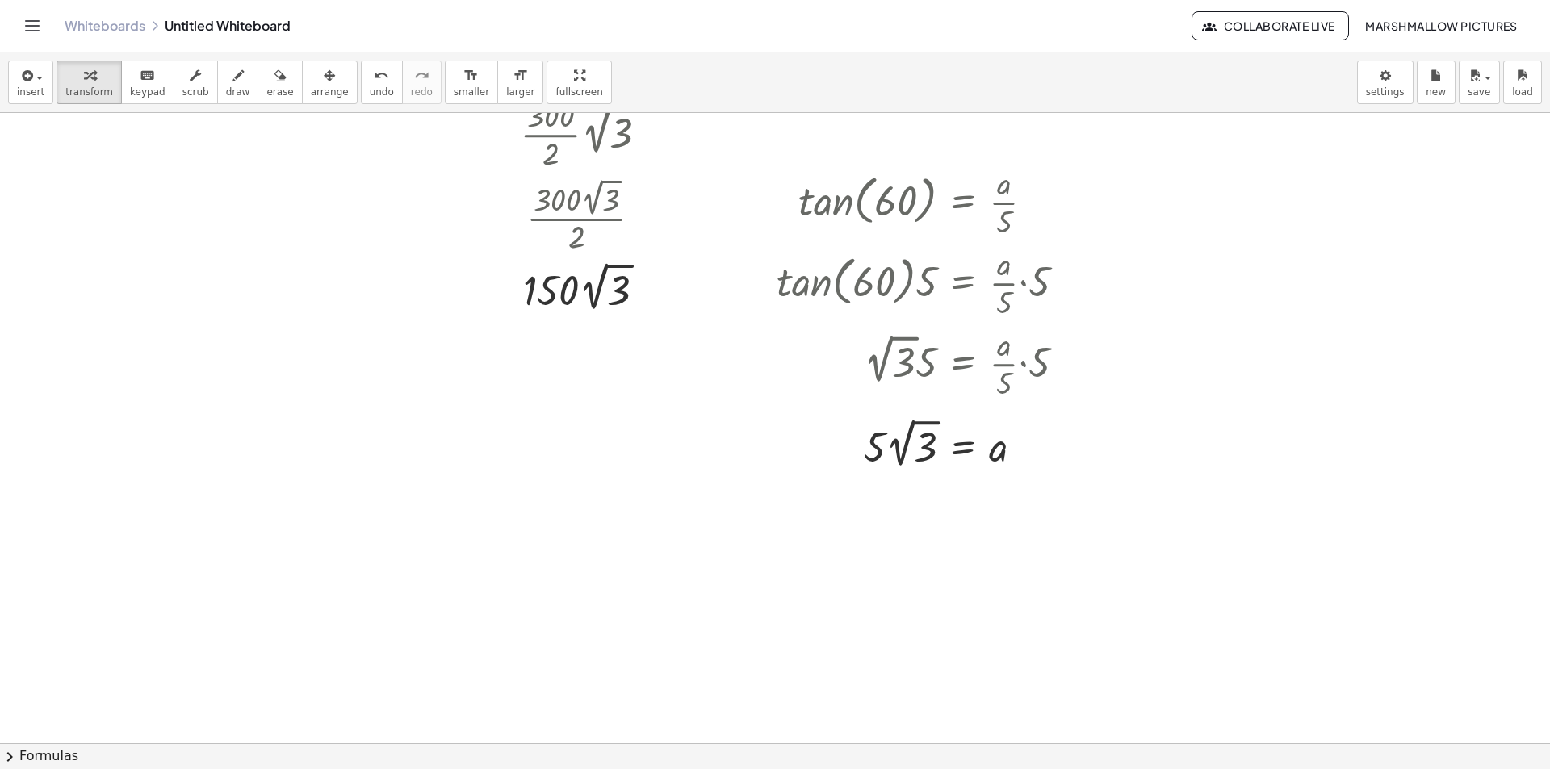
click at [480, 481] on div at bounding box center [775, 473] width 1550 height 1366
drag, startPoint x: 583, startPoint y: 539, endPoint x: 588, endPoint y: 513, distance: 26.3
click at [565, 612] on div at bounding box center [578, 612] width 162 height 81
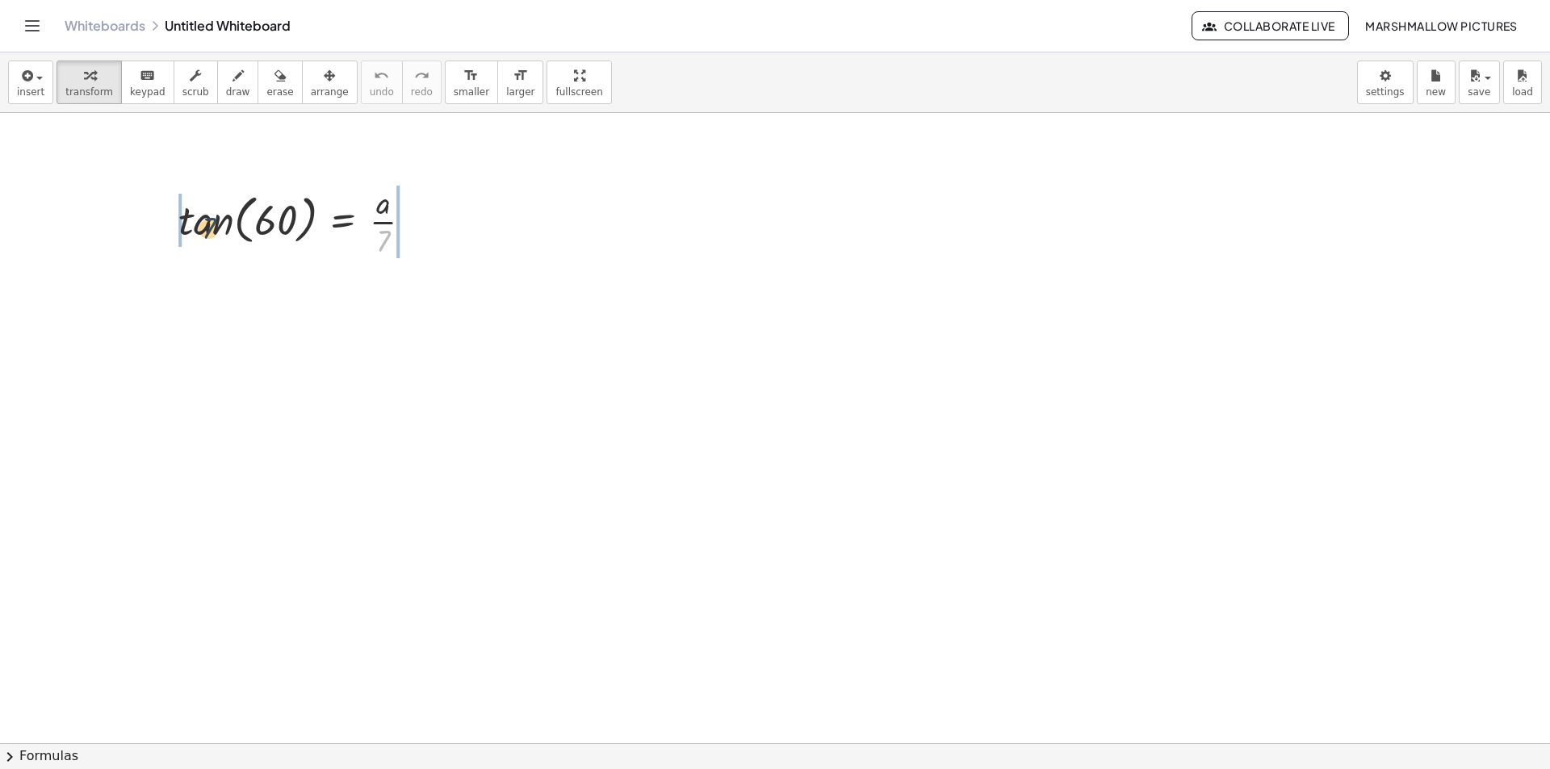
drag, startPoint x: 385, startPoint y: 241, endPoint x: 204, endPoint y: 222, distance: 181.9
click at [195, 222] on div at bounding box center [301, 220] width 262 height 81
click at [228, 222] on div at bounding box center [305, 220] width 309 height 81
click at [212, 229] on div at bounding box center [315, 220] width 291 height 81
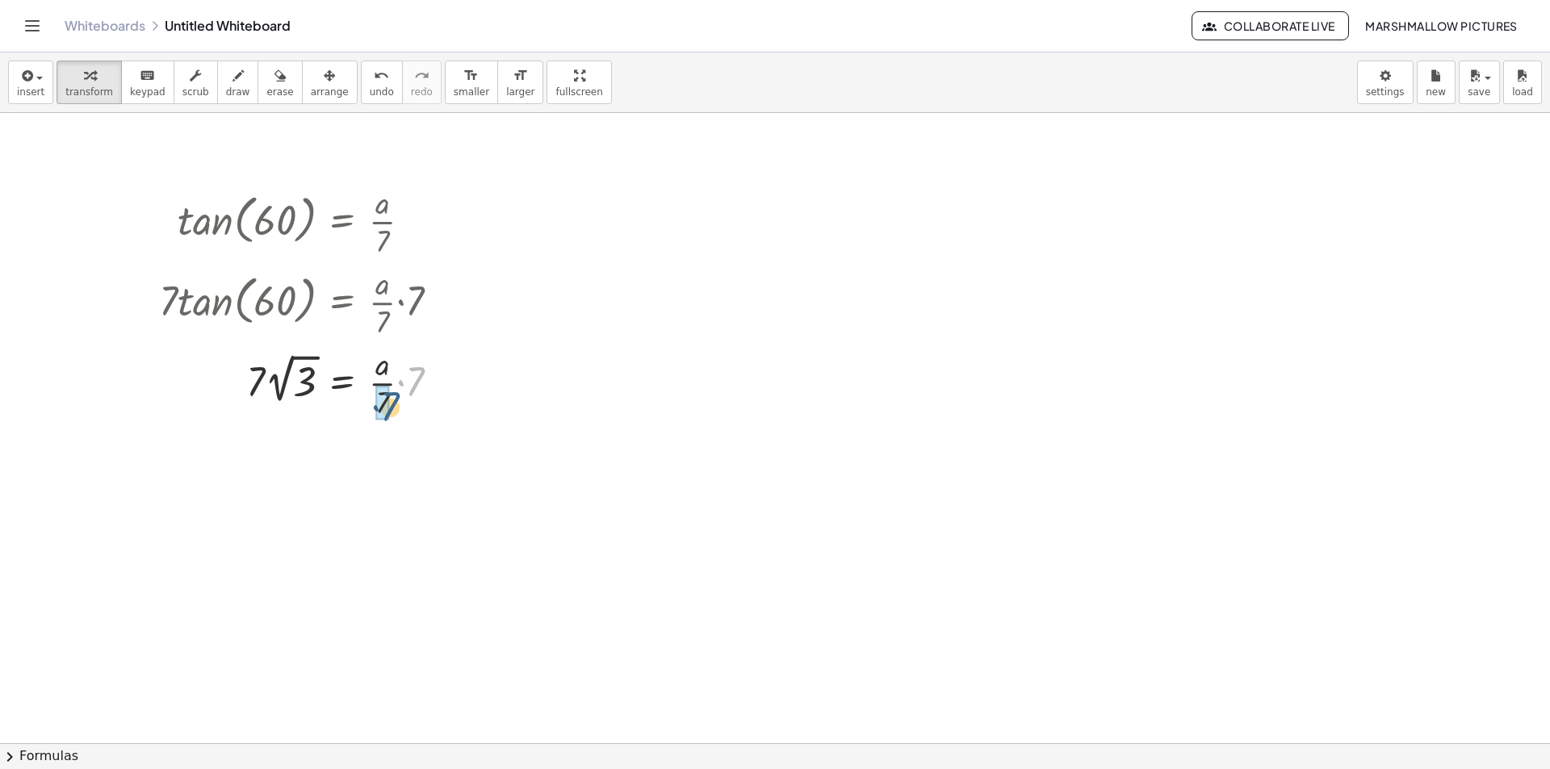
drag, startPoint x: 411, startPoint y: 385, endPoint x: 383, endPoint y: 409, distance: 37.2
click at [872, 265] on div at bounding box center [870, 266] width 187 height 55
click at [870, 283] on div at bounding box center [870, 266] width 187 height 55
click at [891, 272] on div at bounding box center [870, 266] width 187 height 55
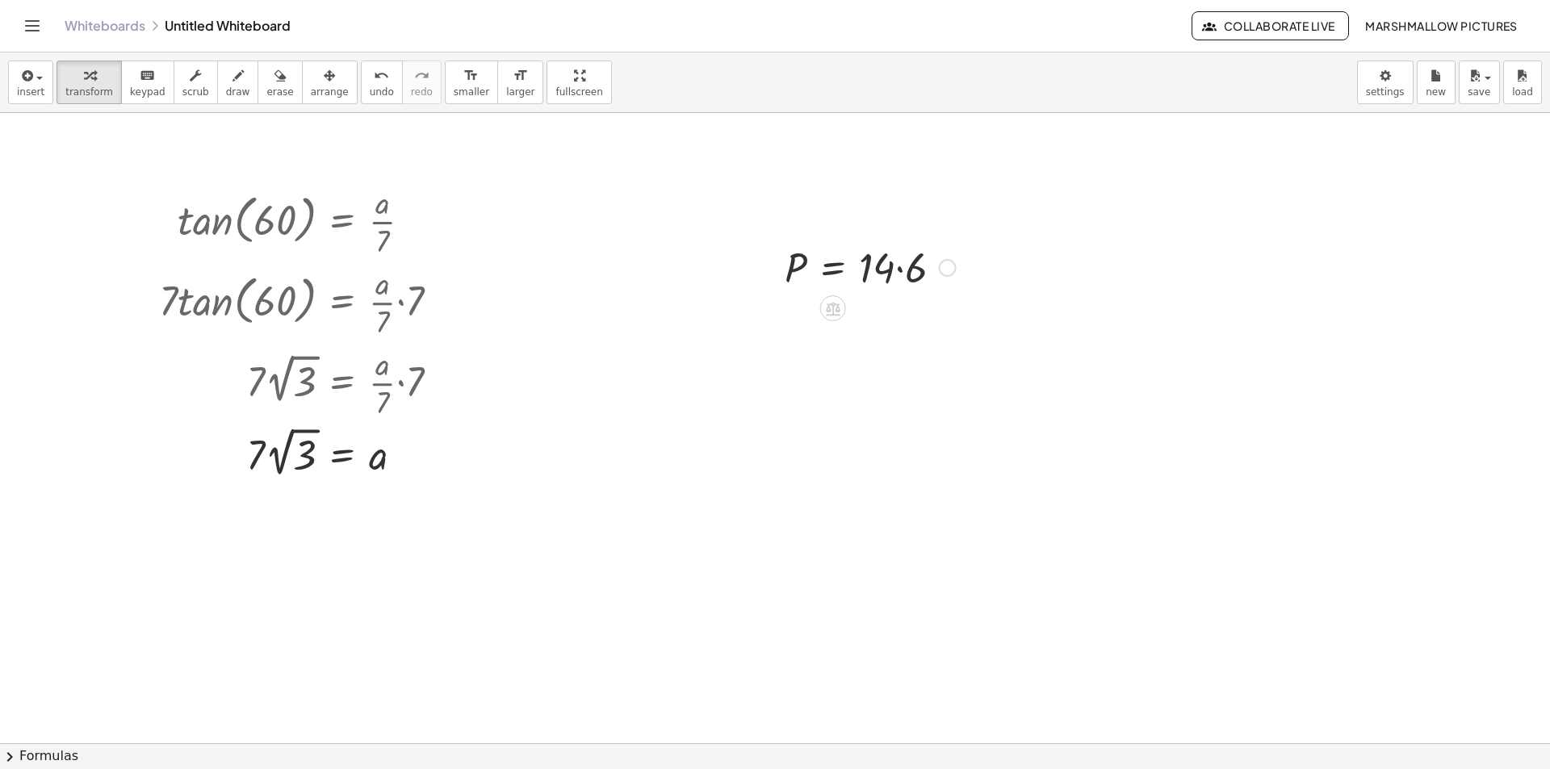
click at [920, 278] on div at bounding box center [870, 266] width 187 height 55
drag, startPoint x: 815, startPoint y: 517, endPoint x: 741, endPoint y: 518, distance: 73.5
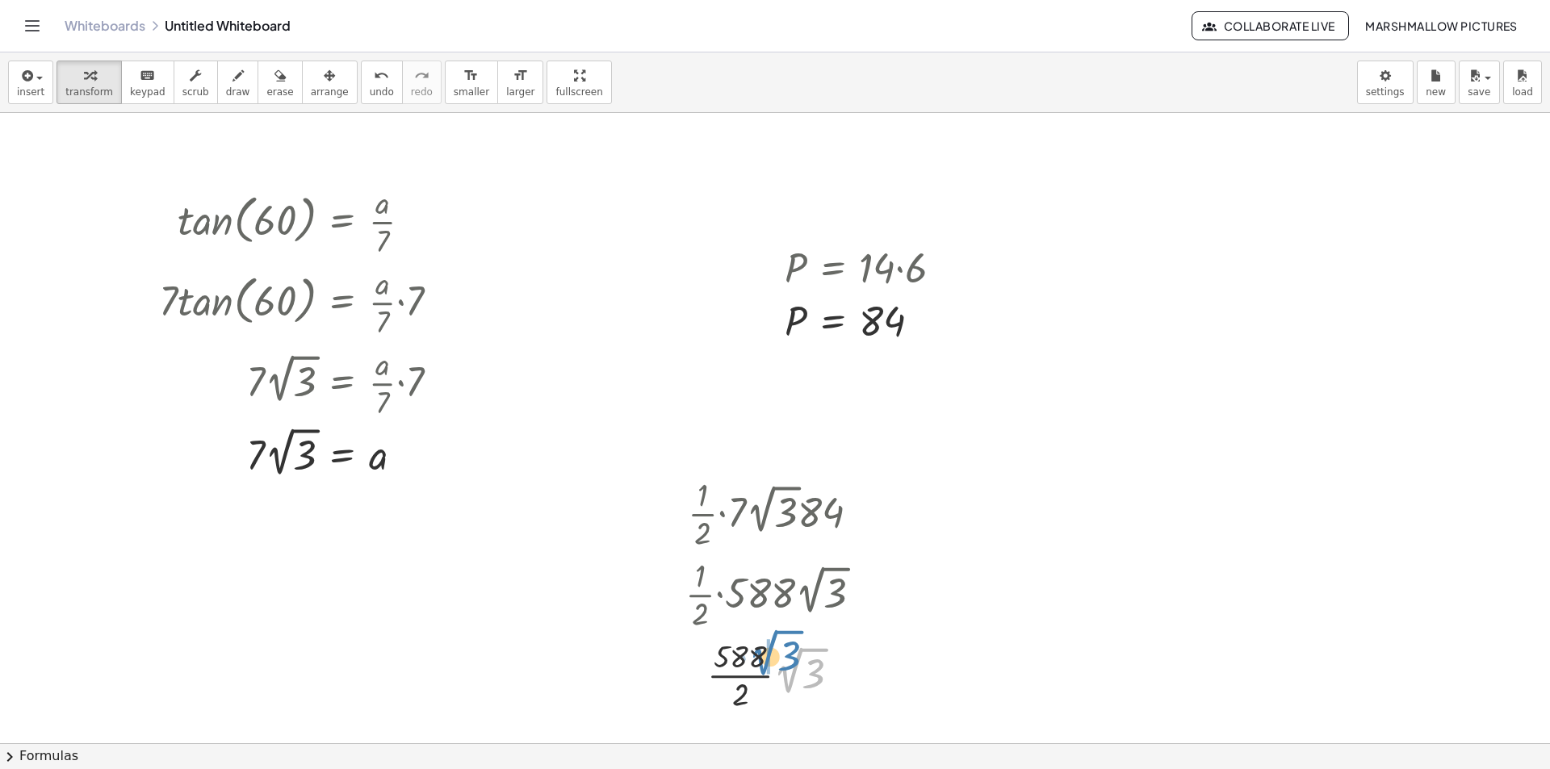
drag, startPoint x: 703, startPoint y: 498, endPoint x: 758, endPoint y: 650, distance: 161.4
click at [758, 650] on div at bounding box center [780, 674] width 206 height 81
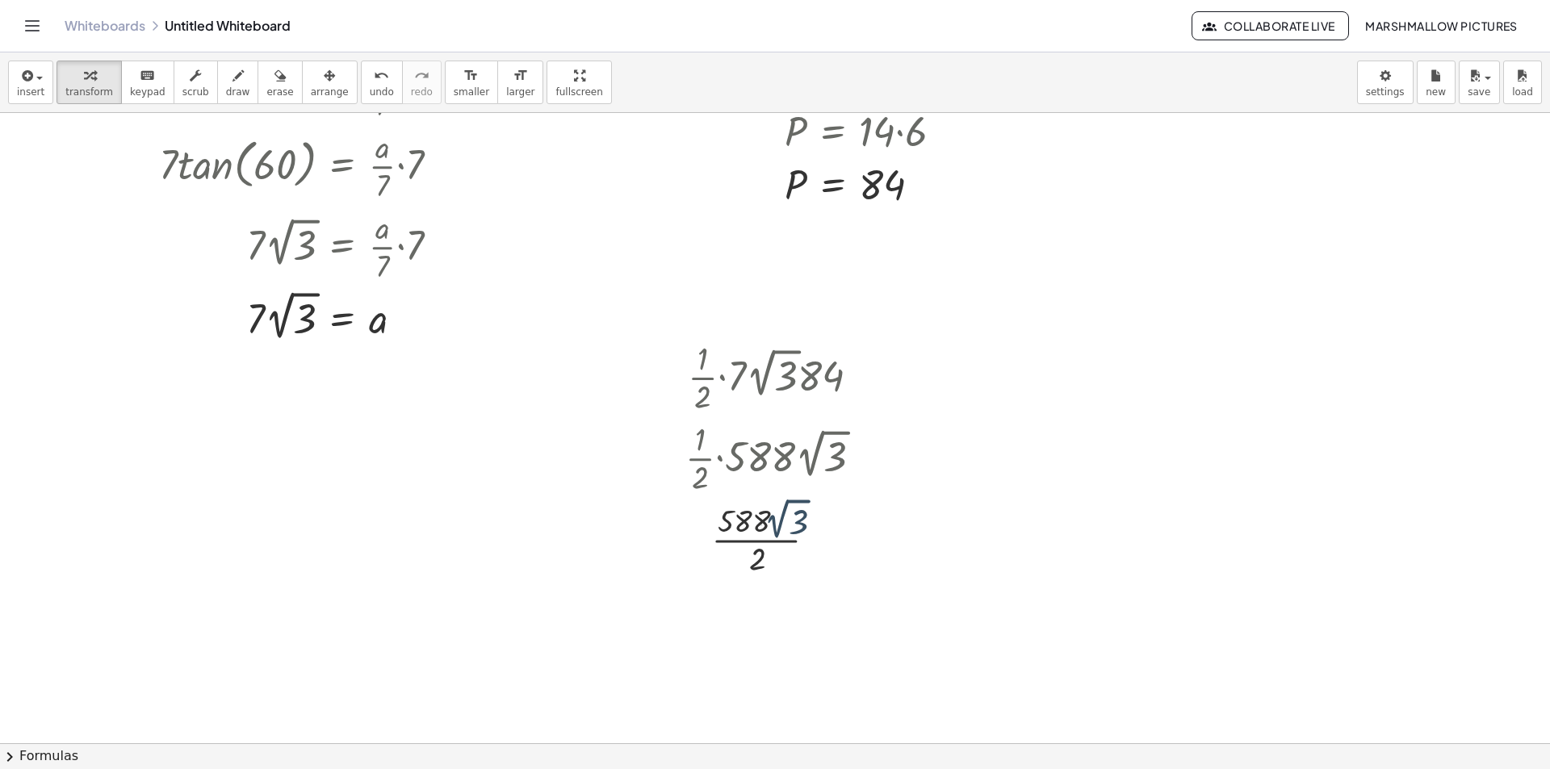
scroll to position [242, 0]
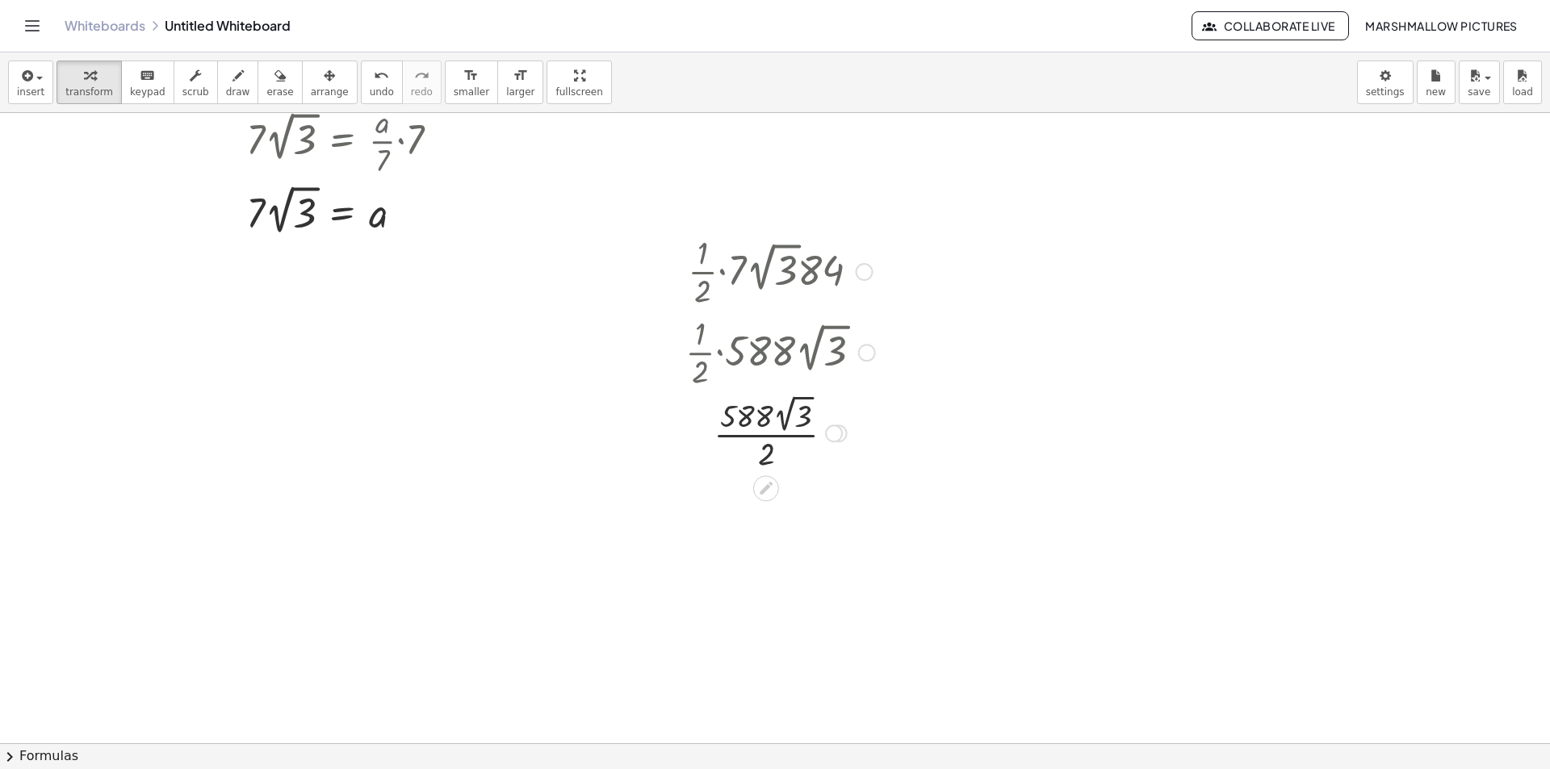
click at [754, 437] on div at bounding box center [780, 433] width 206 height 84
click at [845, 505] on div at bounding box center [845, 505] width 18 height 18
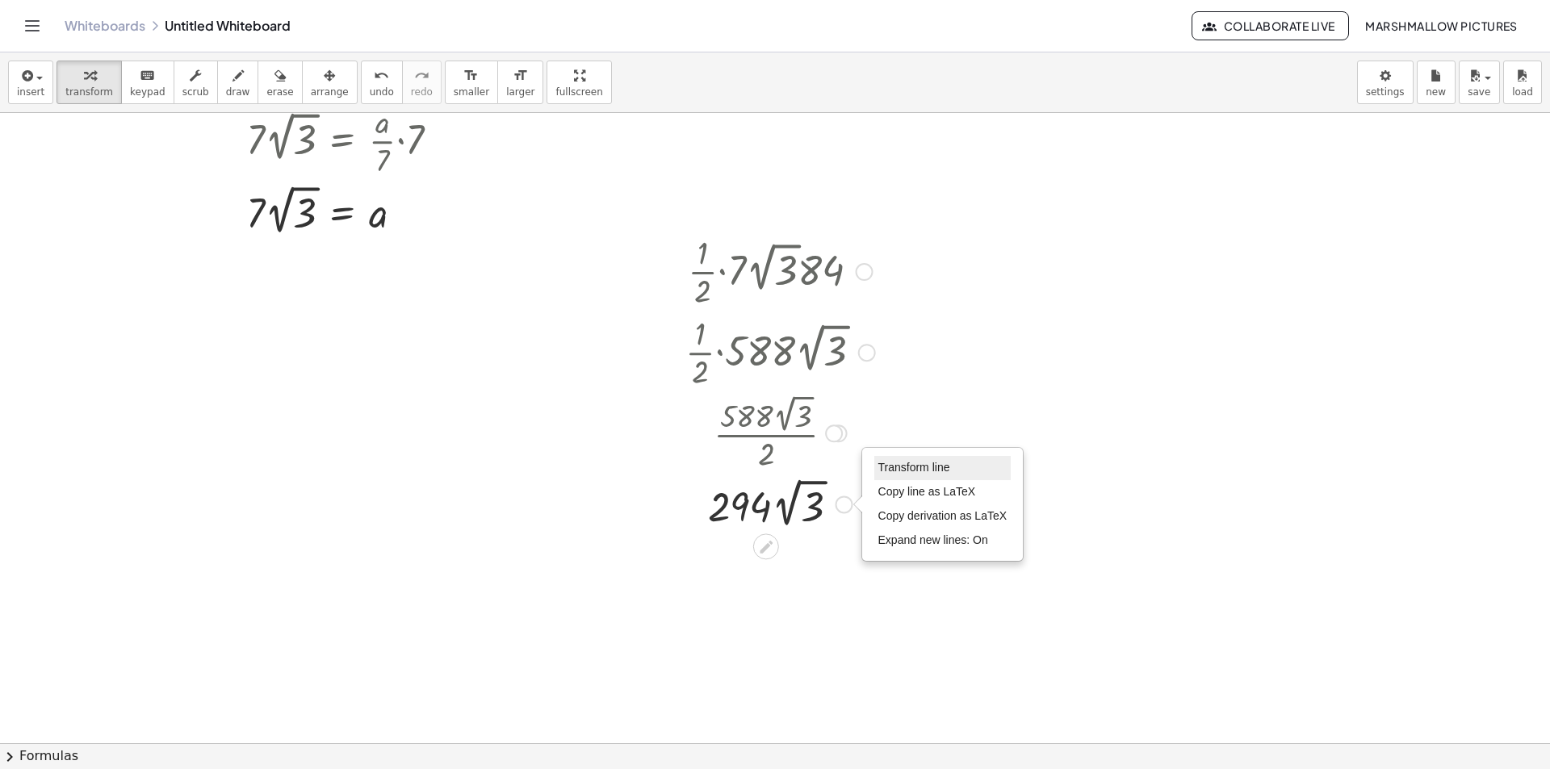
click at [894, 458] on li "Transform line" at bounding box center [942, 468] width 137 height 24
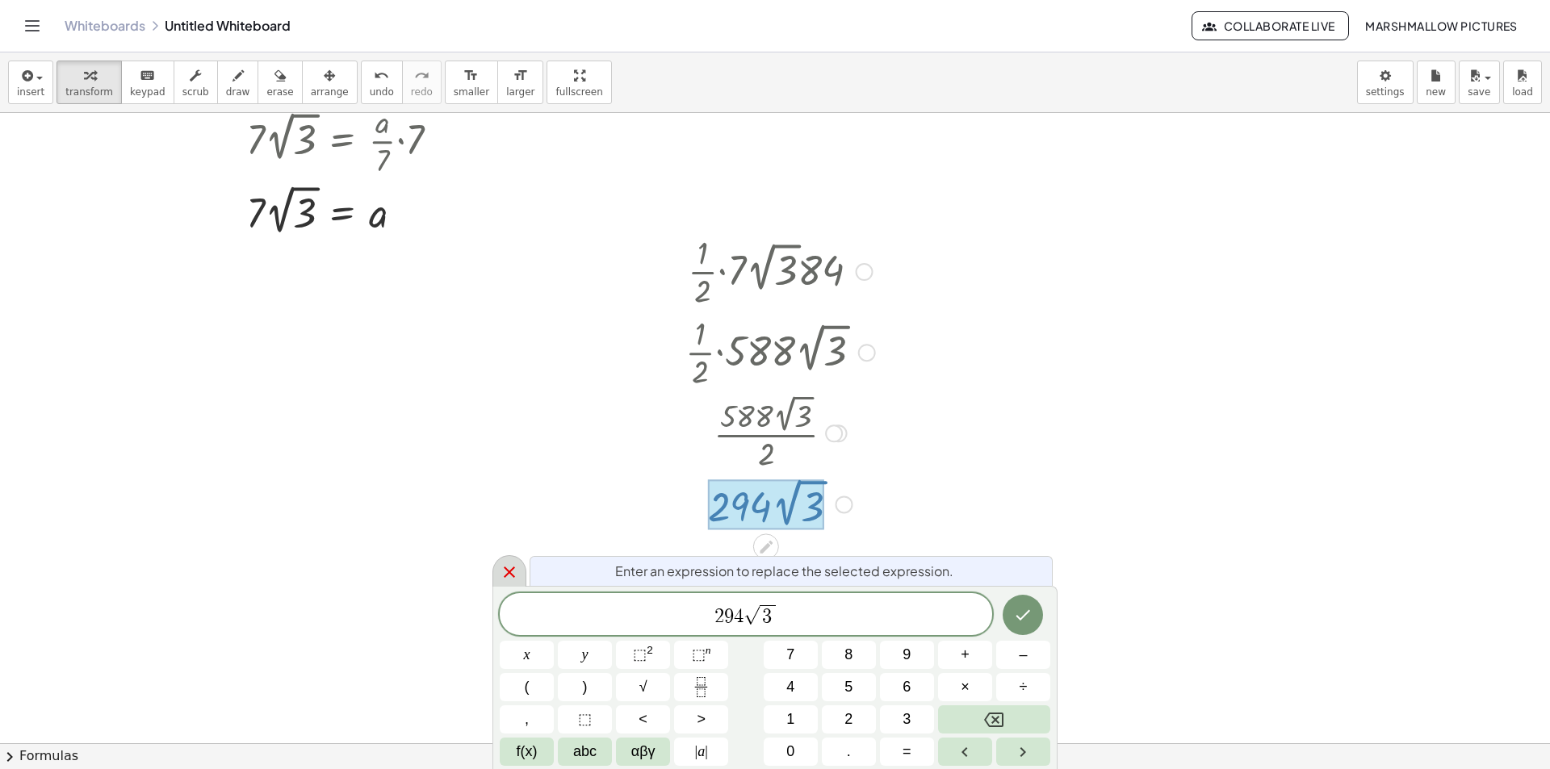
click at [503, 573] on icon at bounding box center [509, 572] width 19 height 19
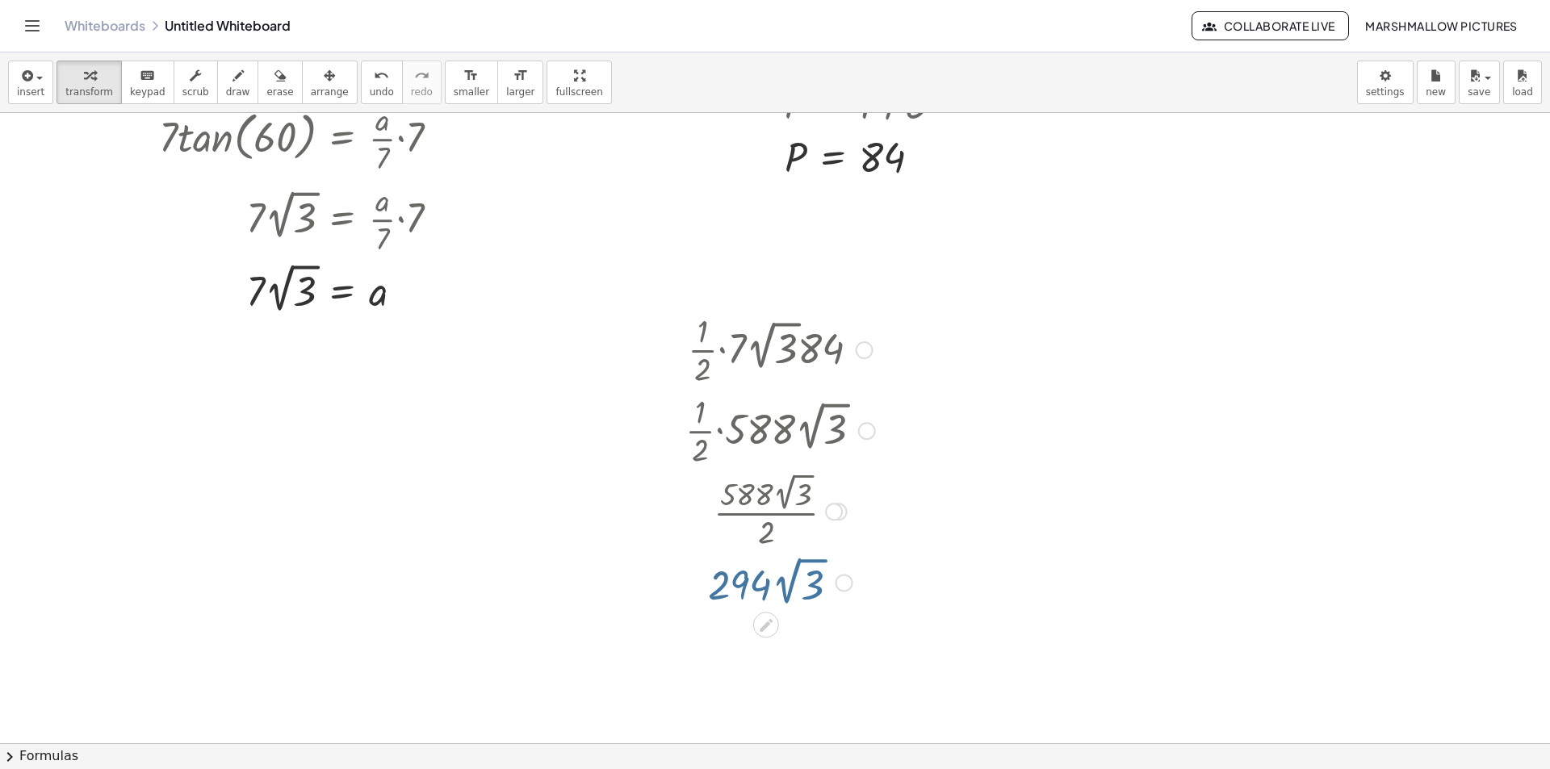
scroll to position [0, 0]
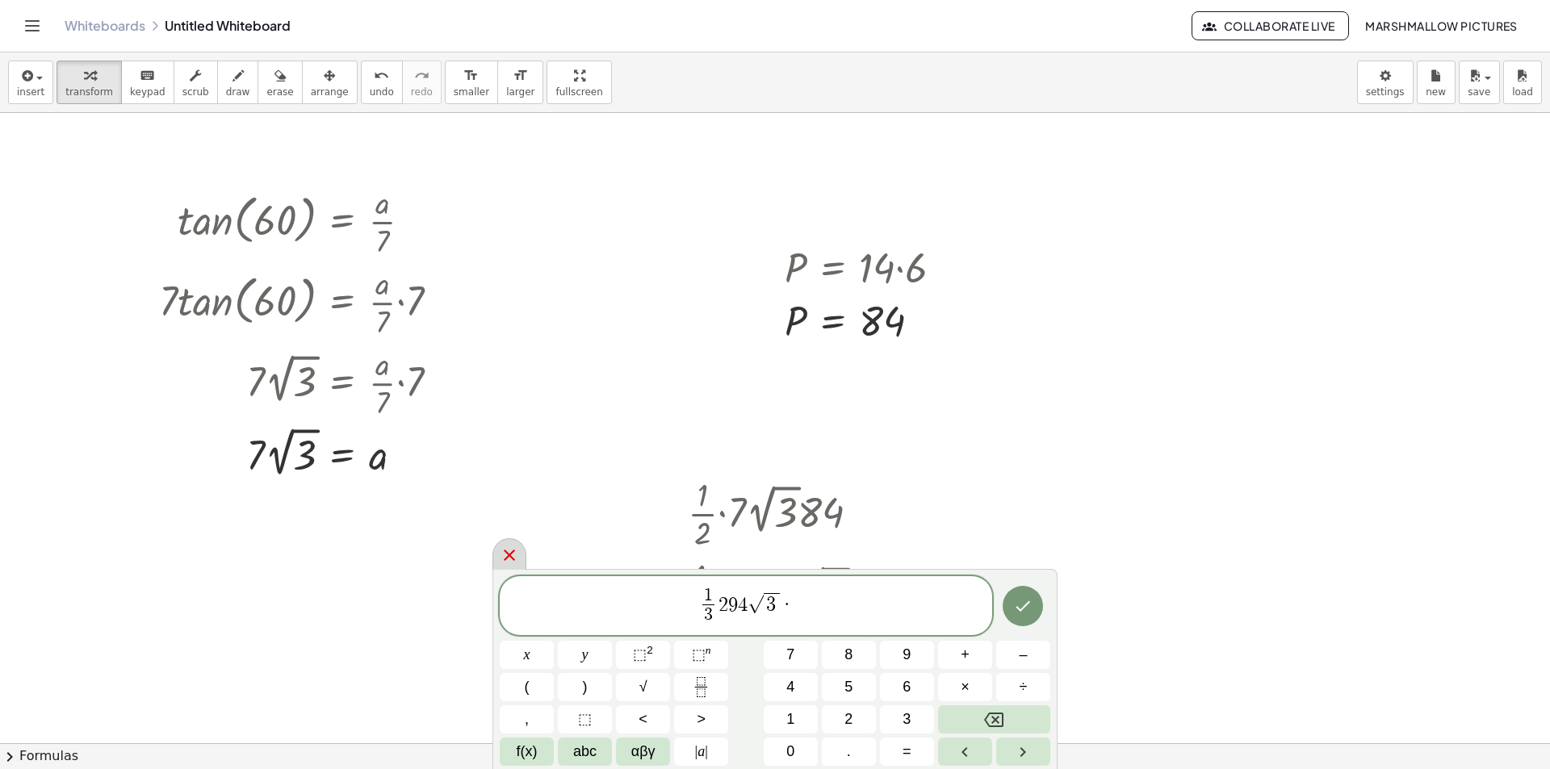
click at [509, 552] on icon at bounding box center [509, 555] width 19 height 19
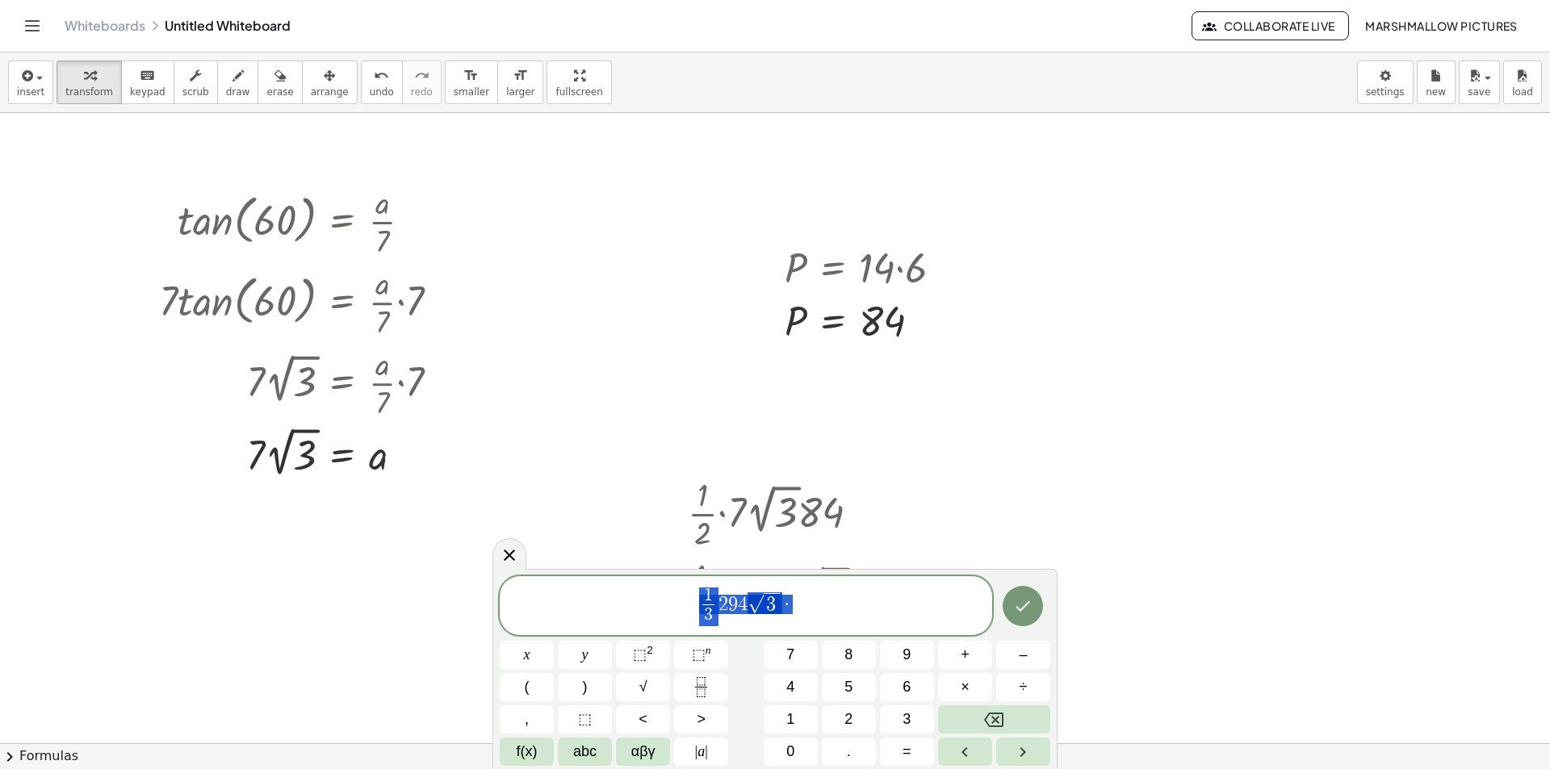
drag, startPoint x: 648, startPoint y: 593, endPoint x: 381, endPoint y: 564, distance: 268.7
click at [338, 592] on body "Graspable Math Activities Whiteboards Classes Account v1.28.4 | Privacy policy …" at bounding box center [775, 384] width 1550 height 769
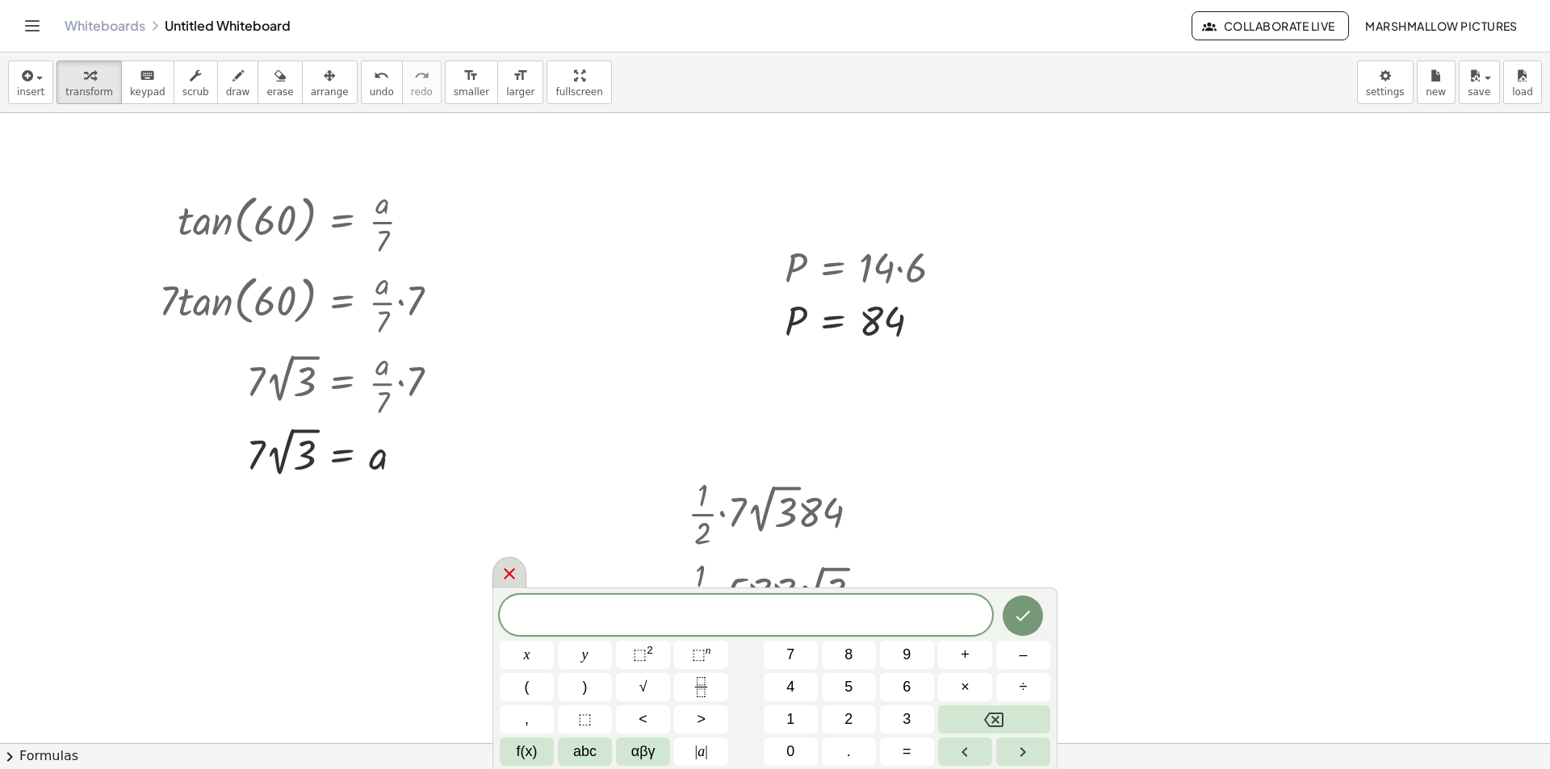
click at [509, 565] on icon at bounding box center [509, 573] width 19 height 19
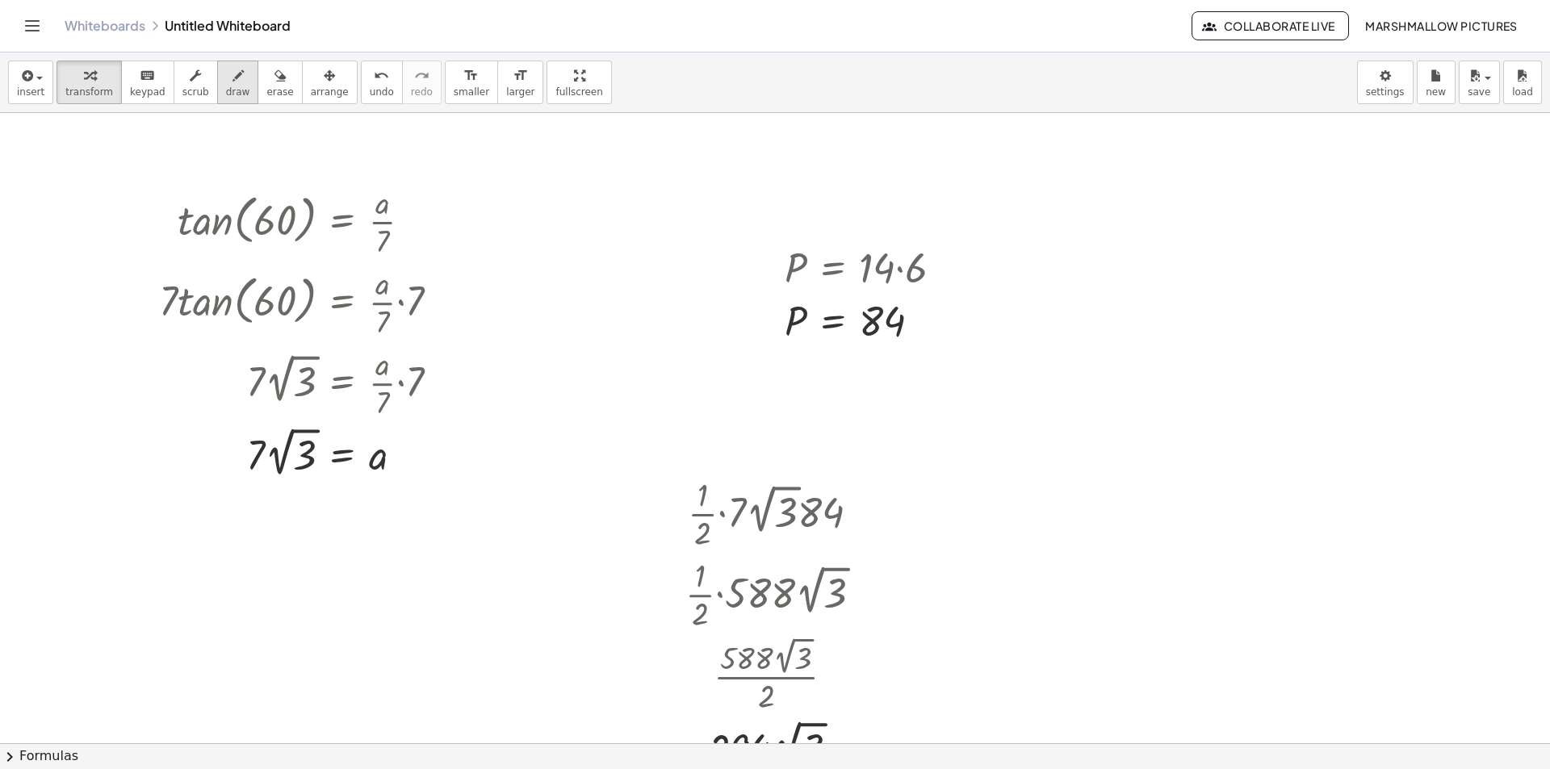
click at [233, 76] on icon "button" at bounding box center [238, 75] width 11 height 19
drag, startPoint x: 510, startPoint y: 191, endPoint x: 510, endPoint y: 303, distance: 112.2
drag, startPoint x: 514, startPoint y: 184, endPoint x: 517, endPoint y: 280, distance: 96.1
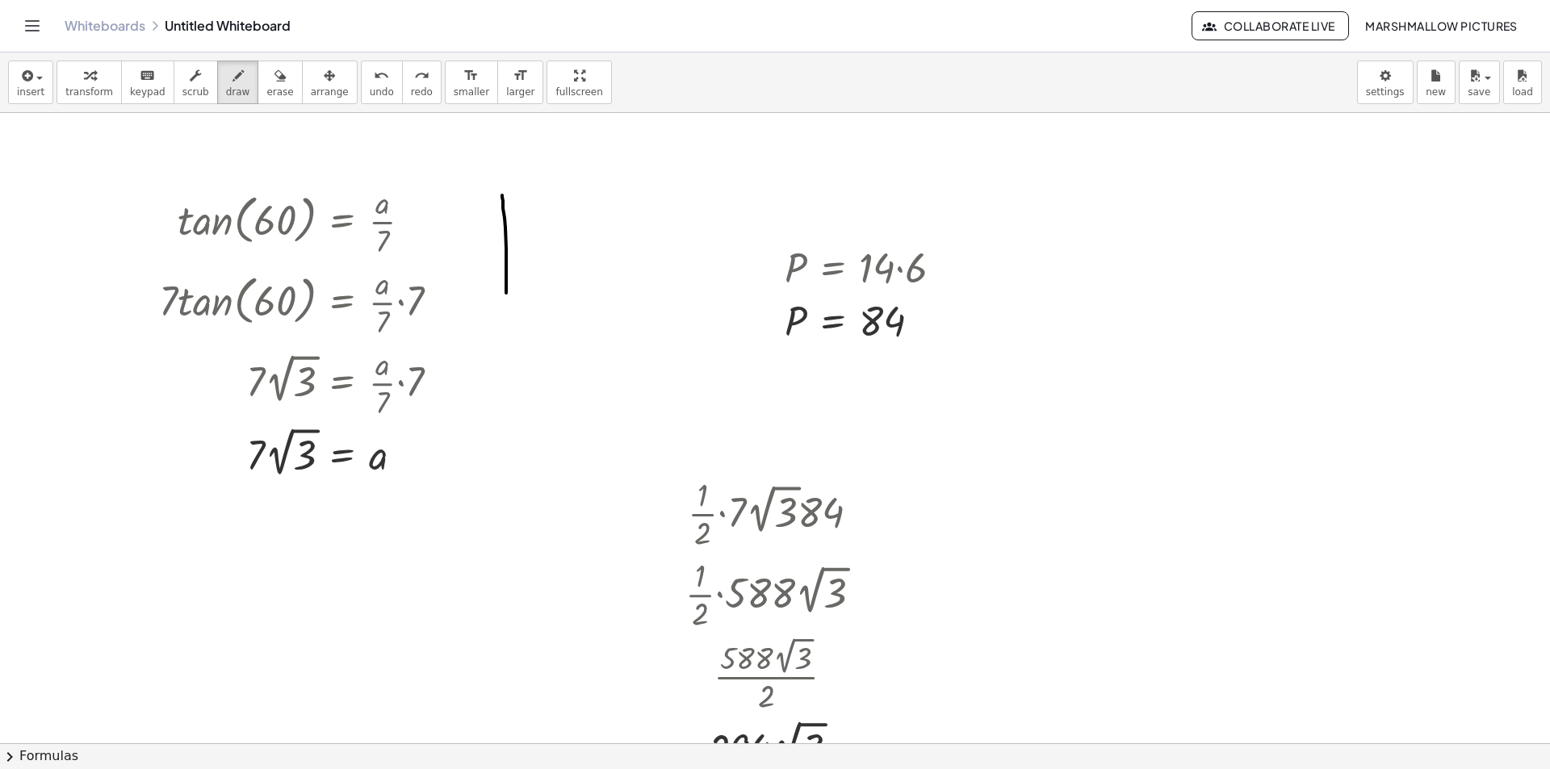
drag, startPoint x: 506, startPoint y: 279, endPoint x: 505, endPoint y: 291, distance: 12.1
drag, startPoint x: 514, startPoint y: 208, endPoint x: 518, endPoint y: 287, distance: 80.0
drag, startPoint x: 521, startPoint y: 297, endPoint x: 517, endPoint y: 321, distance: 23.8
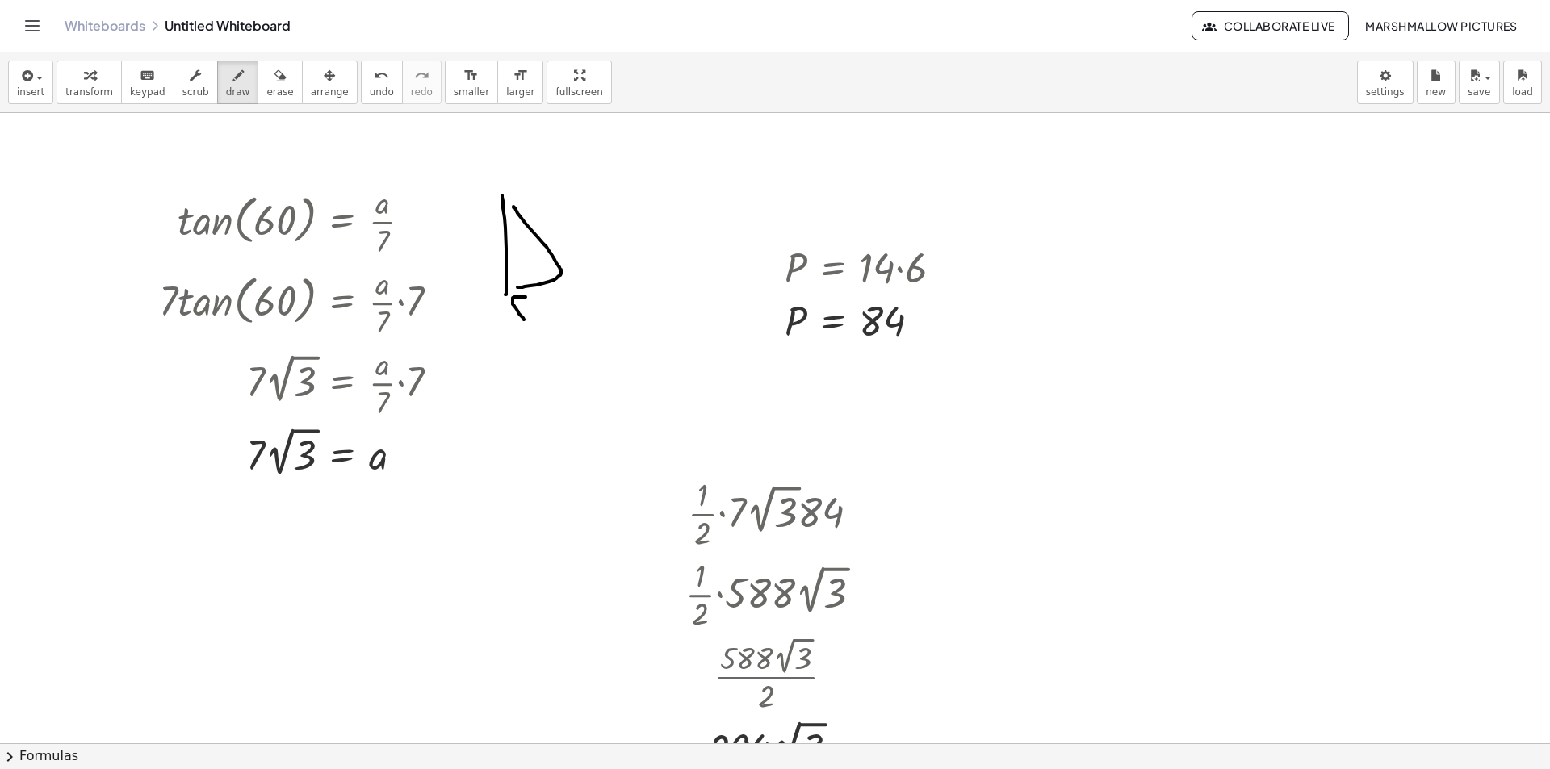
drag, startPoint x: 547, startPoint y: 306, endPoint x: 537, endPoint y: 333, distance: 28.4
drag, startPoint x: 547, startPoint y: 321, endPoint x: 560, endPoint y: 316, distance: 13.8
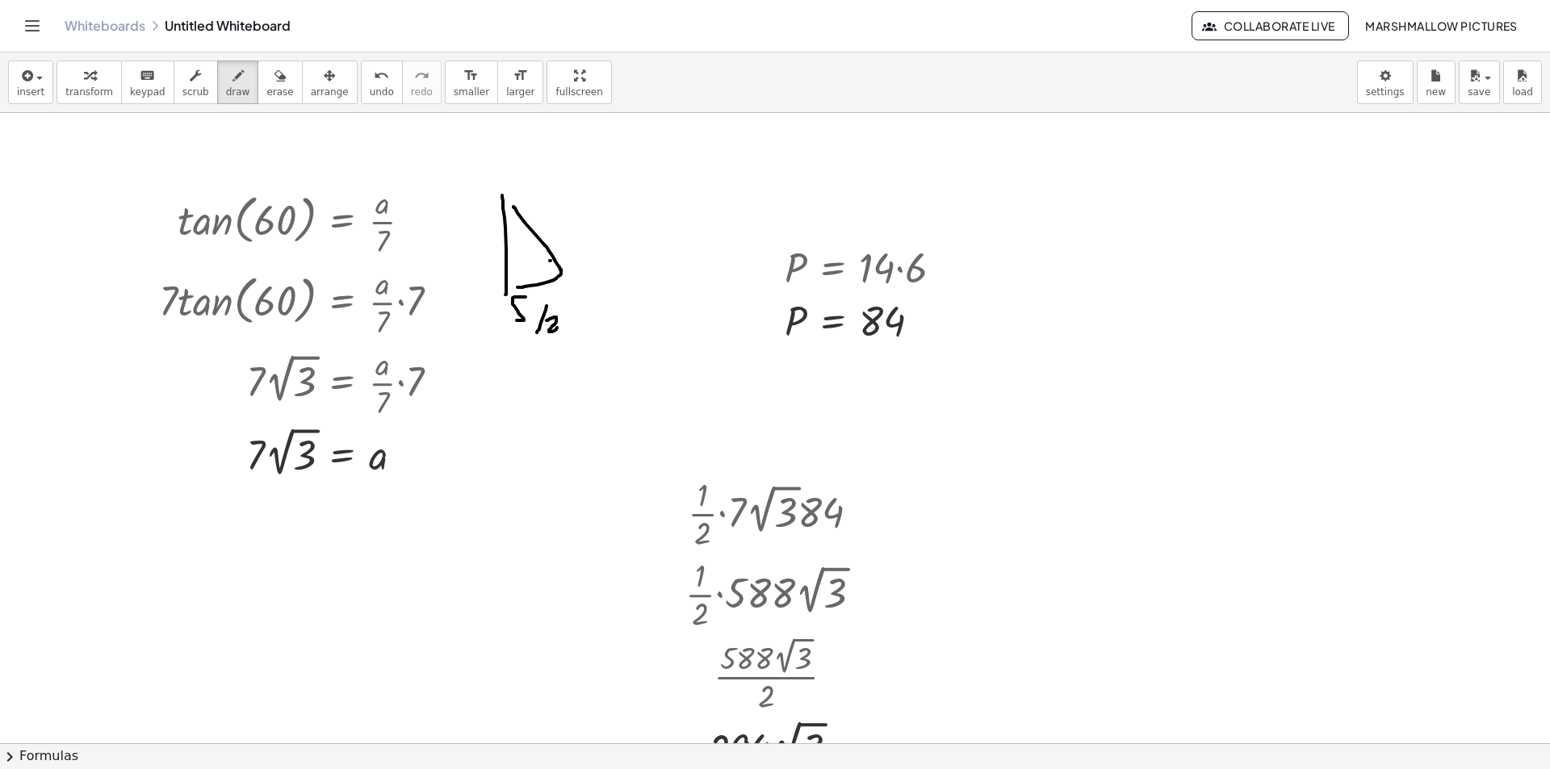
drag, startPoint x: 551, startPoint y: 261, endPoint x: 549, endPoint y: 281, distance: 20.2
drag, startPoint x: 530, startPoint y: 270, endPoint x: 536, endPoint y: 255, distance: 16.3
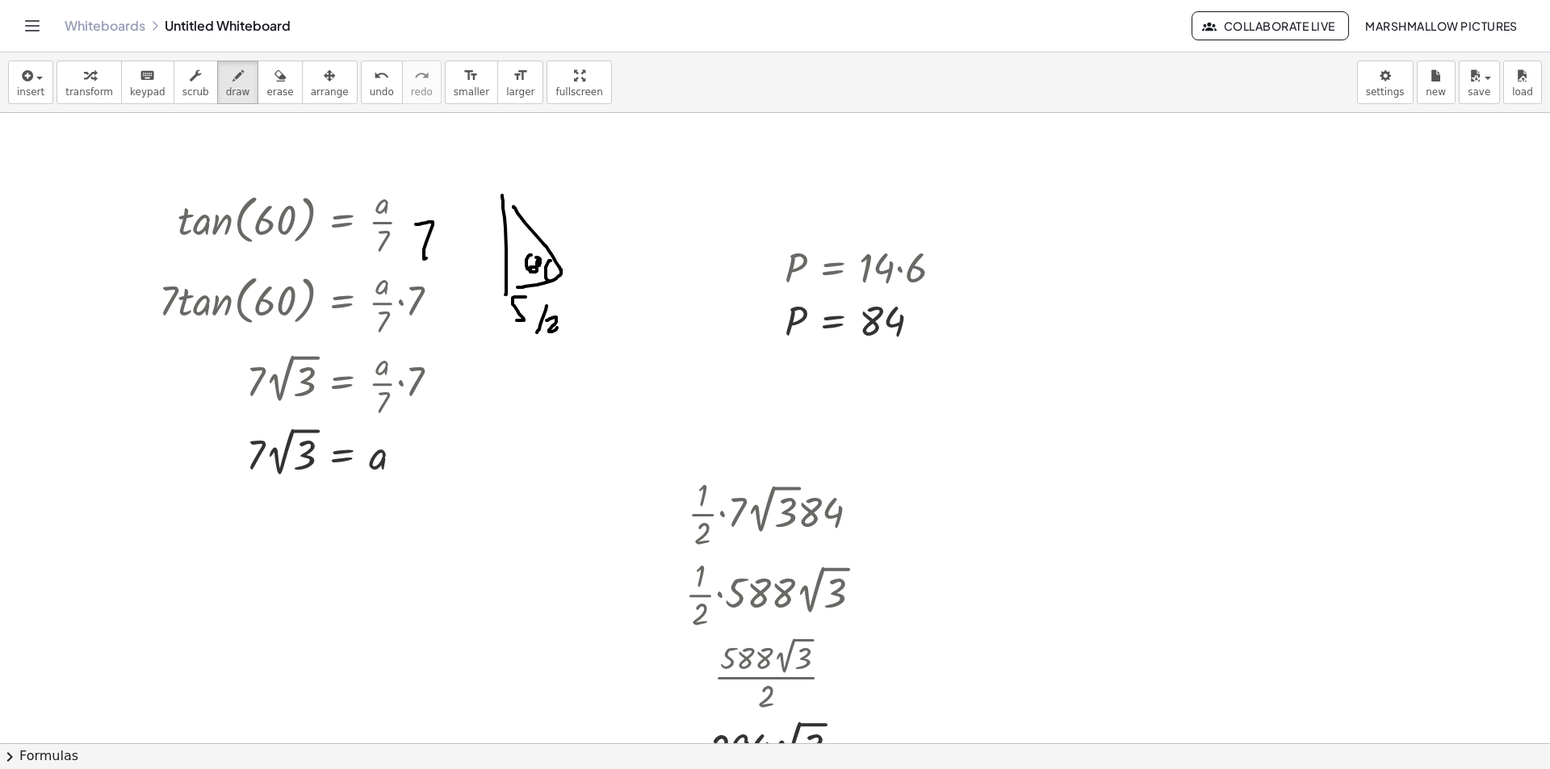
drag, startPoint x: 429, startPoint y: 222, endPoint x: 435, endPoint y: 249, distance: 28.2
drag, startPoint x: 453, startPoint y: 231, endPoint x: 484, endPoint y: 219, distance: 33.7
drag, startPoint x: 474, startPoint y: 232, endPoint x: 475, endPoint y: 254, distance: 21.8
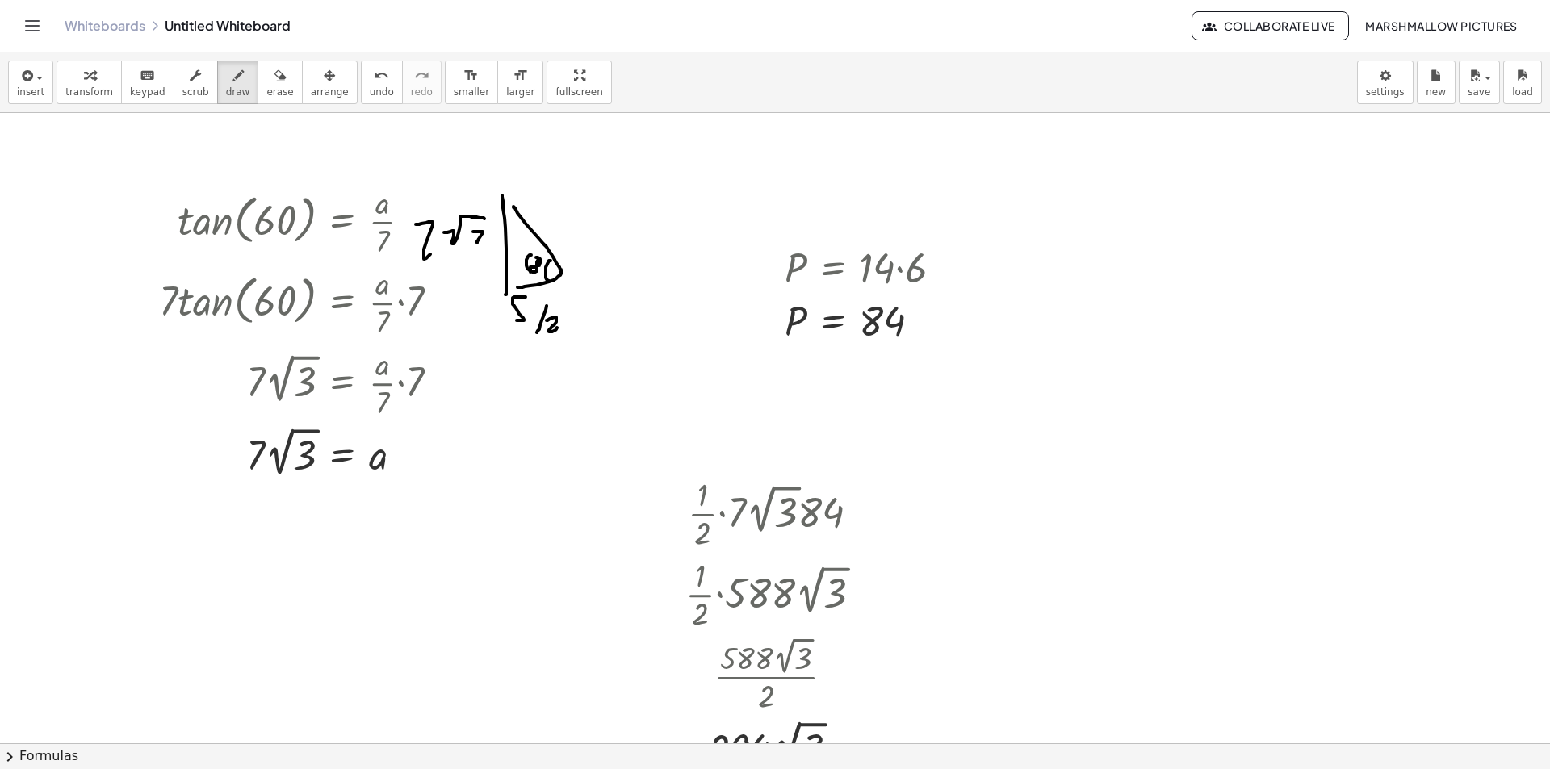
drag, startPoint x: 541, startPoint y: 210, endPoint x: 541, endPoint y: 225, distance: 15.3
drag, startPoint x: 540, startPoint y: 222, endPoint x: 551, endPoint y: 212, distance: 15.4
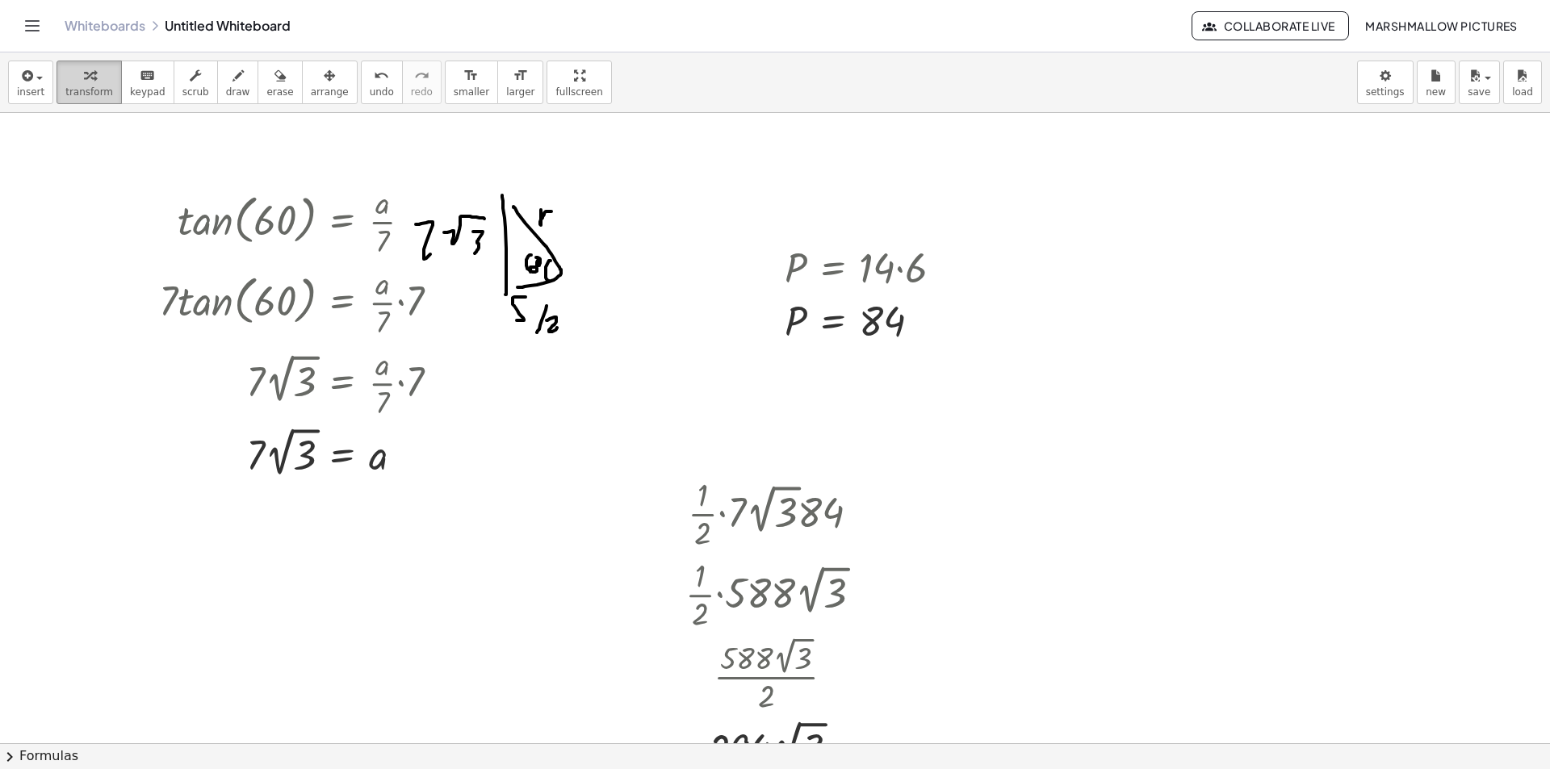
click at [100, 79] on div "button" at bounding box center [89, 74] width 48 height 19
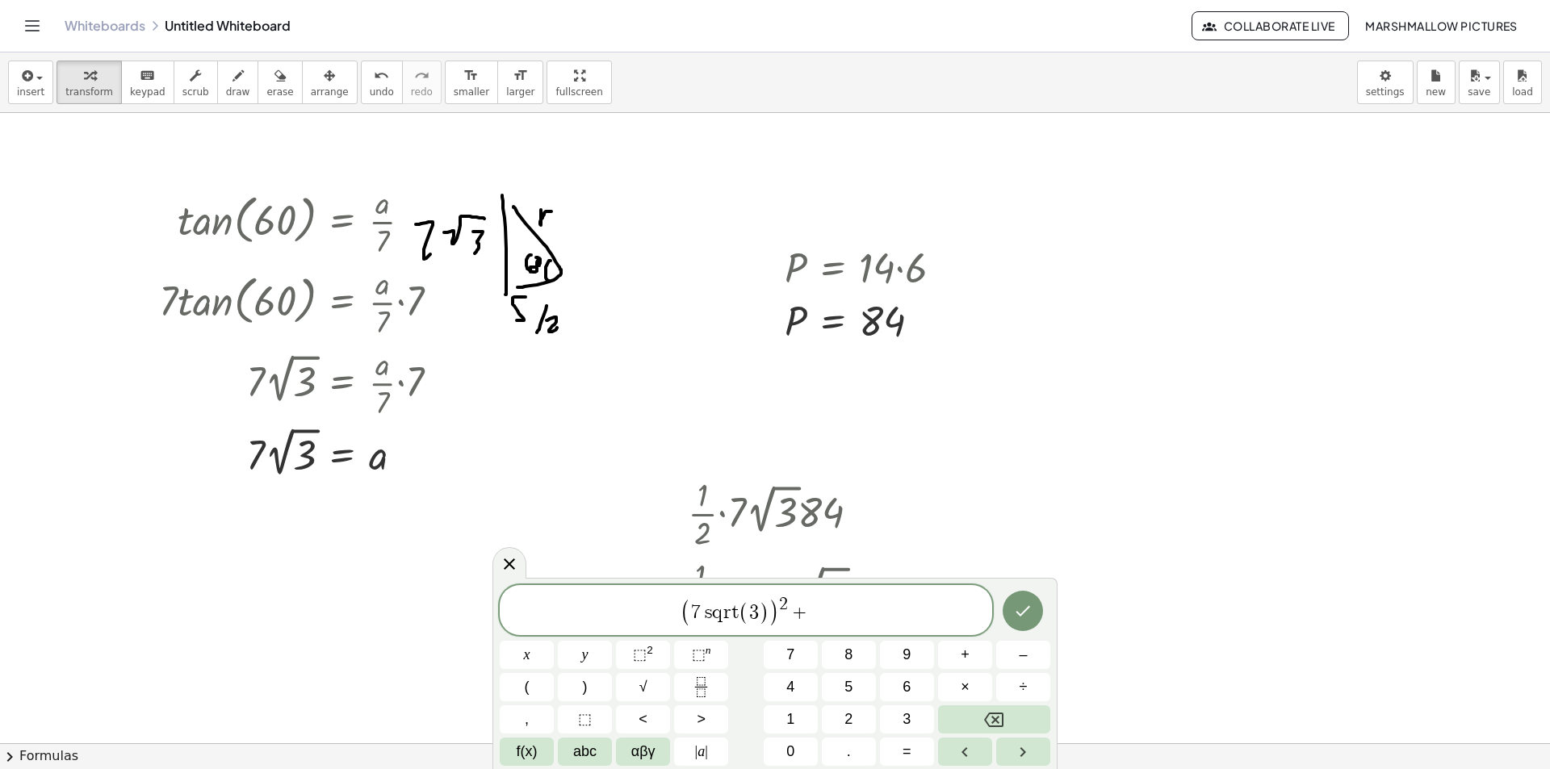
click at [394, 769] on html "Graspable Math Activities Whiteboards Classes Account v1.28.4 | Privacy policy …" at bounding box center [775, 384] width 1550 height 769
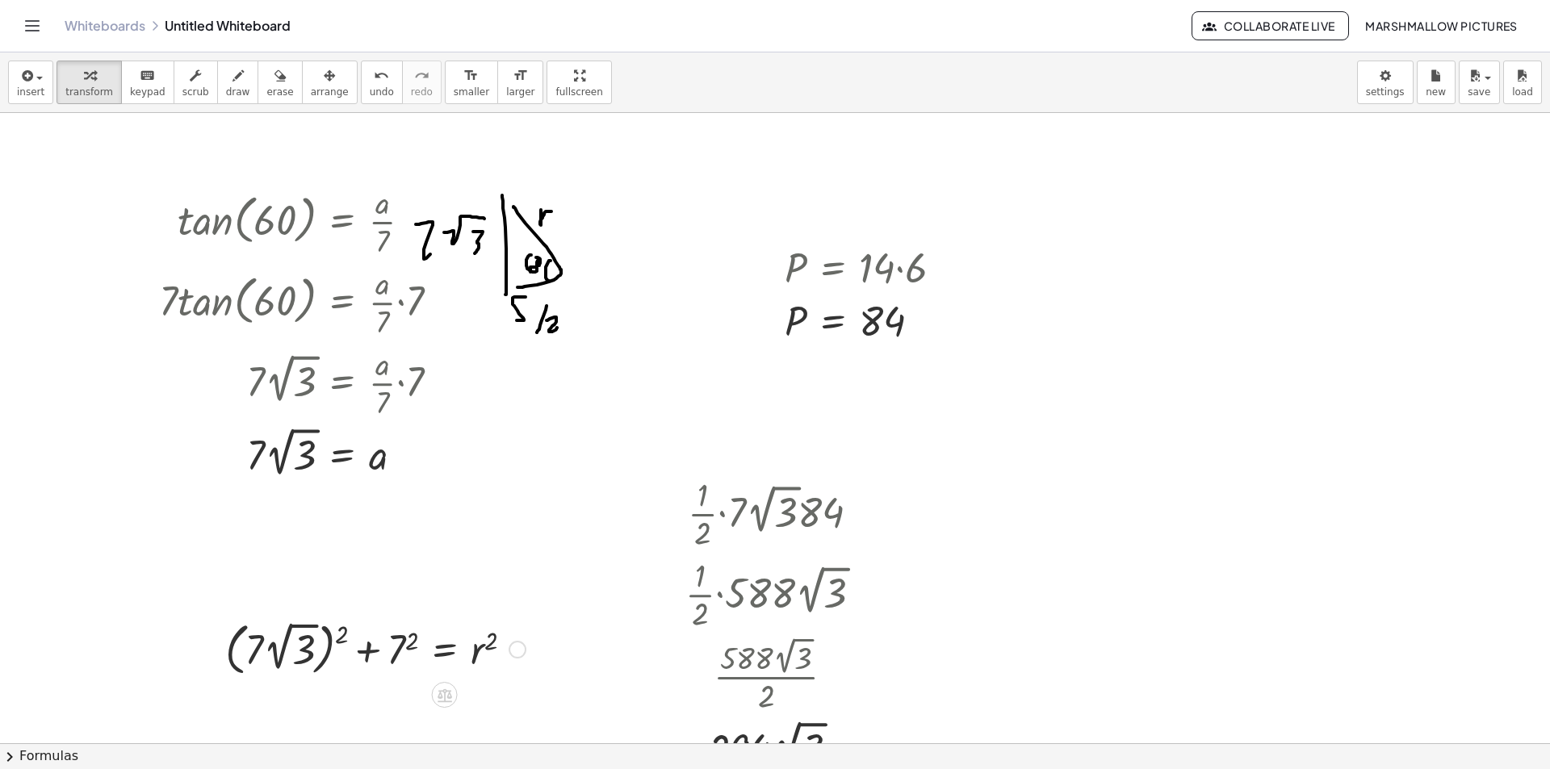
click at [234, 656] on div at bounding box center [375, 648] width 316 height 65
click at [337, 638] on div at bounding box center [375, 648] width 316 height 65
click at [333, 639] on div at bounding box center [375, 648] width 316 height 65
click at [270, 650] on div at bounding box center [375, 648] width 316 height 65
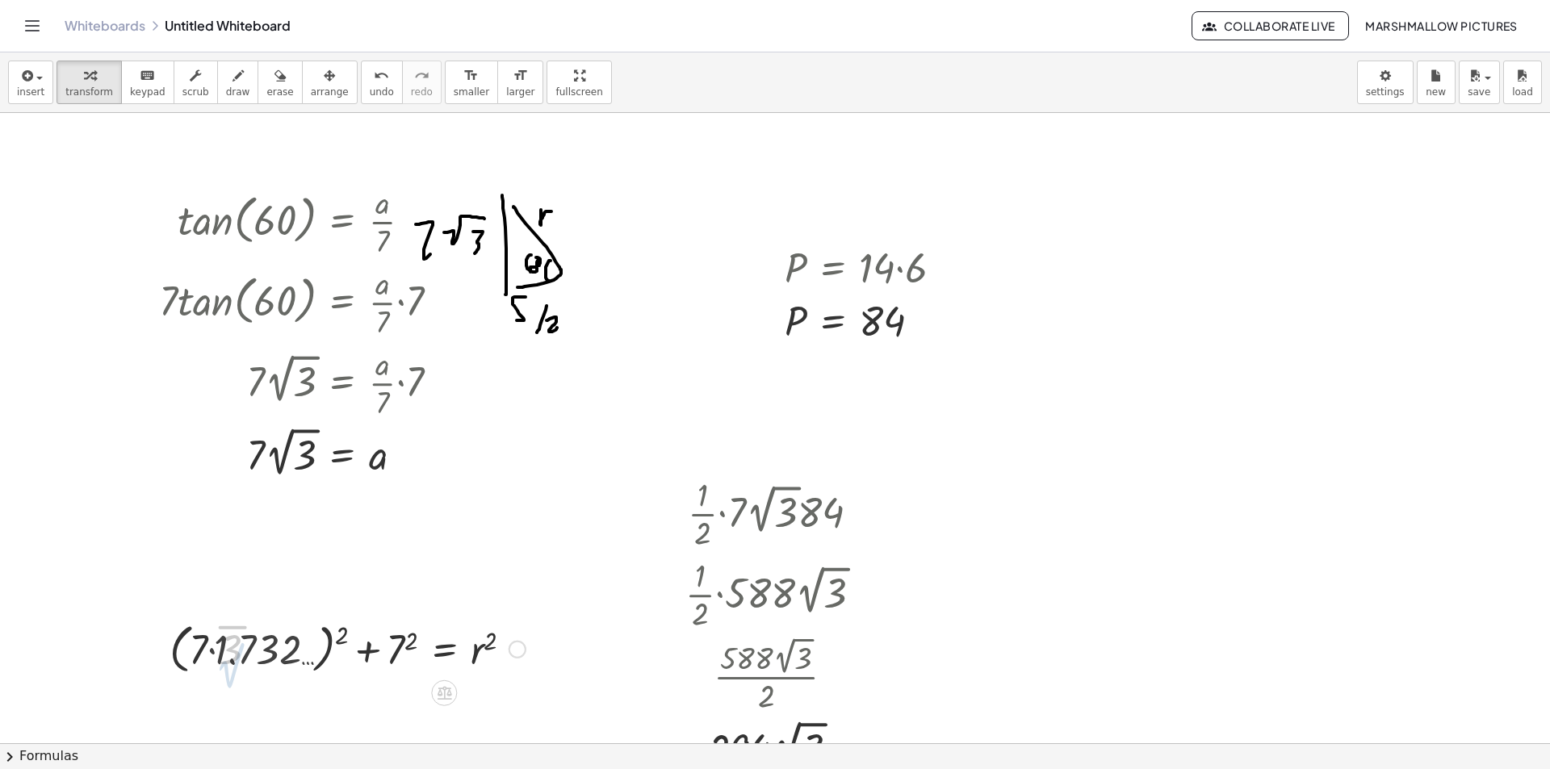
click at [224, 652] on div at bounding box center [345, 648] width 375 height 61
click at [339, 641] on div at bounding box center [372, 648] width 324 height 55
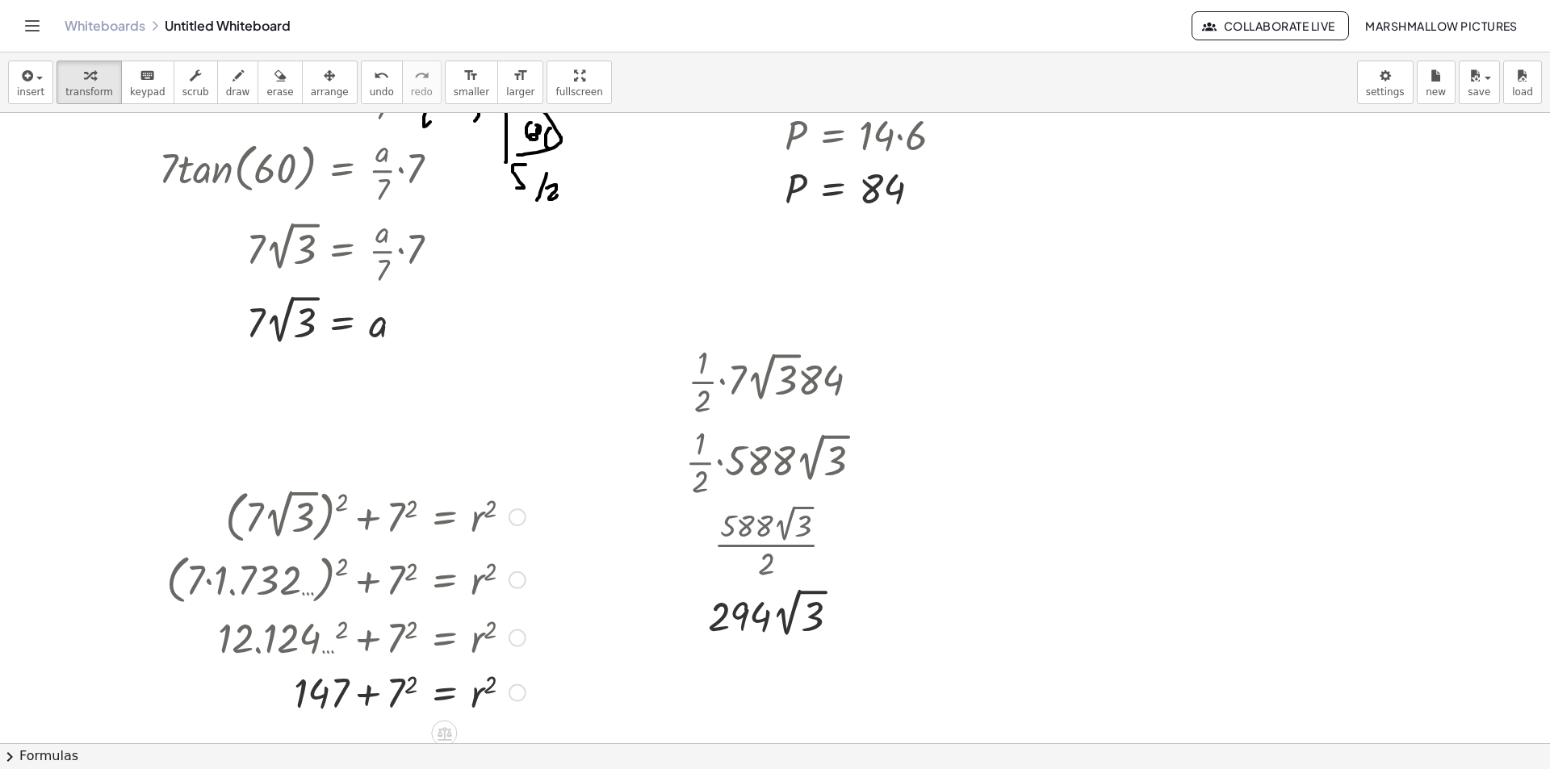
scroll to position [161, 0]
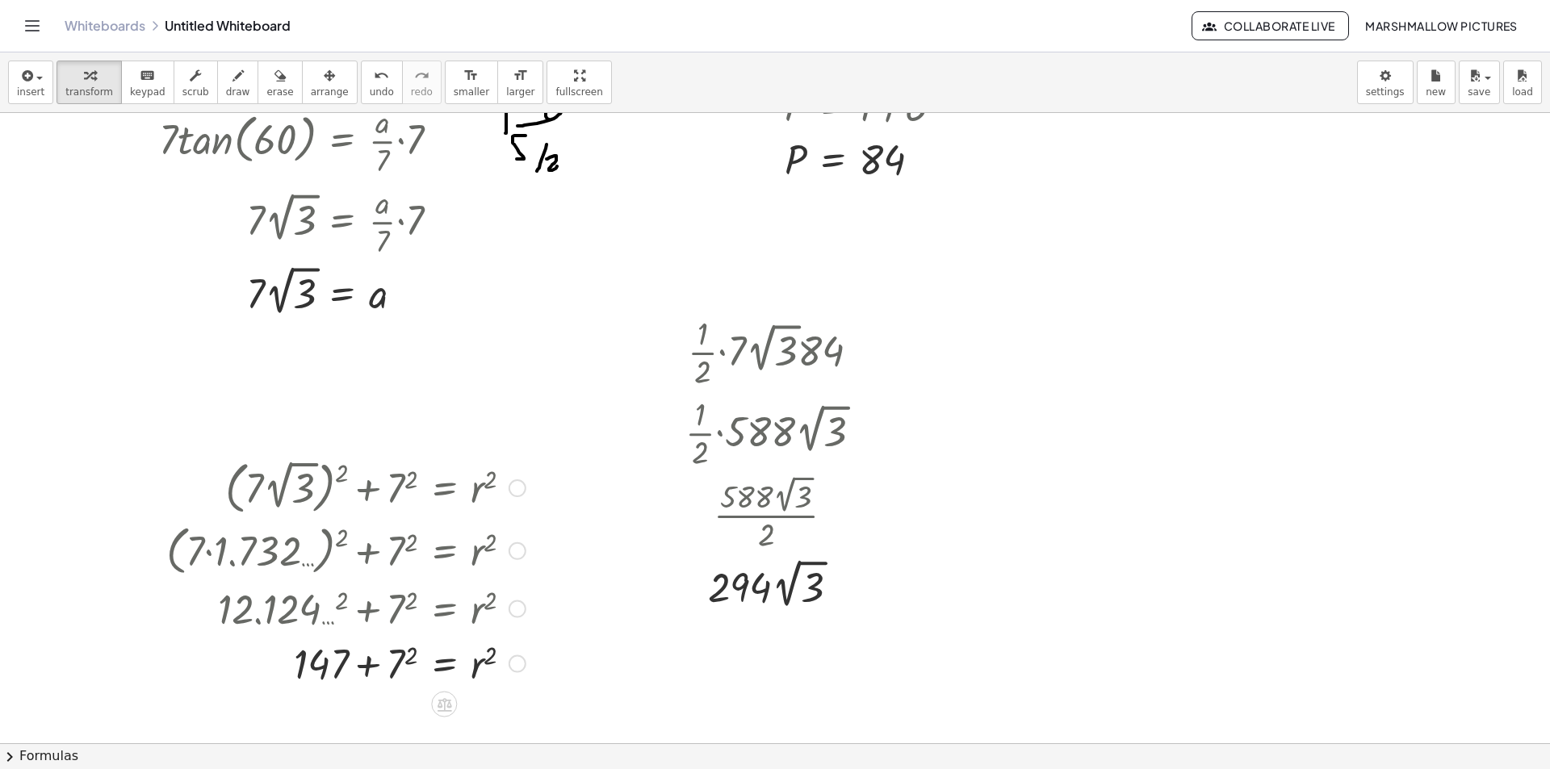
click at [402, 659] on div at bounding box center [345, 662] width 375 height 55
click at [342, 660] on div at bounding box center [345, 662] width 375 height 55
drag, startPoint x: 491, startPoint y: 702, endPoint x: 418, endPoint y: 711, distance: 73.2
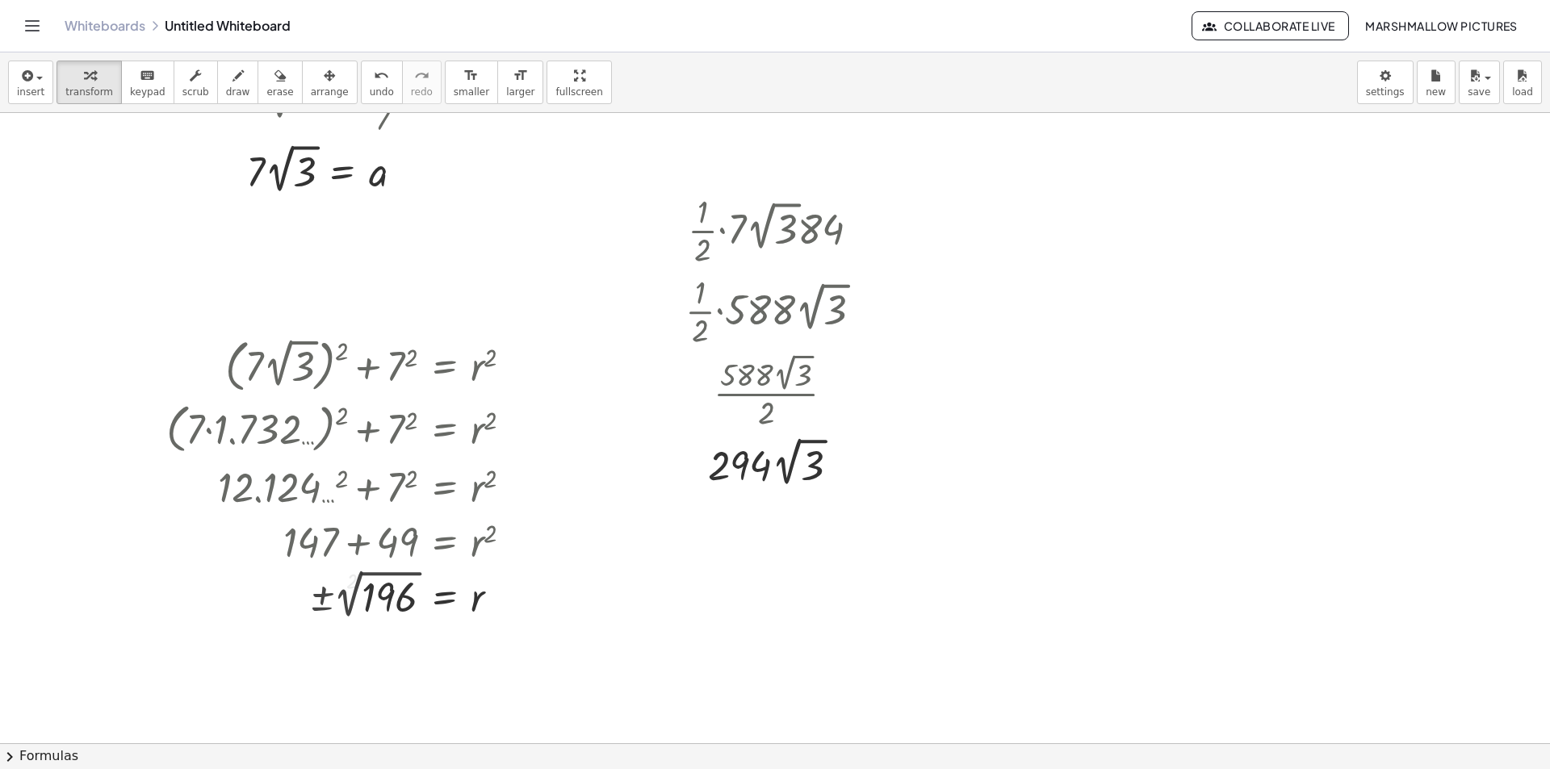
scroll to position [323, 0]
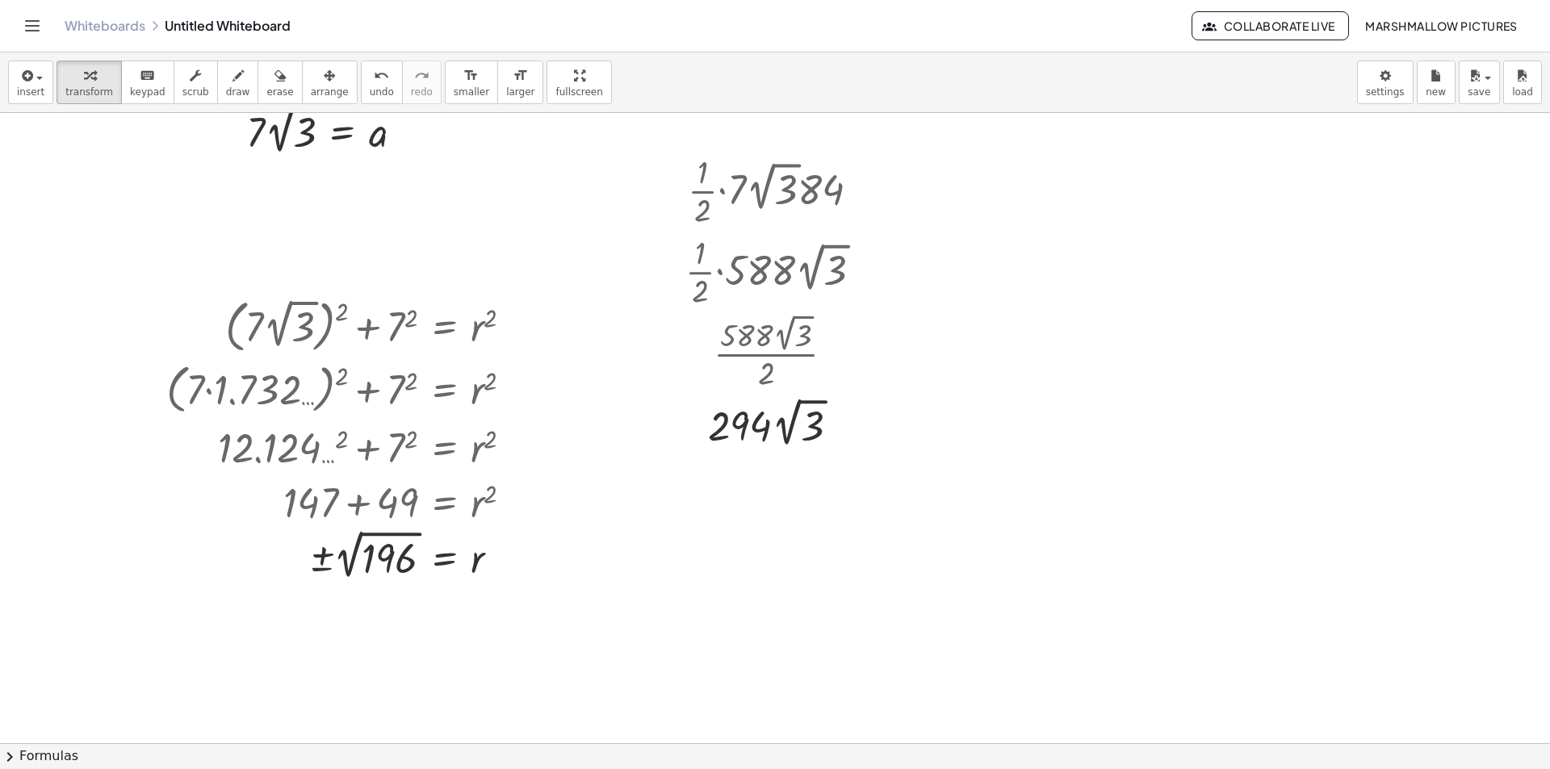
click at [379, 546] on div at bounding box center [345, 555] width 375 height 59
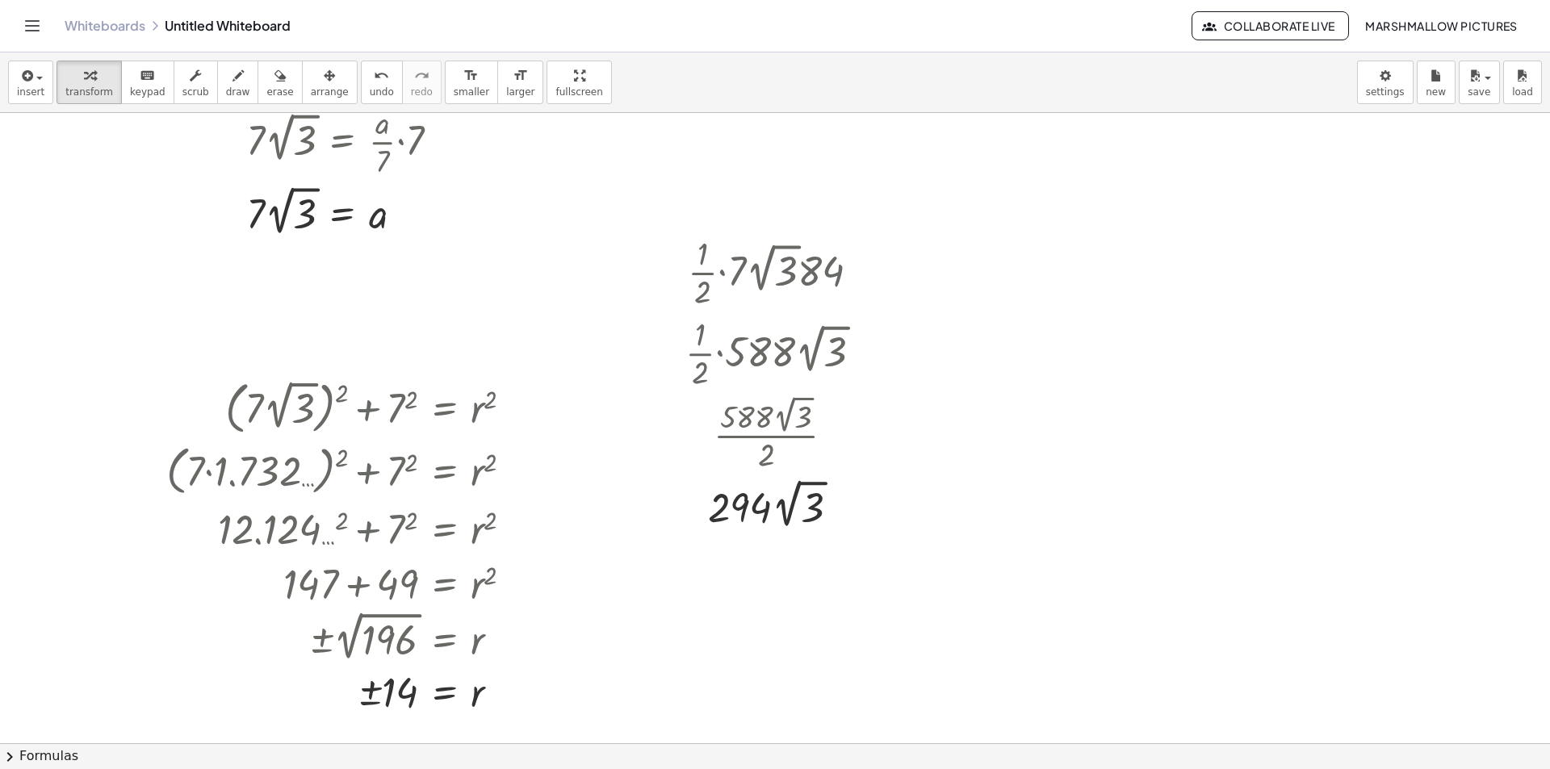
scroll to position [242, 0]
drag, startPoint x: 841, startPoint y: 519, endPoint x: 844, endPoint y: 507, distance: 12.4
click at [842, 517] on div at bounding box center [780, 503] width 206 height 59
click at [844, 507] on div at bounding box center [780, 503] width 219 height 55
click at [850, 503] on div at bounding box center [845, 505] width 18 height 18
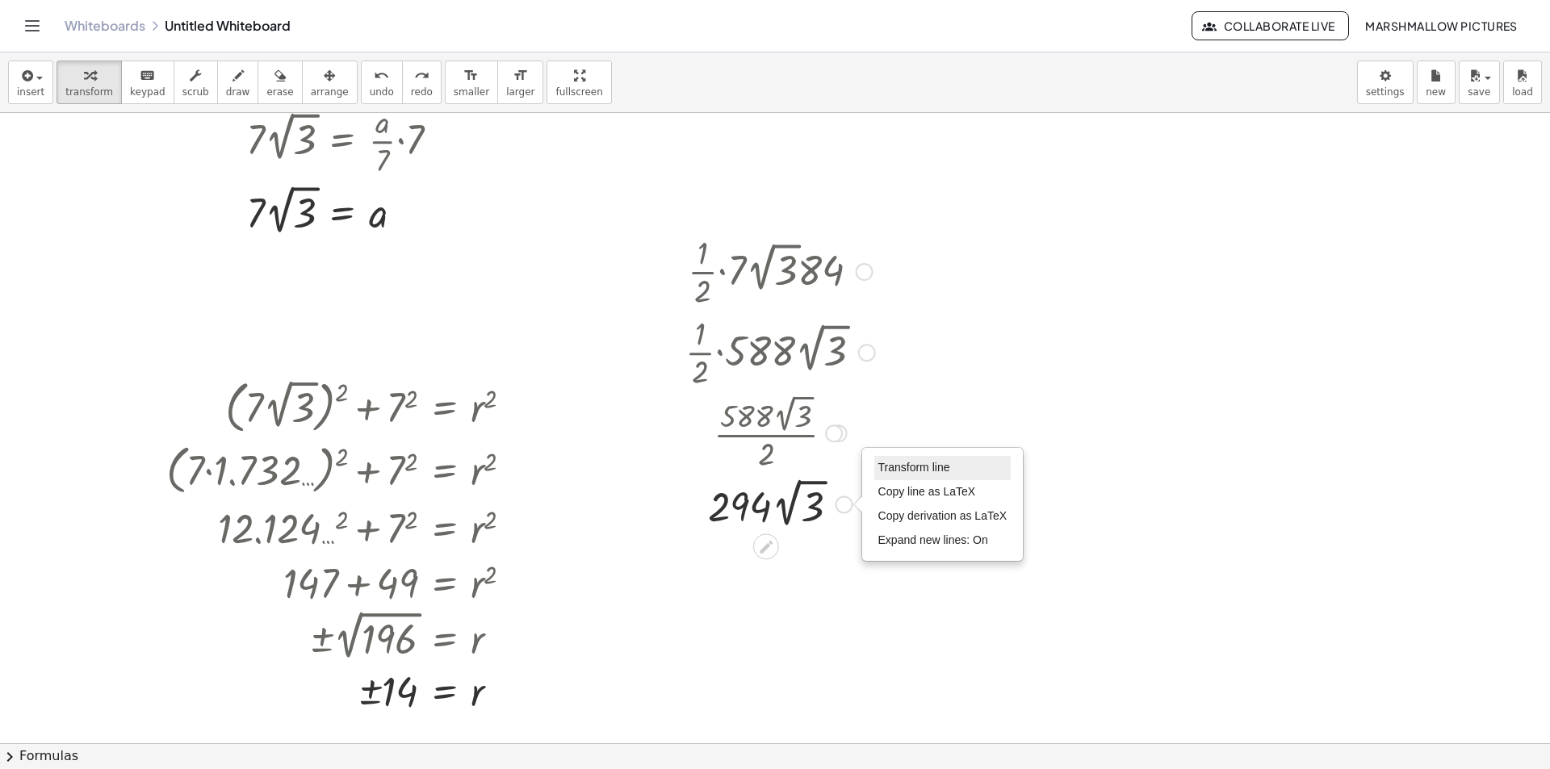
click at [888, 465] on span "Transform line" at bounding box center [914, 467] width 72 height 13
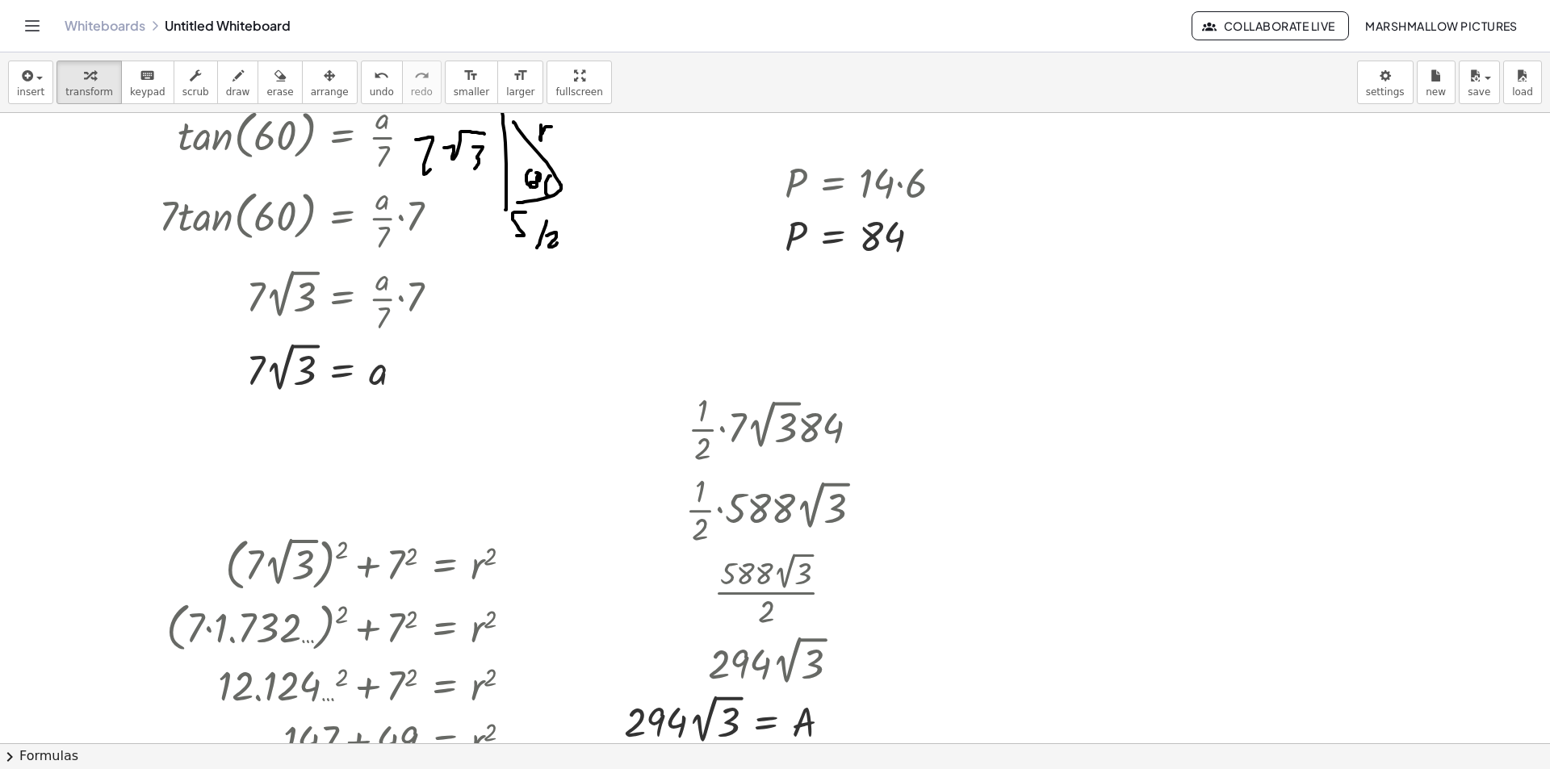
scroll to position [81, 0]
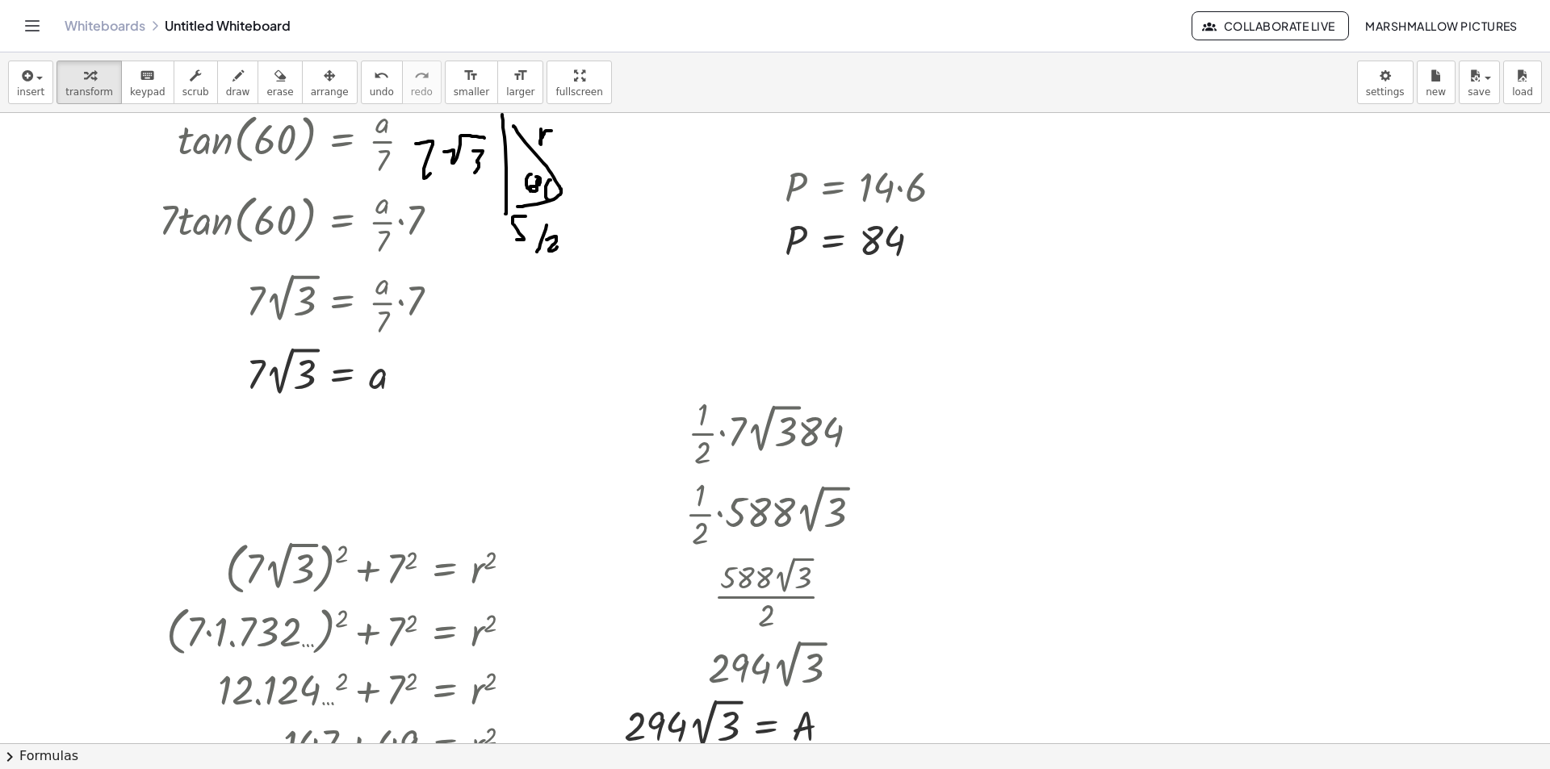
drag, startPoint x: 213, startPoint y: 78, endPoint x: 343, endPoint y: 163, distance: 155.2
click at [233, 78] on icon "button" at bounding box center [238, 75] width 11 height 19
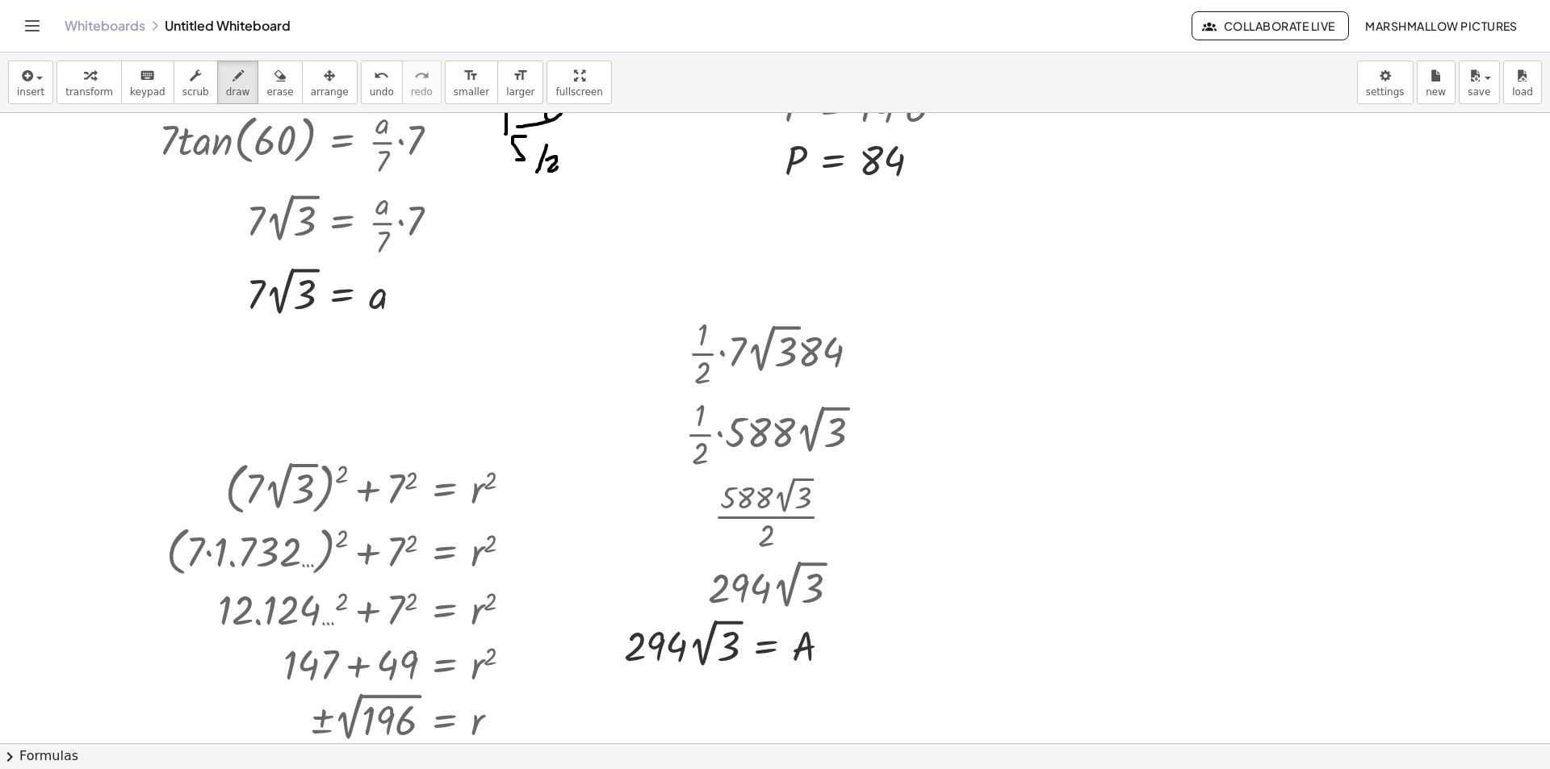
scroll to position [323, 0]
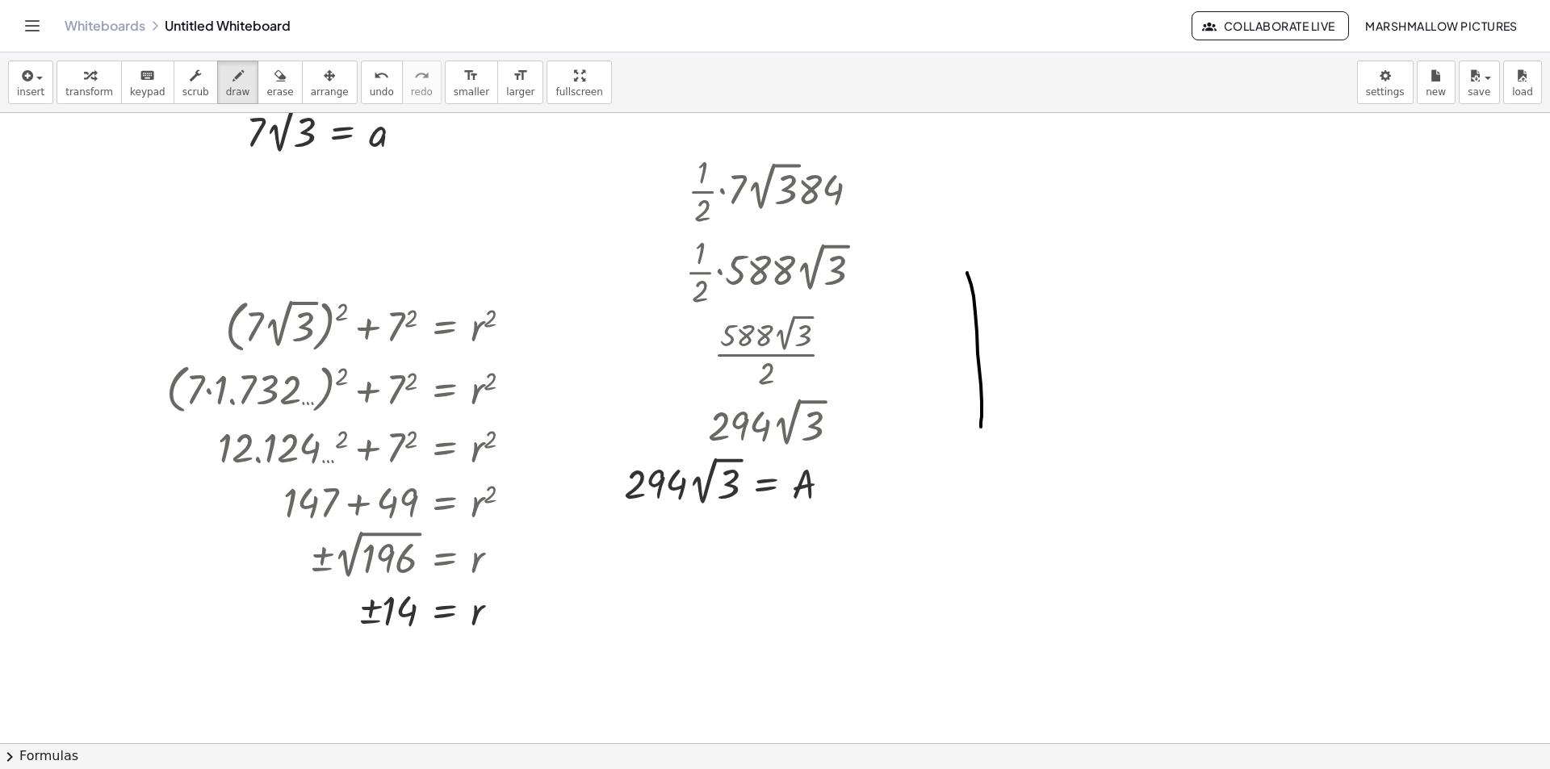
drag, startPoint x: 967, startPoint y: 273, endPoint x: 979, endPoint y: 431, distance: 158.7
click at [979, 431] on div at bounding box center [775, 473] width 1550 height 1366
drag, startPoint x: 977, startPoint y: 272, endPoint x: 975, endPoint y: 433, distance: 160.7
click at [975, 433] on div at bounding box center [775, 473] width 1550 height 1366
drag, startPoint x: 1020, startPoint y: 430, endPoint x: 1017, endPoint y: 463, distance: 32.4
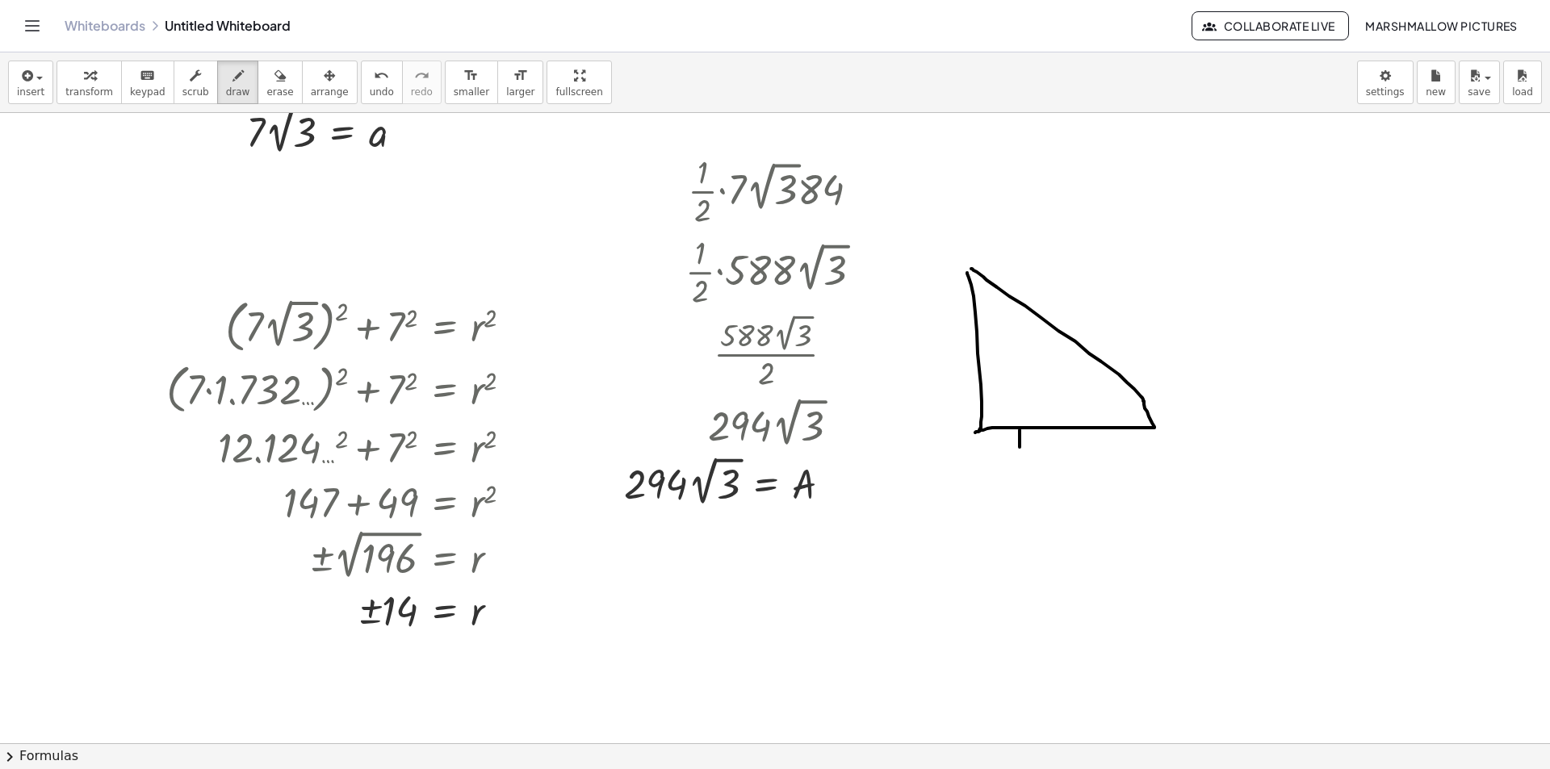
click at [1017, 463] on div at bounding box center [775, 473] width 1550 height 1366
drag, startPoint x: 1038, startPoint y: 446, endPoint x: 1053, endPoint y: 440, distance: 16.3
click at [1053, 444] on div at bounding box center [775, 473] width 1550 height 1366
drag, startPoint x: 1050, startPoint y: 442, endPoint x: 1045, endPoint y: 460, distance: 19.4
click at [1045, 460] on div at bounding box center [775, 473] width 1550 height 1366
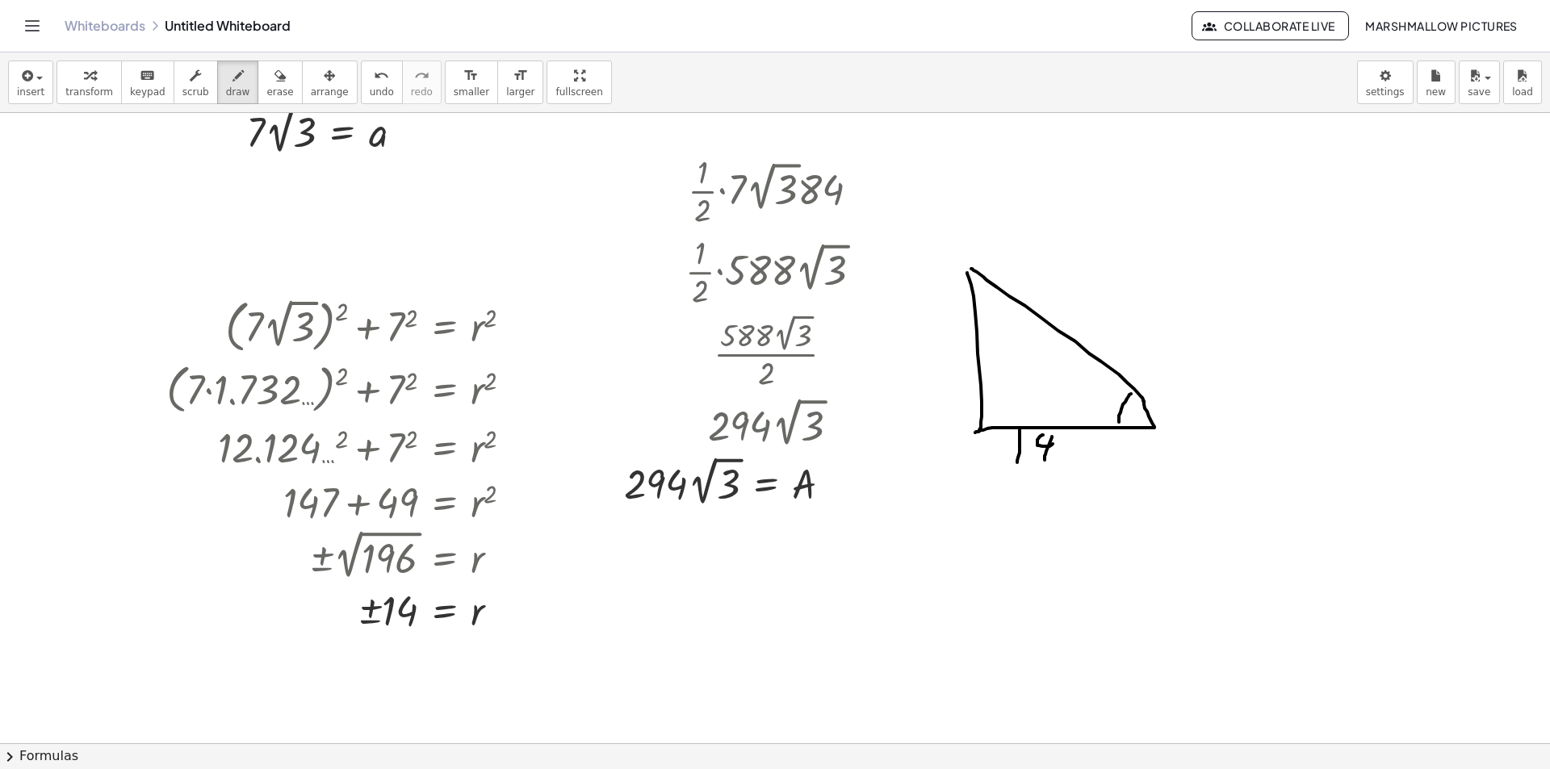
drag, startPoint x: 1131, startPoint y: 394, endPoint x: 1125, endPoint y: 424, distance: 30.6
click at [1125, 424] on div at bounding box center [775, 473] width 1550 height 1366
drag, startPoint x: 1073, startPoint y: 399, endPoint x: 1083, endPoint y: 403, distance: 10.5
click at [1083, 403] on div at bounding box center [775, 473] width 1550 height 1366
drag, startPoint x: 1089, startPoint y: 388, endPoint x: 1086, endPoint y: 417, distance: 28.4
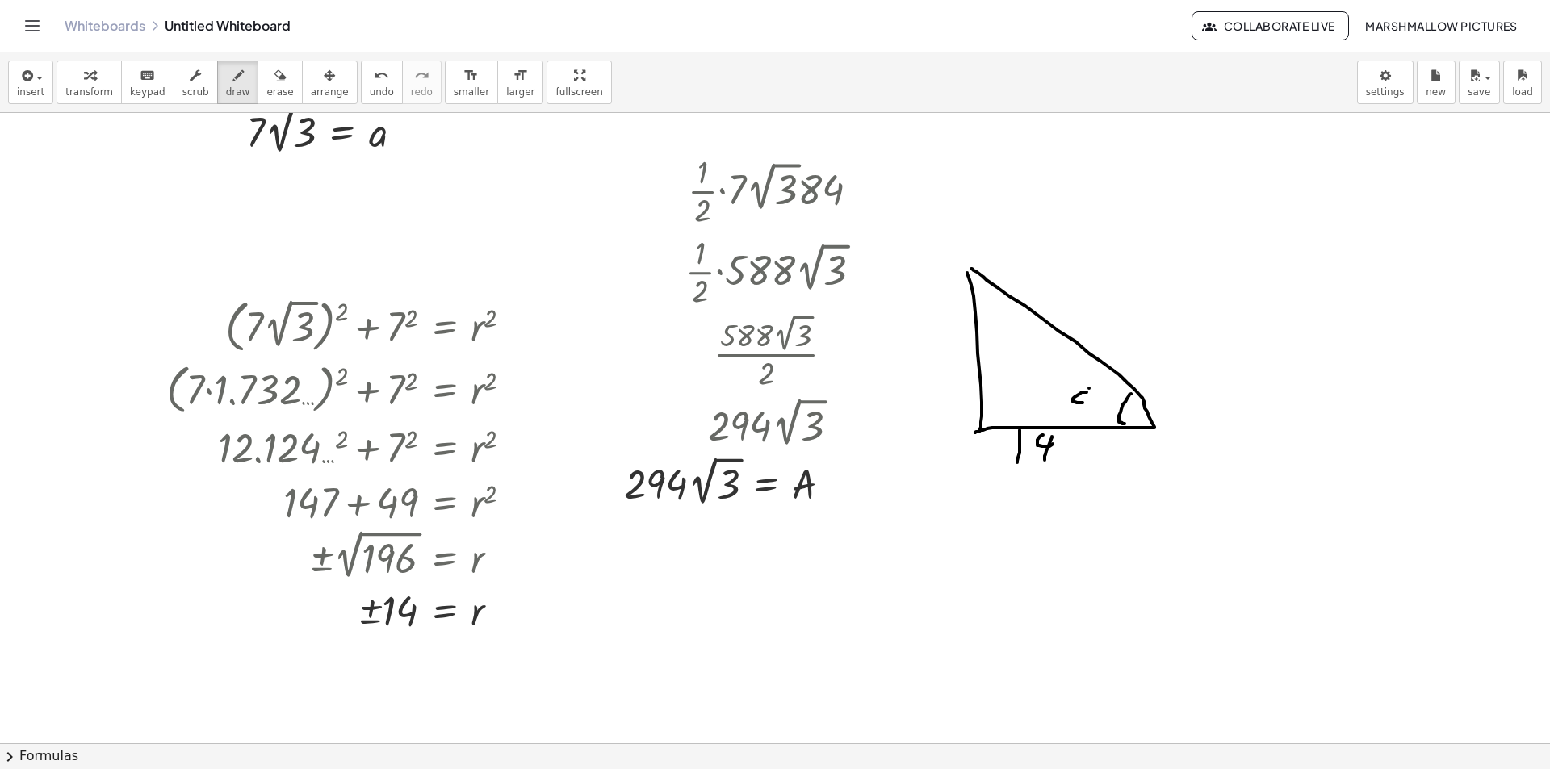
click at [1086, 417] on div at bounding box center [775, 473] width 1550 height 1366
drag, startPoint x: 1097, startPoint y: 389, endPoint x: 1108, endPoint y: 397, distance: 13.2
click at [1107, 398] on div at bounding box center [775, 473] width 1550 height 1366
drag, startPoint x: 1107, startPoint y: 381, endPoint x: 1118, endPoint y: 393, distance: 16.6
click at [1105, 430] on div at bounding box center [775, 473] width 1550 height 1366
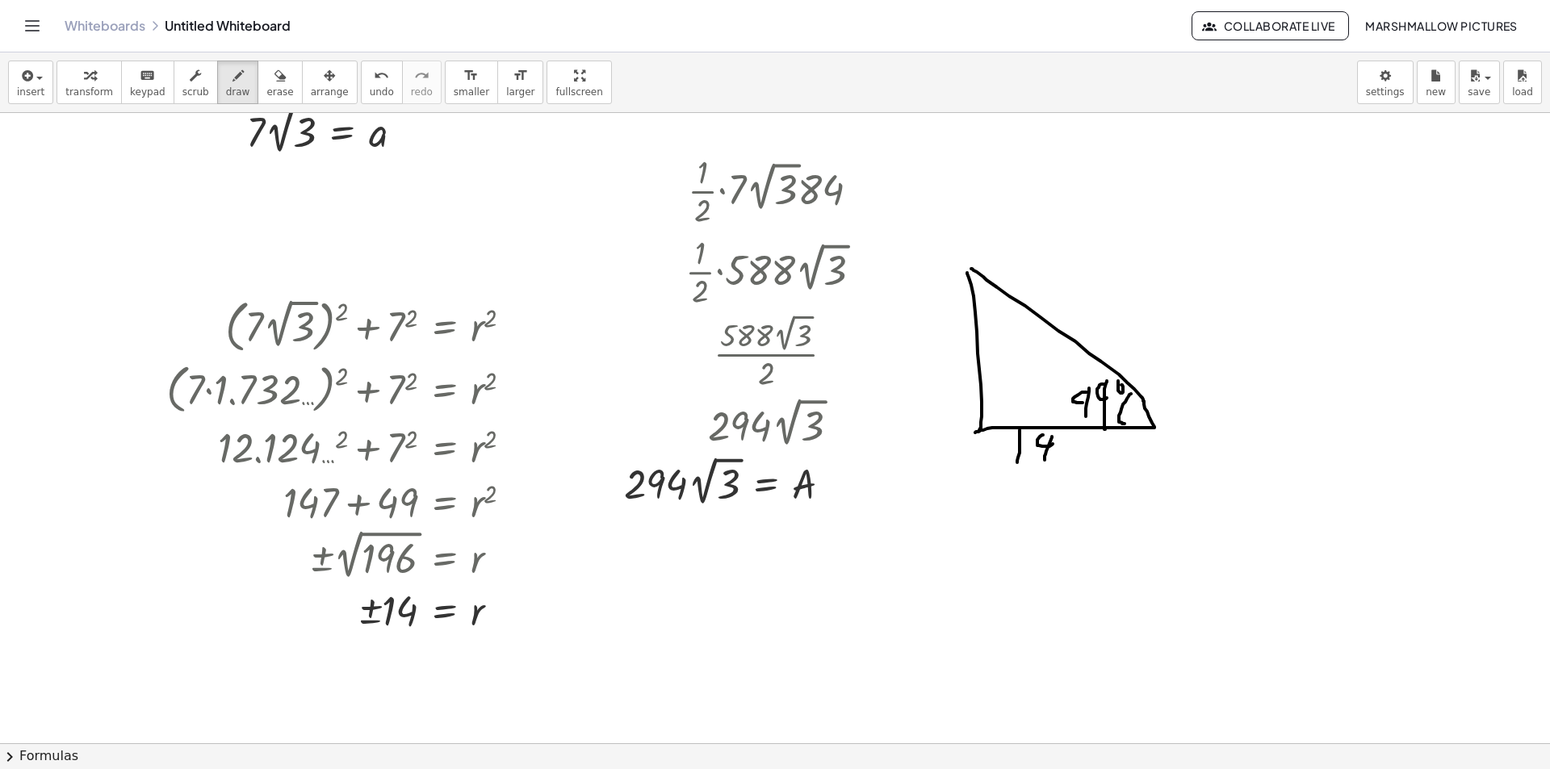
click at [1120, 385] on div at bounding box center [775, 473] width 1550 height 1366
drag, startPoint x: 89, startPoint y: 87, endPoint x: 107, endPoint y: 104, distance: 24.6
click at [90, 88] on span "transform" at bounding box center [89, 91] width 48 height 11
click at [258, 94] on button "erase" at bounding box center [280, 83] width 44 height 44
click at [226, 90] on span "draw" at bounding box center [238, 91] width 24 height 11
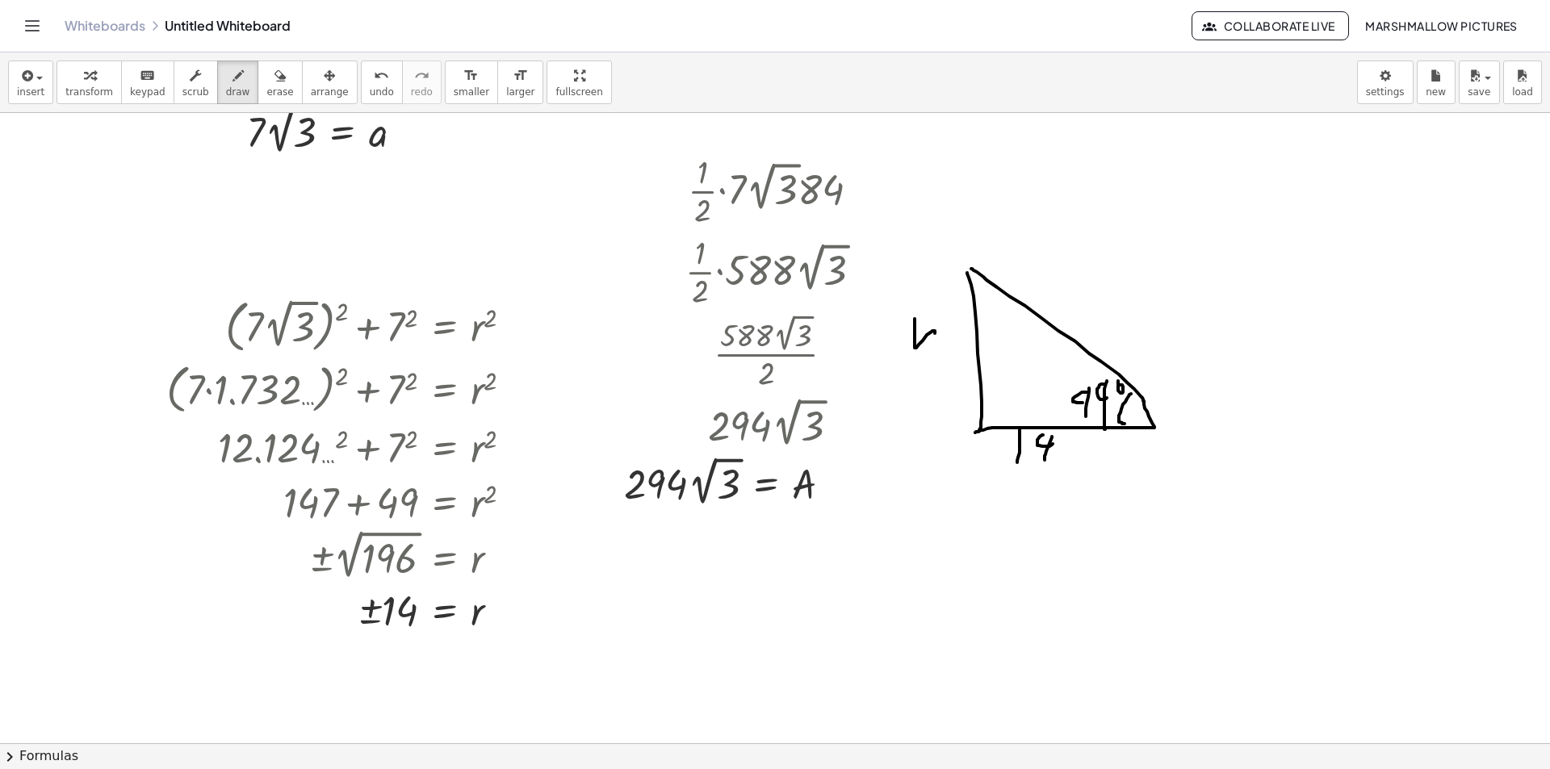
drag, startPoint x: 915, startPoint y: 333, endPoint x: 933, endPoint y: 341, distance: 20.2
click at [938, 347] on div at bounding box center [775, 473] width 1550 height 1366
click at [109, 78] on button "transform" at bounding box center [89, 83] width 65 height 44
click at [1074, 493] on div at bounding box center [775, 473] width 1550 height 1366
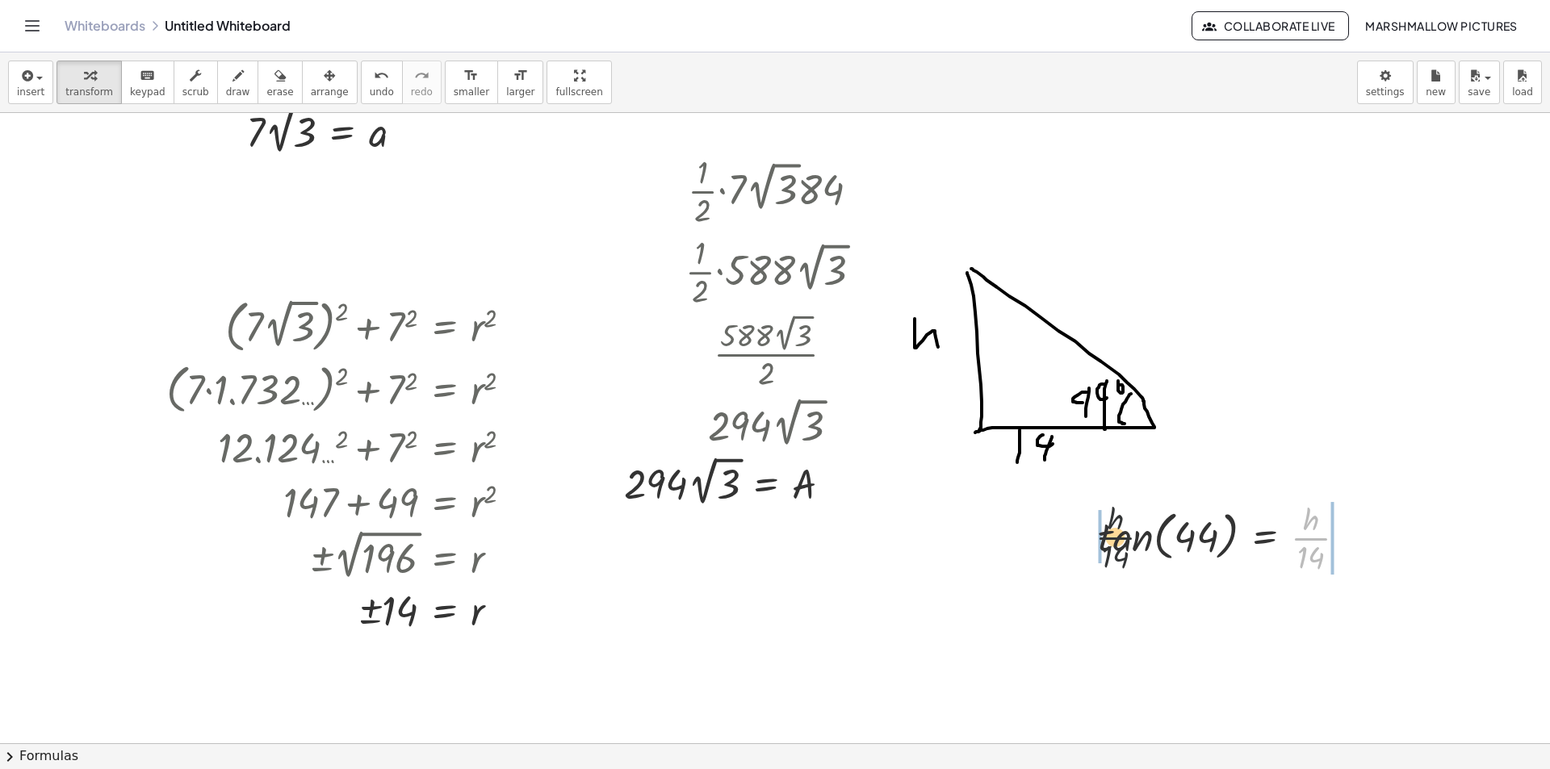
drag, startPoint x: 1315, startPoint y: 547, endPoint x: 1072, endPoint y: 545, distance: 243.0
drag, startPoint x: 1307, startPoint y: 559, endPoint x: 1100, endPoint y: 548, distance: 207.0
click at [1159, 548] on div at bounding box center [1233, 537] width 359 height 81
click at [1264, 539] on div "tan ( , 44 ) = · h · 14 tan ( , 44 ) = · h · 14 · · · 14 · 14" at bounding box center [1264, 539] width 0 height 0
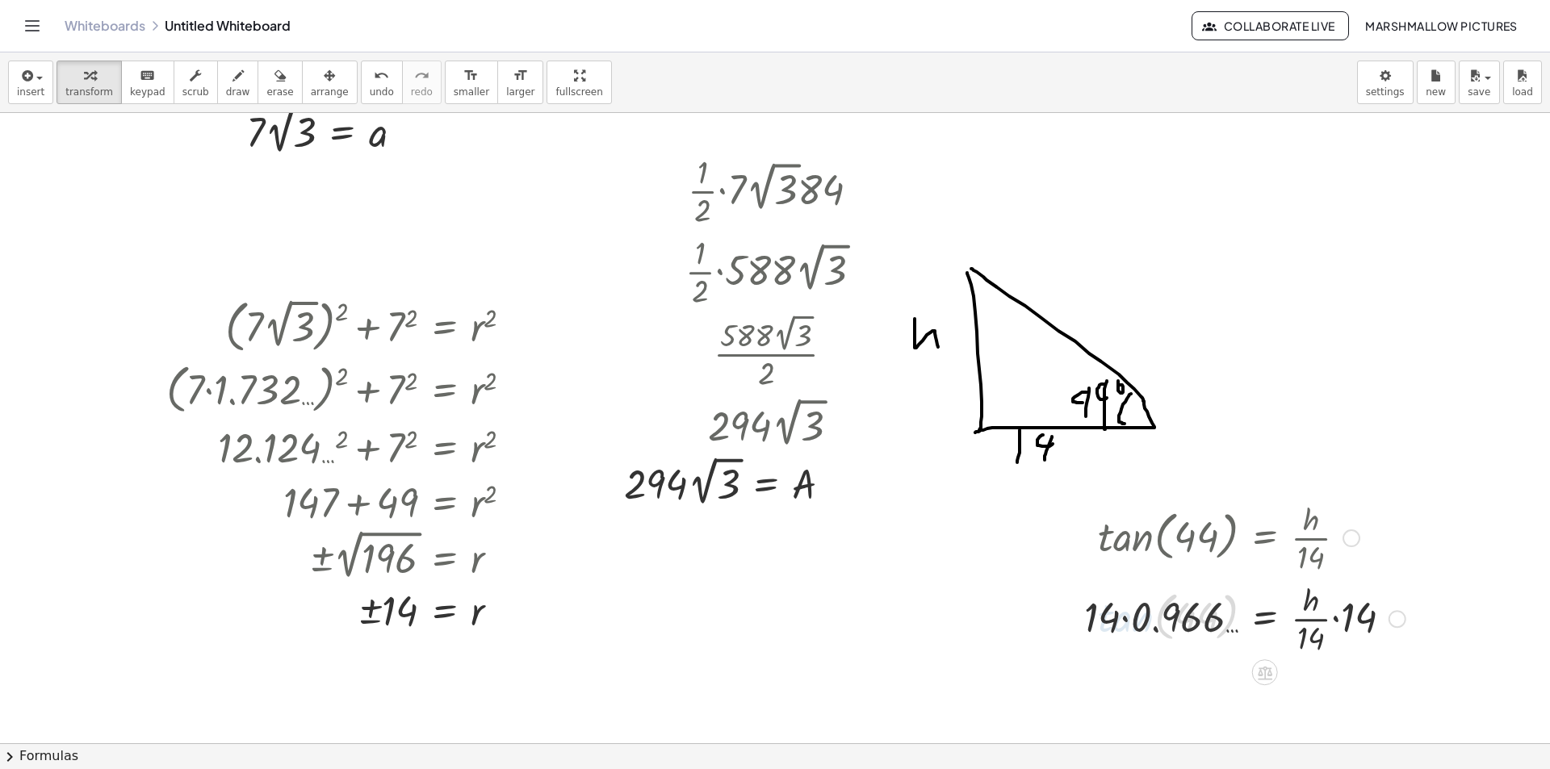
click at [1151, 623] on div at bounding box center [1245, 617] width 337 height 81
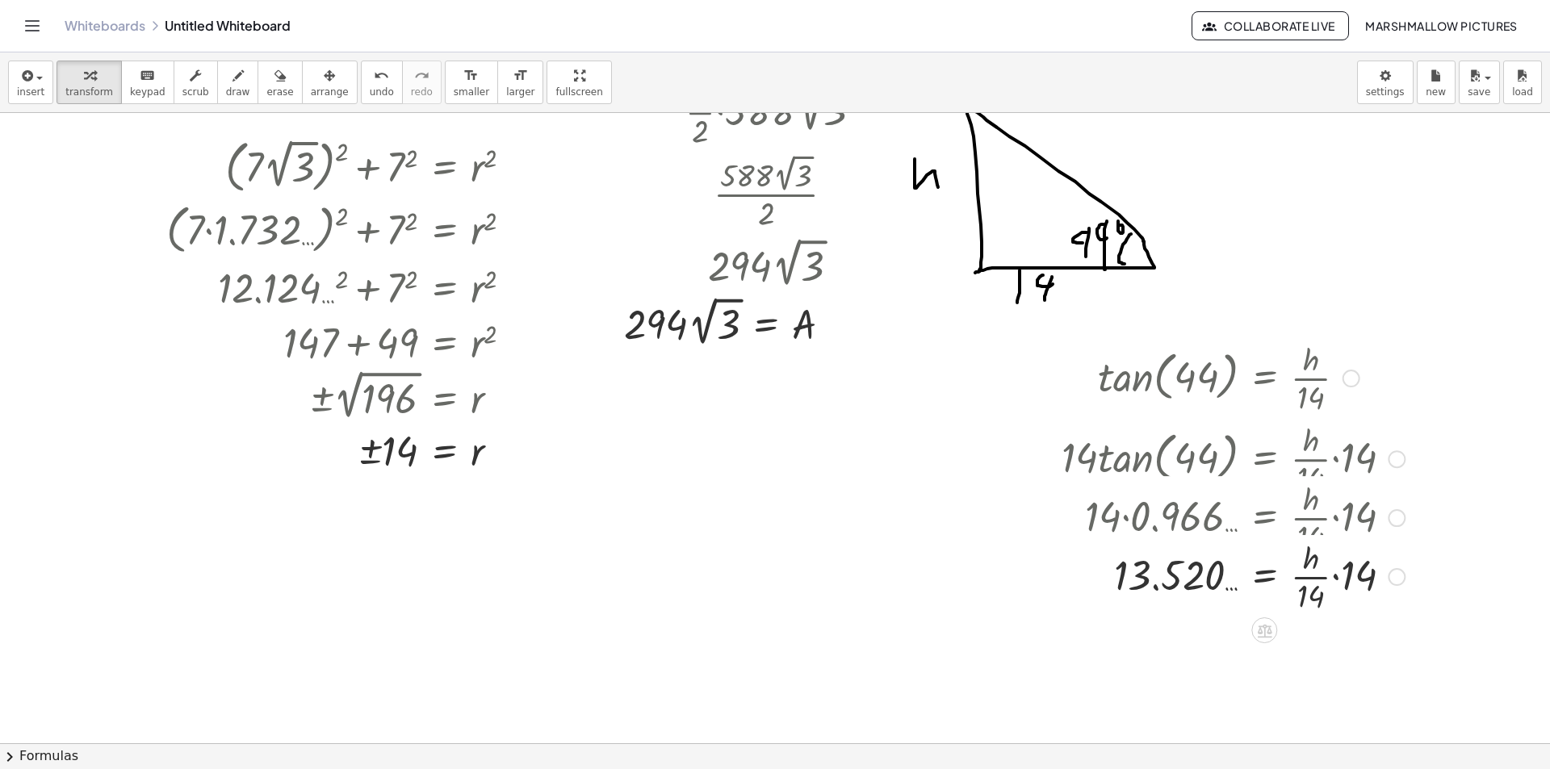
scroll to position [565, 0]
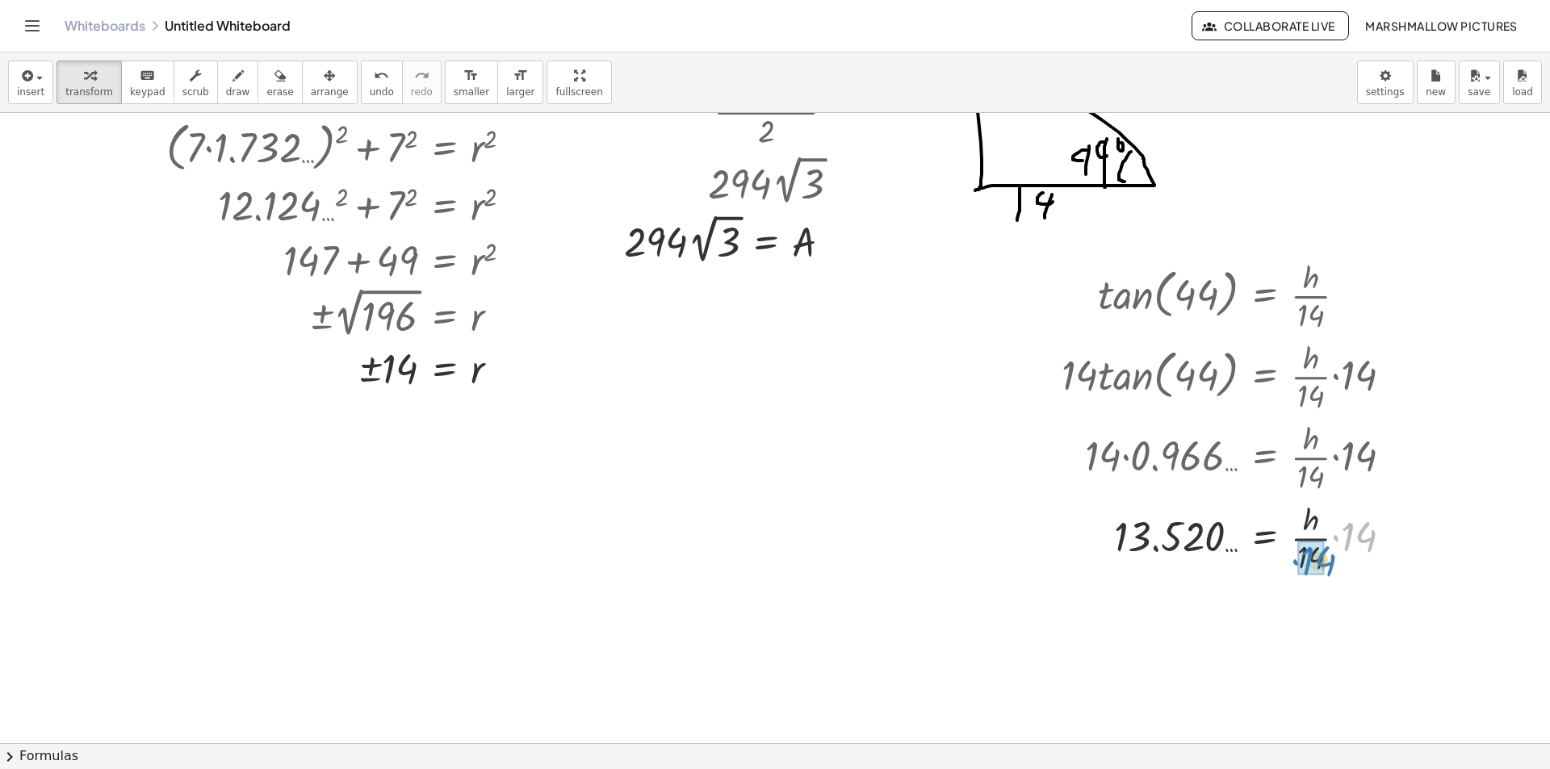
drag, startPoint x: 1354, startPoint y: 537, endPoint x: 1320, endPoint y: 547, distance: 35.5
click at [1332, 599] on div at bounding box center [1333, 606] width 18 height 18
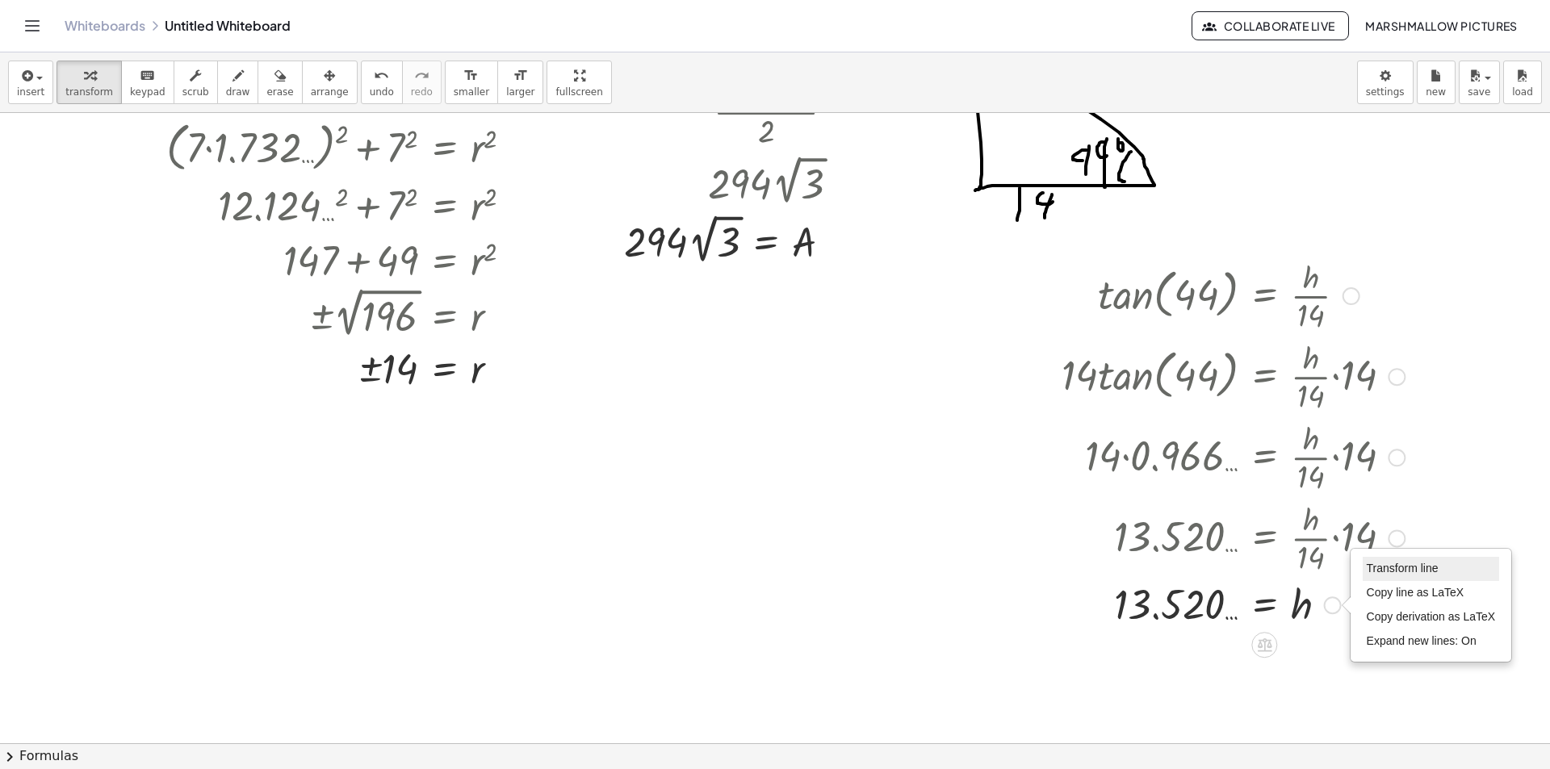
click at [1373, 564] on span "Transform line" at bounding box center [1403, 568] width 72 height 13
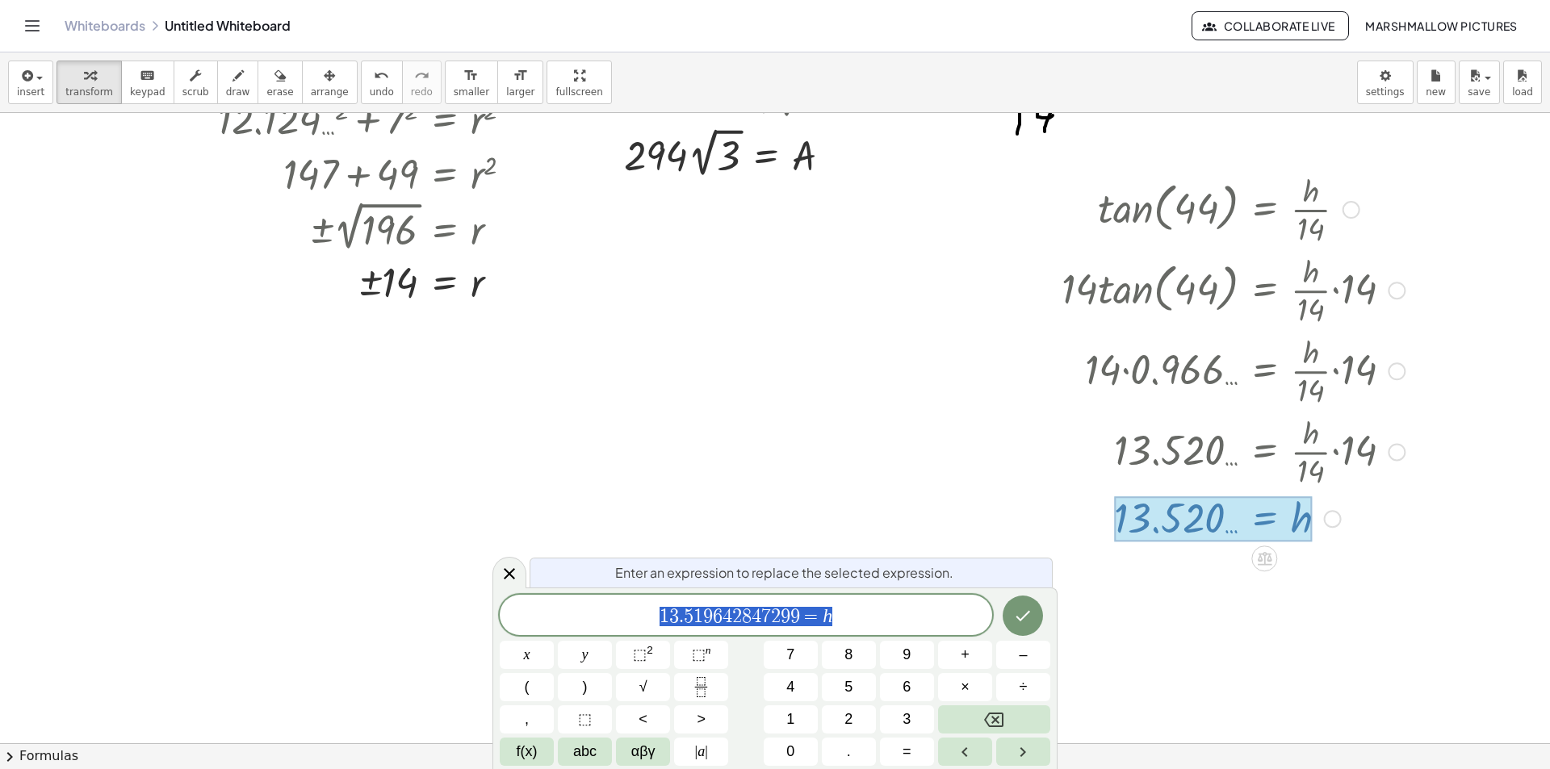
scroll to position [652, 0]
drag, startPoint x: 802, startPoint y: 614, endPoint x: 537, endPoint y: 608, distance: 264.9
click at [509, 573] on icon at bounding box center [509, 573] width 11 height 11
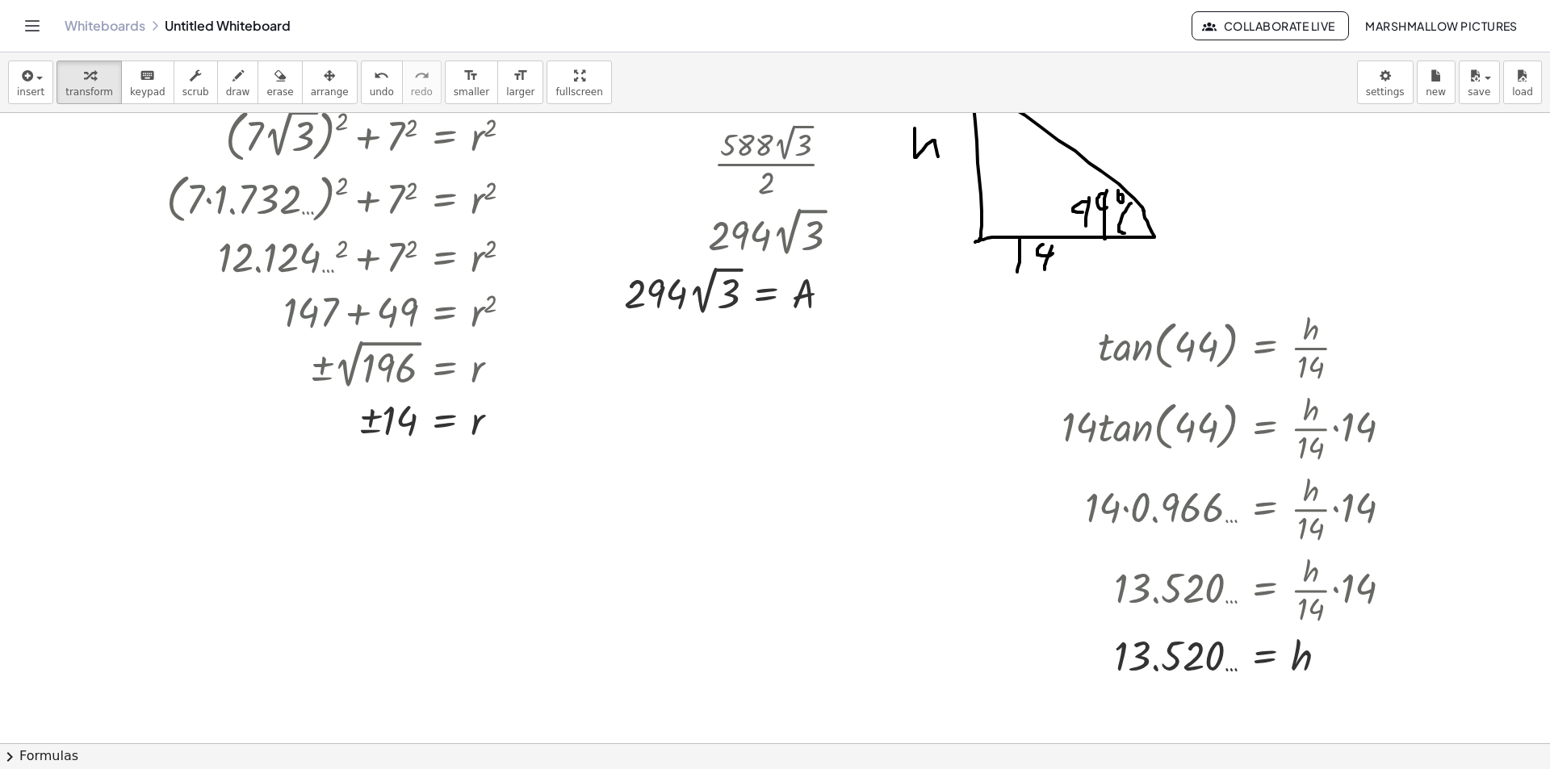
scroll to position [484, 0]
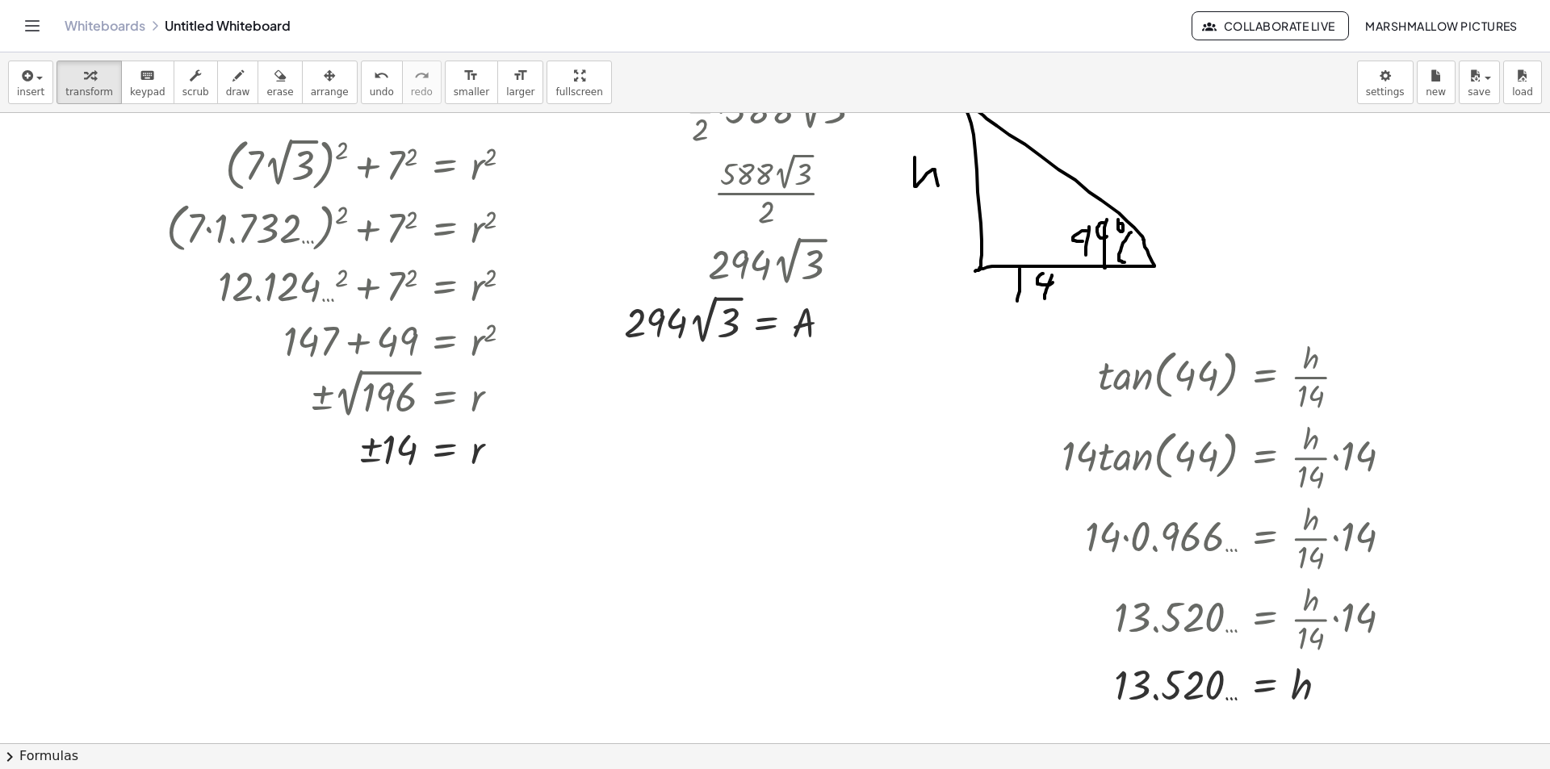
click at [635, 422] on div at bounding box center [775, 312] width 1550 height 1366
drag, startPoint x: 1129, startPoint y: 661, endPoint x: 736, endPoint y: 449, distance: 446.2
drag, startPoint x: 666, startPoint y: 325, endPoint x: 657, endPoint y: 347, distance: 23.5
click at [657, 347] on div at bounding box center [749, 320] width 267 height 59
drag, startPoint x: 799, startPoint y: 338, endPoint x: 647, endPoint y: 546, distance: 257.1
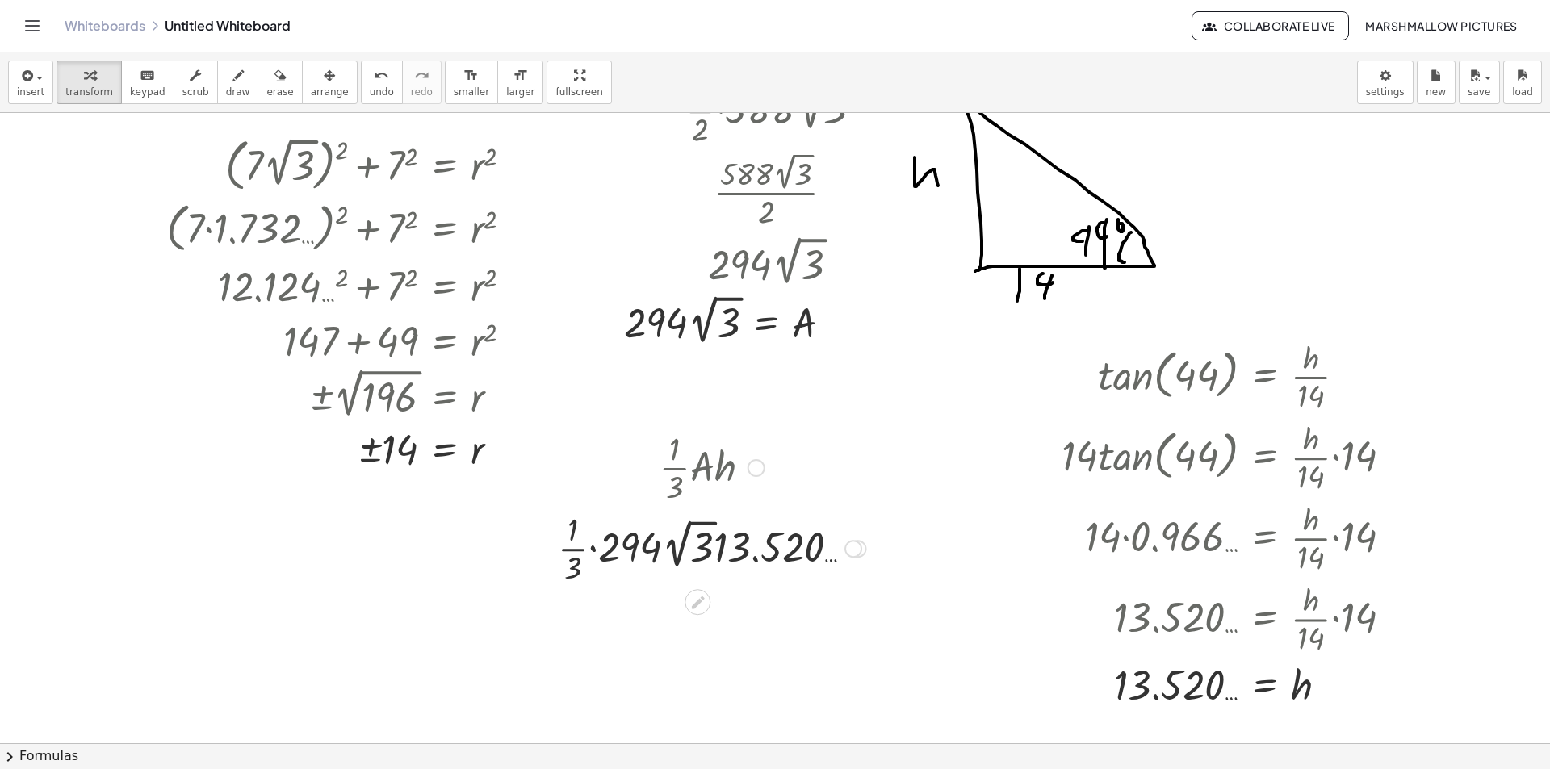
click at [681, 548] on div at bounding box center [712, 547] width 325 height 81
click at [683, 553] on div at bounding box center [712, 547] width 392 height 81
click at [754, 542] on div at bounding box center [712, 547] width 370 height 81
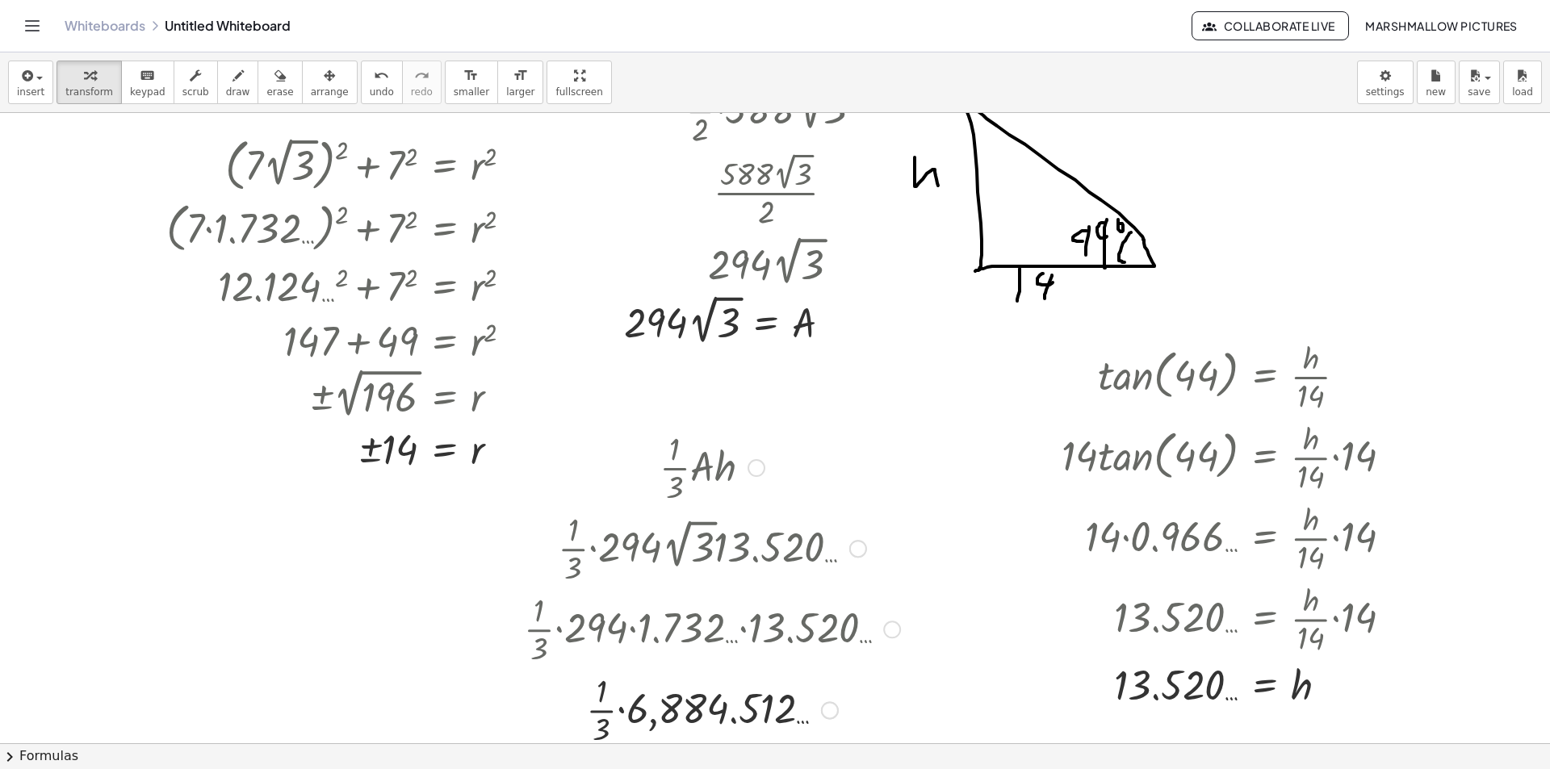
click at [694, 714] on div at bounding box center [712, 709] width 392 height 81
click at [671, 714] on div at bounding box center [712, 709] width 392 height 81
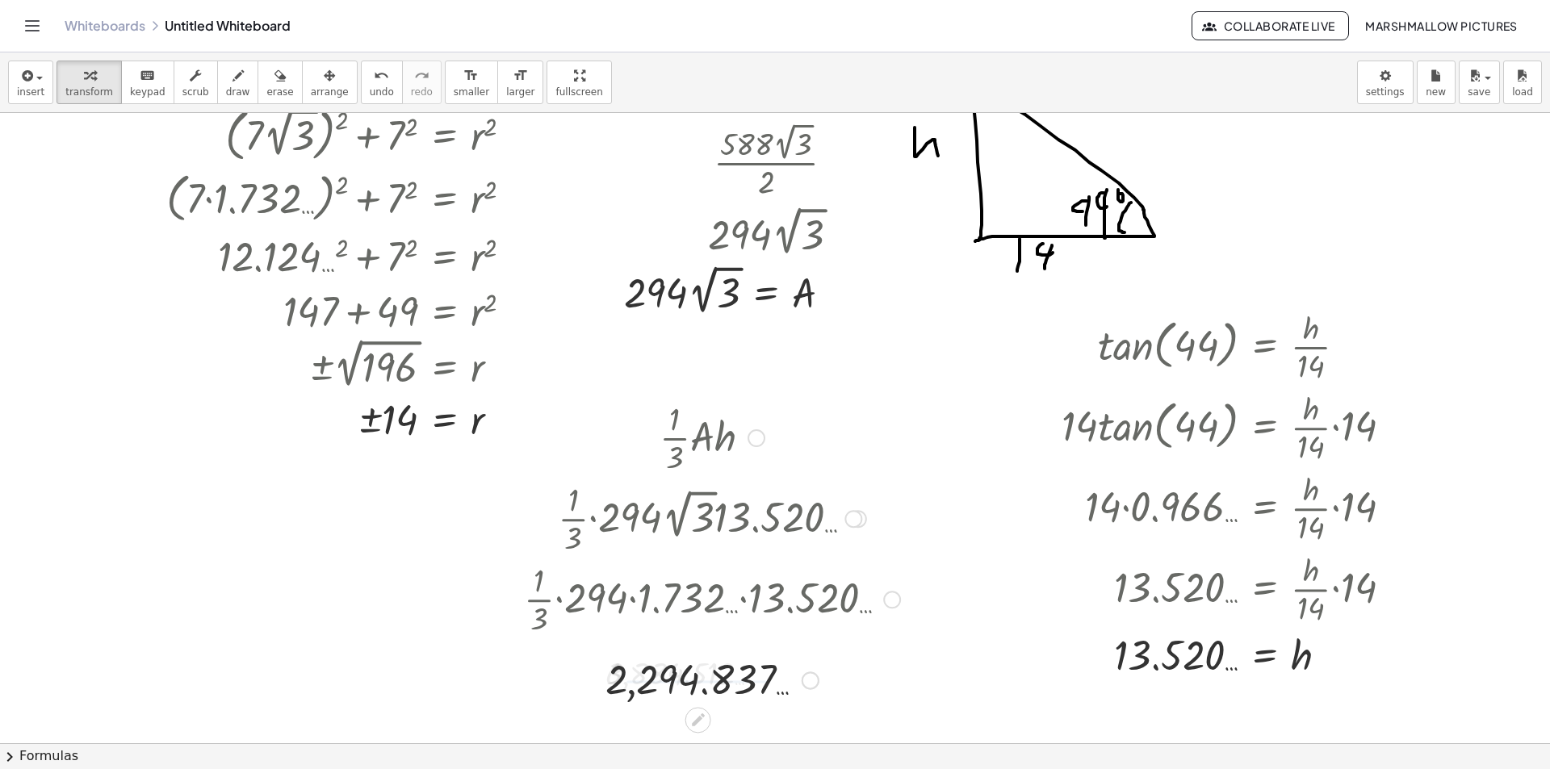
scroll to position [565, 0]
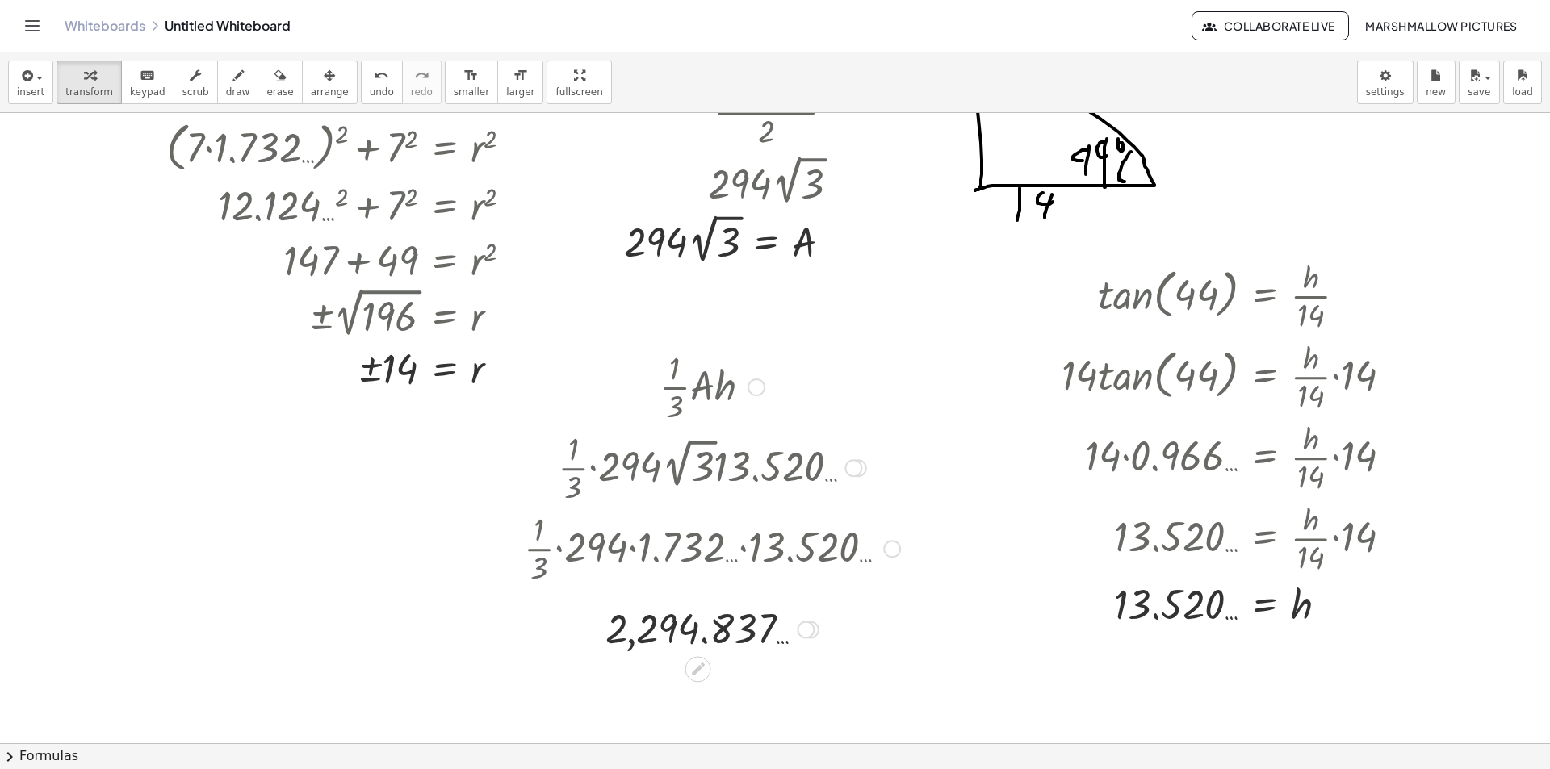
click at [811, 627] on div at bounding box center [806, 630] width 18 height 18
click at [849, 589] on span "Transform line" at bounding box center [876, 592] width 72 height 13
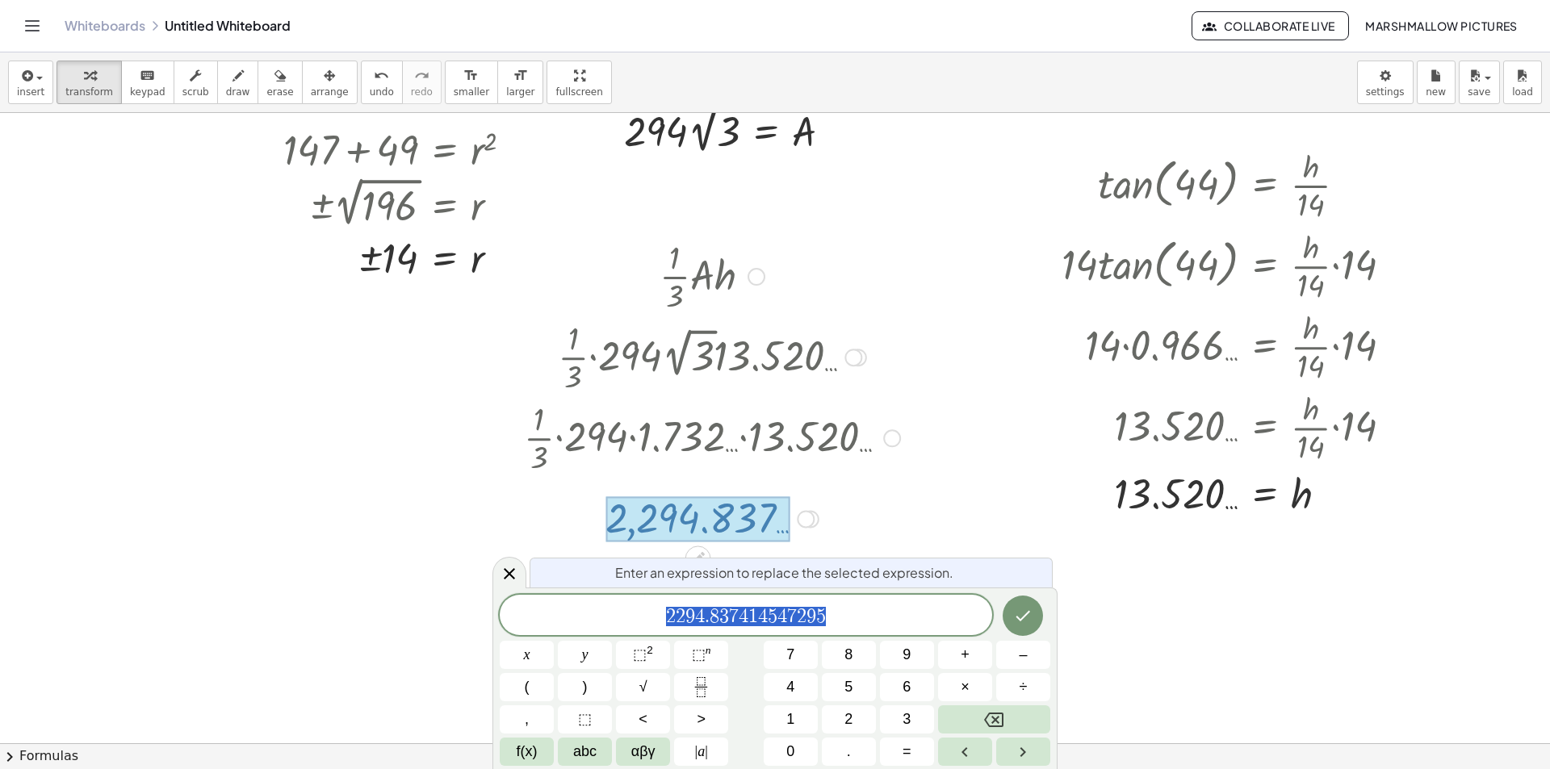
scroll to position [677, 0]
click at [516, 566] on icon at bounding box center [509, 573] width 19 height 19
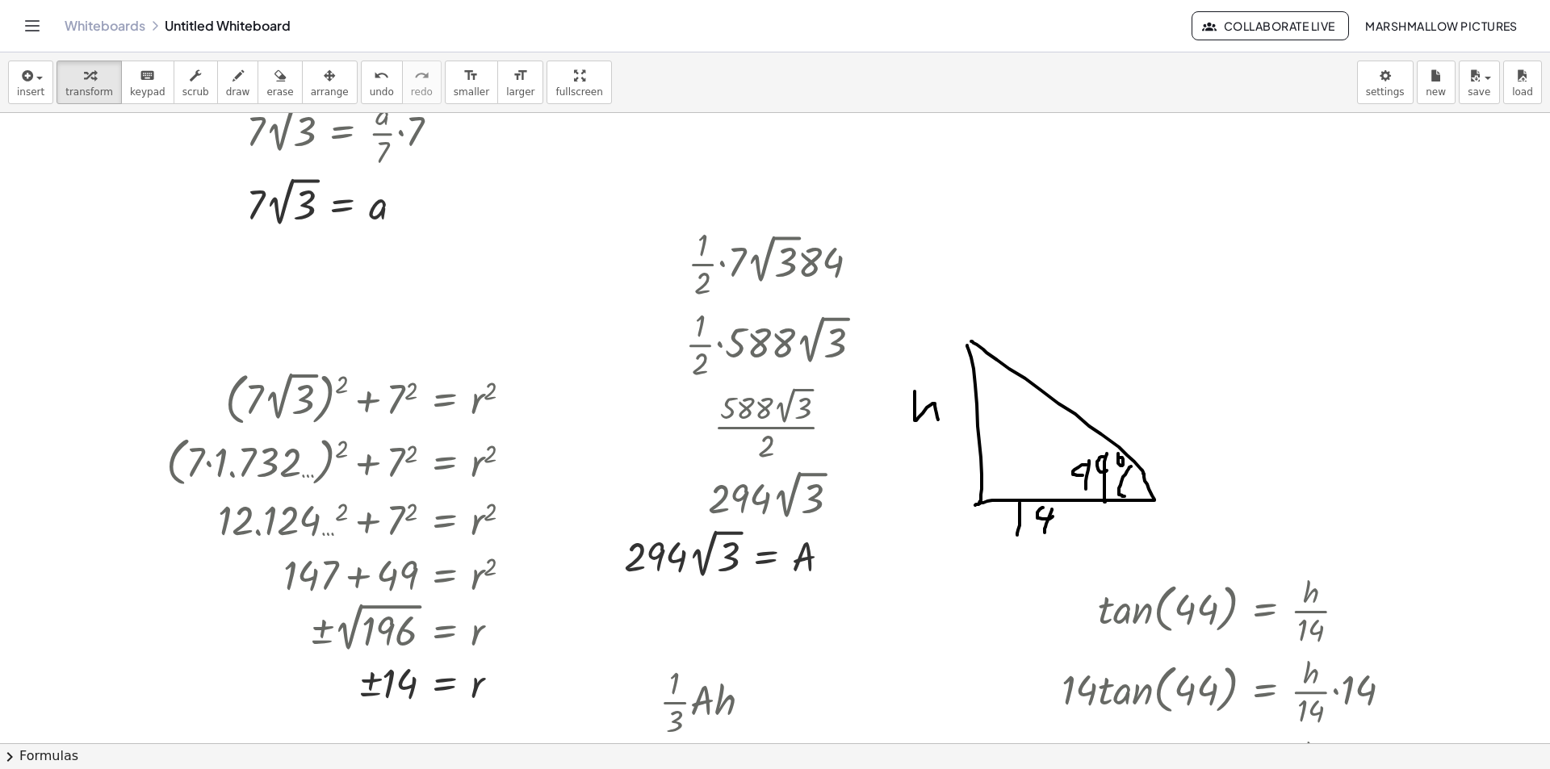
scroll to position [242, 0]
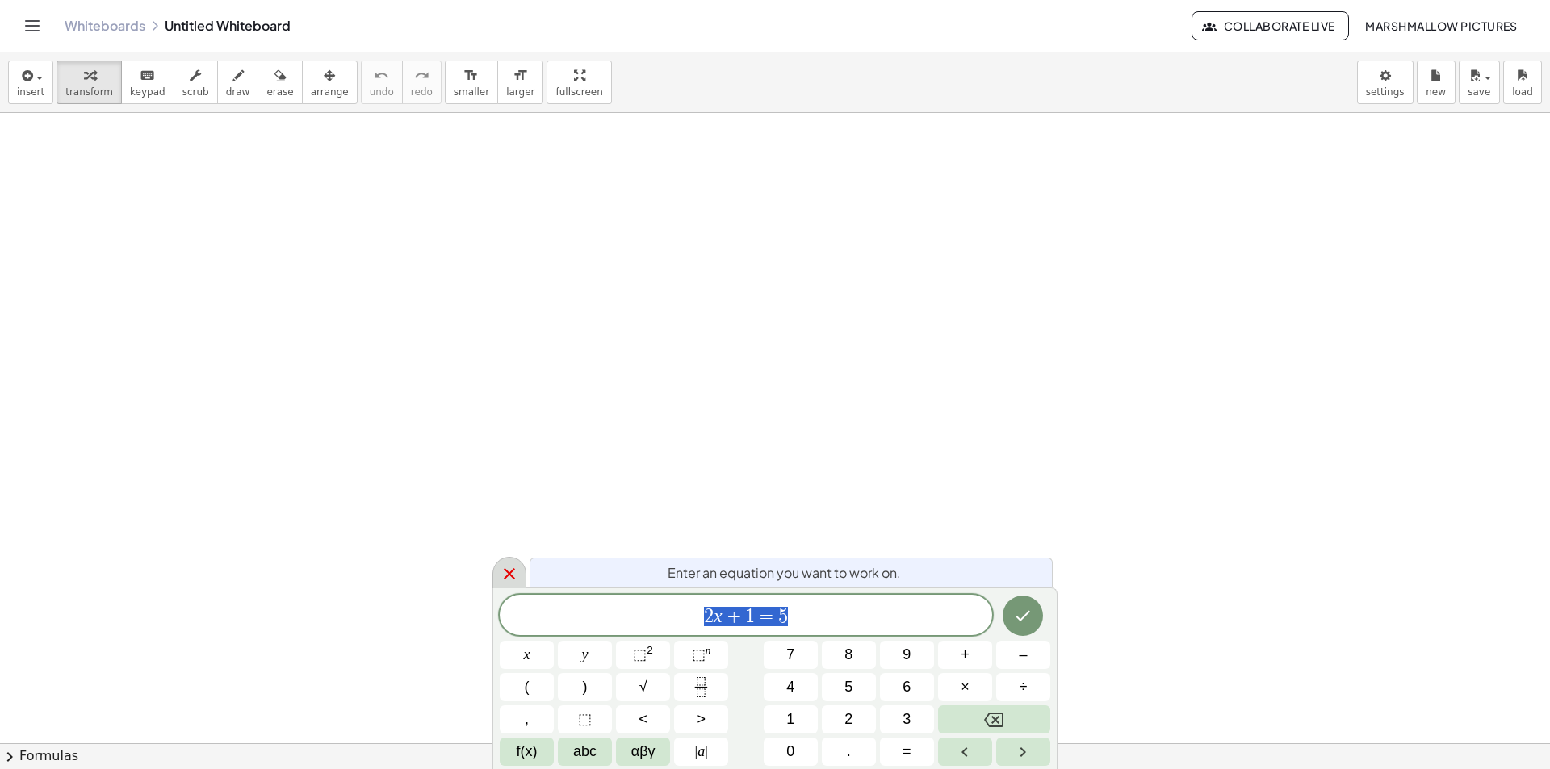
click at [506, 569] on icon at bounding box center [509, 573] width 19 height 19
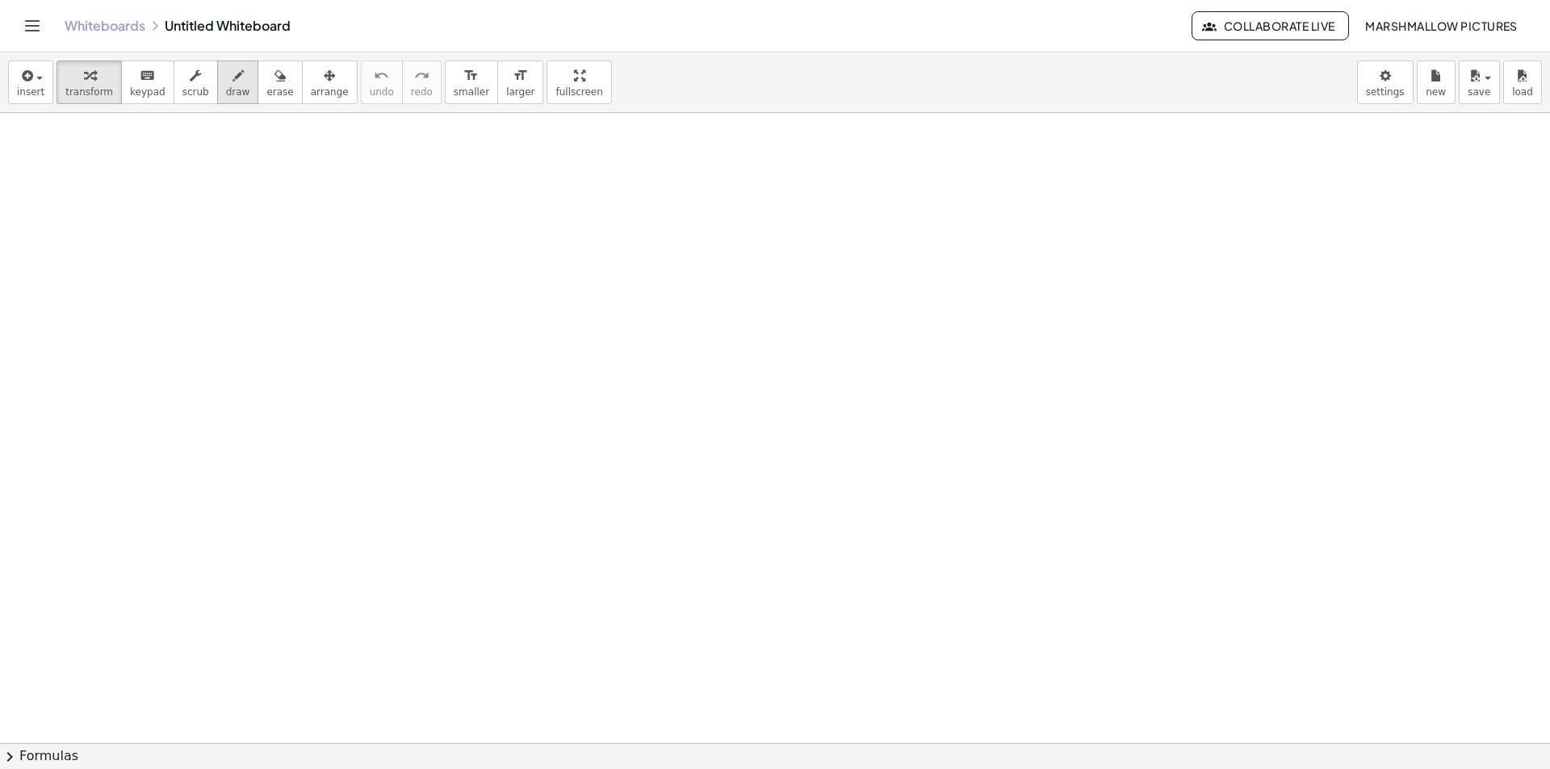
click at [217, 100] on button "draw" at bounding box center [238, 83] width 42 height 44
drag, startPoint x: 598, startPoint y: 232, endPoint x: 598, endPoint y: 325, distance: 92.9
drag, startPoint x: 600, startPoint y: 226, endPoint x: 597, endPoint y: 327, distance: 101.0
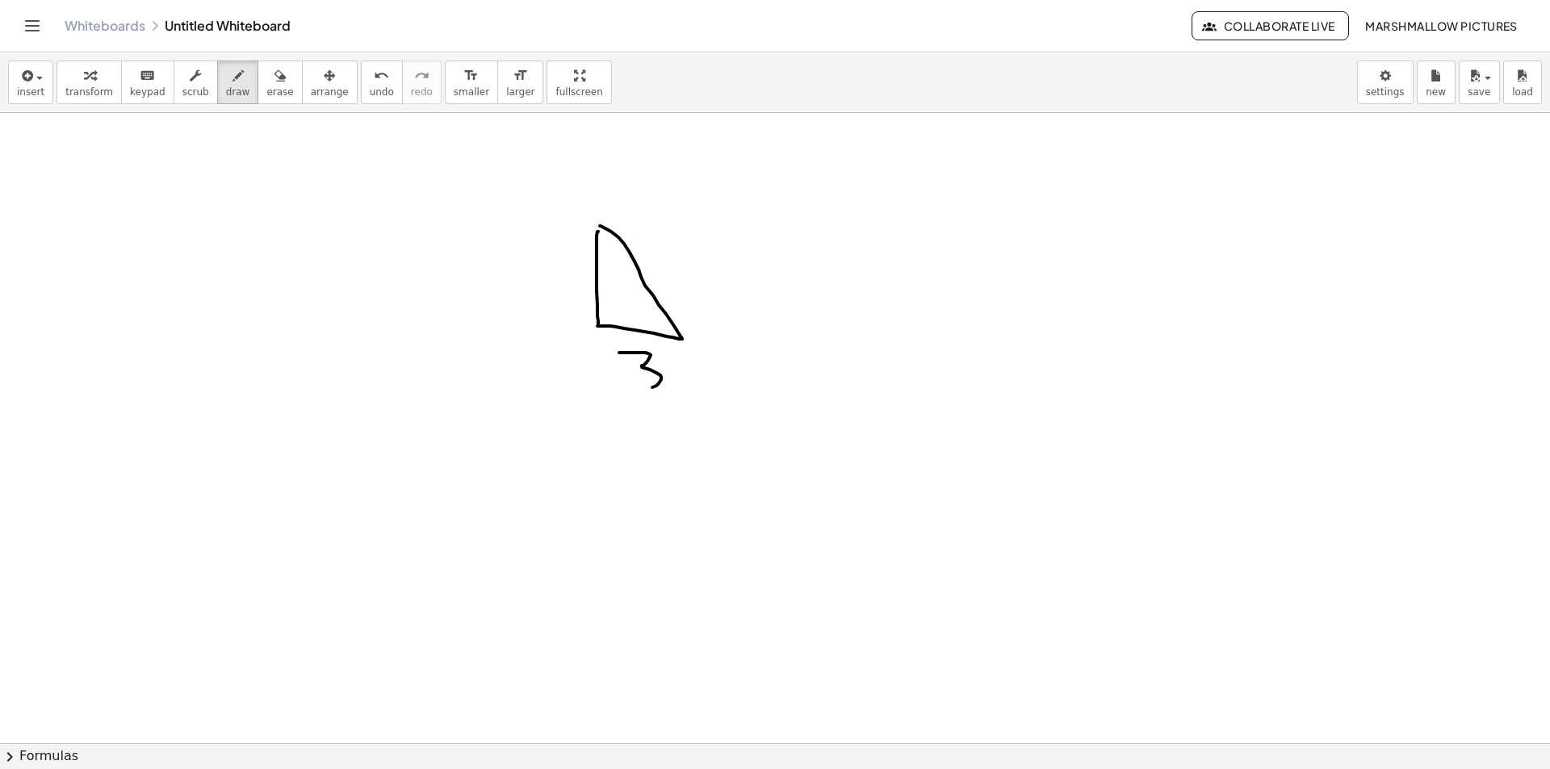
drag, startPoint x: 619, startPoint y: 353, endPoint x: 635, endPoint y: 384, distance: 35.4
drag, startPoint x: 668, startPoint y: 312, endPoint x: 663, endPoint y: 328, distance: 16.1
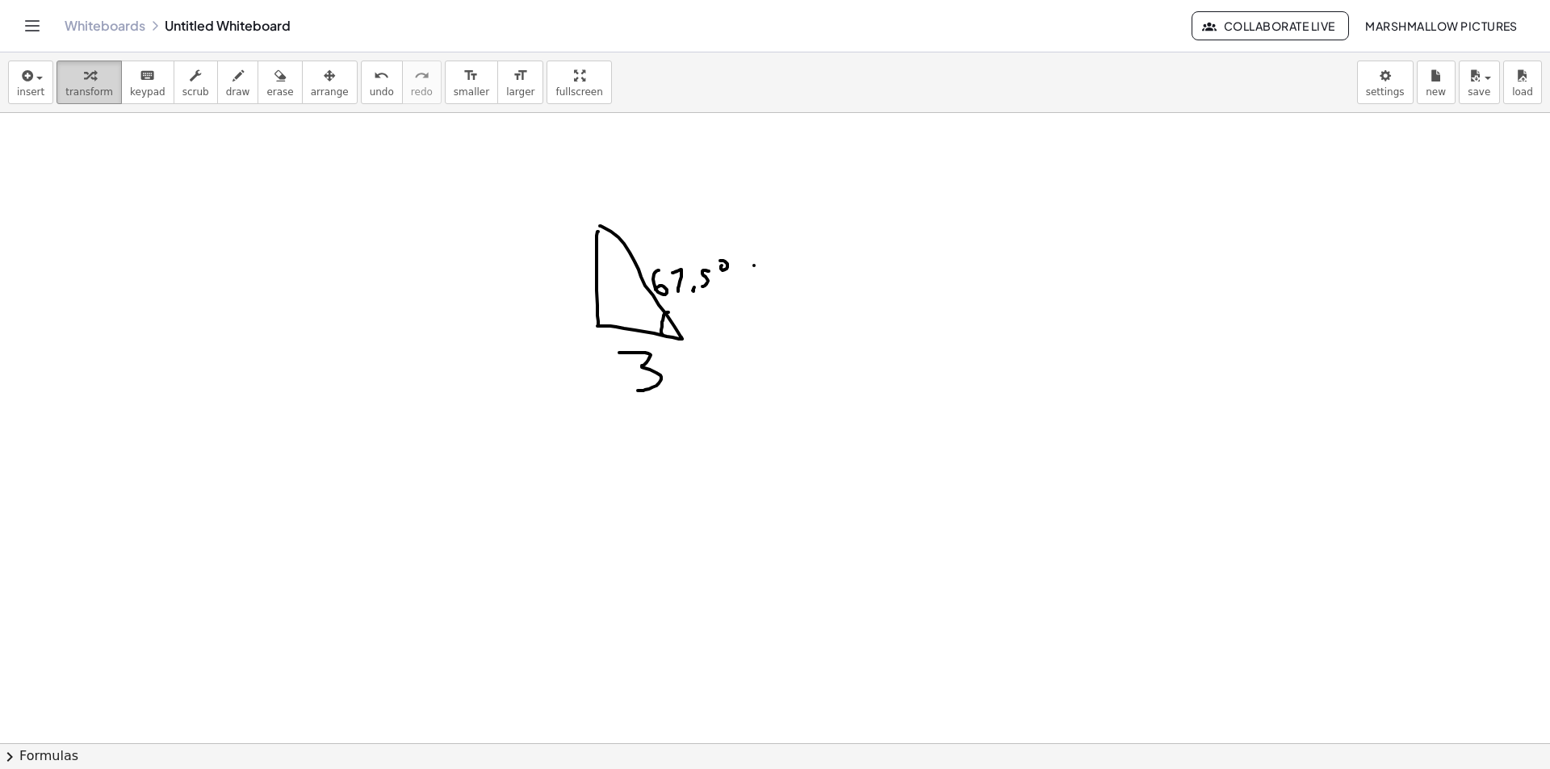
click at [92, 99] on button "transform" at bounding box center [89, 83] width 65 height 44
click at [915, 393] on div at bounding box center [1029, 387] width 296 height 81
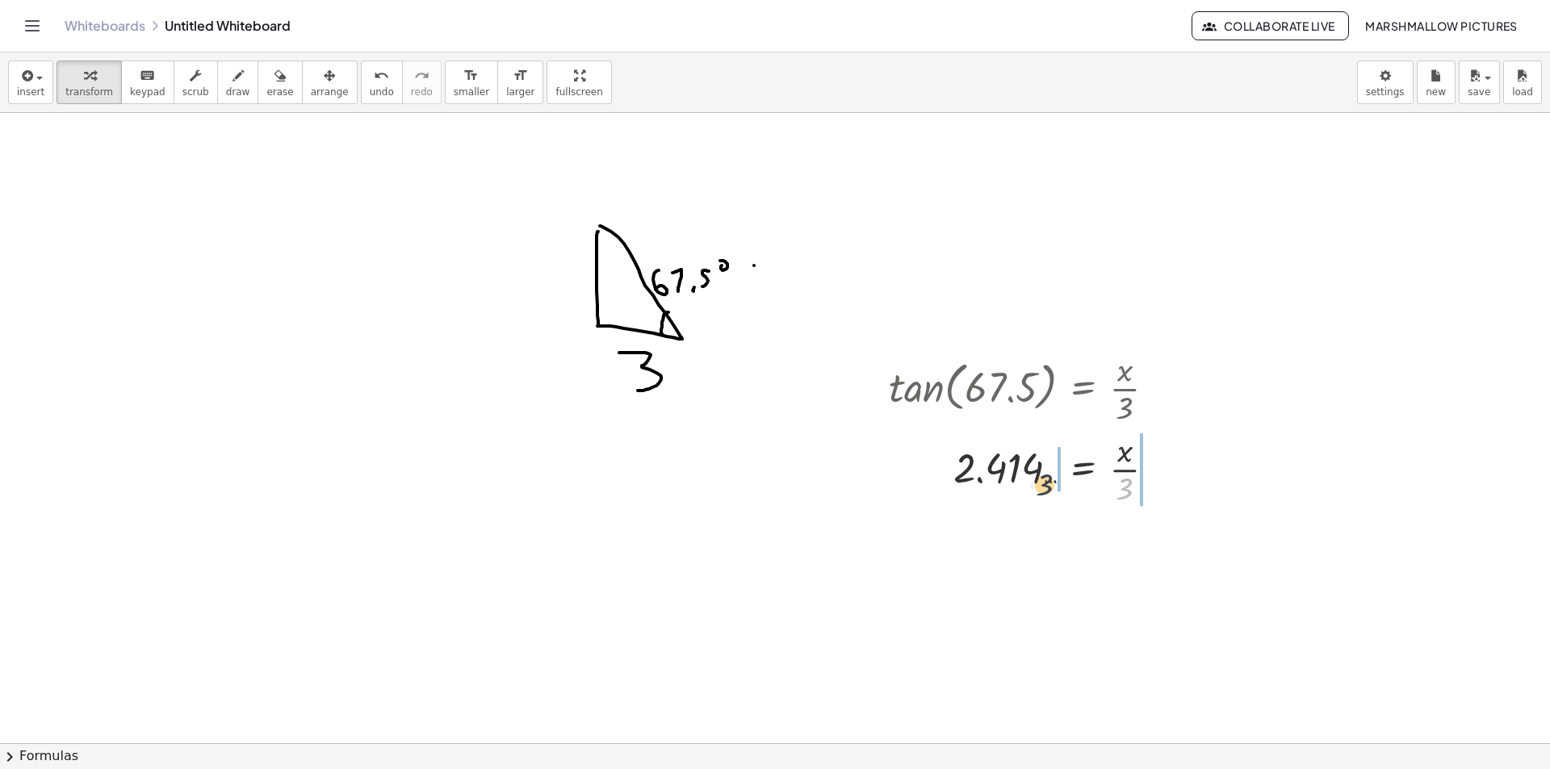
drag, startPoint x: 1134, startPoint y: 496, endPoint x: 1052, endPoint y: 492, distance: 81.6
click at [1052, 492] on div at bounding box center [1029, 468] width 296 height 81
click at [1006, 474] on div at bounding box center [1045, 468] width 328 height 81
drag, startPoint x: 1033, startPoint y: 473, endPoint x: 1054, endPoint y: 539, distance: 68.7
click at [1034, 473] on div at bounding box center [1045, 468] width 328 height 81
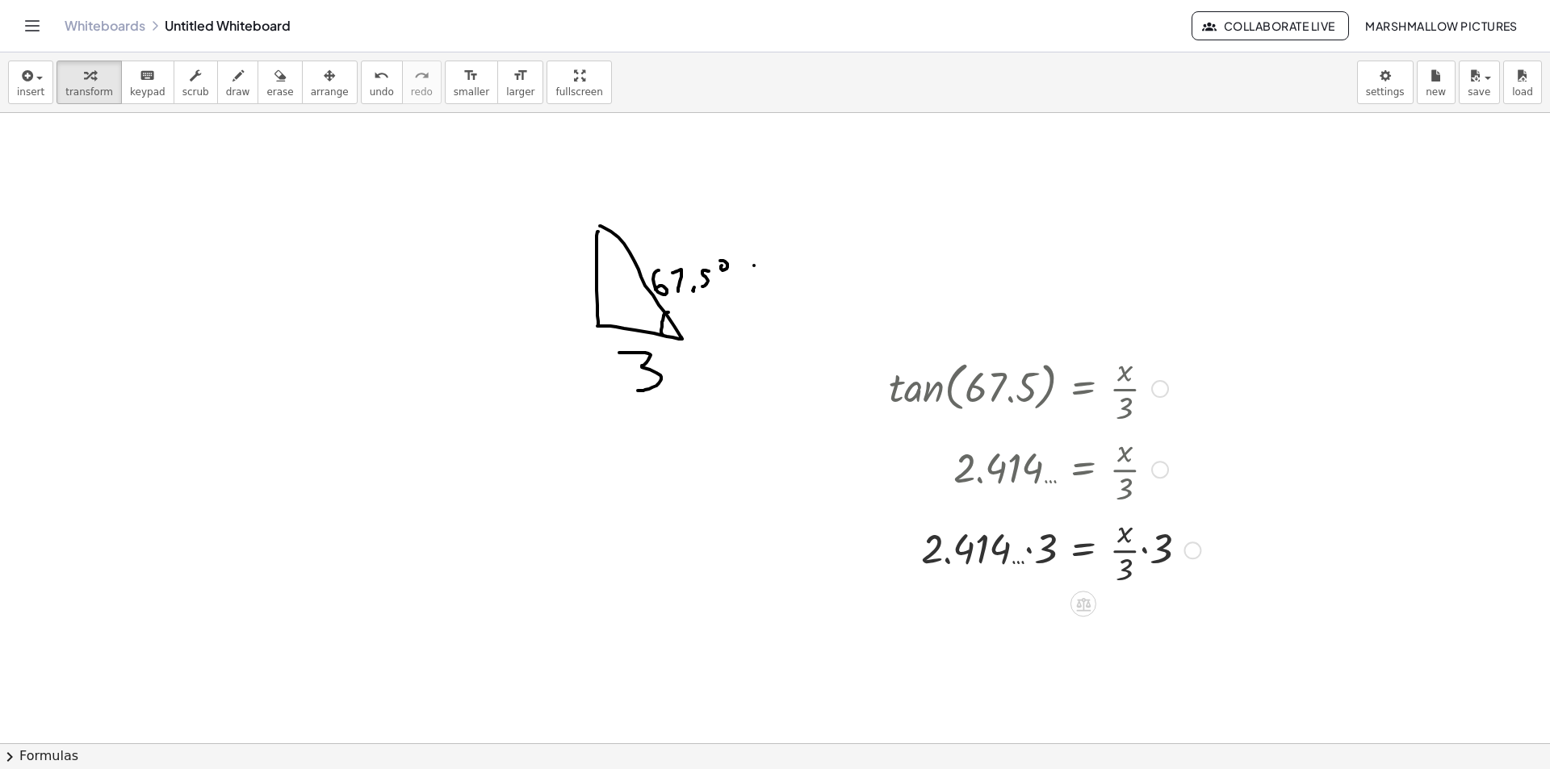
click at [1051, 547] on div at bounding box center [1045, 549] width 328 height 81
drag, startPoint x: 1169, startPoint y: 552, endPoint x: 1126, endPoint y: 589, distance: 56.1
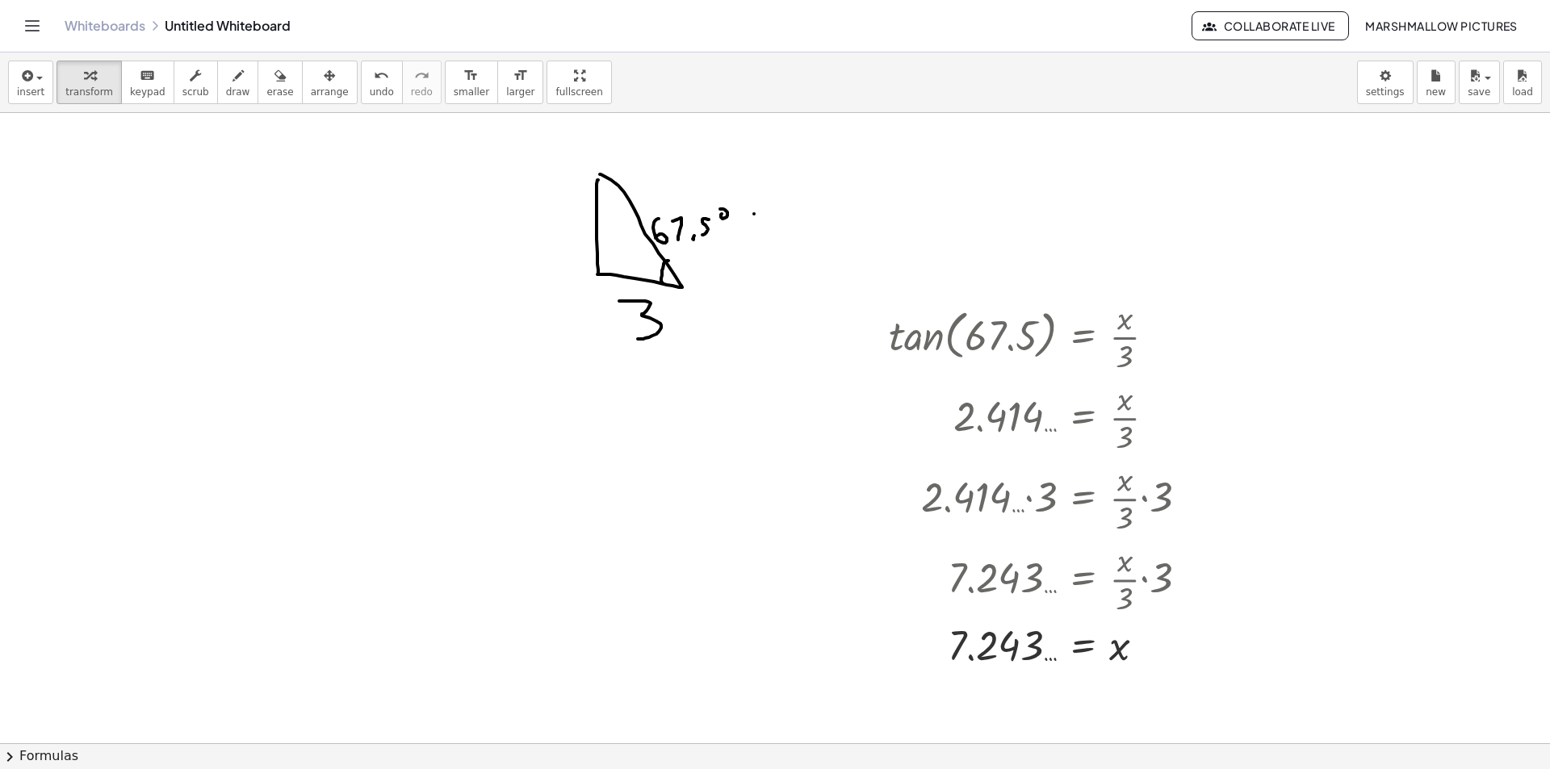
scroll to position [81, 0]
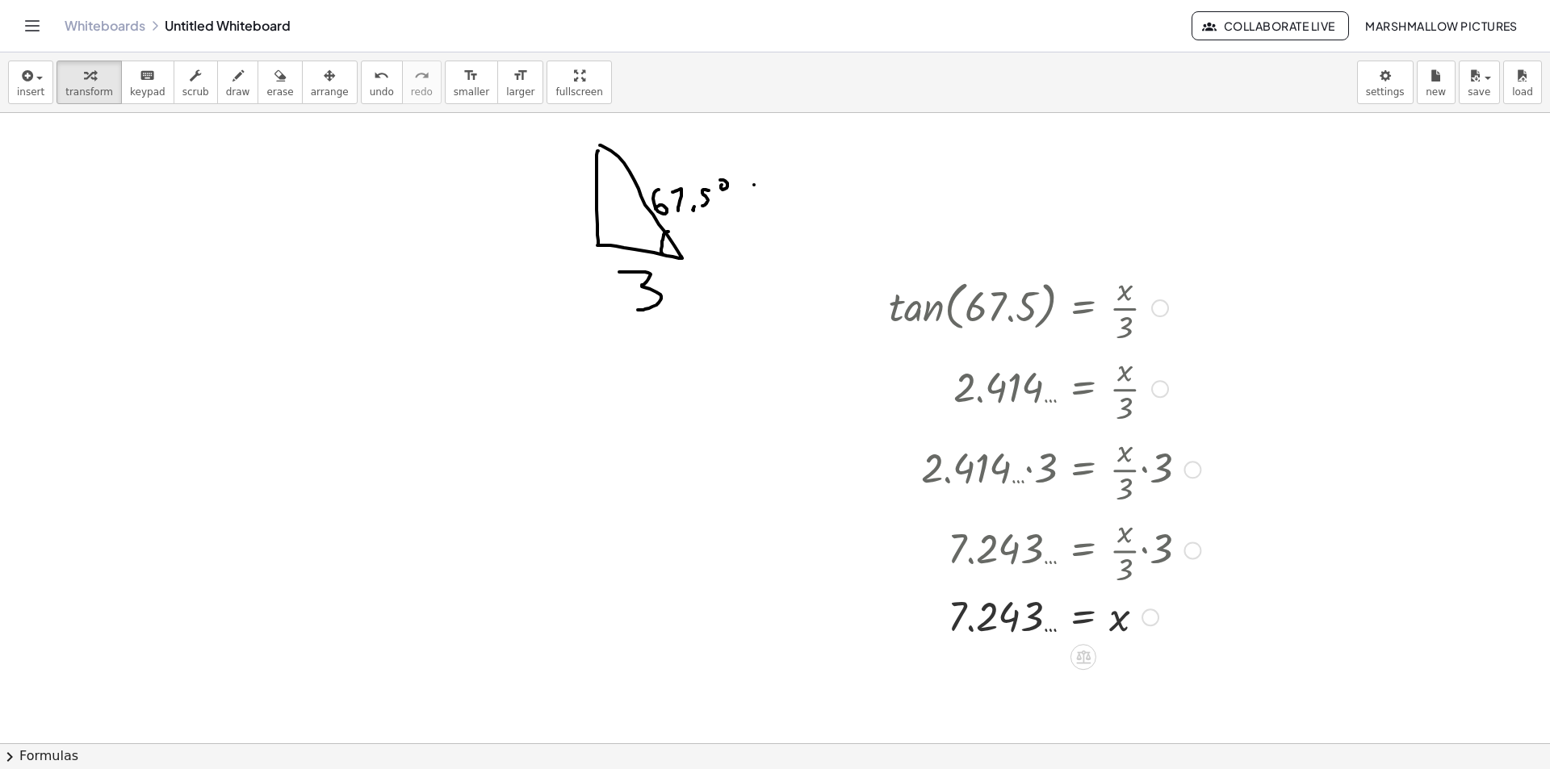
click at [1153, 618] on div at bounding box center [1151, 618] width 18 height 18
click at [1219, 575] on span "Transform line" at bounding box center [1220, 580] width 72 height 13
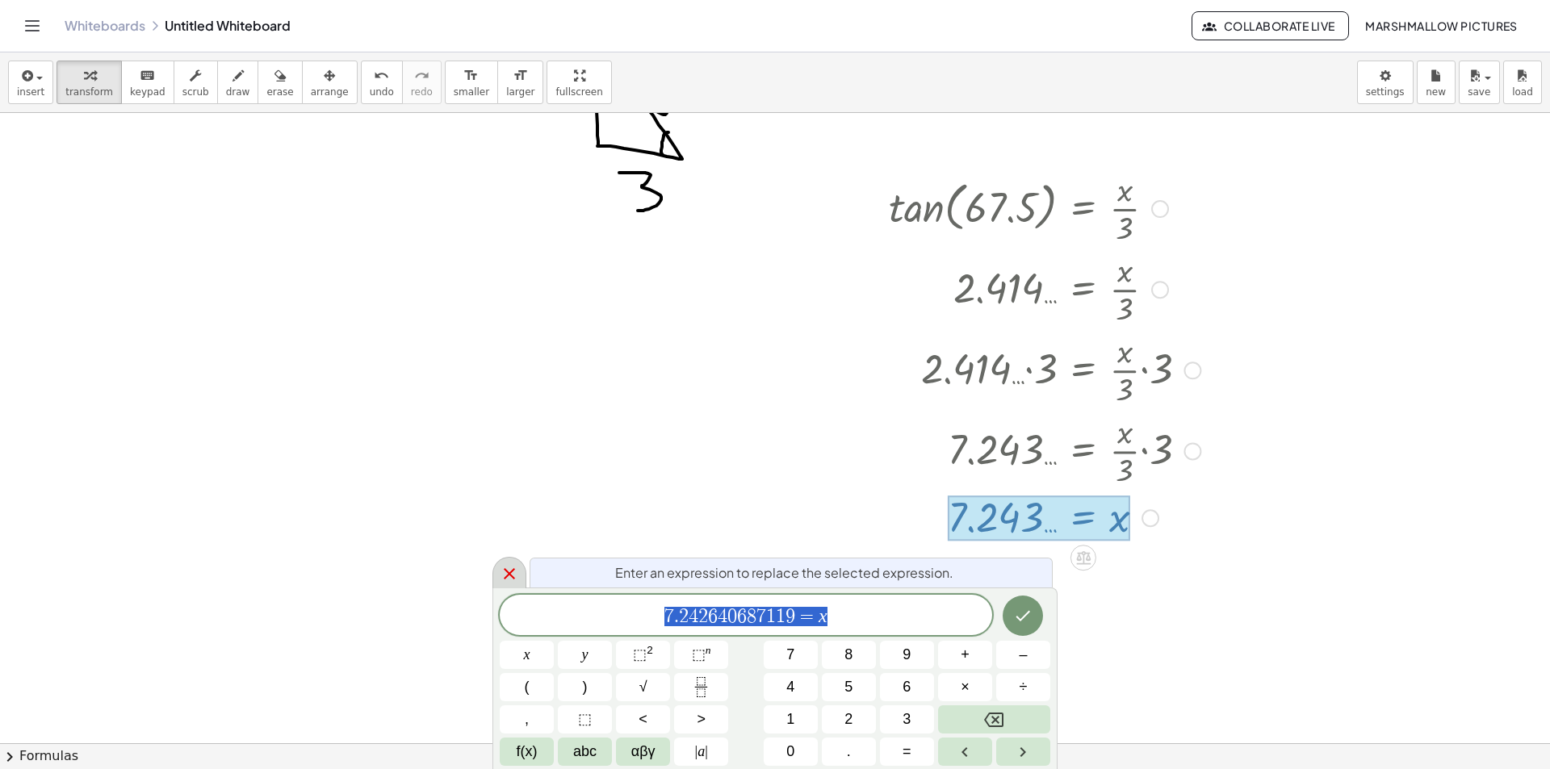
click at [508, 562] on div at bounding box center [510, 572] width 34 height 31
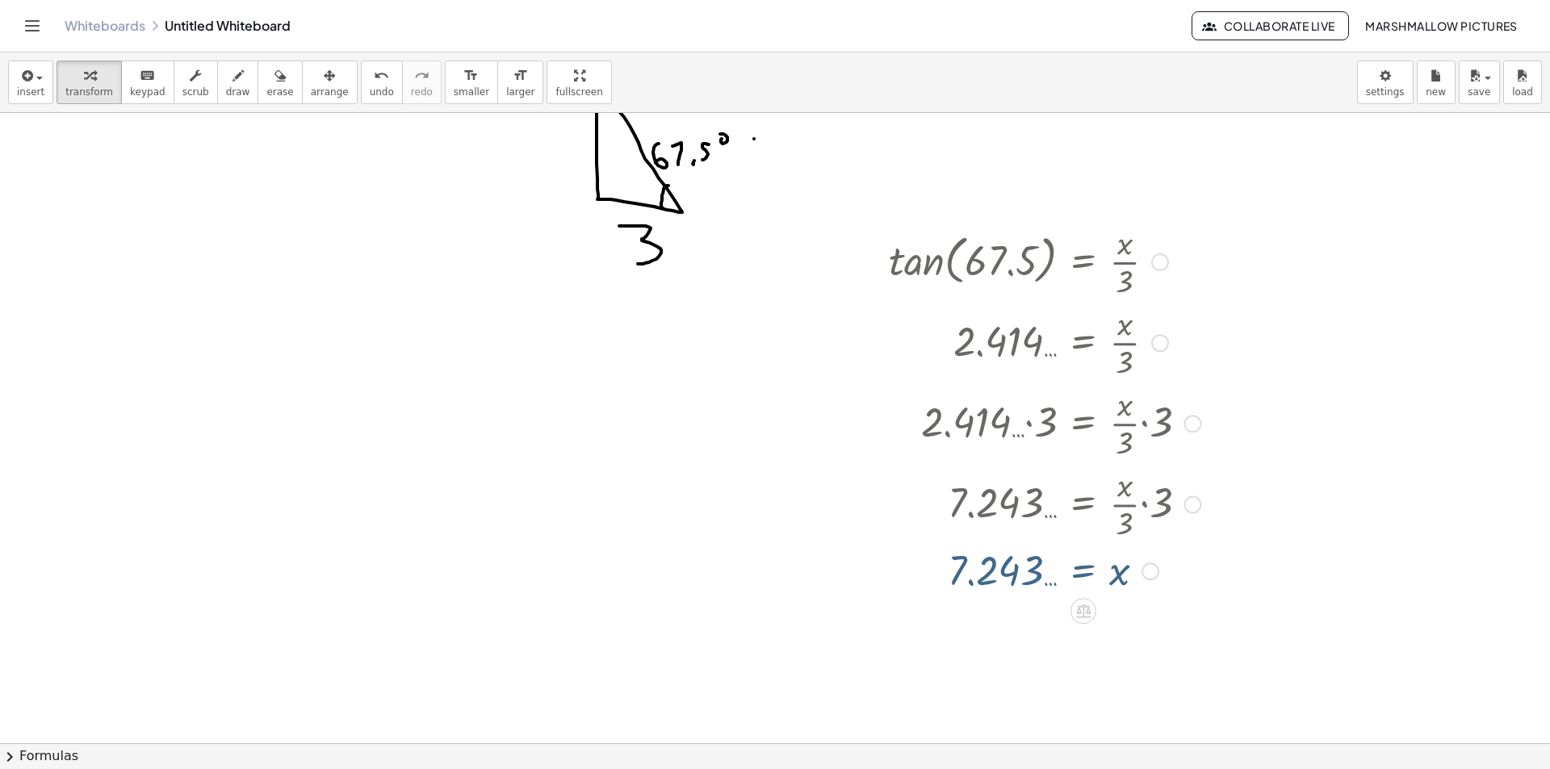
click at [448, 423] on div at bounding box center [775, 669] width 1550 height 1366
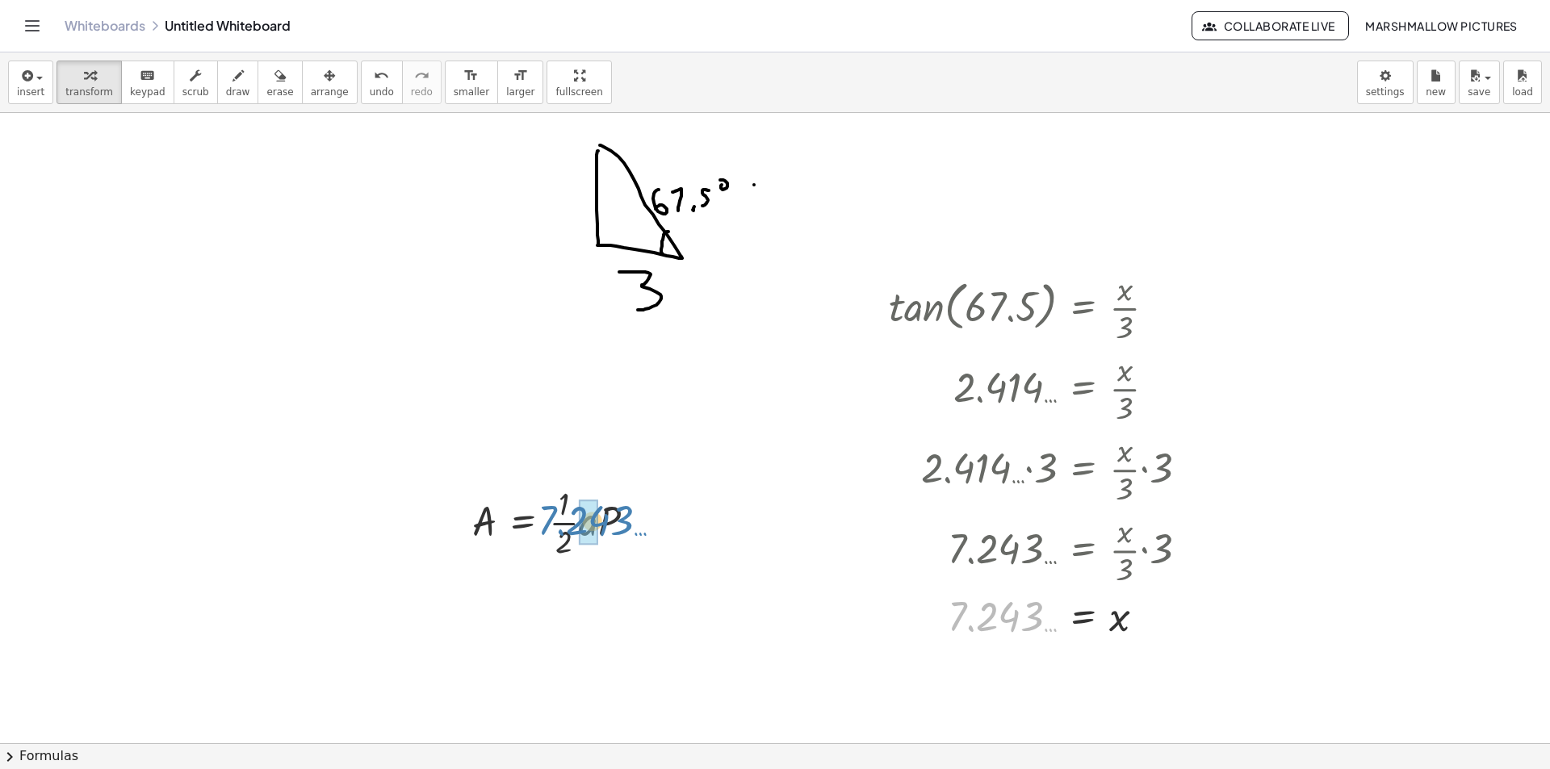
drag, startPoint x: 975, startPoint y: 620, endPoint x: 564, endPoint y: 524, distance: 422.0
click at [564, 524] on div "tan ( , 67.5 ) = · x · 3 2.414 … = · x · 3 · 2.414 … · 3 = · · x · 3 · 3 7.243 …" at bounding box center [775, 715] width 1550 height 1366
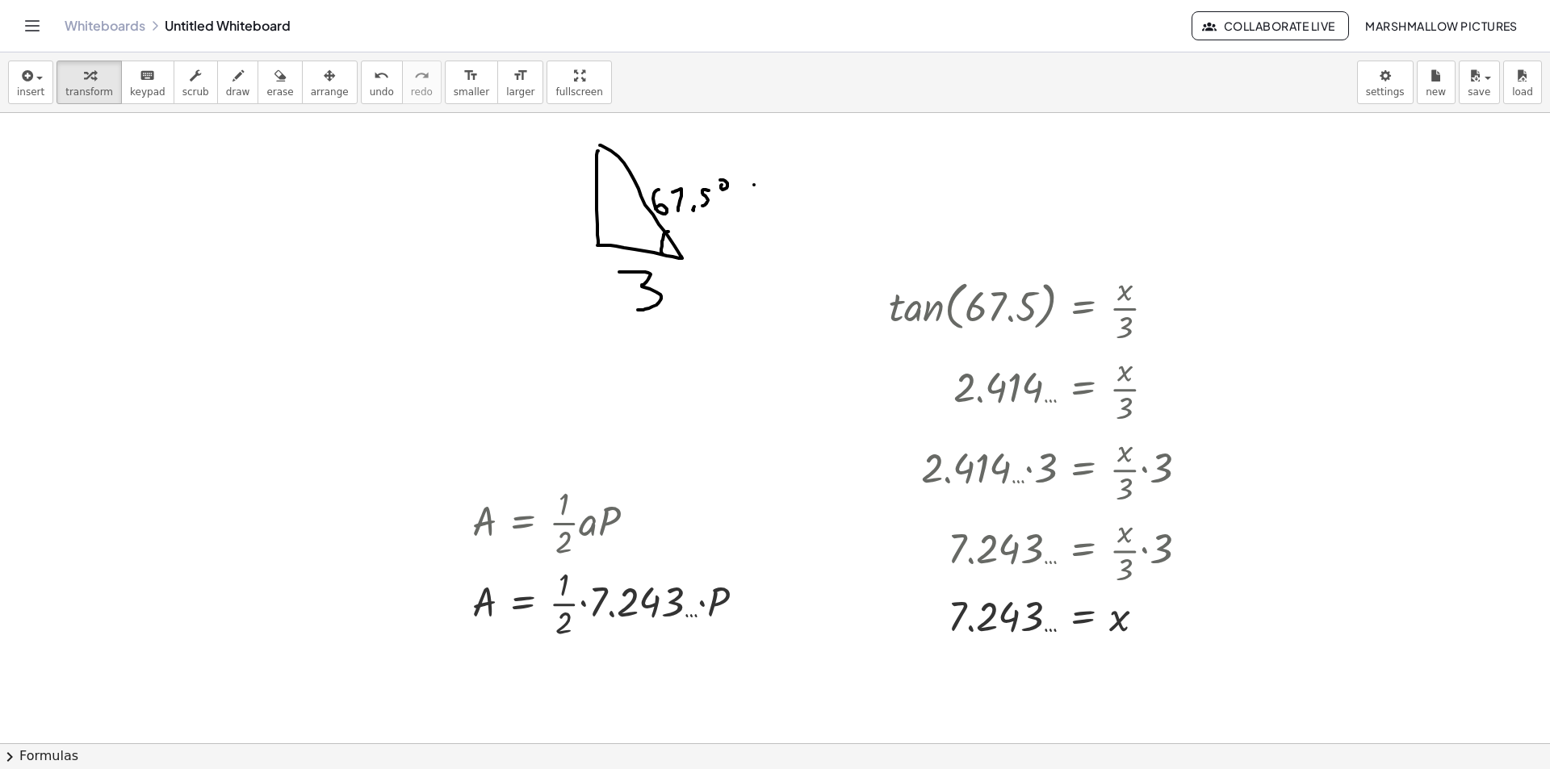
click at [853, 692] on div at bounding box center [775, 715] width 1550 height 1366
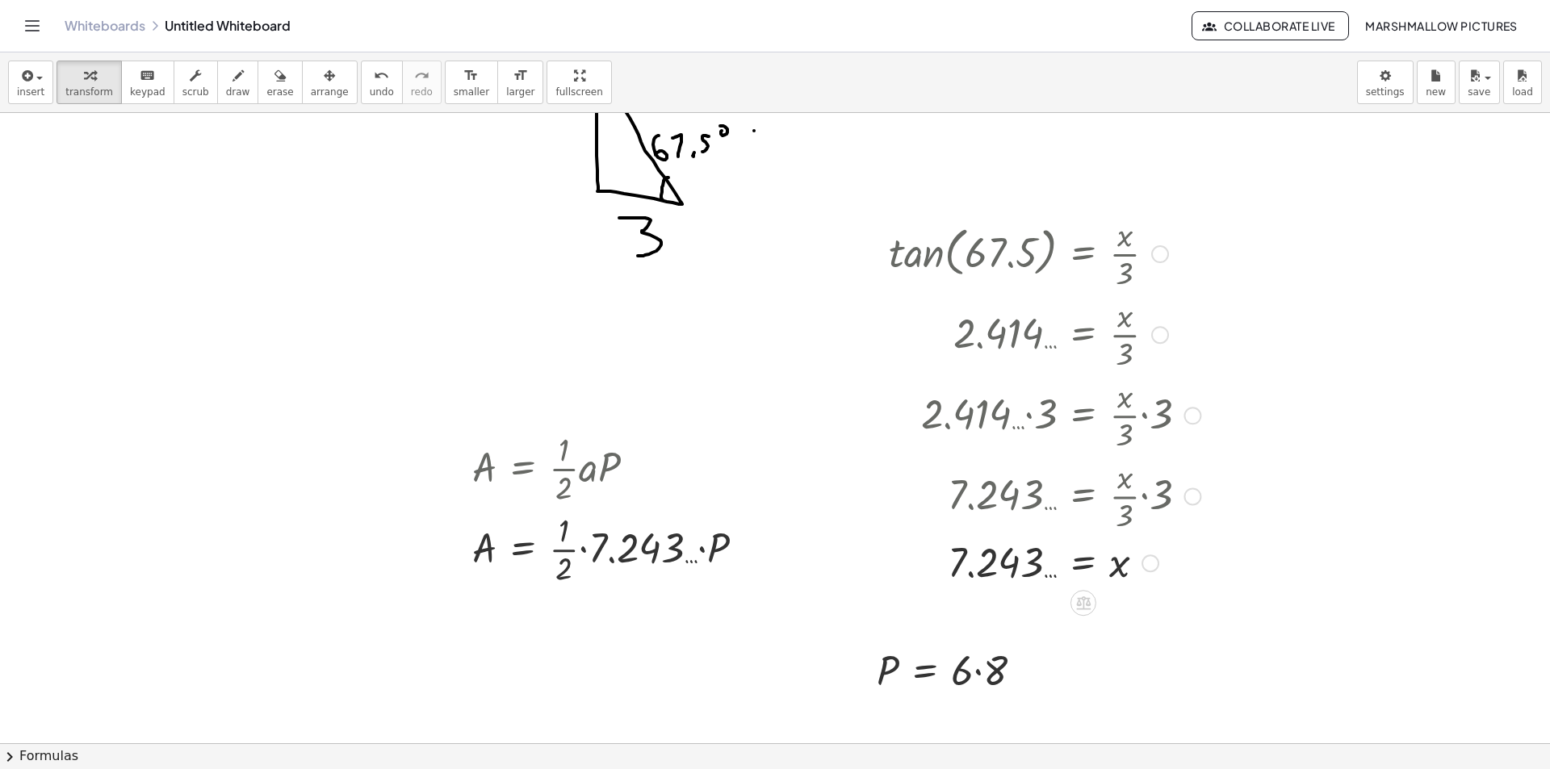
scroll to position [161, 0]
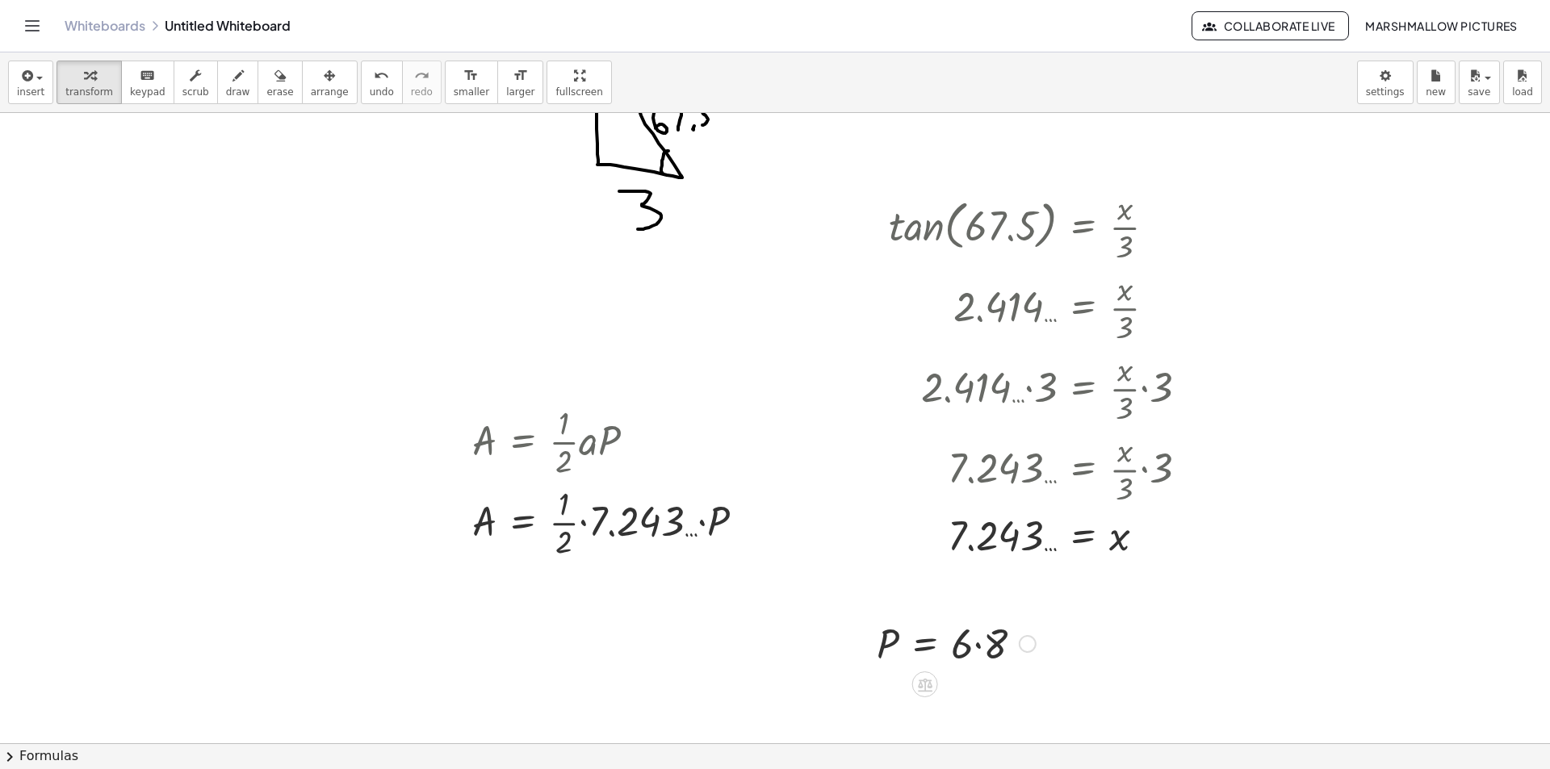
click at [996, 638] on div at bounding box center [956, 642] width 175 height 55
drag, startPoint x: 980, startPoint y: 644, endPoint x: 719, endPoint y: 468, distance: 314.6
click at [719, 468] on div "tan ( , 67.5 ) = · x · 3 2.414 … = · x · 3 · 2.414 … · 3 = · · x · 3 · 3 7.243 …" at bounding box center [775, 635] width 1550 height 1366
click at [702, 523] on div at bounding box center [627, 521] width 326 height 81
click at [627, 522] on div at bounding box center [619, 521] width 311 height 81
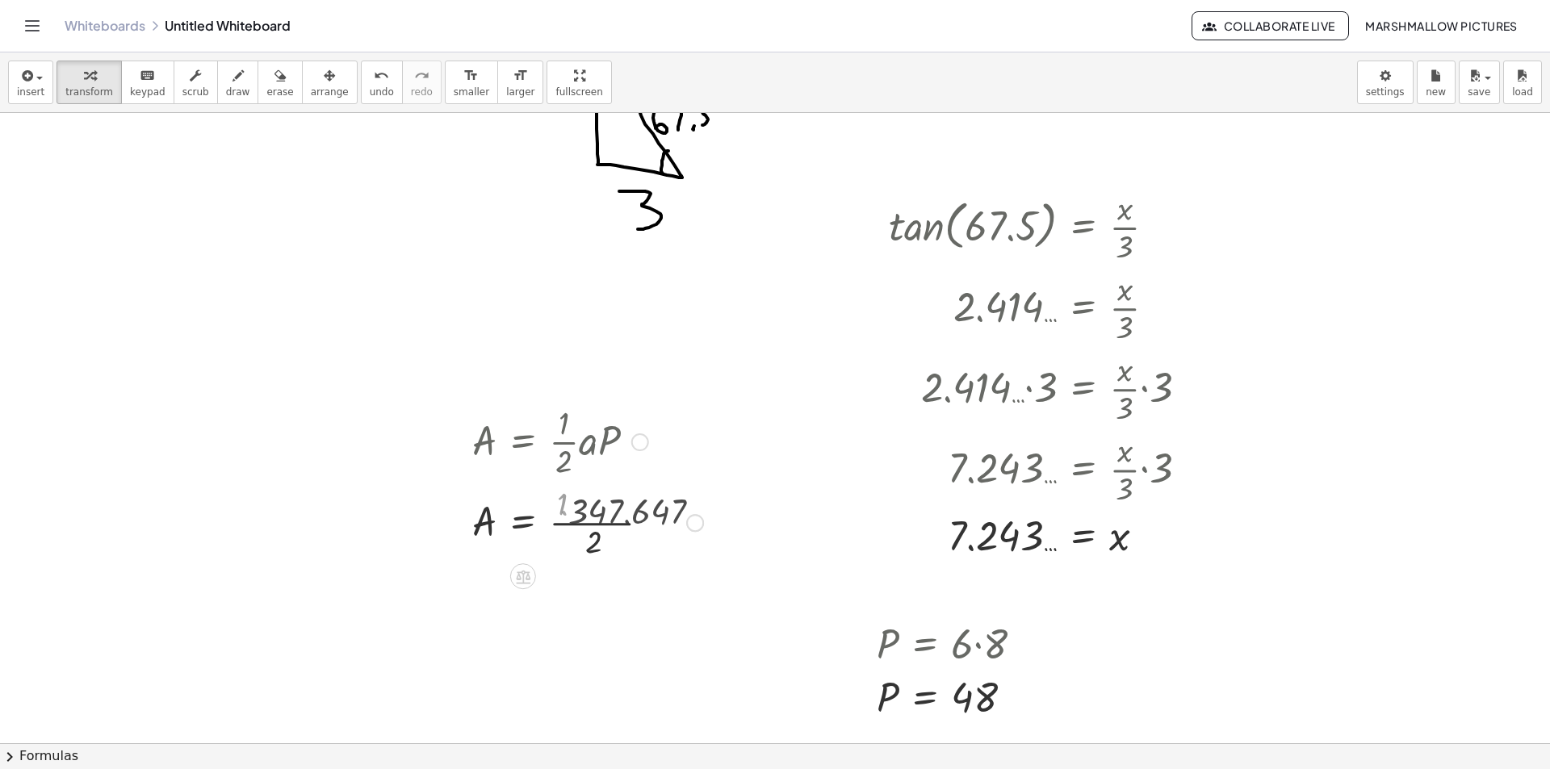
click at [573, 522] on div at bounding box center [627, 521] width 326 height 81
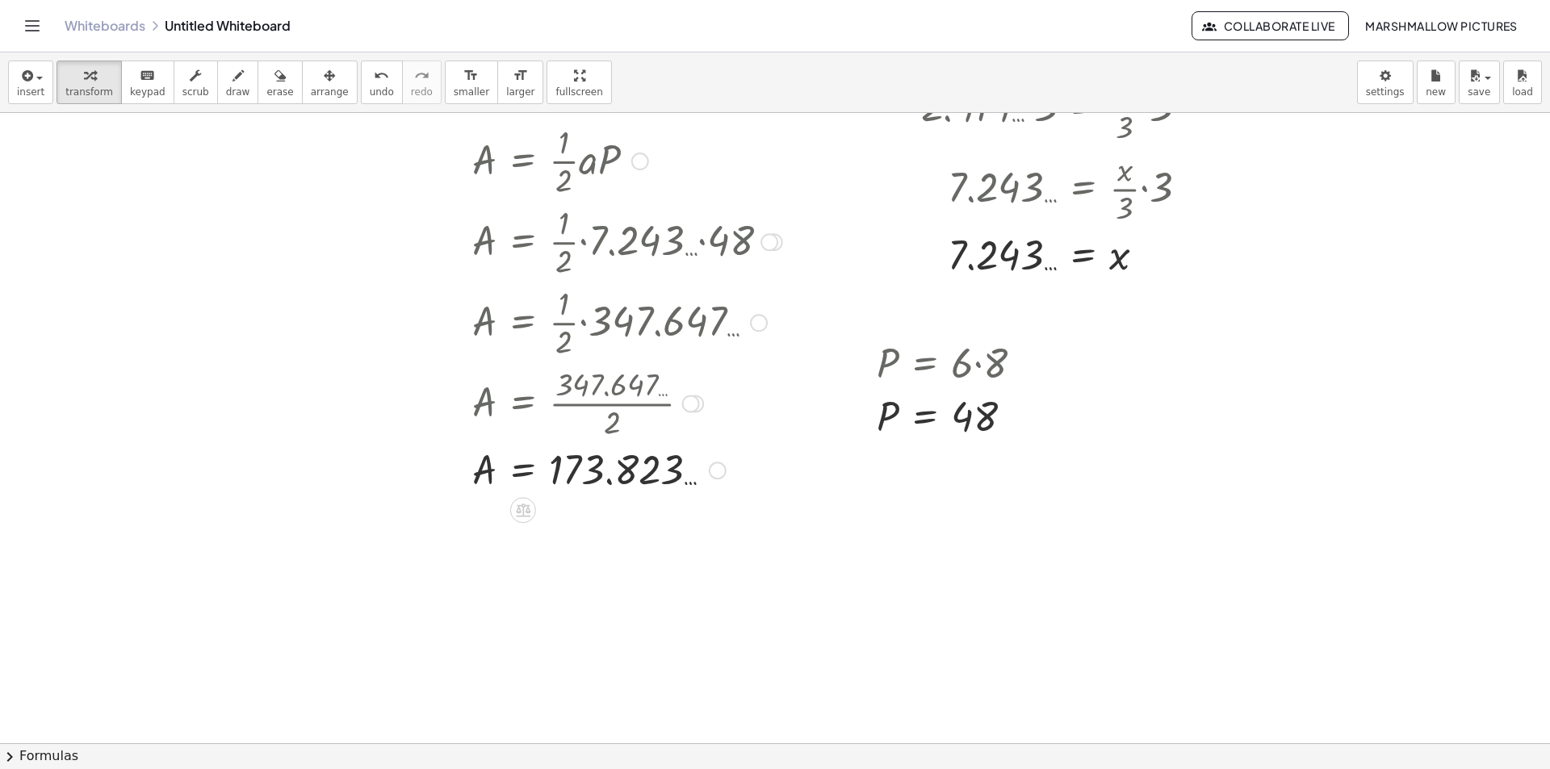
scroll to position [484, 0]
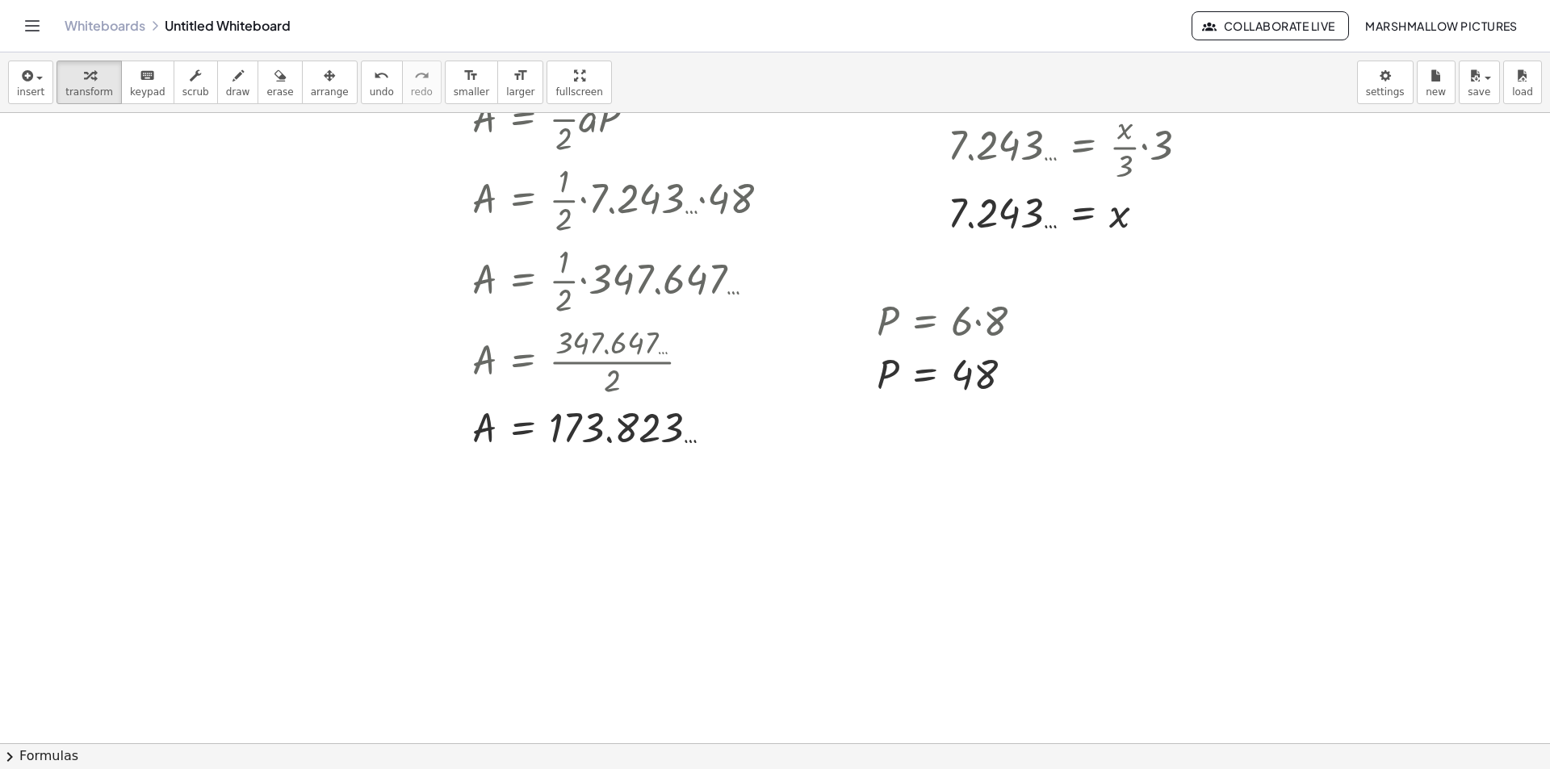
click at [455, 551] on div at bounding box center [775, 312] width 1550 height 1366
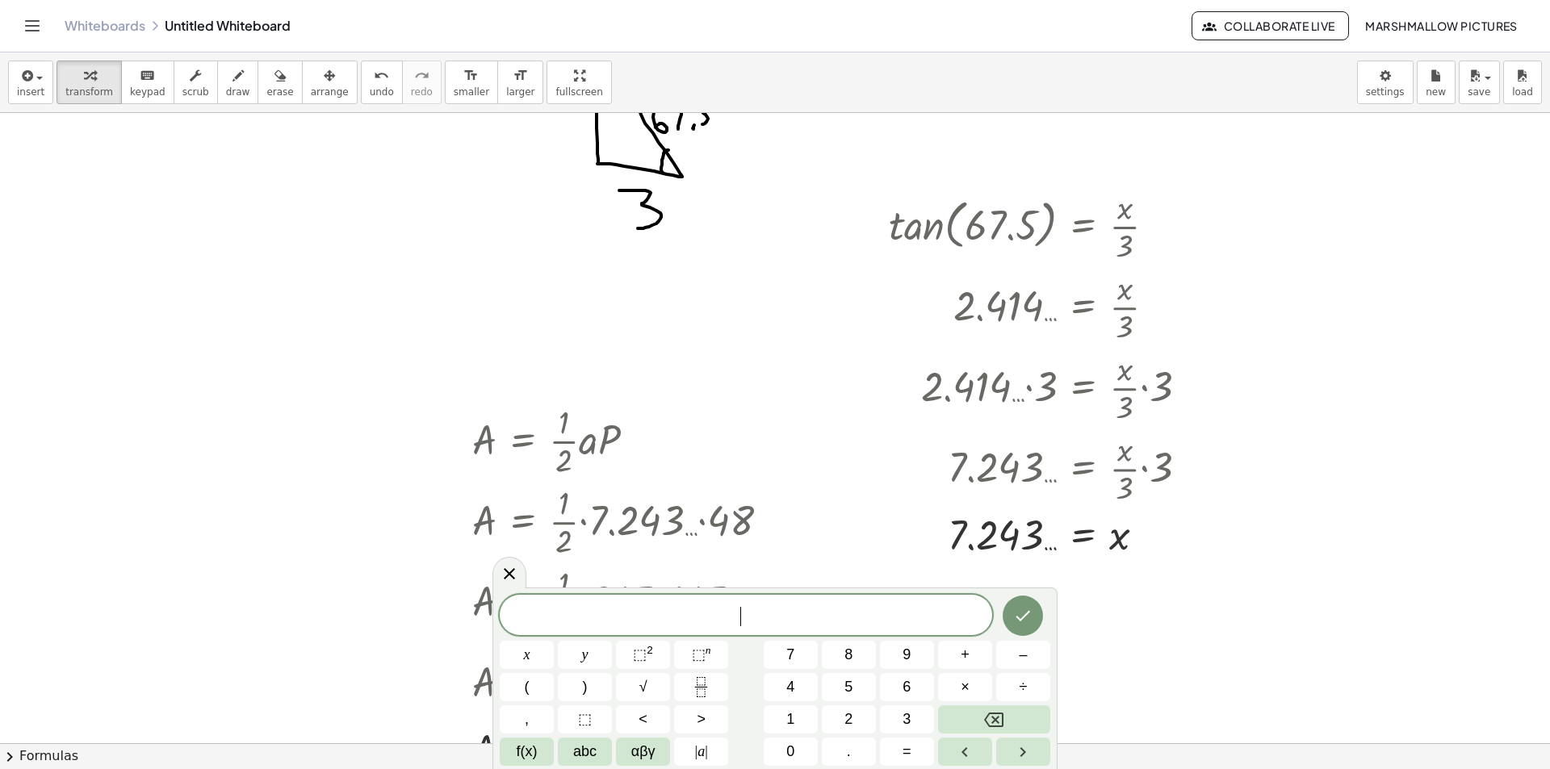
scroll to position [161, 0]
click at [362, 146] on div at bounding box center [775, 635] width 1550 height 1366
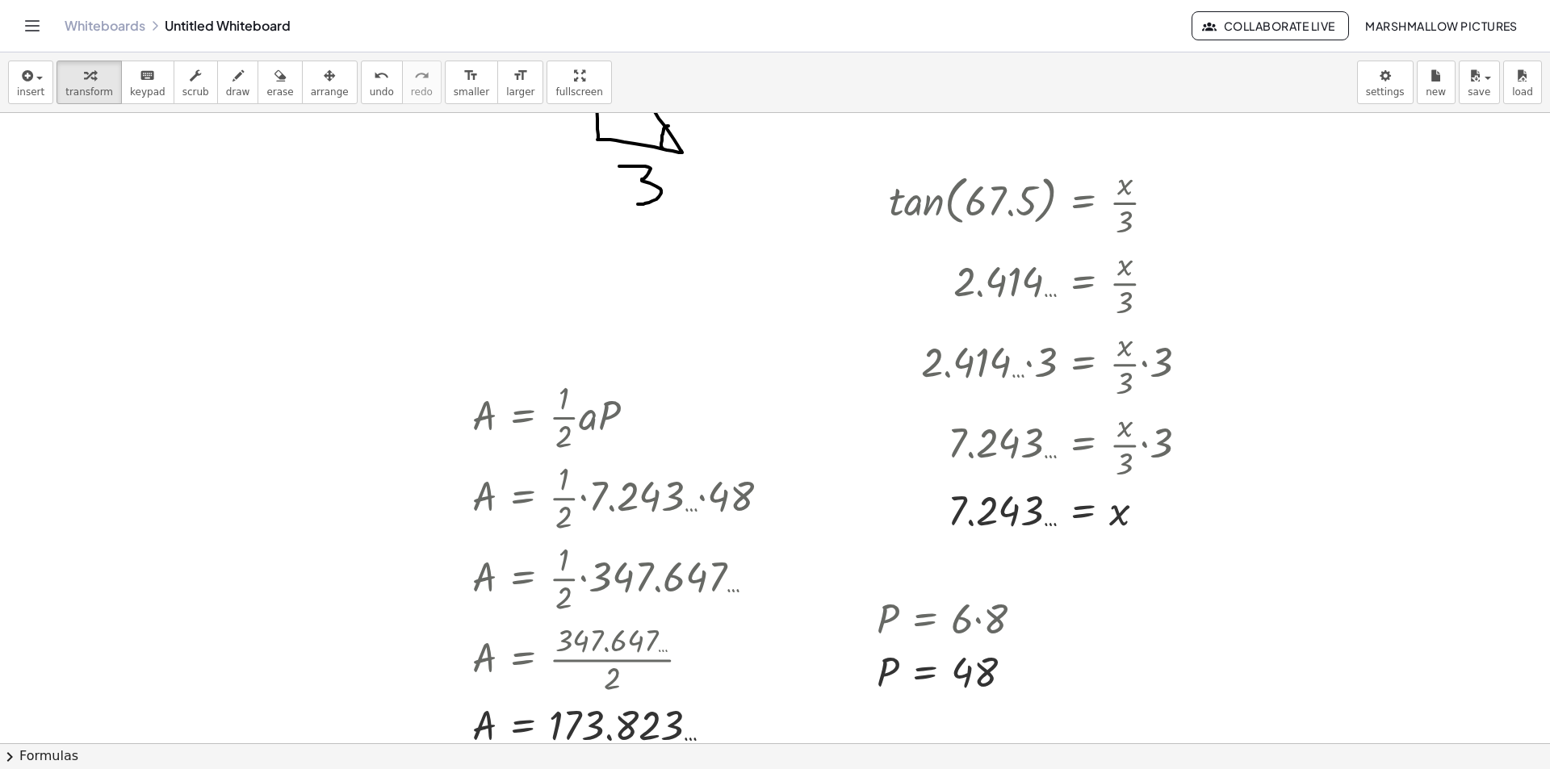
scroll to position [0, 0]
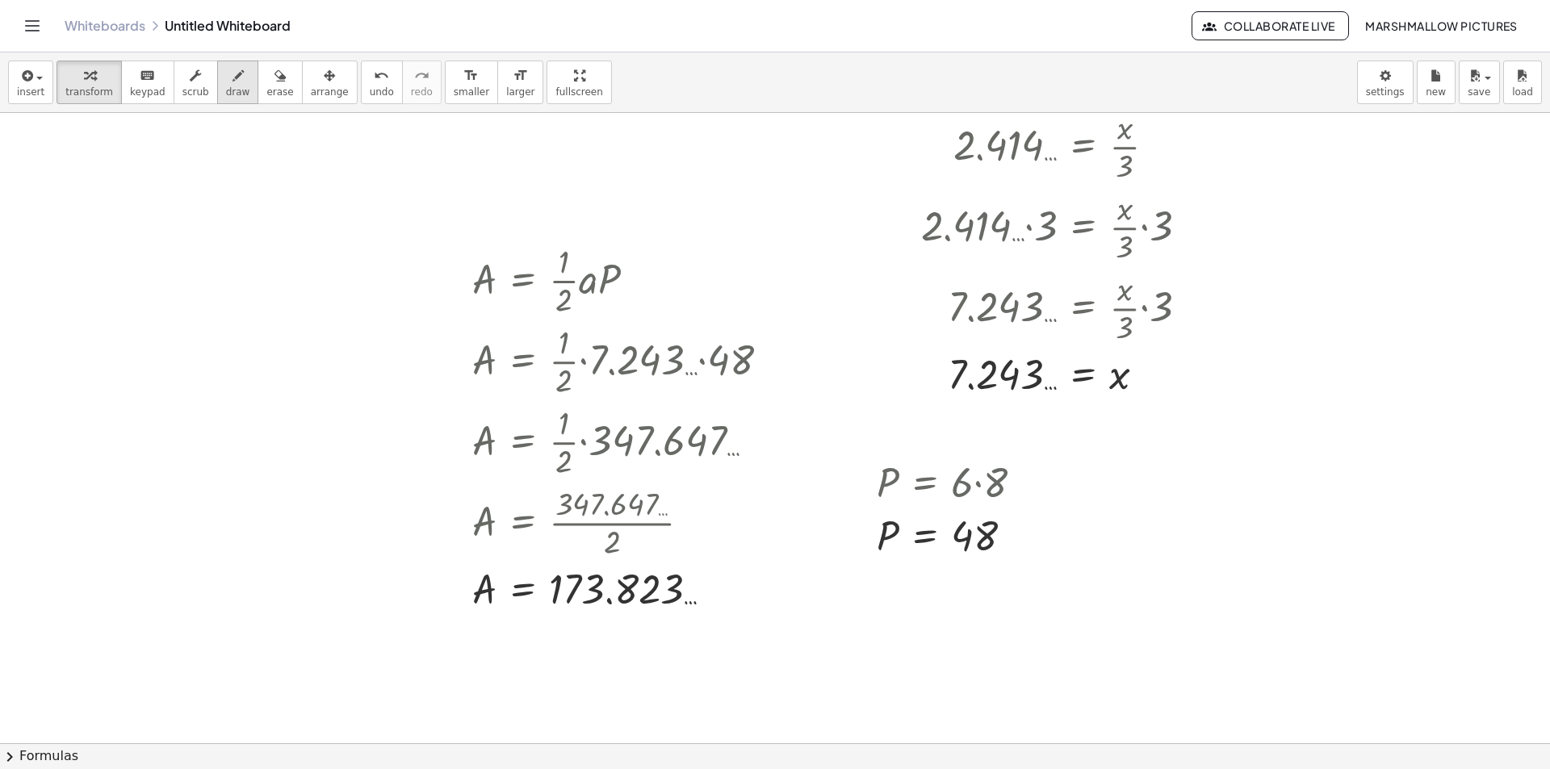
click at [226, 86] on span "draw" at bounding box center [238, 91] width 24 height 11
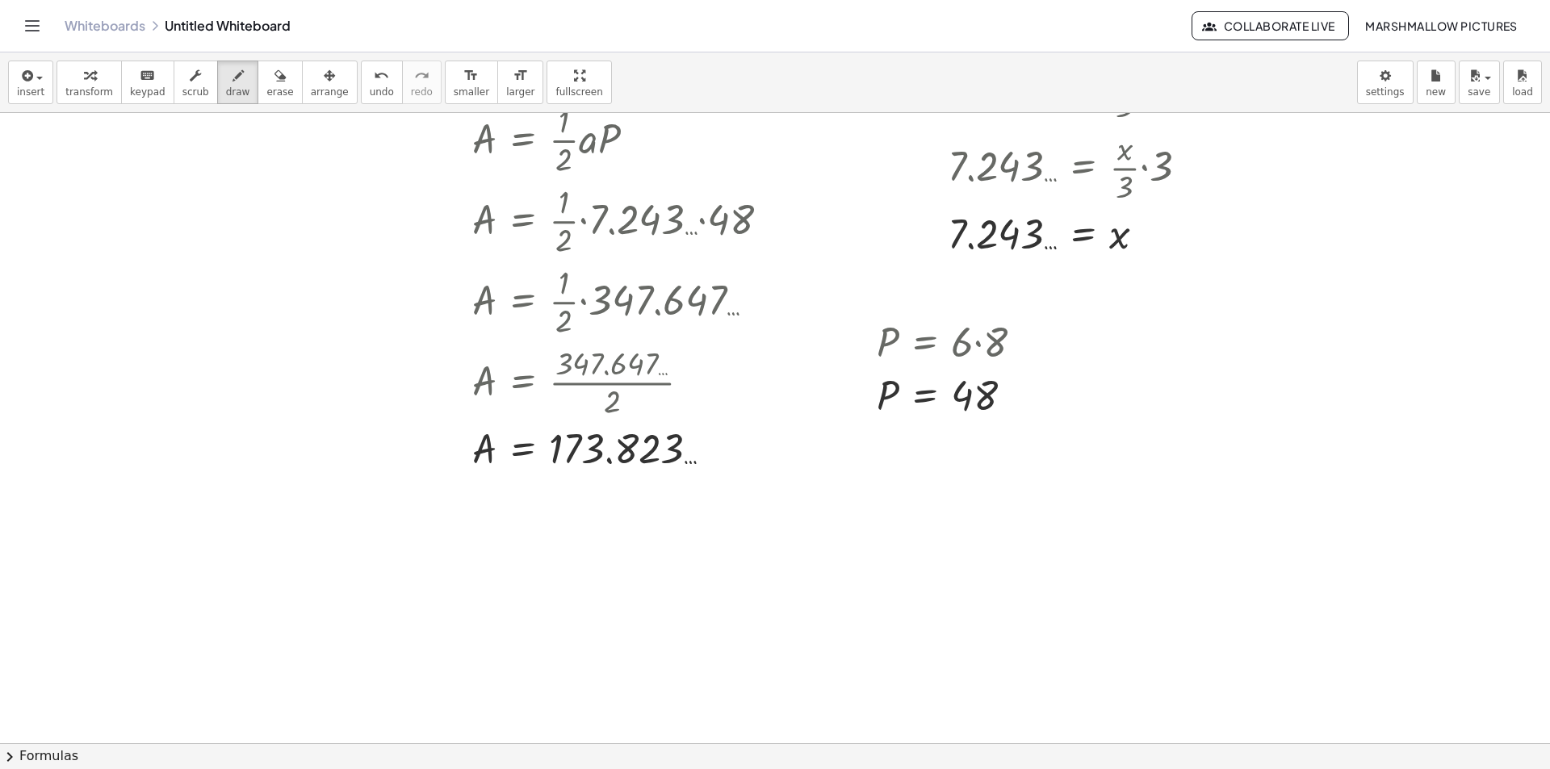
scroll to position [565, 0]
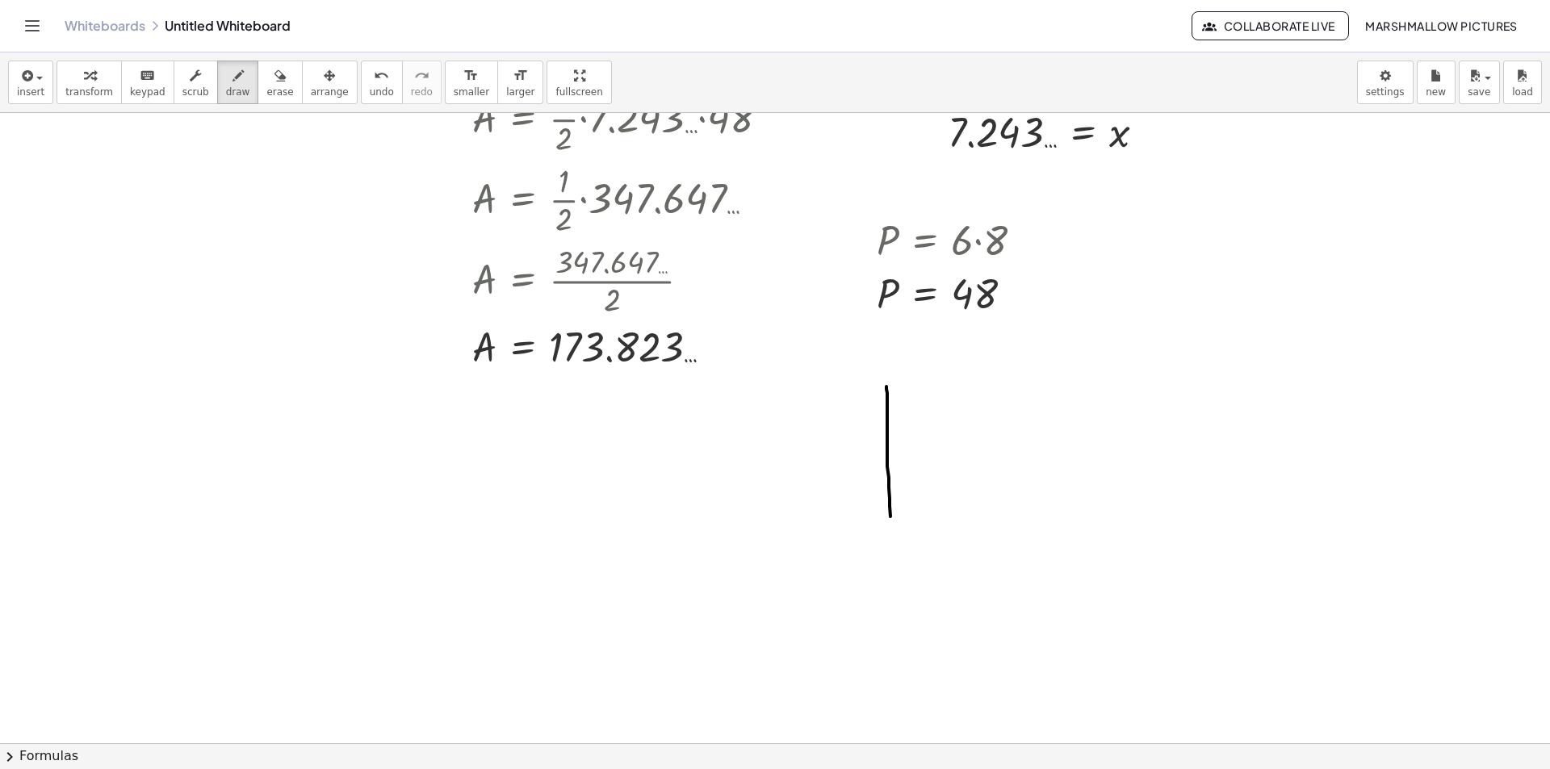
drag, startPoint x: 887, startPoint y: 456, endPoint x: 893, endPoint y: 530, distance: 73.7
click at [894, 538] on div at bounding box center [775, 231] width 1550 height 1366
drag, startPoint x: 888, startPoint y: 384, endPoint x: 910, endPoint y: 529, distance: 147.0
click at [910, 529] on div at bounding box center [775, 231] width 1550 height 1366
drag, startPoint x: 1054, startPoint y: 495, endPoint x: 1051, endPoint y: 534, distance: 39.7
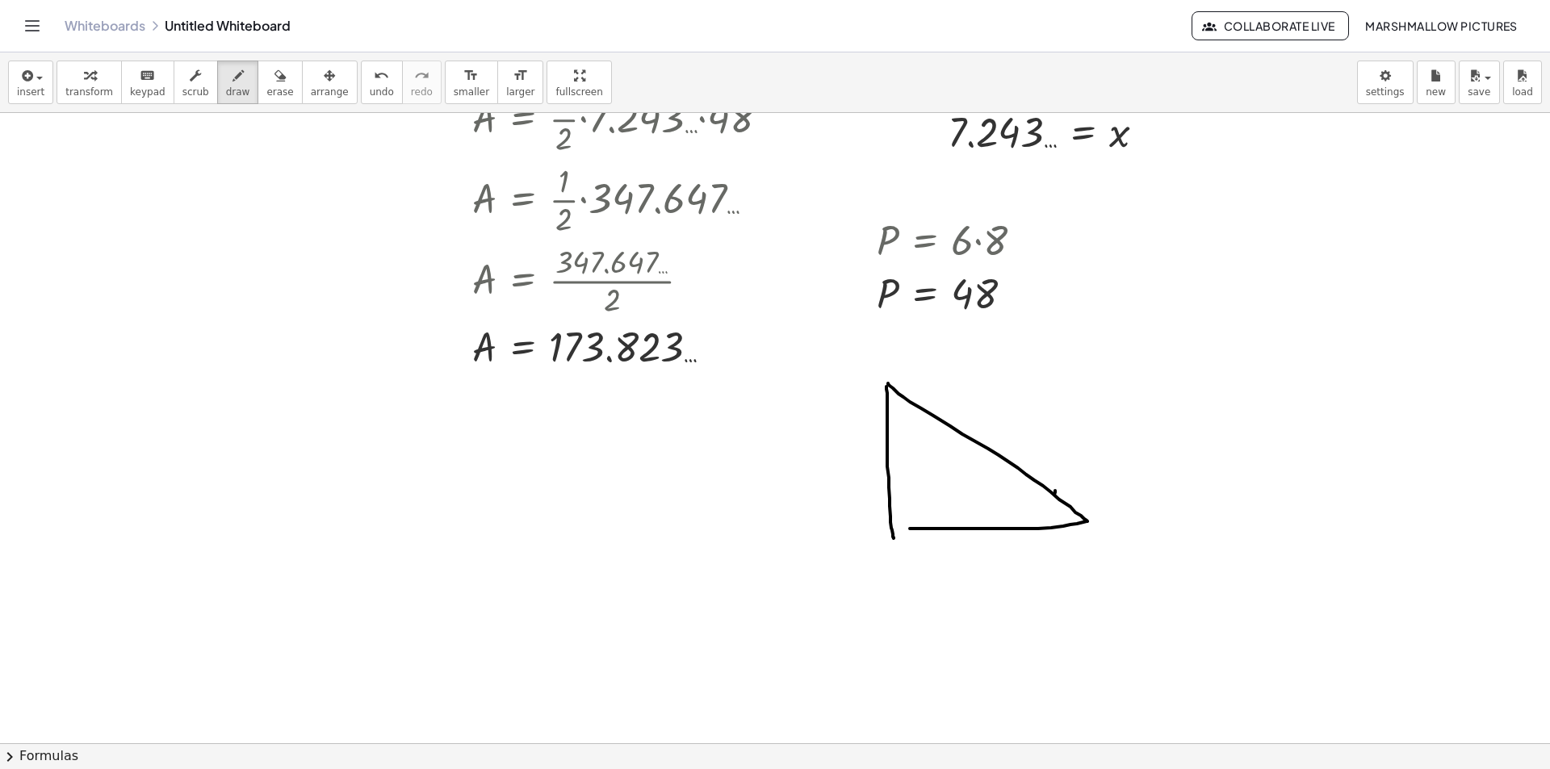
click at [1051, 534] on div at bounding box center [775, 231] width 1550 height 1366
drag, startPoint x: 991, startPoint y: 496, endPoint x: 998, endPoint y: 520, distance: 25.1
click at [998, 520] on div at bounding box center [775, 231] width 1550 height 1366
drag, startPoint x: 1012, startPoint y: 503, endPoint x: 1036, endPoint y: 514, distance: 25.7
click at [1031, 525] on div at bounding box center [775, 231] width 1550 height 1366
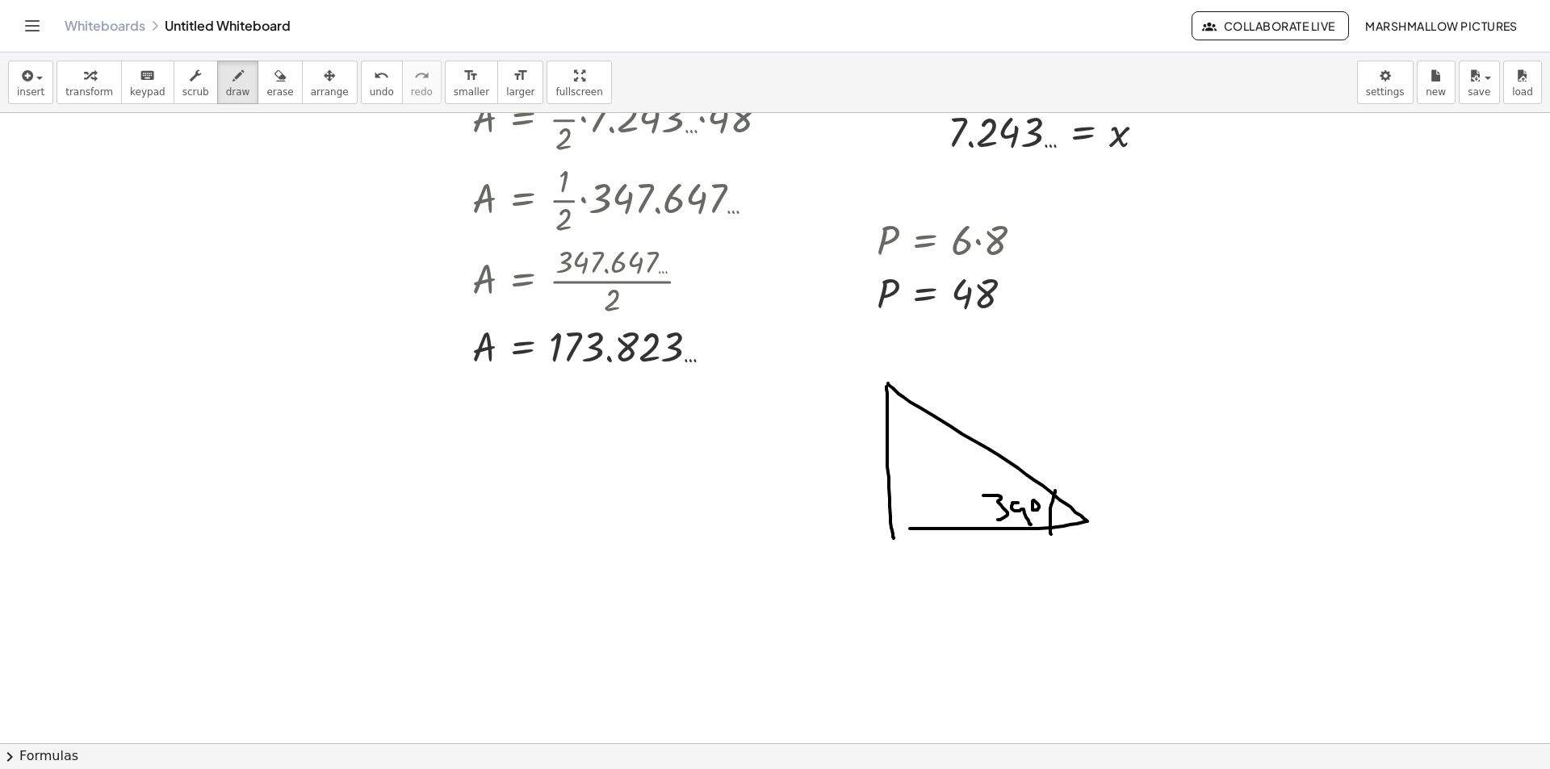
click at [1033, 501] on div at bounding box center [775, 231] width 1550 height 1366
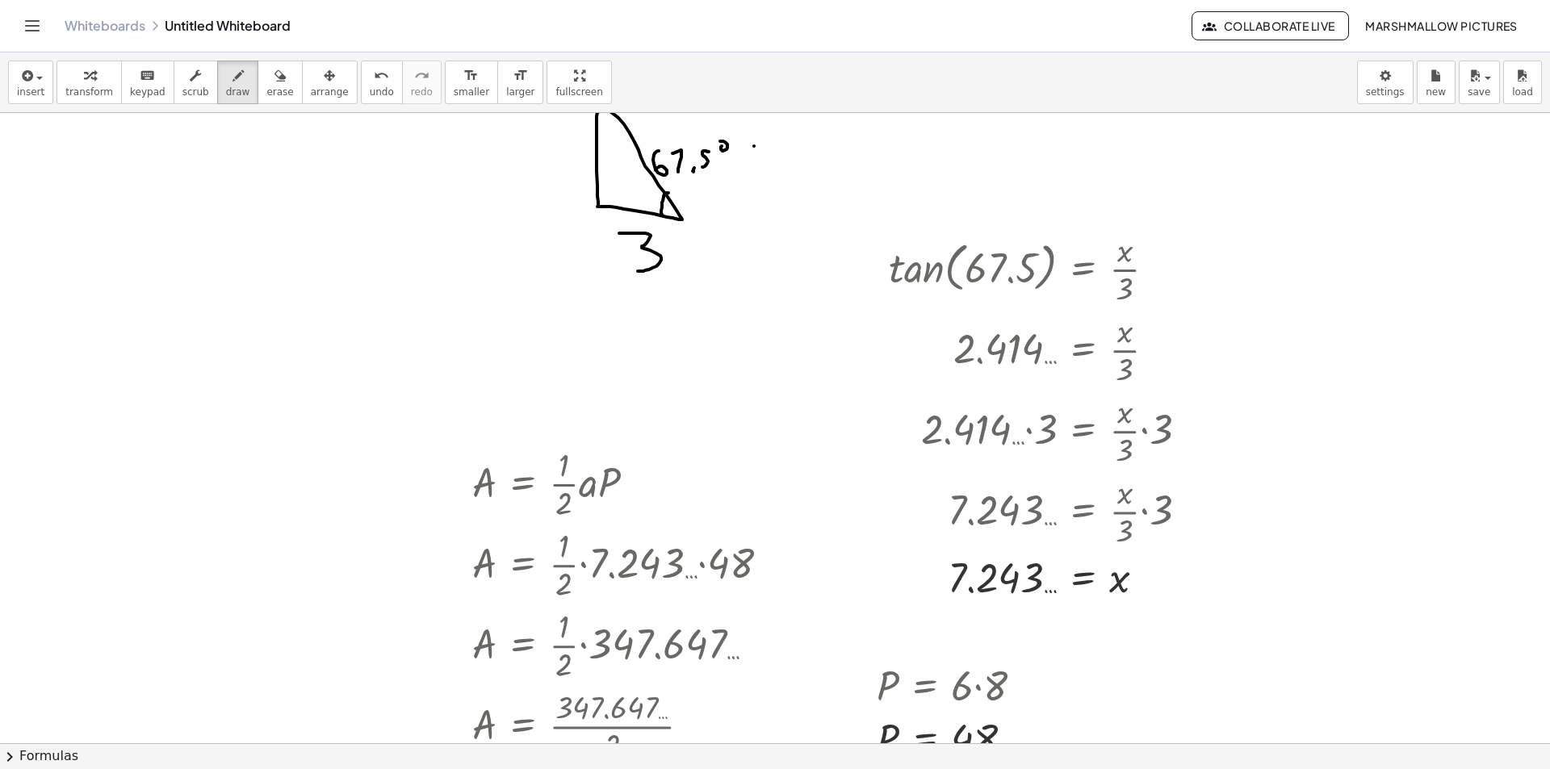
scroll to position [0, 0]
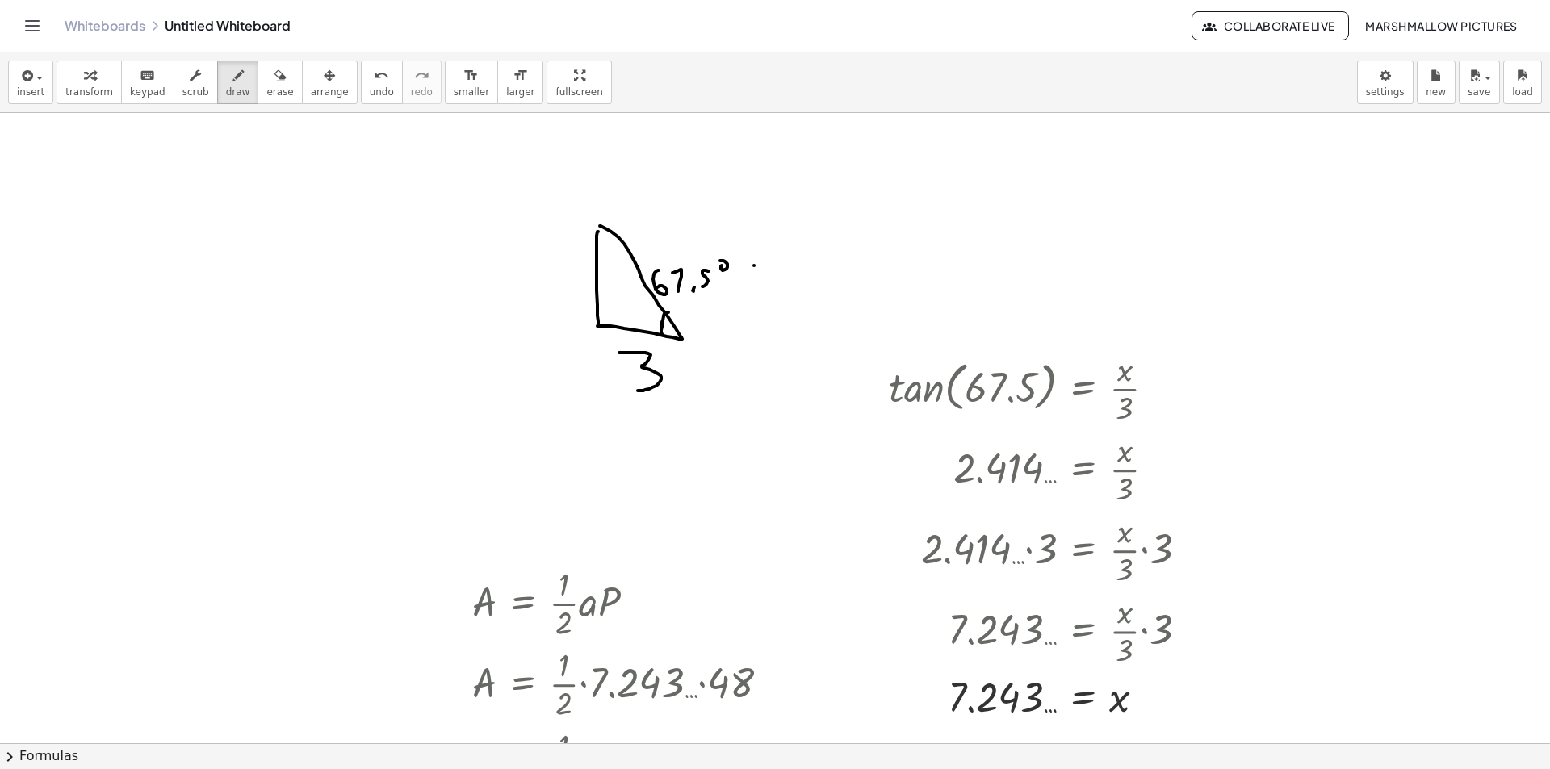
click at [87, 62] on button "transform" at bounding box center [89, 83] width 65 height 44
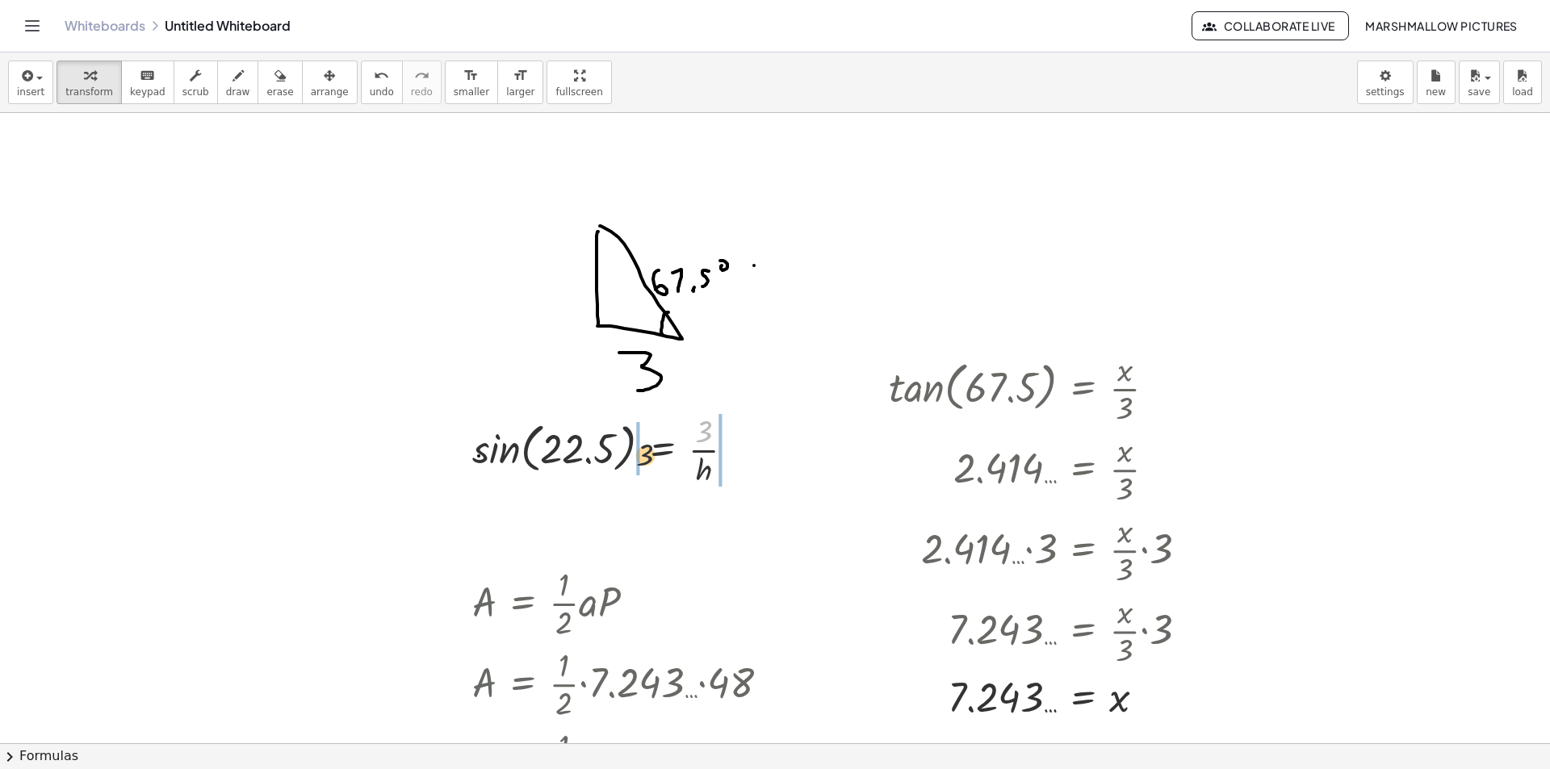
drag, startPoint x: 705, startPoint y: 433, endPoint x: 639, endPoint y: 459, distance: 70.3
click at [639, 459] on div at bounding box center [609, 449] width 291 height 81
click at [573, 452] on div at bounding box center [615, 449] width 362 height 81
click at [475, 446] on div at bounding box center [615, 449] width 362 height 81
click at [626, 450] on div at bounding box center [635, 449] width 321 height 81
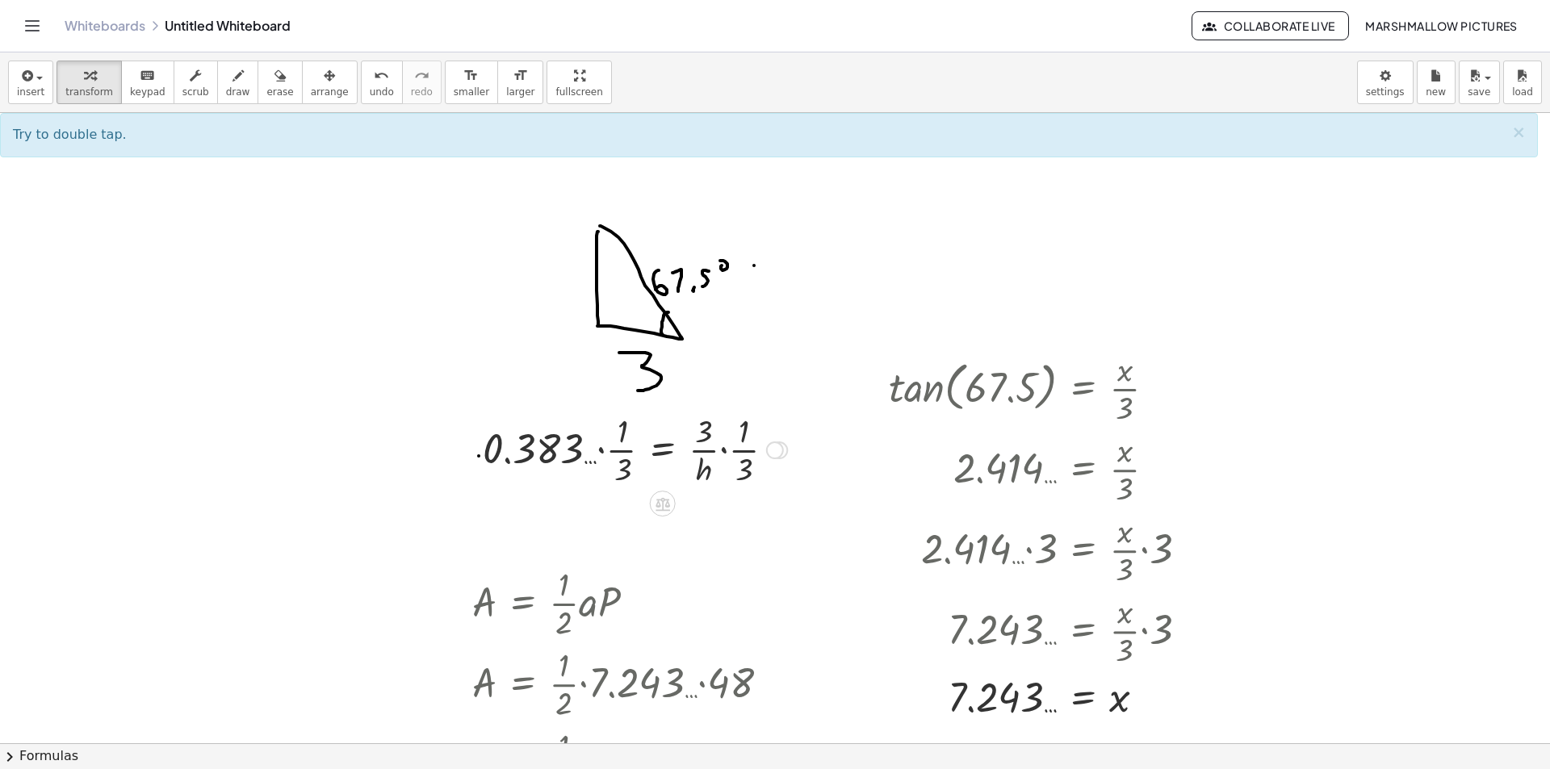
click at [604, 453] on div at bounding box center [635, 449] width 321 height 81
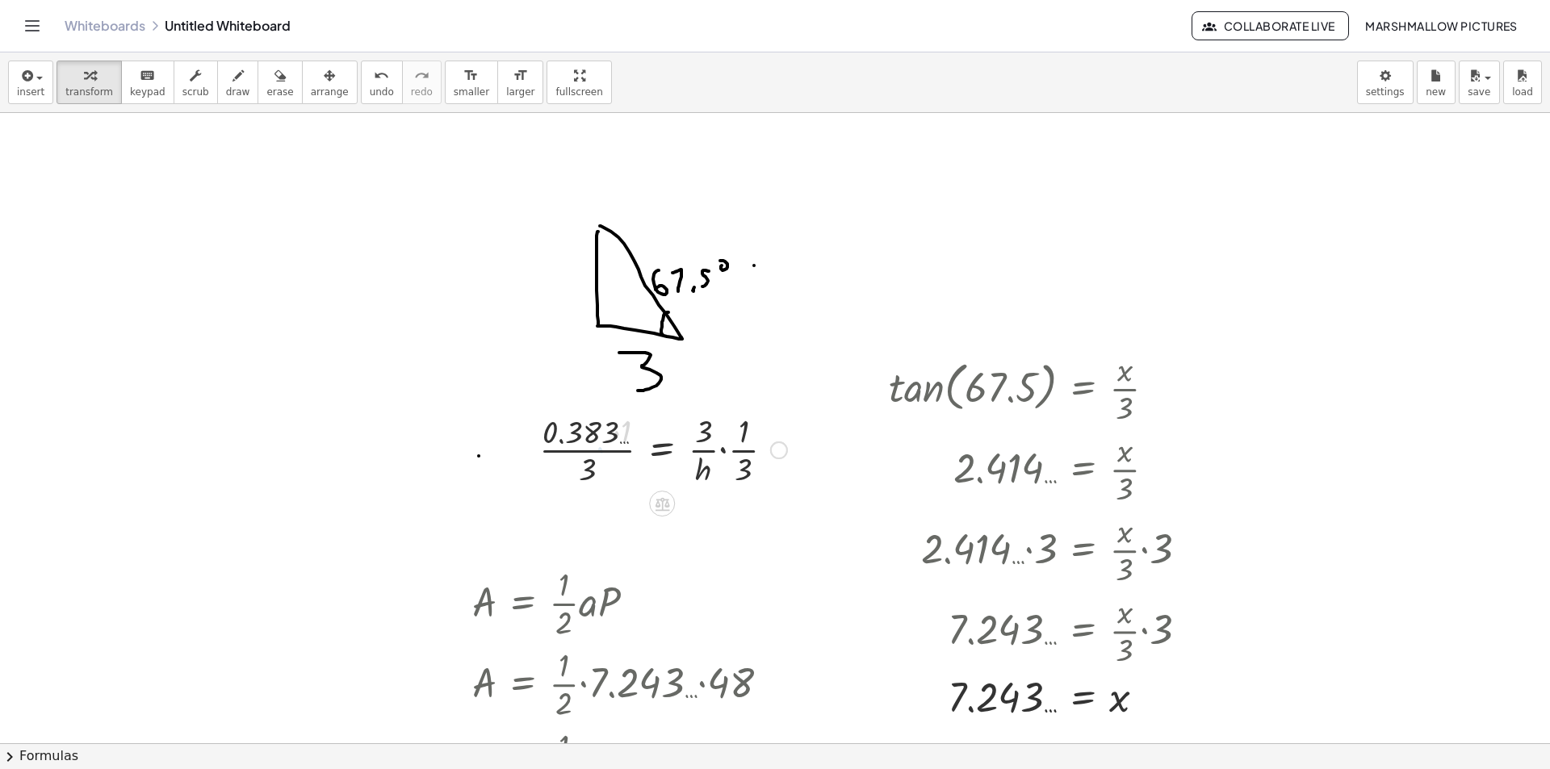
click at [606, 450] on div at bounding box center [663, 449] width 266 height 81
click at [696, 439] on div at bounding box center [660, 449] width 270 height 81
drag, startPoint x: 758, startPoint y: 468, endPoint x: 724, endPoint y: 431, distance: 50.3
click at [724, 431] on div at bounding box center [660, 449] width 270 height 81
click at [669, 499] on icon at bounding box center [663, 504] width 15 height 14
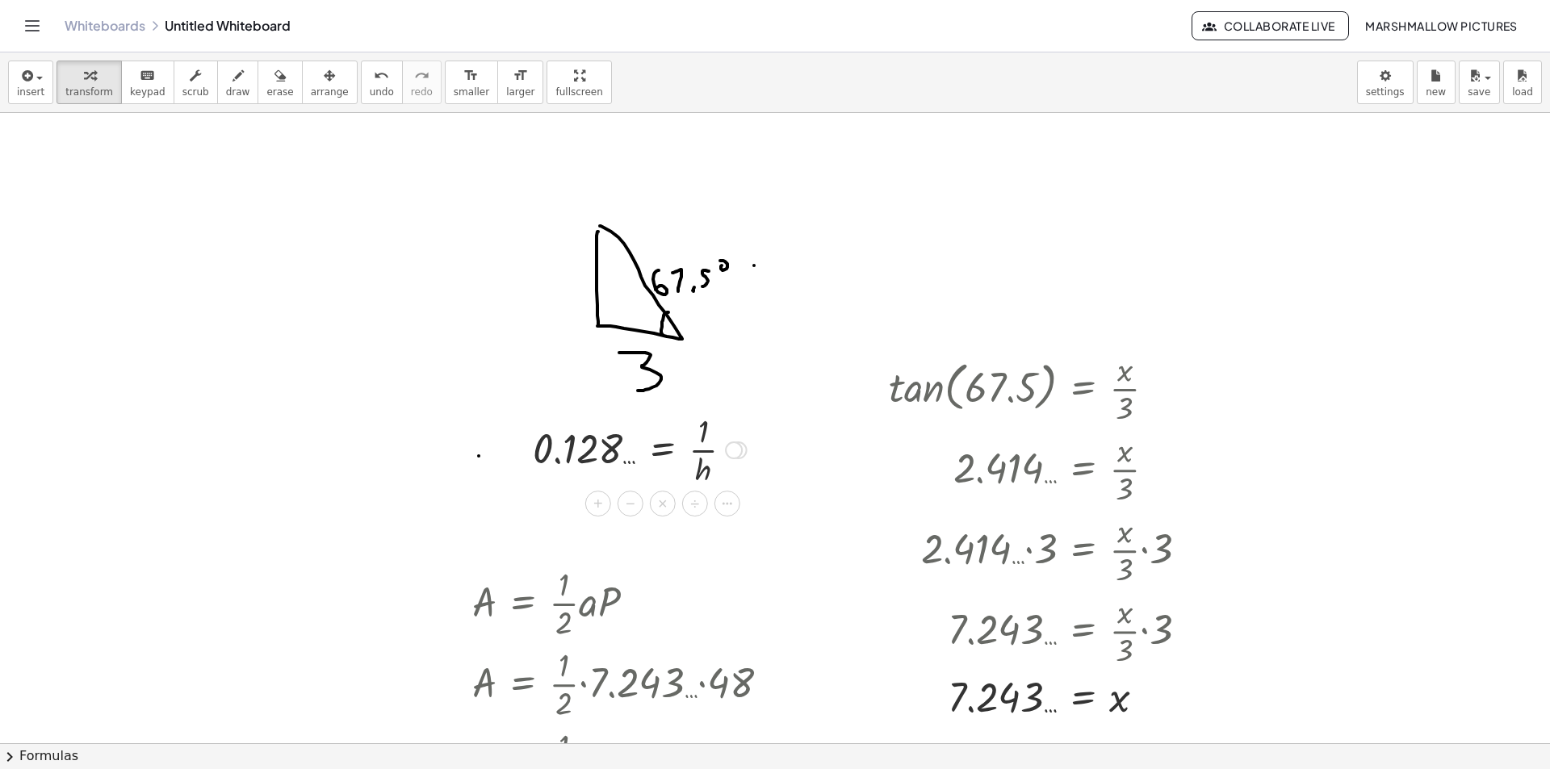
drag, startPoint x: 724, startPoint y: 502, endPoint x: 782, endPoint y: 524, distance: 61.3
click at [725, 502] on icon at bounding box center [727, 504] width 15 height 15
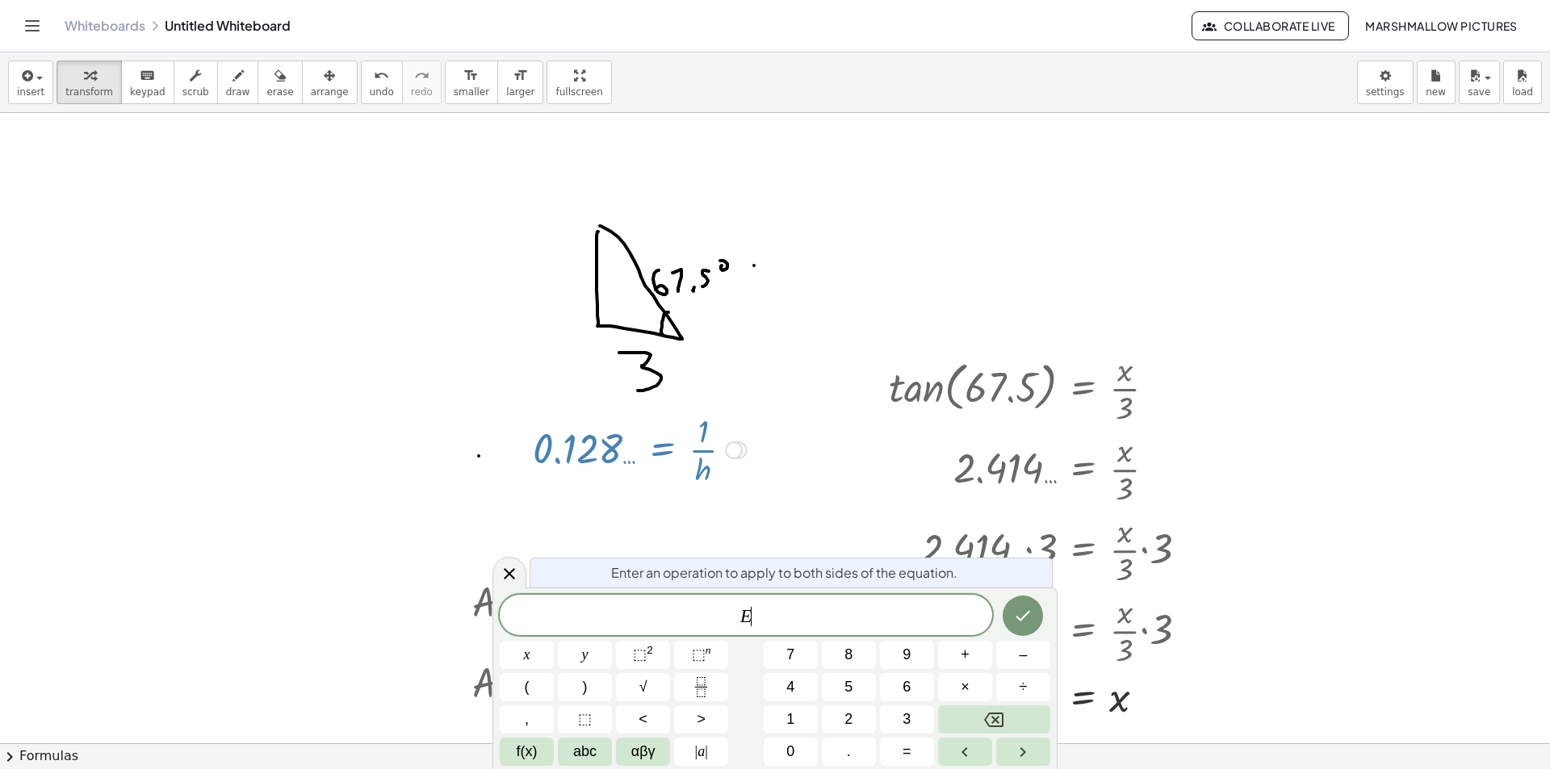
drag, startPoint x: 792, startPoint y: 605, endPoint x: 653, endPoint y: 606, distance: 138.9
click at [670, 602] on div "* E ​" at bounding box center [746, 615] width 493 height 40
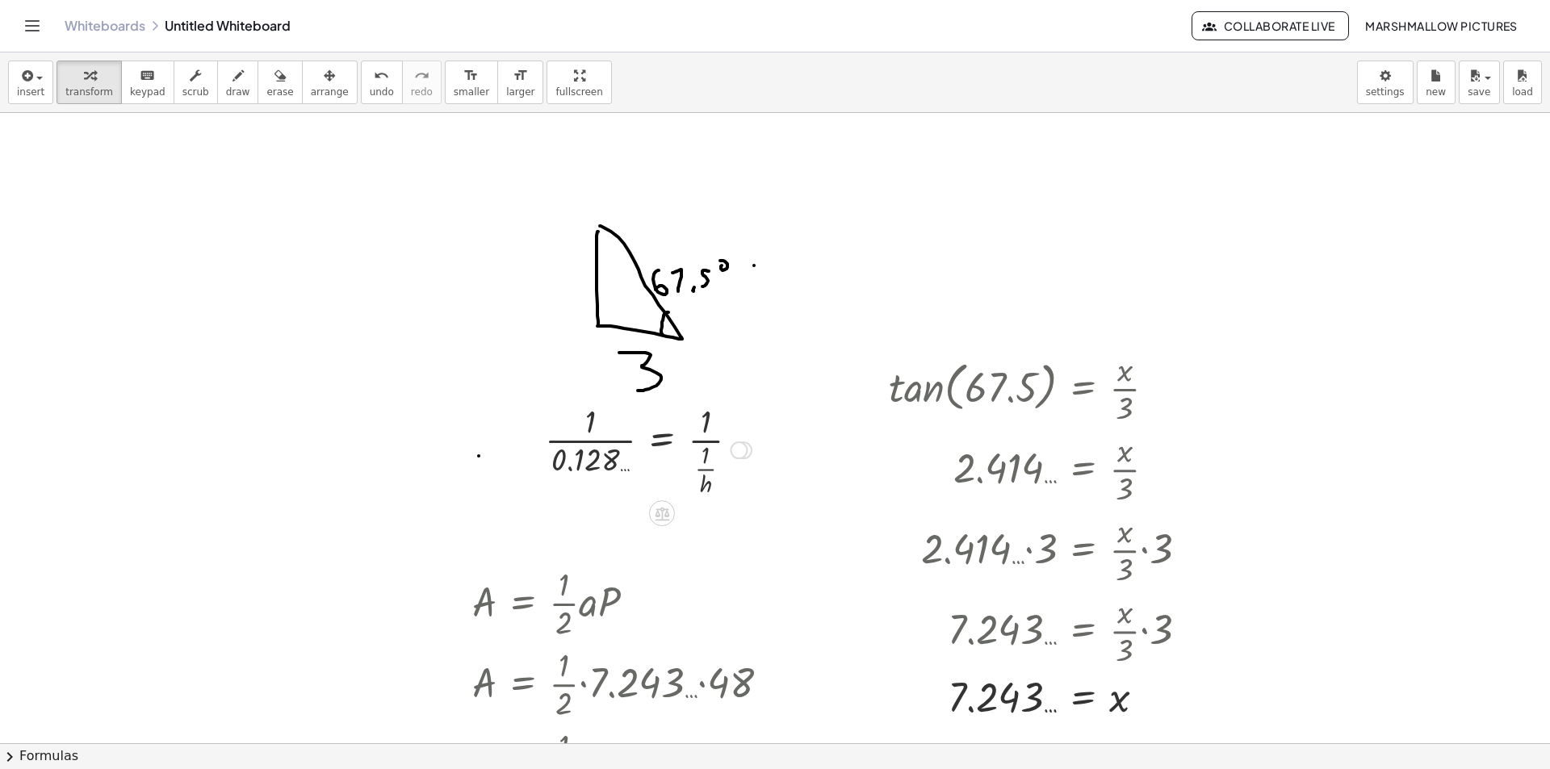
click at [583, 425] on div at bounding box center [648, 449] width 223 height 100
click at [587, 441] on div at bounding box center [648, 449] width 223 height 100
drag, startPoint x: 711, startPoint y: 459, endPoint x: 712, endPoint y: 430, distance: 29.1
click at [706, 426] on div at bounding box center [639, 448] width 241 height 55
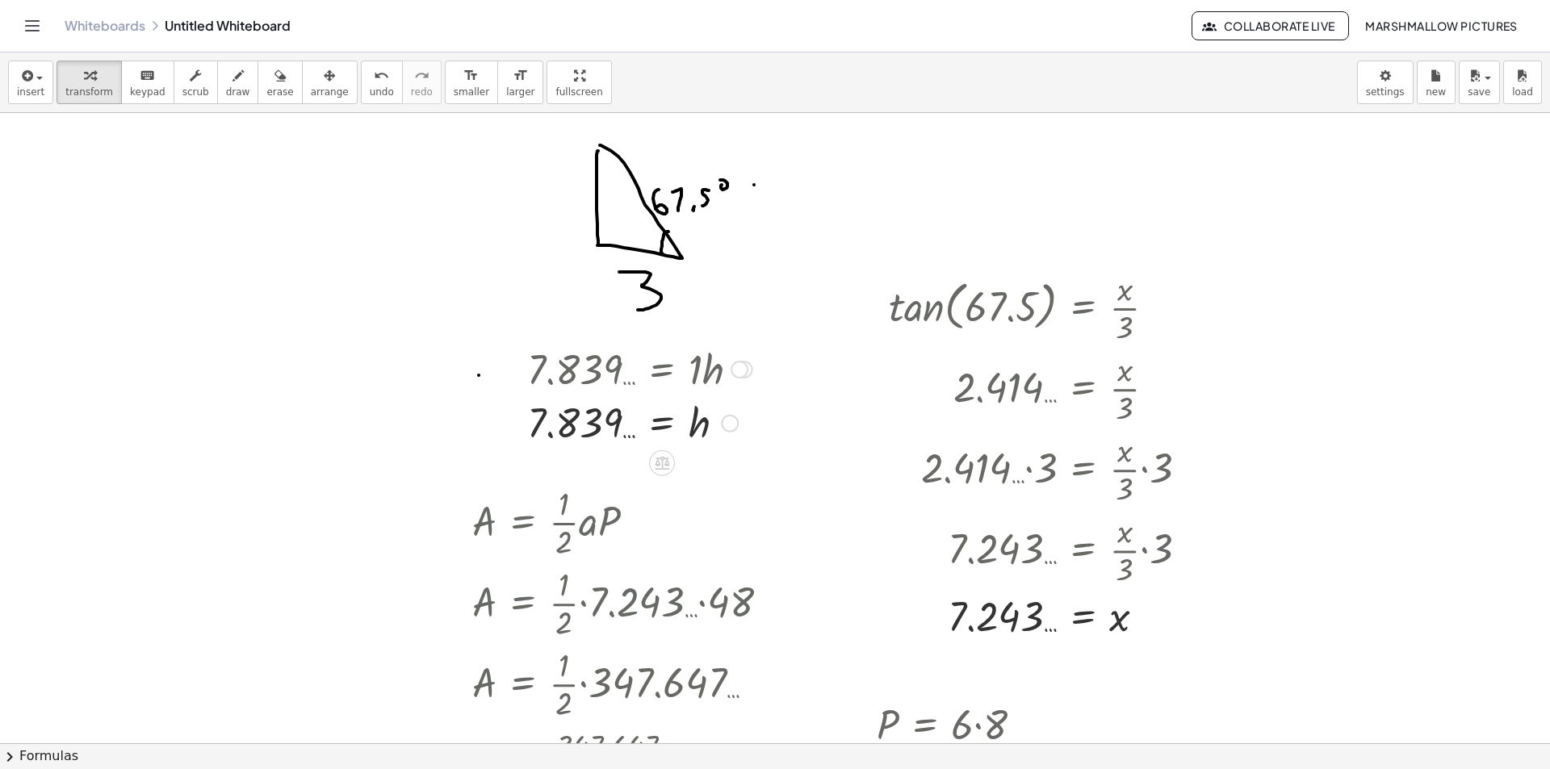
click at [730, 422] on div at bounding box center [730, 424] width 18 height 18
click at [816, 392] on span "Transform line" at bounding box center [800, 386] width 72 height 13
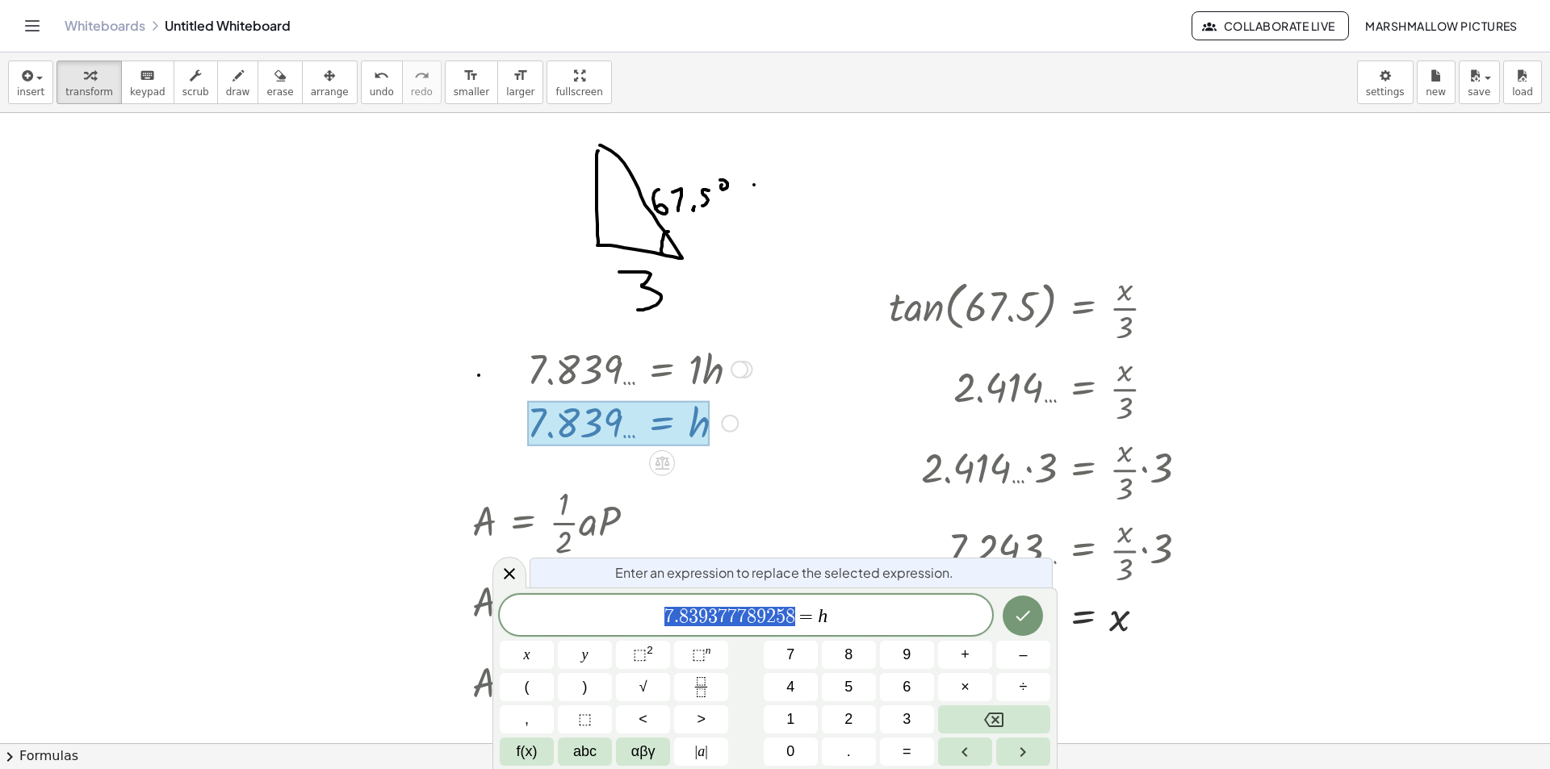
drag, startPoint x: 797, startPoint y: 610, endPoint x: 534, endPoint y: 610, distance: 263.2
click at [514, 572] on icon at bounding box center [509, 573] width 19 height 19
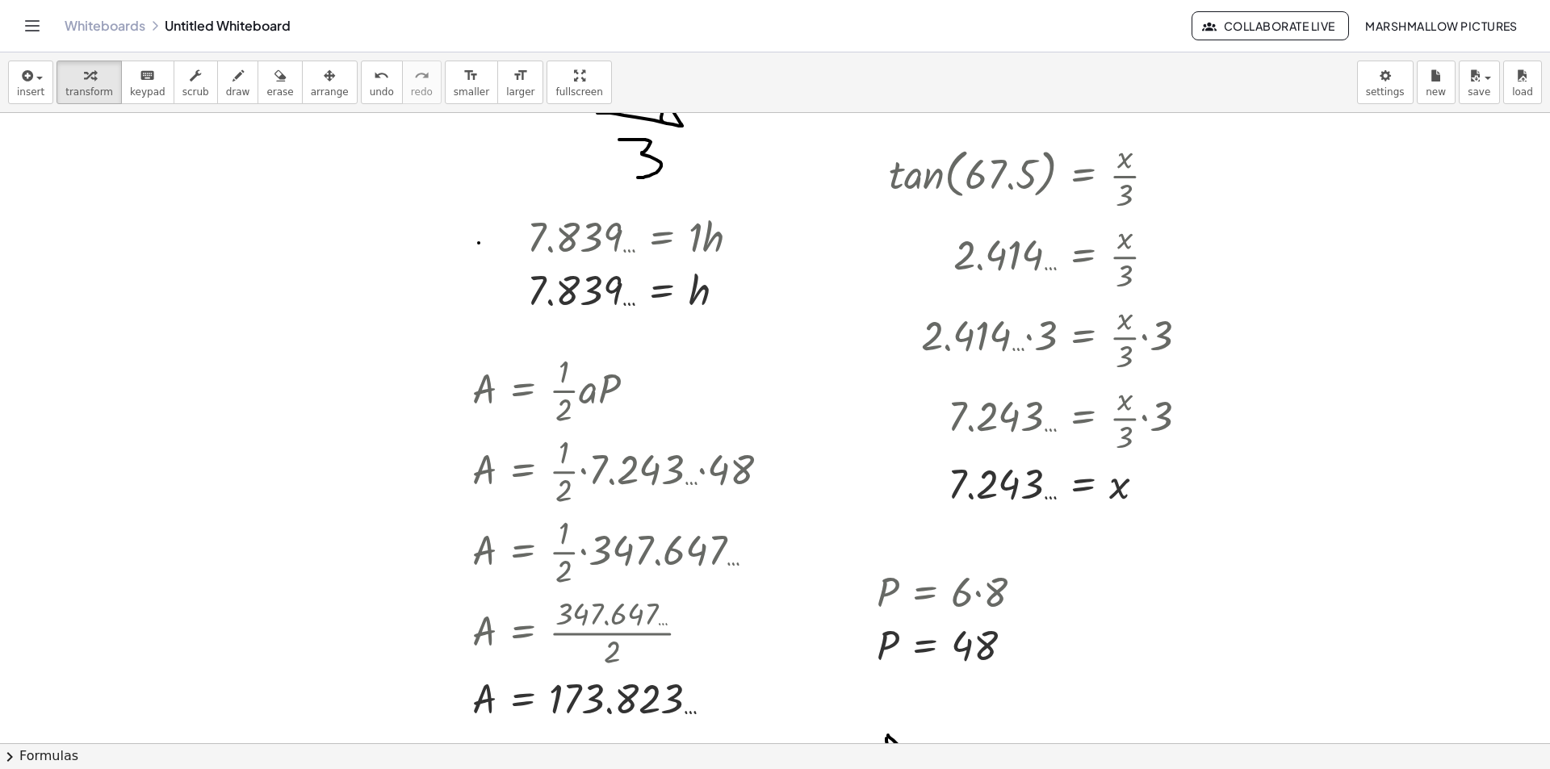
scroll to position [242, 0]
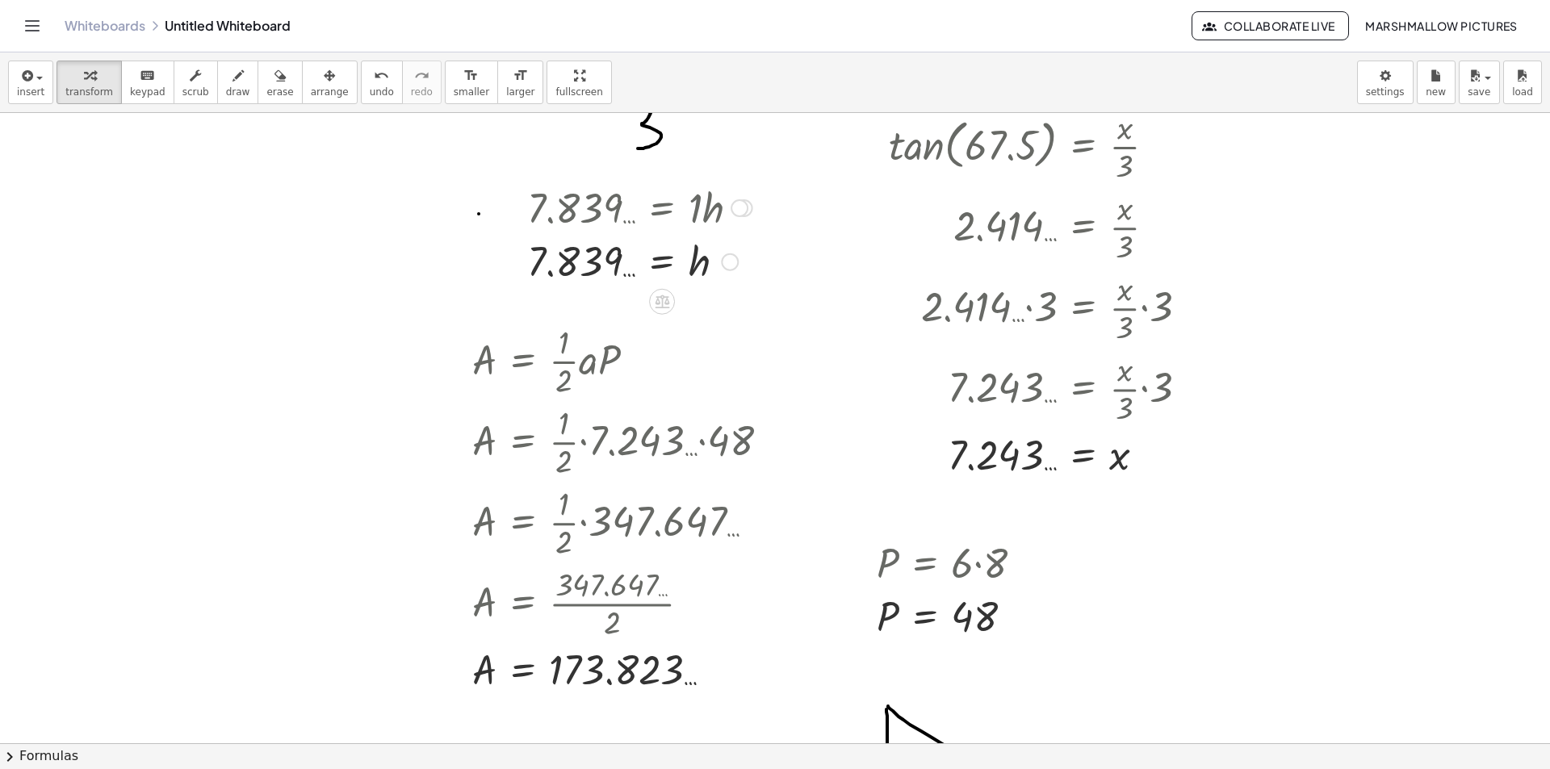
click at [726, 261] on div "Transform line Copy line as LaTeX Copy derivation as LaTeX Expand new lines: On" at bounding box center [730, 263] width 18 height 18
click at [774, 231] on span "Transform line" at bounding box center [800, 225] width 72 height 13
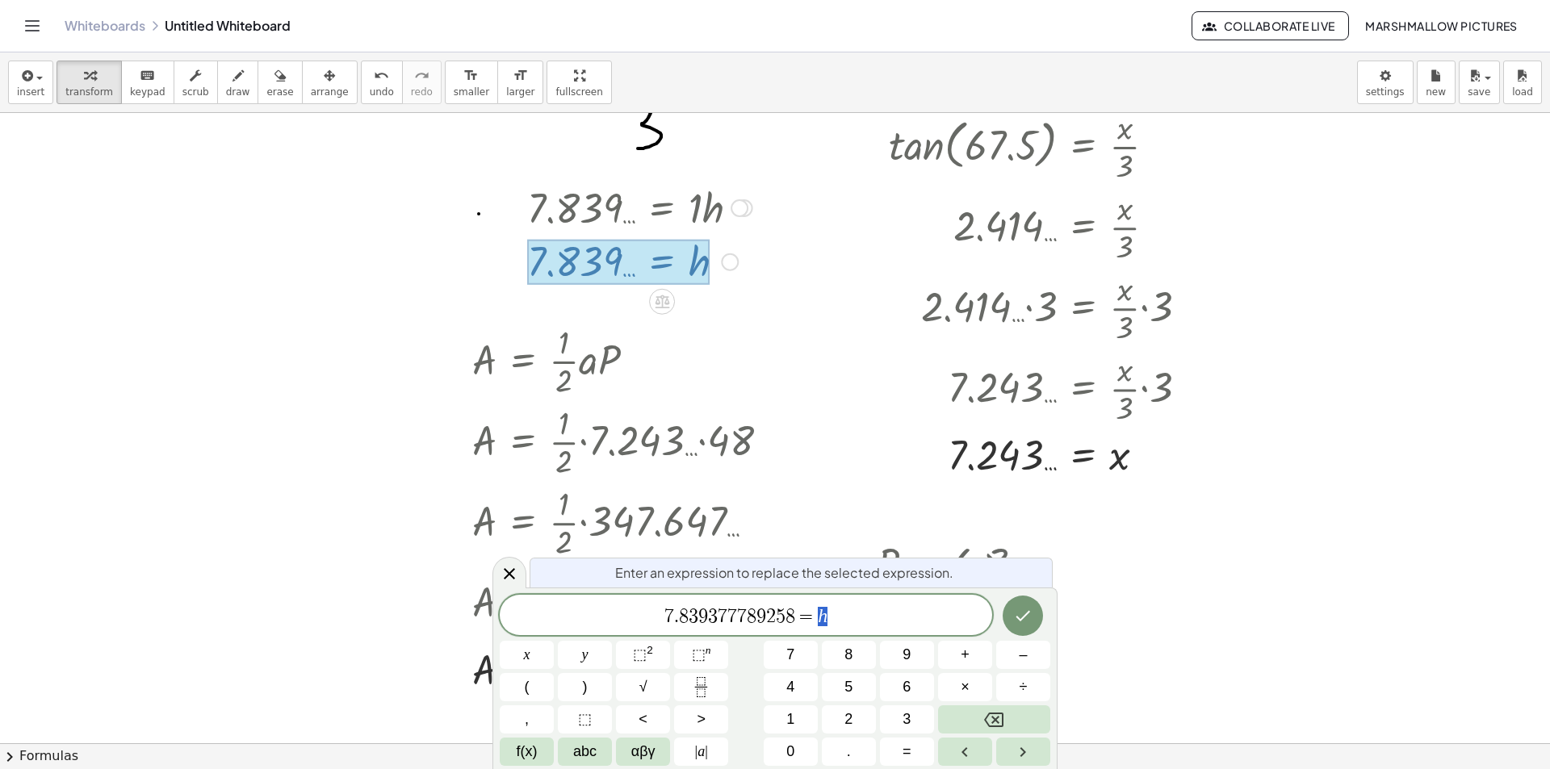
drag, startPoint x: 838, startPoint y: 627, endPoint x: 817, endPoint y: 617, distance: 23.1
click at [817, 617] on span "7 . 8 3 9 3 7 7 7 8 9 2 5 8 = h" at bounding box center [746, 617] width 493 height 23
click at [554, 641] on div at bounding box center [527, 655] width 54 height 28
click at [1021, 619] on icon "Done" at bounding box center [1024, 616] width 15 height 10
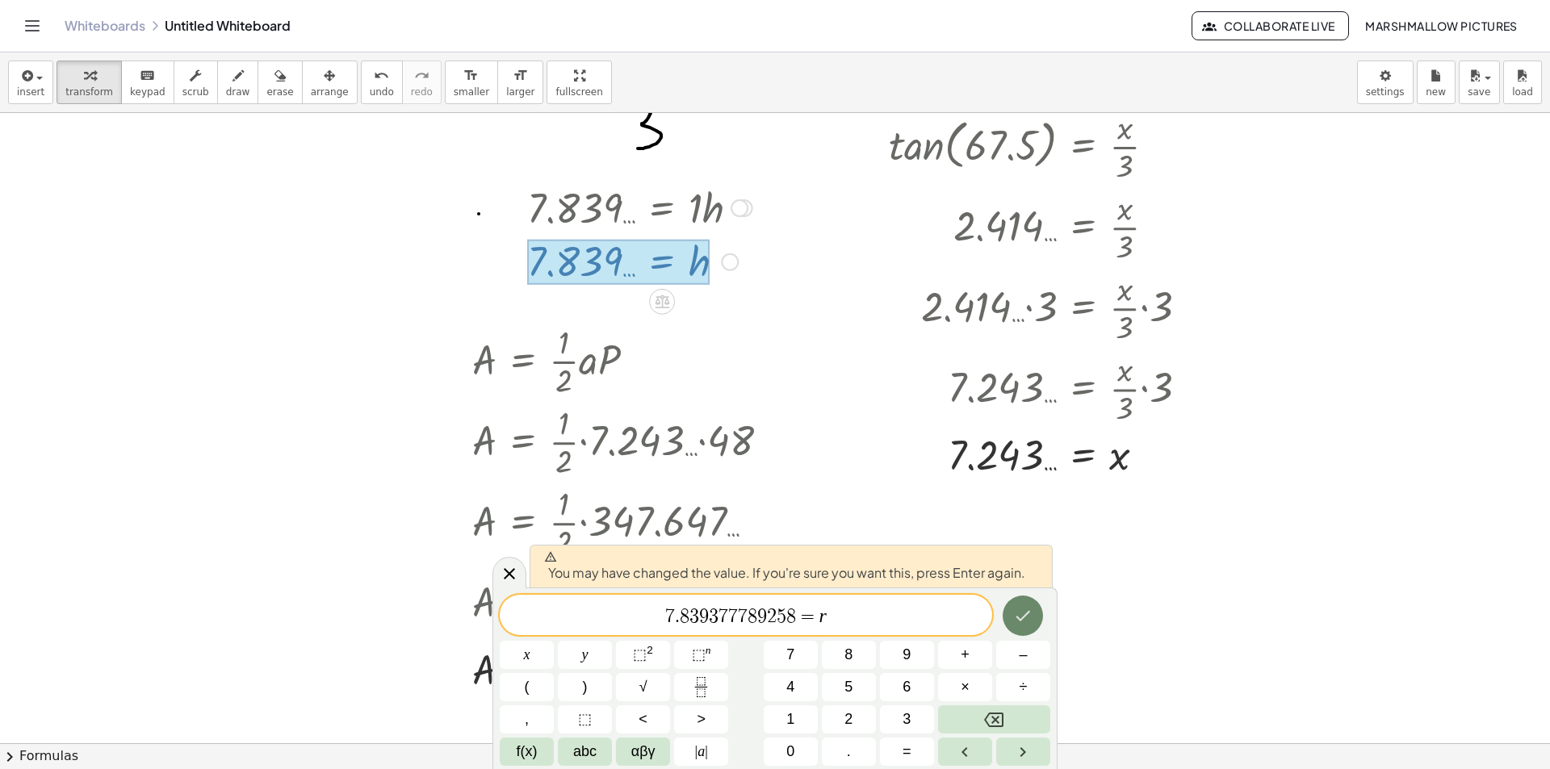
click at [1027, 606] on button "Done" at bounding box center [1023, 616] width 40 height 40
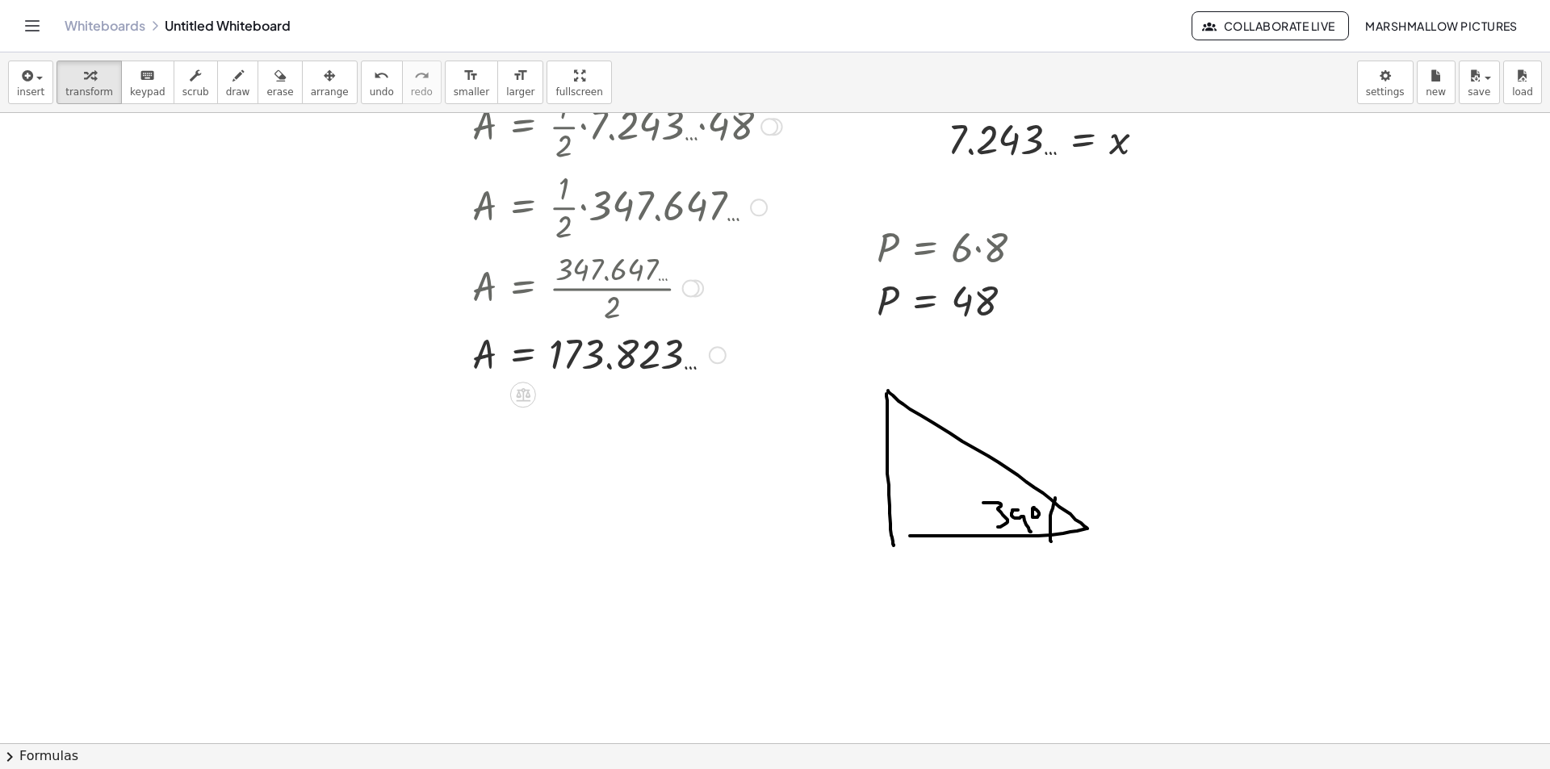
scroll to position [565, 0]
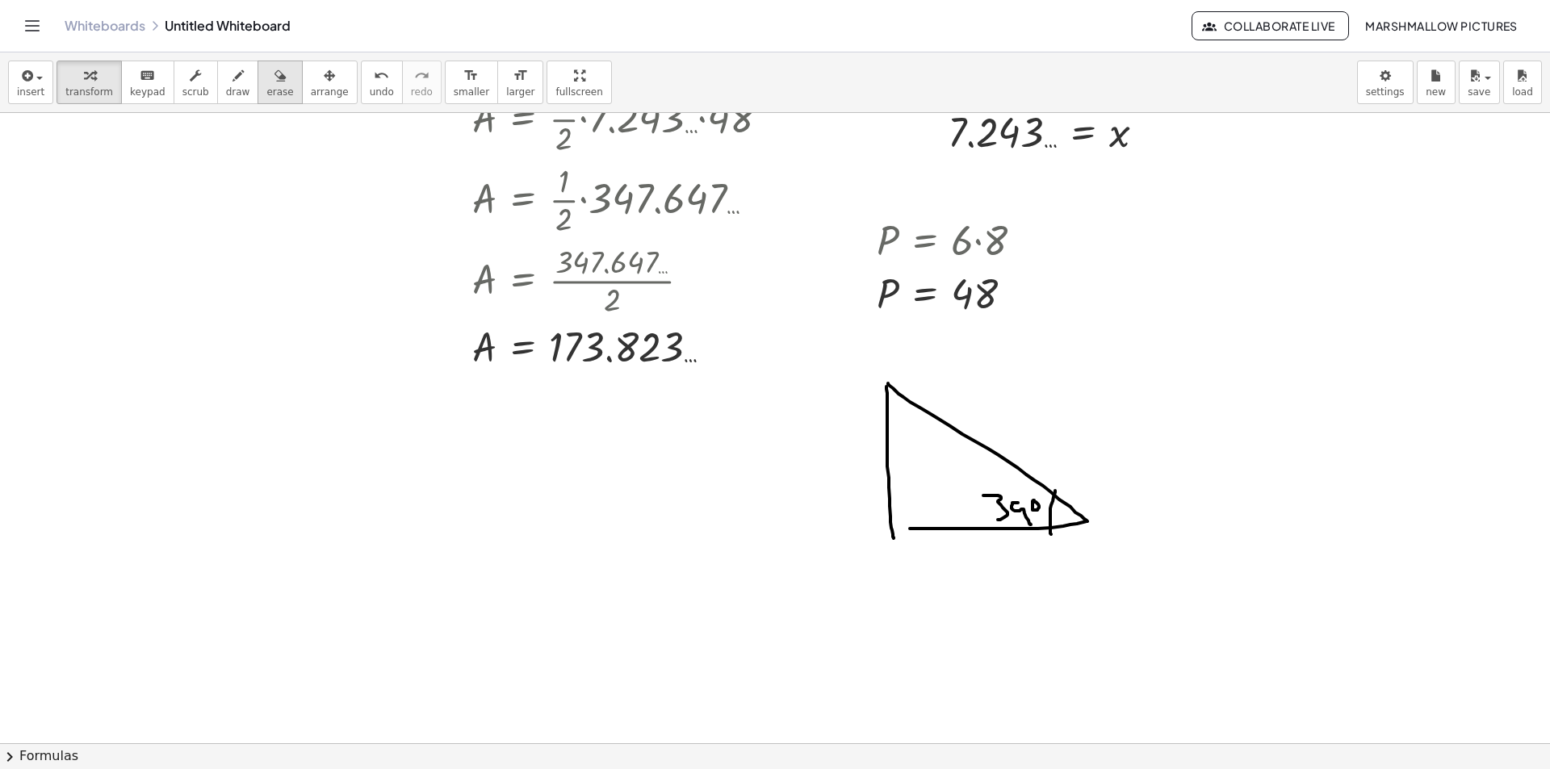
click at [258, 90] on button "erase" at bounding box center [280, 83] width 44 height 44
click at [236, 90] on button "draw" at bounding box center [238, 83] width 42 height 44
drag, startPoint x: 966, startPoint y: 567, endPoint x: 987, endPoint y: 550, distance: 27.6
click at [987, 549] on div at bounding box center [775, 231] width 1550 height 1366
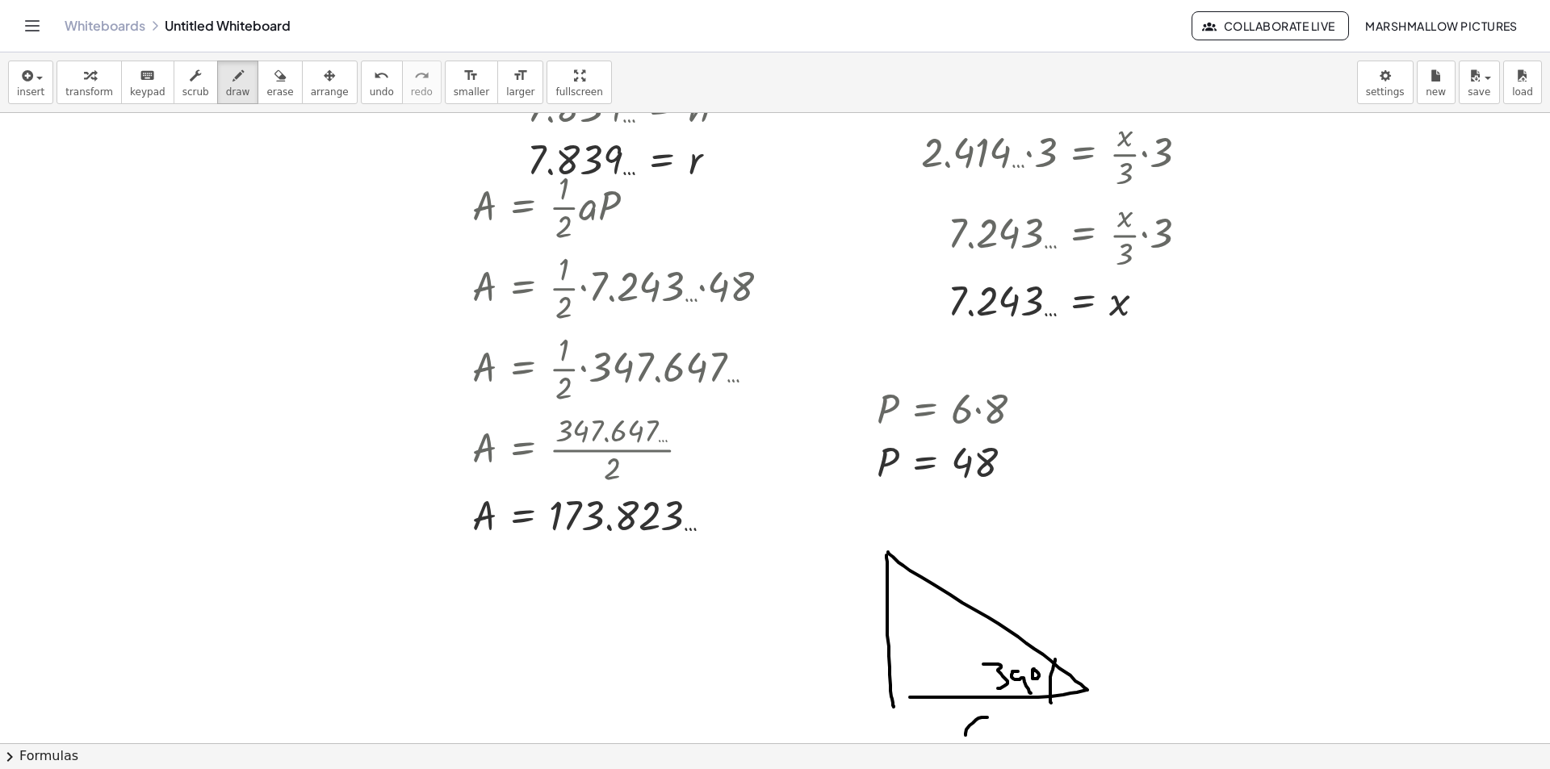
scroll to position [404, 0]
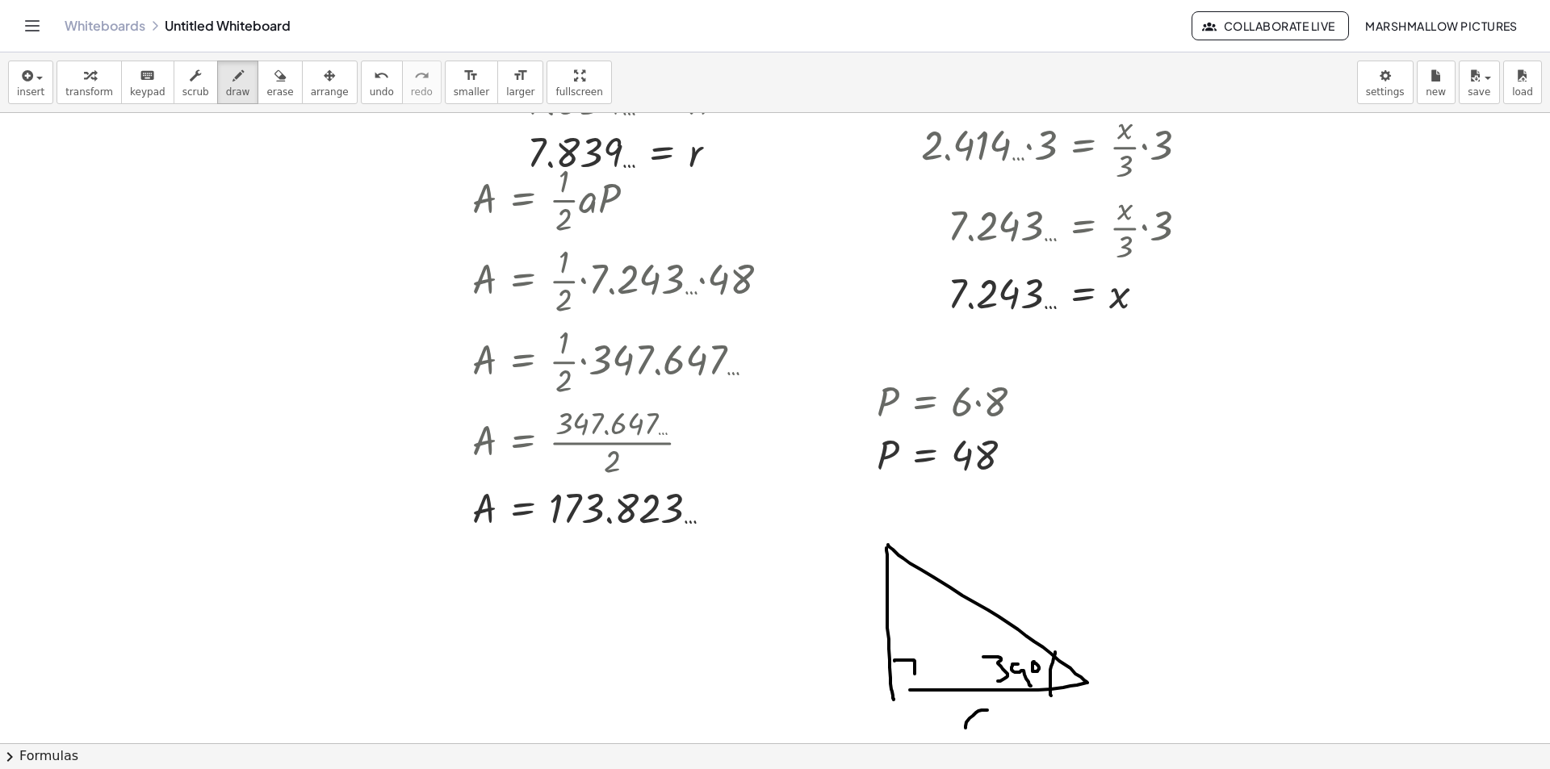
drag, startPoint x: 895, startPoint y: 661, endPoint x: 913, endPoint y: 686, distance: 31.2
click at [913, 686] on div at bounding box center [775, 392] width 1550 height 1366
click at [97, 78] on div "button" at bounding box center [89, 74] width 48 height 19
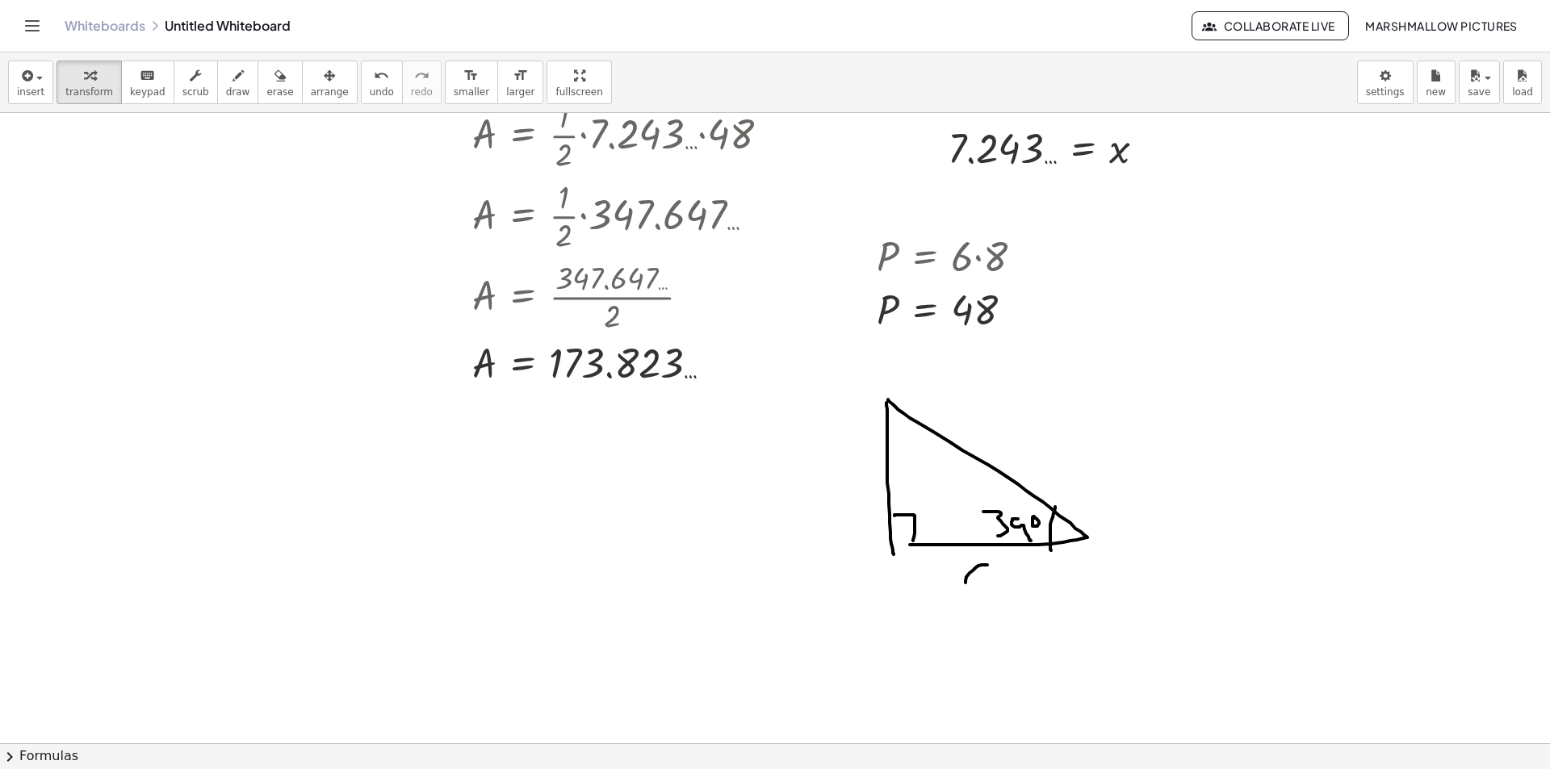
scroll to position [565, 0]
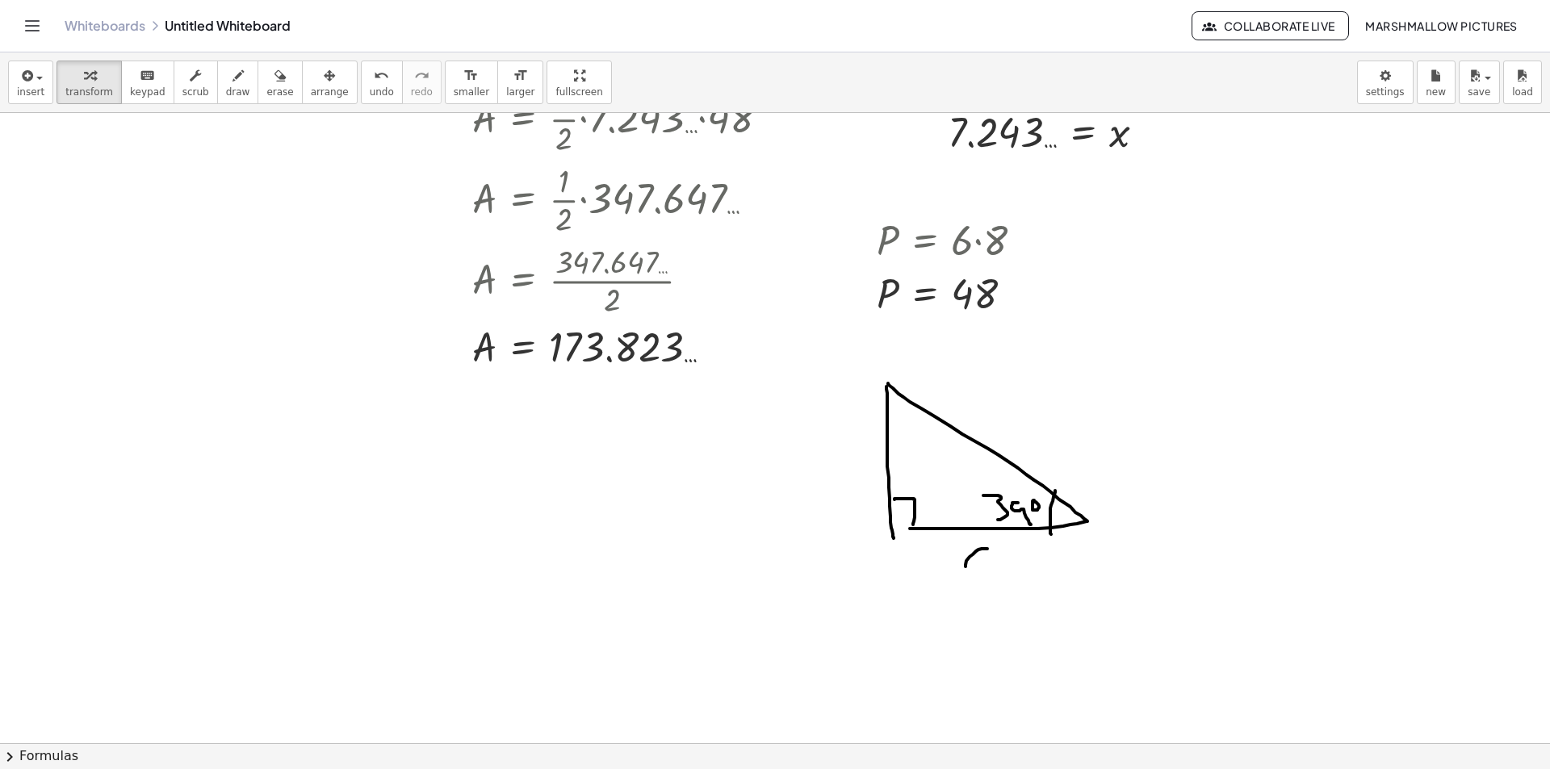
click at [434, 481] on div at bounding box center [775, 231] width 1550 height 1366
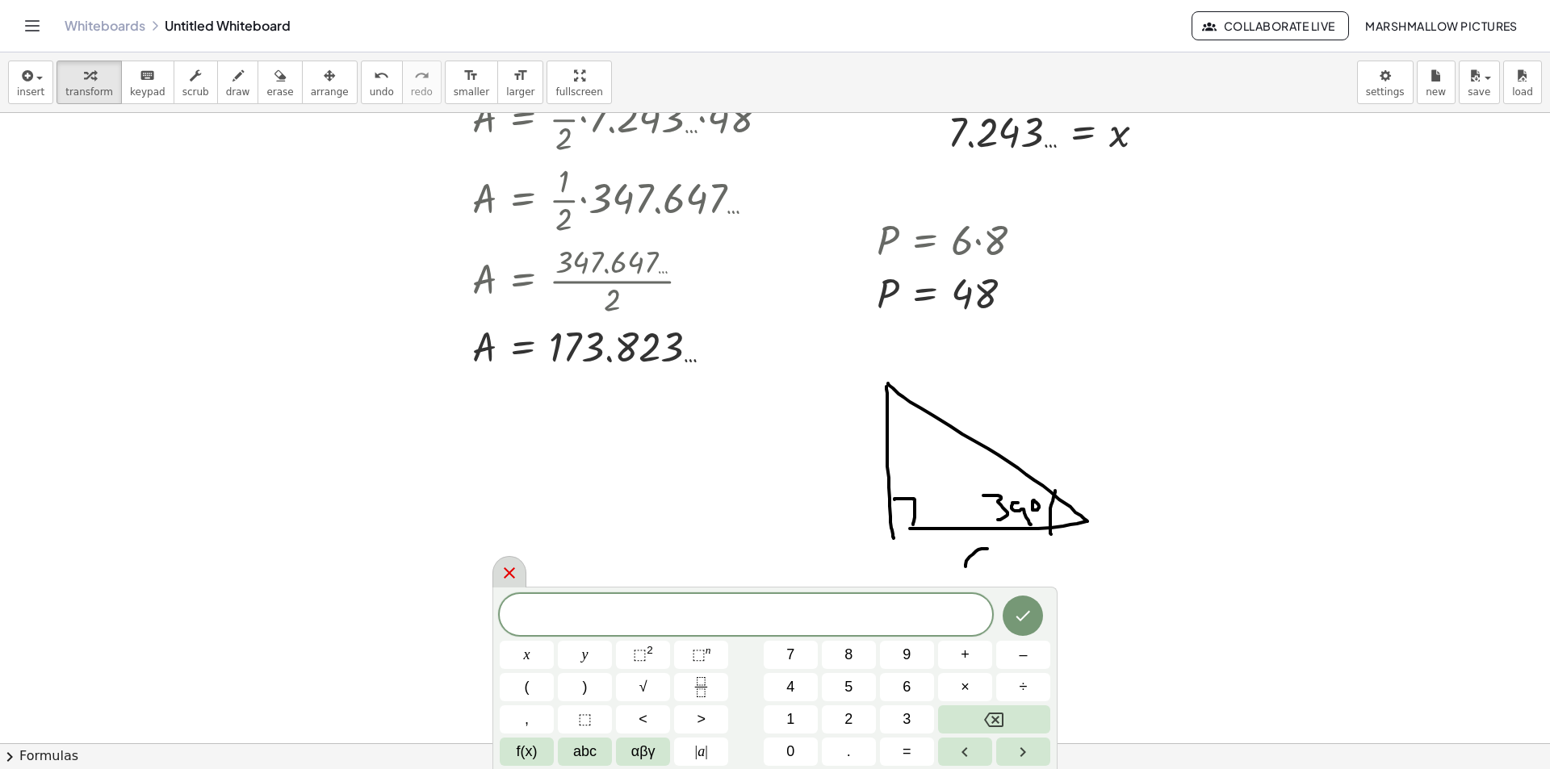
click at [499, 581] on div at bounding box center [510, 571] width 34 height 31
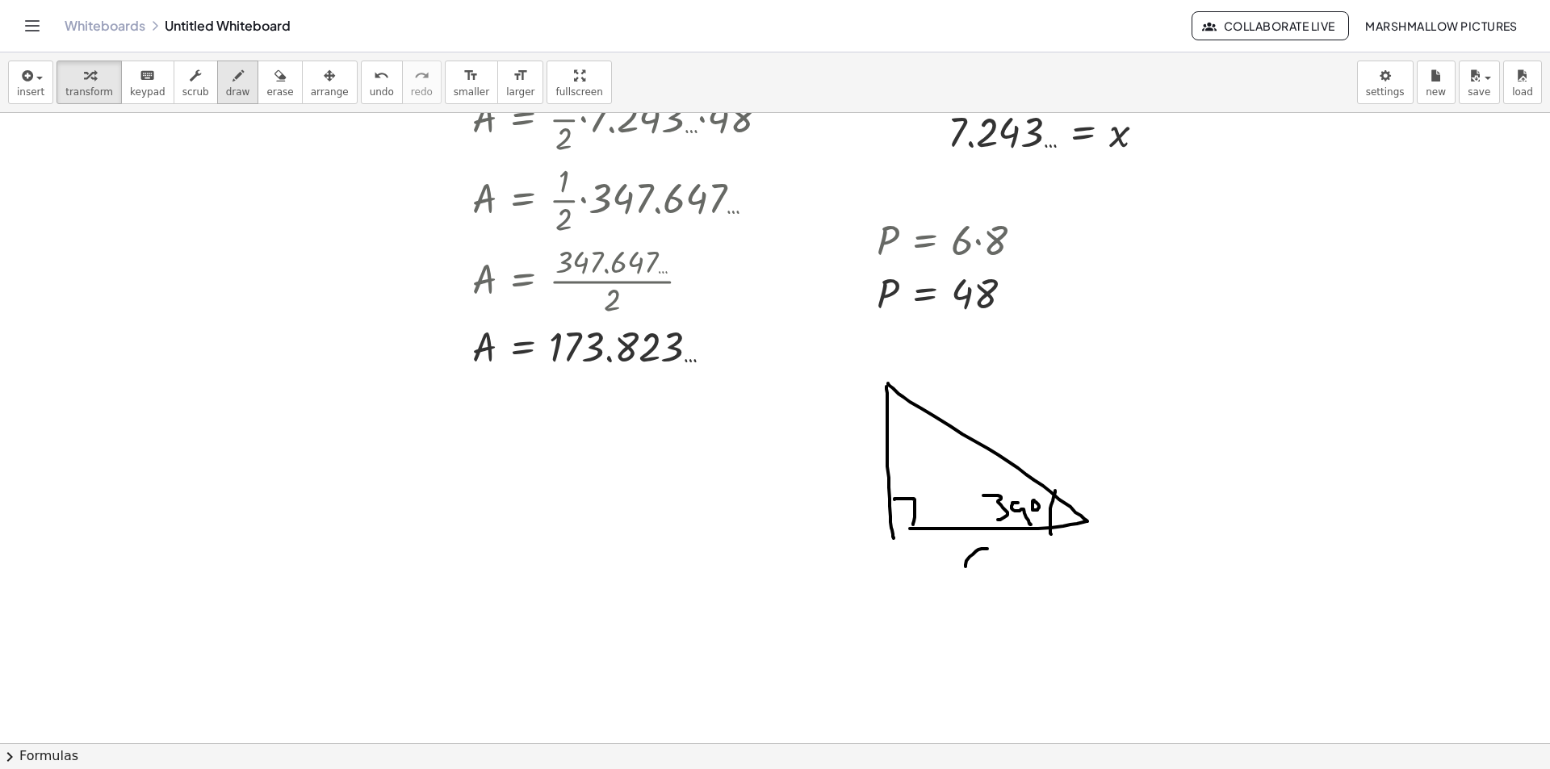
click at [217, 68] on button "draw" at bounding box center [238, 83] width 42 height 44
drag, startPoint x: 836, startPoint y: 459, endPoint x: 859, endPoint y: 471, distance: 26.0
click at [861, 471] on div at bounding box center [775, 231] width 1550 height 1366
click at [101, 76] on div "button" at bounding box center [89, 74] width 48 height 19
click at [534, 490] on div at bounding box center [775, 231] width 1550 height 1366
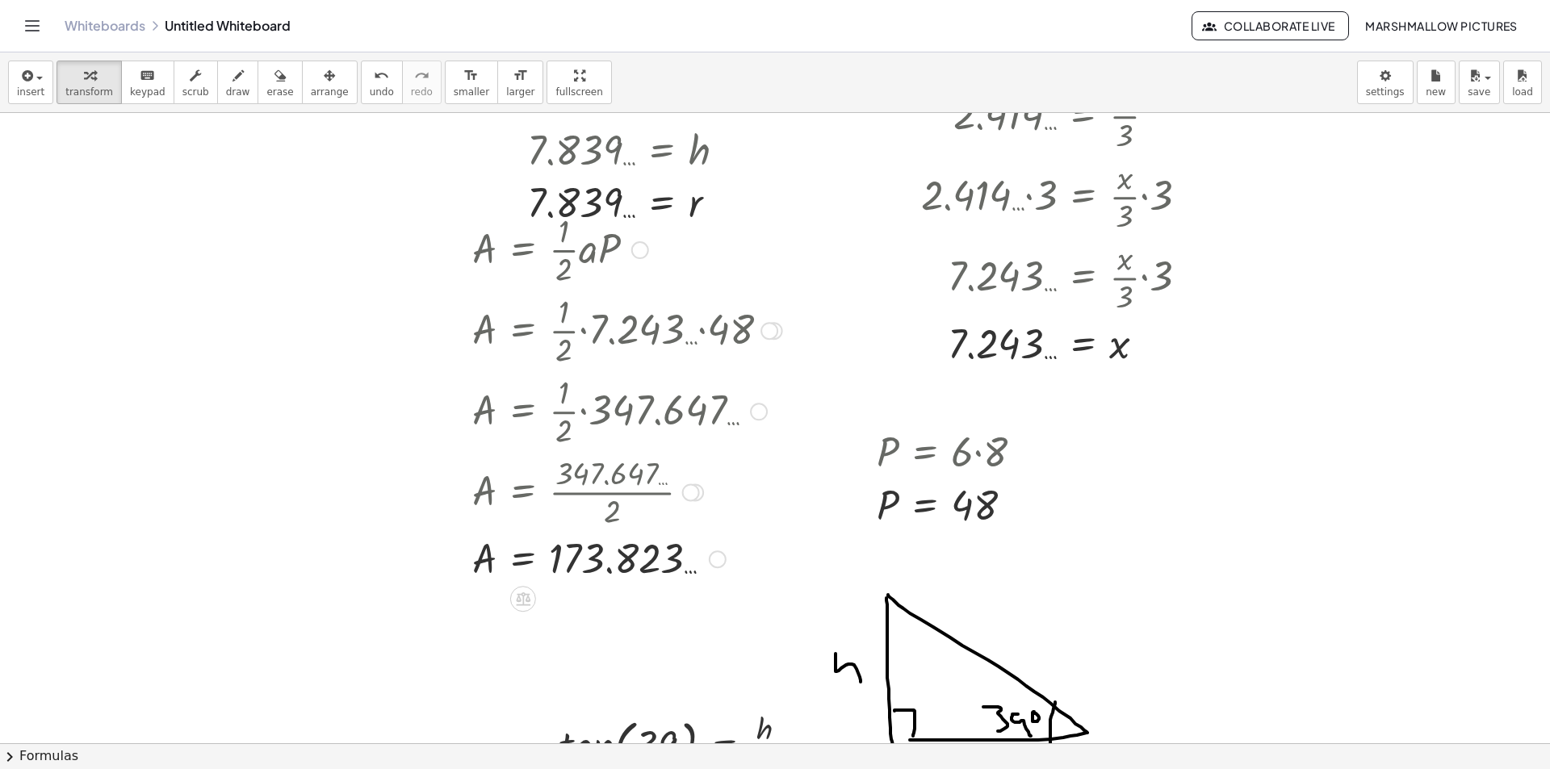
scroll to position [323, 0]
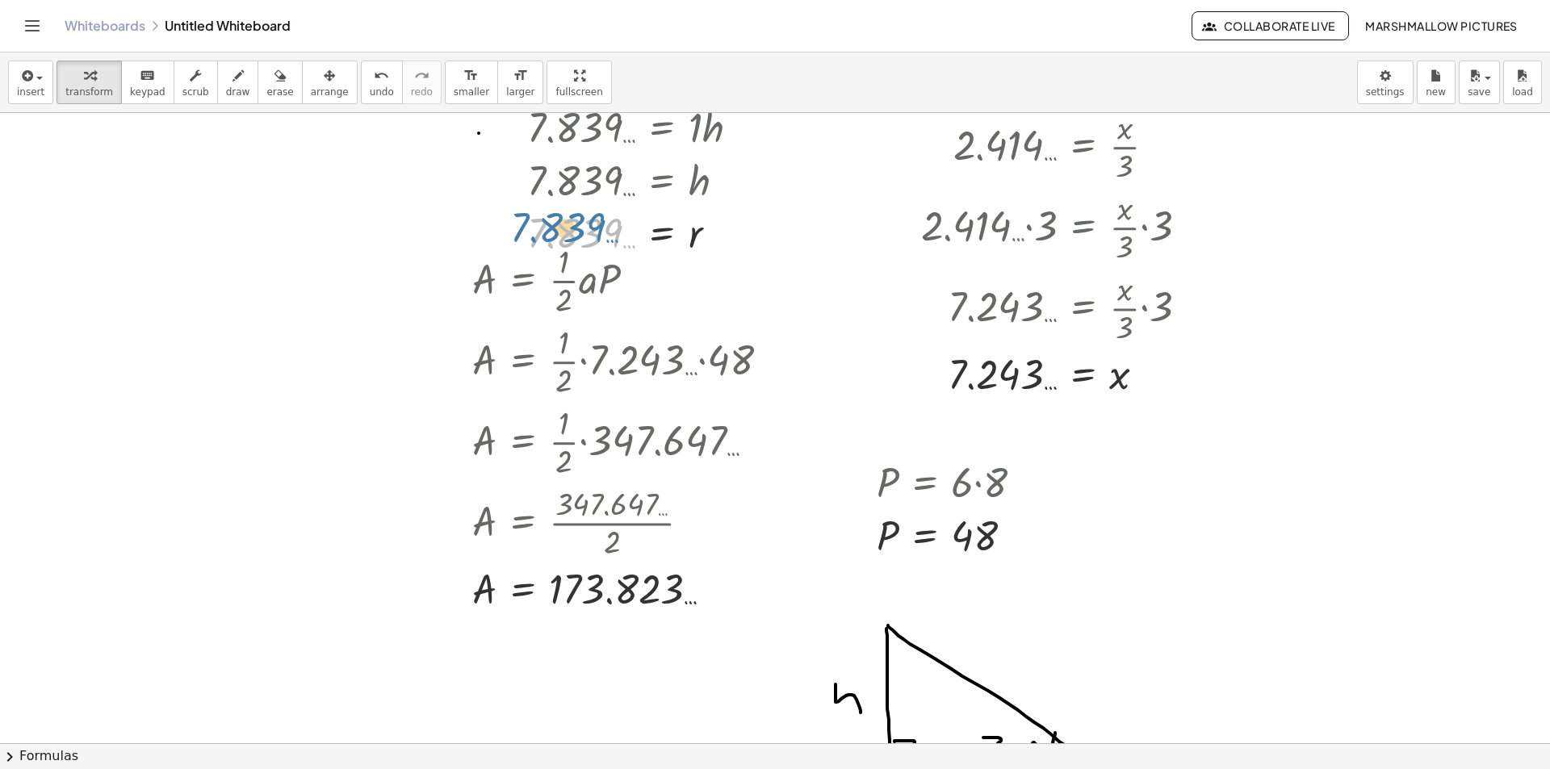
drag, startPoint x: 602, startPoint y: 237, endPoint x: 573, endPoint y: 224, distance: 31.4
click at [573, 224] on div at bounding box center [639, 233] width 241 height 53
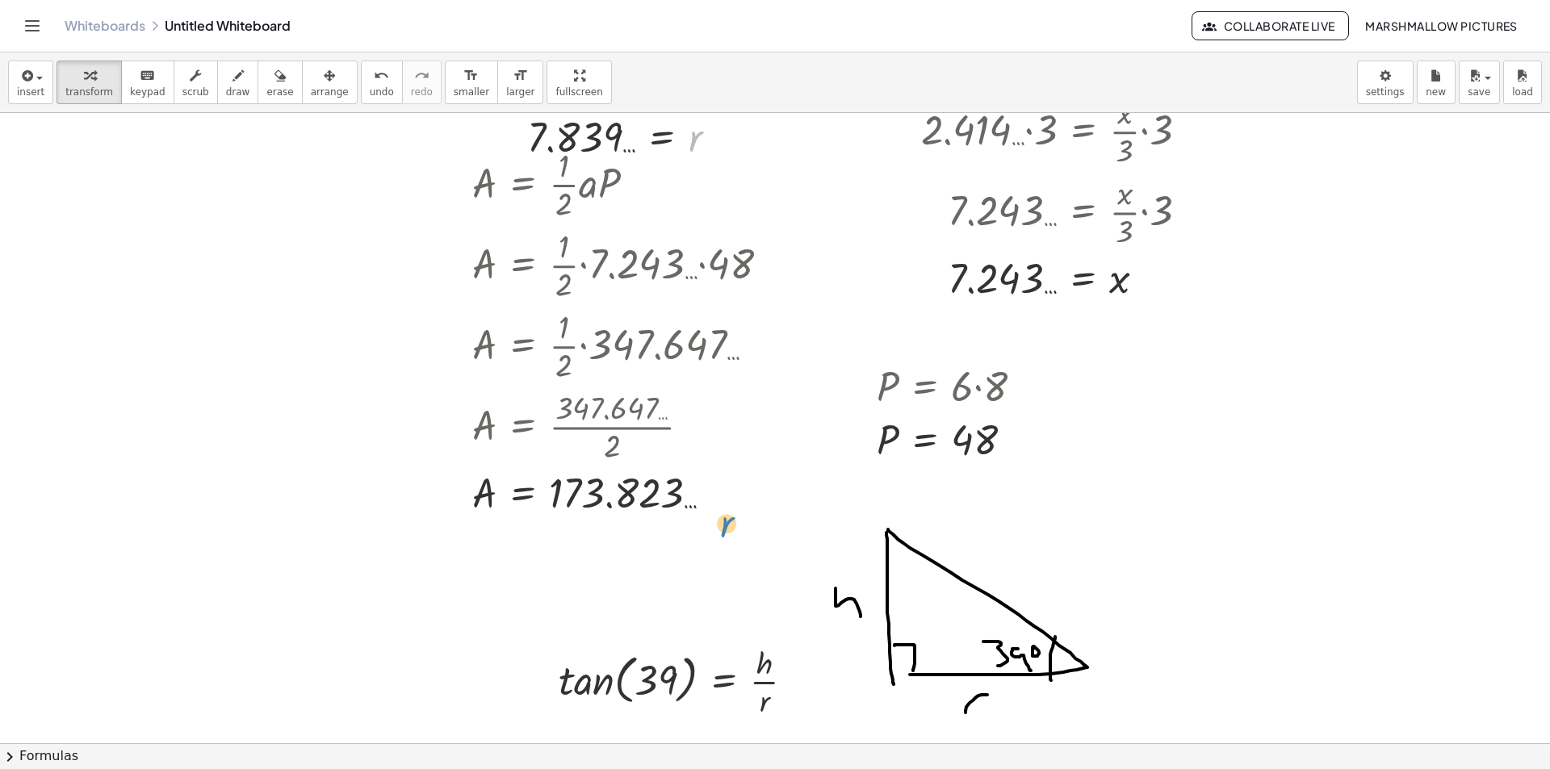
scroll to position [736, 0]
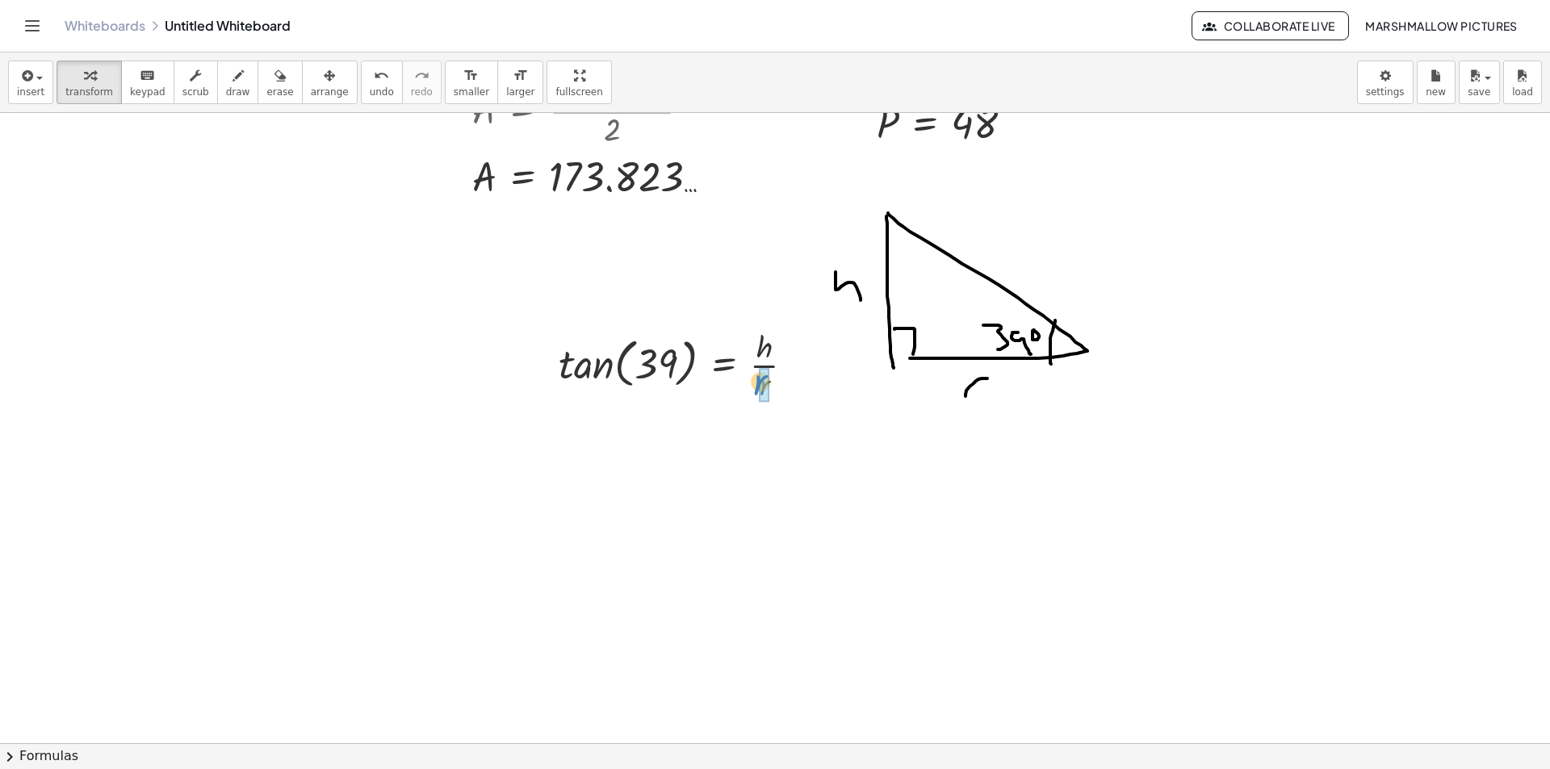
drag, startPoint x: 701, startPoint y: 233, endPoint x: 765, endPoint y: 793, distance: 563.2
click at [765, 769] on html "Graspable Math Activities Whiteboards Classes Account v1.28.4 | Privacy policy …" at bounding box center [775, 384] width 1550 height 769
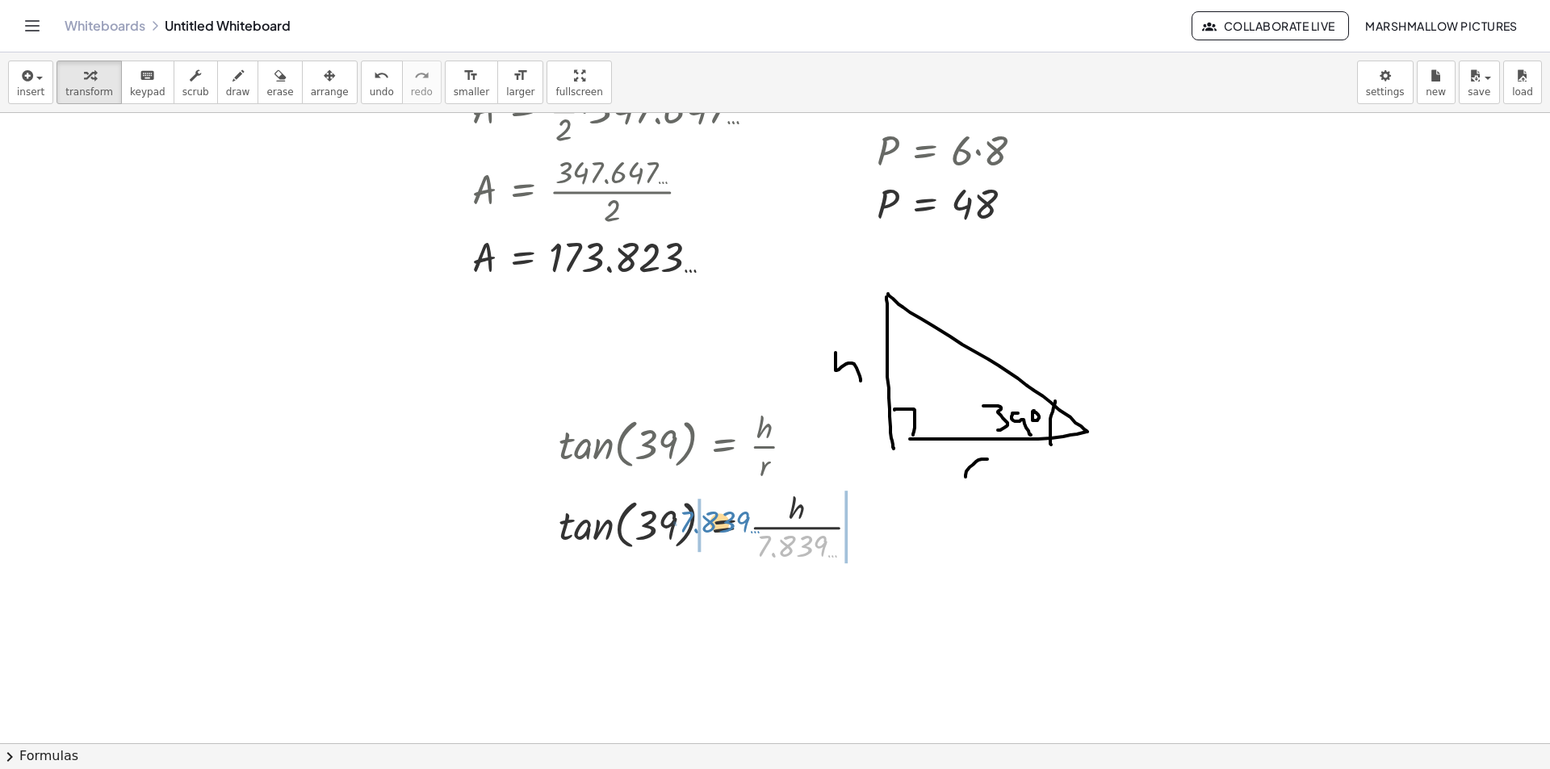
drag, startPoint x: 778, startPoint y: 547, endPoint x: 701, endPoint y: 523, distance: 80.4
click at [701, 523] on div at bounding box center [716, 525] width 330 height 81
click at [541, 531] on div at bounding box center [720, 525] width 557 height 81
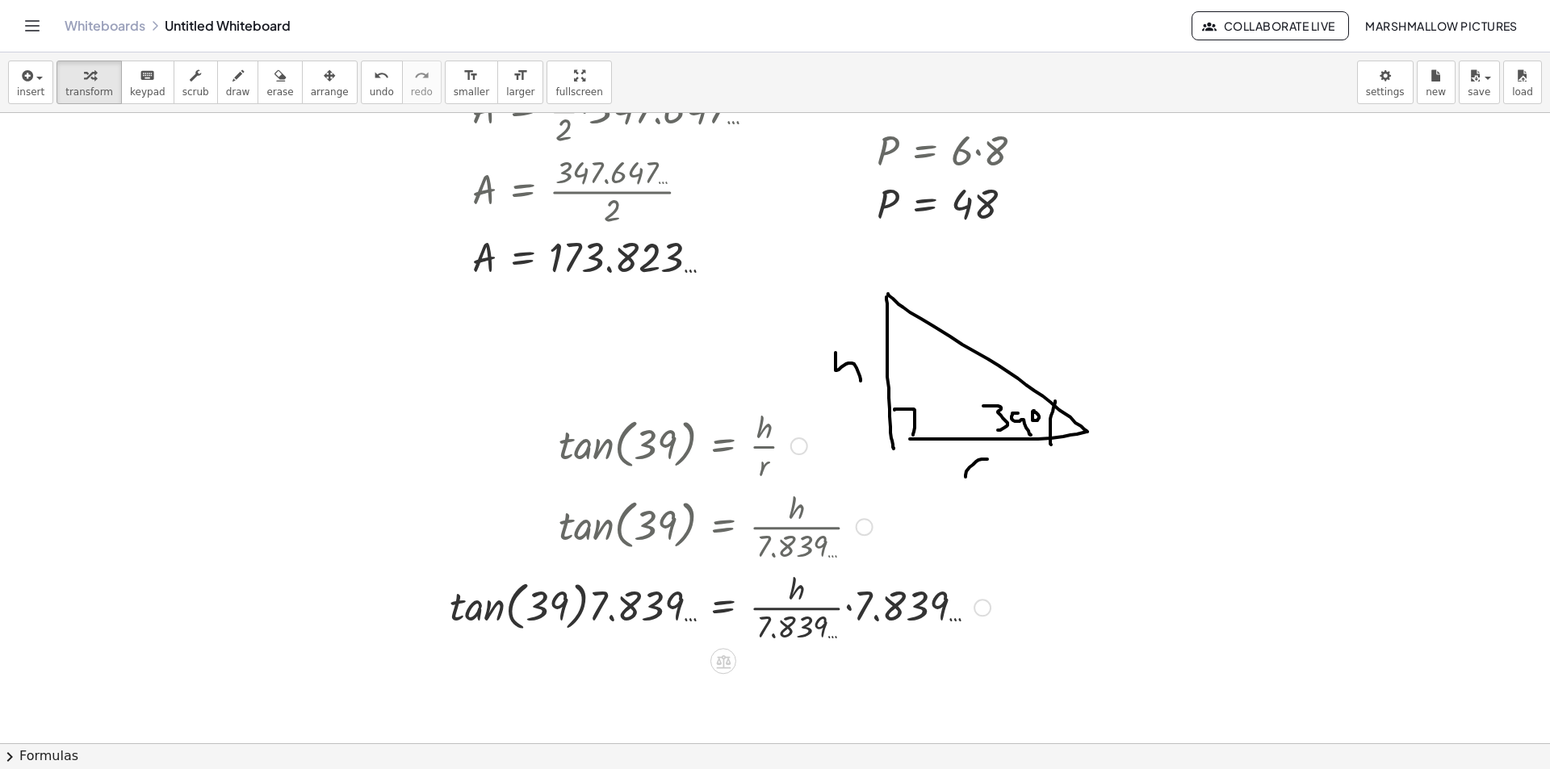
click at [486, 620] on div at bounding box center [720, 606] width 557 height 81
click at [608, 609] on div at bounding box center [734, 606] width 530 height 81
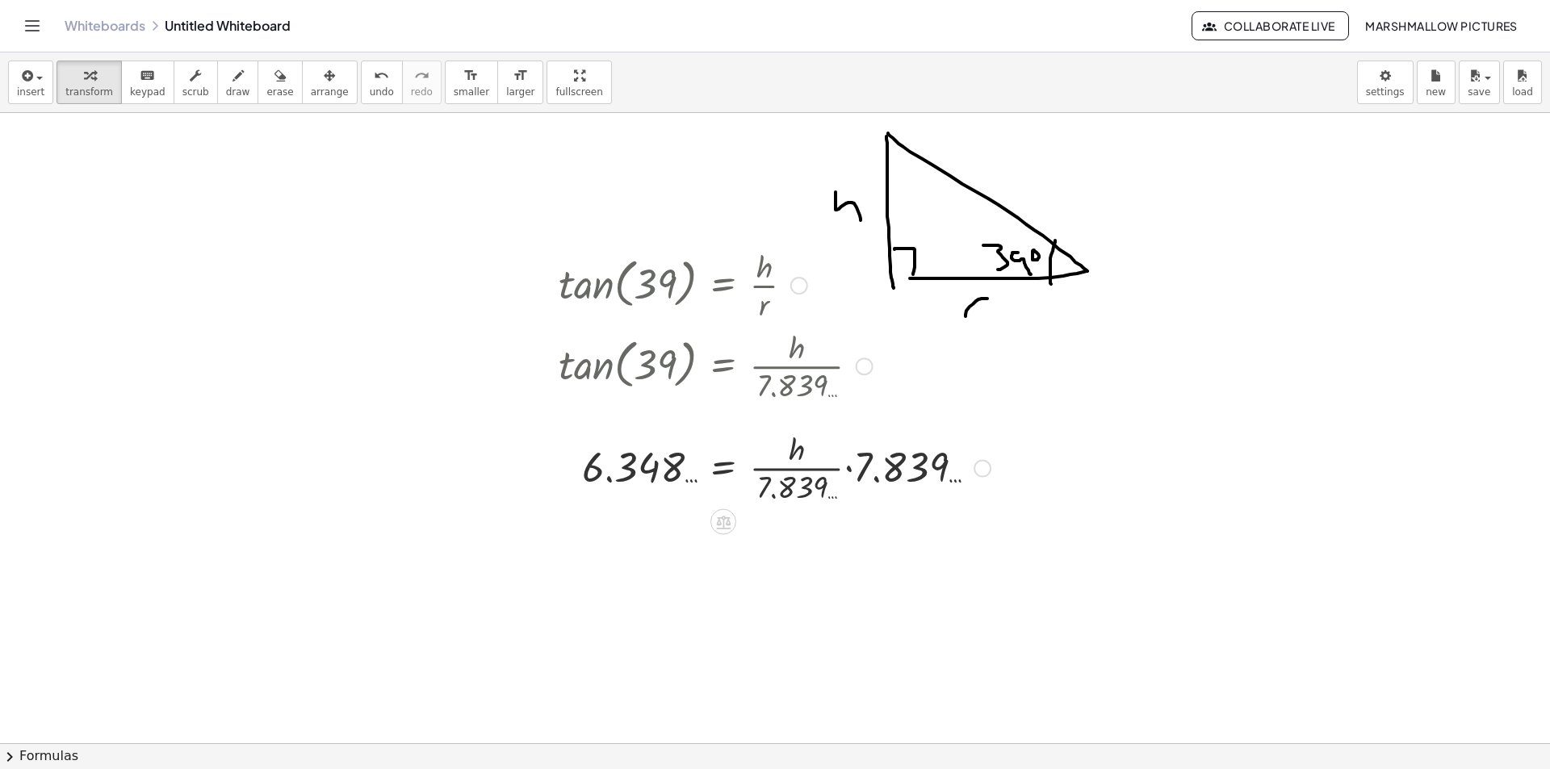
scroll to position [816, 0]
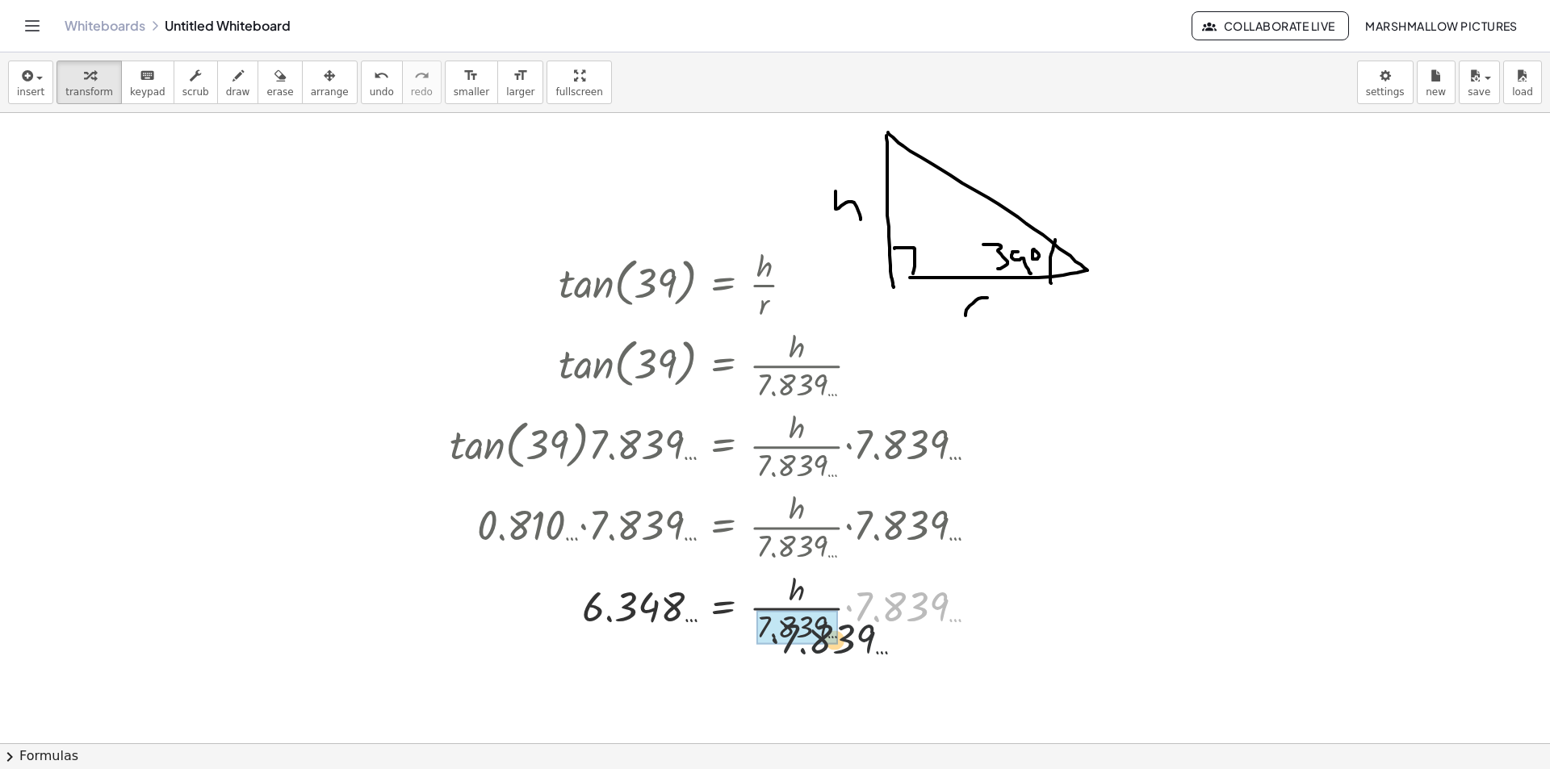
drag, startPoint x: 821, startPoint y: 650, endPoint x: 795, endPoint y: 660, distance: 27.6
click at [795, 660] on div "tan ( , 67.5 ) = · x · 3 2.414 … = · x · 3 · 2.414 … · 3 = · · x · 3 · 3 7.243 …" at bounding box center [775, 243] width 1550 height 1892
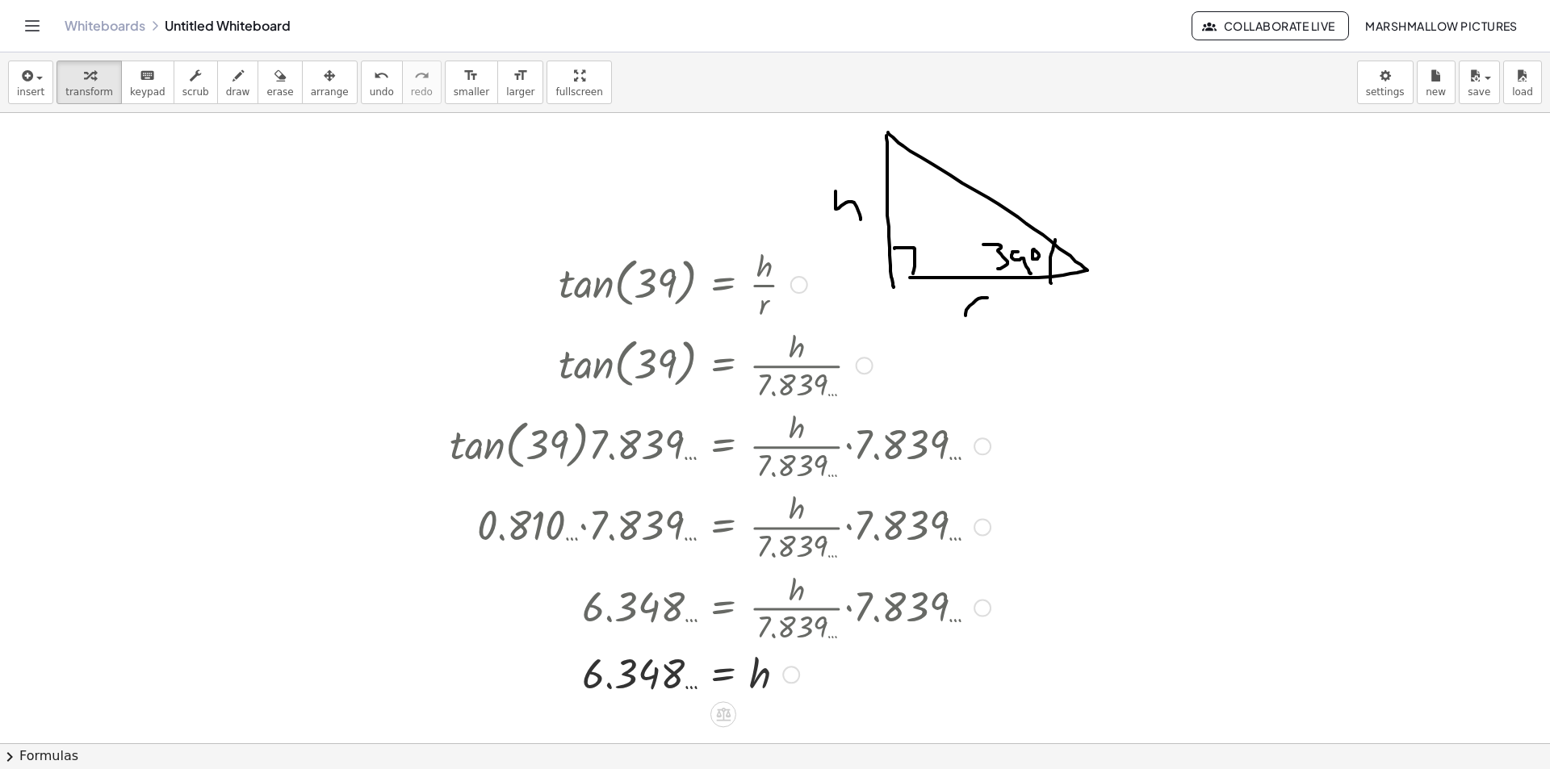
click at [790, 678] on div at bounding box center [791, 675] width 18 height 18
click at [857, 632] on span "Transform line" at bounding box center [861, 637] width 72 height 13
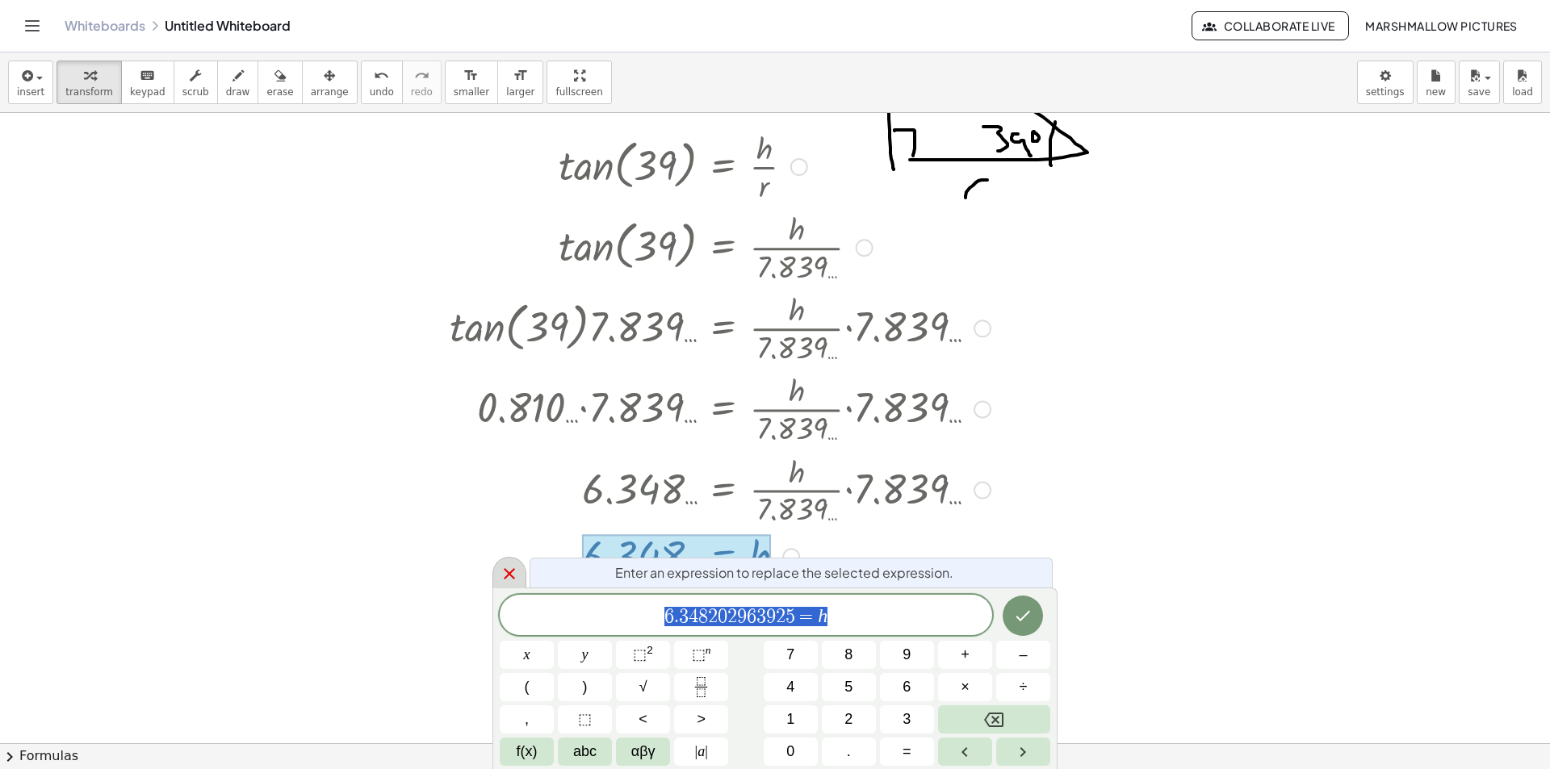
click at [505, 577] on icon at bounding box center [509, 573] width 11 height 11
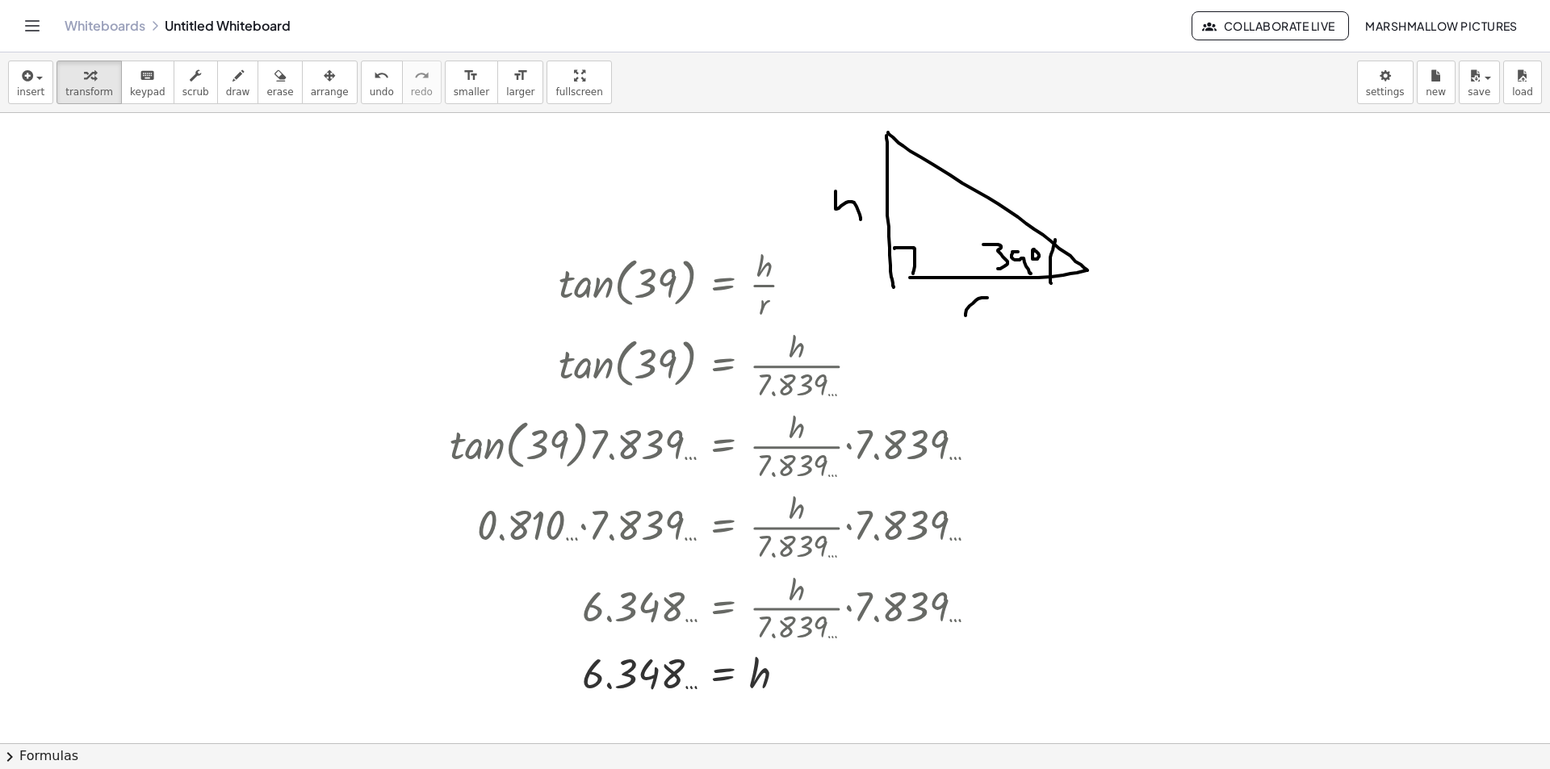
click at [350, 176] on div at bounding box center [775, 243] width 1550 height 1892
drag, startPoint x: 756, startPoint y: 680, endPoint x: 436, endPoint y: 219, distance: 561.0
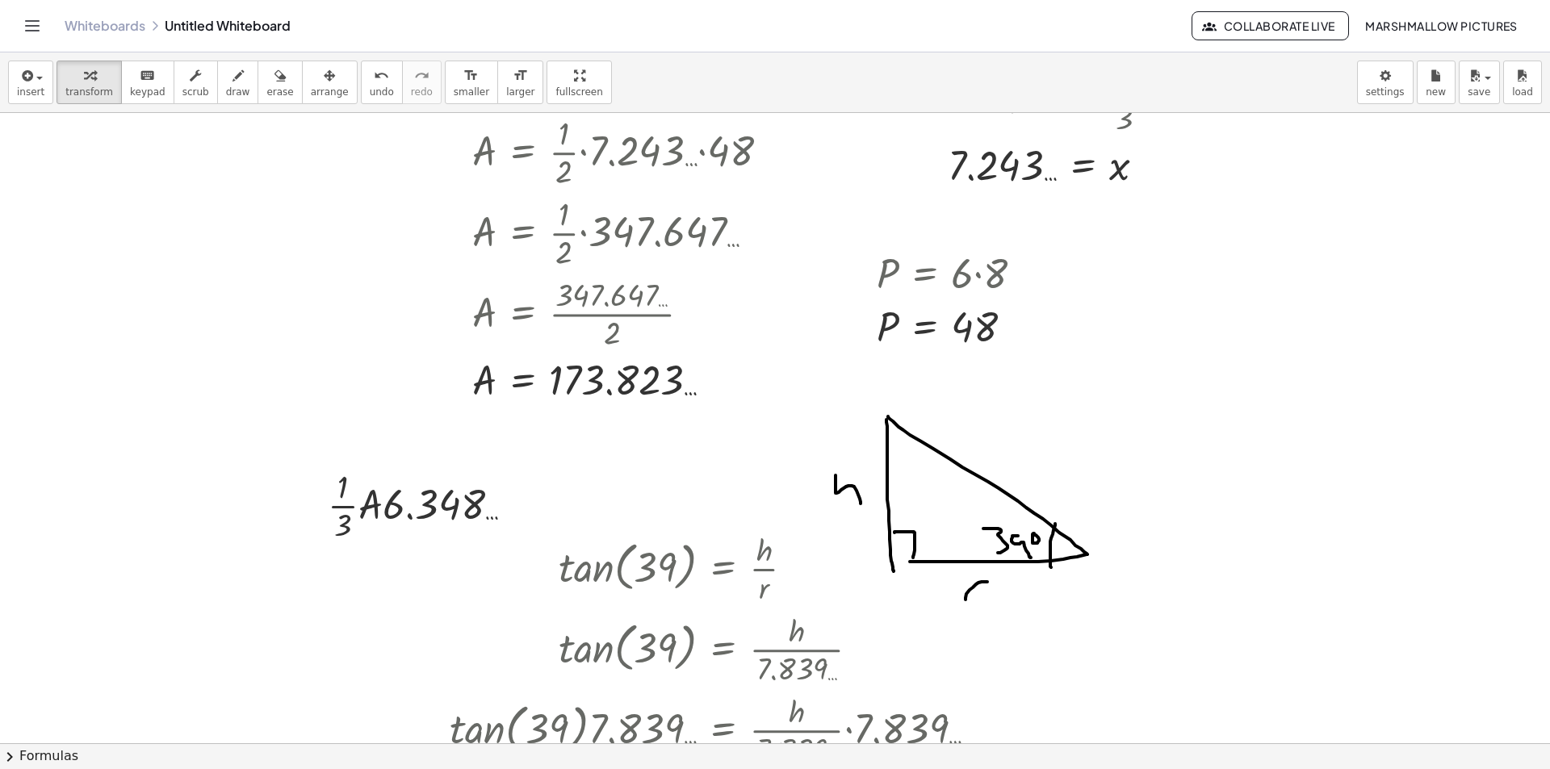
scroll to position [493, 0]
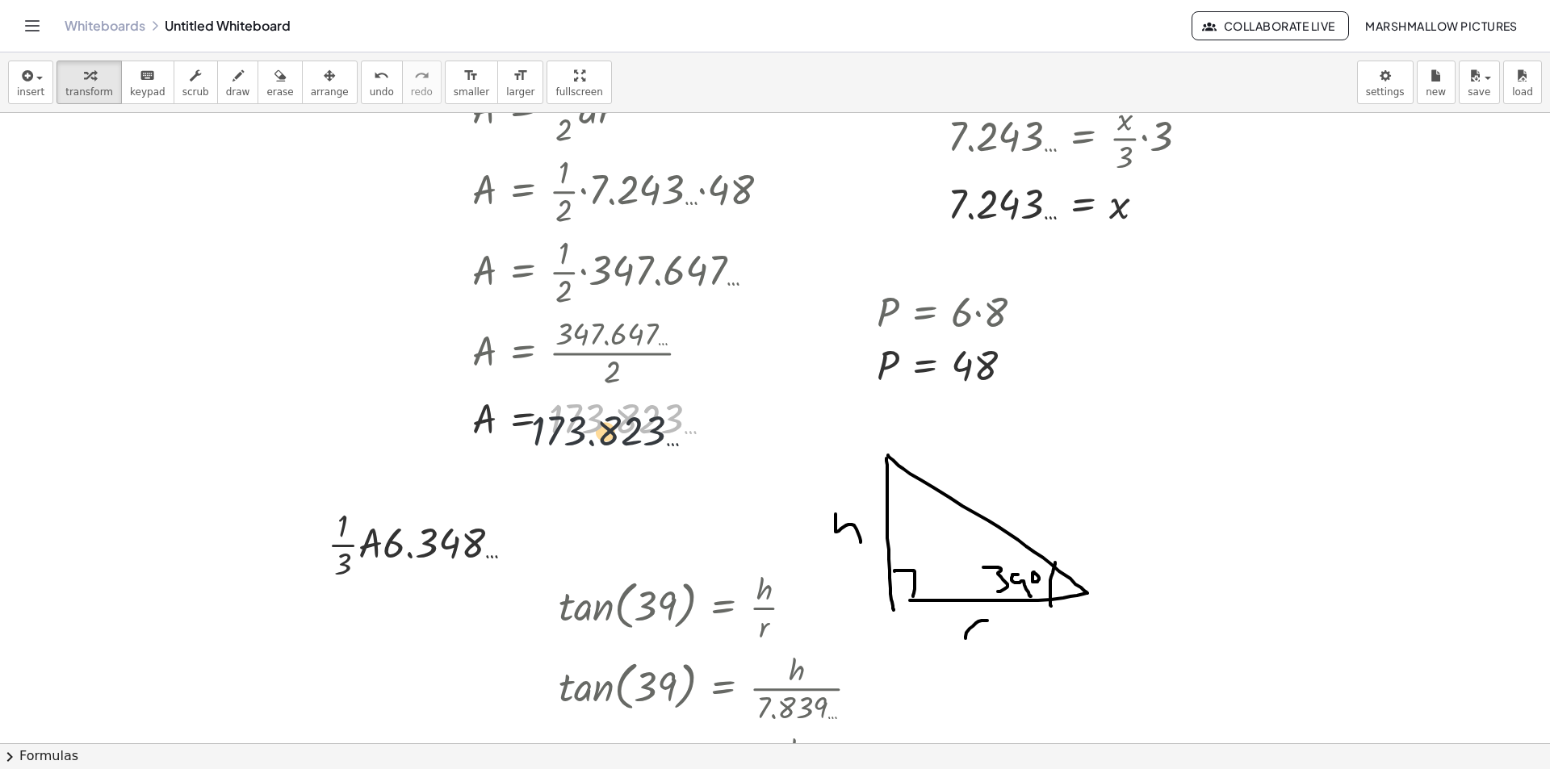
drag, startPoint x: 627, startPoint y: 412, endPoint x: 600, endPoint y: 419, distance: 27.6
click at [613, 422] on div at bounding box center [627, 418] width 326 height 53
drag, startPoint x: 492, startPoint y: 421, endPoint x: 375, endPoint y: 542, distance: 168.4
click at [445, 548] on div at bounding box center [427, 543] width 357 height 81
click at [445, 546] on div at bounding box center [426, 543] width 293 height 81
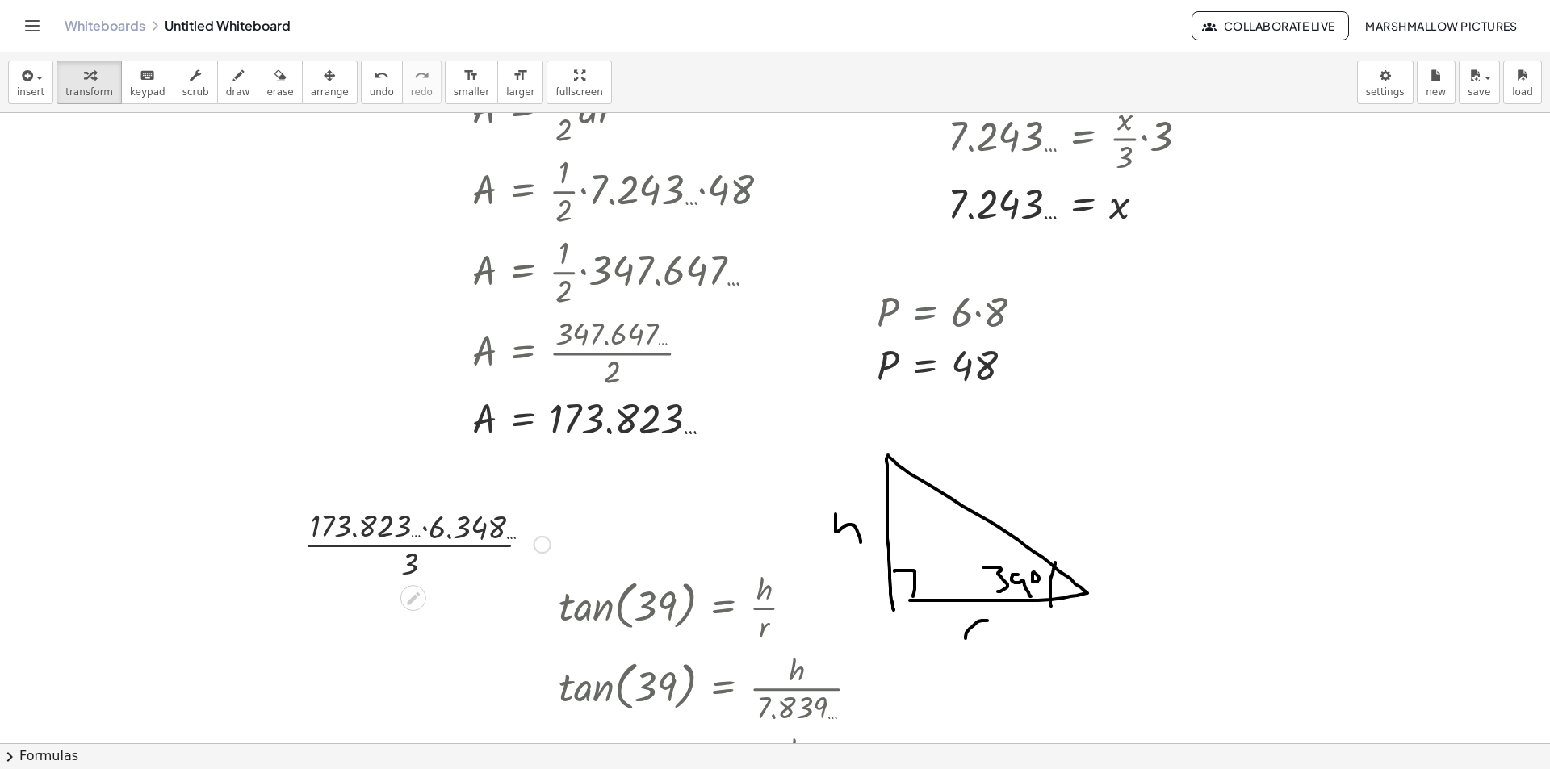
click at [414, 530] on div at bounding box center [427, 543] width 262 height 81
click at [430, 522] on div at bounding box center [427, 543] width 262 height 81
click at [438, 546] on div at bounding box center [427, 543] width 186 height 81
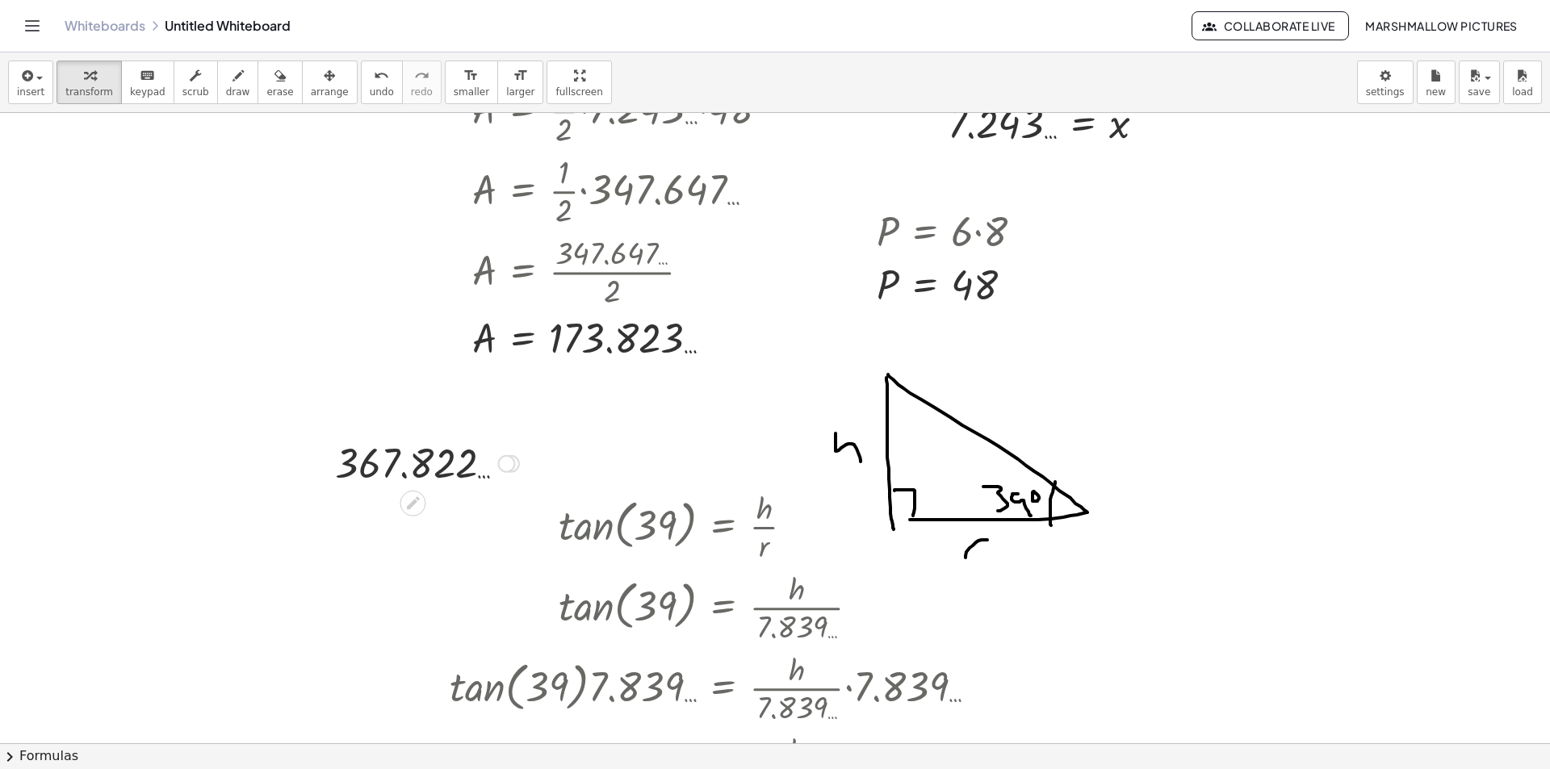
click at [502, 475] on div at bounding box center [427, 462] width 200 height 53
click at [506, 459] on div at bounding box center [506, 464] width 18 height 18
click at [585, 425] on span "Transform line" at bounding box center [576, 427] width 72 height 13
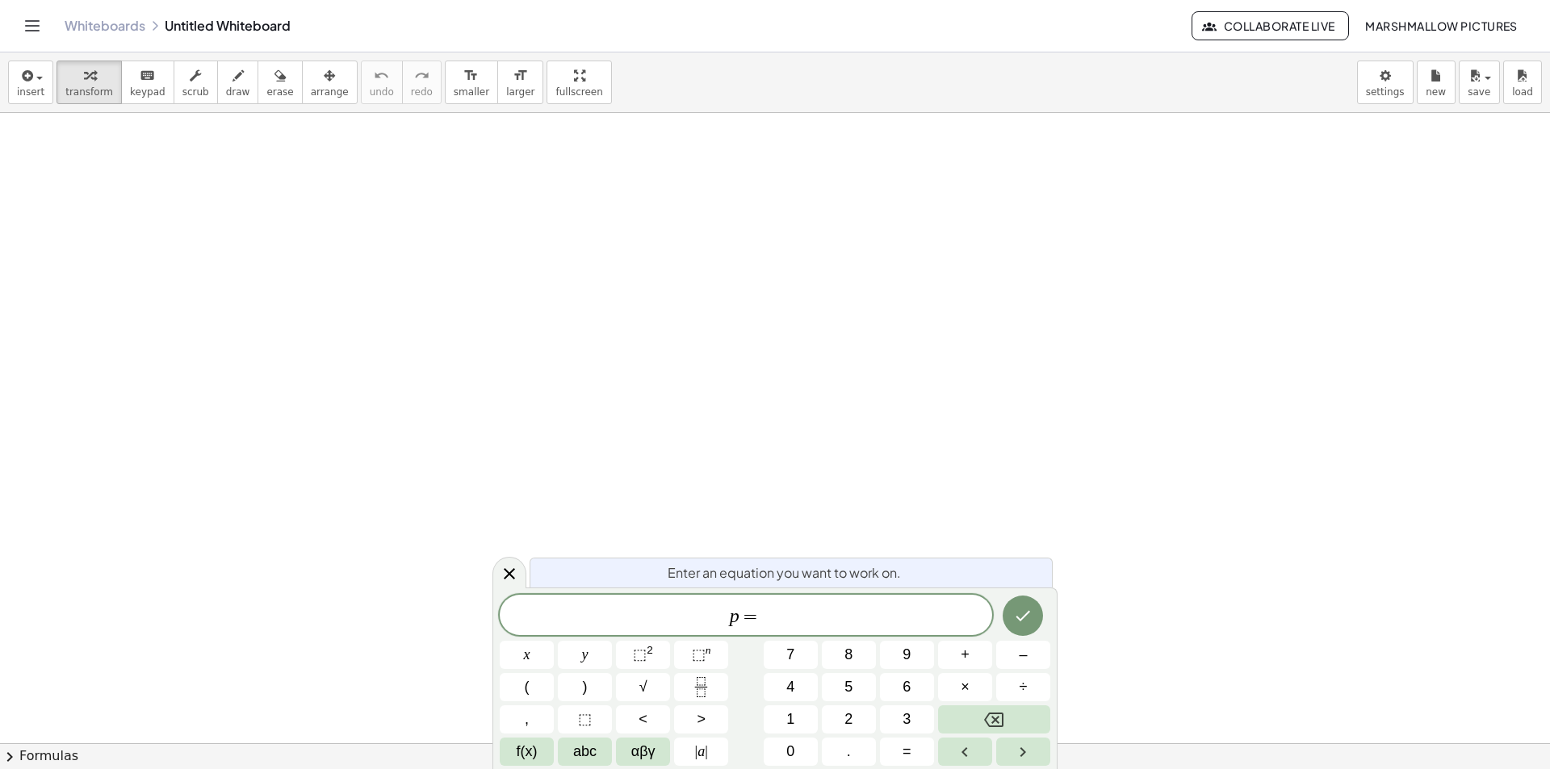
click at [826, 621] on span "p =" at bounding box center [746, 617] width 493 height 23
click at [1022, 614] on icon "Done" at bounding box center [1022, 615] width 19 height 19
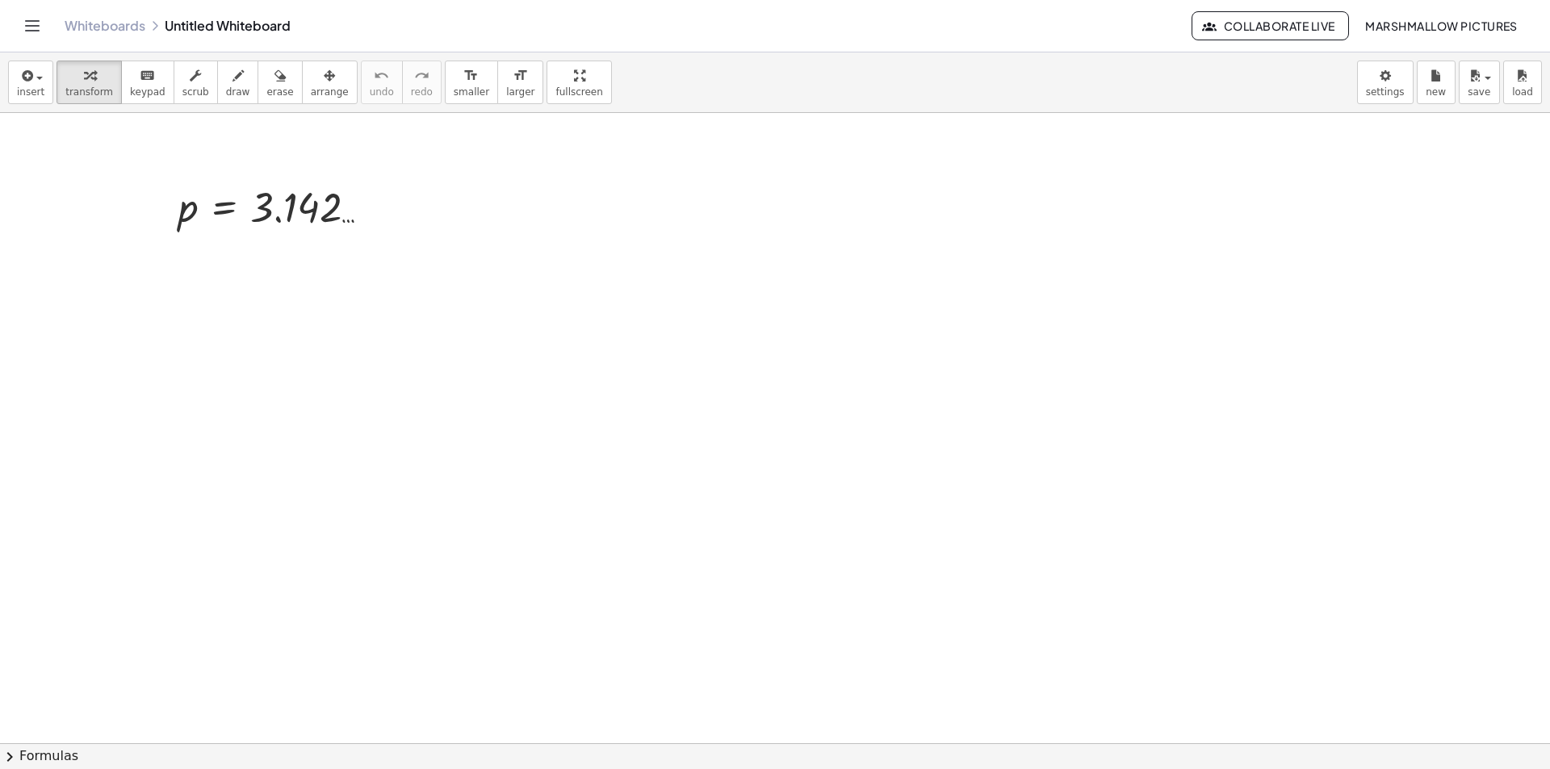
drag, startPoint x: 188, startPoint y: 204, endPoint x: 330, endPoint y: 310, distance: 177.1
click at [260, 337] on div "A s = · · 4 · 3 · p · 18 3 3.142 … A s = · · 4 · 3 · p · 18 3" at bounding box center [260, 337] width 0 height 0
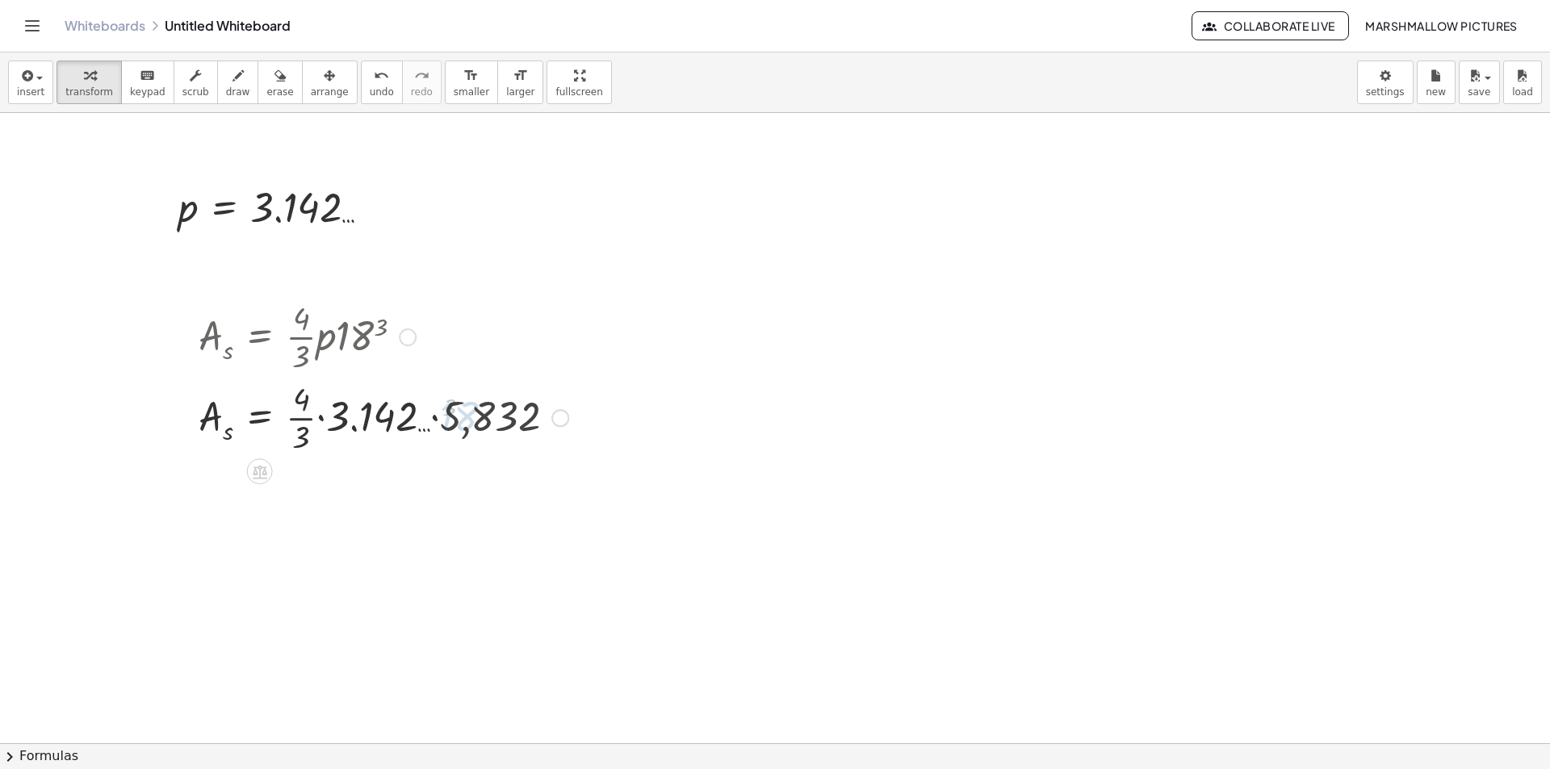
click at [455, 423] on div at bounding box center [384, 416] width 386 height 81
click at [354, 418] on div at bounding box center [374, 416] width 367 height 81
click at [324, 415] on div at bounding box center [384, 416] width 386 height 81
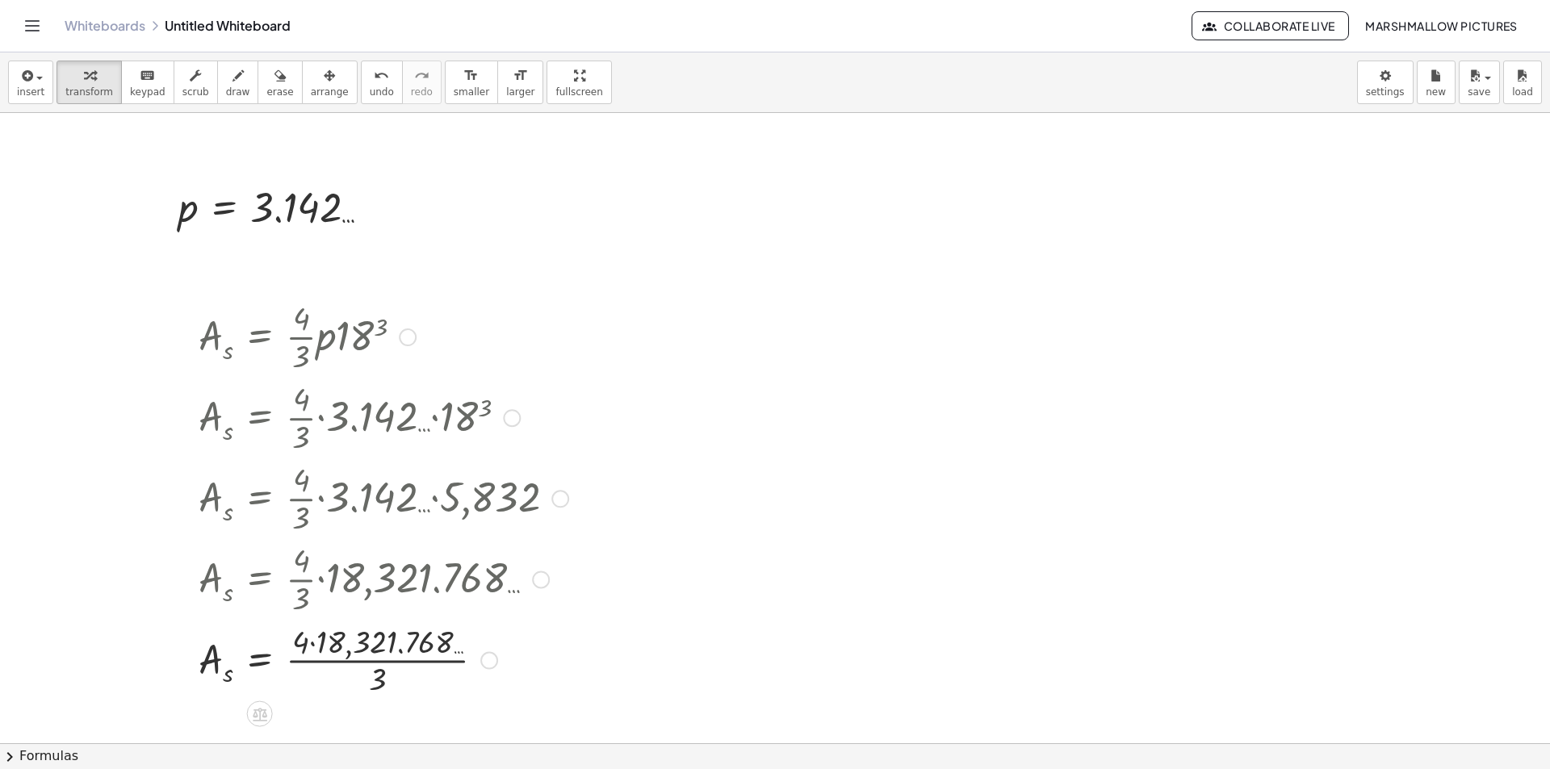
drag, startPoint x: 309, startPoint y: 648, endPoint x: 325, endPoint y: 648, distance: 15.4
click at [311, 648] on div at bounding box center [384, 659] width 386 height 81
click at [354, 663] on div at bounding box center [384, 659] width 386 height 81
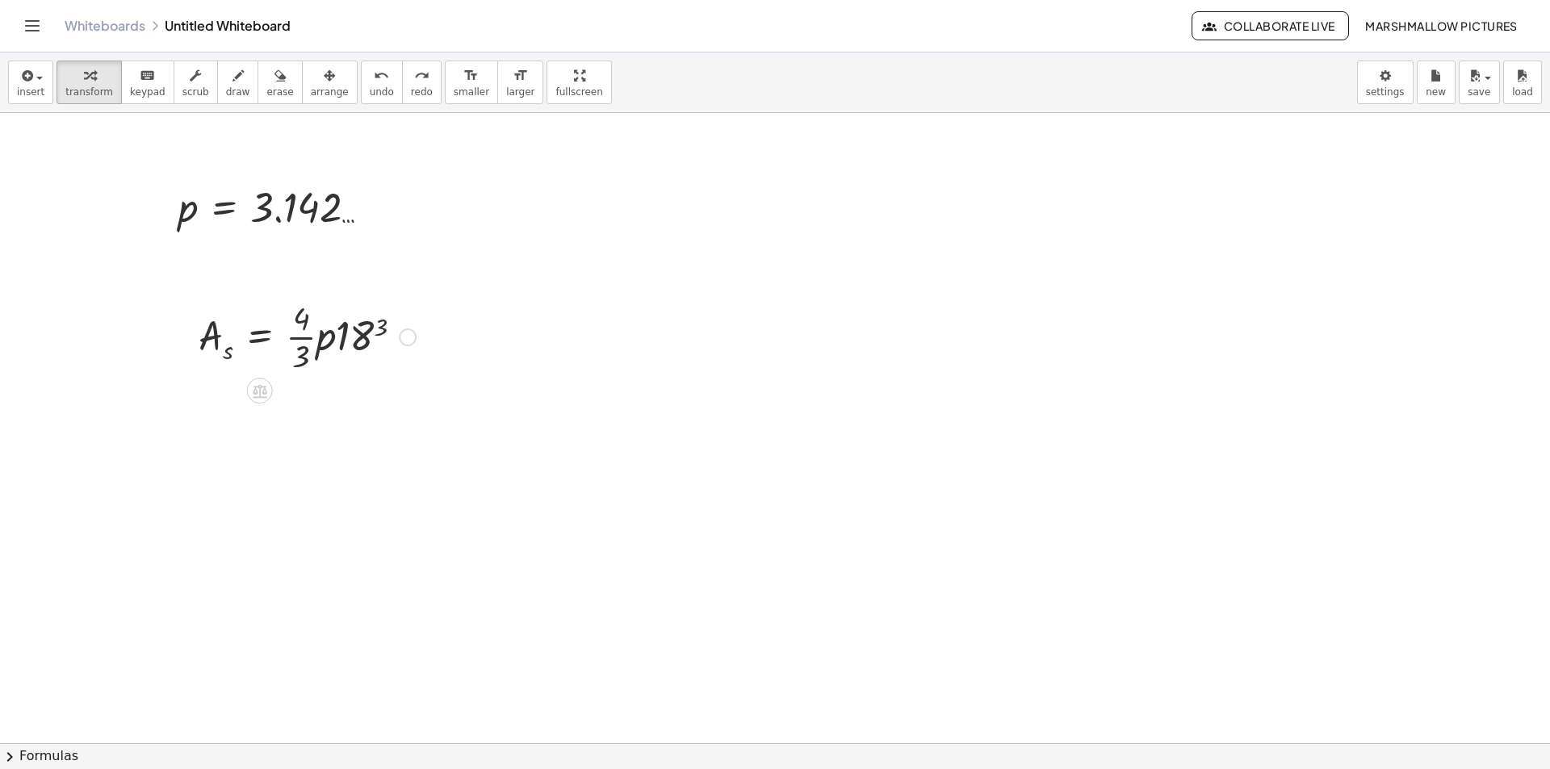
click at [354, 333] on div at bounding box center [307, 336] width 233 height 81
click at [371, 332] on div at bounding box center [307, 336] width 233 height 81
drag, startPoint x: 182, startPoint y: 204, endPoint x: 322, endPoint y: 425, distance: 260.9
click at [260, 337] on div "A s = · · 4 · 3 · p · 18 3 A s = · · 4 · 3 · p · 5,832 3.142 … A s = · · 4 · 3 …" at bounding box center [260, 337] width 0 height 0
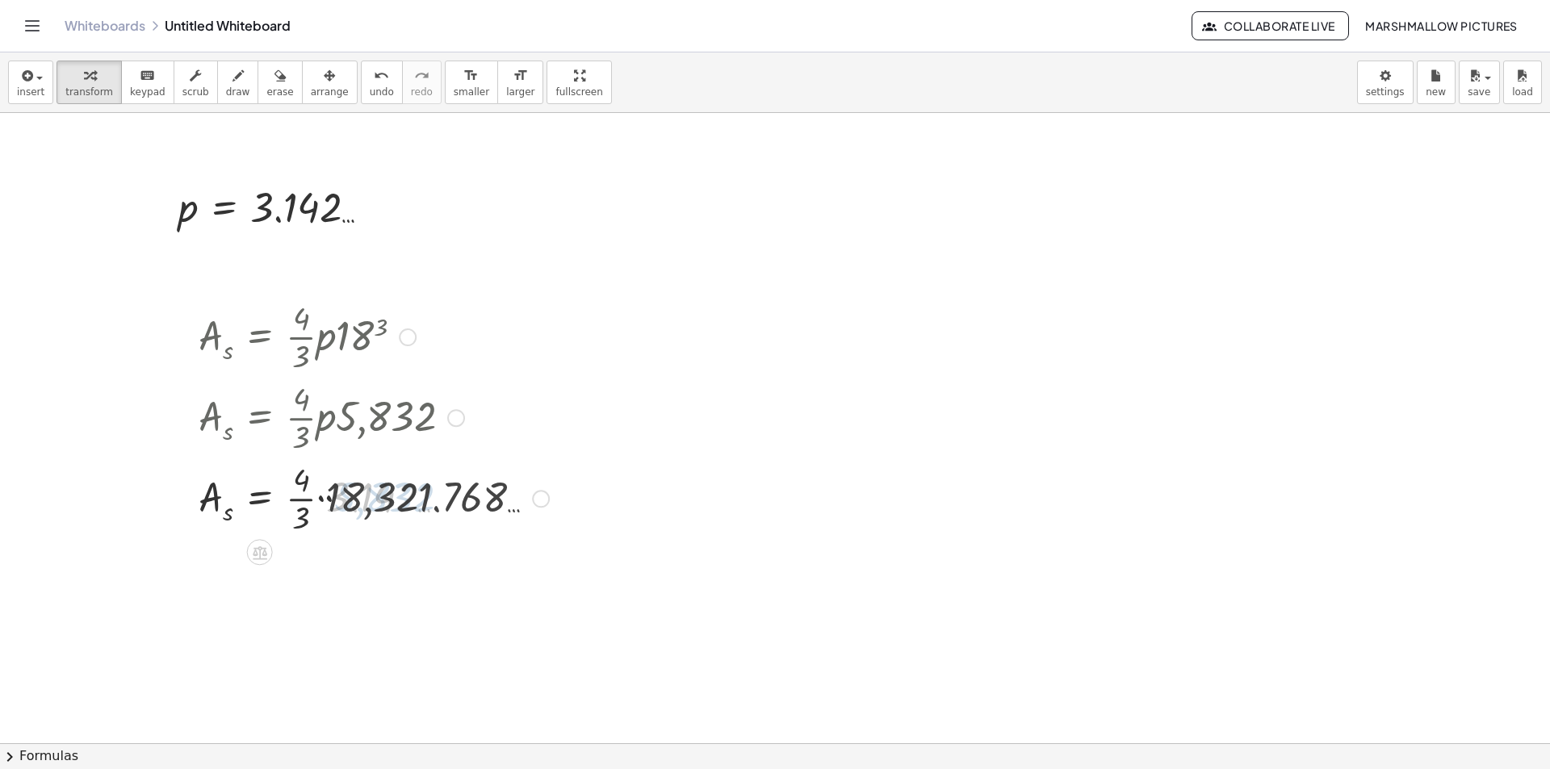
click at [358, 480] on div at bounding box center [374, 497] width 367 height 81
click at [330, 490] on div at bounding box center [384, 497] width 386 height 81
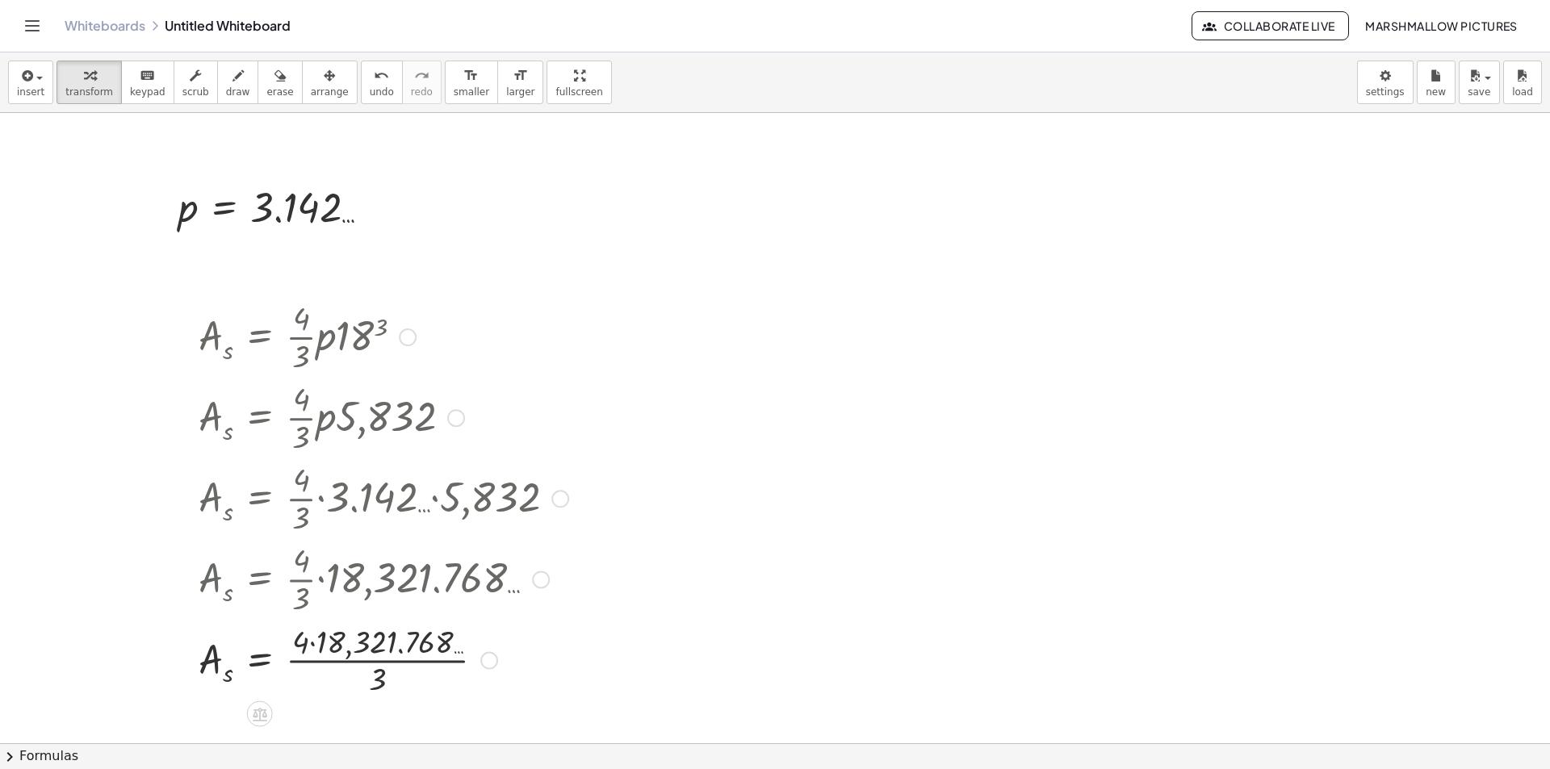
drag, startPoint x: 308, startPoint y: 644, endPoint x: 342, endPoint y: 657, distance: 36.3
click at [309, 643] on div at bounding box center [384, 659] width 386 height 81
click at [360, 668] on div at bounding box center [384, 659] width 386 height 81
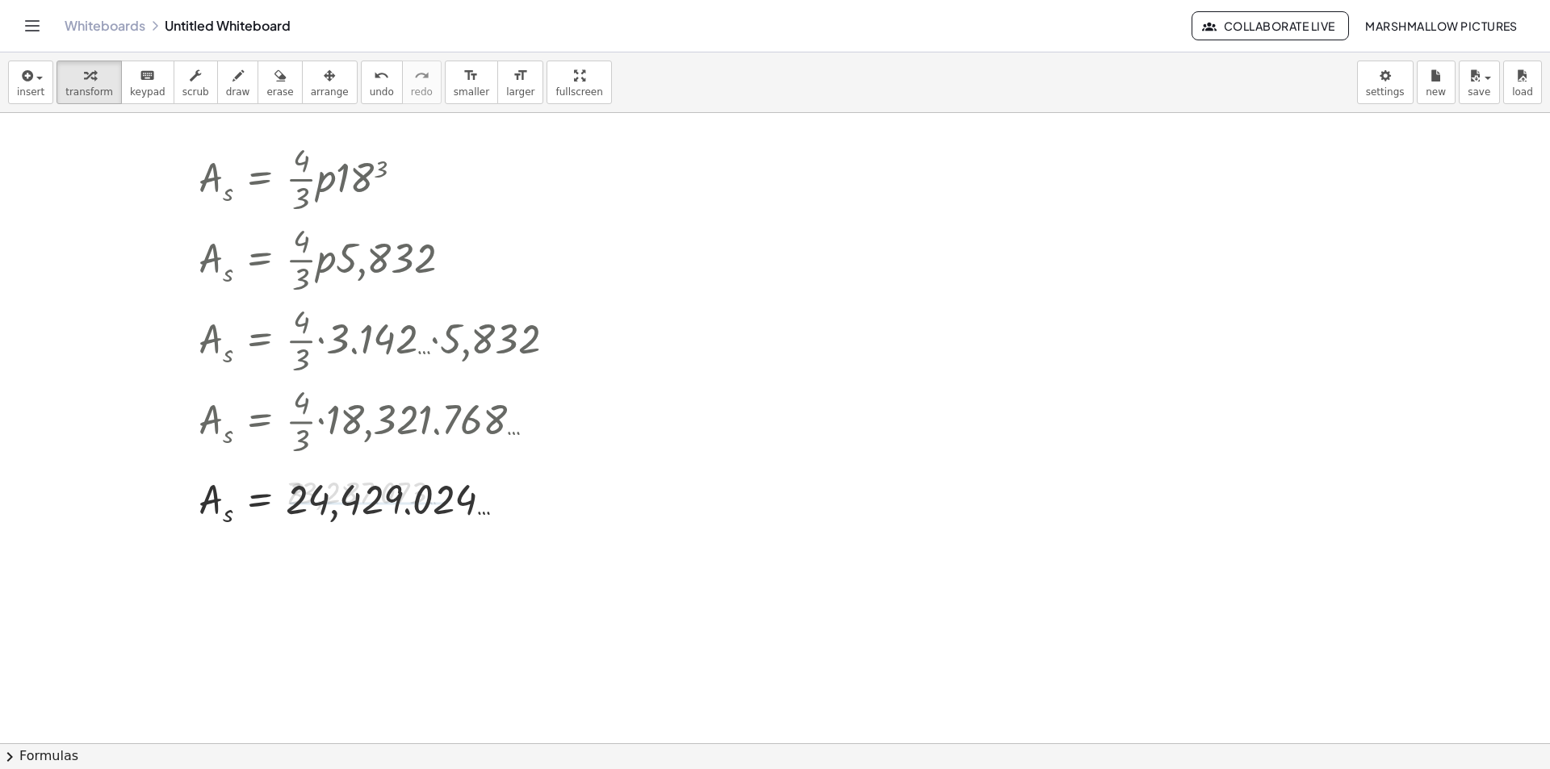
scroll to position [161, 0]
click at [761, 158] on div at bounding box center [775, 635] width 1550 height 1366
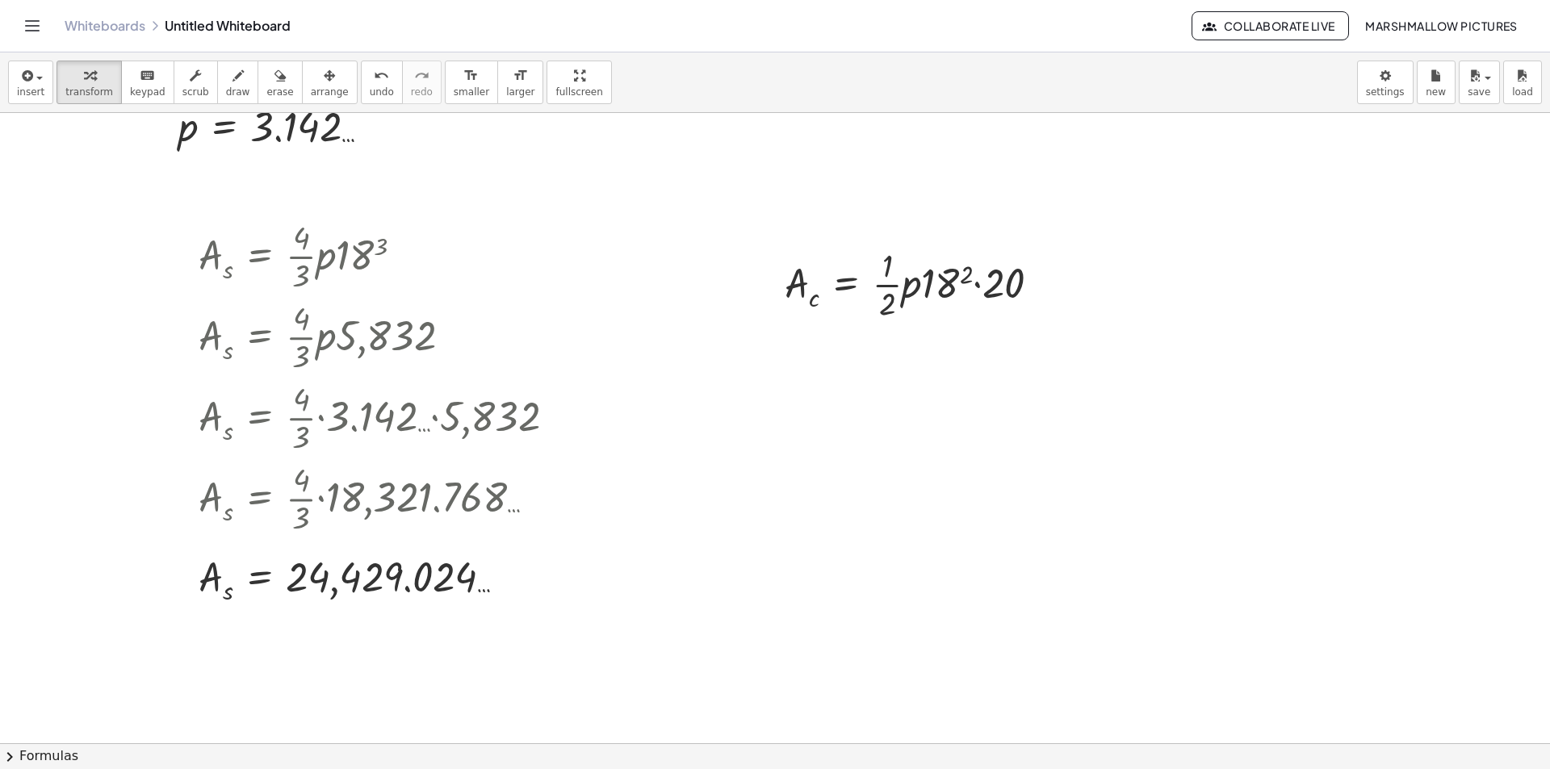
scroll to position [0, 0]
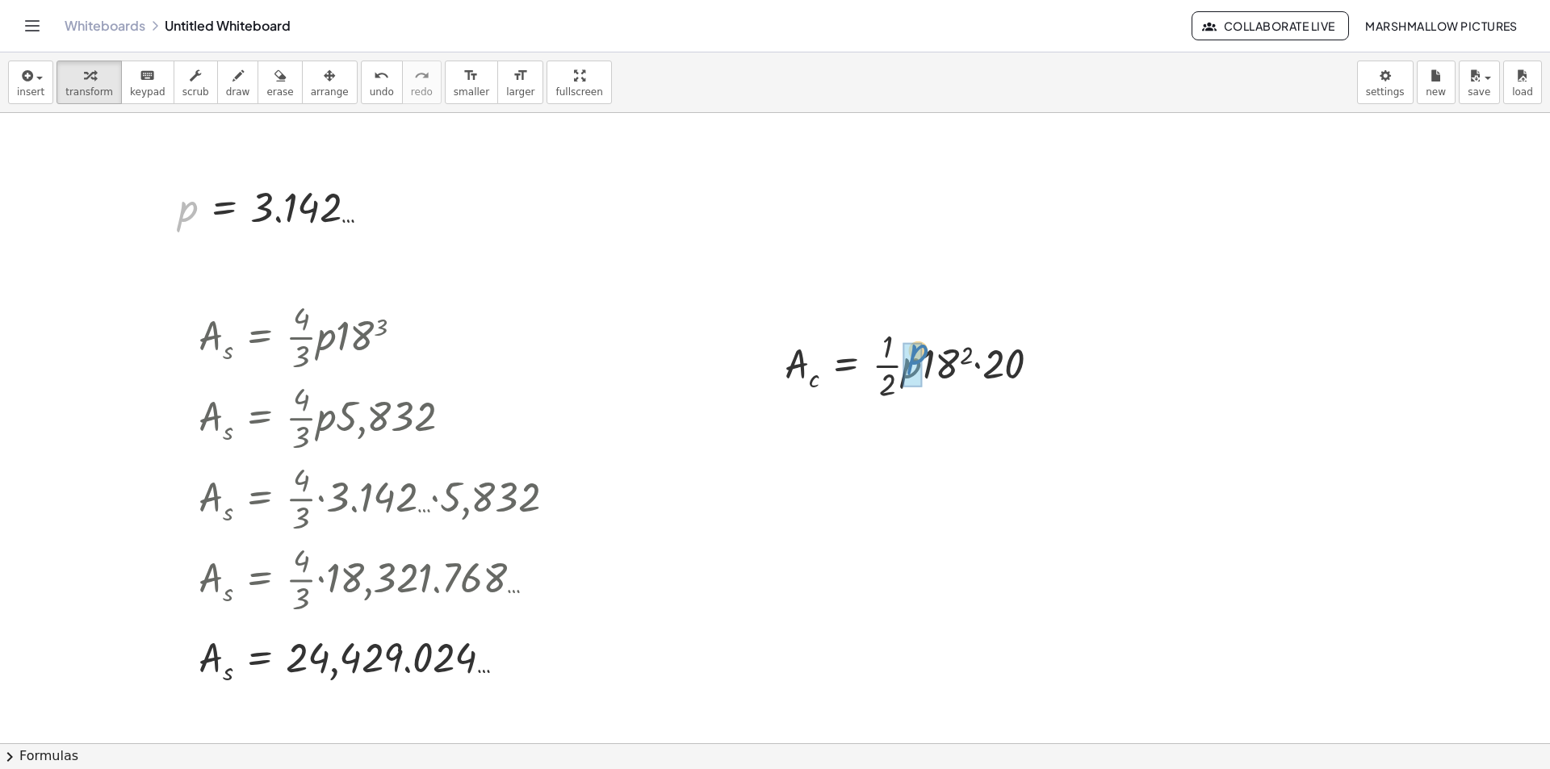
drag, startPoint x: 191, startPoint y: 201, endPoint x: 921, endPoint y: 344, distance: 744.5
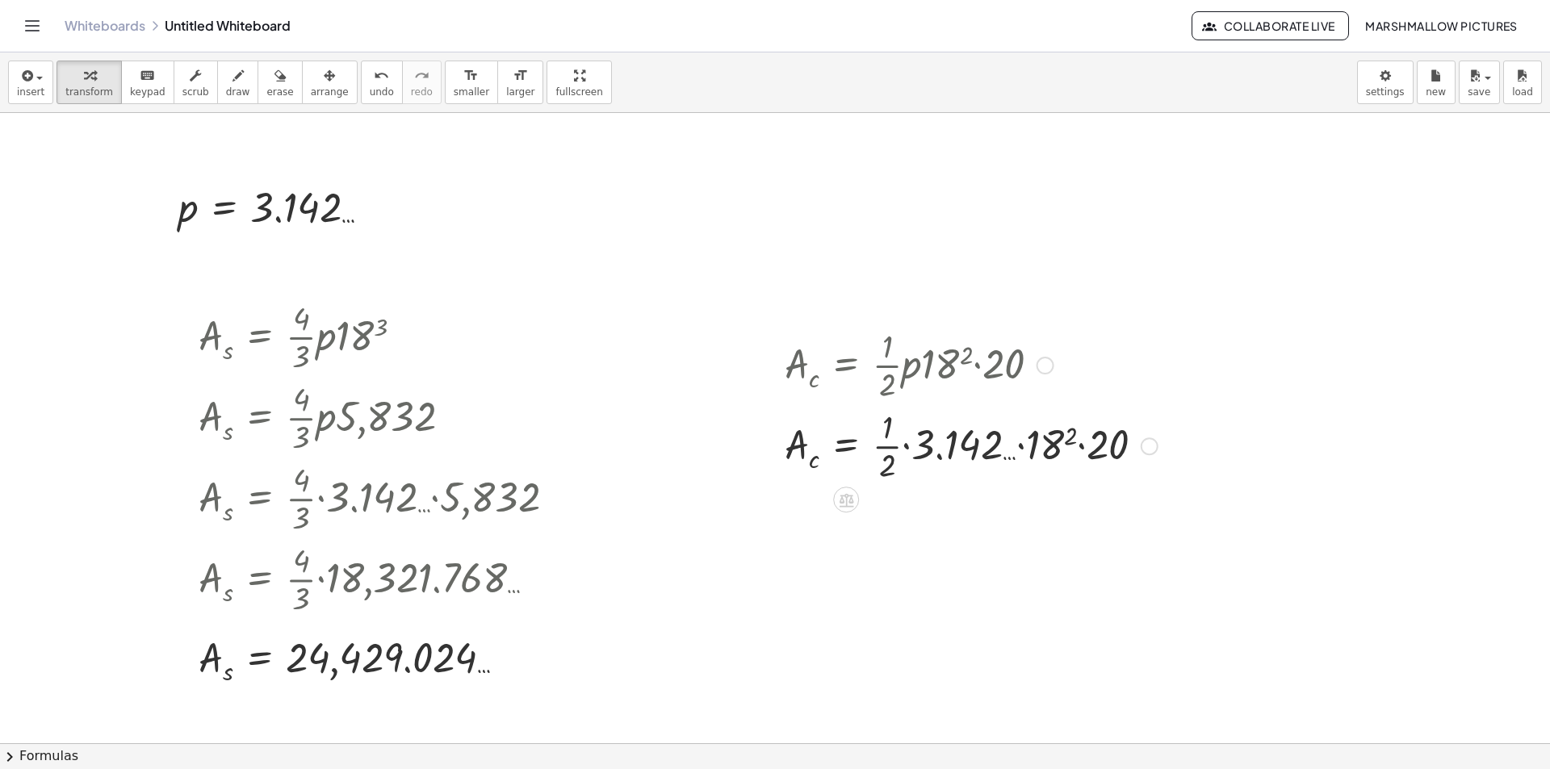
click at [1058, 445] on div at bounding box center [971, 445] width 389 height 81
click at [1095, 448] on div at bounding box center [979, 445] width 405 height 81
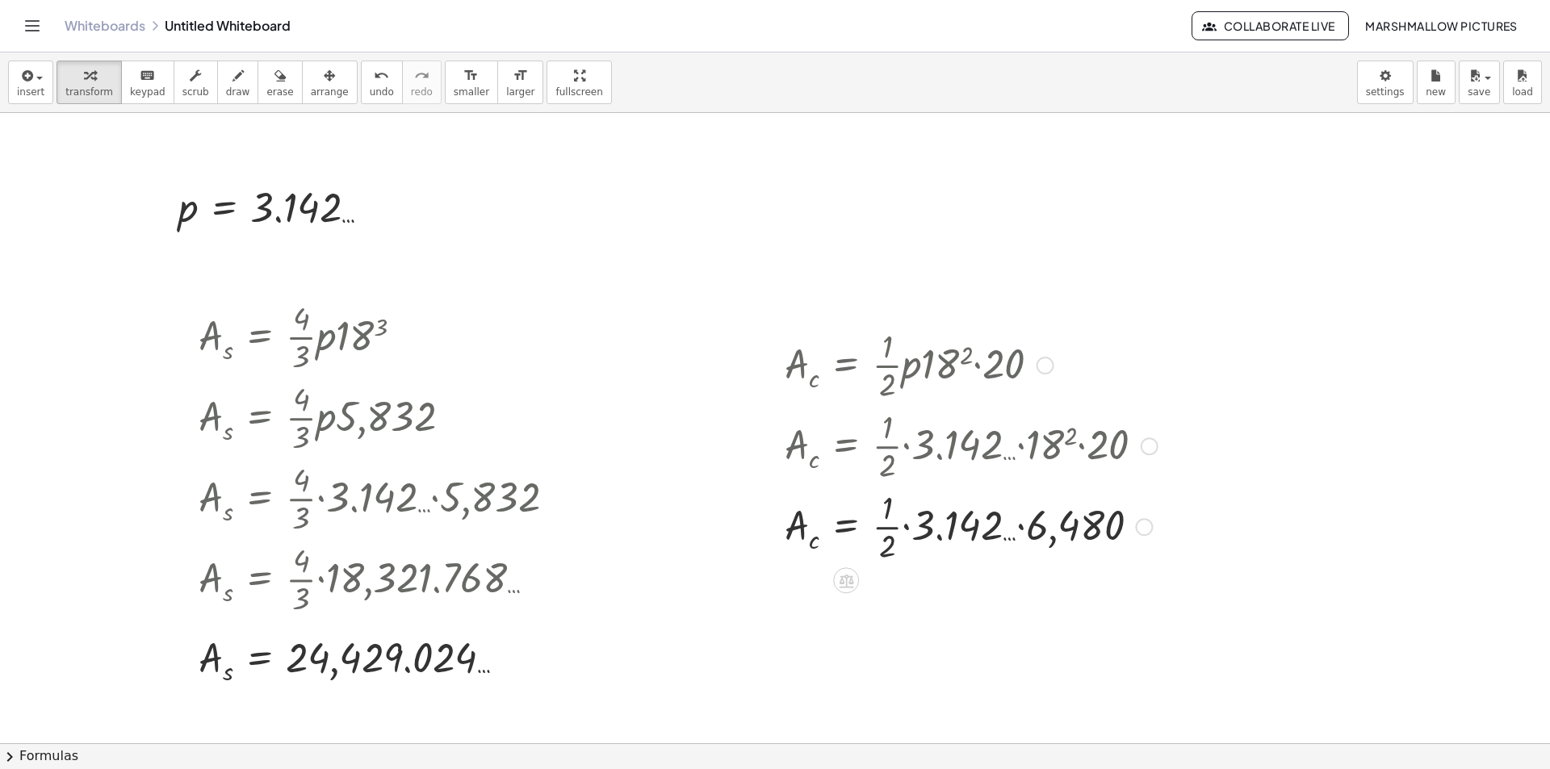
click at [846, 366] on div "A c = · · 1 · 2 · p · 18 2 · 20 A c = · · 1 · 2 · 3.142 … · 18 2 · 20 A c = · ·…" at bounding box center [846, 366] width 0 height 0
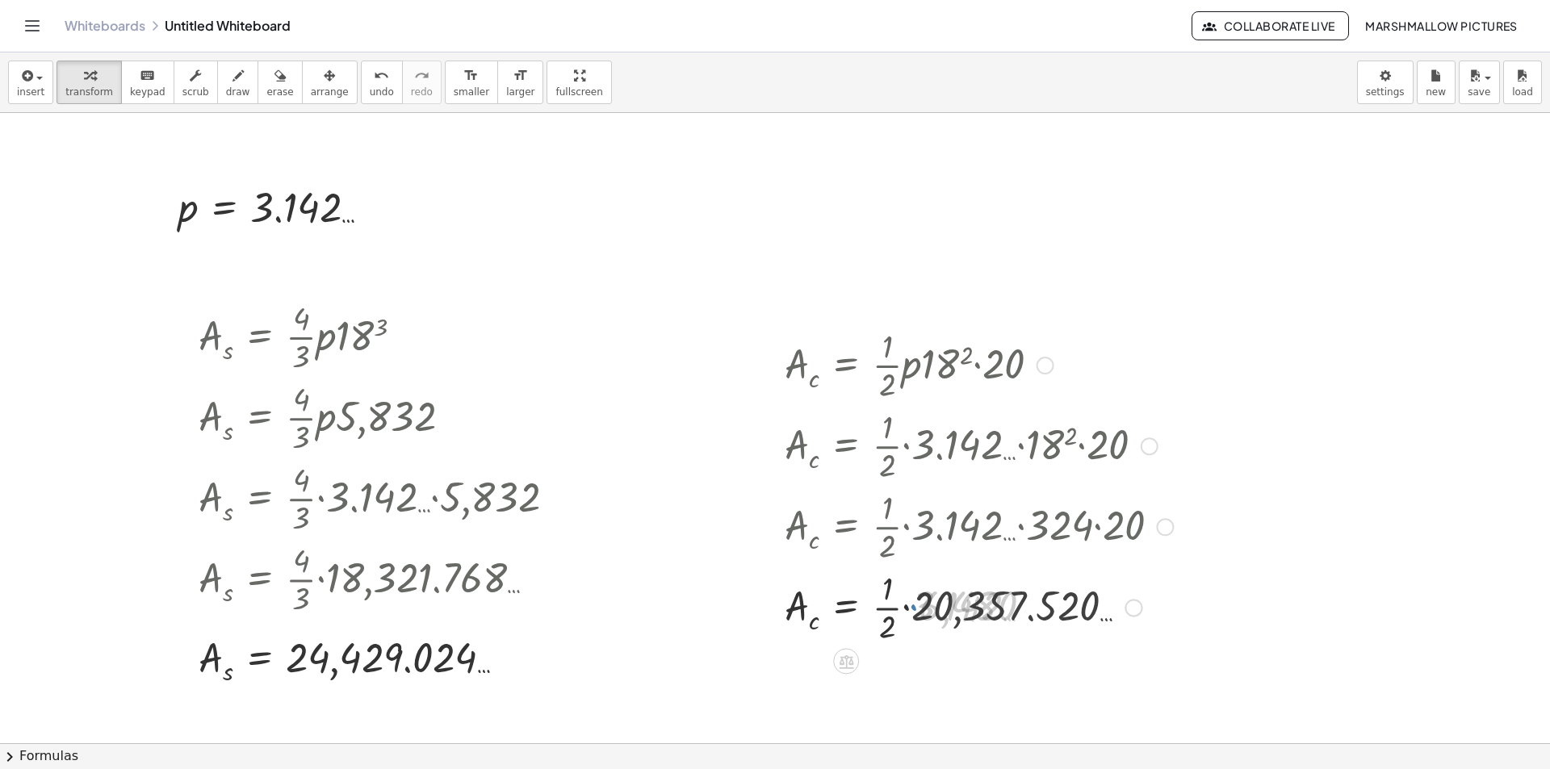
click at [937, 597] on div at bounding box center [979, 606] width 405 height 81
click at [922, 606] on div at bounding box center [979, 606] width 405 height 81
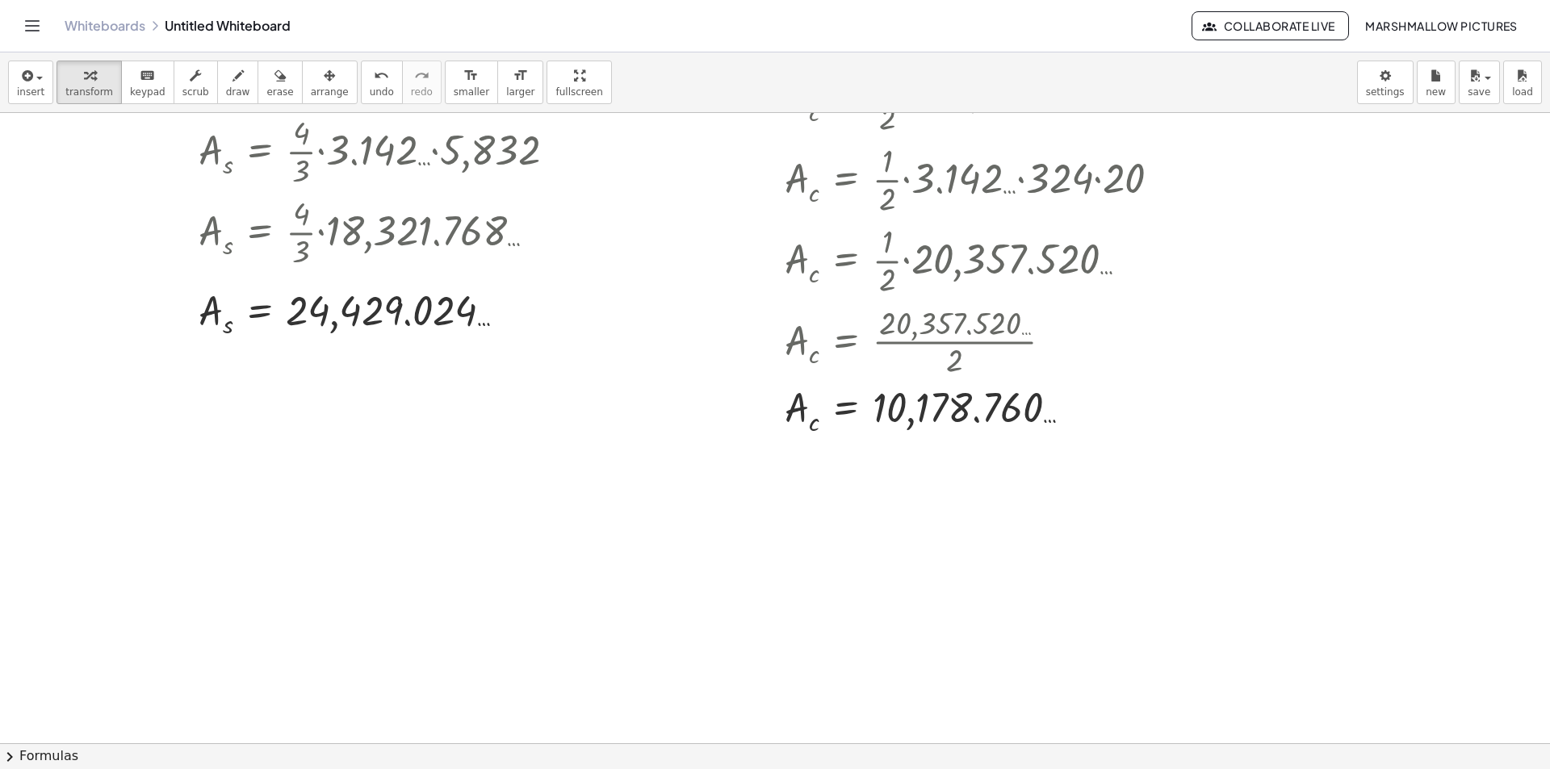
scroll to position [404, 0]
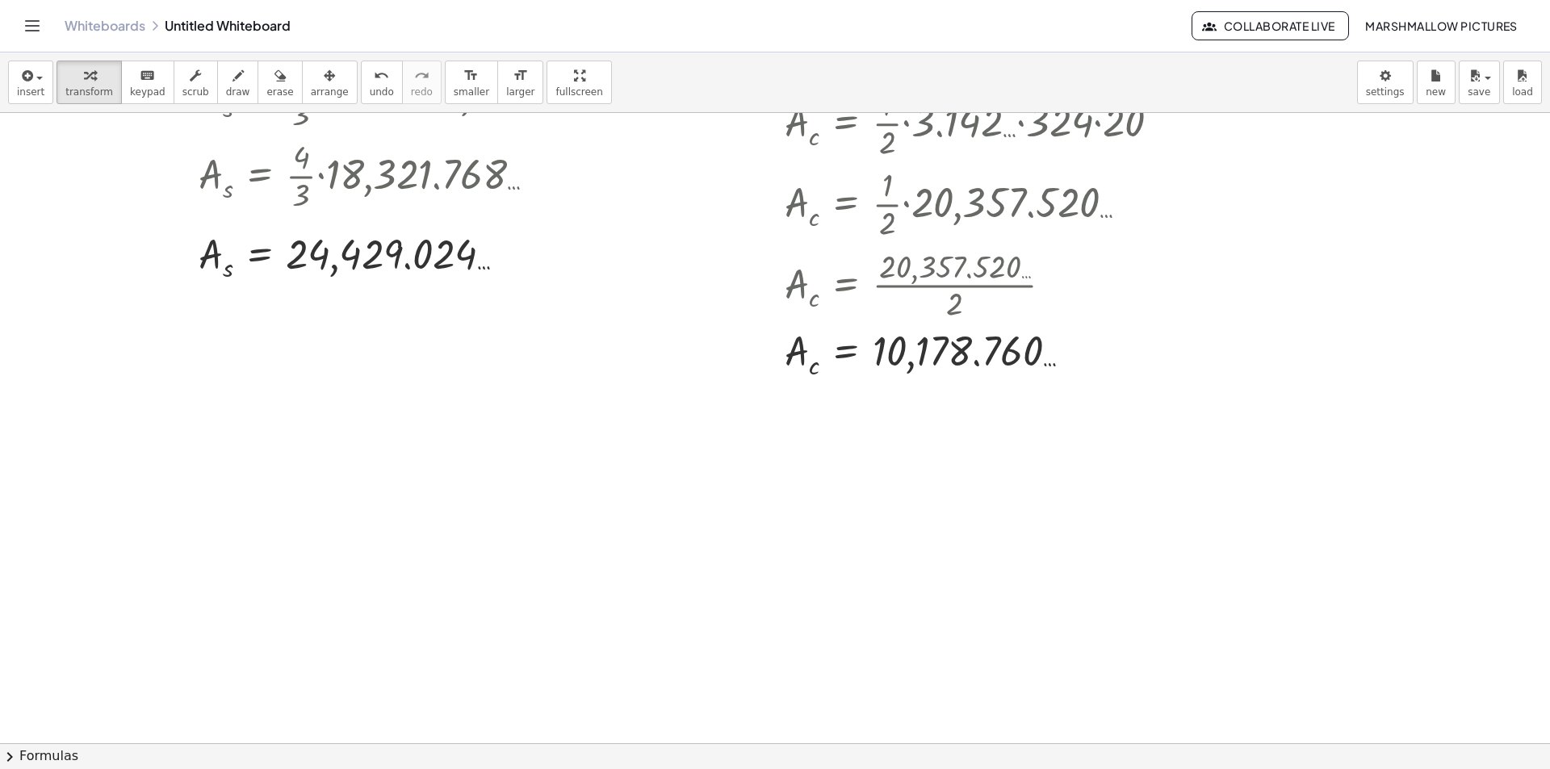
click at [477, 439] on div at bounding box center [775, 392] width 1550 height 1366
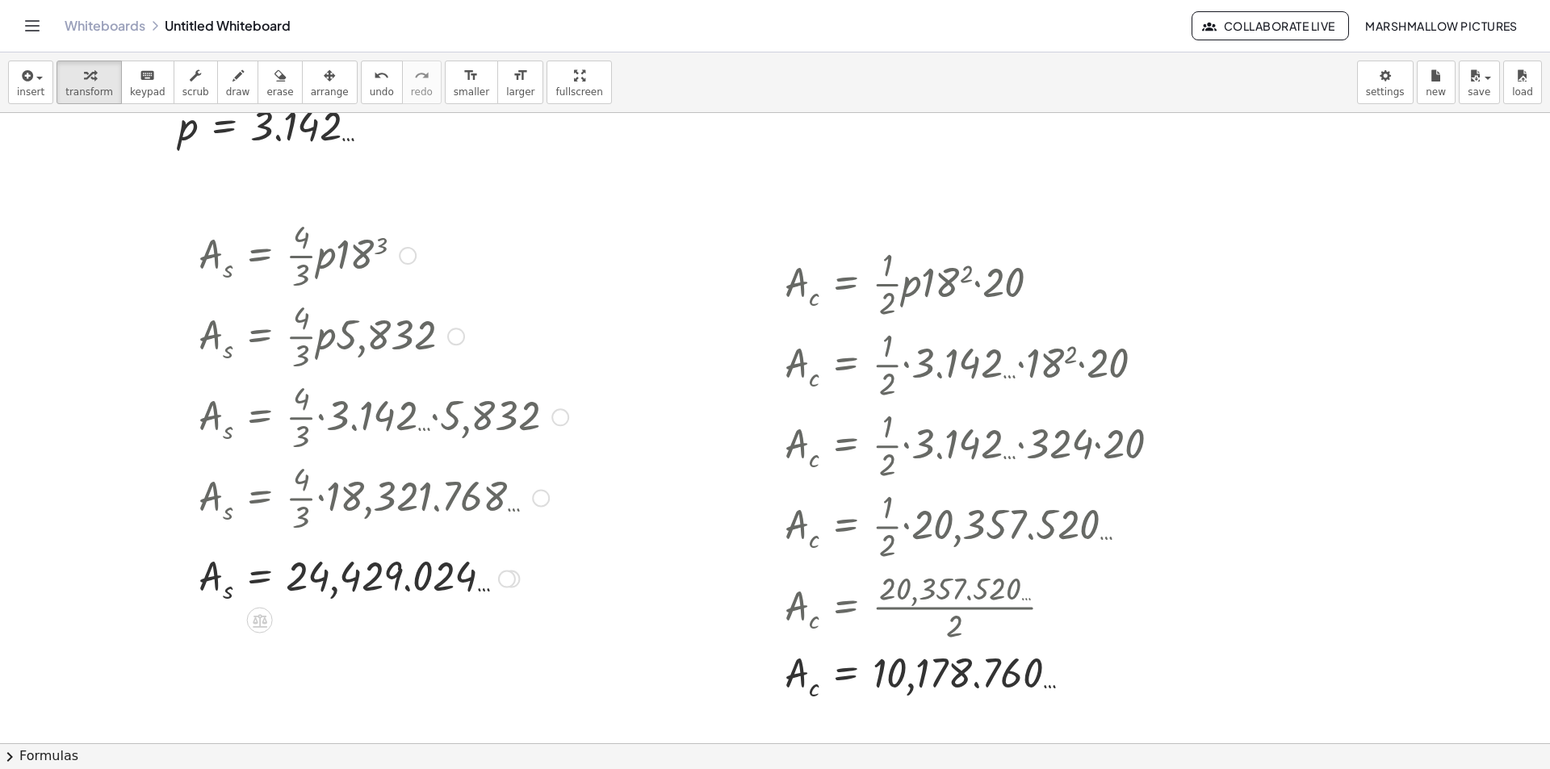
scroll to position [81, 0]
click at [411, 254] on div at bounding box center [408, 257] width 18 height 18
click at [484, 227] on span "Go back to this line" at bounding box center [490, 231] width 96 height 13
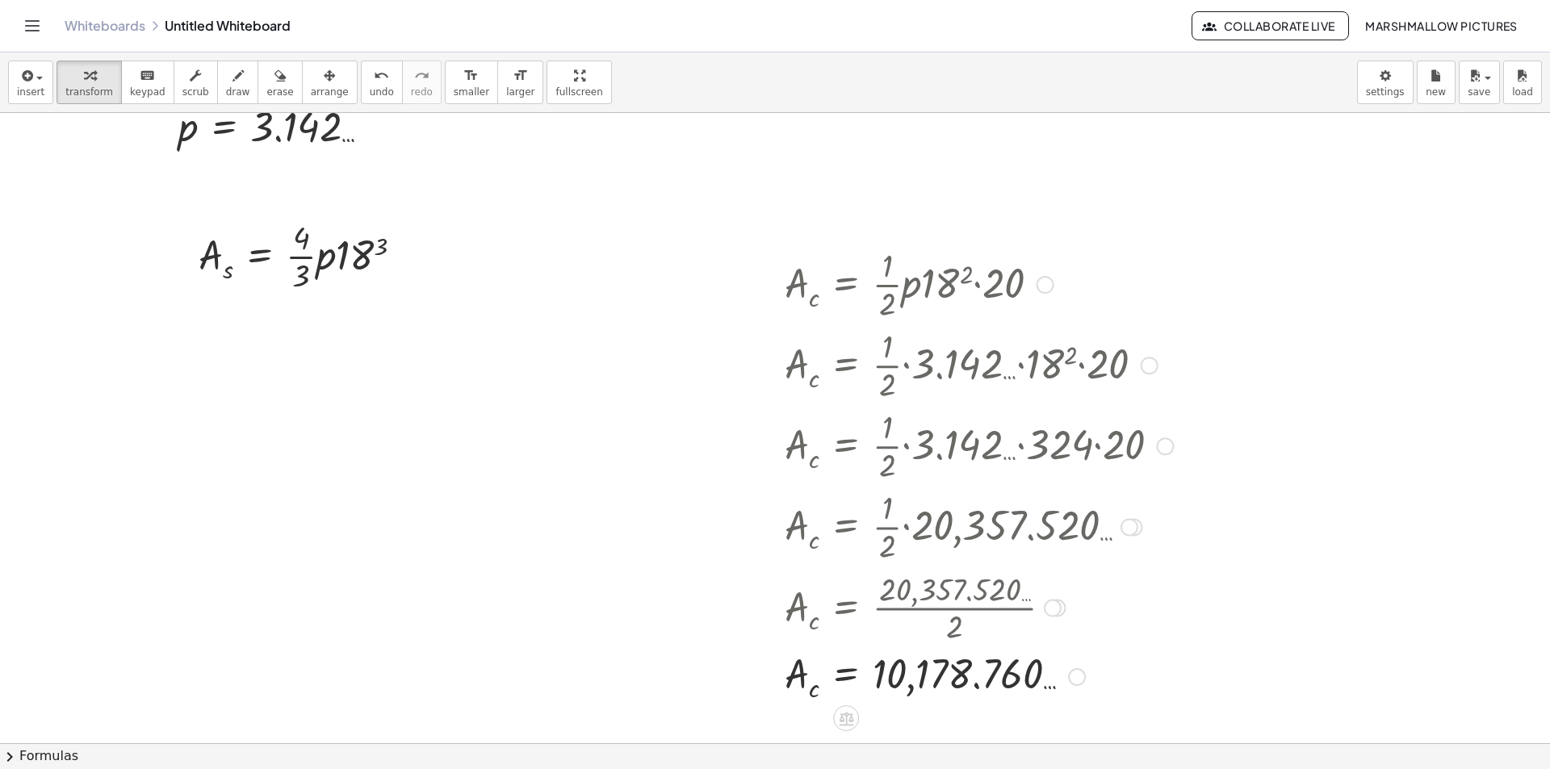
click at [1045, 288] on div at bounding box center [1046, 285] width 18 height 18
click at [1121, 250] on li "Go back to this line" at bounding box center [1143, 261] width 137 height 24
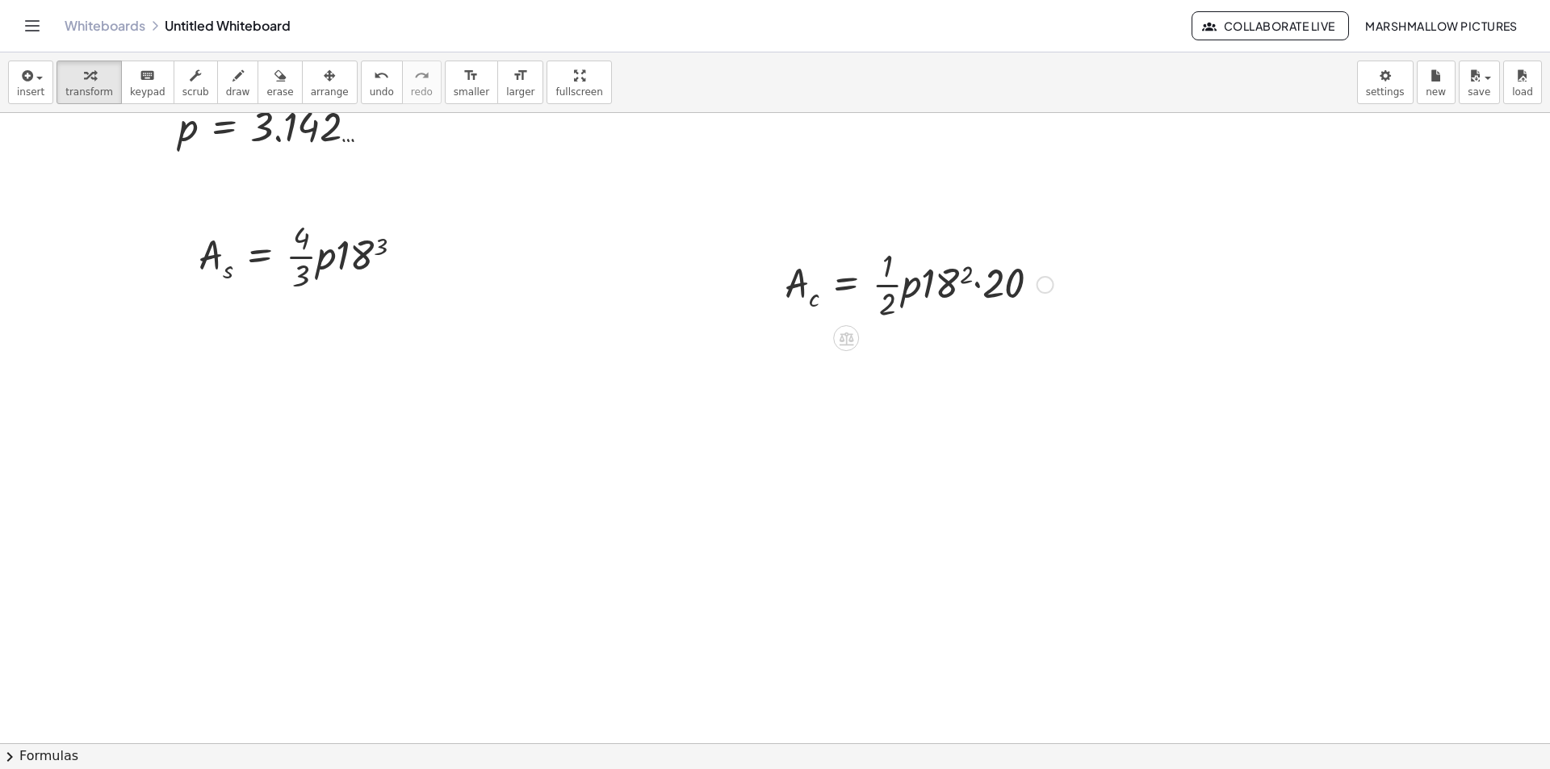
click at [1047, 279] on div "Go back to this line Copy line as LaTeX Copy derivation as LaTeX" at bounding box center [1046, 285] width 18 height 18
click at [794, 400] on div at bounding box center [775, 715] width 1550 height 1366
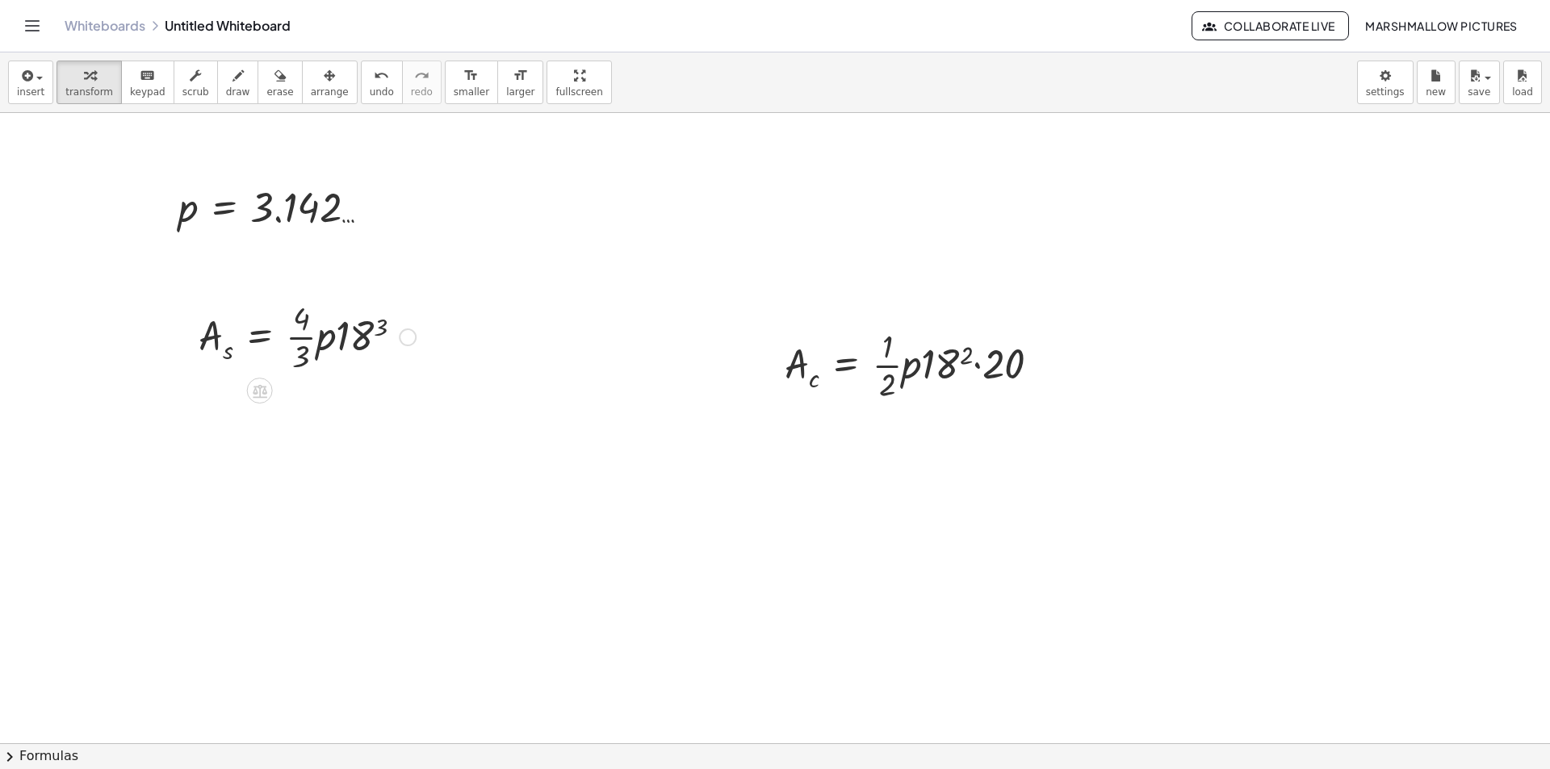
click at [365, 335] on div at bounding box center [307, 336] width 233 height 81
click at [352, 414] on div at bounding box center [332, 416] width 282 height 81
drag, startPoint x: 322, startPoint y: 420, endPoint x: 303, endPoint y: 396, distance: 31.0
click at [303, 396] on div at bounding box center [332, 416] width 282 height 81
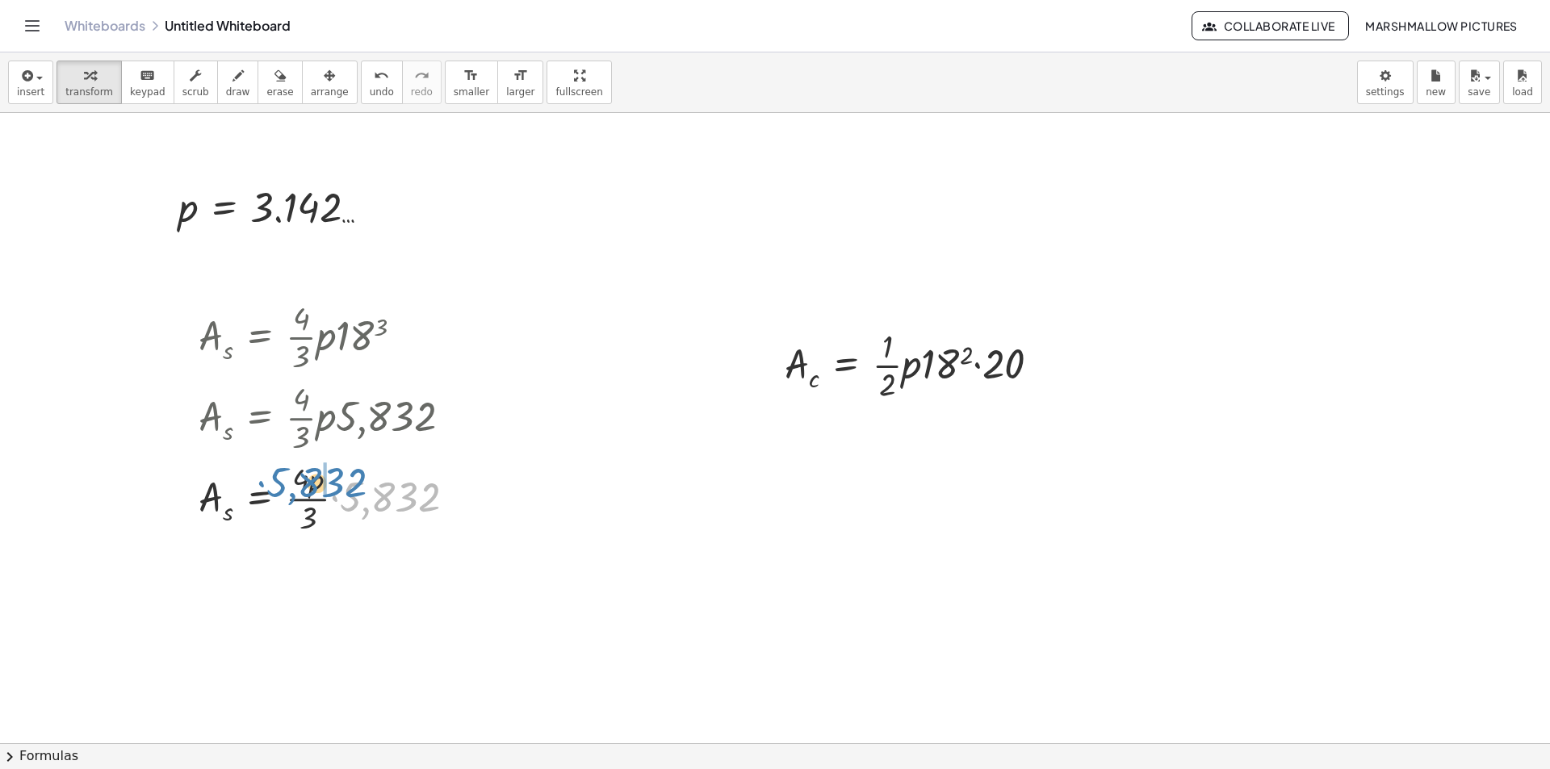
drag, startPoint x: 362, startPoint y: 411, endPoint x: 291, endPoint y: 396, distance: 72.5
click at [260, 337] on div "A s = · · 4 · 3 · p · 18 3 A s = · · 4 · 3 · p · 5,832 · 5,832 A s = · · 4 · 3 …" at bounding box center [260, 337] width 0 height 0
drag, startPoint x: 350, startPoint y: 482, endPoint x: 296, endPoint y: 480, distance: 54.1
click at [291, 480] on div at bounding box center [332, 497] width 282 height 81
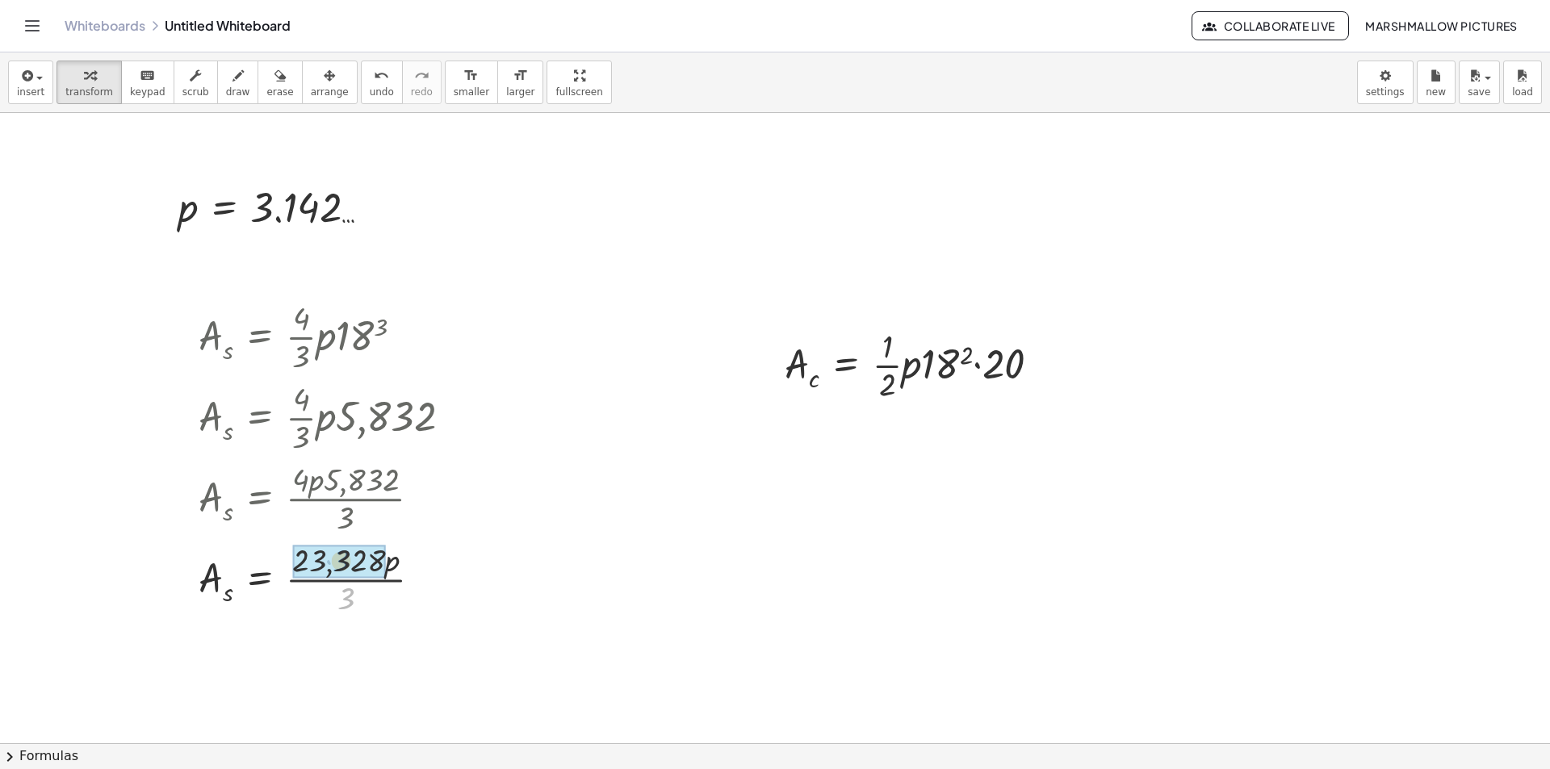
drag, startPoint x: 347, startPoint y: 593, endPoint x: 342, endPoint y: 555, distance: 38.3
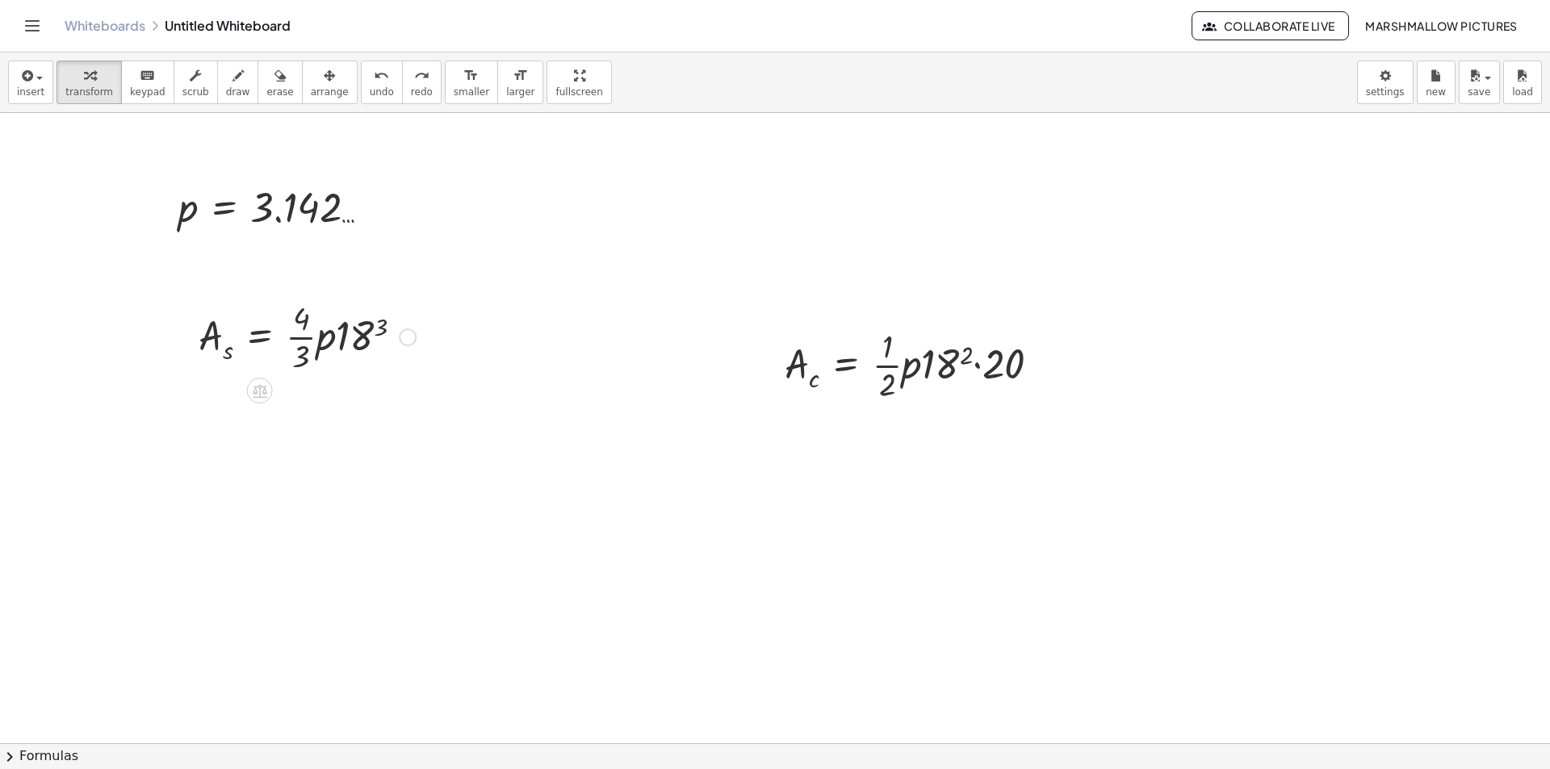
click at [405, 328] on div at bounding box center [307, 336] width 233 height 81
click at [412, 333] on div at bounding box center [408, 338] width 18 height 18
click at [472, 285] on span "Fix a mistake" at bounding box center [475, 288] width 66 height 13
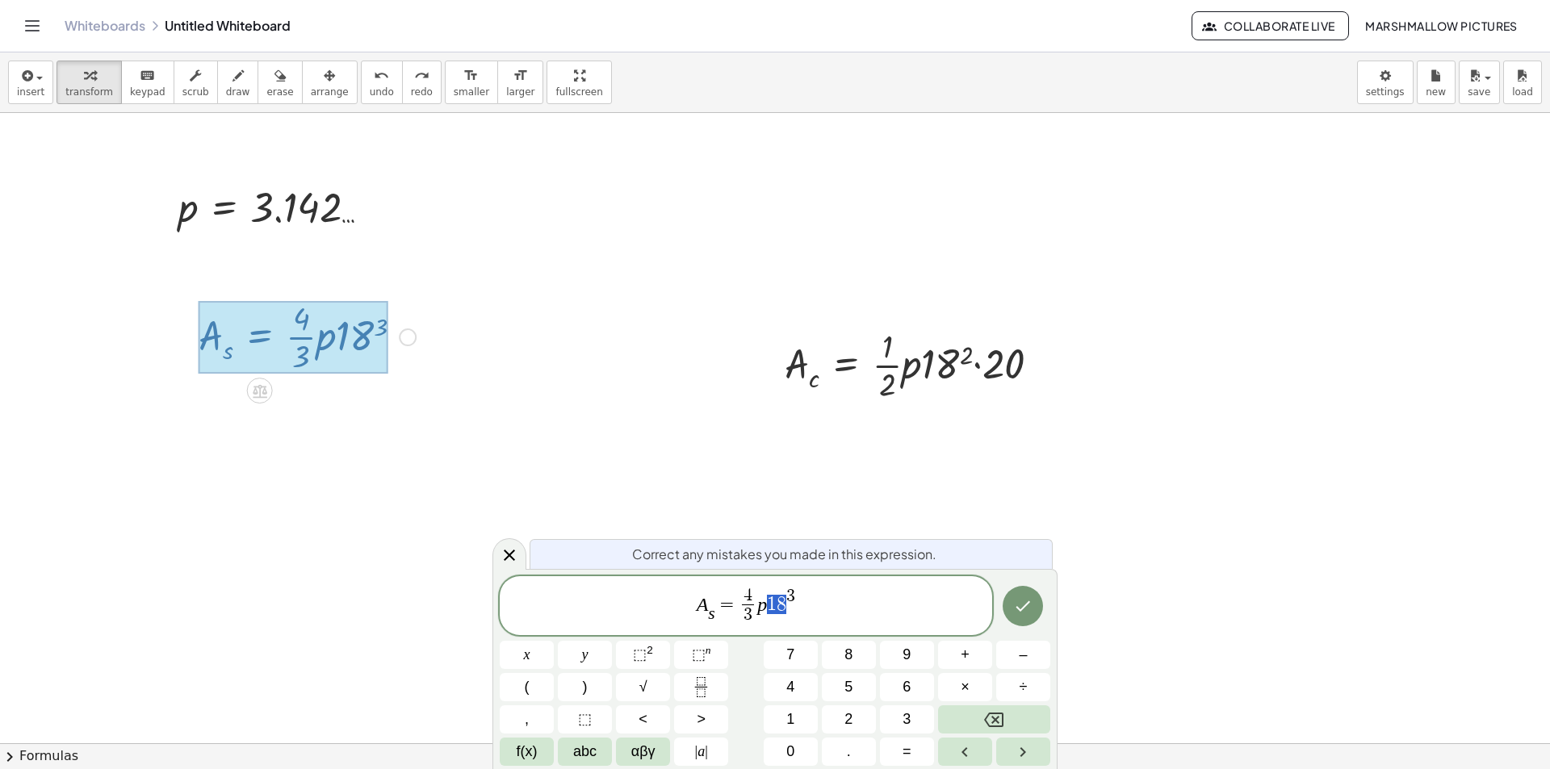
drag, startPoint x: 786, startPoint y: 606, endPoint x: 769, endPoint y: 605, distance: 17.8
click at [769, 605] on span "A s ​ = 4 3 ​ p 1 8 3" at bounding box center [746, 607] width 493 height 43
click at [1027, 592] on button "Done" at bounding box center [1023, 606] width 40 height 40
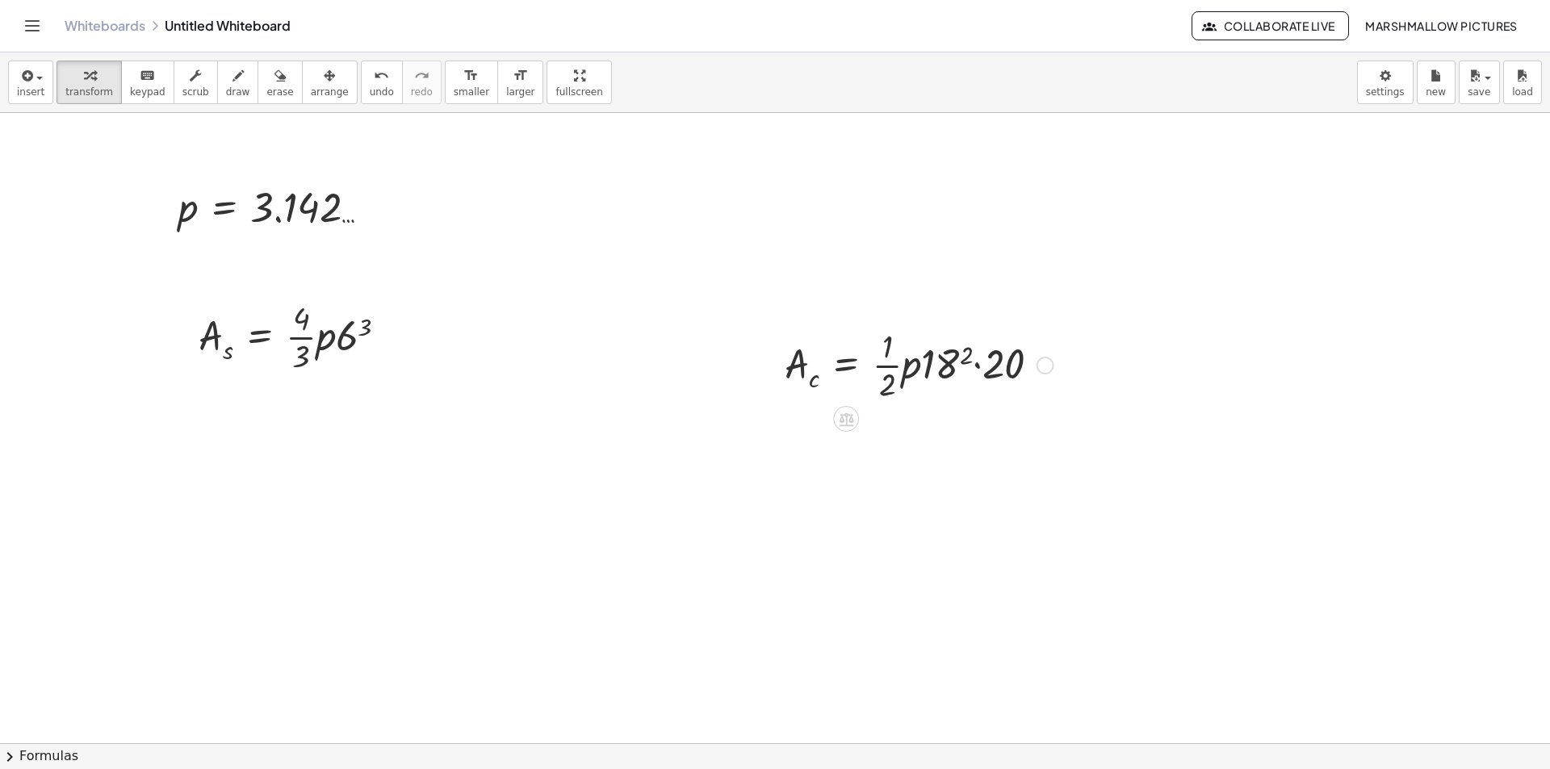
click at [1048, 360] on div "Fix a mistake Transform line Copy line as LaTeX Copy derivation as LaTeX Expand…" at bounding box center [1046, 366] width 18 height 18
click at [1089, 316] on span "Fix a mistake" at bounding box center [1112, 316] width 66 height 13
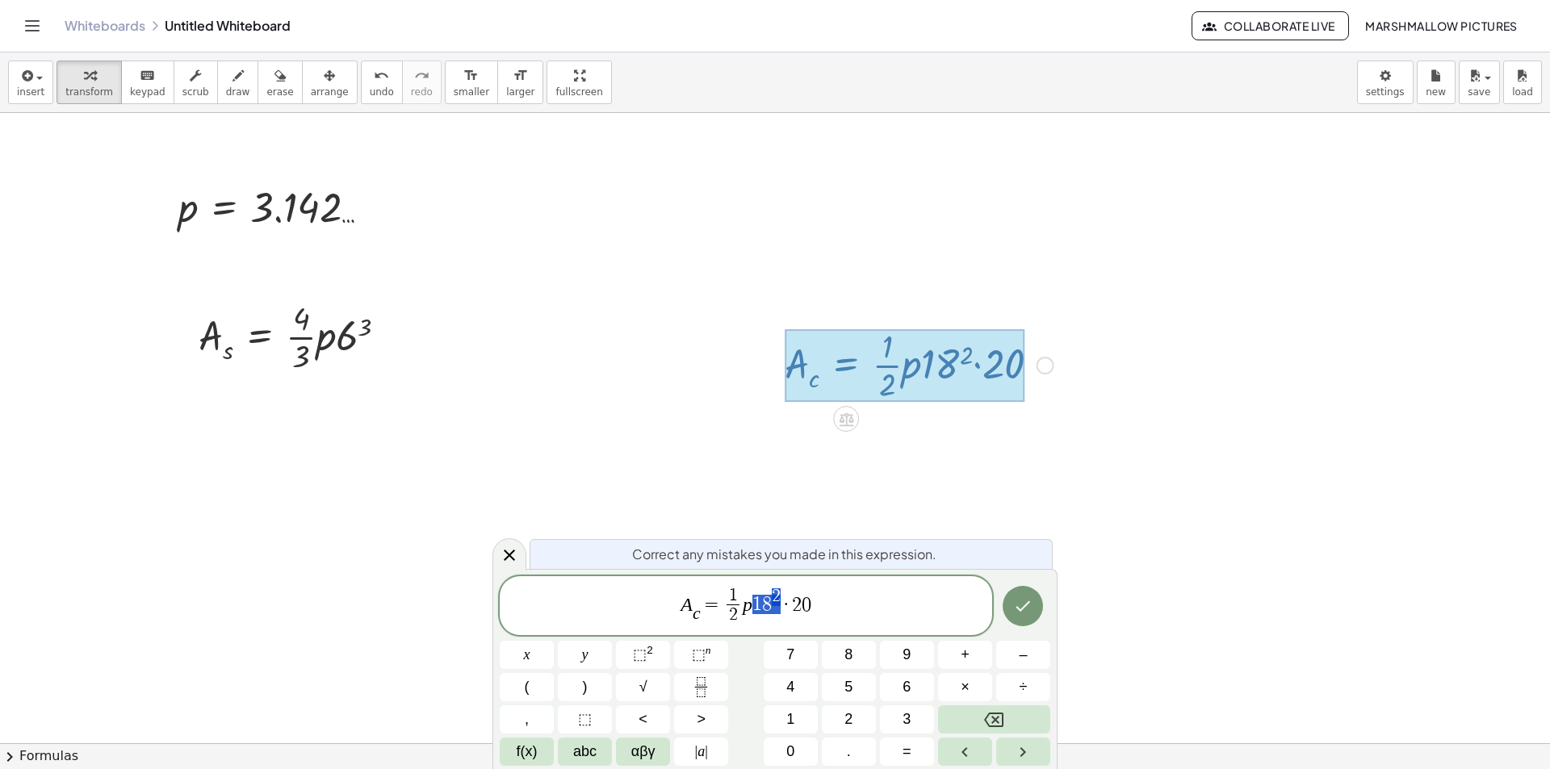
drag, startPoint x: 773, startPoint y: 603, endPoint x: 755, endPoint y: 606, distance: 18.1
click at [769, 610] on span "8" at bounding box center [767, 604] width 10 height 19
drag, startPoint x: 815, startPoint y: 610, endPoint x: 794, endPoint y: 607, distance: 21.2
click at [794, 607] on span "A c ​ = 1 2 ​ p 1 8 2 · 2 0" at bounding box center [746, 607] width 493 height 43
drag, startPoint x: 772, startPoint y: 611, endPoint x: 754, endPoint y: 611, distance: 17.8
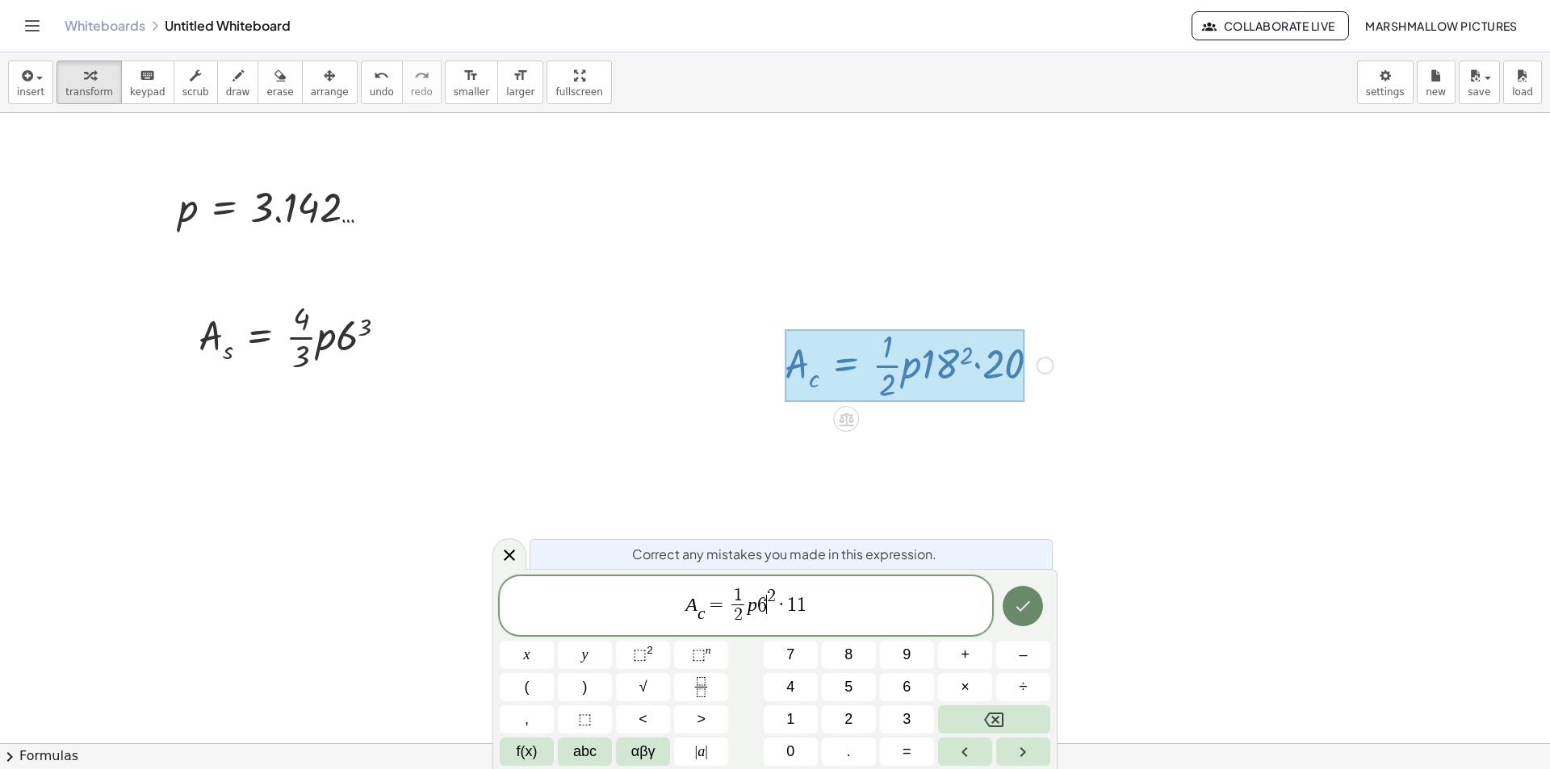
click at [1028, 603] on icon "Done" at bounding box center [1024, 607] width 15 height 10
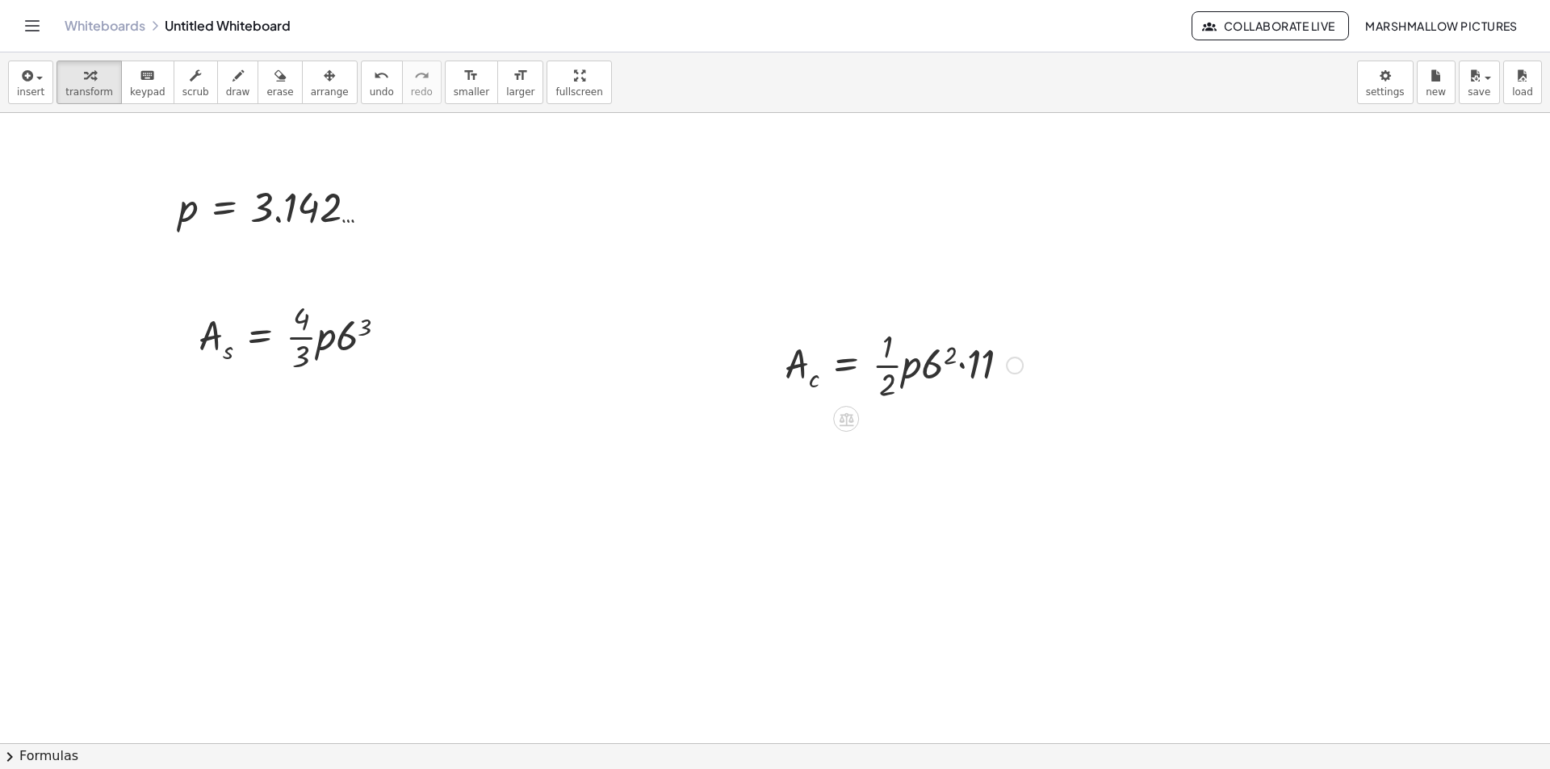
click at [945, 372] on div at bounding box center [904, 364] width 254 height 81
click at [983, 361] on div at bounding box center [909, 364] width 264 height 81
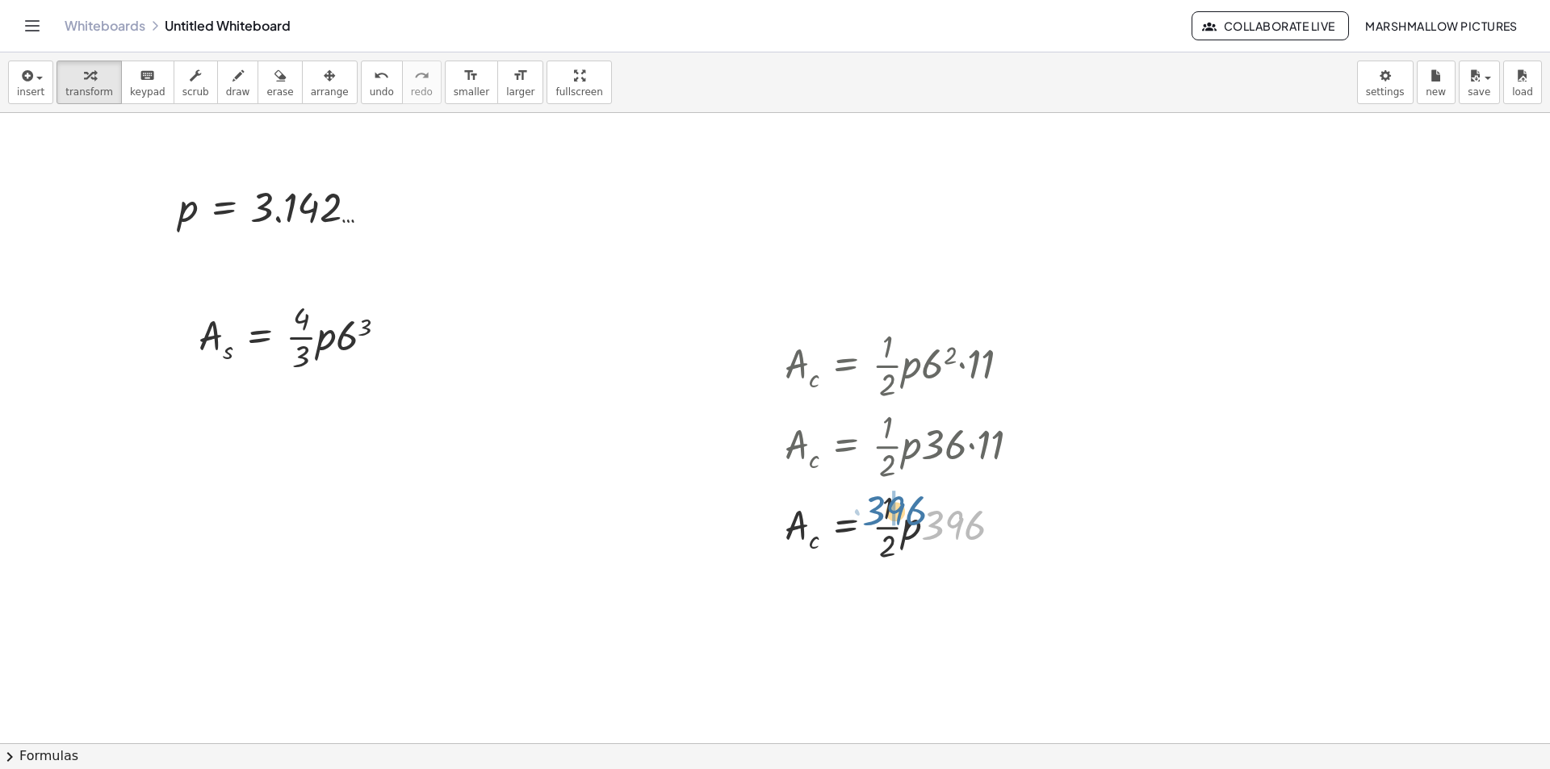
drag, startPoint x: 924, startPoint y: 514, endPoint x: 898, endPoint y: 508, distance: 26.6
click at [898, 508] on div at bounding box center [909, 525] width 264 height 81
drag, startPoint x: 924, startPoint y: 539, endPoint x: 970, endPoint y: 568, distance: 53.8
click at [927, 568] on div at bounding box center [909, 606] width 264 height 81
click at [908, 608] on div at bounding box center [909, 606] width 264 height 81
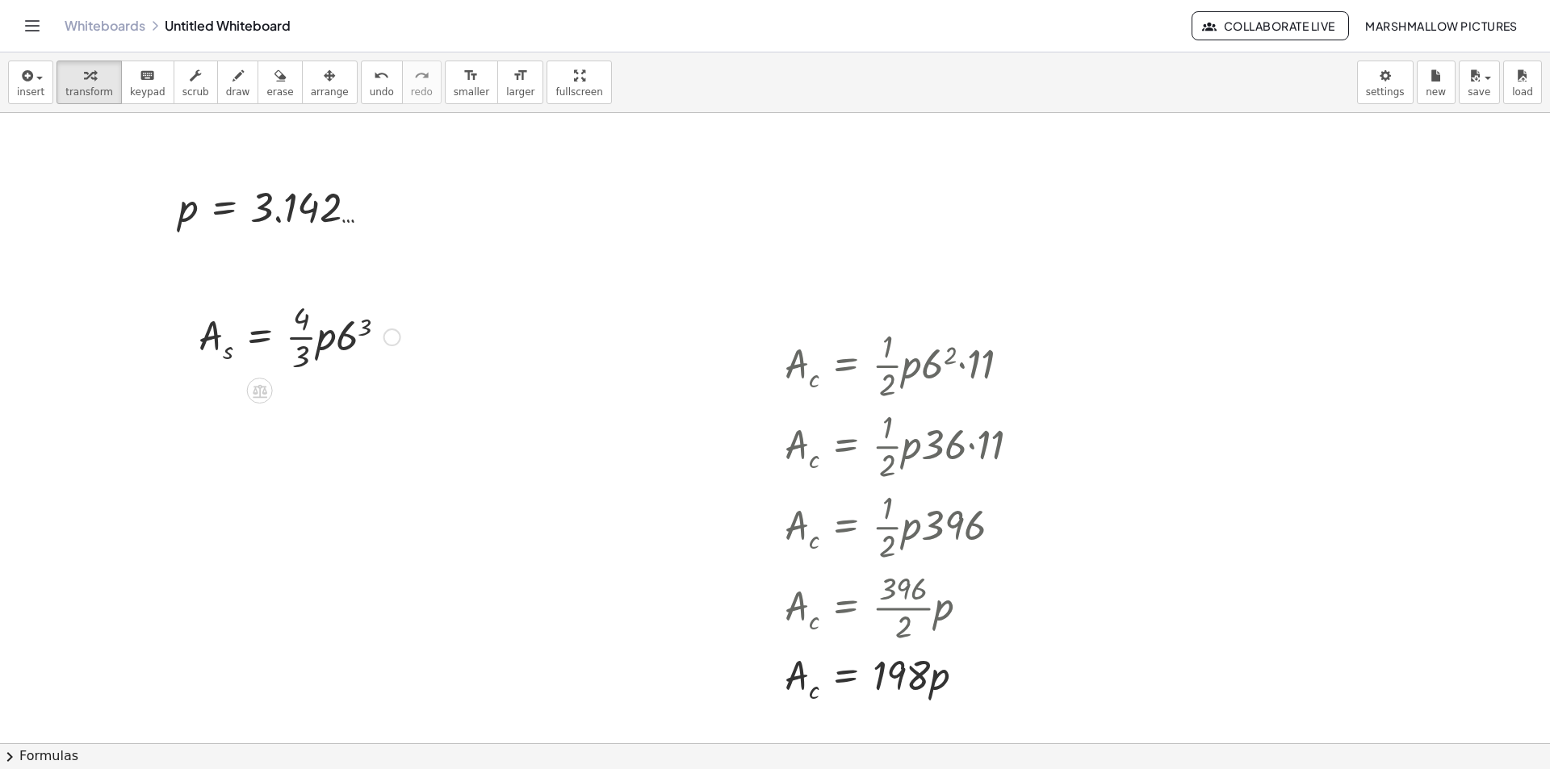
click at [349, 341] on div at bounding box center [300, 336] width 218 height 81
drag, startPoint x: 326, startPoint y: 336, endPoint x: 301, endPoint y: 330, distance: 25.7
click at [260, 337] on div "A s = · · 4 · 3 · p · 6 3 · 216 A s = · · 4 · 3 · p · 216 Fix a mistake Transfo…" at bounding box center [260, 337] width 0 height 0
click at [318, 400] on div at bounding box center [307, 416] width 232 height 81
click at [326, 425] on div at bounding box center [311, 416] width 240 height 81
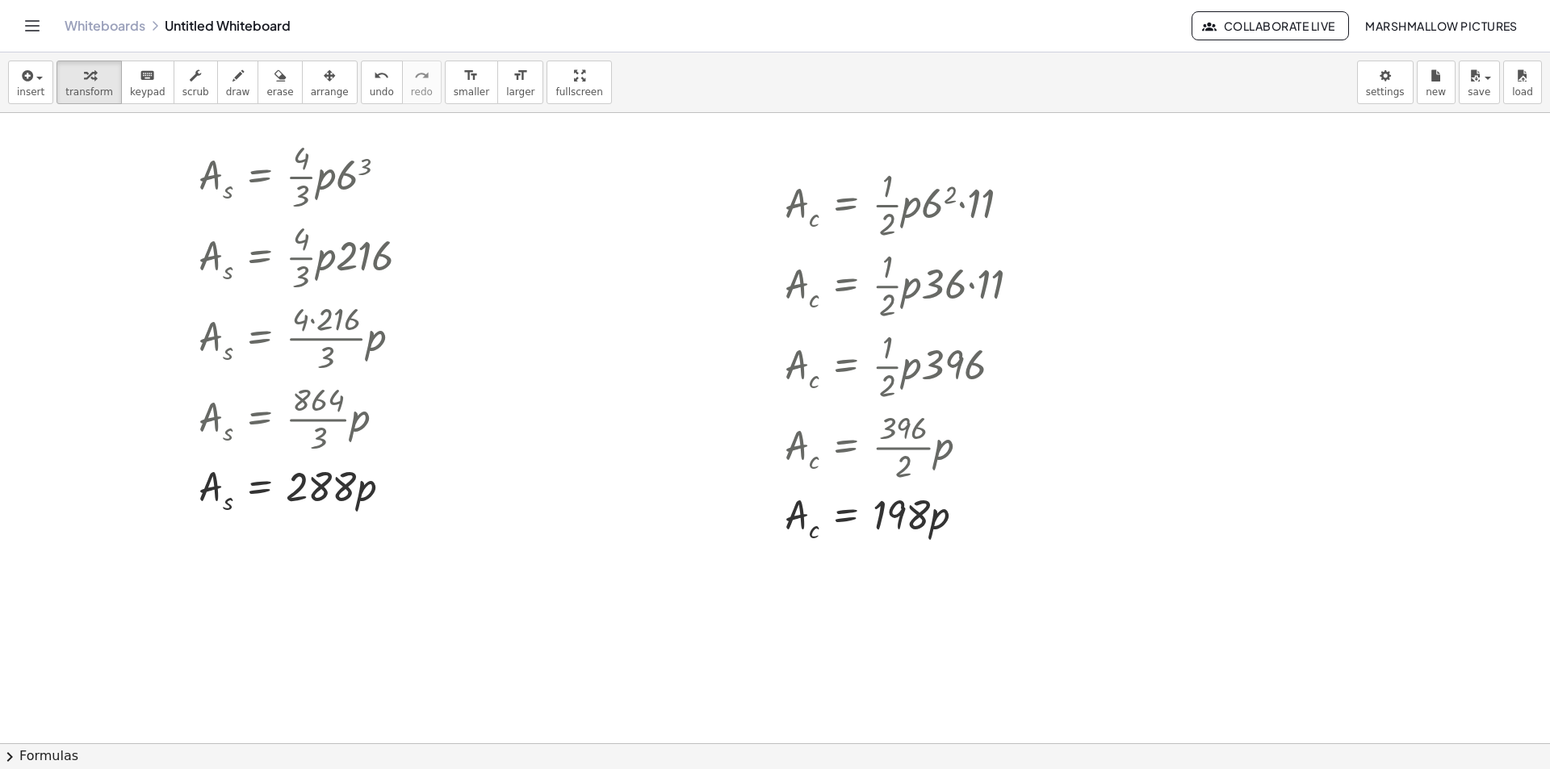
scroll to position [161, 0]
click at [515, 586] on div at bounding box center [775, 635] width 1550 height 1366
click at [640, 642] on div at bounding box center [655, 617] width 249 height 55
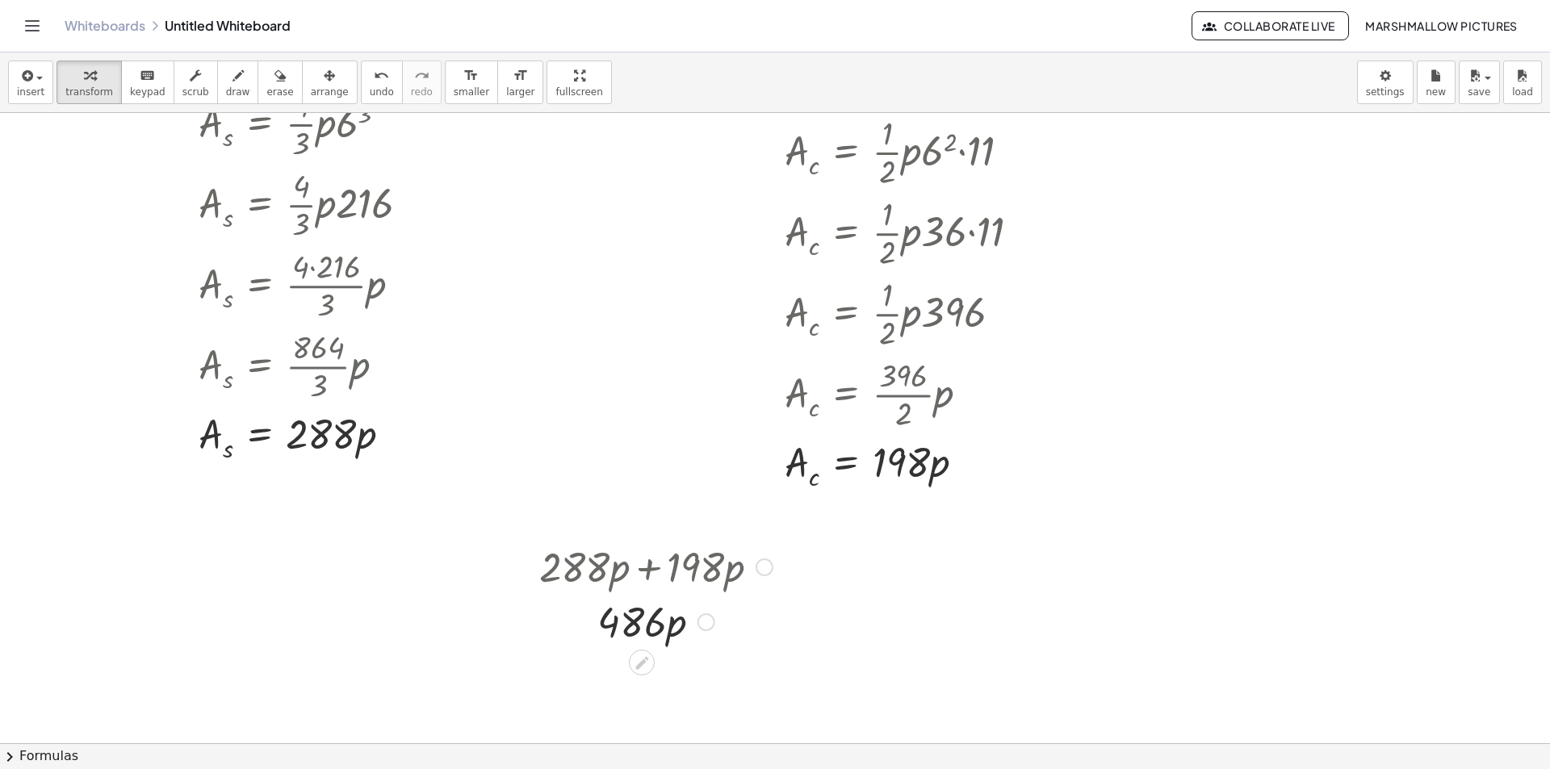
scroll to position [242, 0]
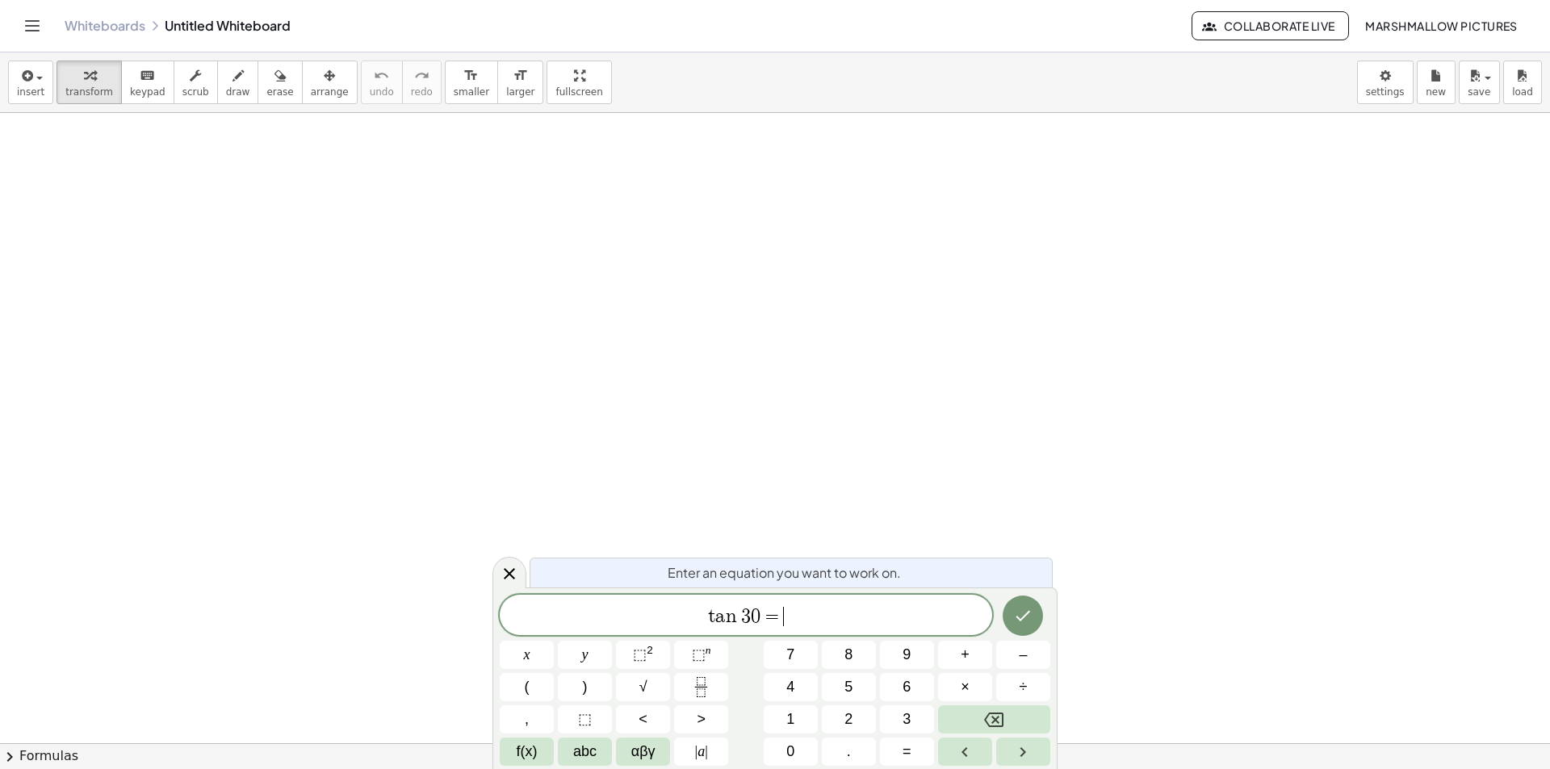
drag, startPoint x: 846, startPoint y: 617, endPoint x: 551, endPoint y: 602, distance: 295.9
click at [557, 598] on div "******** t a n 3 0 = ​" at bounding box center [746, 615] width 493 height 40
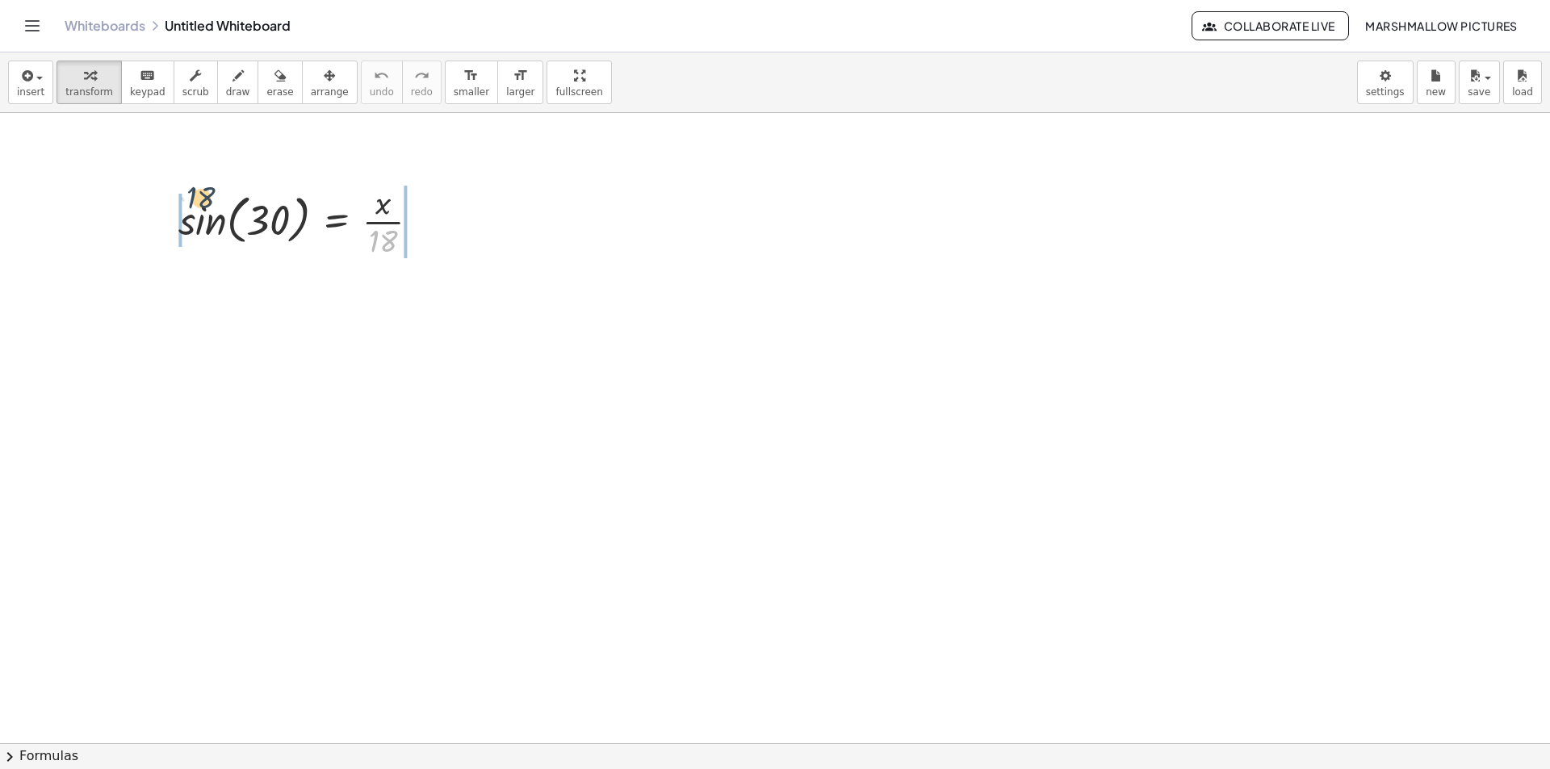
drag, startPoint x: 386, startPoint y: 244, endPoint x: 202, endPoint y: 200, distance: 189.2
click at [202, 200] on div at bounding box center [305, 220] width 270 height 81
click at [212, 228] on div at bounding box center [310, 220] width 356 height 81
click at [215, 224] on div at bounding box center [329, 220] width 318 height 81
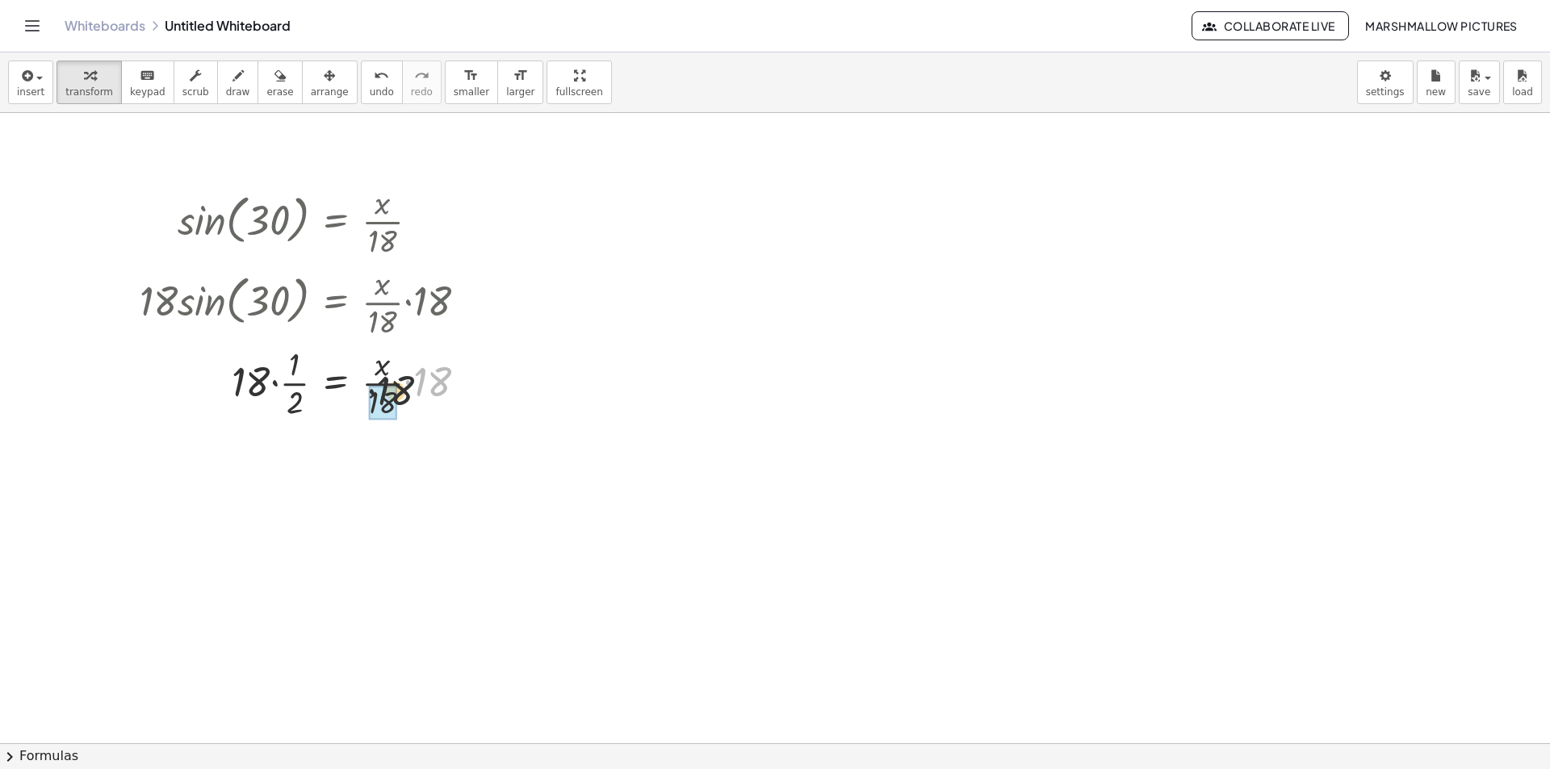
drag, startPoint x: 400, startPoint y: 393, endPoint x: 378, endPoint y: 413, distance: 29.7
click at [307, 391] on div at bounding box center [310, 382] width 356 height 81
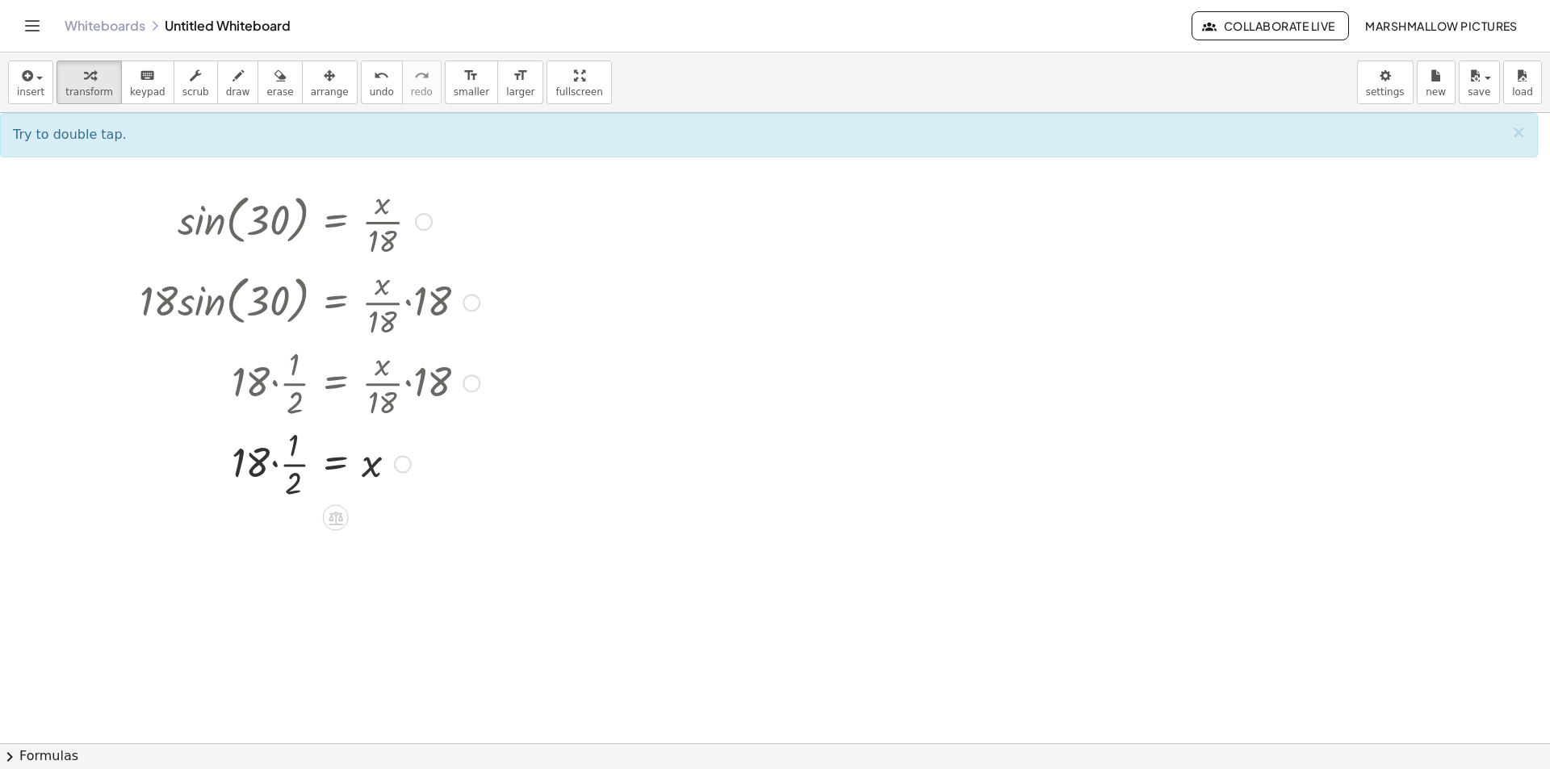
click at [287, 389] on div at bounding box center [344, 382] width 425 height 81
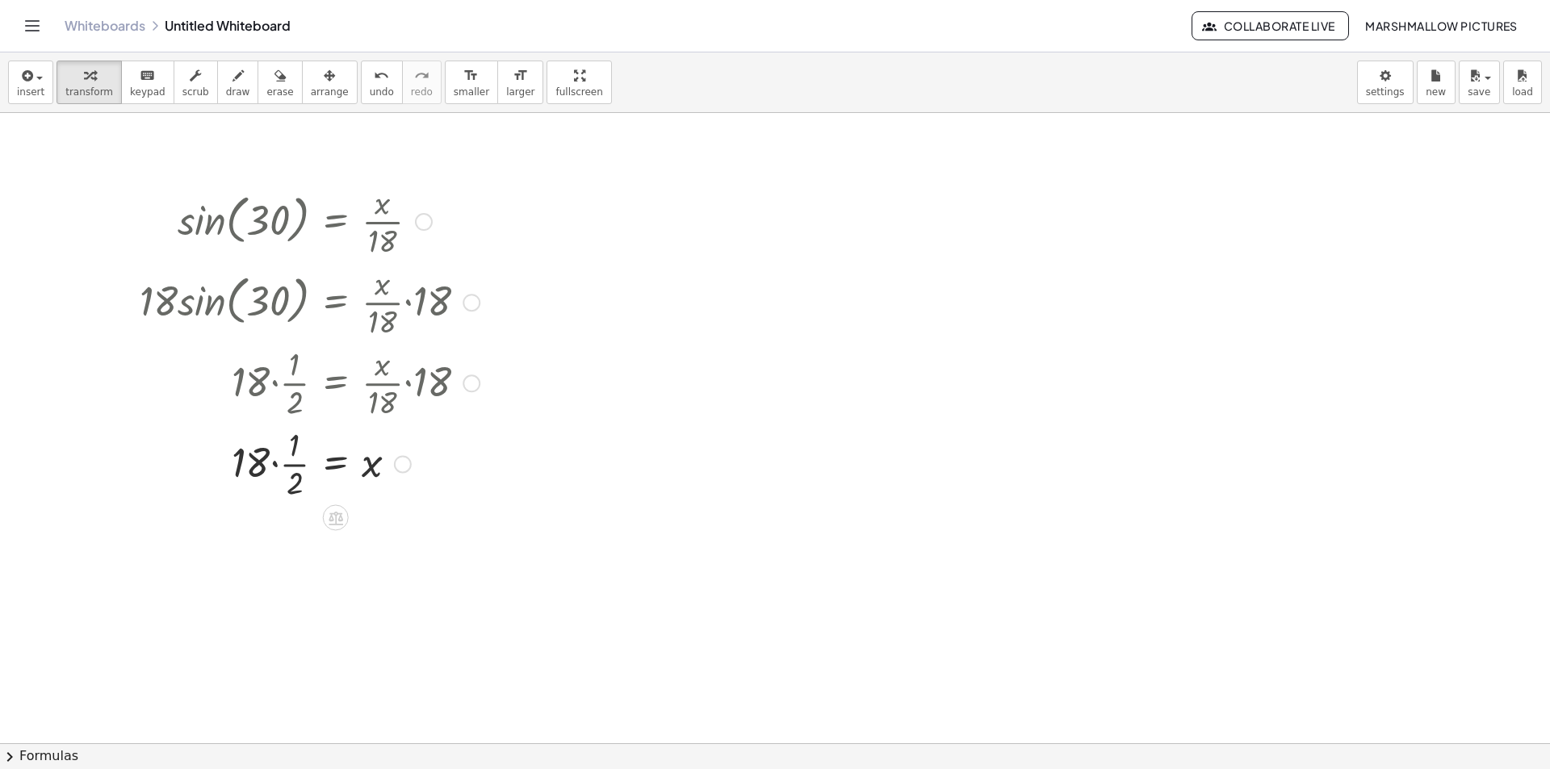
click at [277, 466] on div at bounding box center [310, 462] width 356 height 81
click at [302, 467] on div at bounding box center [310, 462] width 356 height 81
